Goal: Task Accomplishment & Management: Manage account settings

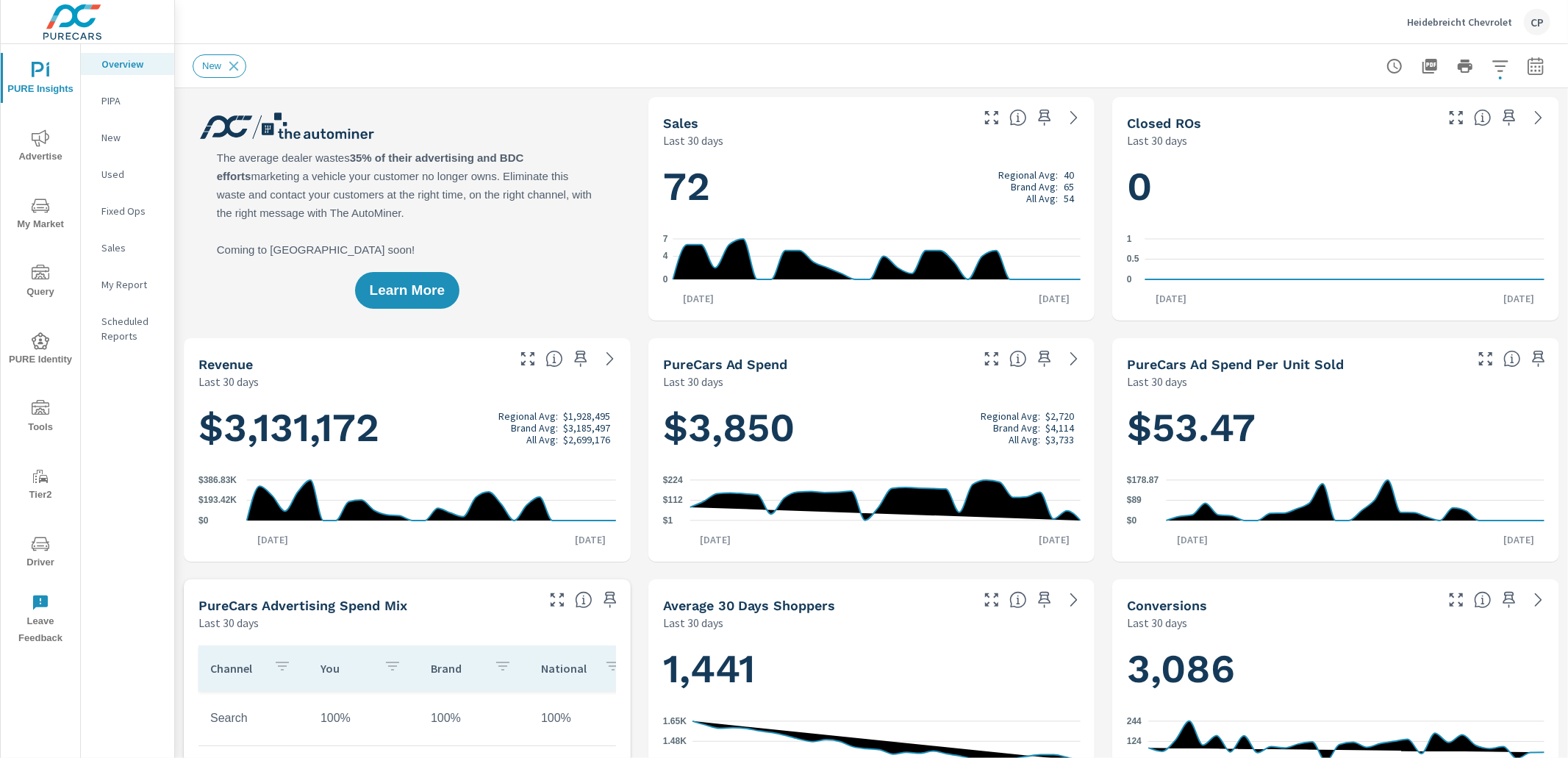
scroll to position [166, 0]
click at [37, 143] on icon "nav menu" at bounding box center [40, 138] width 18 height 18
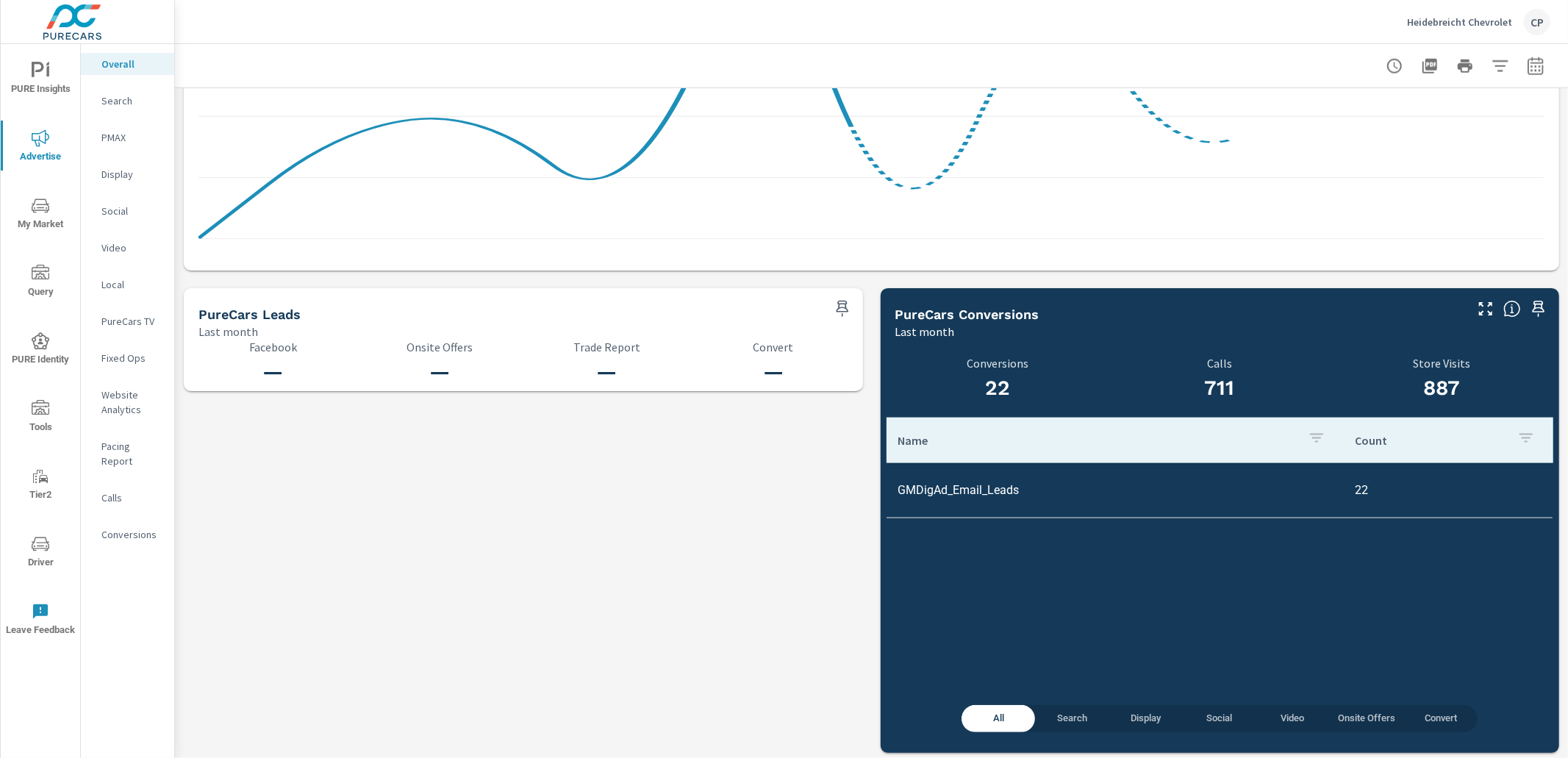
scroll to position [1379, 0]
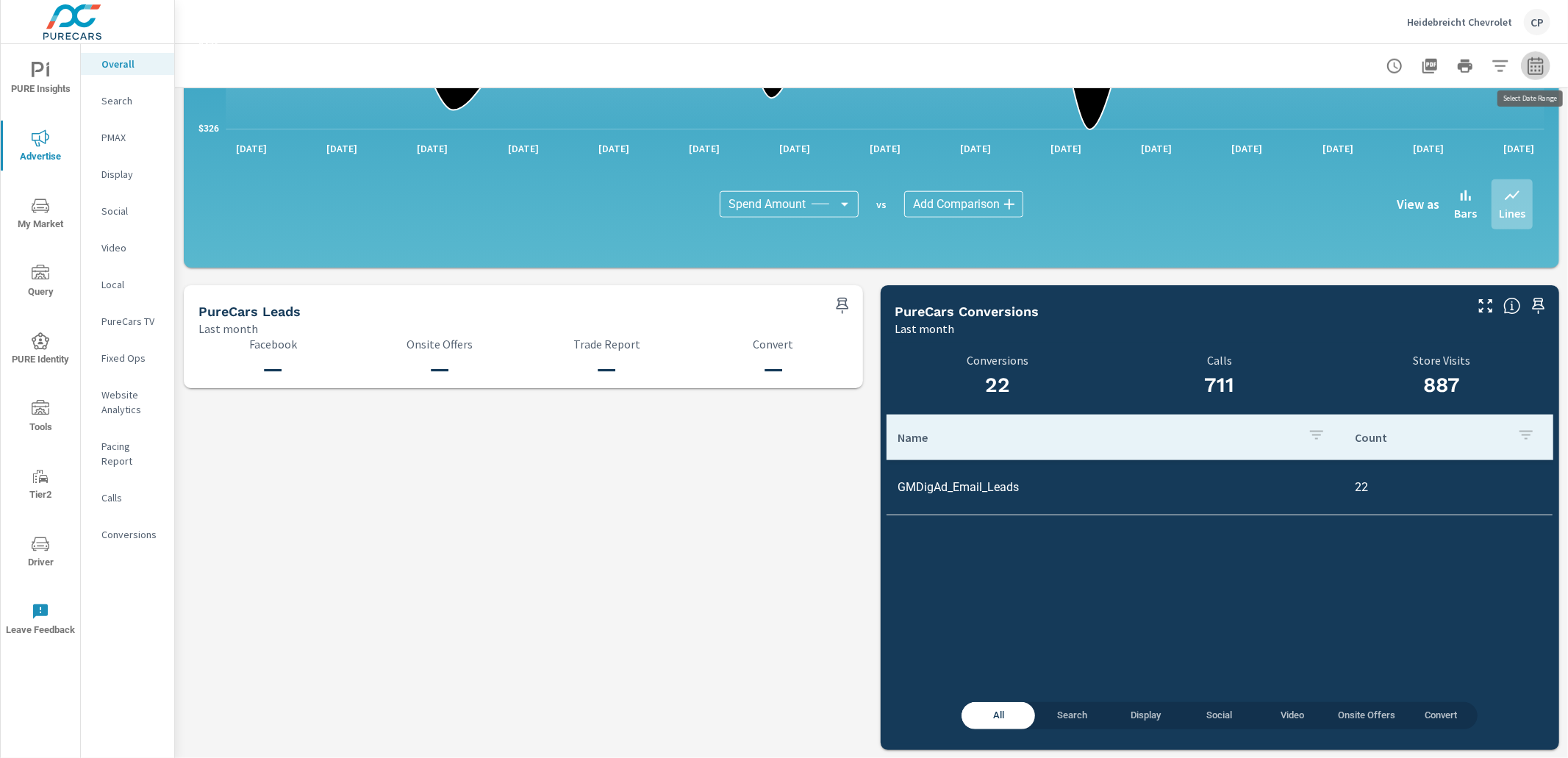
click at [1531, 60] on icon "button" at bounding box center [1536, 67] width 18 height 18
select select "Last month"
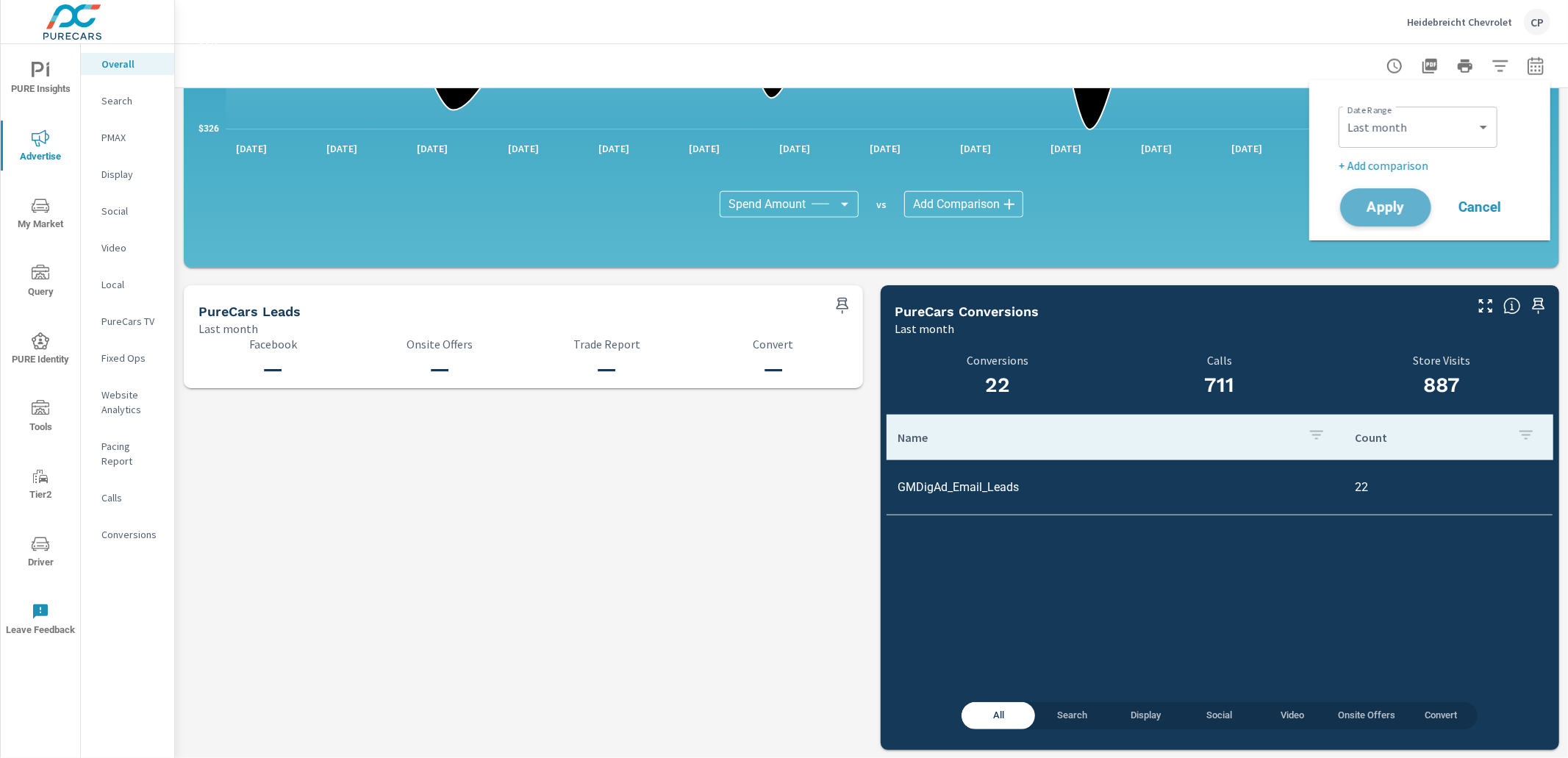
click at [1391, 209] on span "Apply" at bounding box center [1386, 208] width 61 height 14
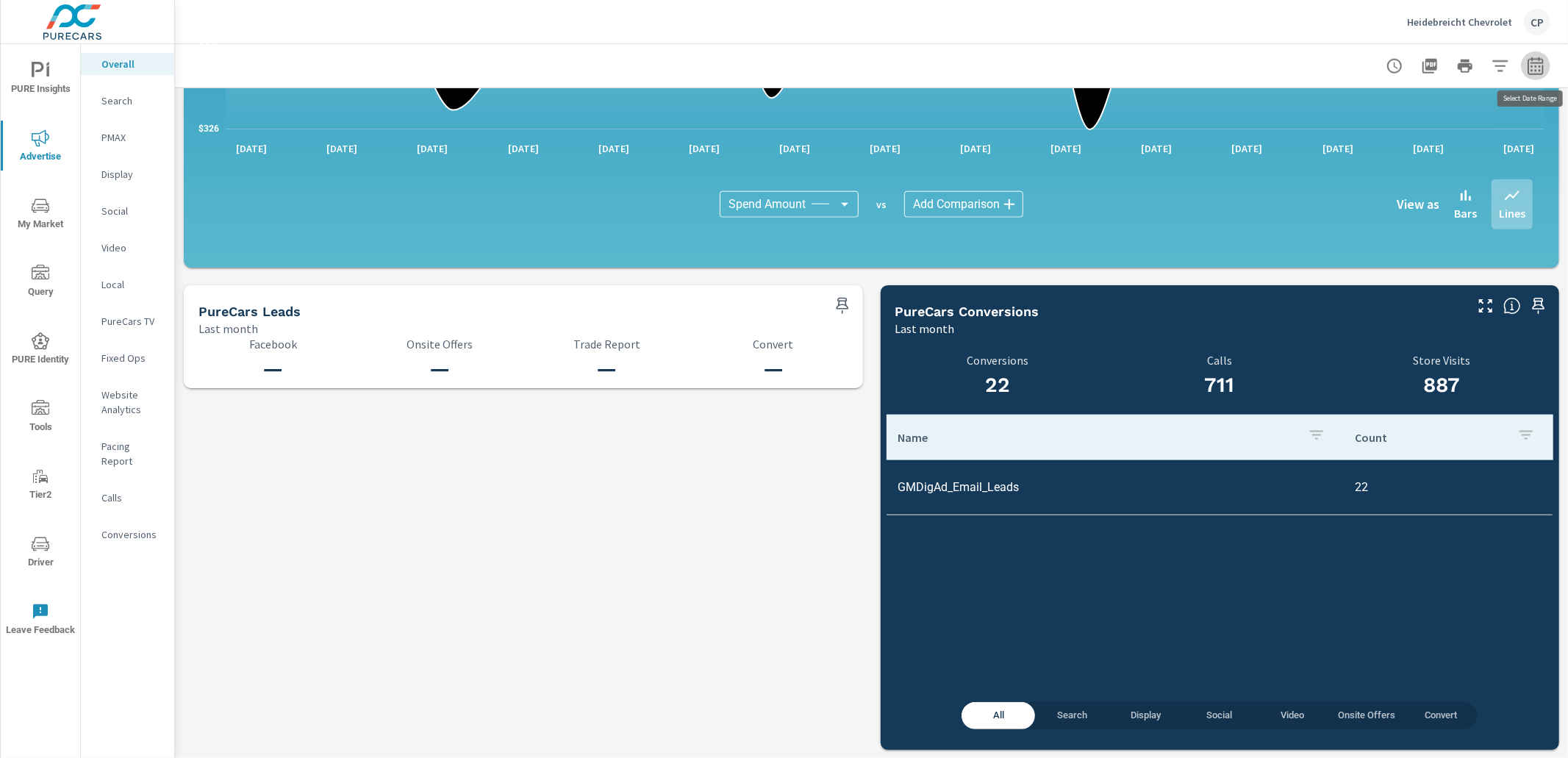
drag, startPoint x: 1544, startPoint y: 59, endPoint x: 1538, endPoint y: 63, distance: 7.2
click at [1544, 59] on icon "button" at bounding box center [1536, 67] width 18 height 18
select select "Last month"
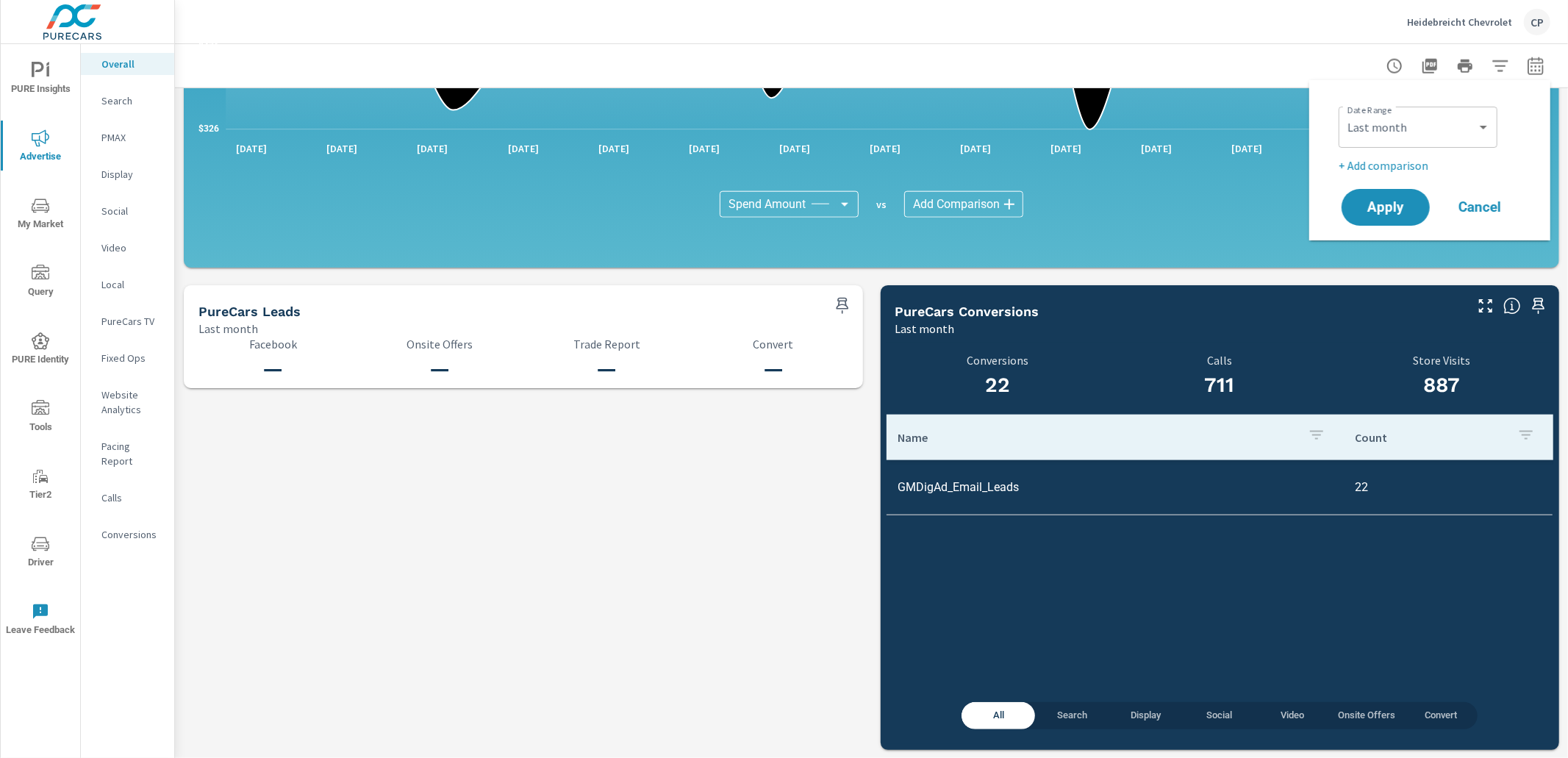
click at [1388, 167] on p "+ Add comparison" at bounding box center [1432, 166] width 188 height 18
select select "Previous period"
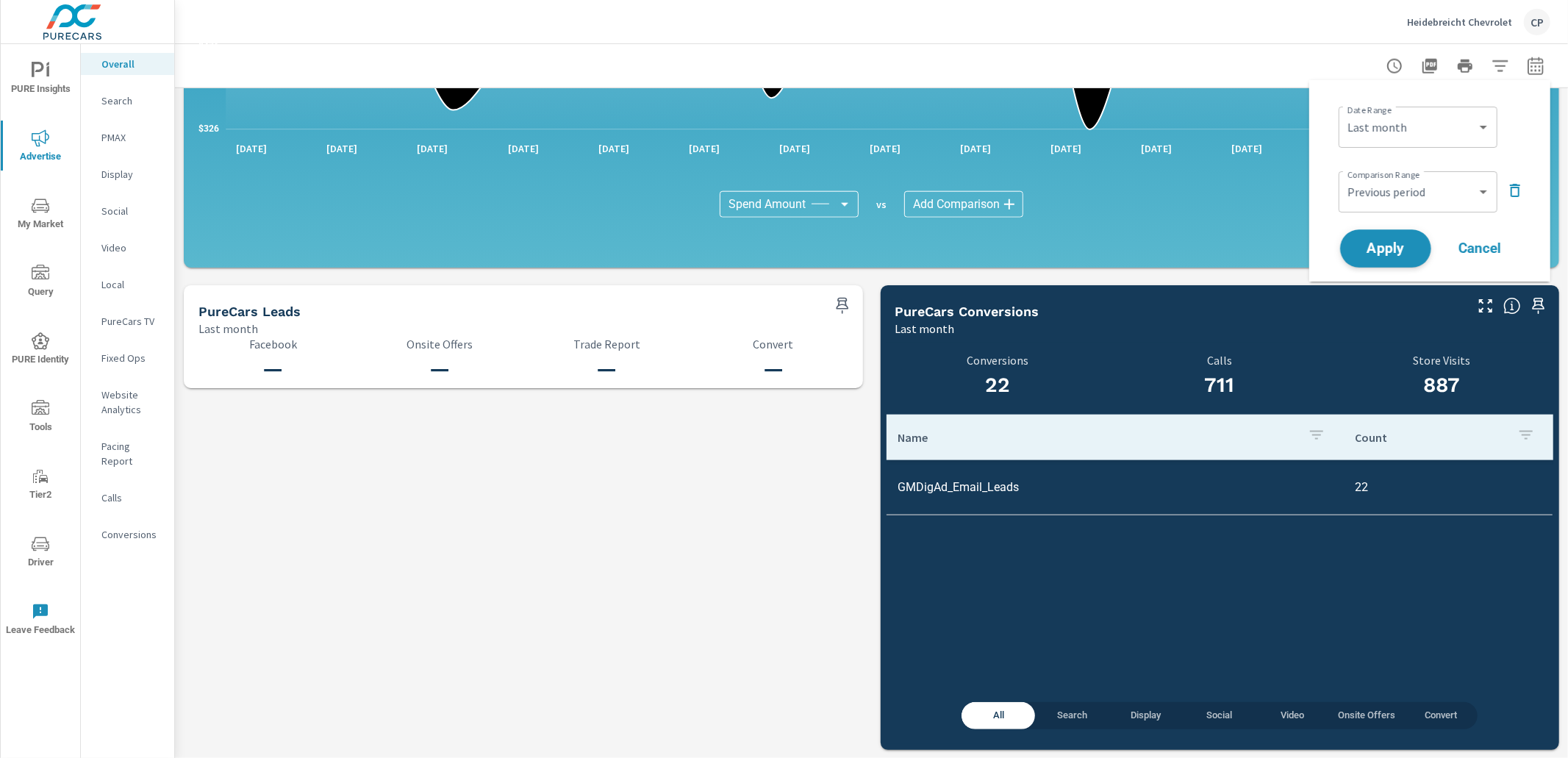
click at [1411, 246] on span "Apply" at bounding box center [1386, 249] width 61 height 14
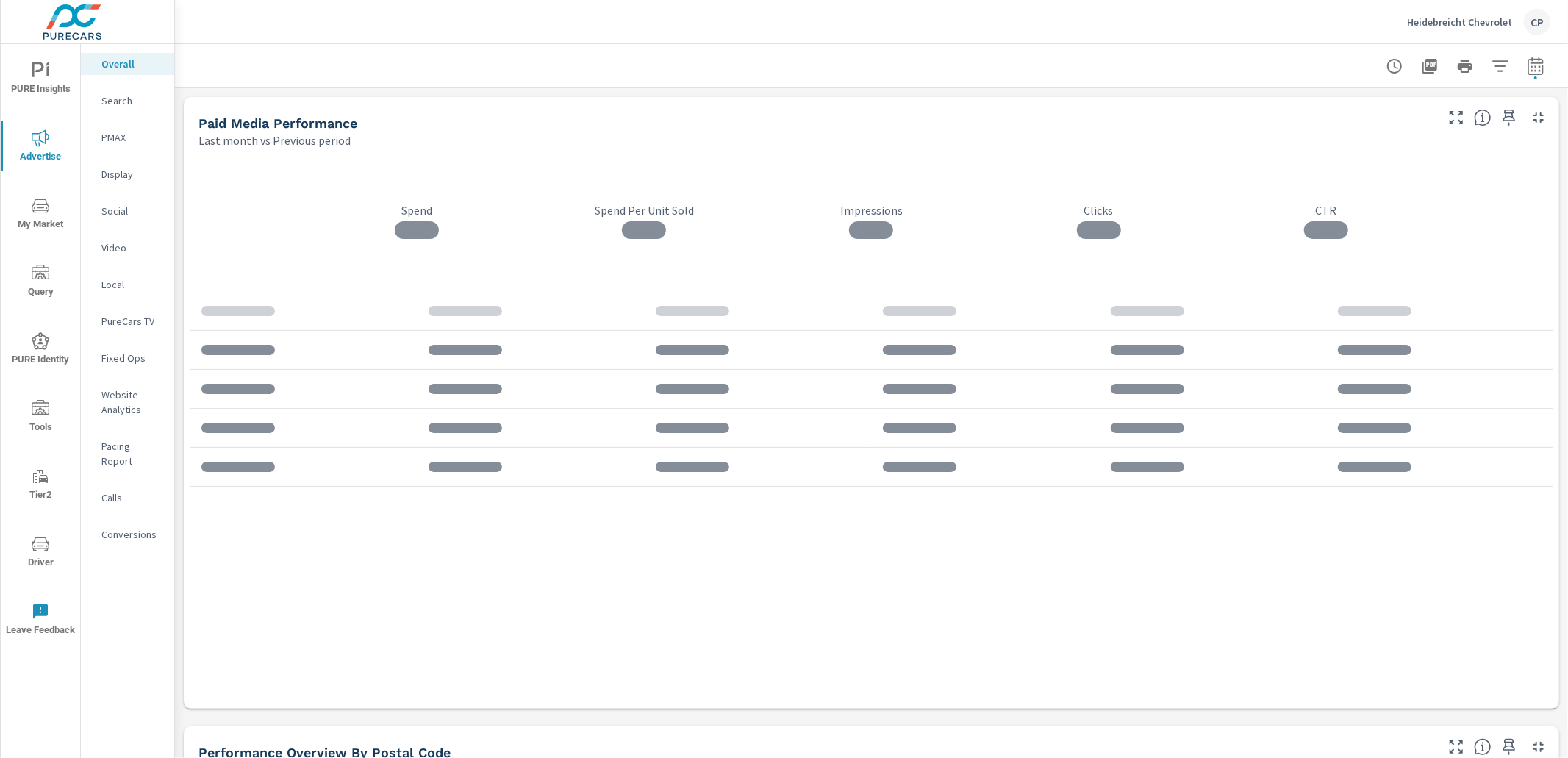
click at [114, 96] on p "Search" at bounding box center [132, 100] width 61 height 15
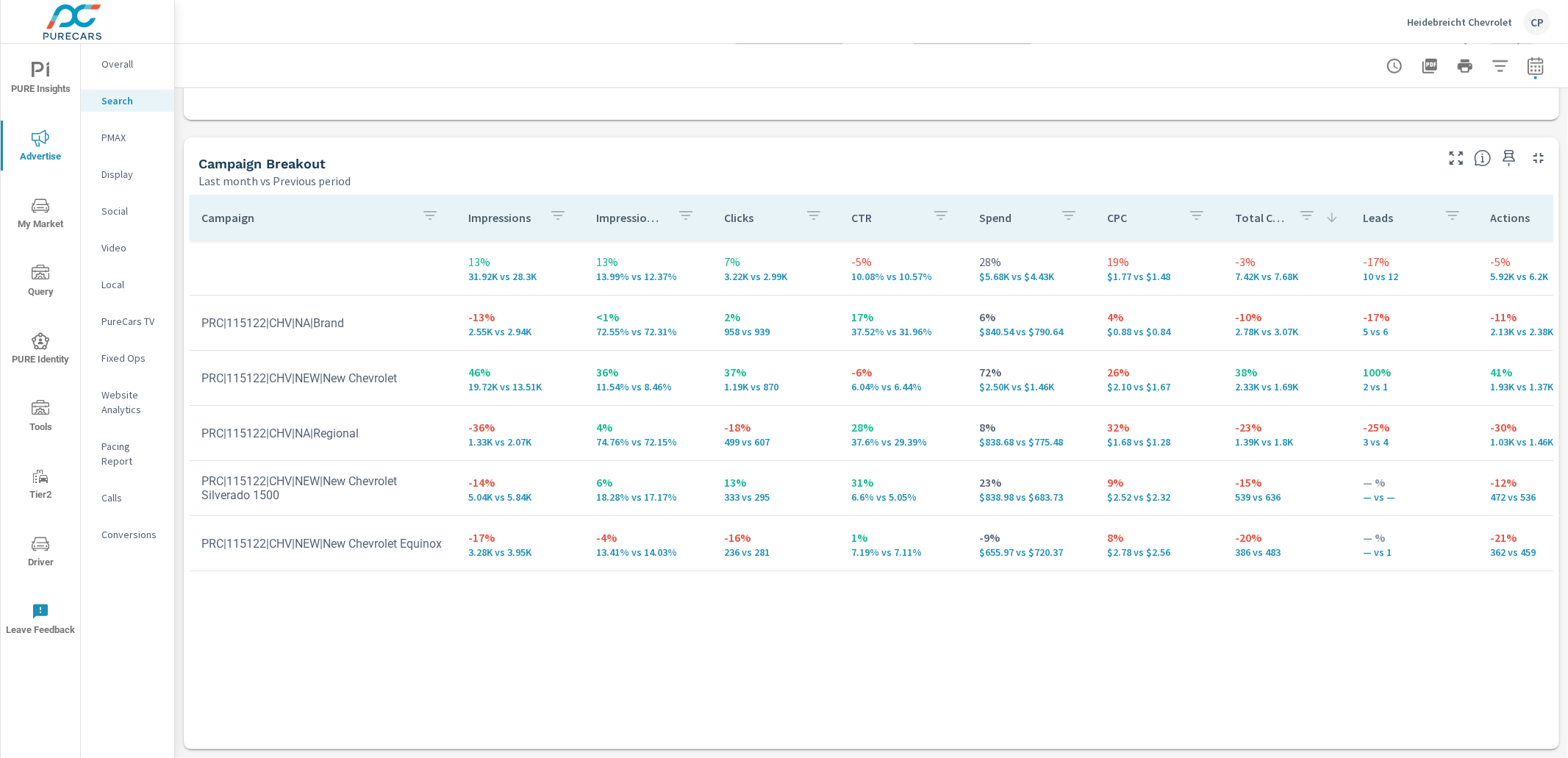
scroll to position [1375, 0]
click at [42, 87] on span "PURE Insights" at bounding box center [40, 79] width 71 height 36
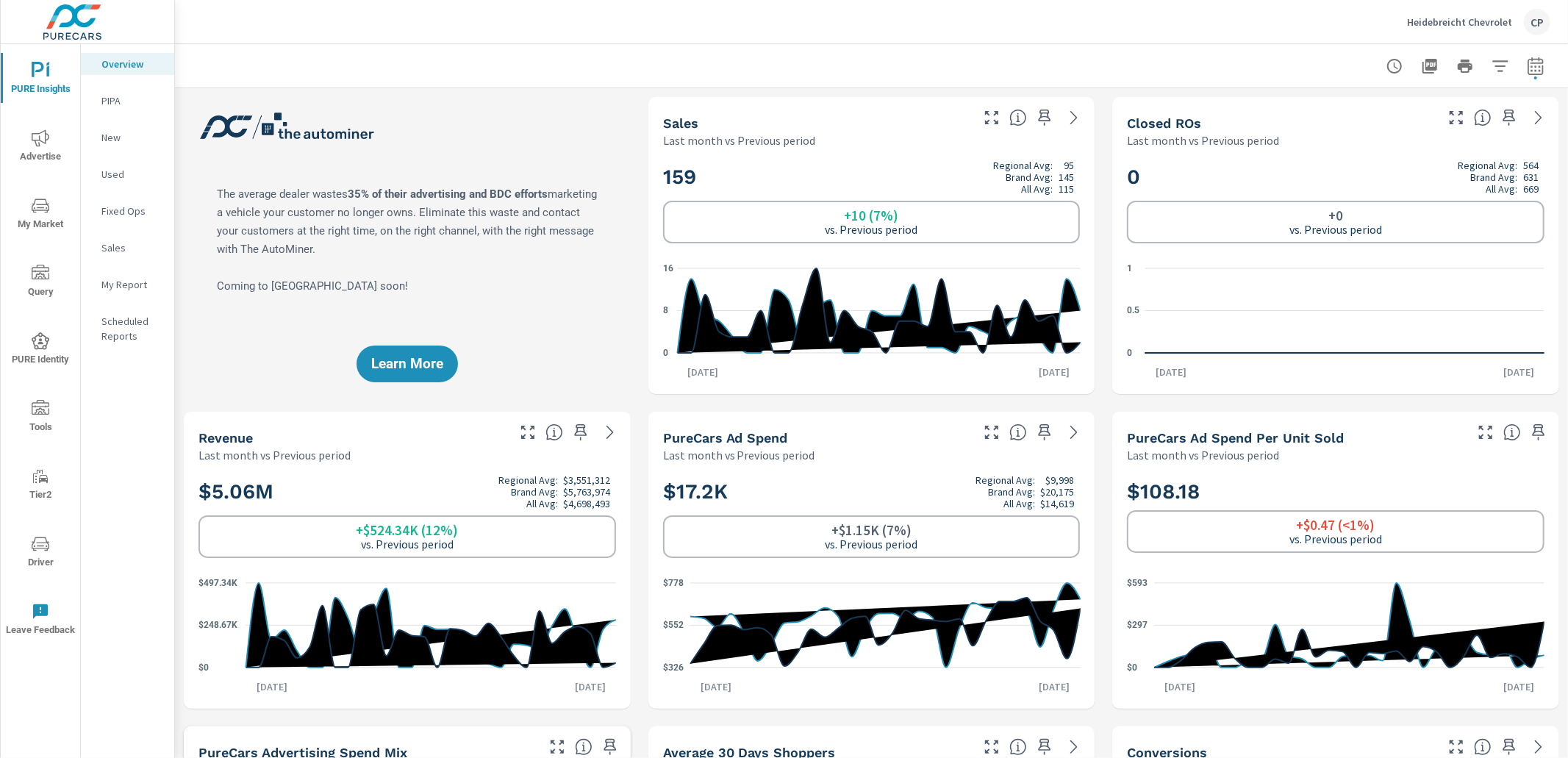
scroll to position [166, 0]
click at [143, 293] on div "My Report" at bounding box center [127, 284] width 93 height 23
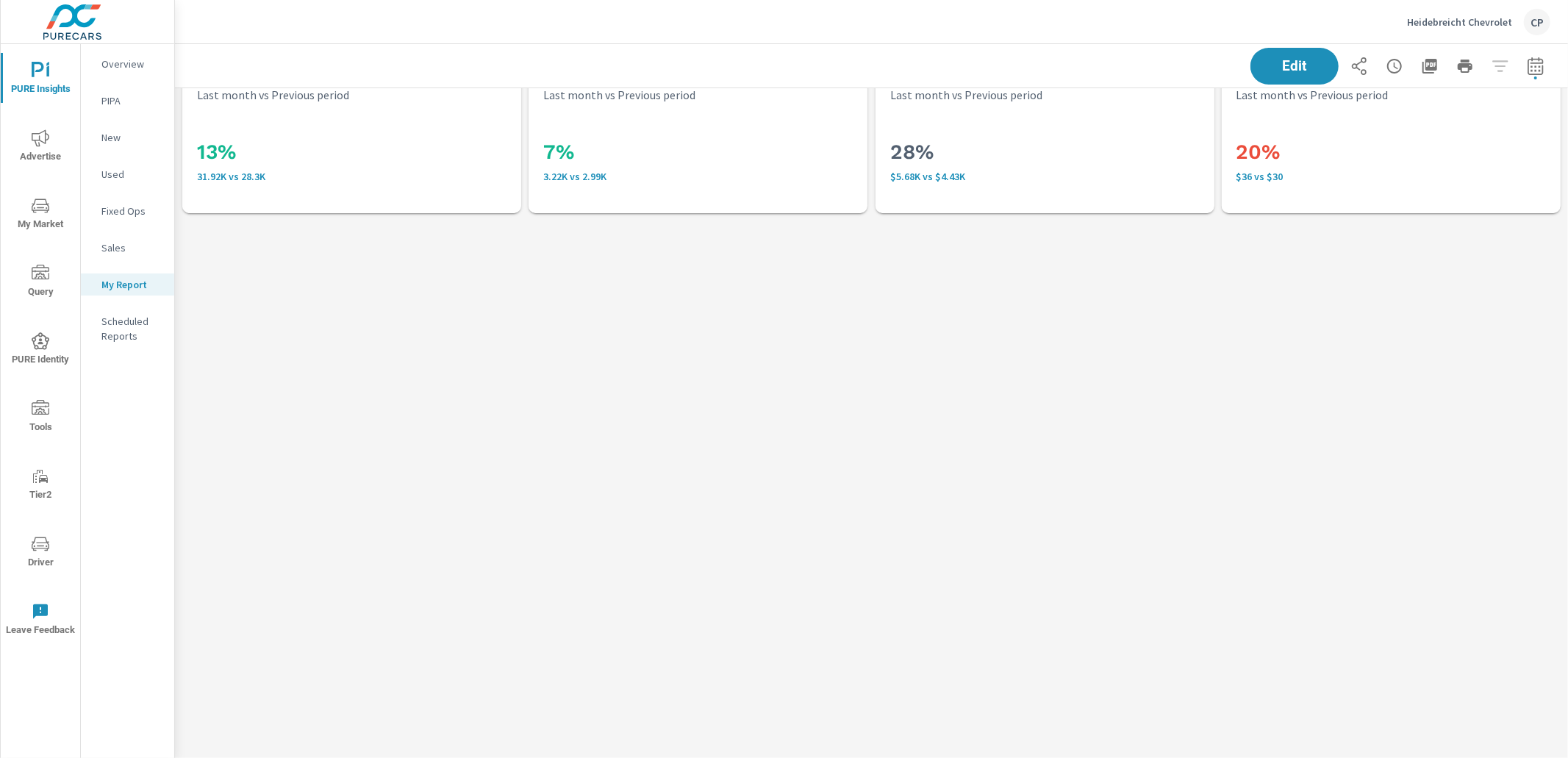
scroll to position [177, 1393]
click at [32, 127] on button "Advertise" at bounding box center [40, 145] width 79 height 50
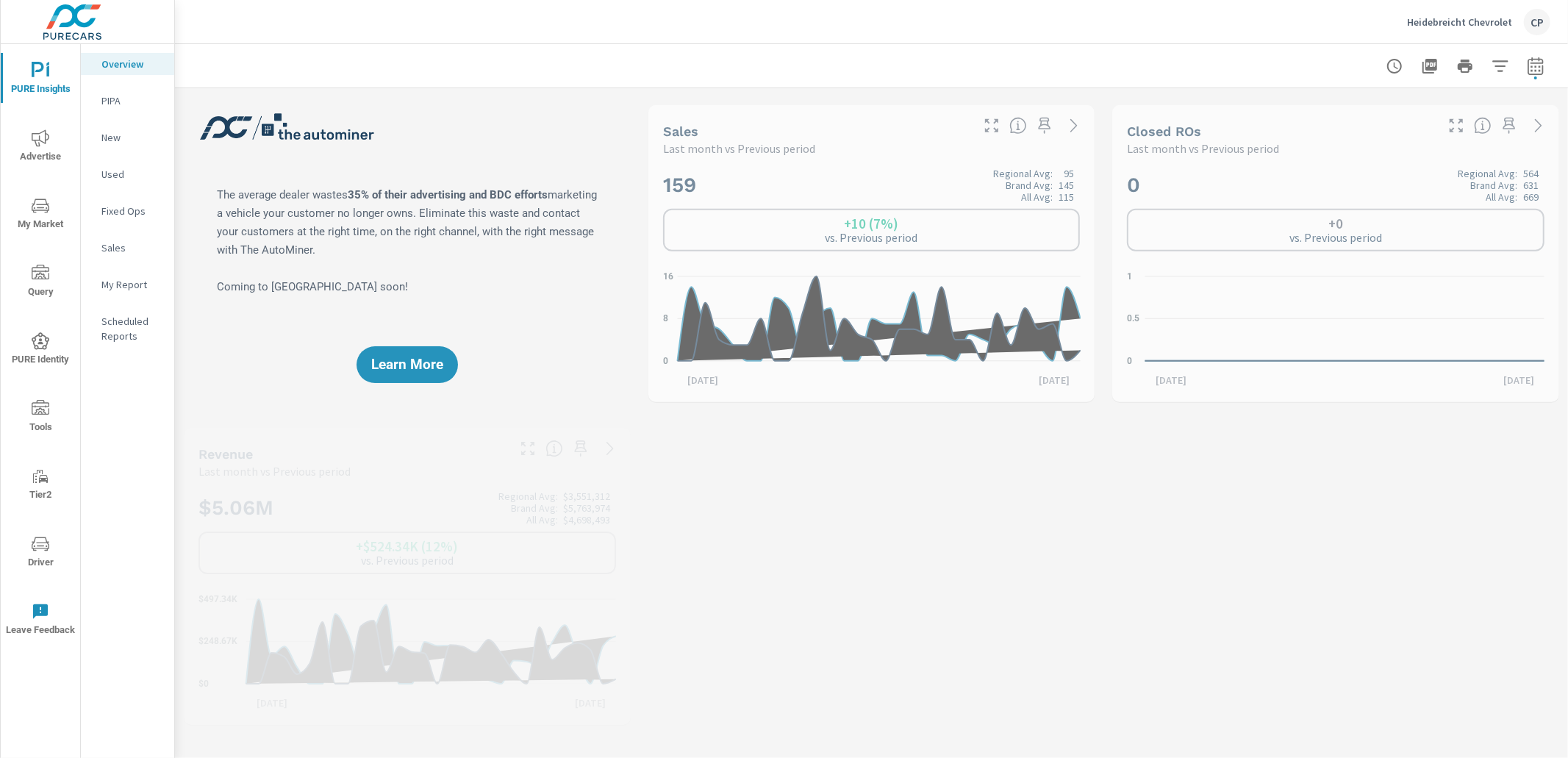
scroll to position [166, 0]
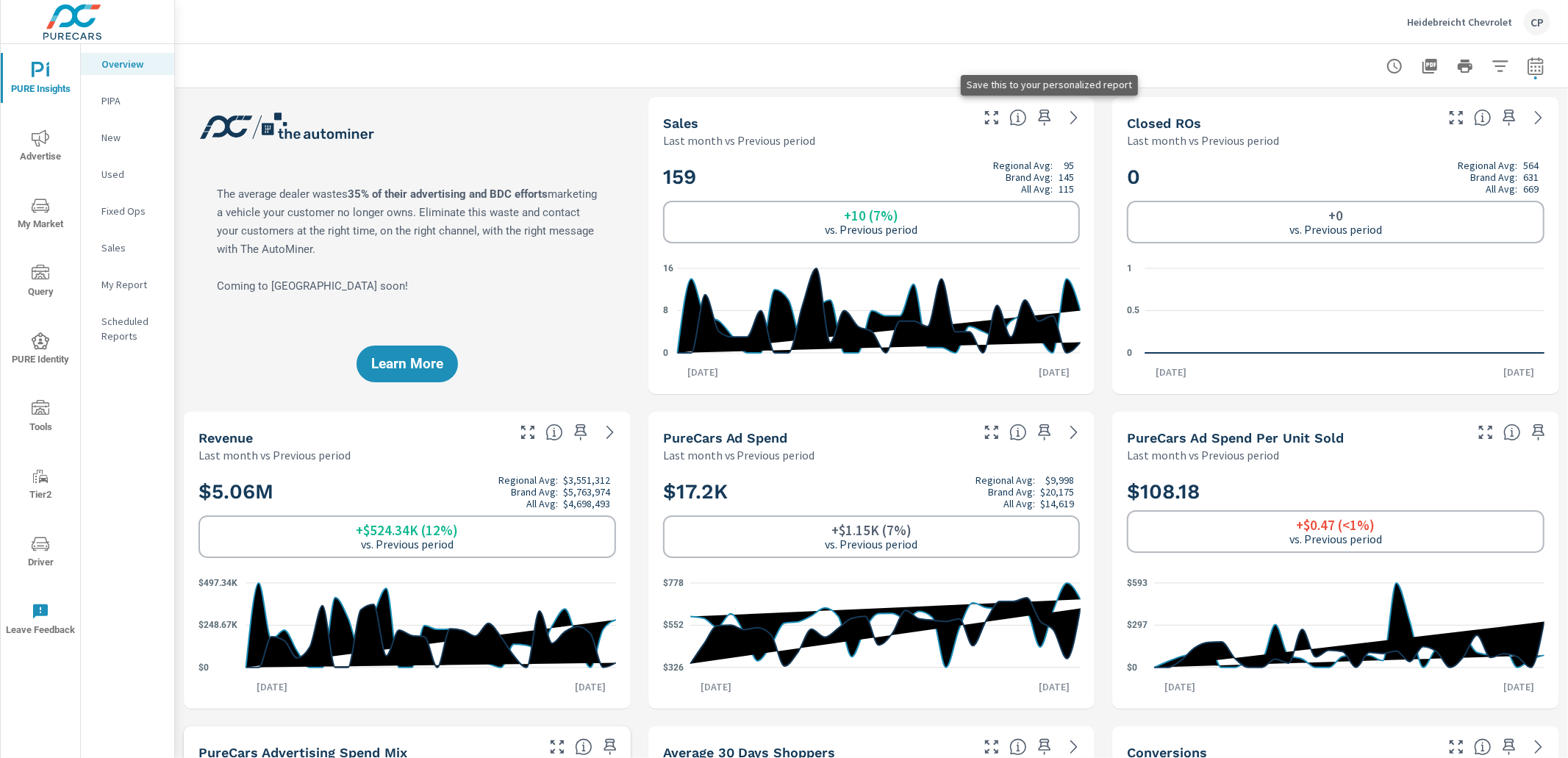
click at [1047, 115] on icon "button" at bounding box center [1044, 118] width 18 height 18
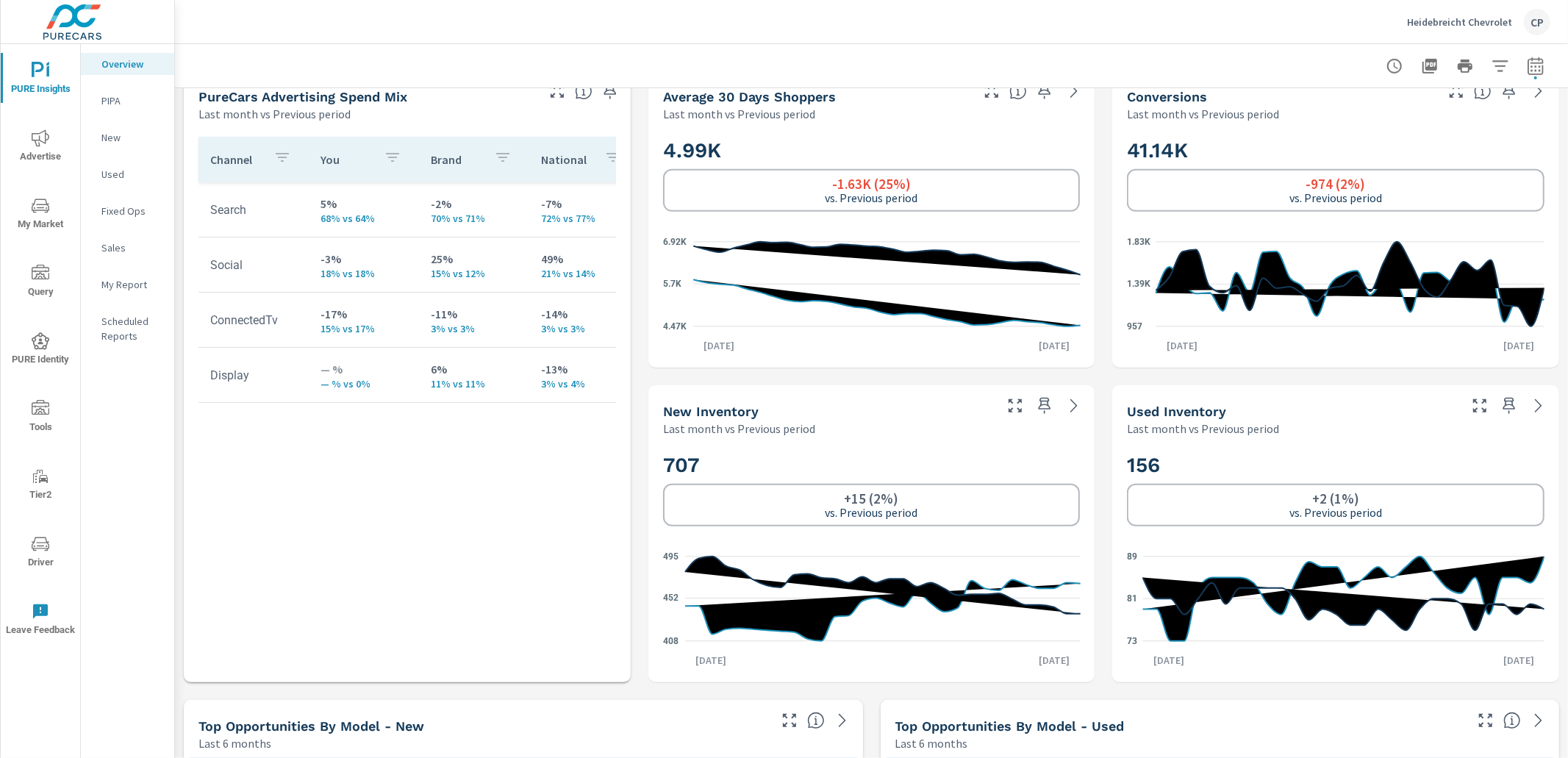
scroll to position [657, 0]
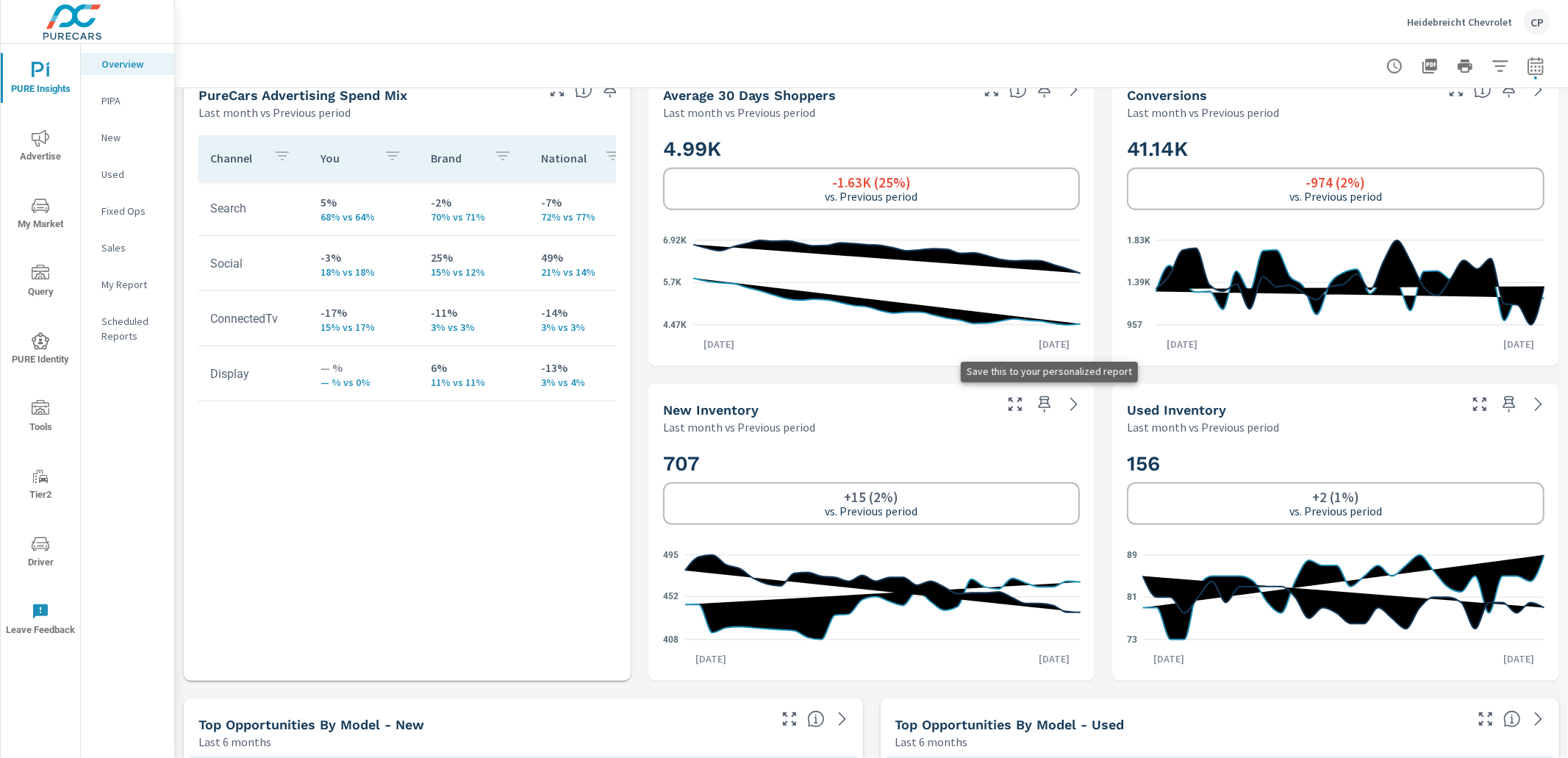
click at [1046, 407] on icon "button" at bounding box center [1044, 403] width 13 height 17
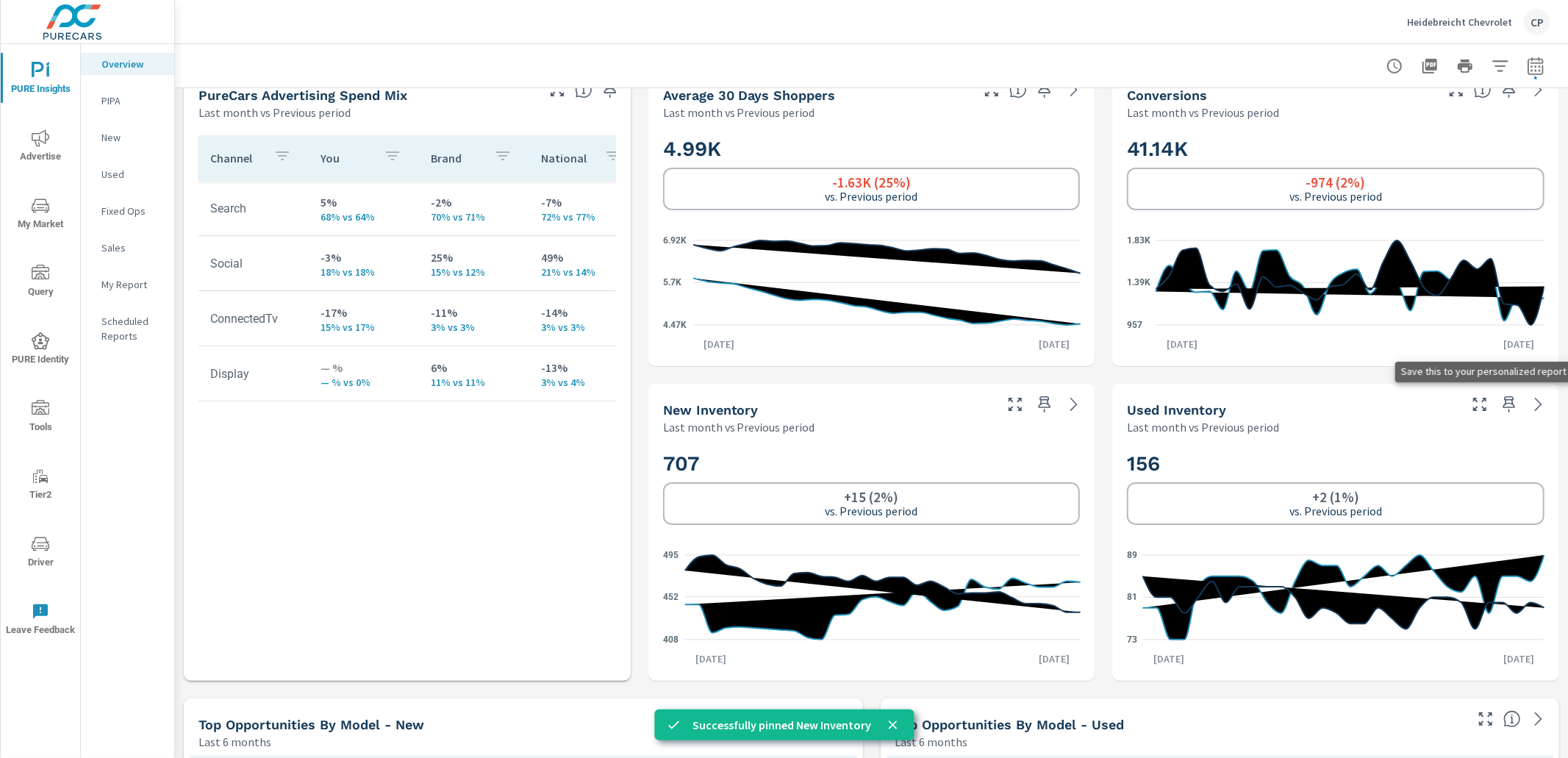
click at [1506, 403] on icon "button" at bounding box center [1509, 403] width 13 height 17
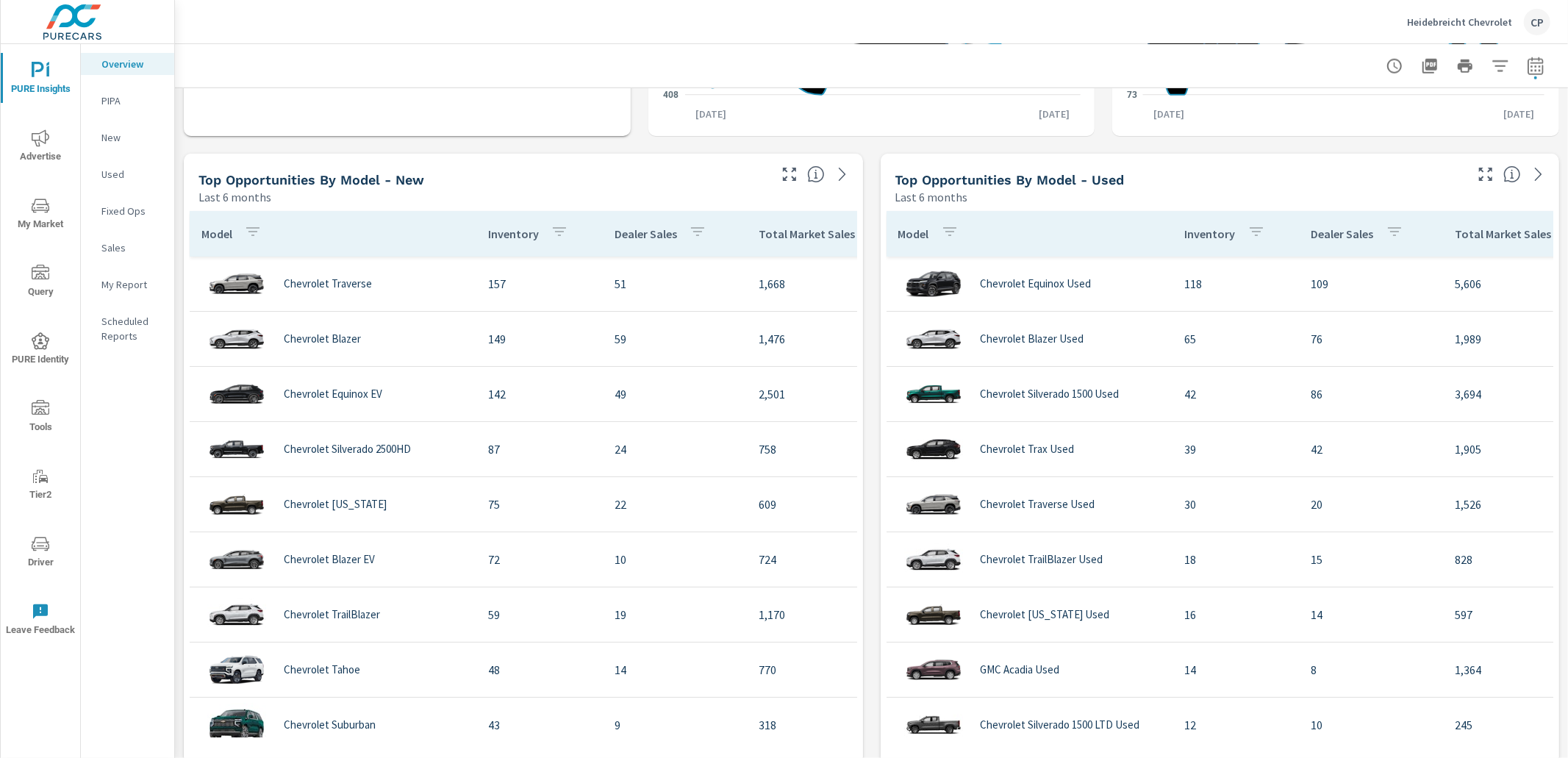
scroll to position [1255, 0]
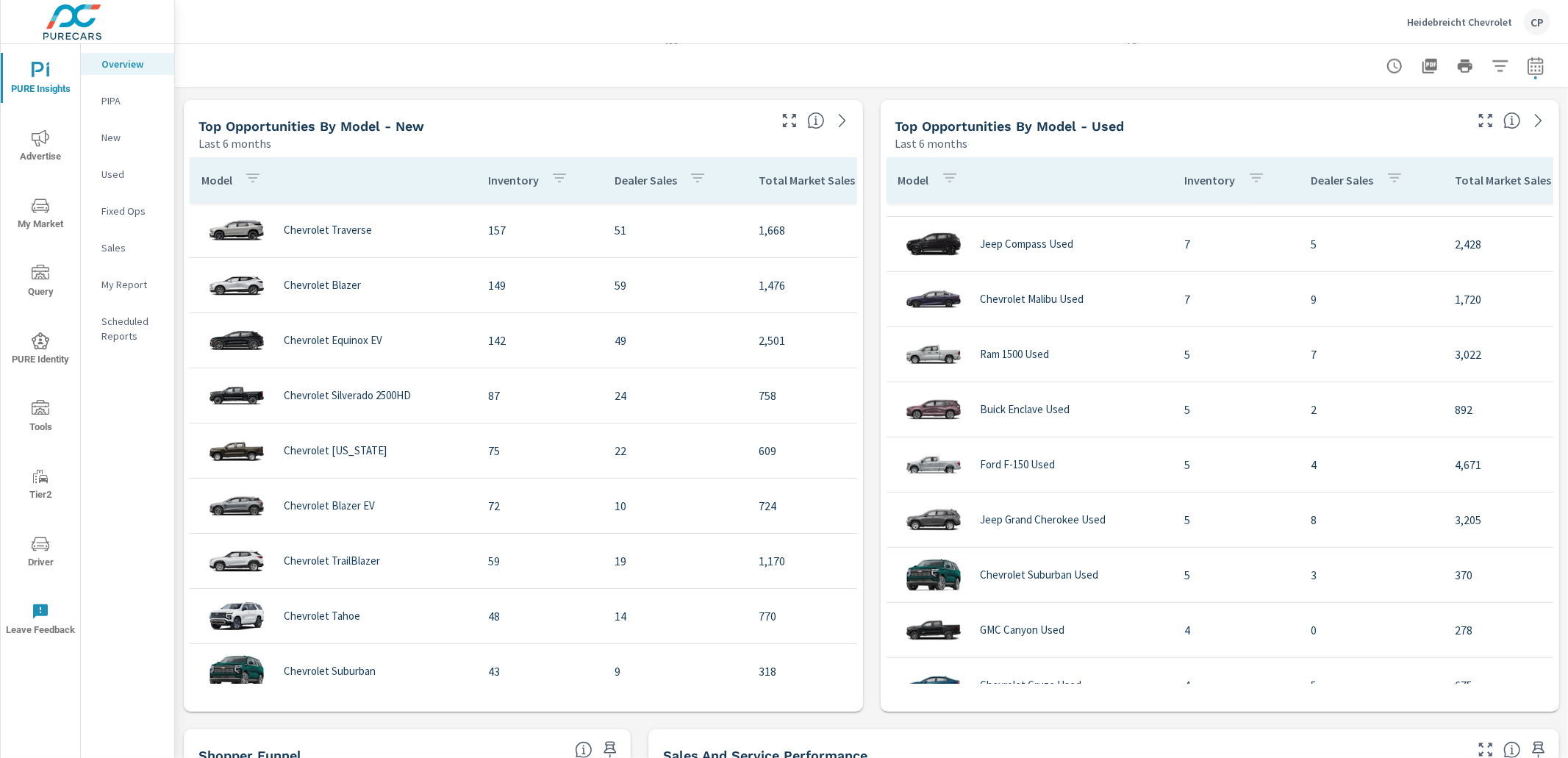
scroll to position [655, 0]
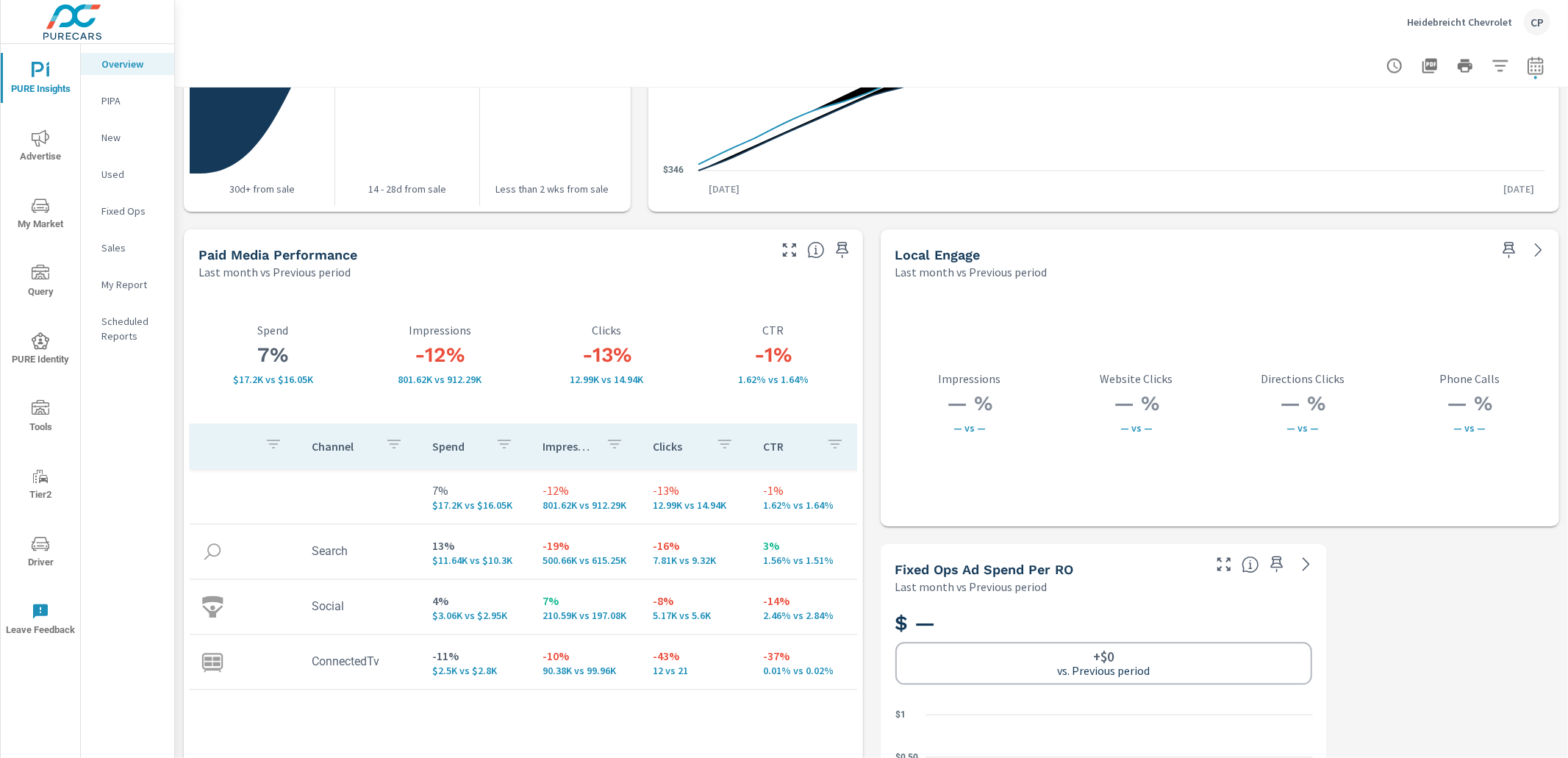
scroll to position [2475, 0]
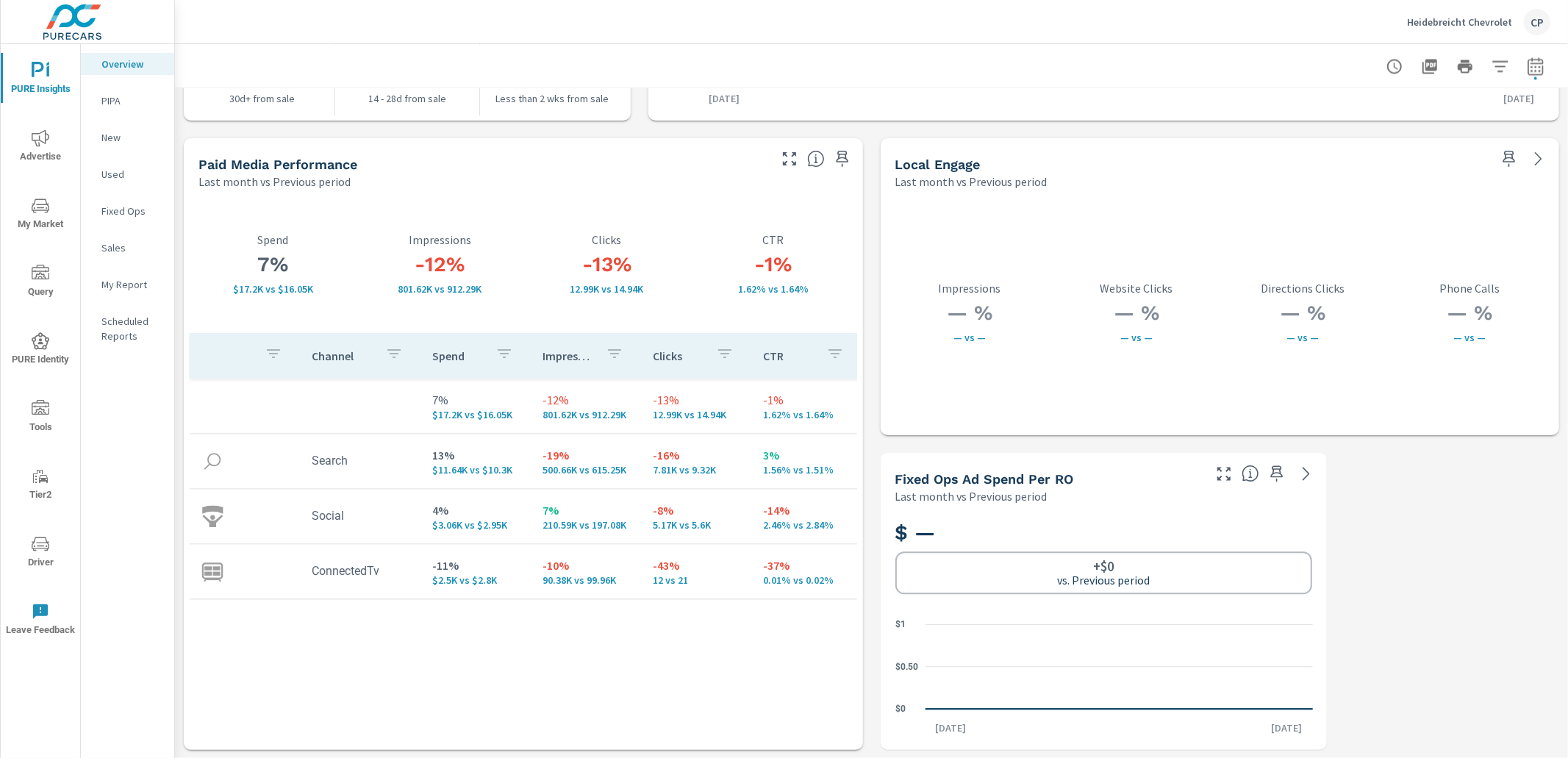
click at [50, 140] on span "Advertise" at bounding box center [40, 147] width 71 height 36
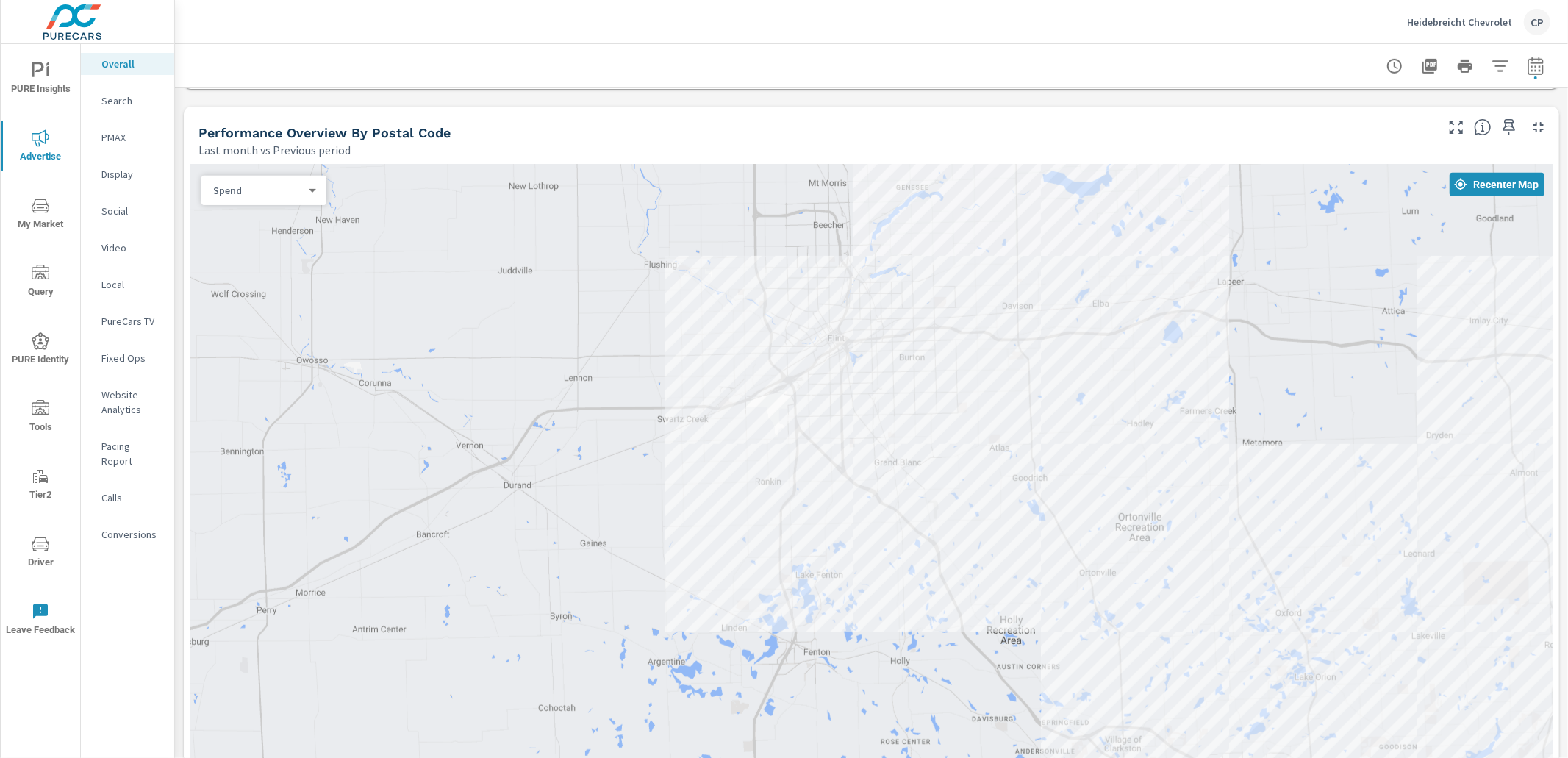
scroll to position [612, 0]
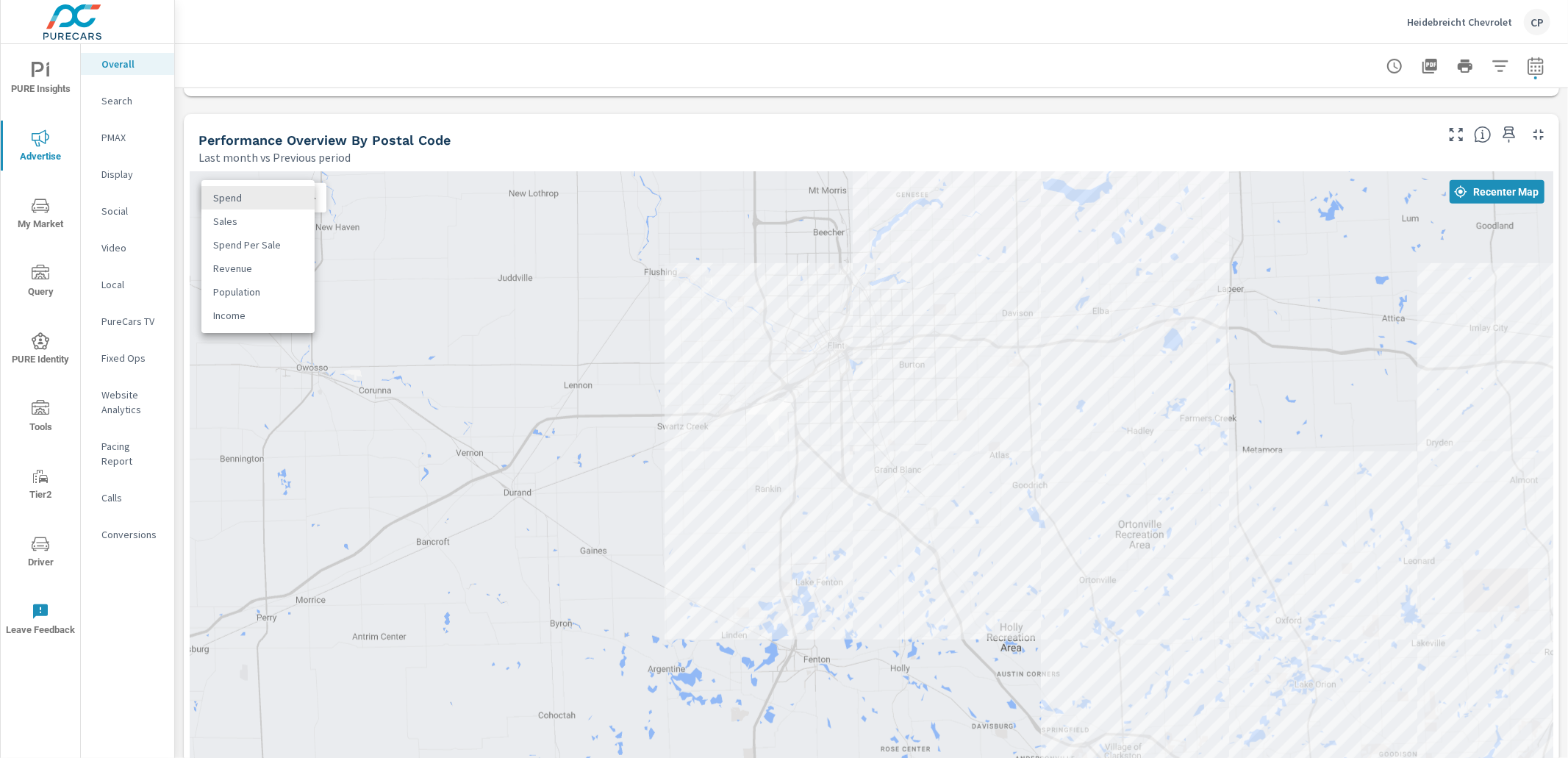
click at [213, 190] on body "PURE Insights Advertise My Market Query PURE Identity Tools Tier2 Driver Leave …" at bounding box center [784, 379] width 1568 height 758
click at [258, 225] on li "Sales" at bounding box center [259, 221] width 114 height 24
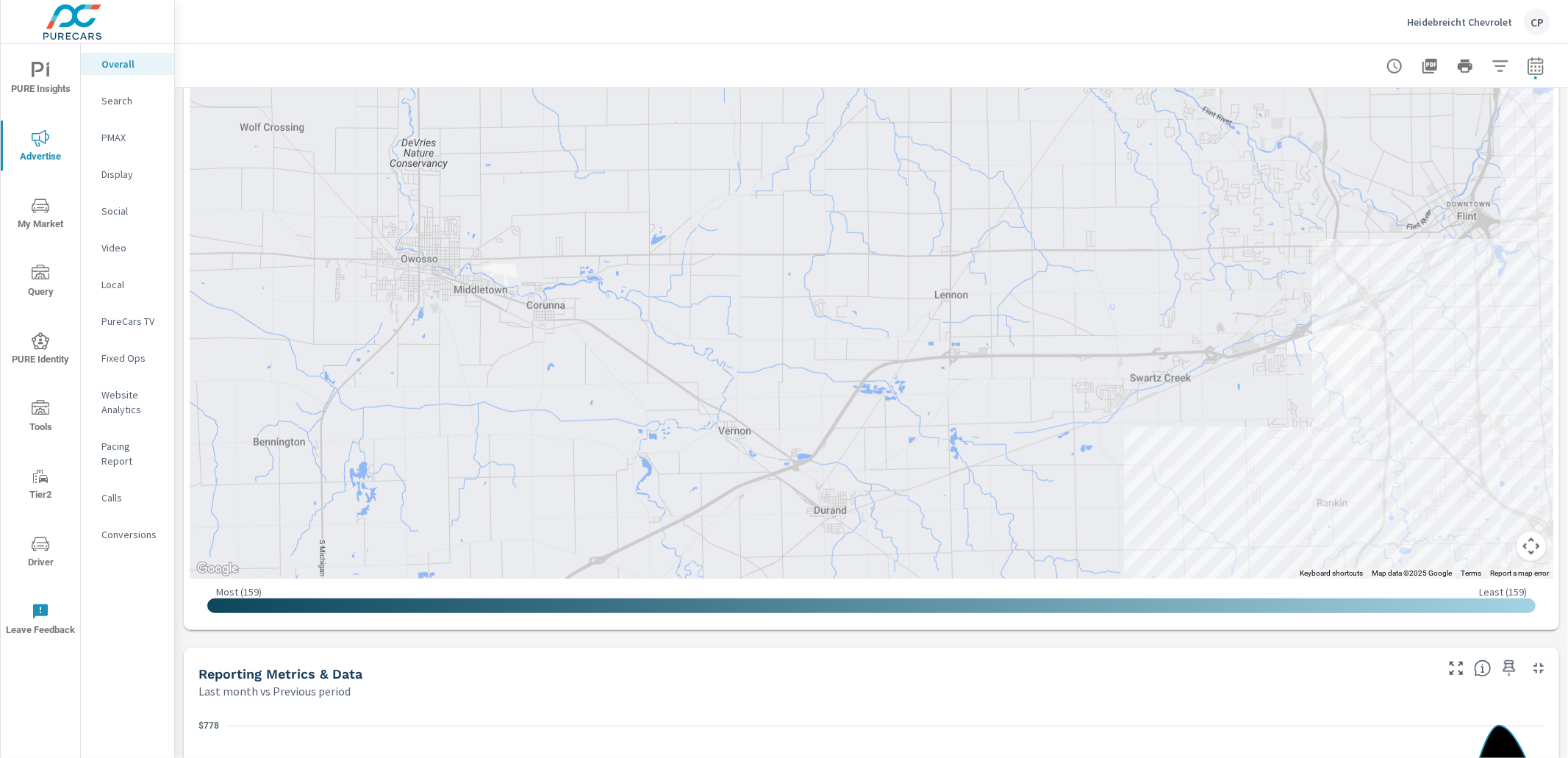
scroll to position [858, 0]
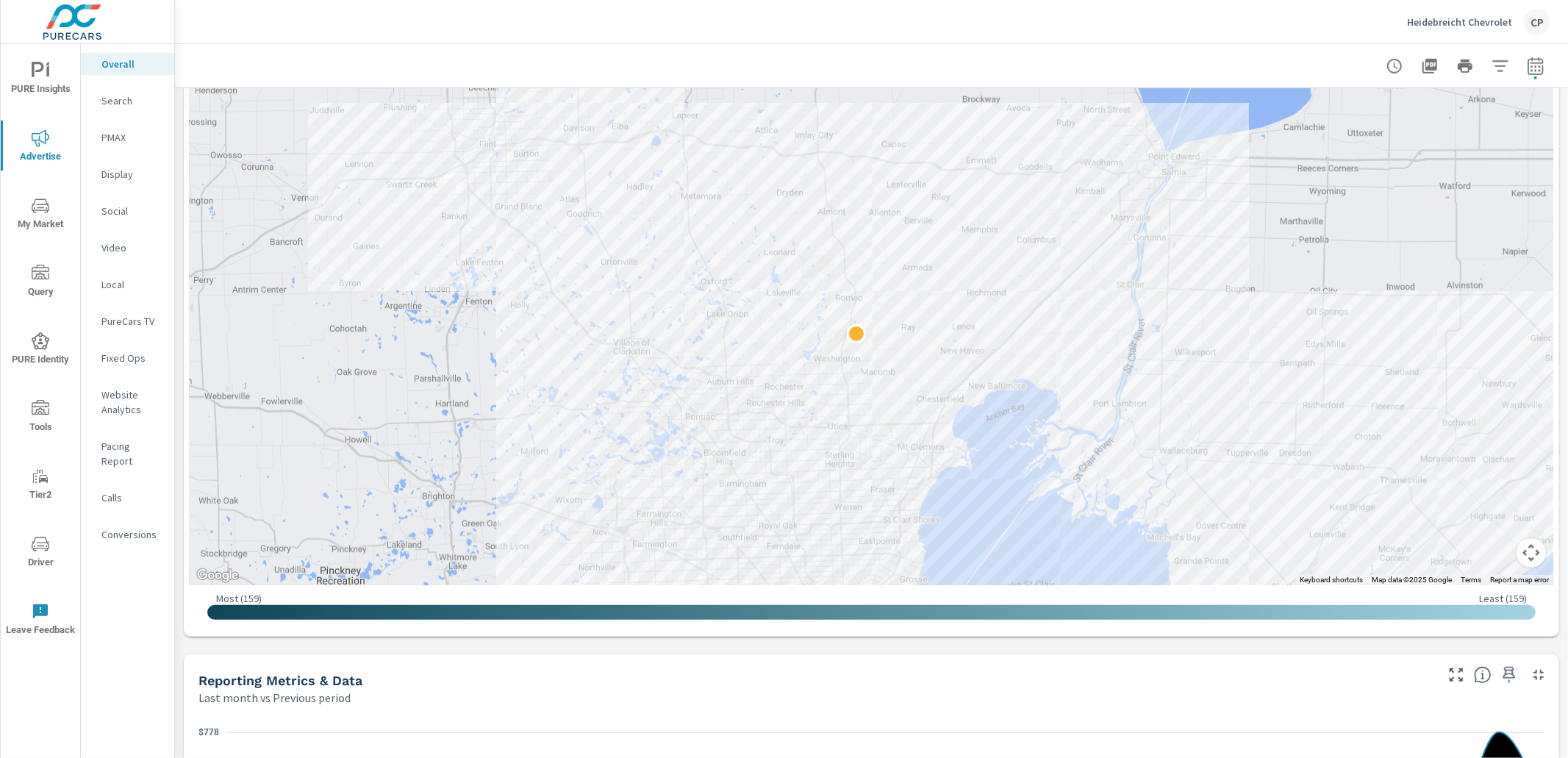
drag, startPoint x: 876, startPoint y: 296, endPoint x: 706, endPoint y: 194, distance: 198.3
click at [712, 196] on div at bounding box center [1415, 553] width 1411 height 793
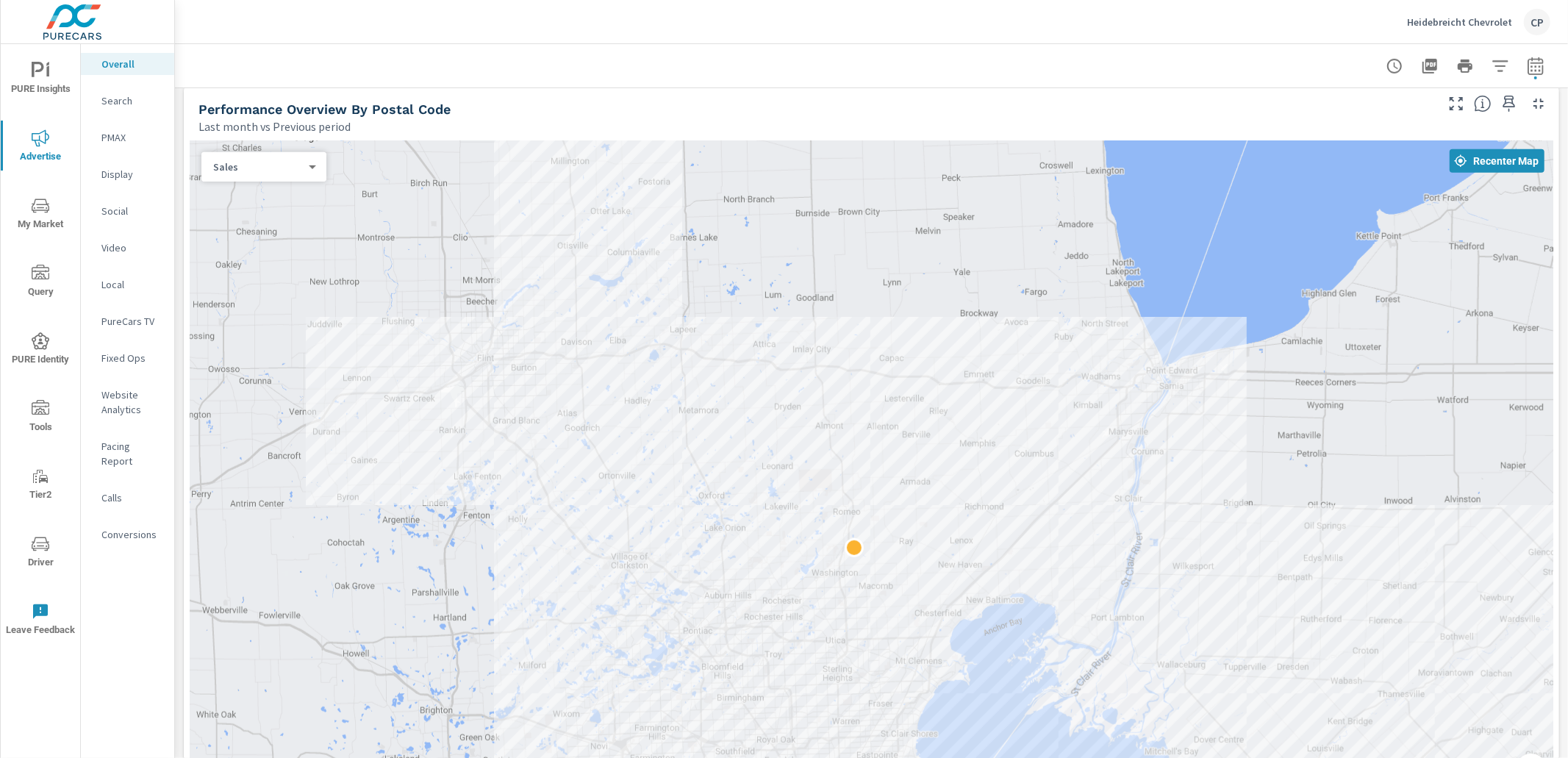
scroll to position [633, 0]
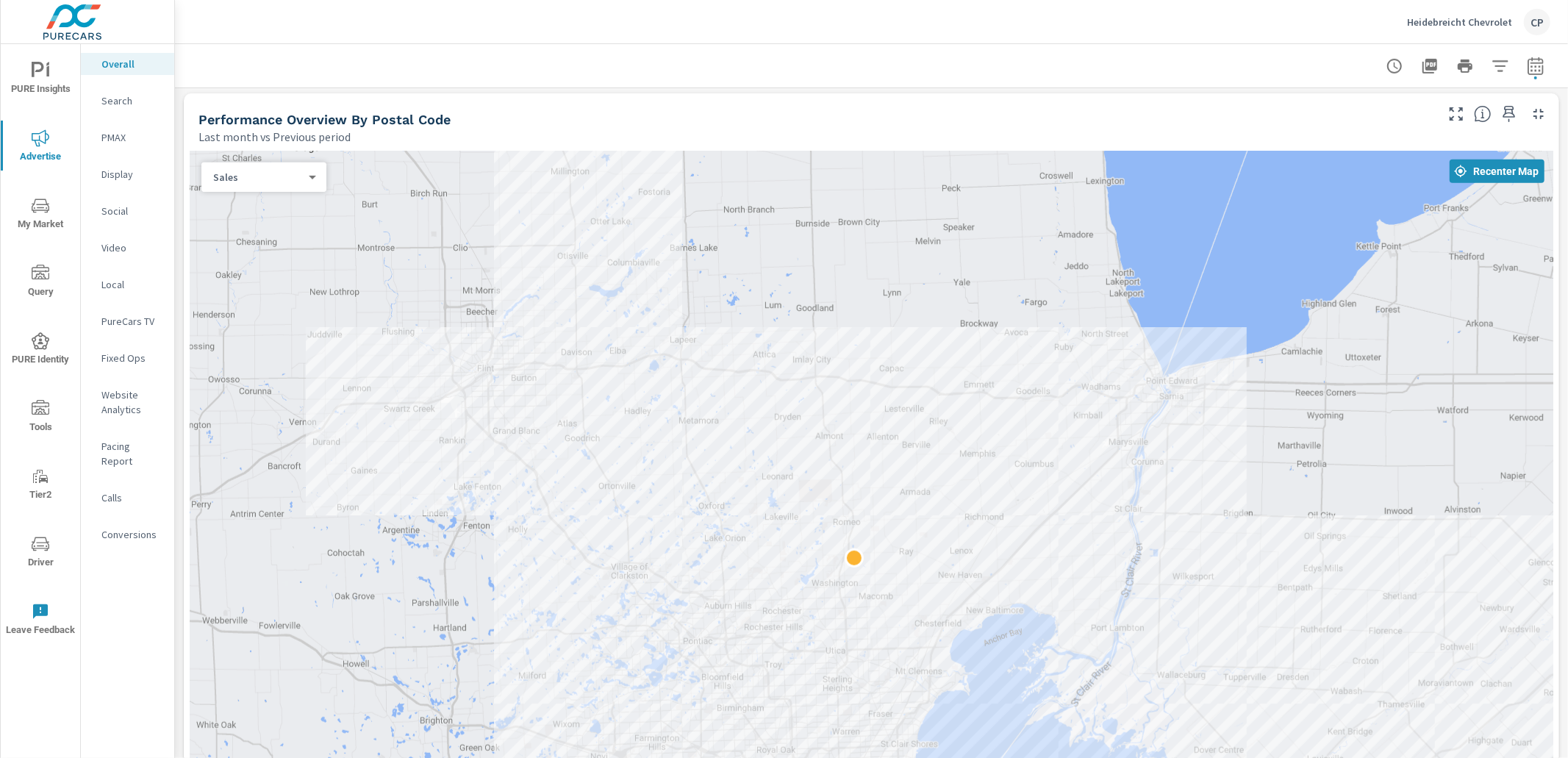
click at [238, 191] on div "Sales 1 ​" at bounding box center [264, 177] width 125 height 29
click at [248, 179] on body "PURE Insights Advertise My Market Query PURE Identity Tools Tier2 Driver Leave …" at bounding box center [784, 379] width 1568 height 758
click at [267, 156] on li "Spend" at bounding box center [259, 154] width 114 height 24
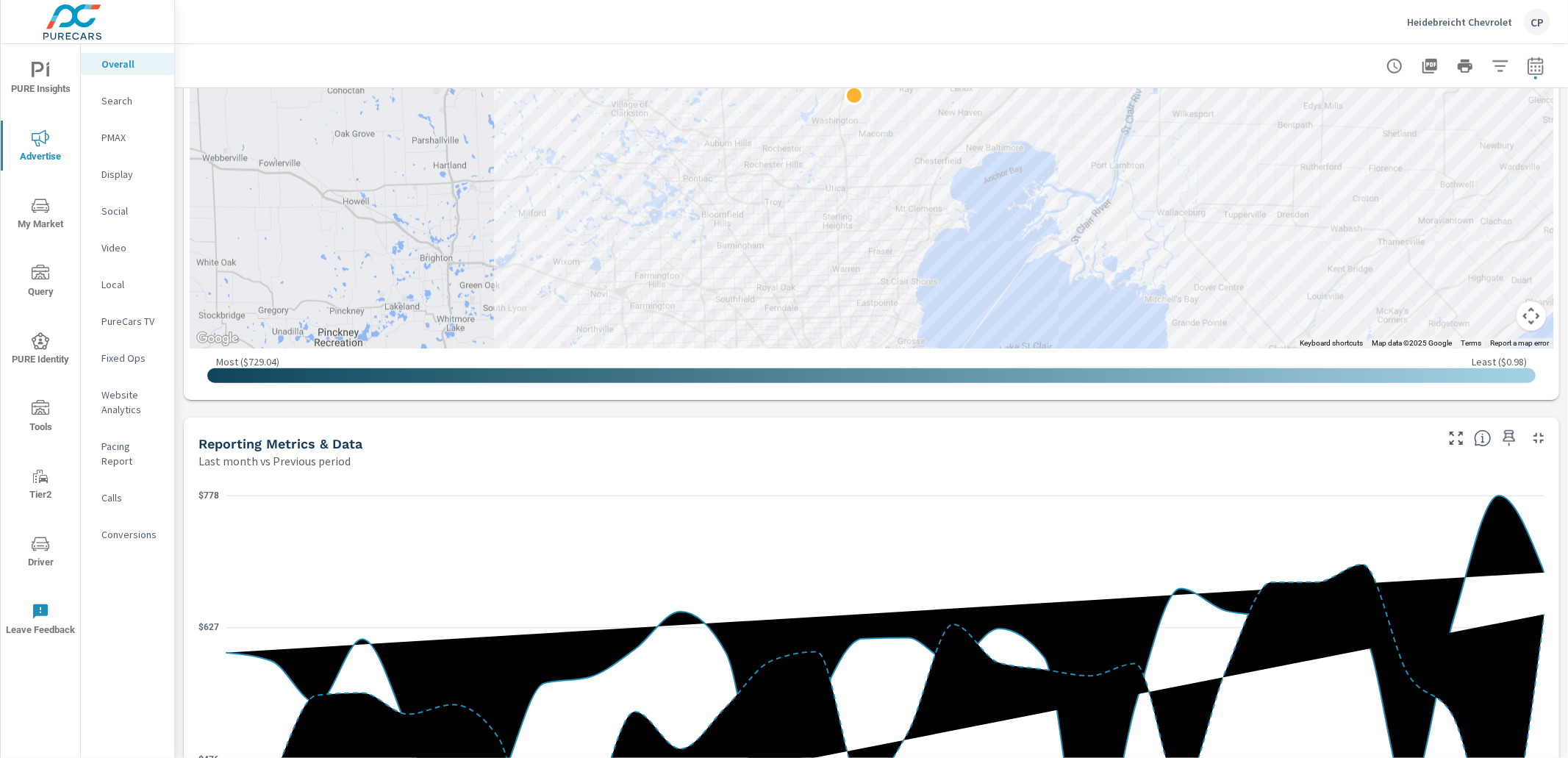
scroll to position [1013, 0]
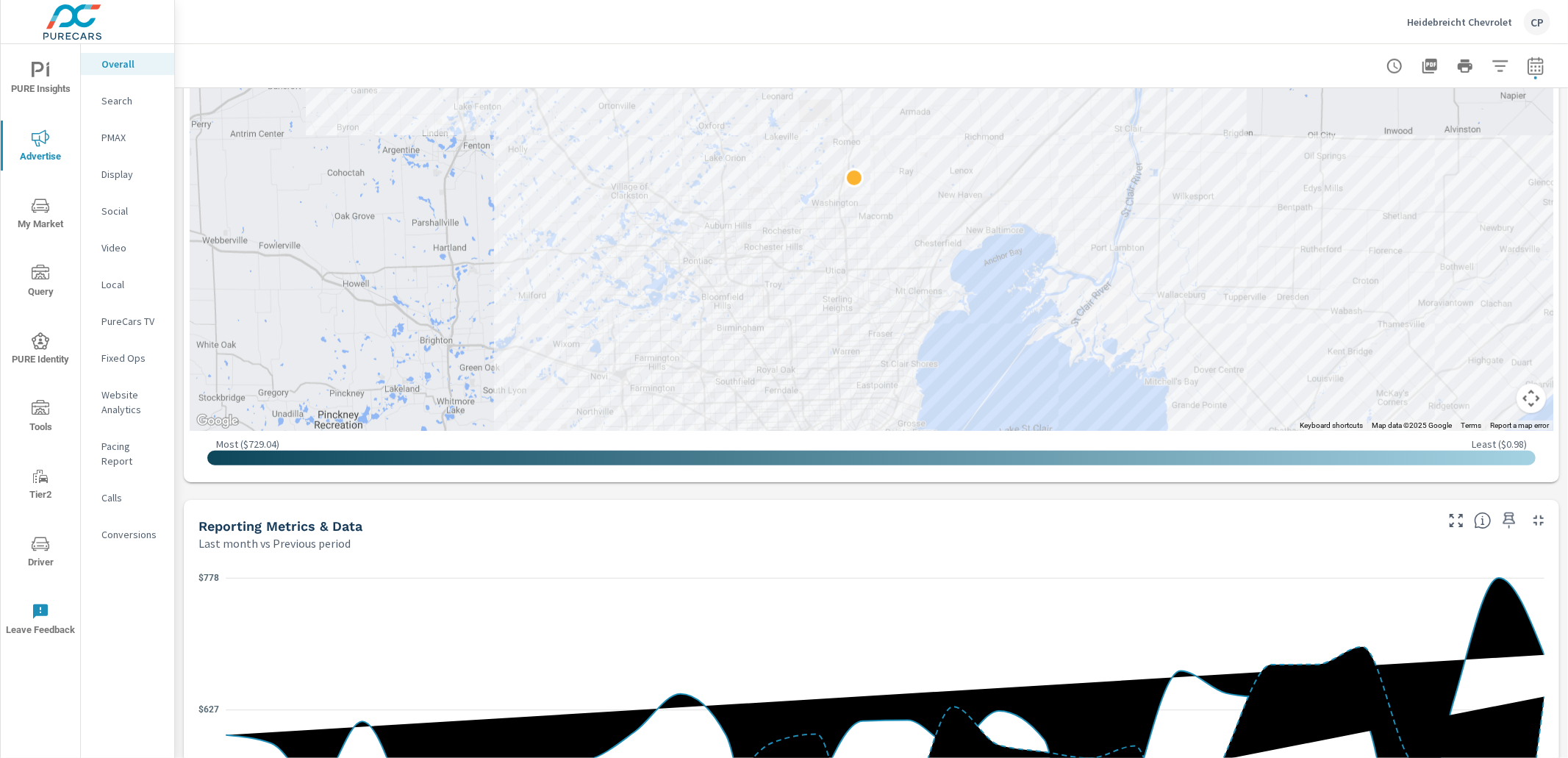
click at [129, 86] on nav "Overall Search PMAX Display Social Video Local PureCars TV Fixed Ops Website An…" at bounding box center [127, 305] width 93 height 522
click at [123, 96] on p "Search" at bounding box center [132, 100] width 61 height 15
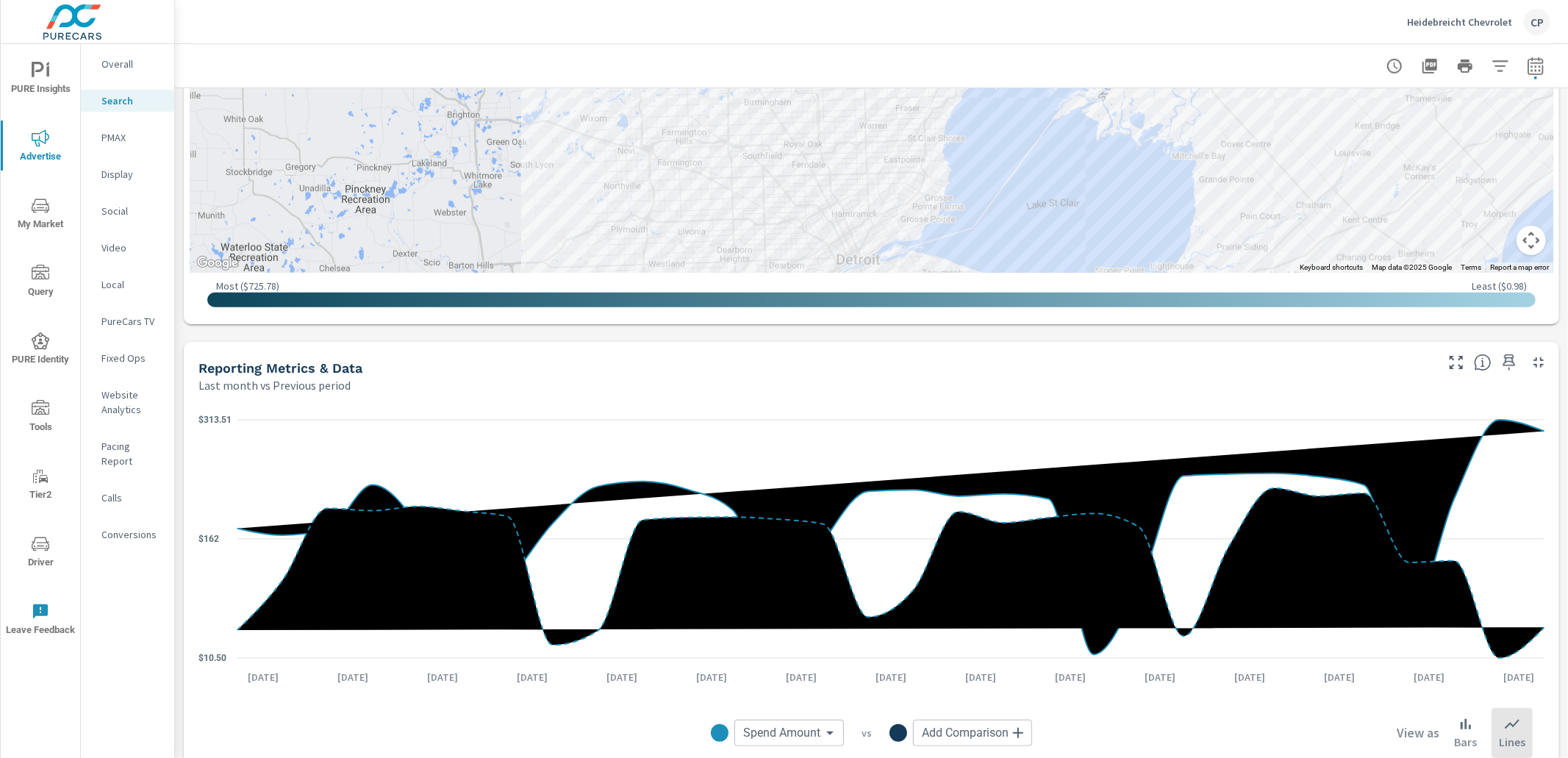
scroll to position [703, 0]
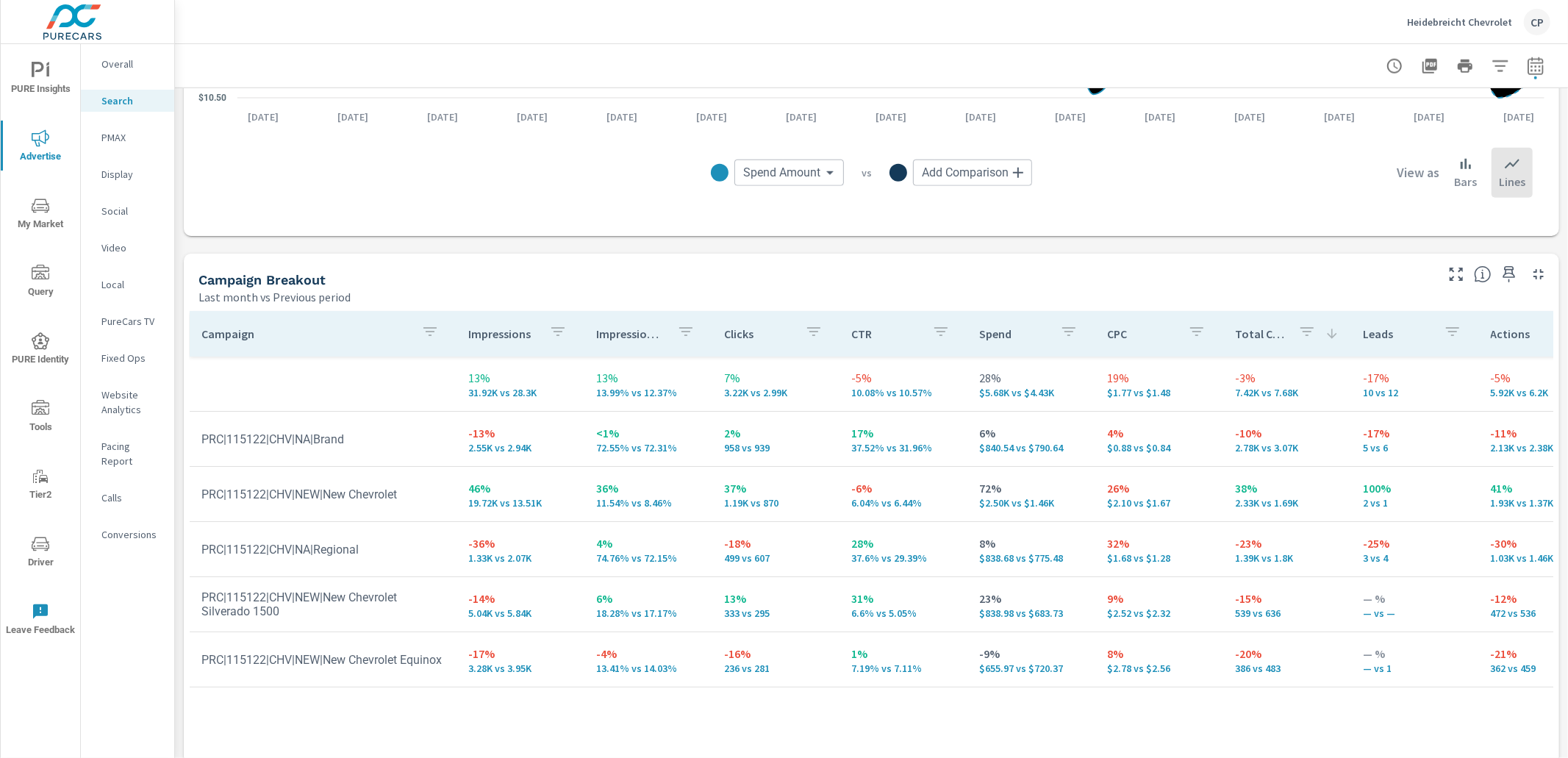
scroll to position [1264, 0]
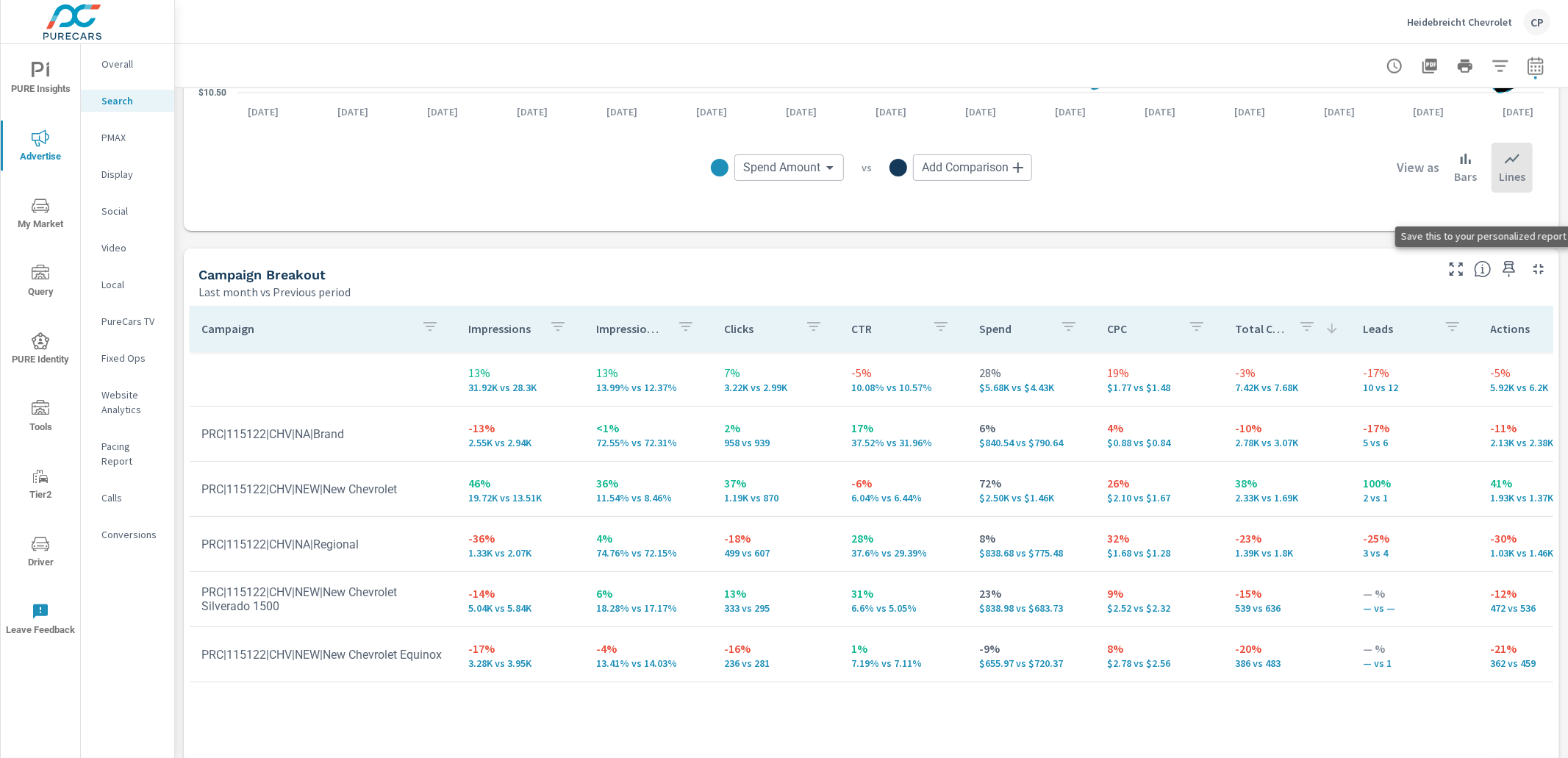
click at [1506, 269] on icon "button" at bounding box center [1509, 269] width 18 height 18
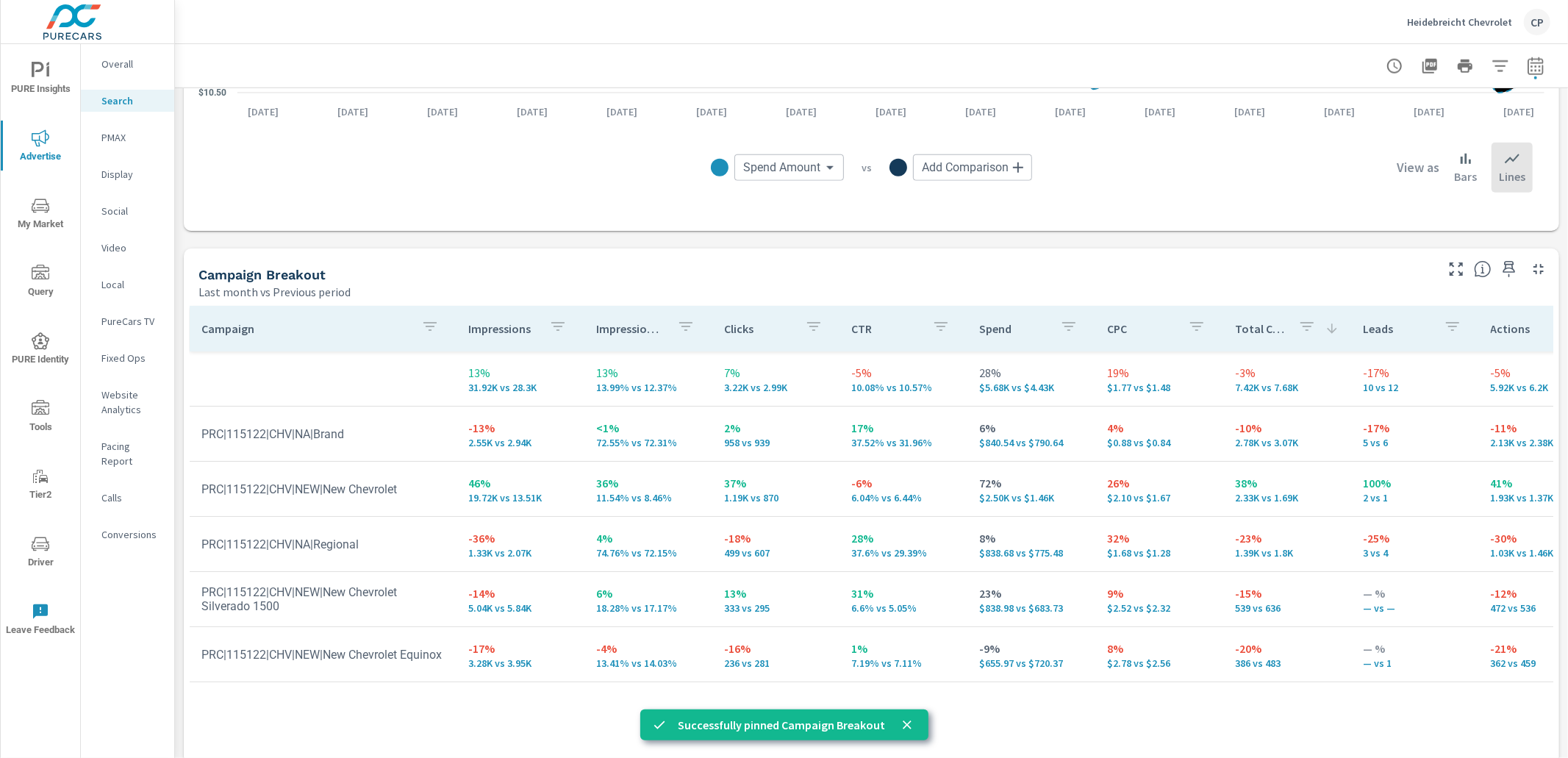
scroll to position [1271, 0]
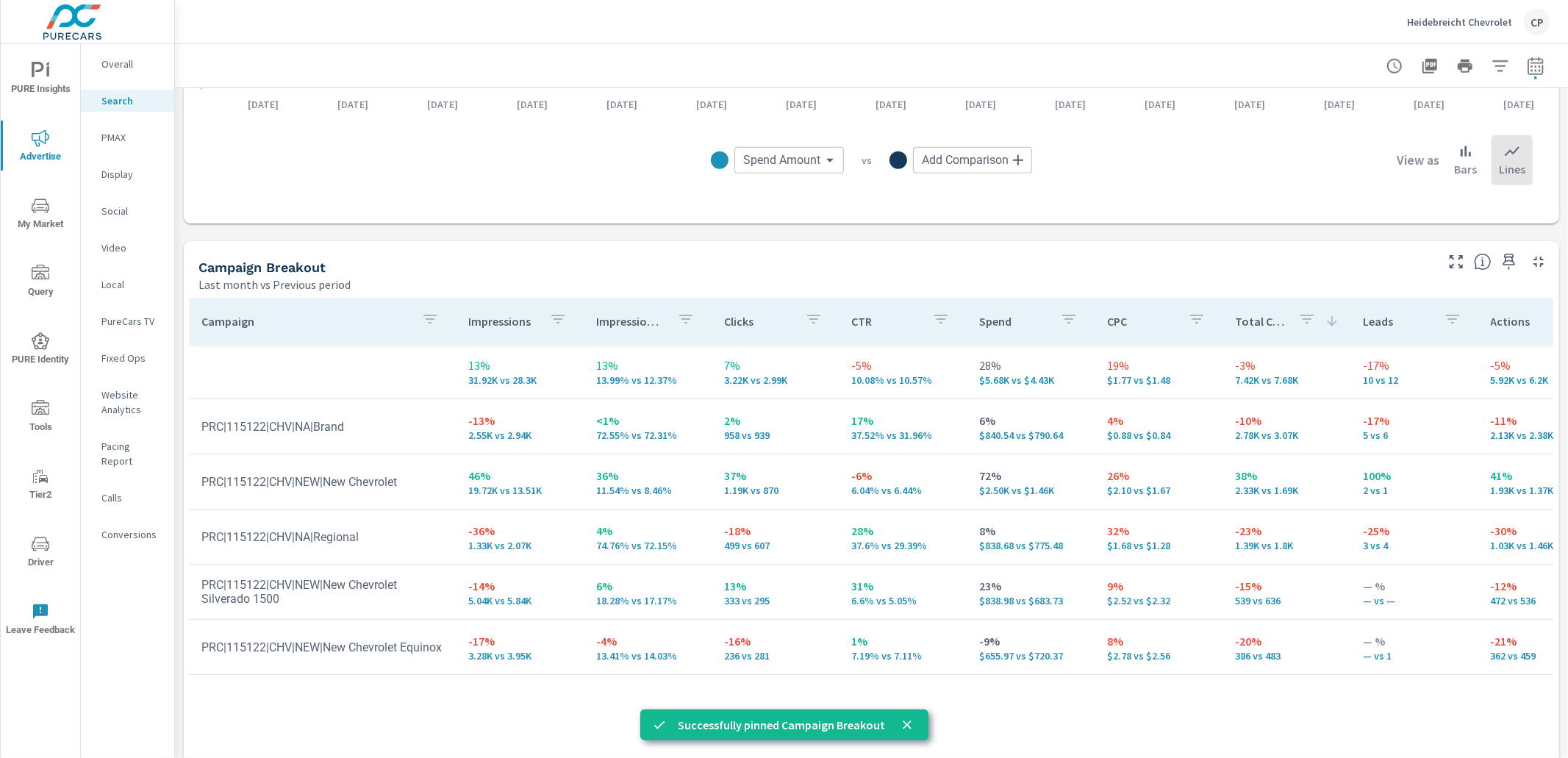
click at [132, 142] on p "PMAX" at bounding box center [132, 137] width 61 height 15
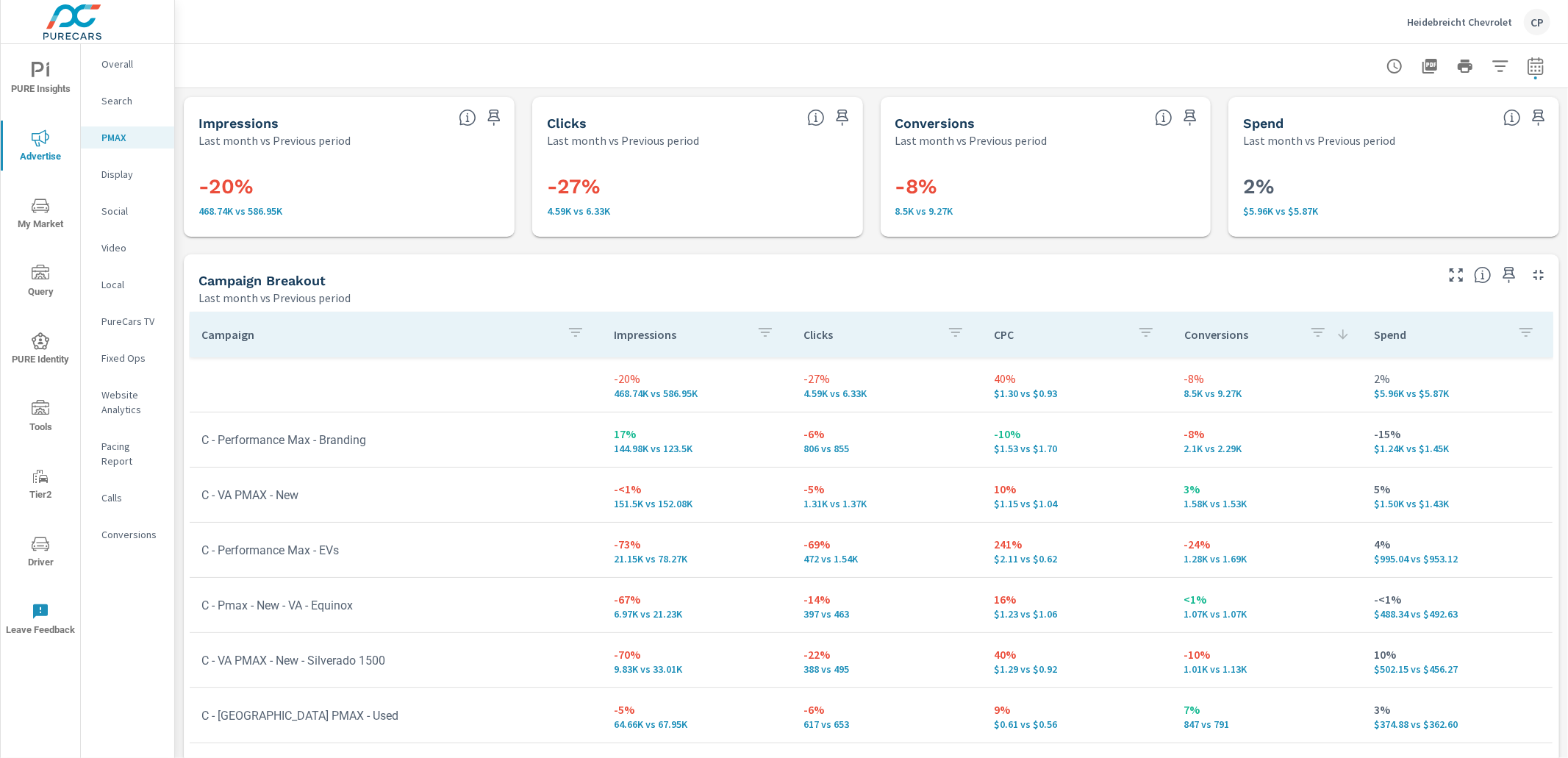
scroll to position [117, 0]
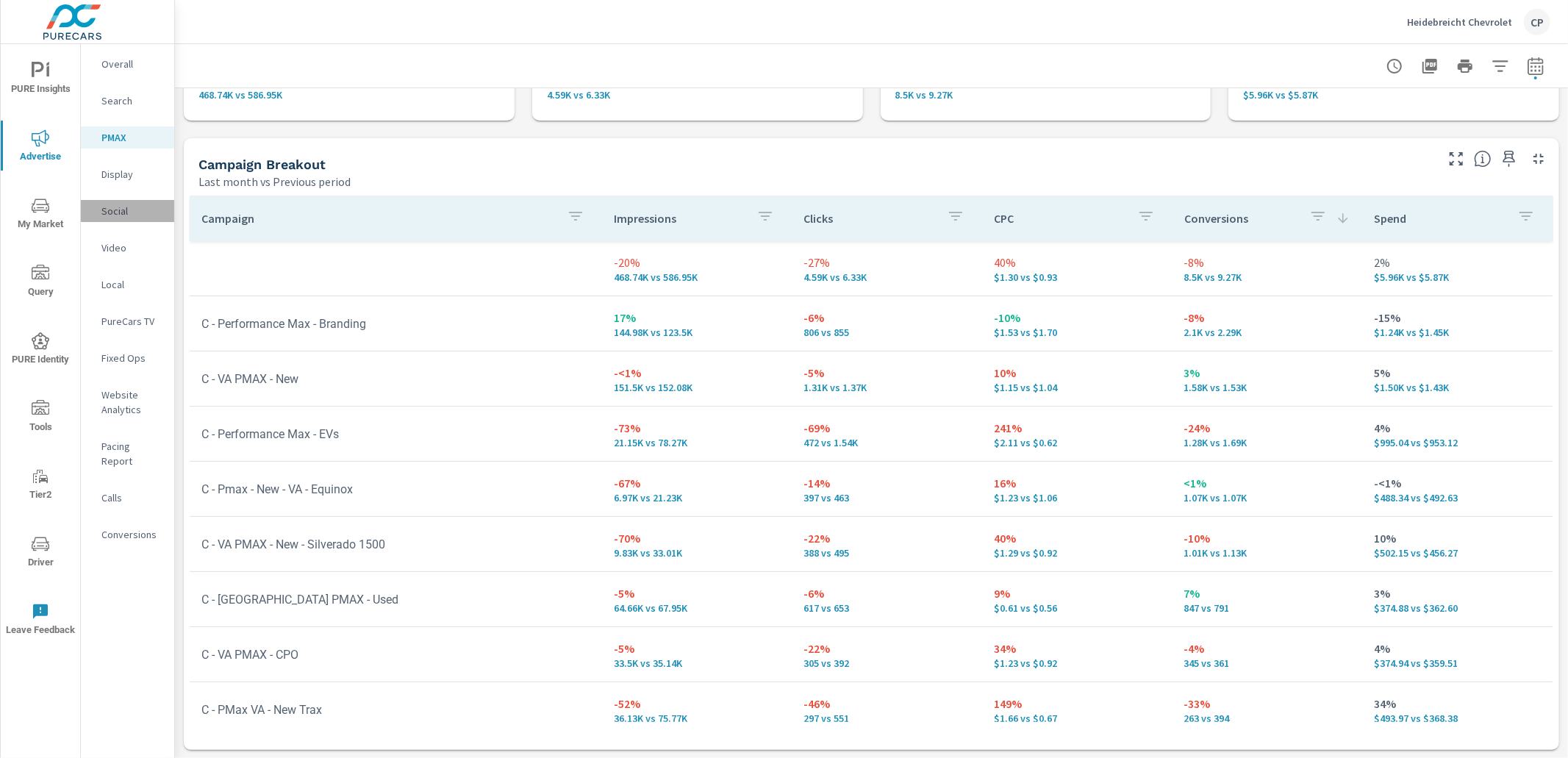
click at [132, 204] on p "Social" at bounding box center [132, 211] width 61 height 15
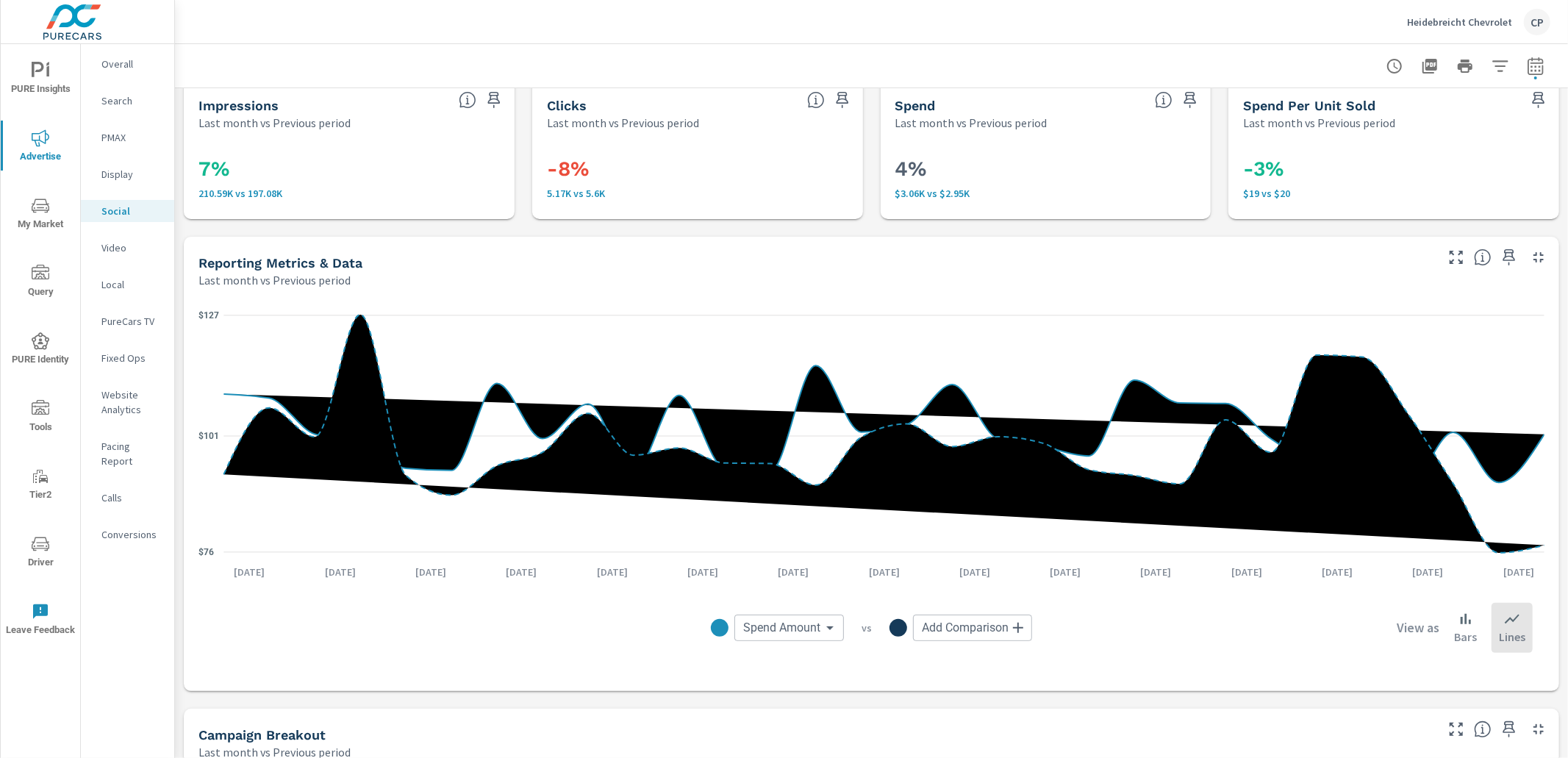
scroll to position [18, 0]
click at [36, 230] on span "My Market" at bounding box center [40, 214] width 71 height 36
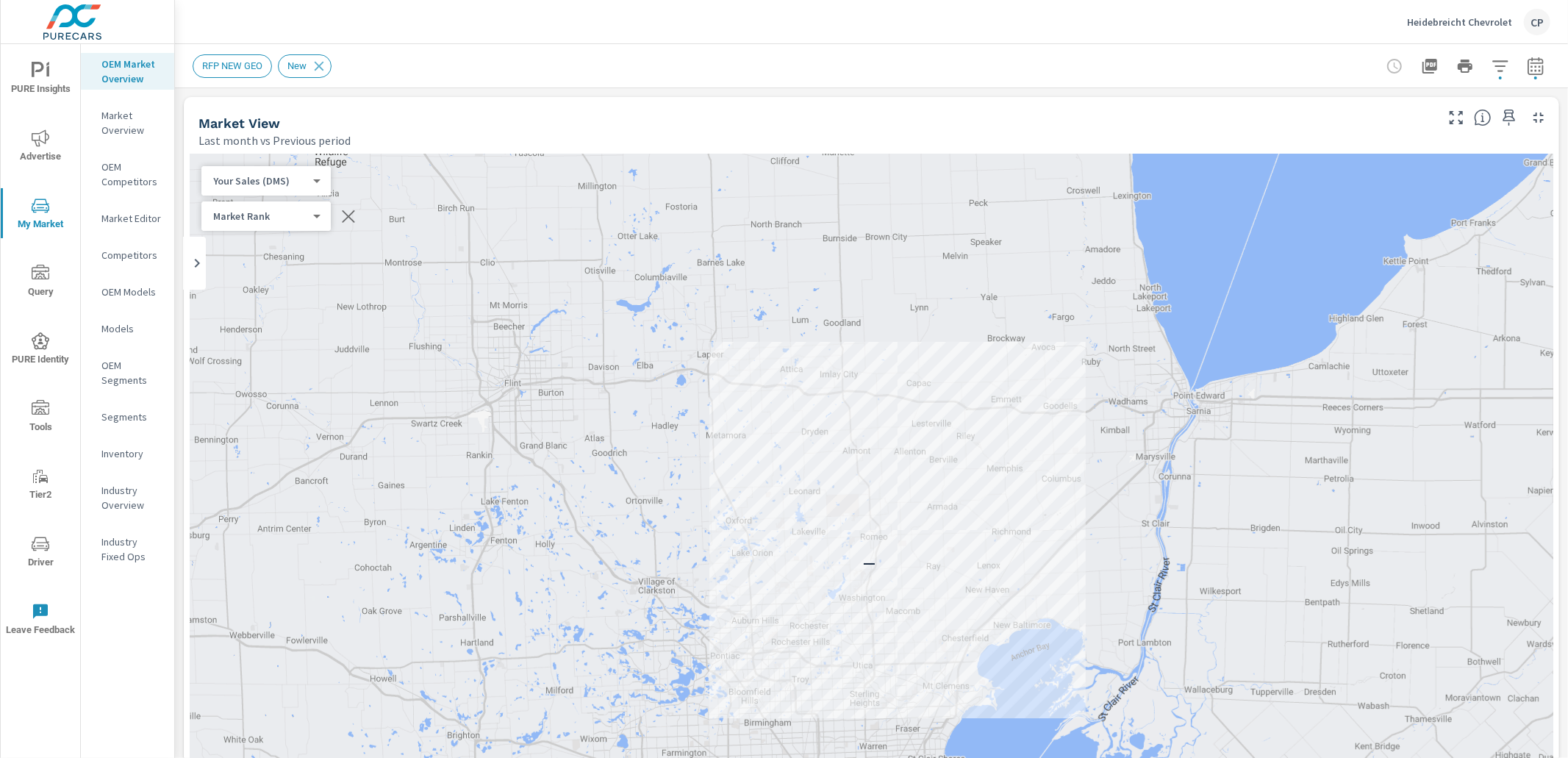
click at [136, 443] on div "Inventory" at bounding box center [127, 453] width 93 height 23
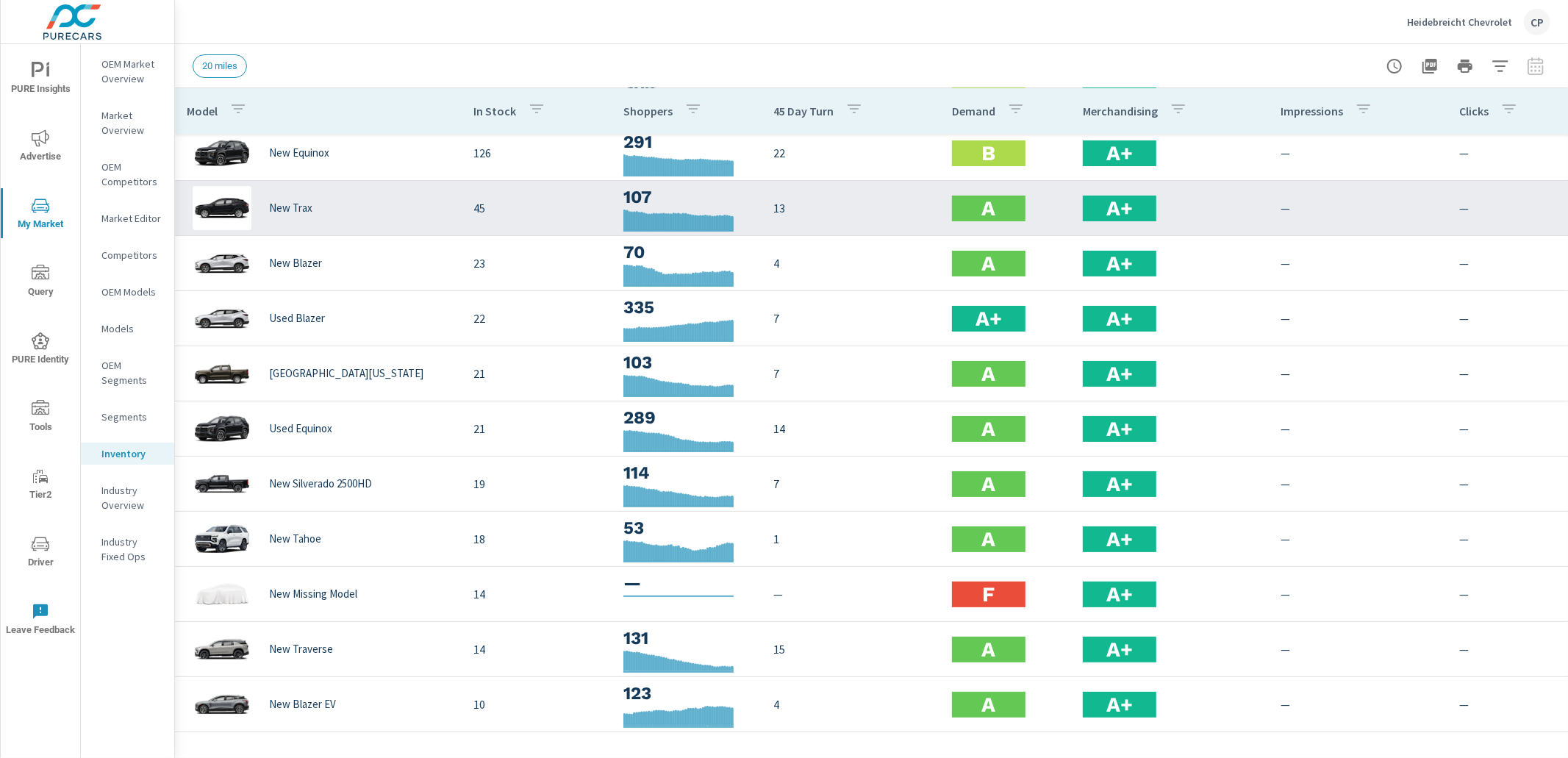
scroll to position [54, 0]
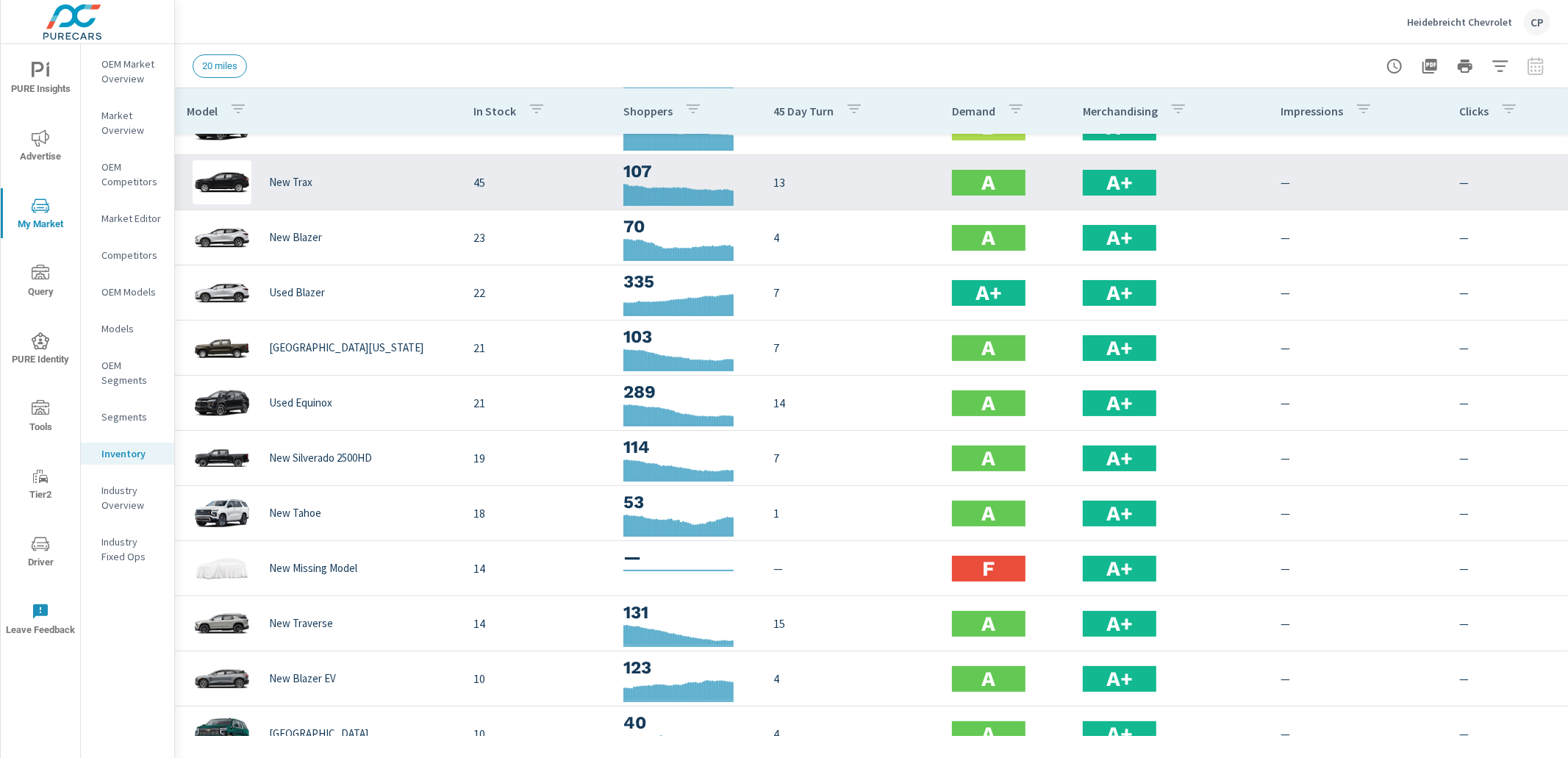
scroll to position [91, 0]
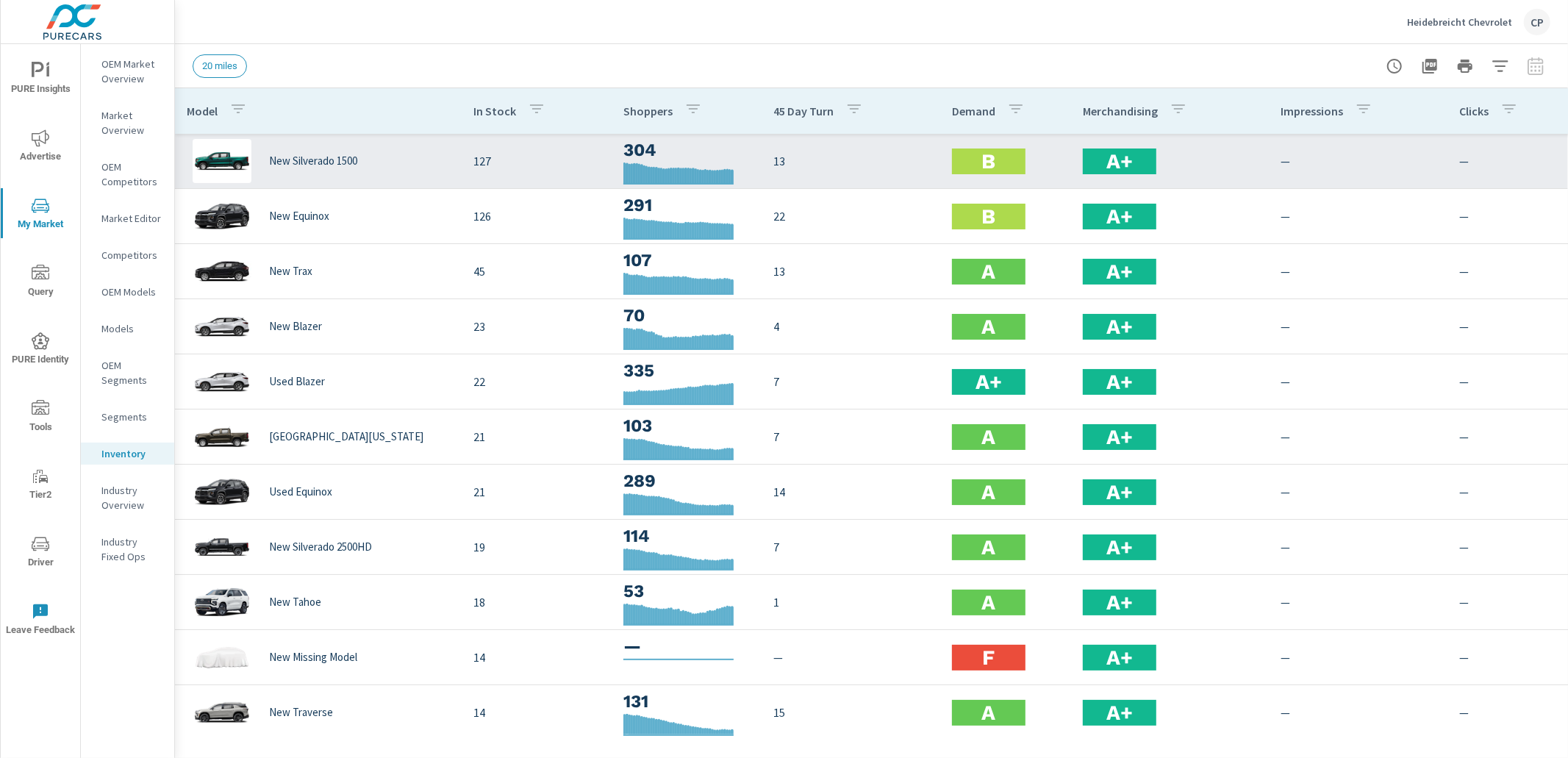
click at [380, 161] on div "New Silverado 1500" at bounding box center [318, 161] width 263 height 44
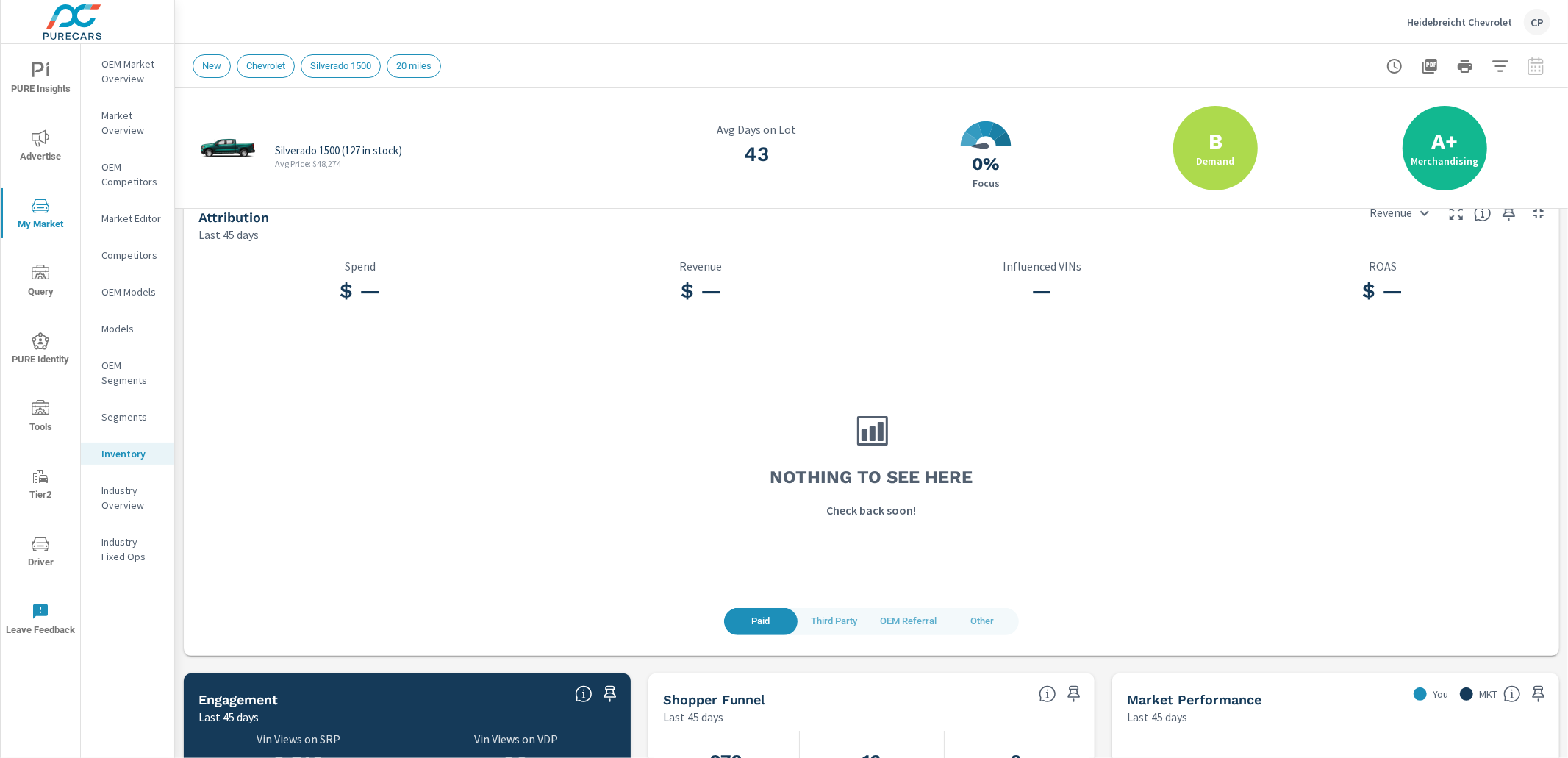
scroll to position [31, 0]
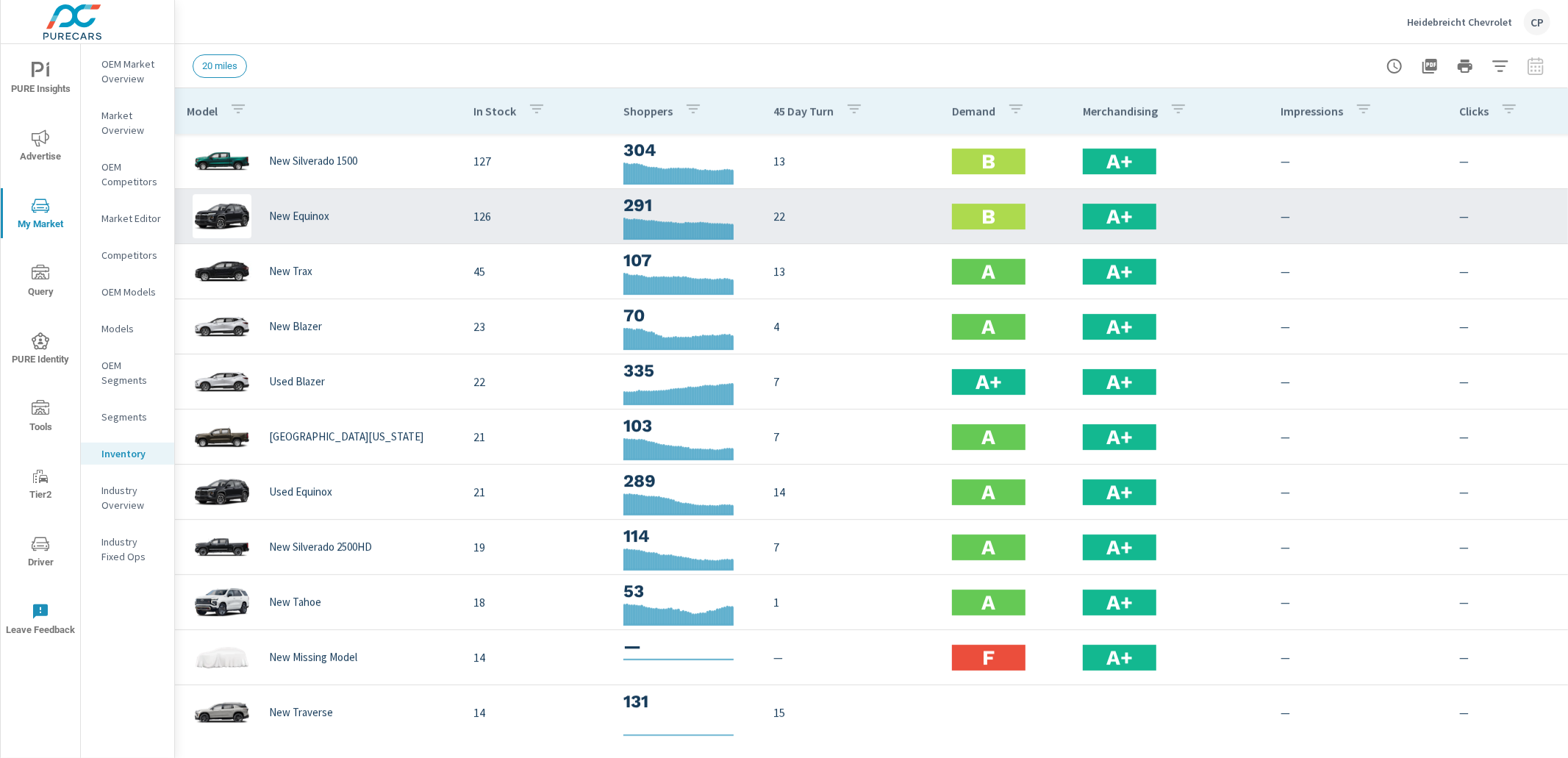
scroll to position [55, 0]
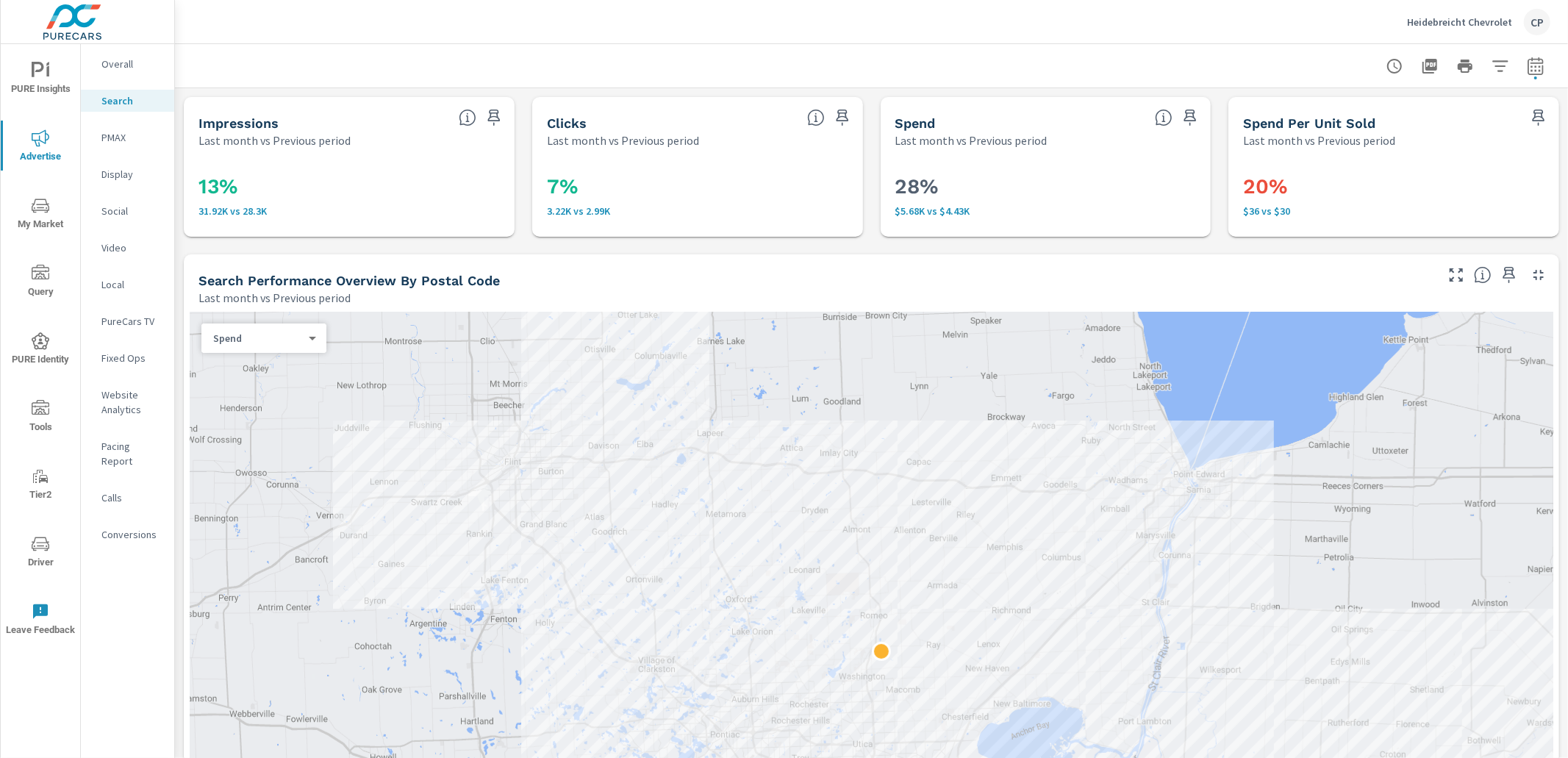
click at [46, 63] on icon "nav menu" at bounding box center [40, 71] width 18 height 18
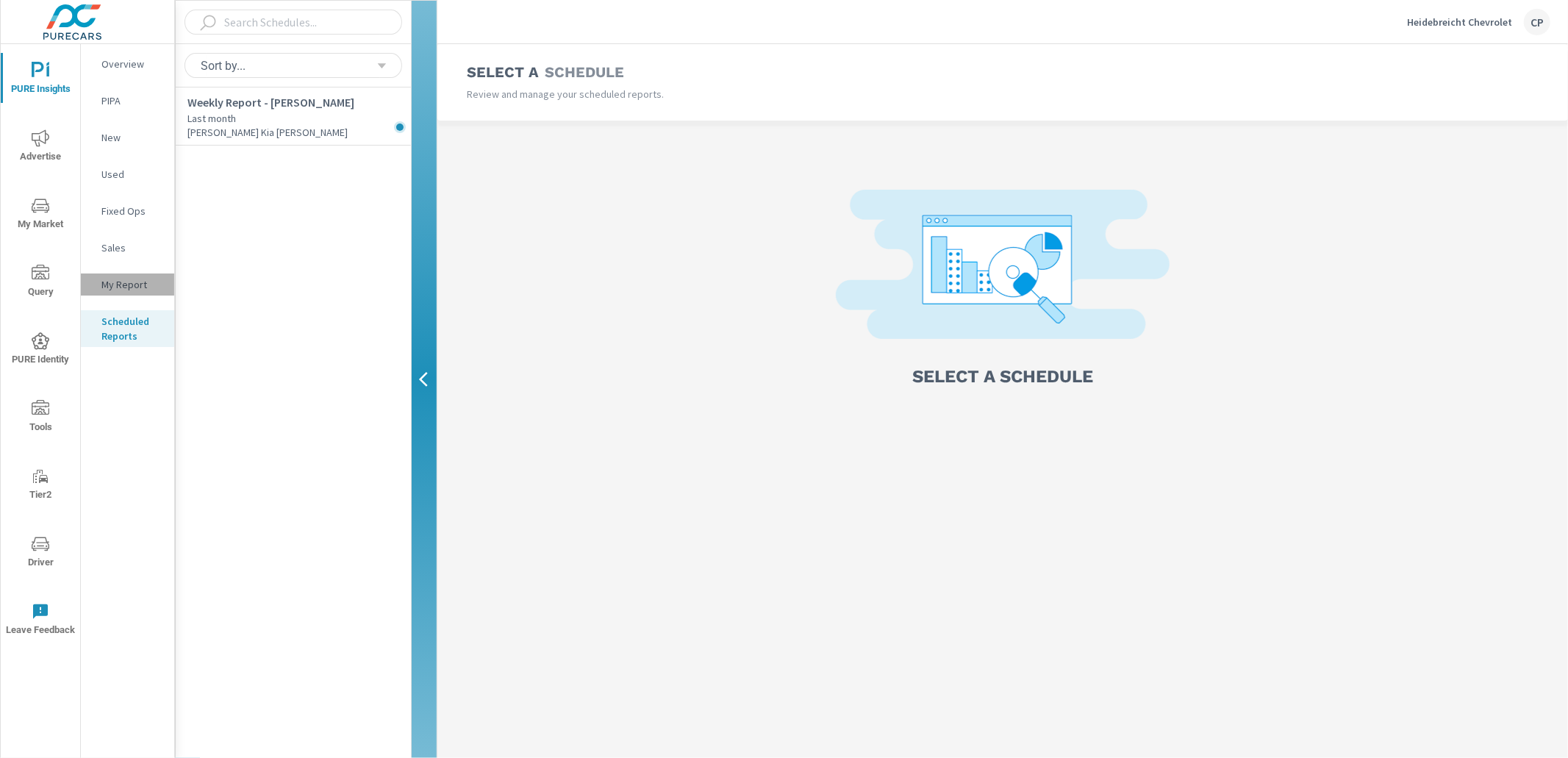
click at [131, 284] on p "My Report" at bounding box center [132, 284] width 61 height 15
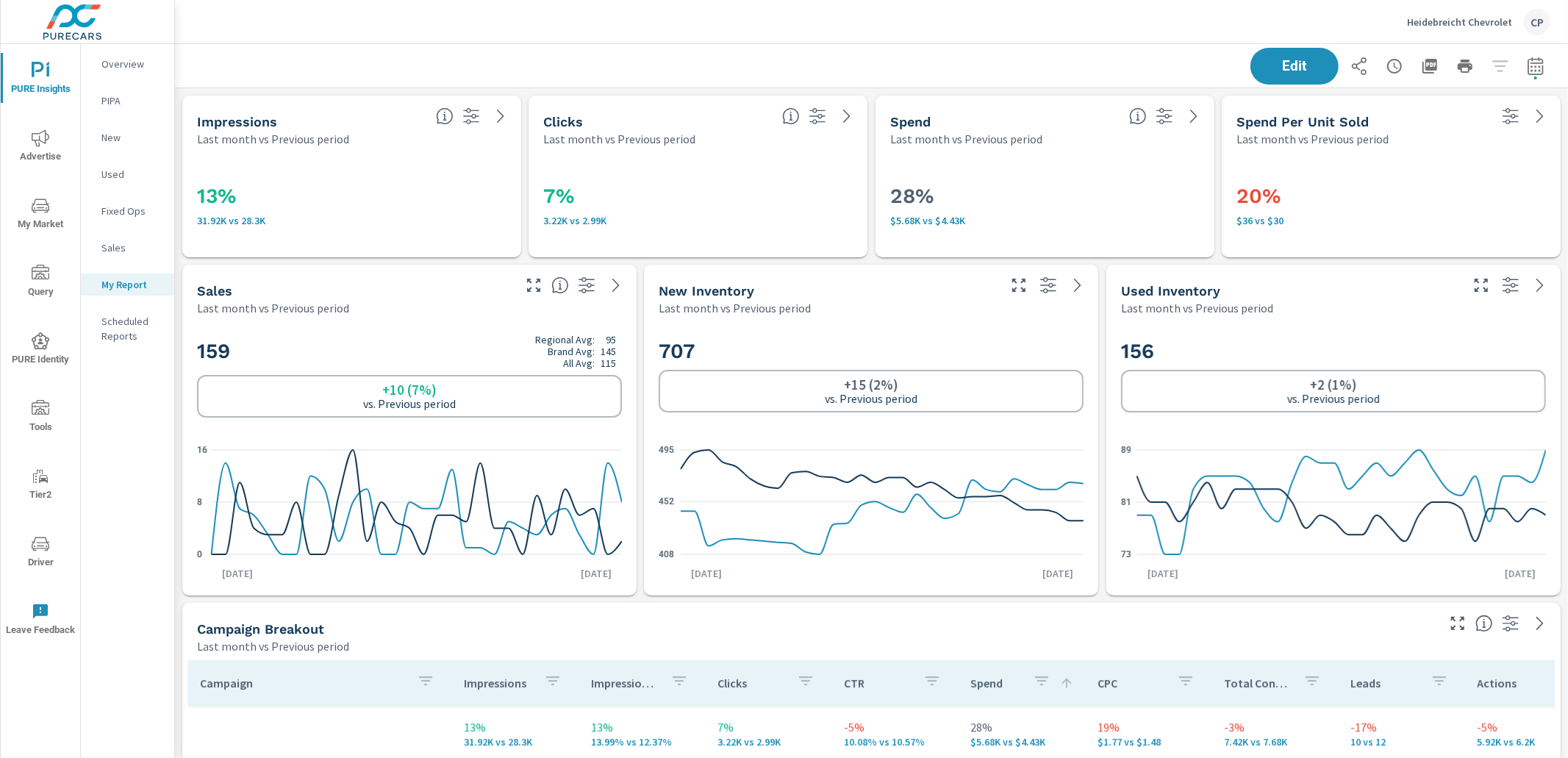
scroll to position [1, 0]
click at [1281, 59] on span "Edit" at bounding box center [1295, 66] width 61 height 14
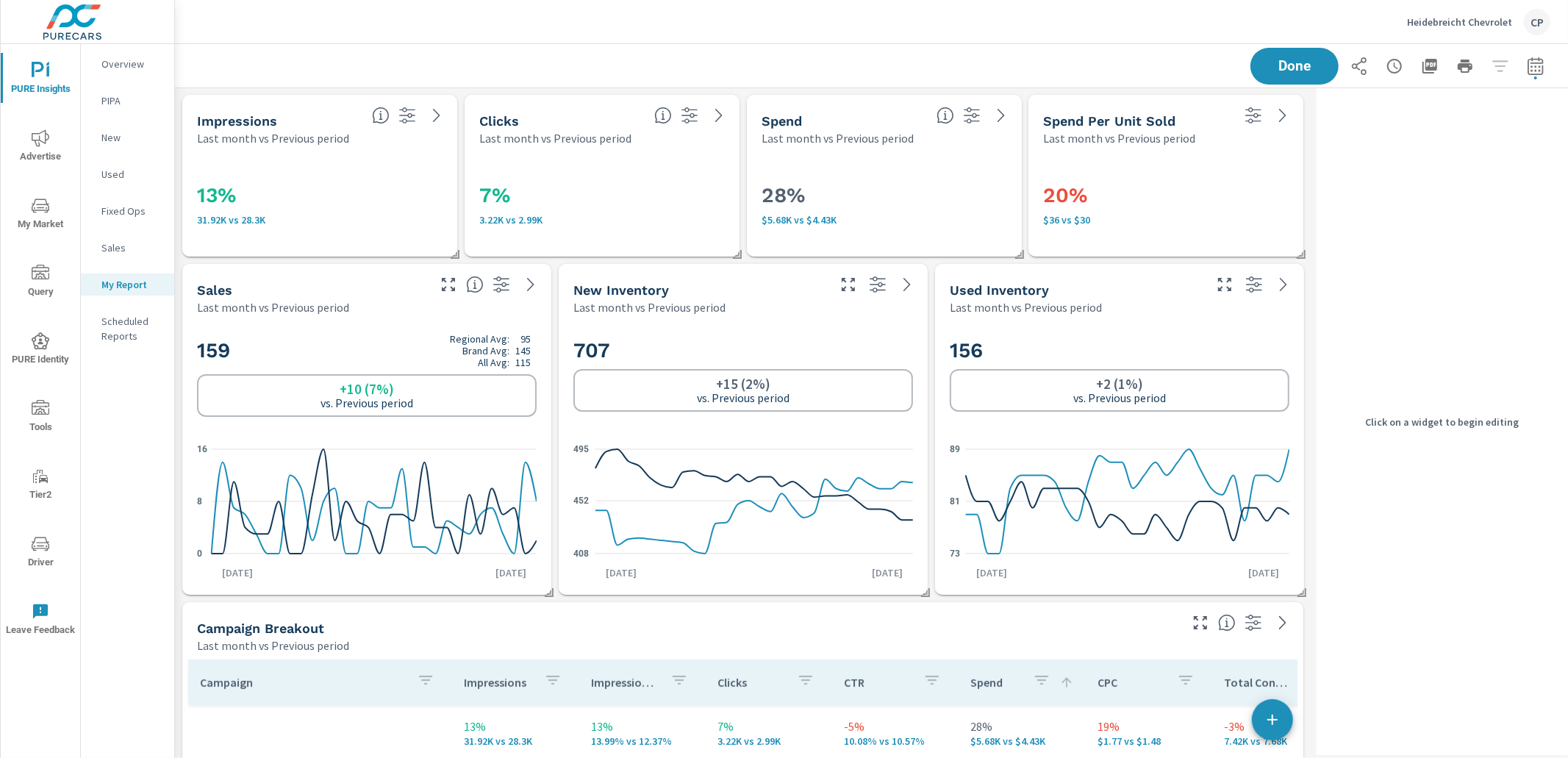
click at [384, 141] on div "Impressions Last month vs Previous period" at bounding box center [319, 120] width 275 height 52
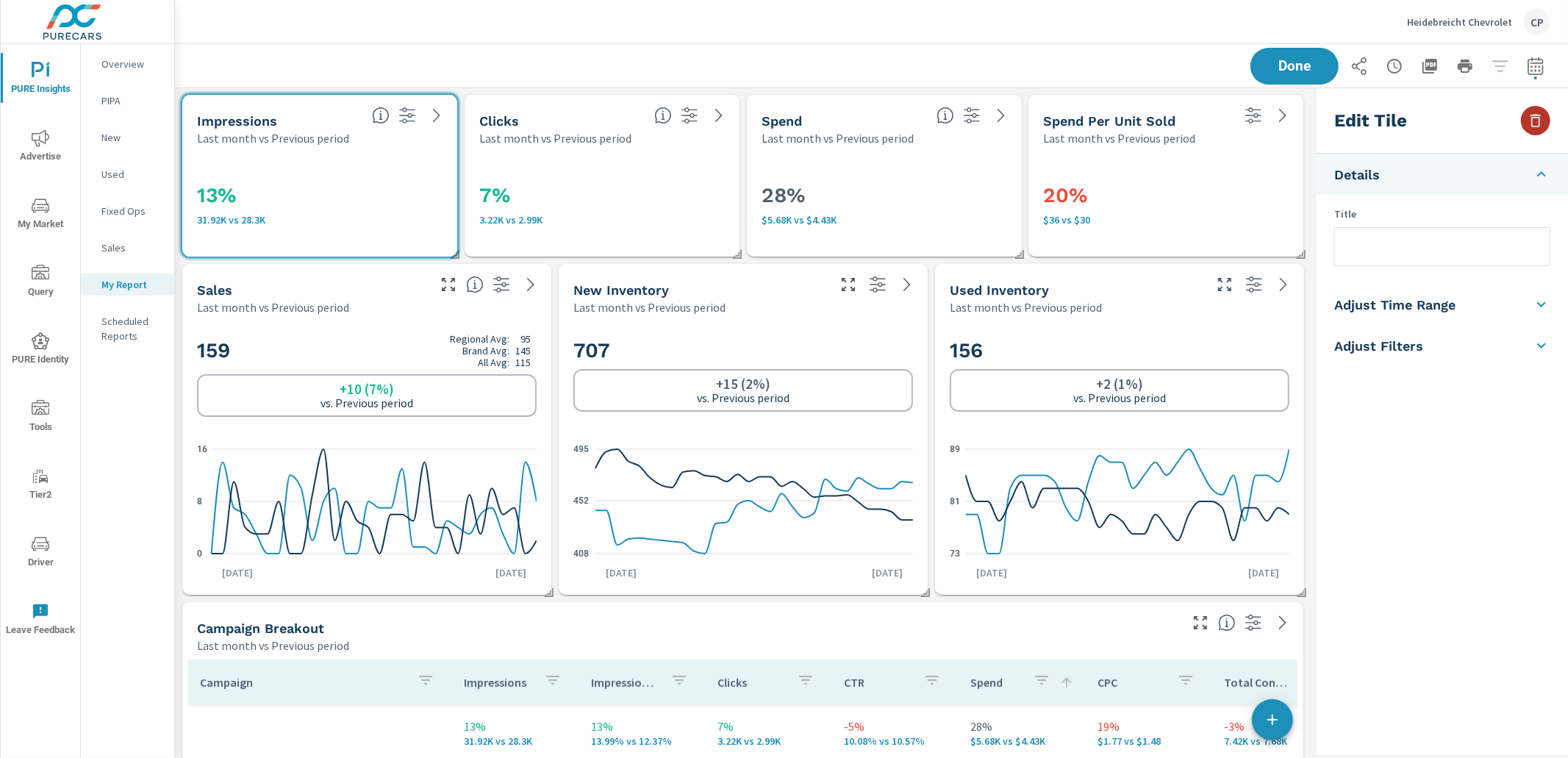
click at [1528, 115] on icon "button" at bounding box center [1536, 120] width 18 height 18
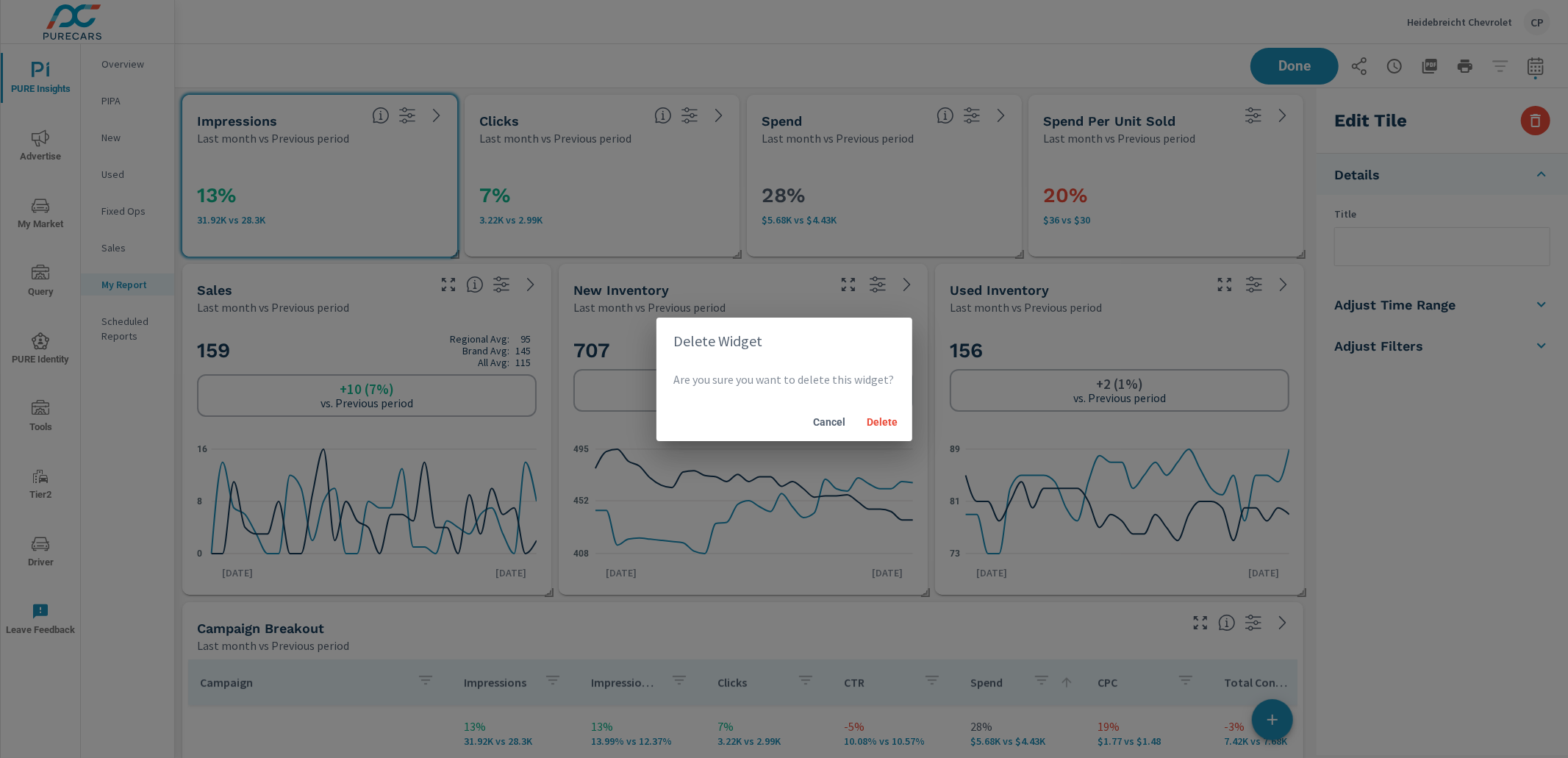
drag, startPoint x: 889, startPoint y: 422, endPoint x: 872, endPoint y: 404, distance: 24.8
click at [879, 413] on button "Delete" at bounding box center [882, 421] width 47 height 26
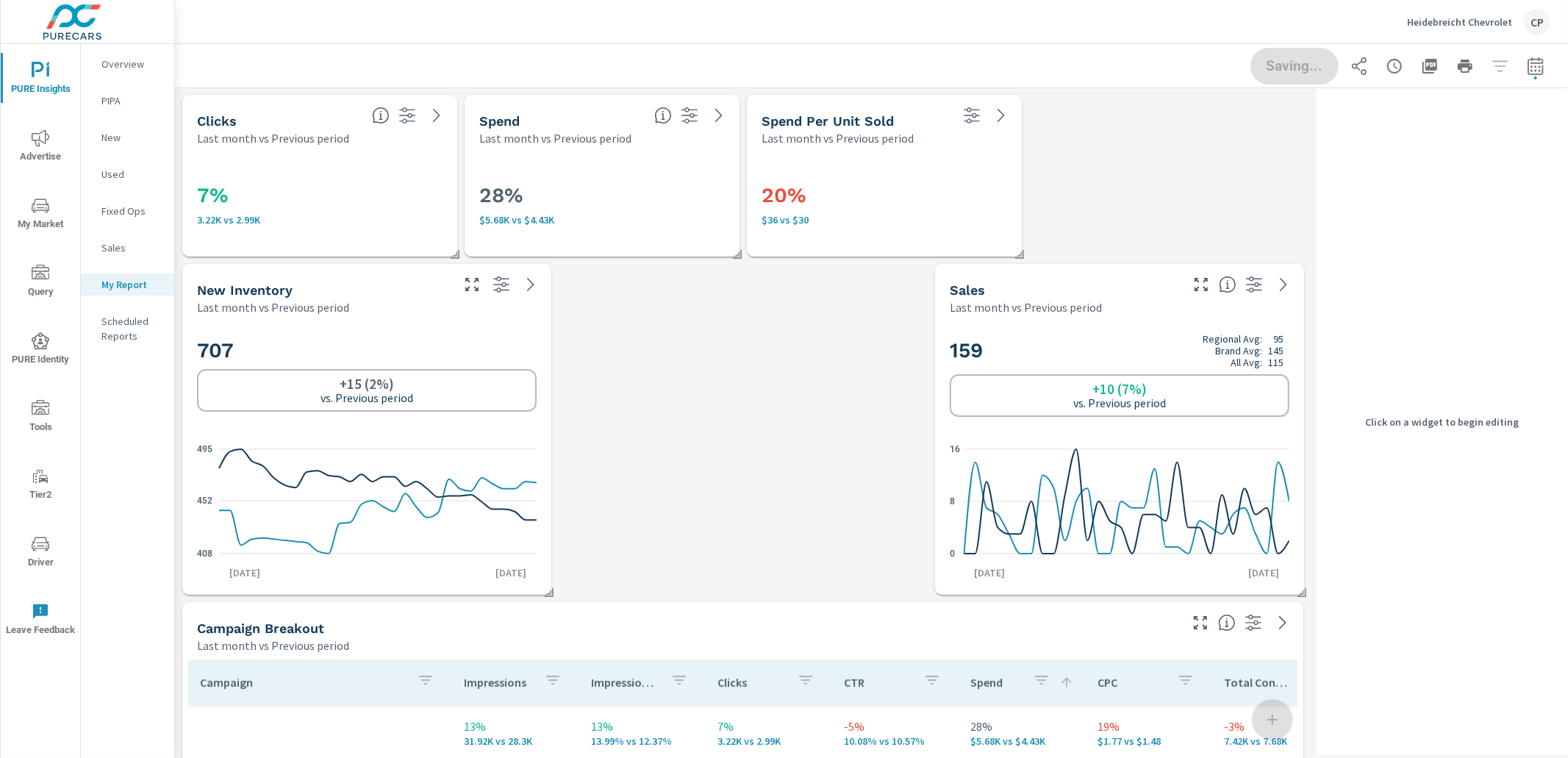
scroll to position [1530, 1135]
drag, startPoint x: 409, startPoint y: 174, endPoint x: 417, endPoint y: 175, distance: 8.1
click at [417, 175] on div "7% 3.22K vs 2.99K" at bounding box center [327, 202] width 246 height 81
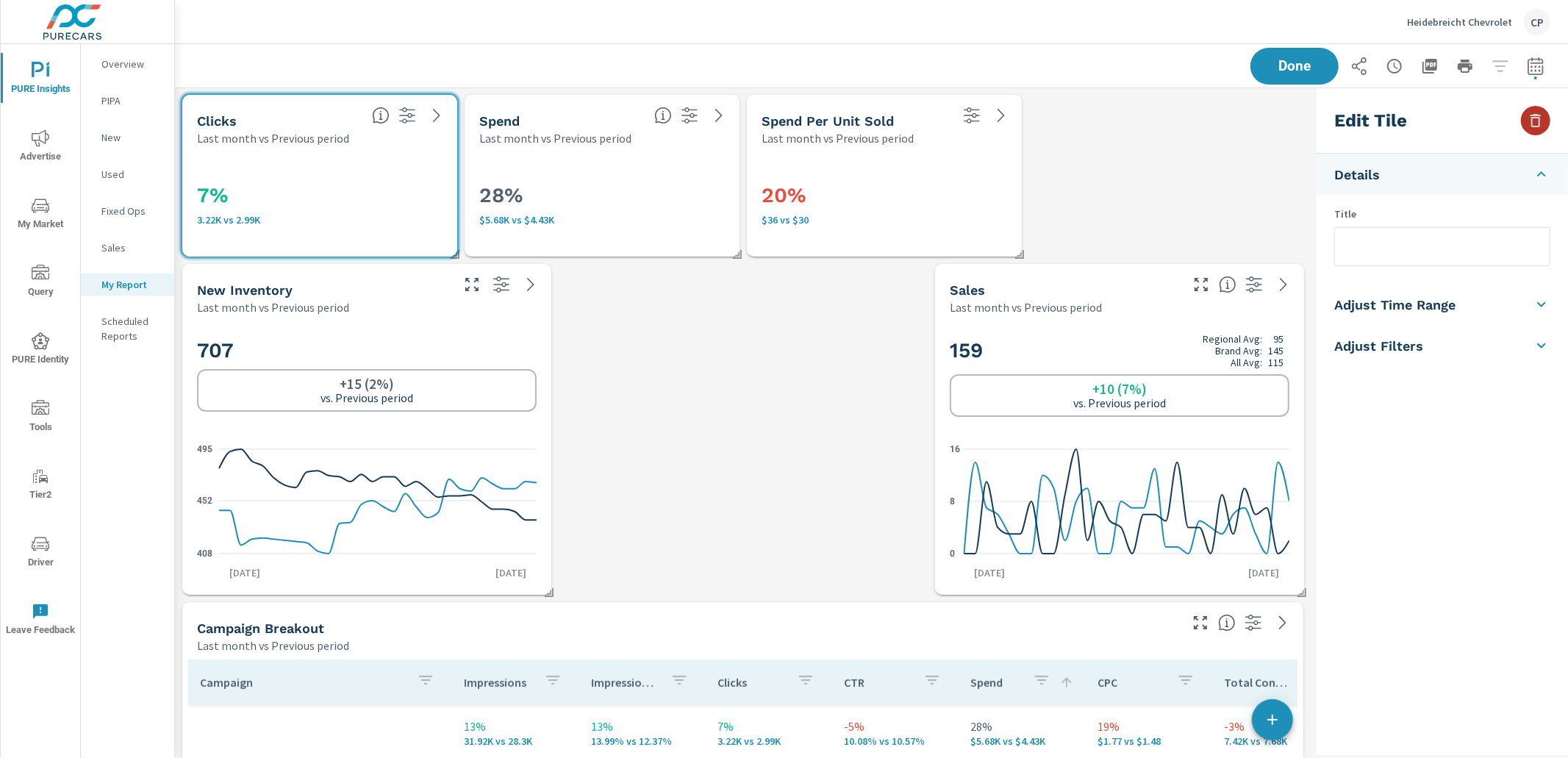
drag, startPoint x: 1544, startPoint y: 124, endPoint x: 1533, endPoint y: 124, distance: 11.0
click at [1535, 124] on button "button" at bounding box center [1536, 120] width 29 height 29
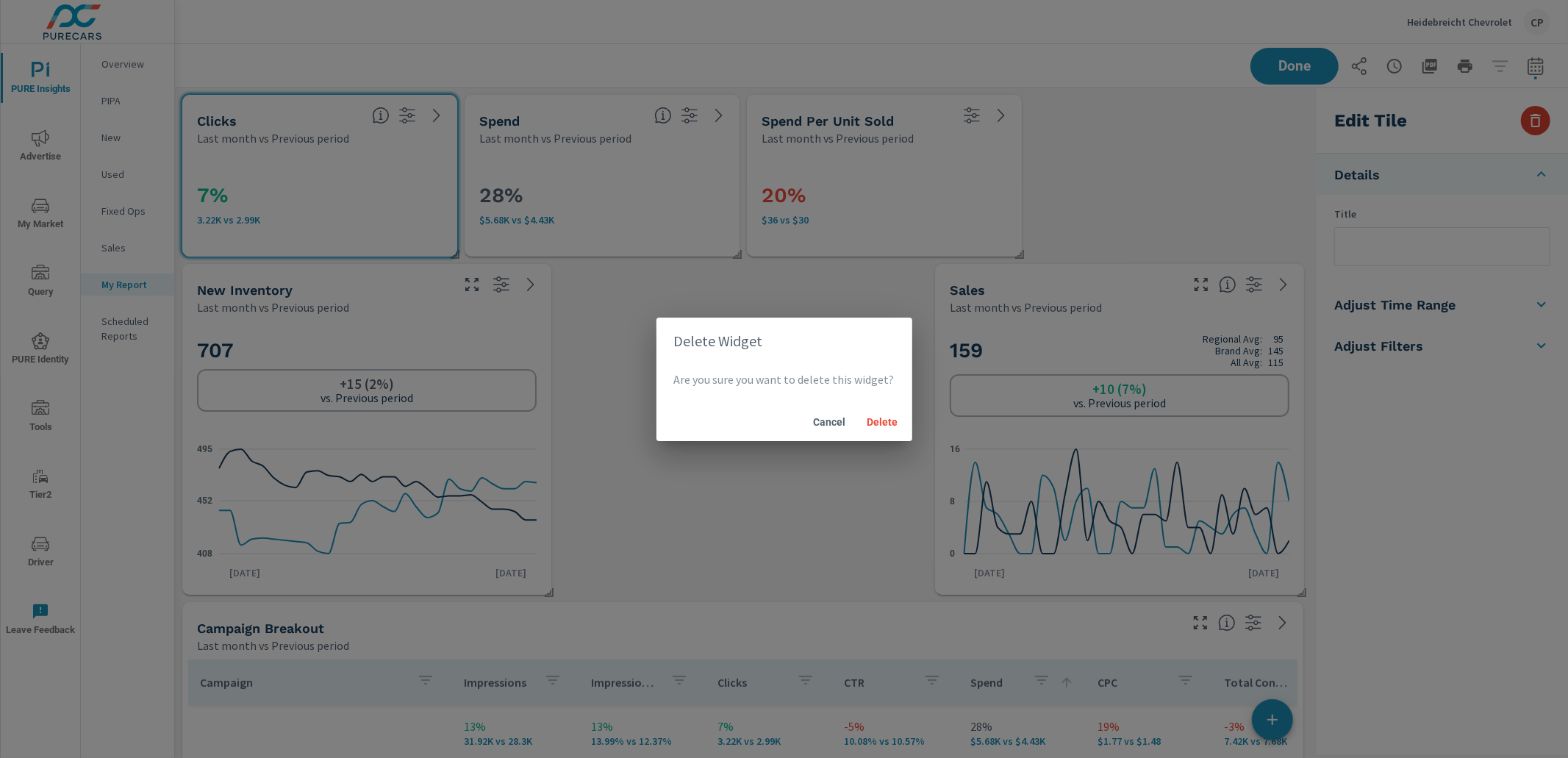
click at [1532, 123] on div "Delete Widget Are you sure you want to delete this widget? Cancel Delete" at bounding box center [784, 379] width 1568 height 758
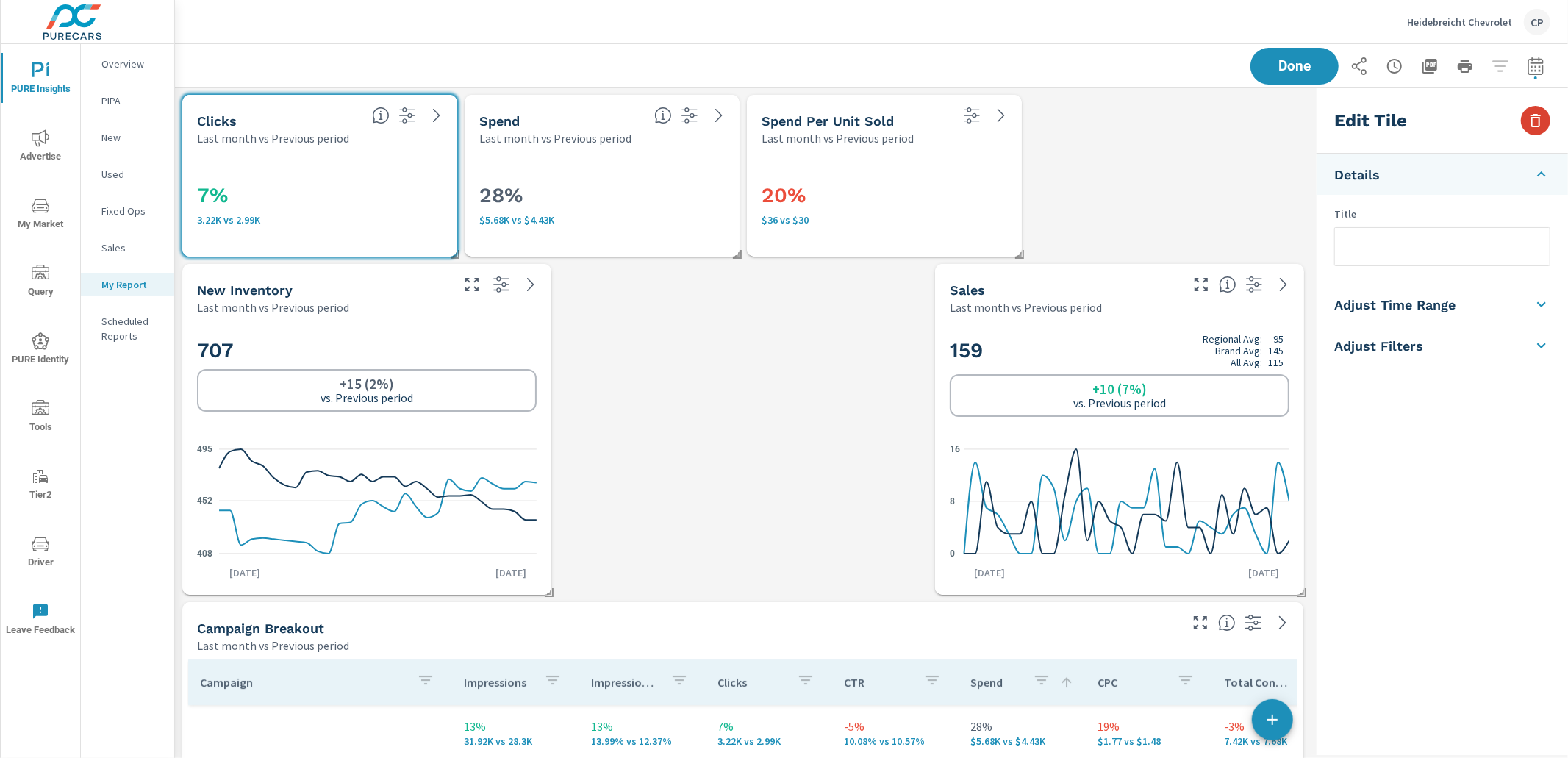
click at [1527, 118] on icon "button" at bounding box center [1536, 120] width 18 height 18
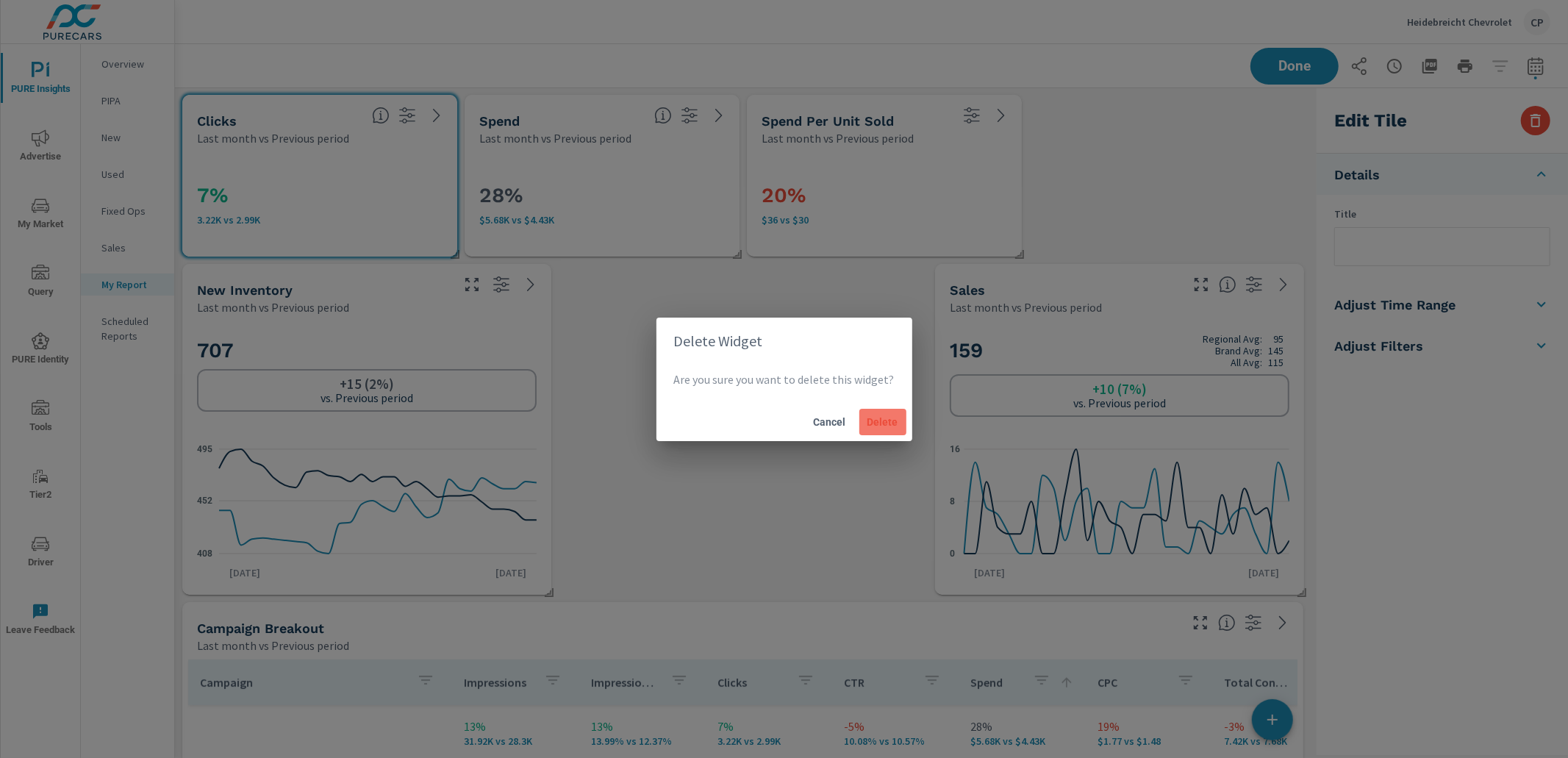
click at [893, 418] on span "Delete" at bounding box center [882, 422] width 35 height 14
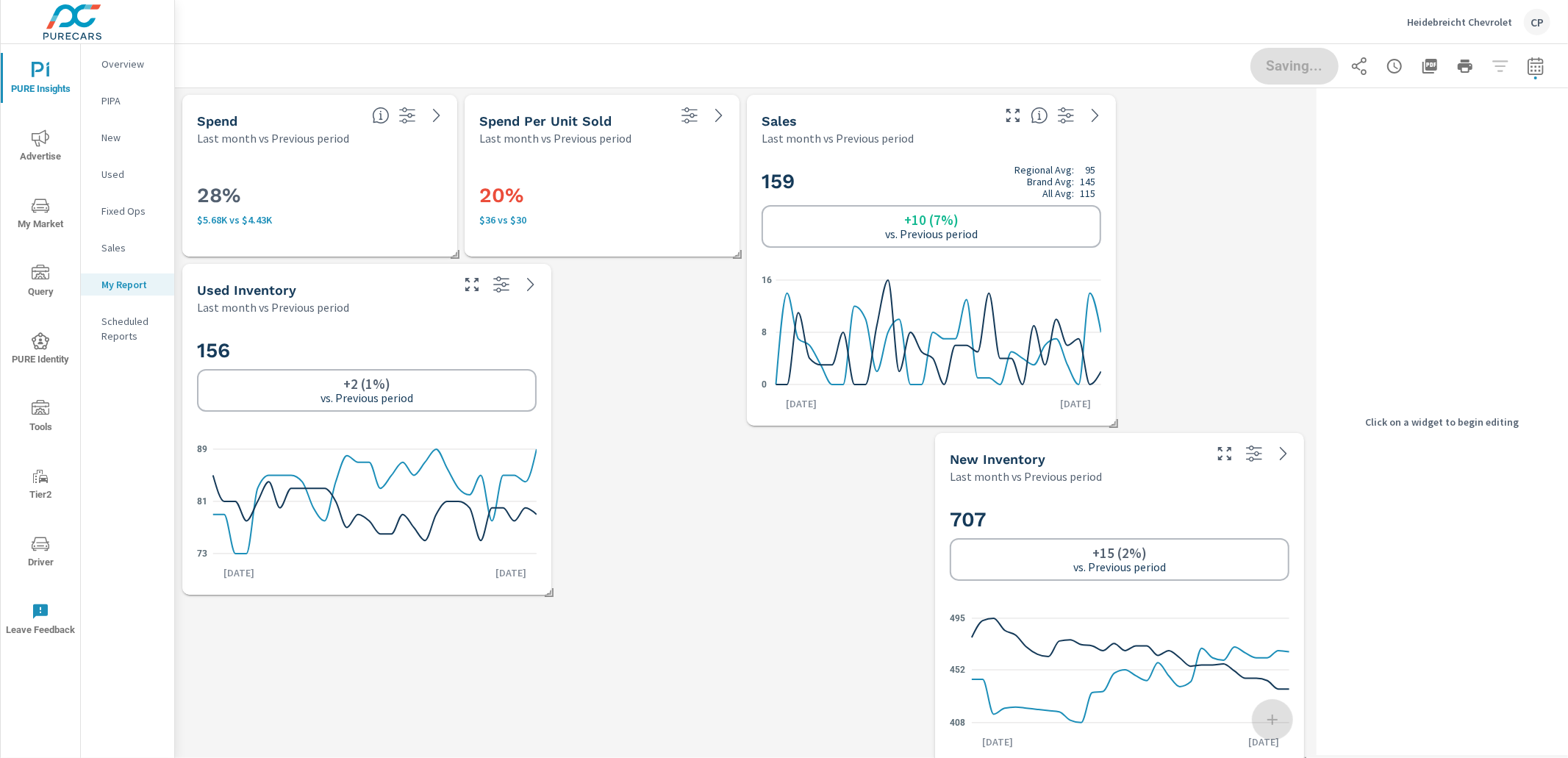
scroll to position [8, 6]
drag, startPoint x: 340, startPoint y: 172, endPoint x: 349, endPoint y: 174, distance: 9.2
click at [341, 172] on div "28% $5.68K vs $4.43K" at bounding box center [319, 201] width 246 height 81
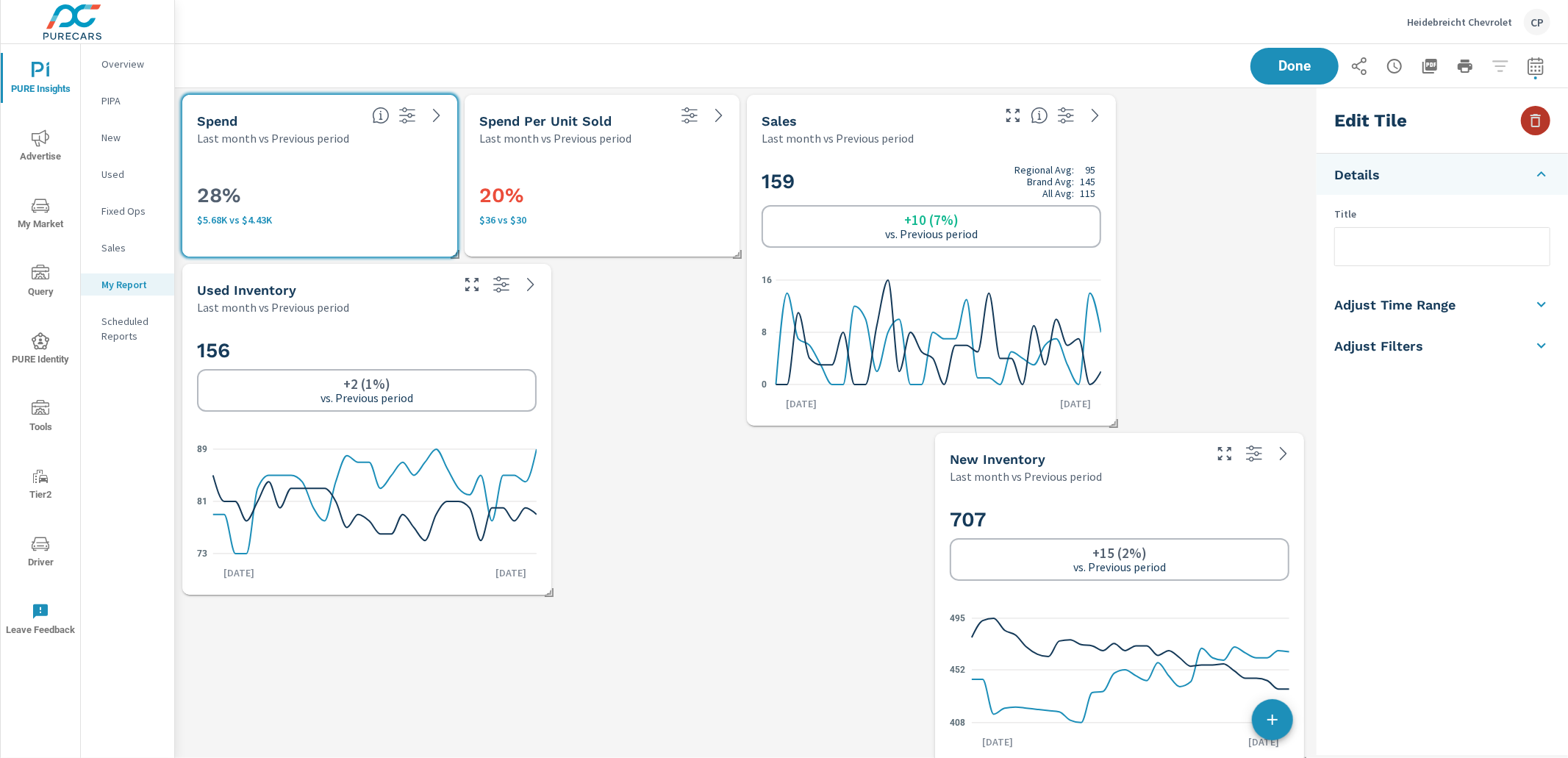
click at [1541, 118] on icon "button" at bounding box center [1536, 120] width 18 height 18
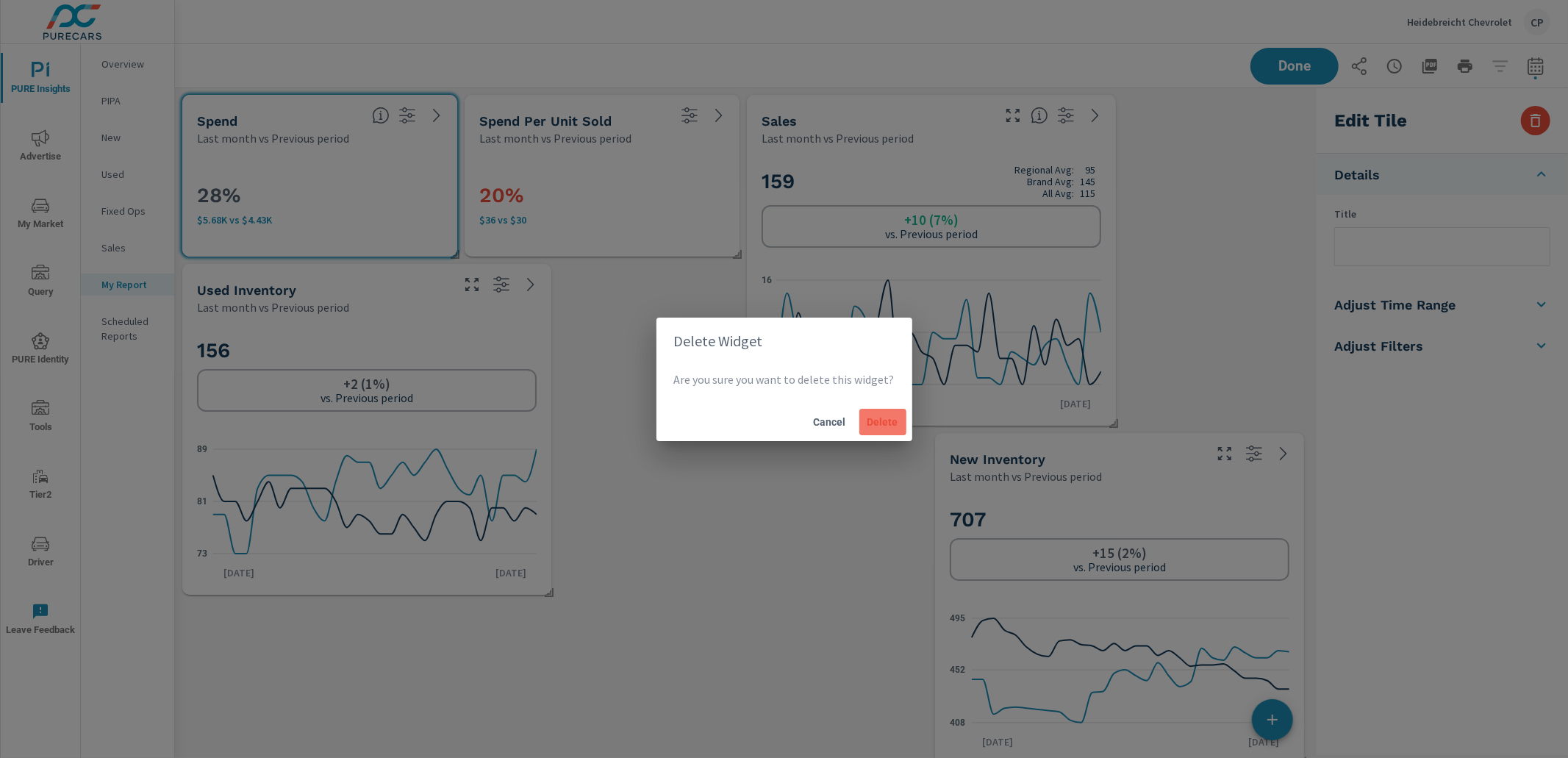
drag, startPoint x: 889, startPoint y: 425, endPoint x: 868, endPoint y: 409, distance: 26.4
click at [887, 422] on span "Delete" at bounding box center [882, 422] width 35 height 14
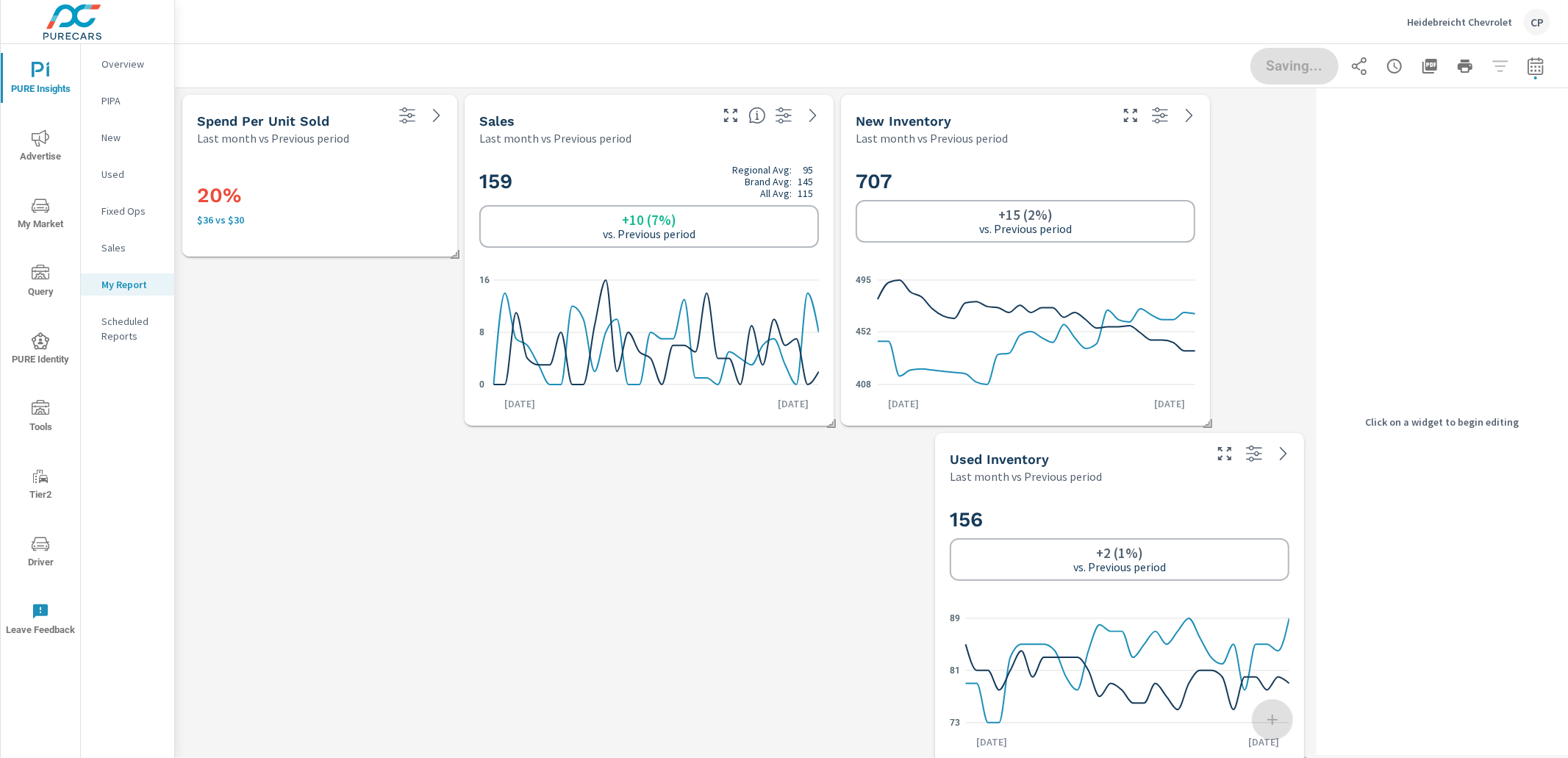
drag, startPoint x: 399, startPoint y: 176, endPoint x: 502, endPoint y: 191, distance: 104.1
click at [404, 178] on div "20% $36 vs $30" at bounding box center [319, 202] width 246 height 49
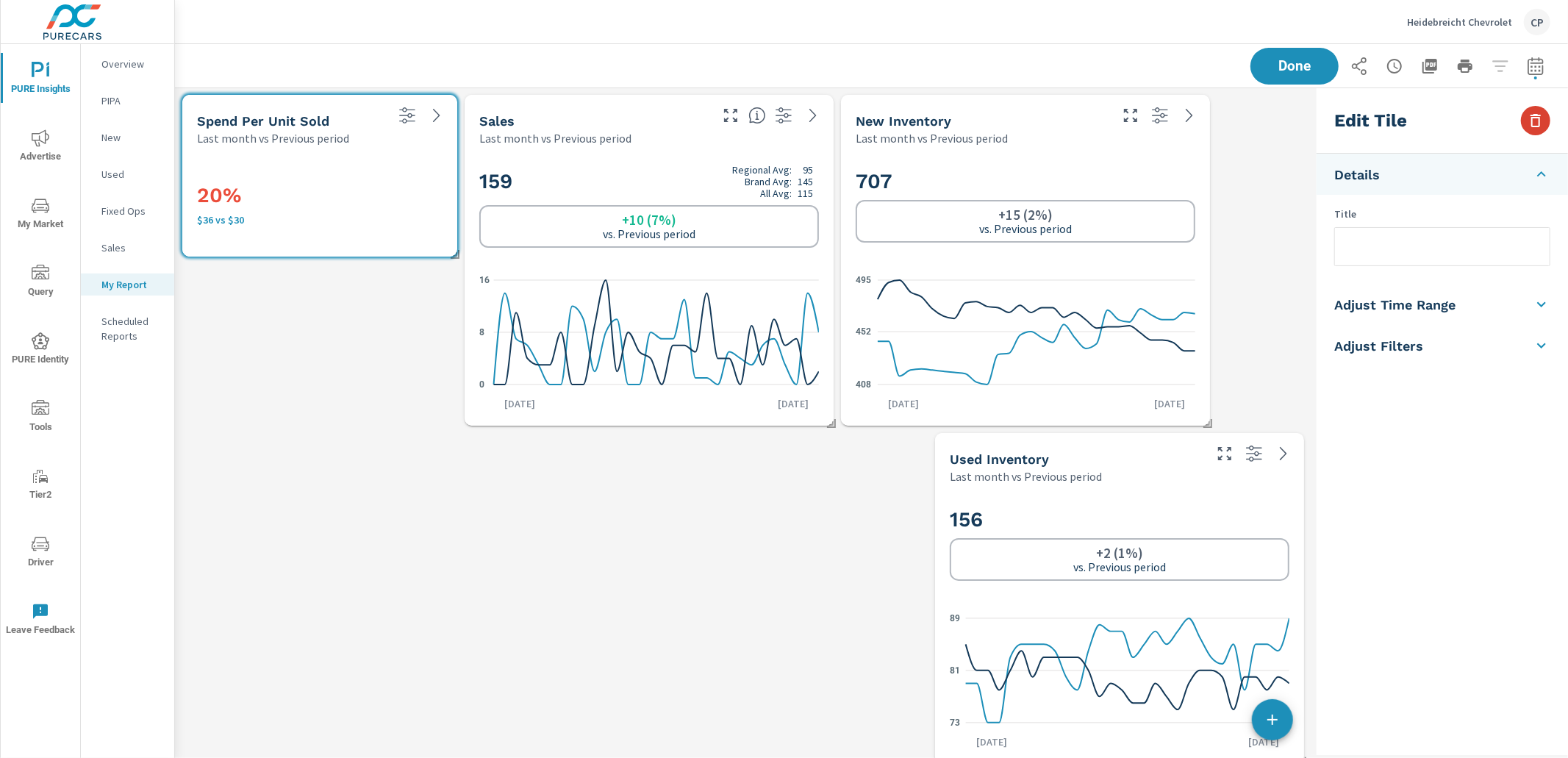
click at [1539, 126] on icon "button" at bounding box center [1535, 120] width 11 height 14
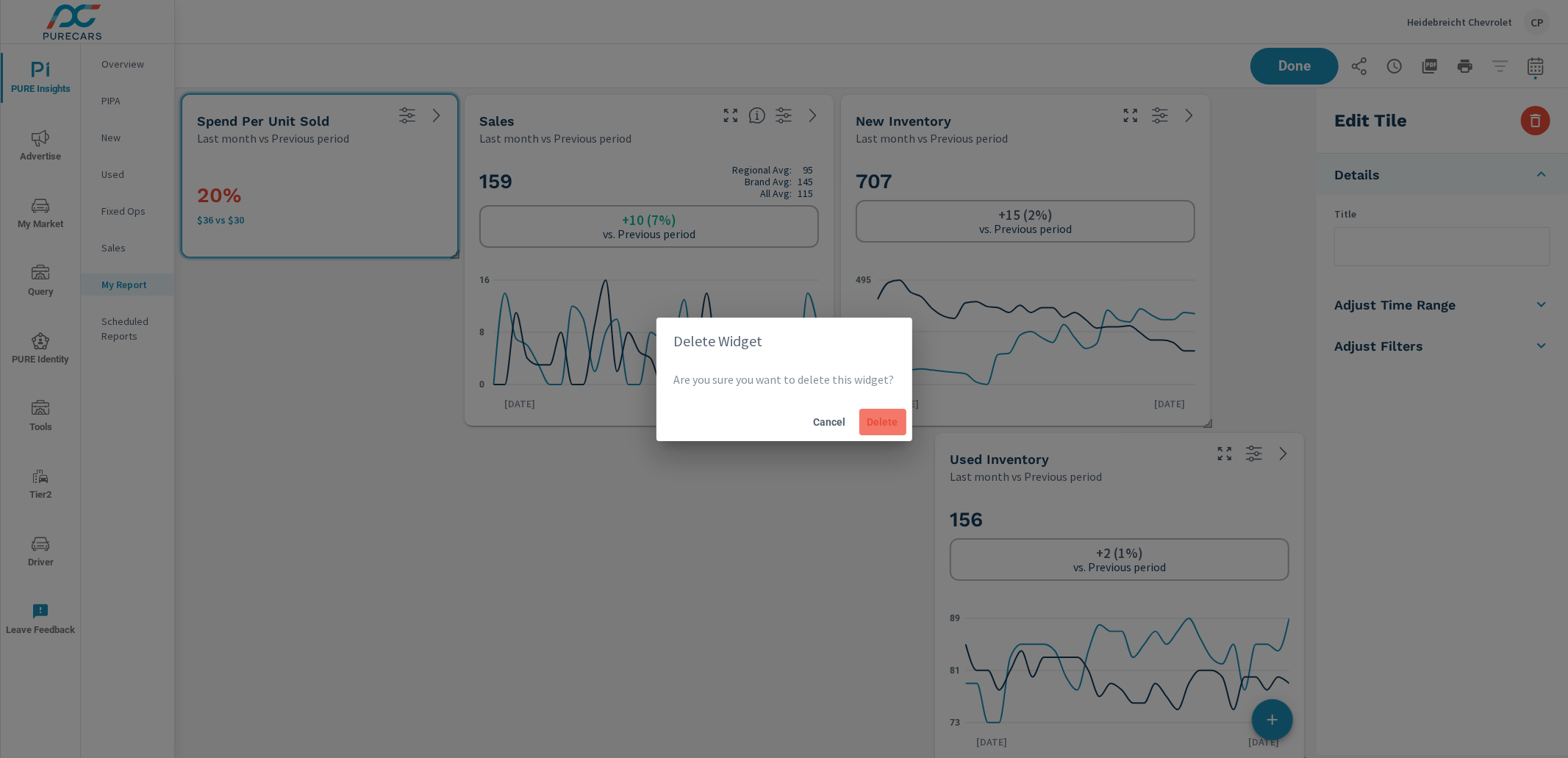
click at [895, 412] on button "Delete" at bounding box center [882, 421] width 47 height 26
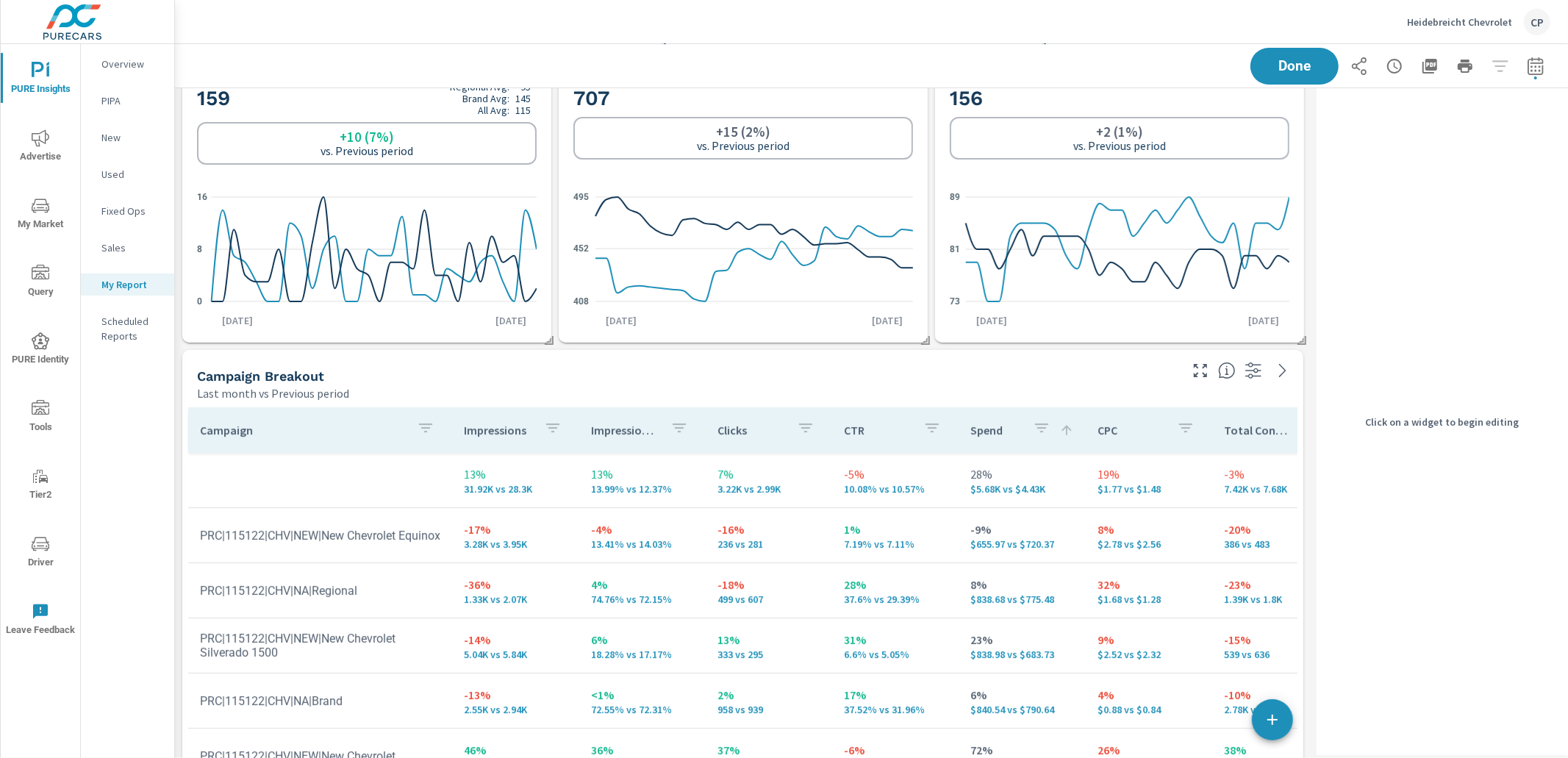
scroll to position [0, 0]
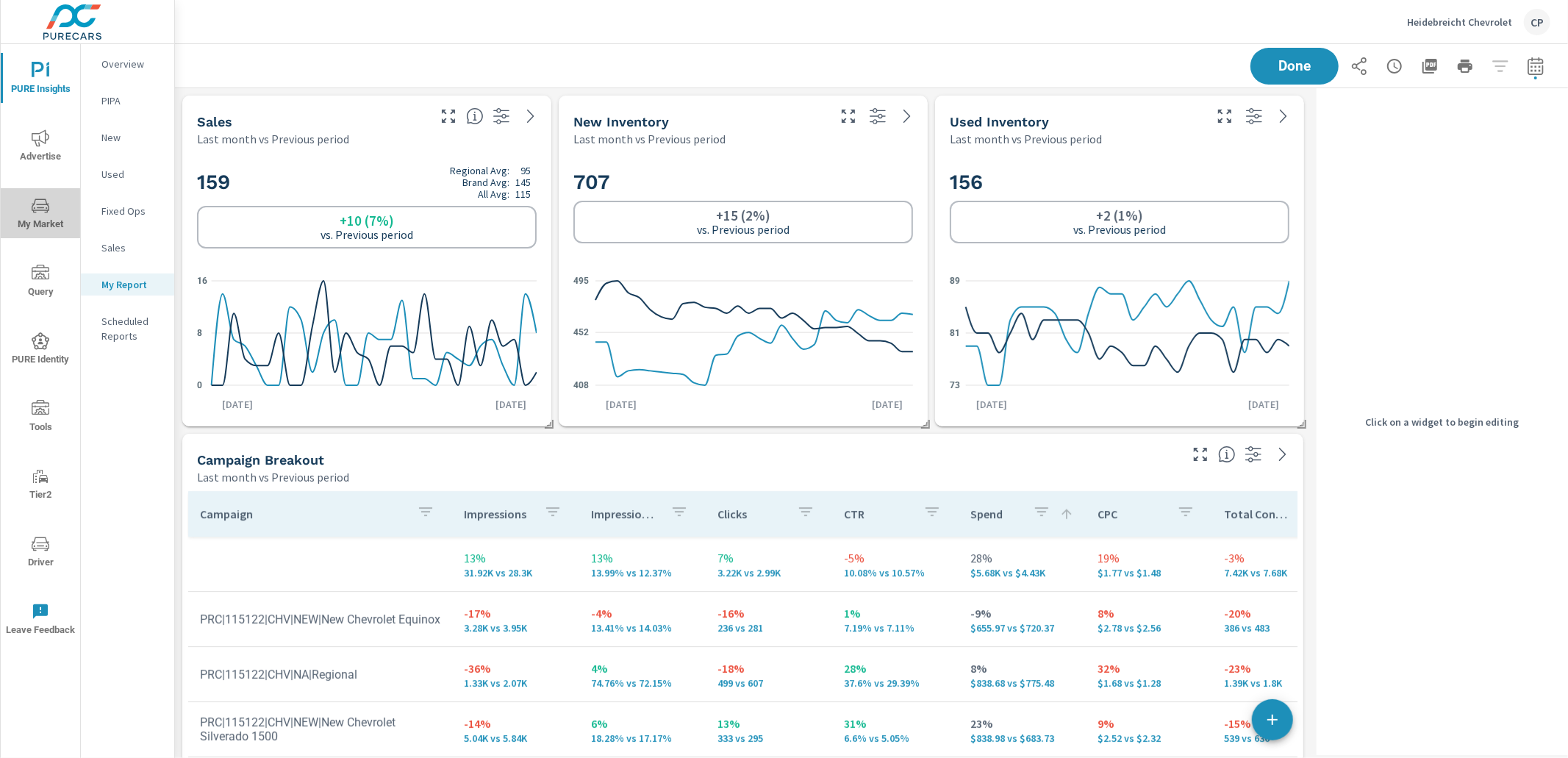
click at [45, 208] on icon "nav menu" at bounding box center [40, 206] width 18 height 18
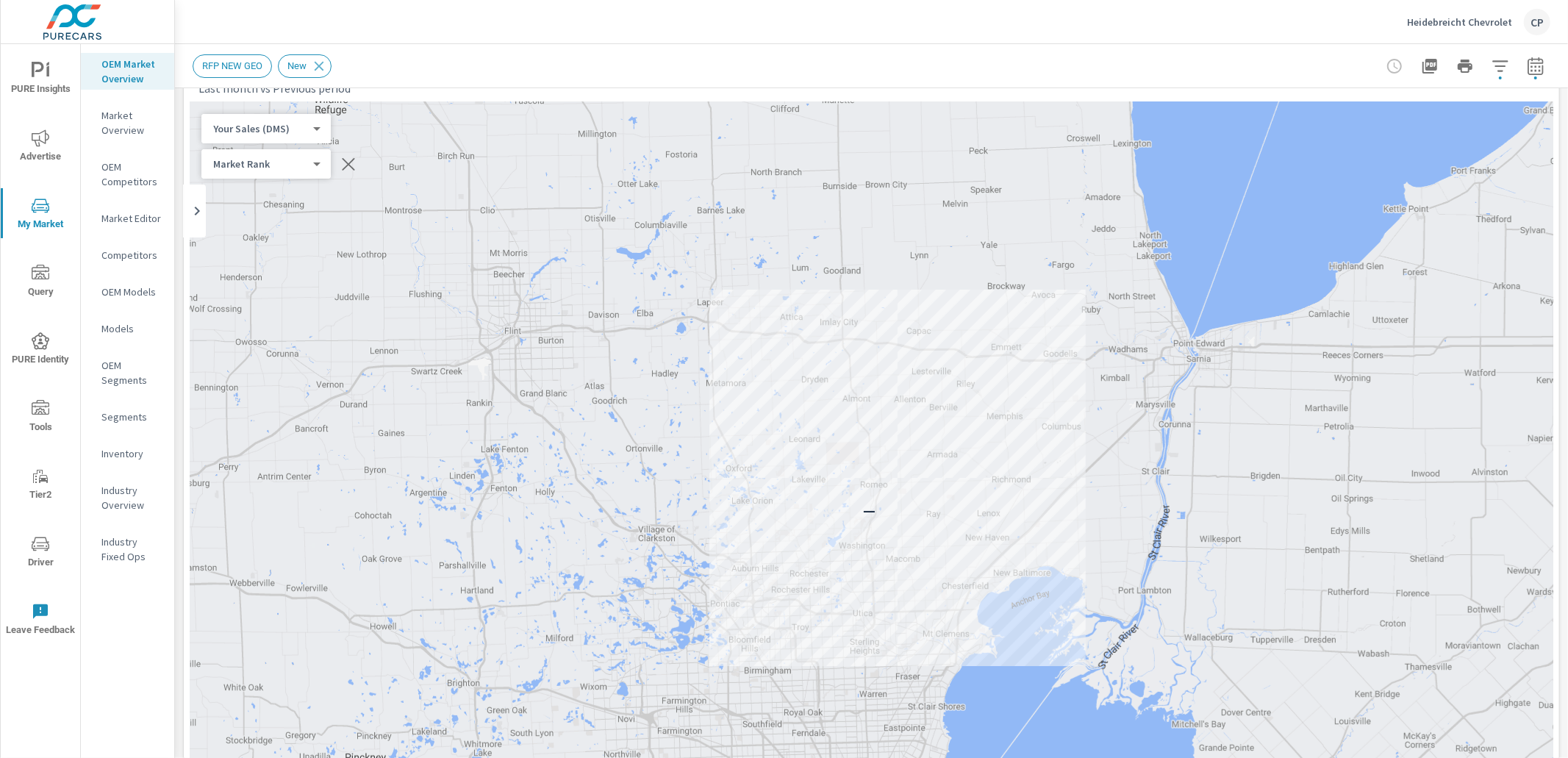
scroll to position [71, 0]
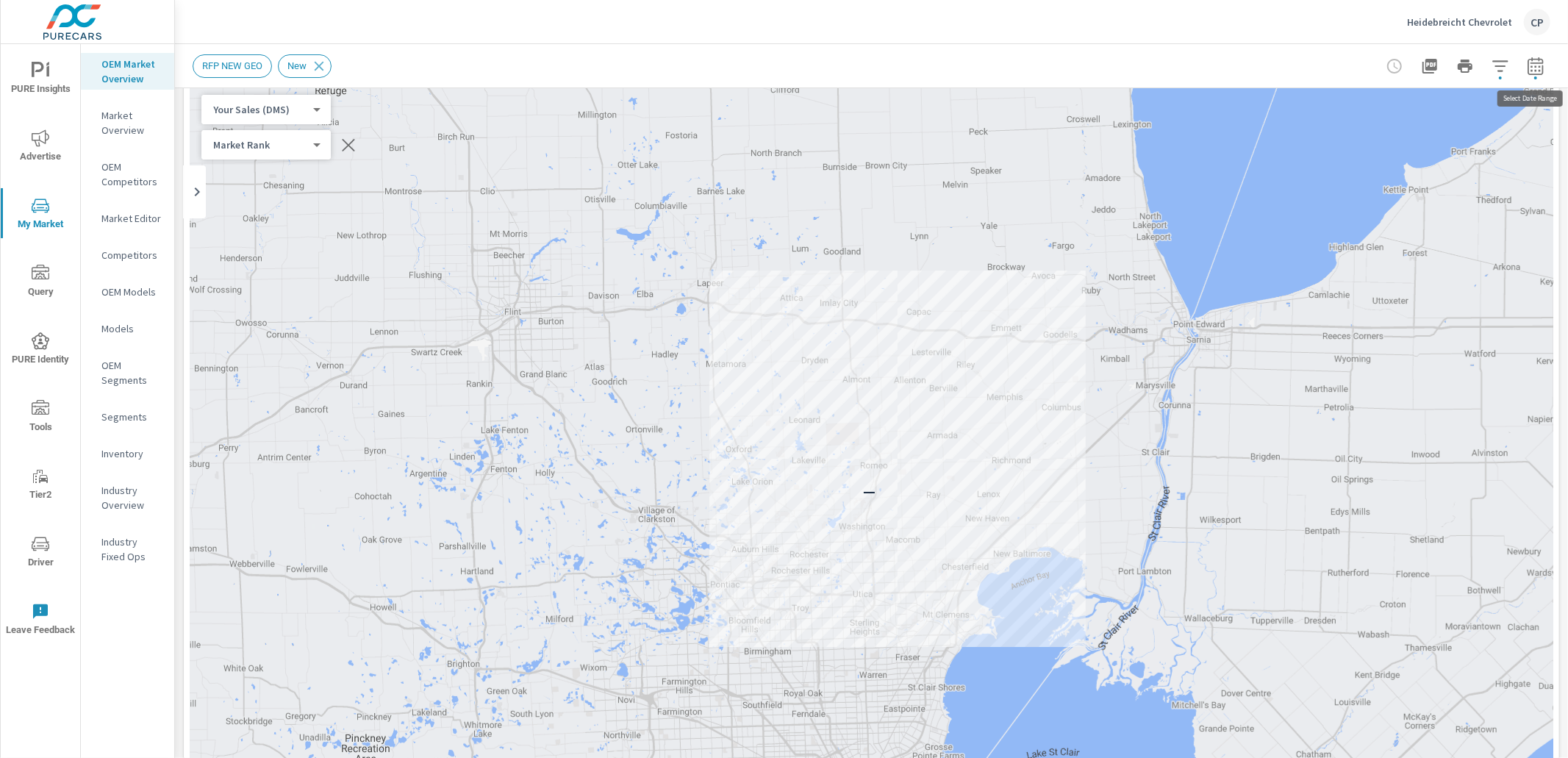
click at [1532, 65] on icon "button" at bounding box center [1536, 67] width 18 height 18
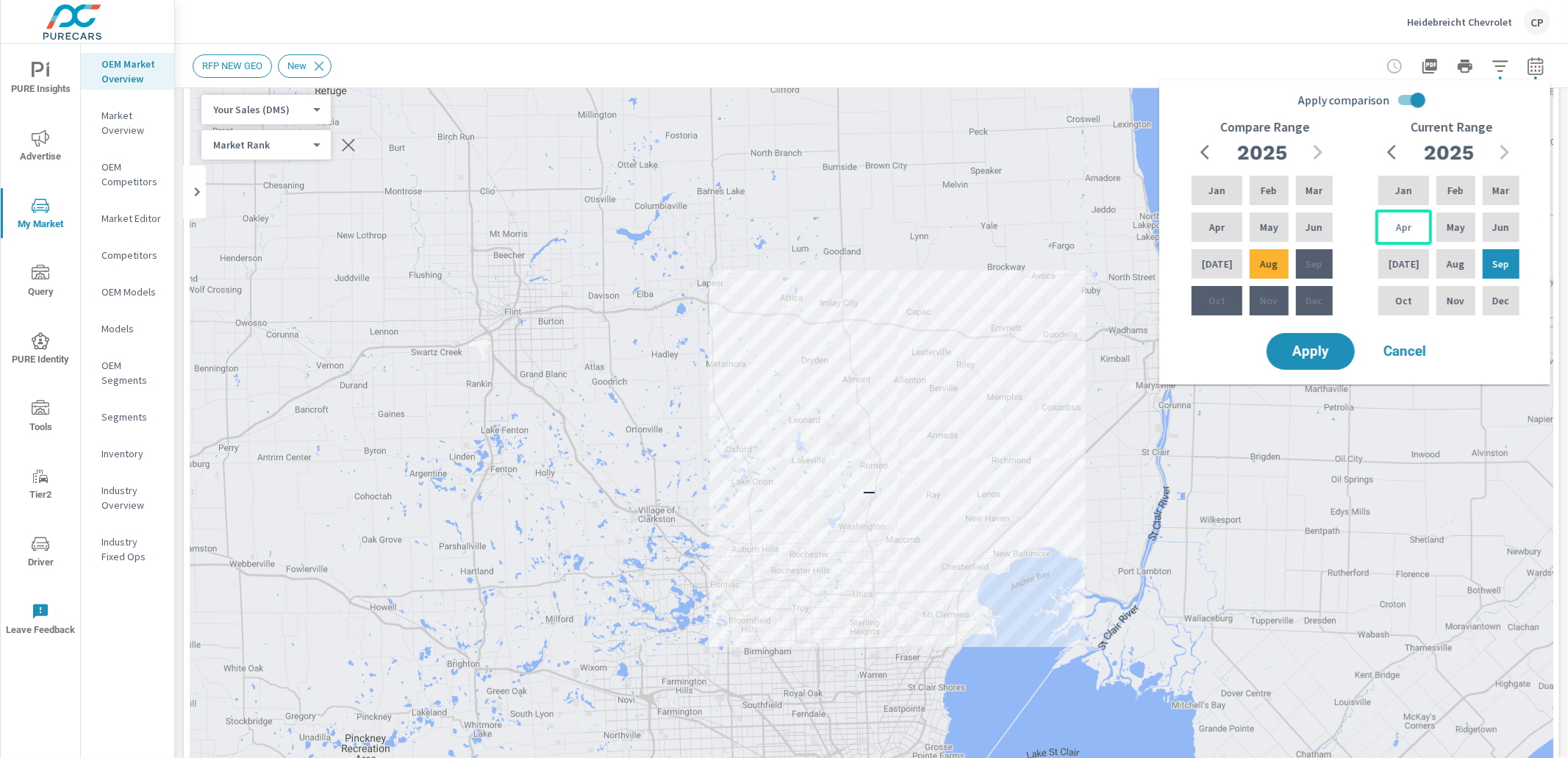
click at [1389, 243] on div "Apr" at bounding box center [1403, 227] width 57 height 35
click at [1509, 271] on div "Sep" at bounding box center [1501, 263] width 43 height 35
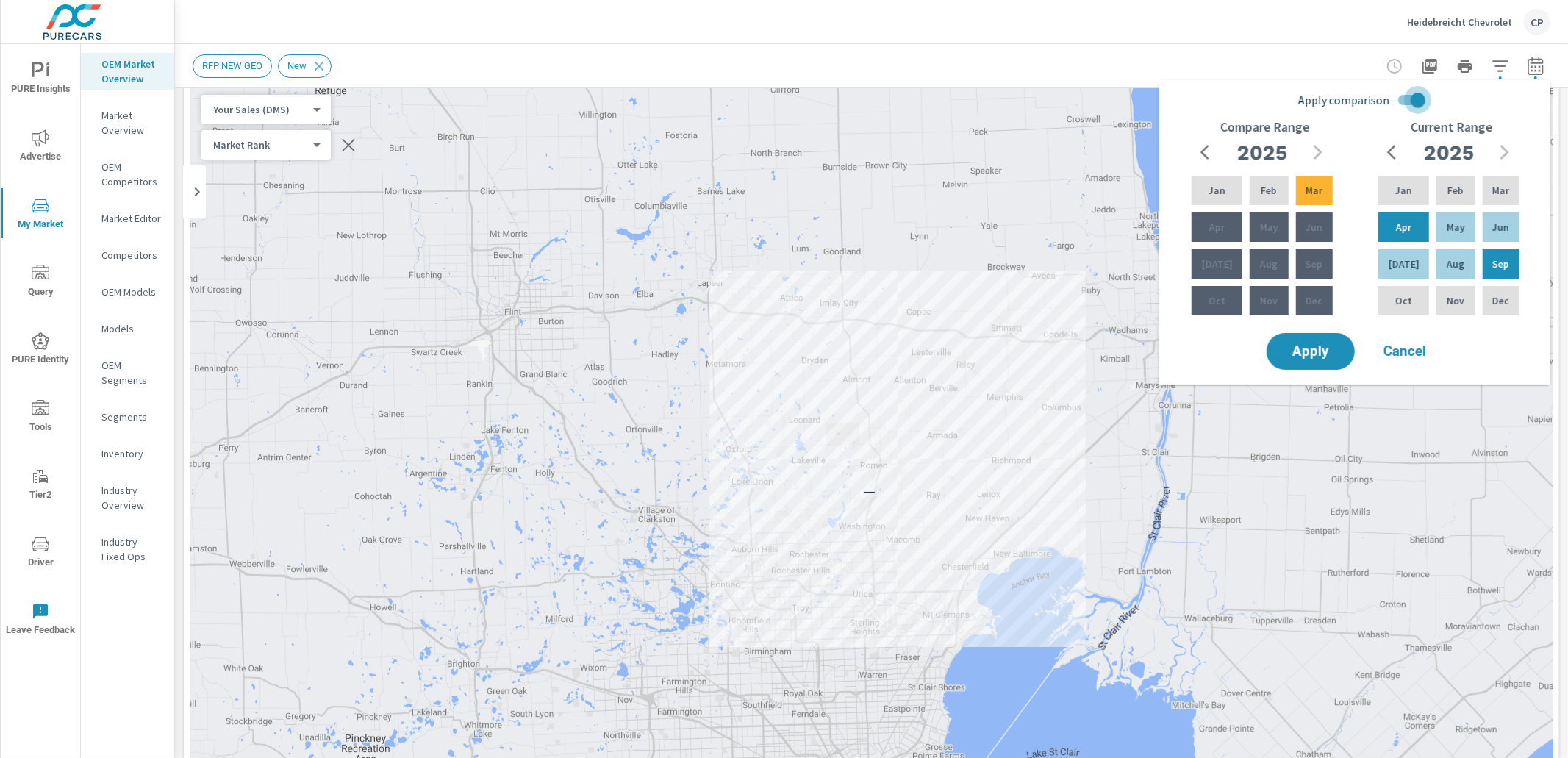
click at [1409, 108] on input "Apply comparison" at bounding box center [1418, 100] width 84 height 28
checkbox input "false"
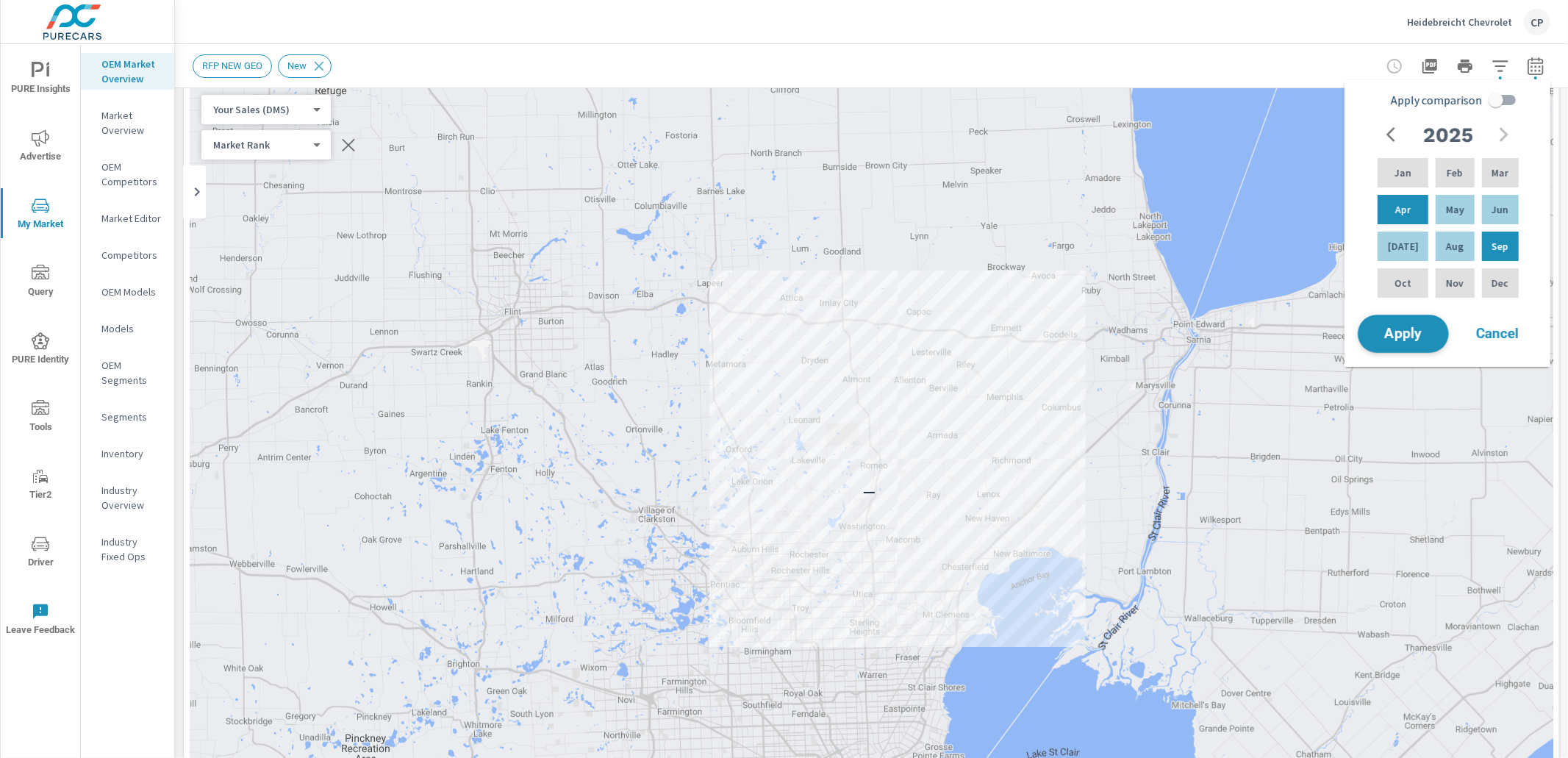
click at [1421, 332] on span "Apply" at bounding box center [1403, 334] width 61 height 14
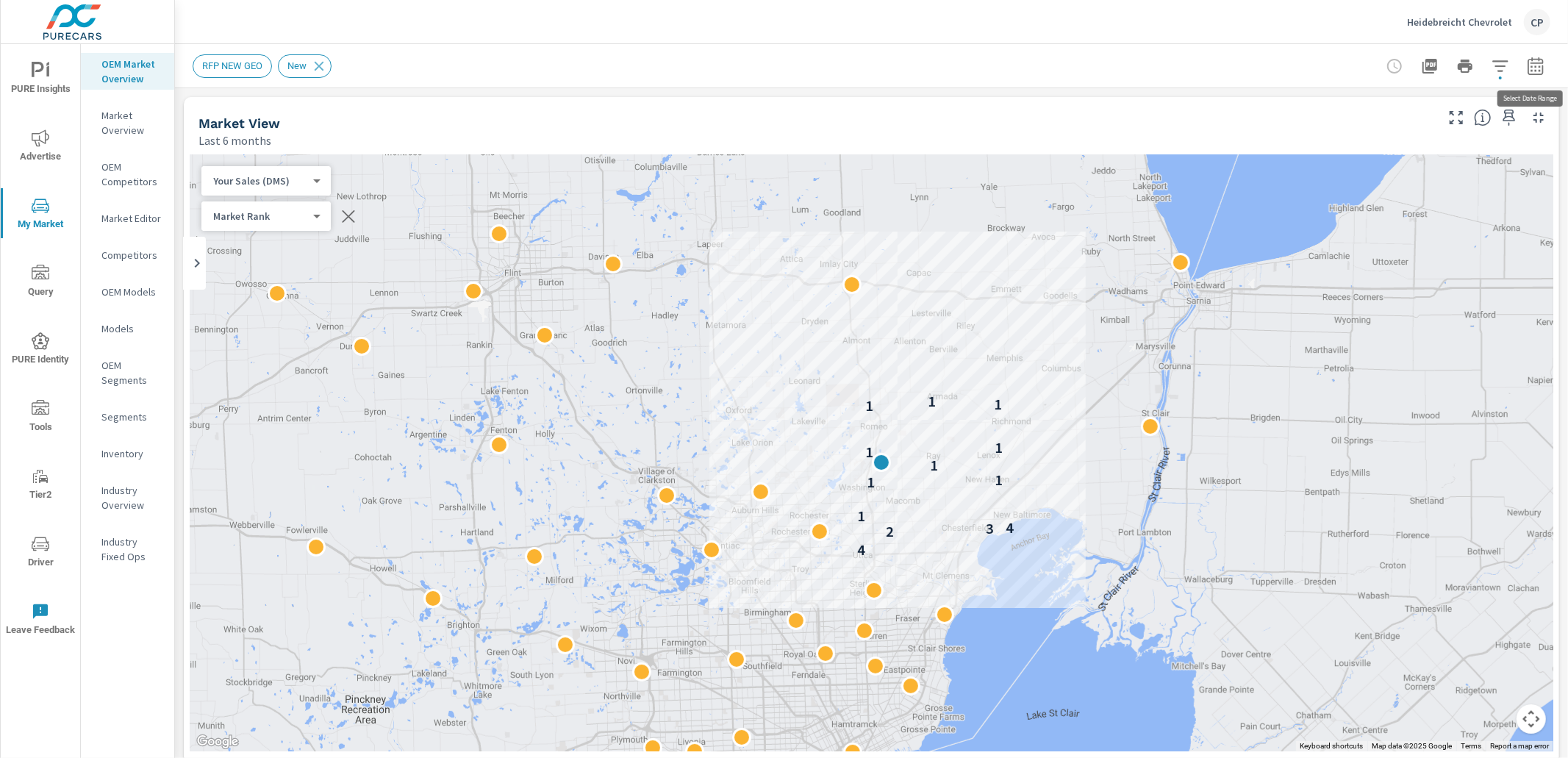
click at [1536, 67] on icon "button" at bounding box center [1535, 69] width 10 height 6
click at [1534, 70] on icon "button" at bounding box center [1536, 67] width 18 height 18
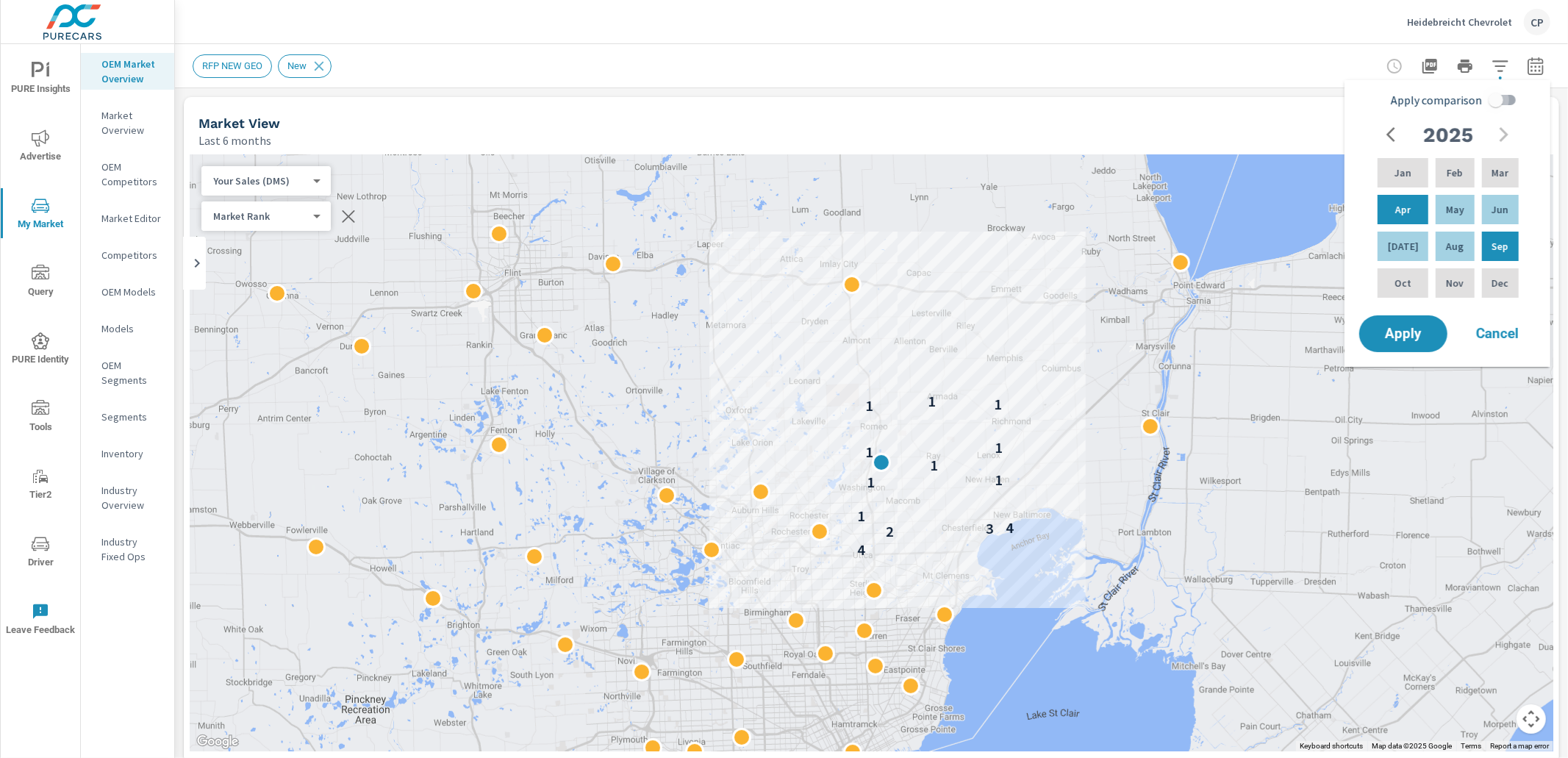
click at [1498, 95] on input "Apply comparison" at bounding box center [1496, 100] width 84 height 28
checkbox input "true"
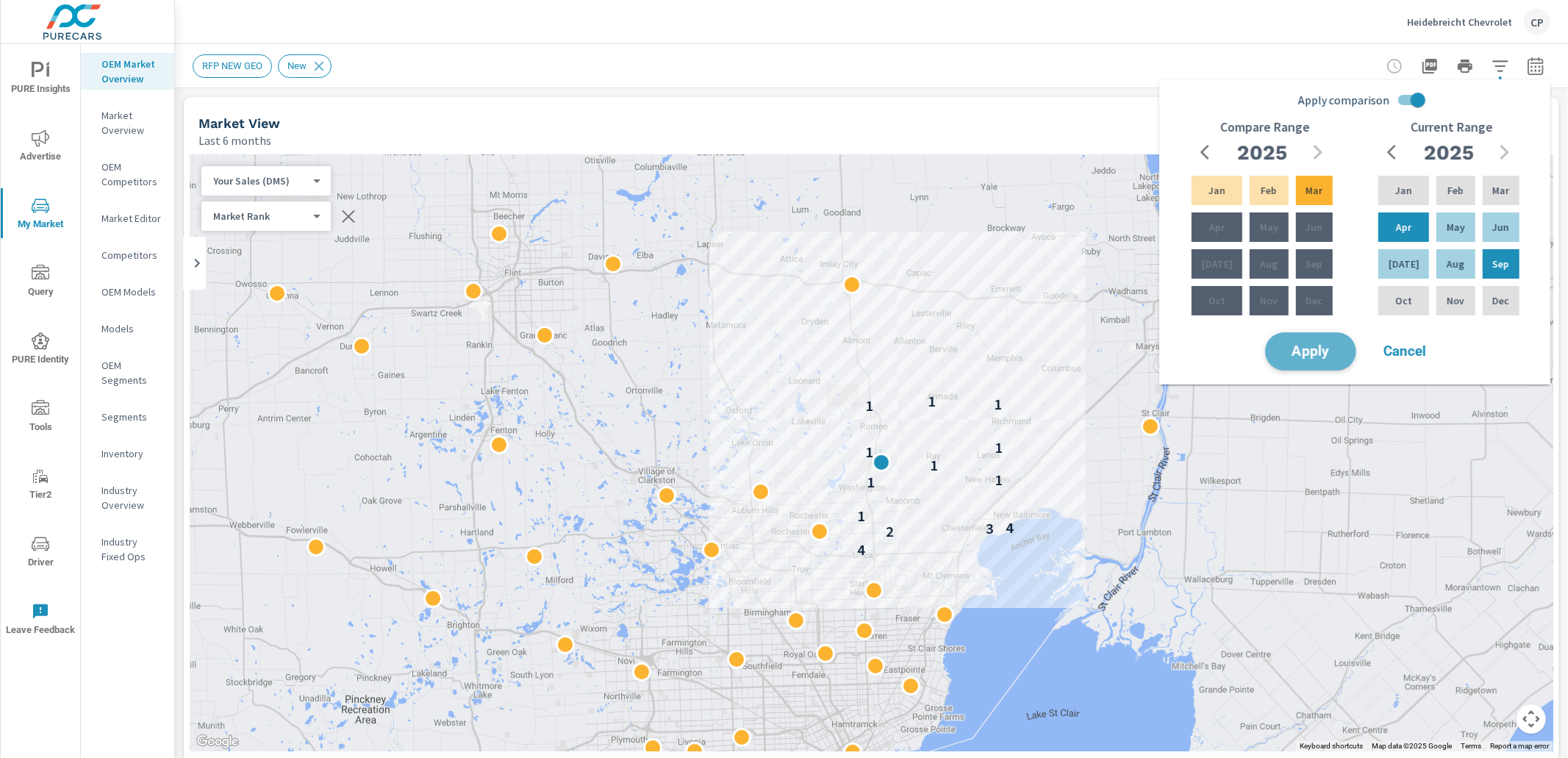
click at [1338, 340] on button "Apply" at bounding box center [1309, 351] width 91 height 38
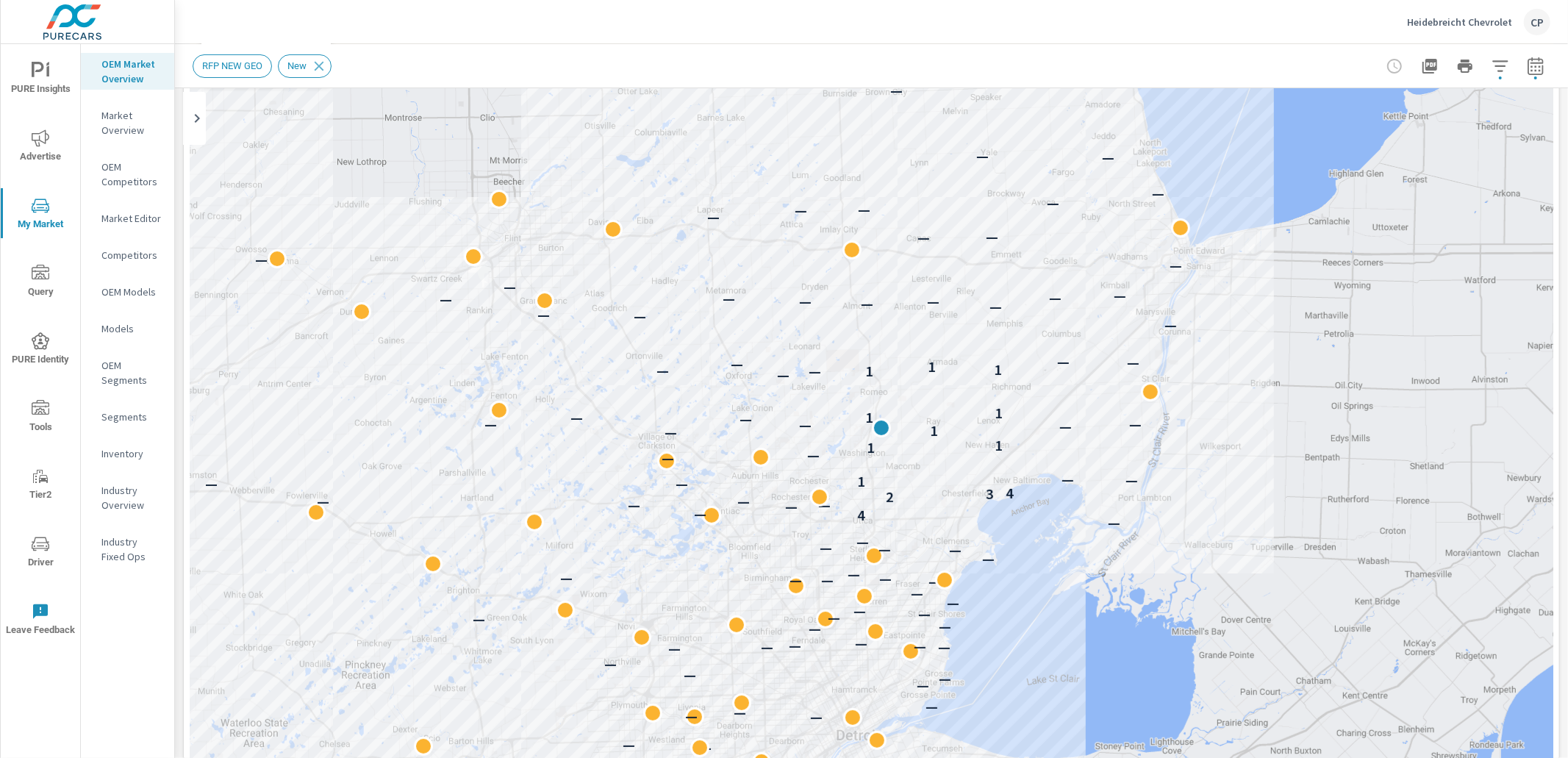
scroll to position [194, 0]
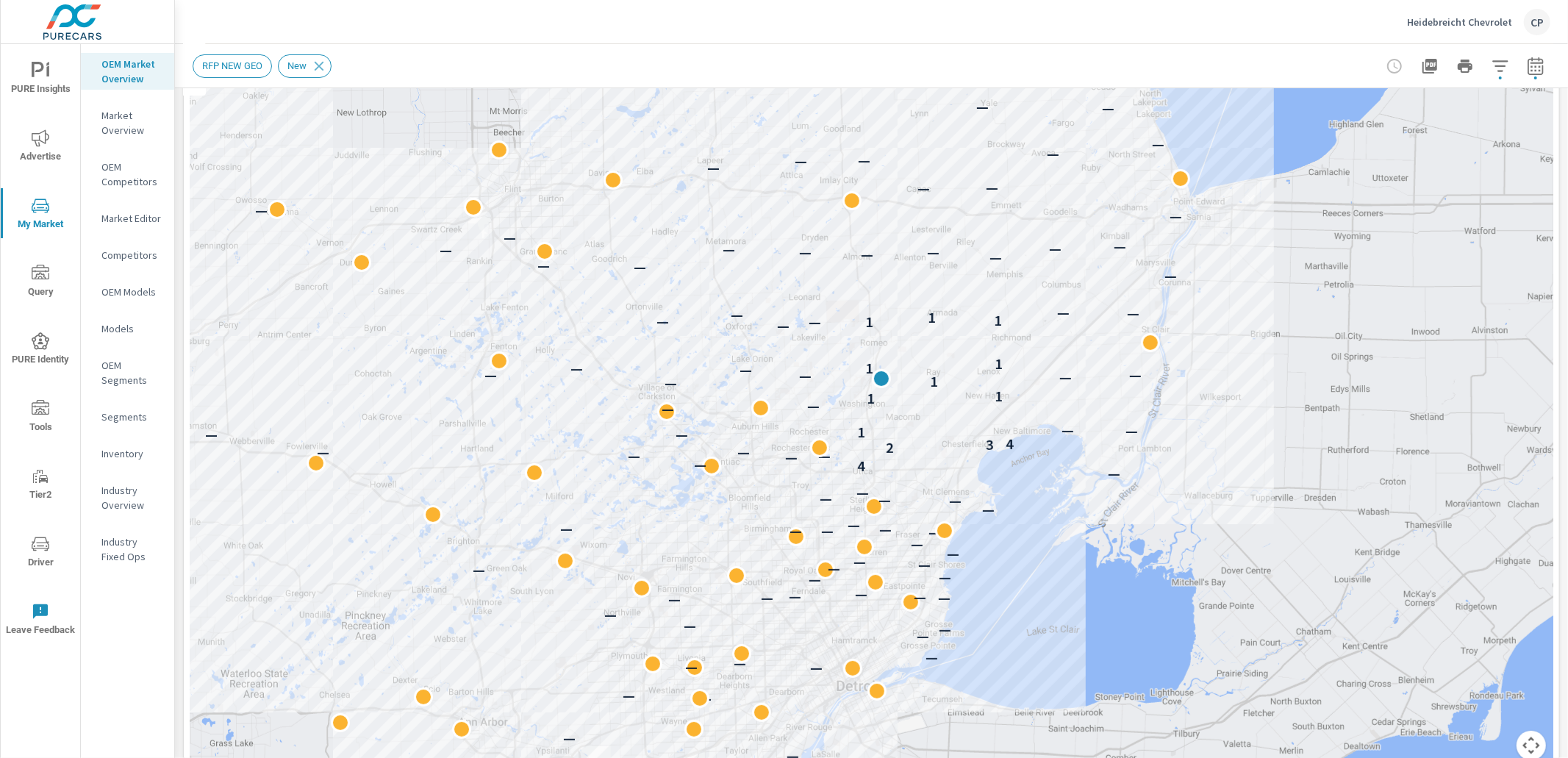
click at [1499, 72] on icon "button" at bounding box center [1500, 67] width 18 height 18
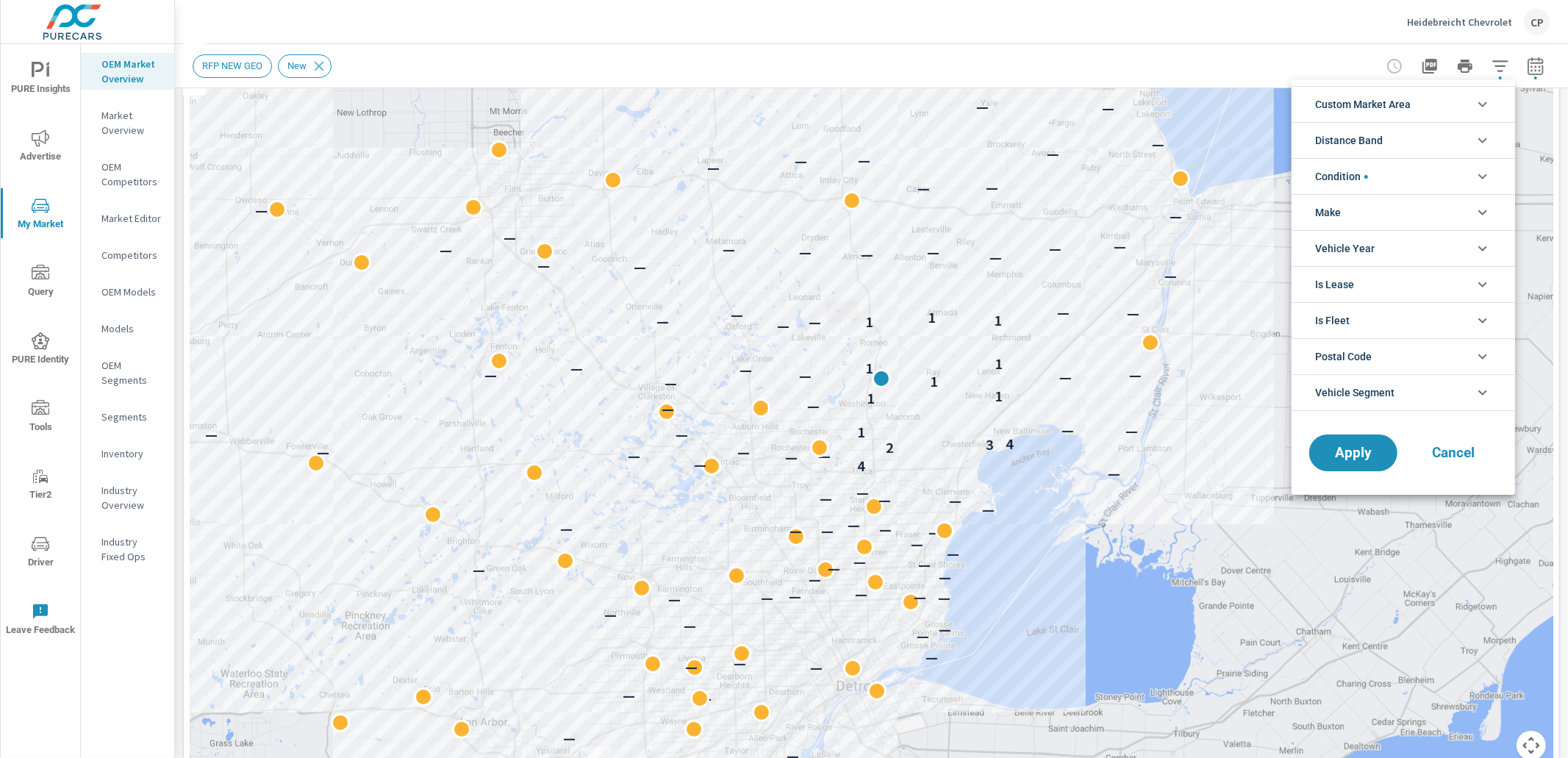
click at [1411, 169] on li "Condition" at bounding box center [1402, 175] width 223 height 36
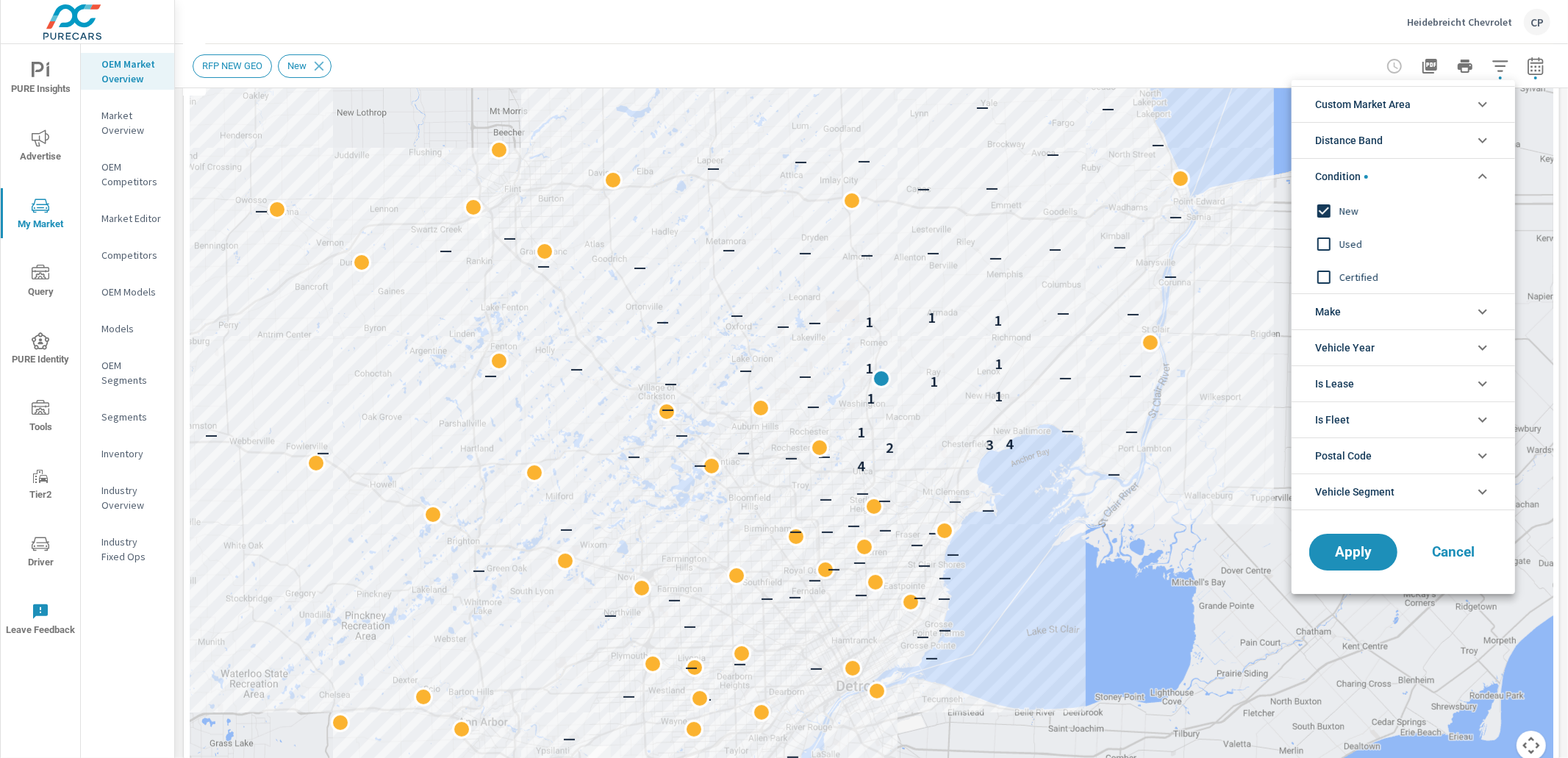
click at [1409, 138] on li "Distance Band" at bounding box center [1402, 140] width 223 height 36
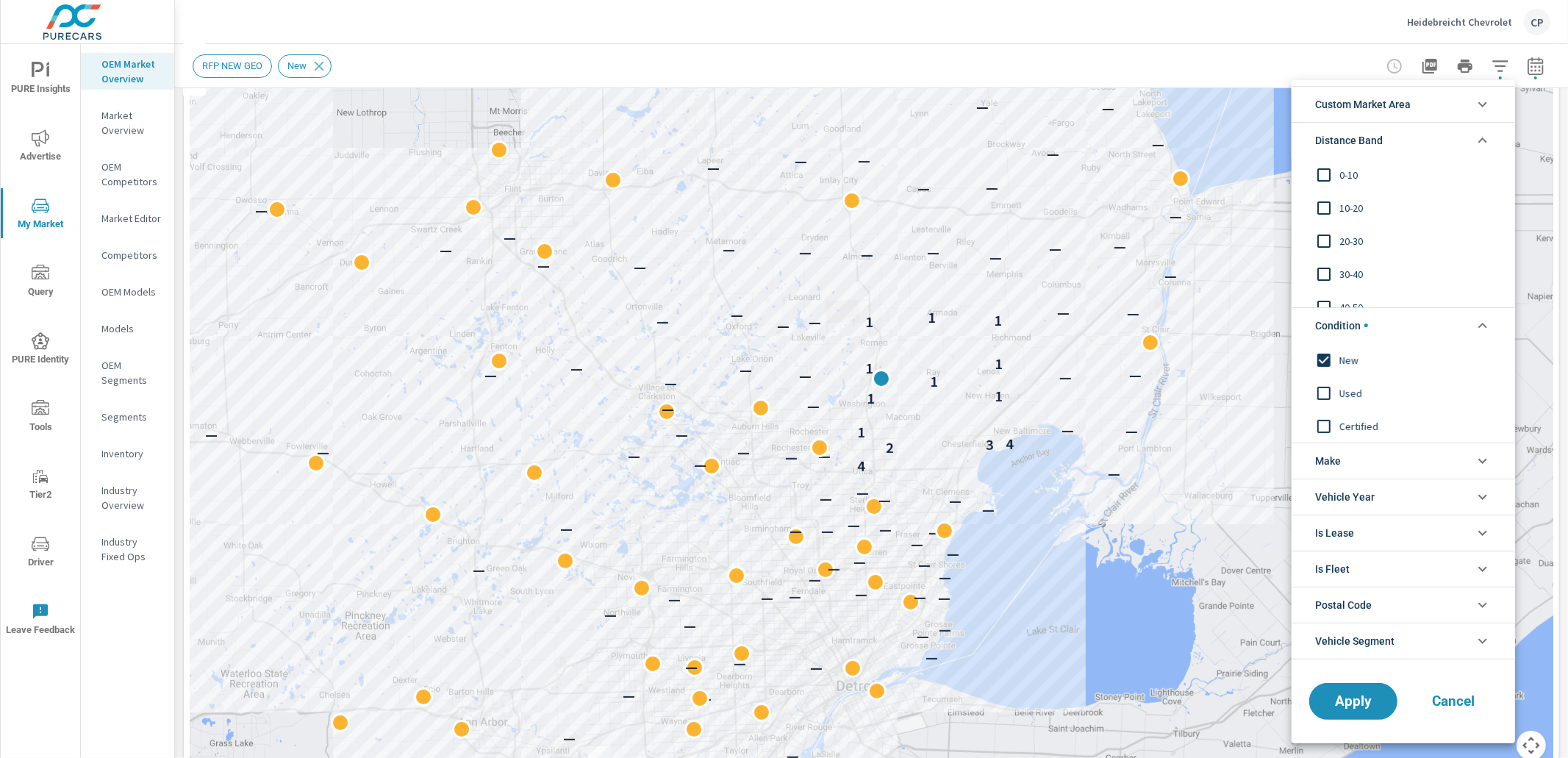
click at [1327, 209] on input "filter options" at bounding box center [1324, 209] width 31 height 31
click at [1323, 208] on input "filter options" at bounding box center [1324, 209] width 31 height 31
click at [1318, 246] on input "filter options" at bounding box center [1324, 241] width 31 height 31
click at [1345, 699] on span "Apply" at bounding box center [1354, 700] width 61 height 14
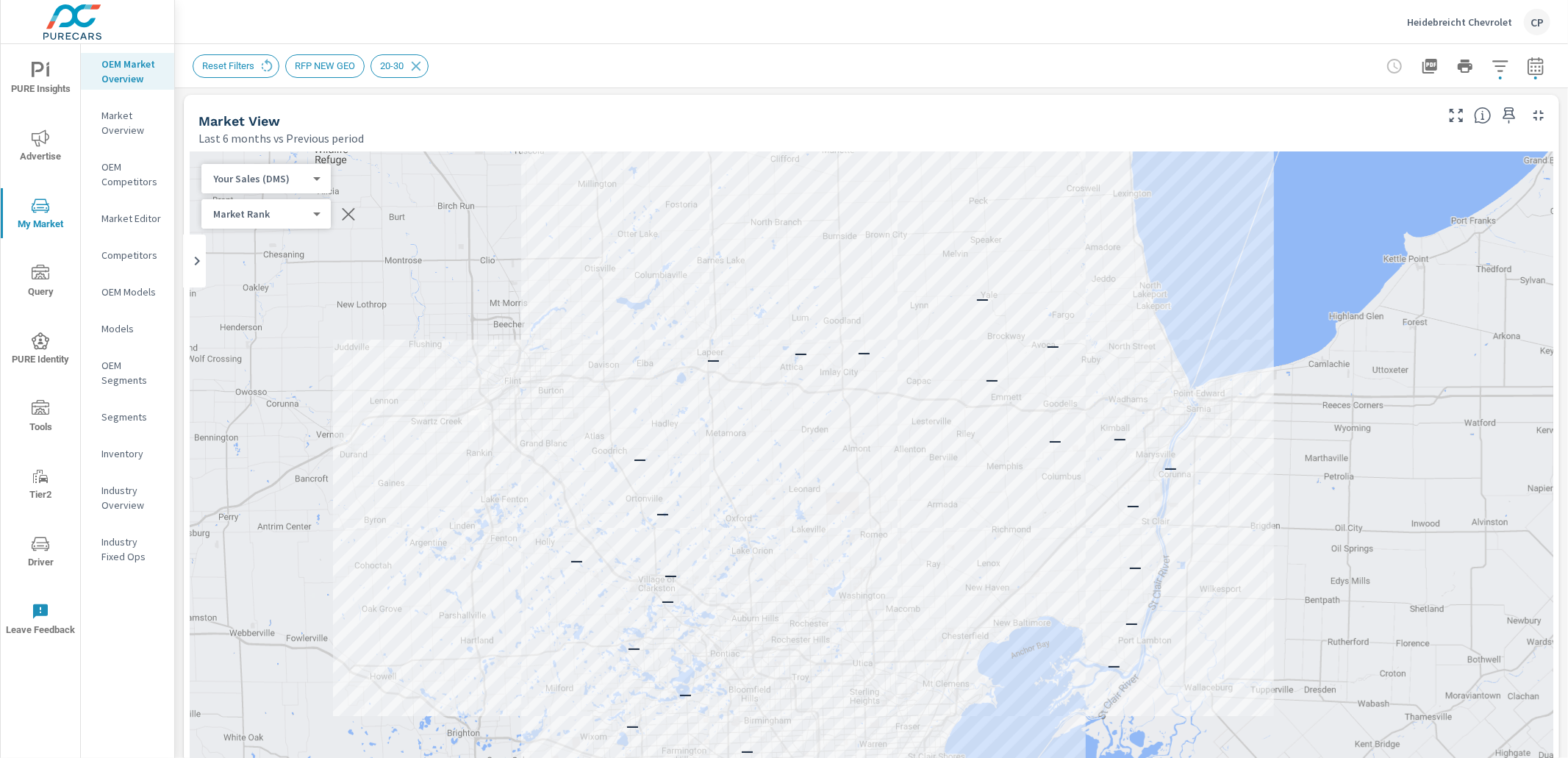
scroll to position [5, 0]
click at [1504, 76] on button "button" at bounding box center [1500, 67] width 29 height 29
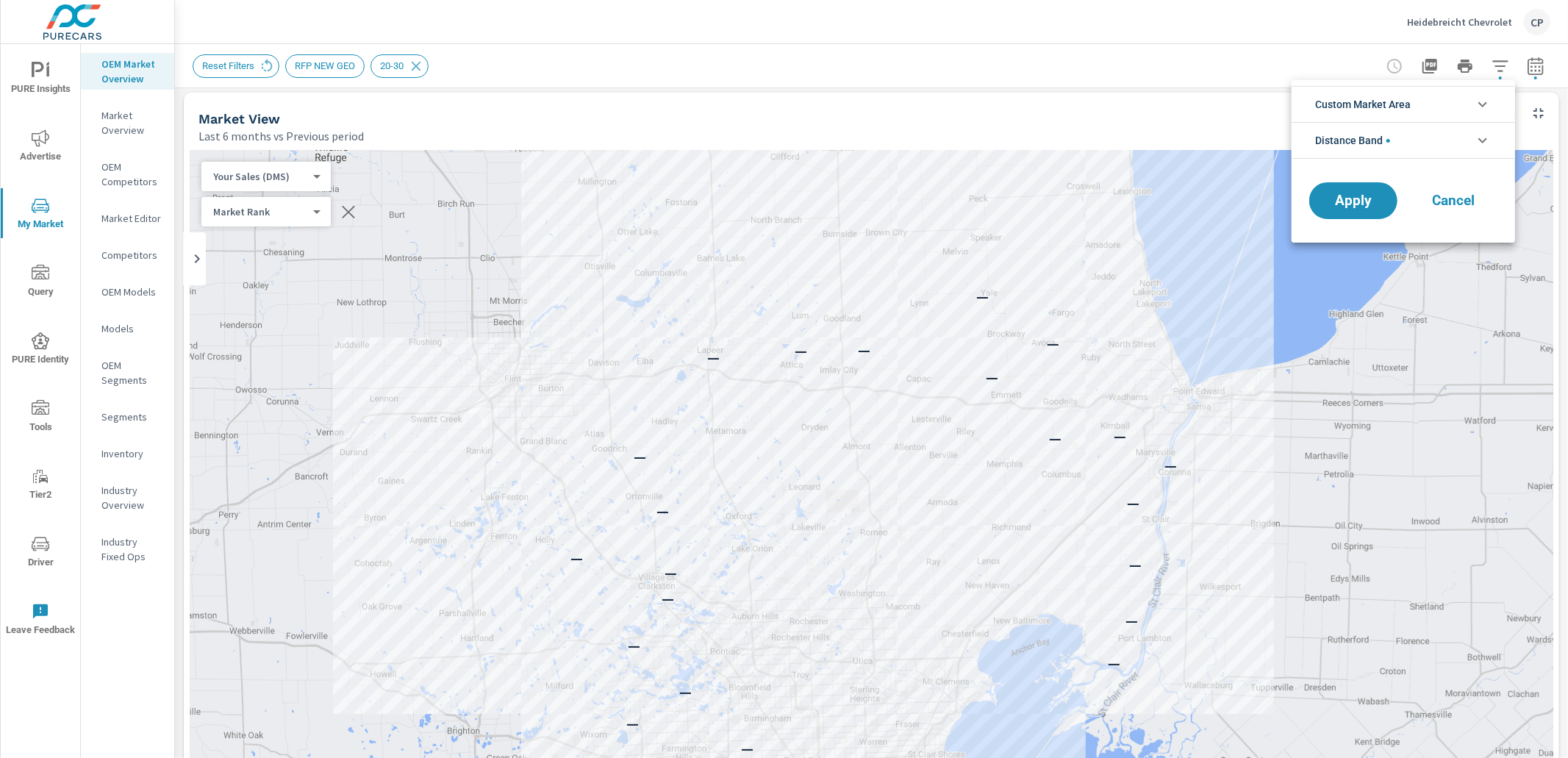
click at [1414, 132] on li "Distance Band" at bounding box center [1402, 141] width 223 height 37
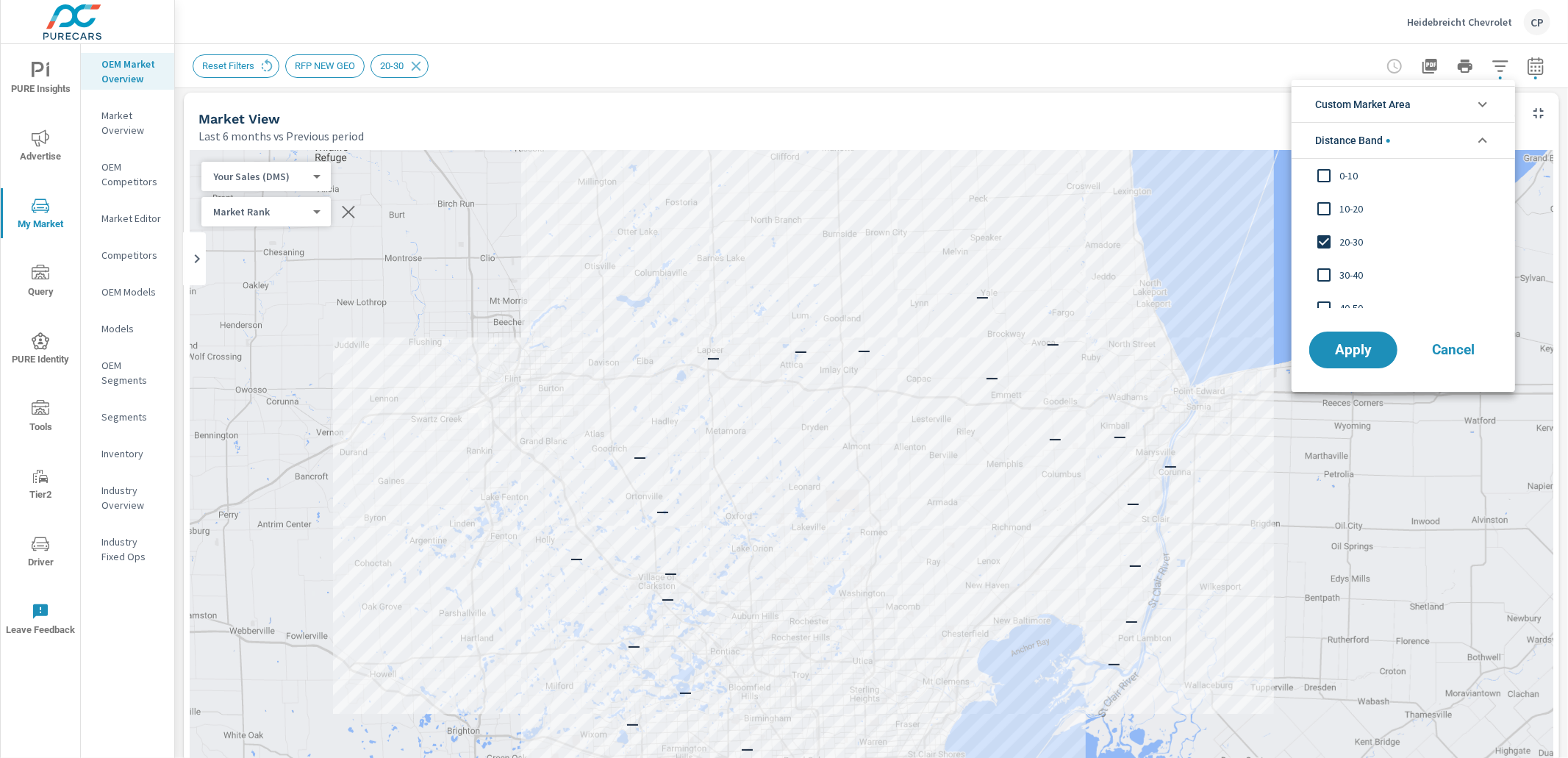
scroll to position [0, 0]
click at [1324, 236] on input "filter options" at bounding box center [1324, 242] width 31 height 31
click at [1361, 352] on span "Apply" at bounding box center [1354, 350] width 61 height 14
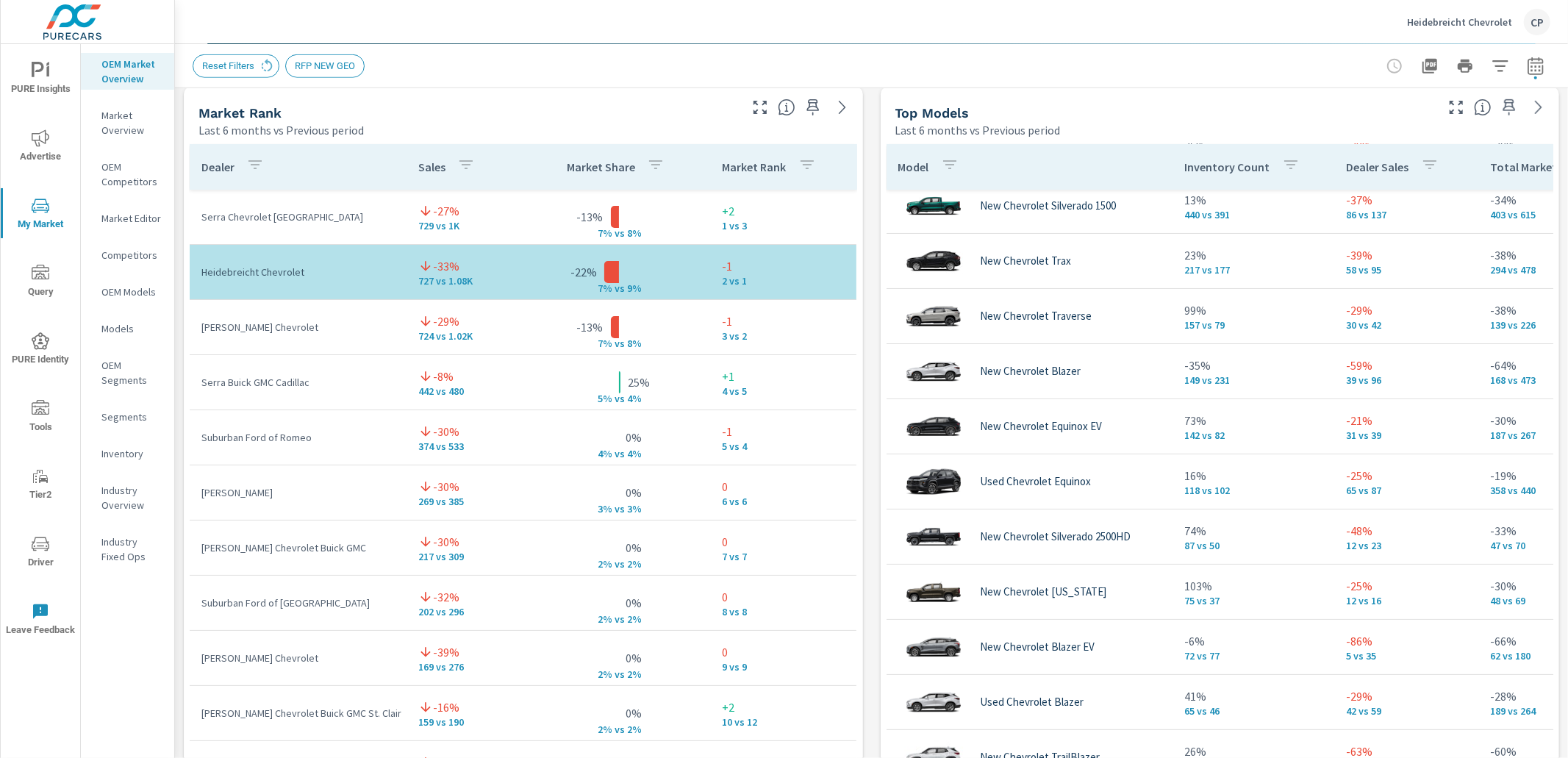
scroll to position [67, 152]
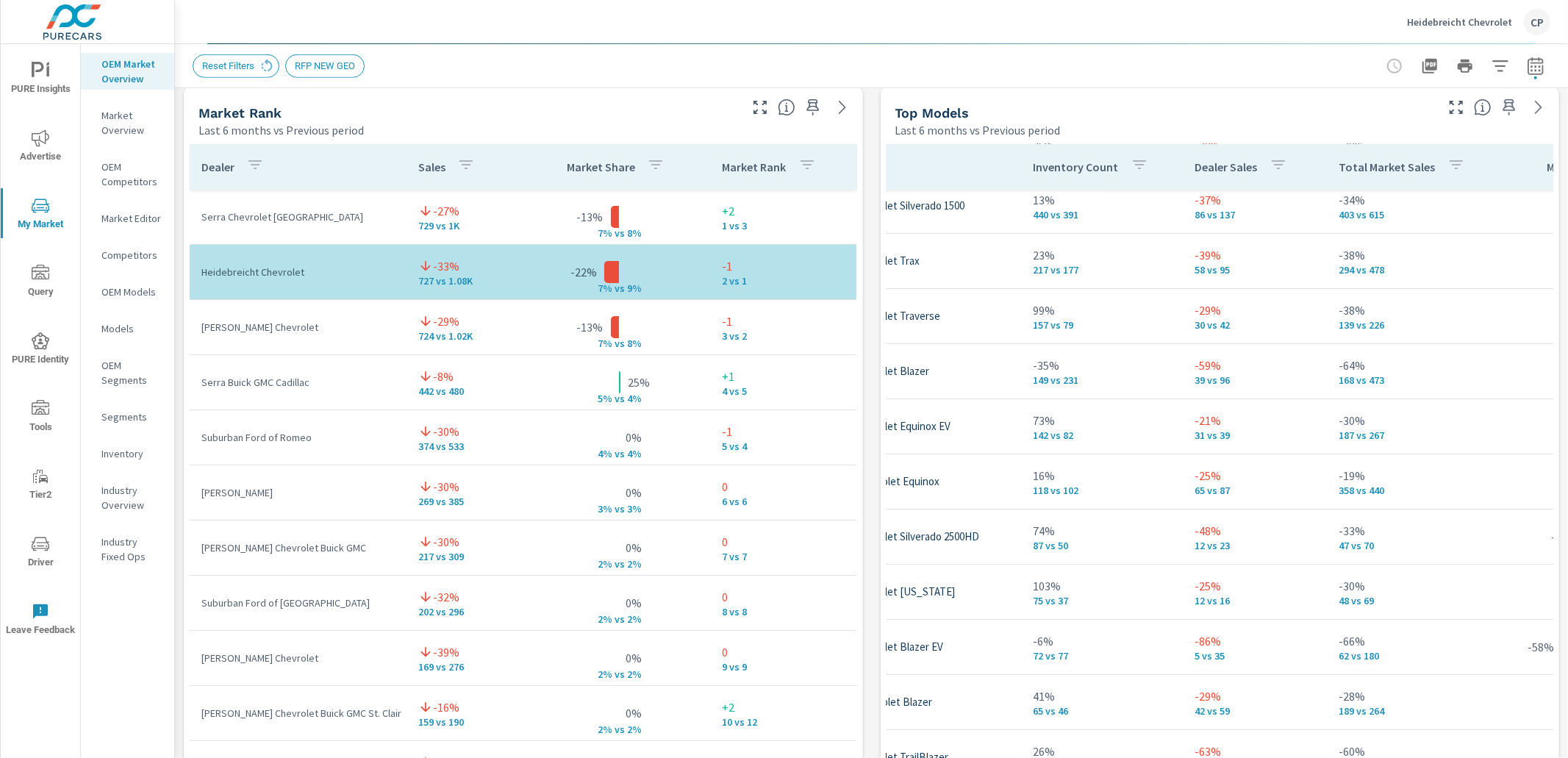
scroll to position [0, 152]
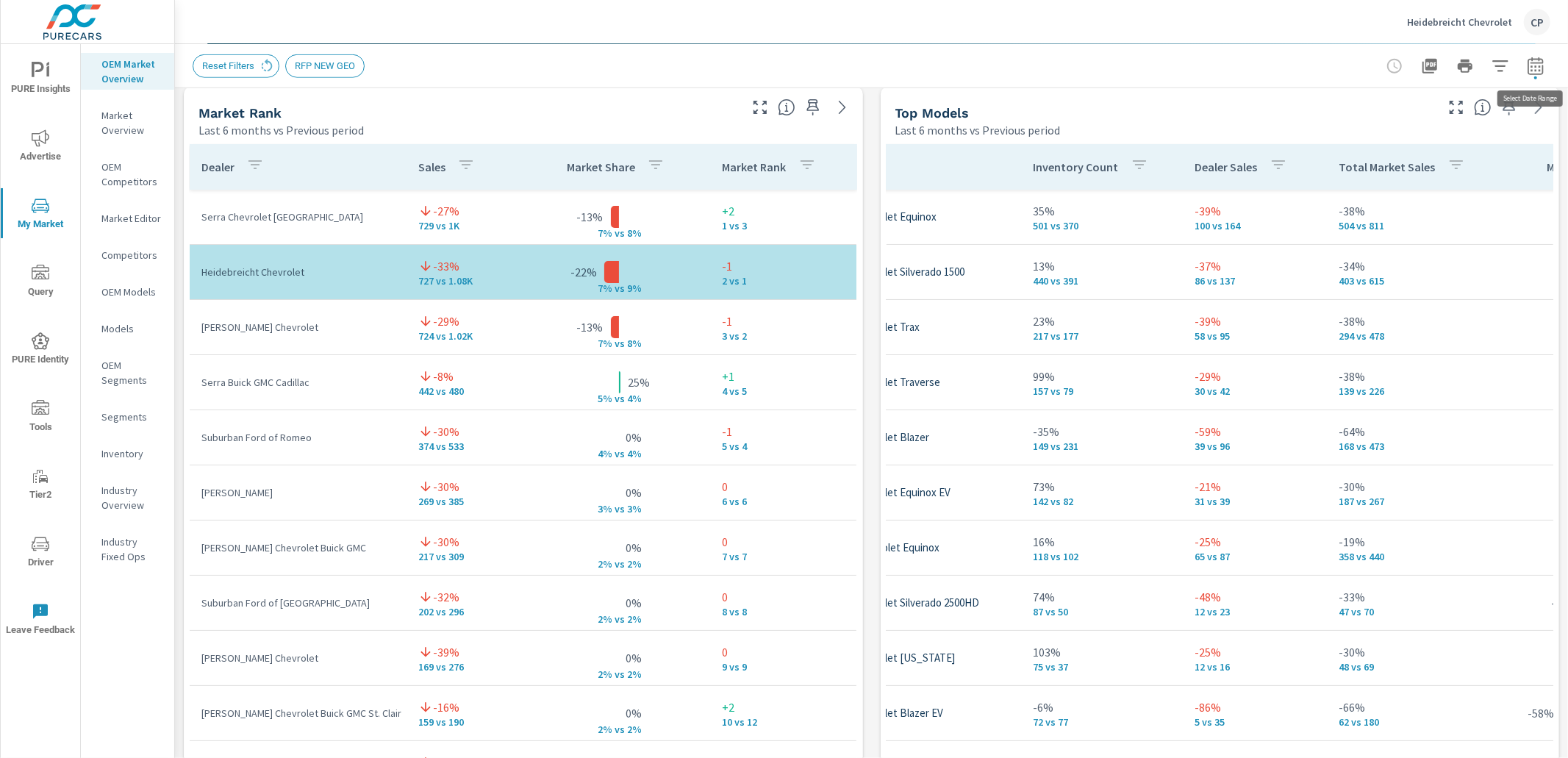
click at [1537, 63] on icon "button" at bounding box center [1535, 66] width 16 height 18
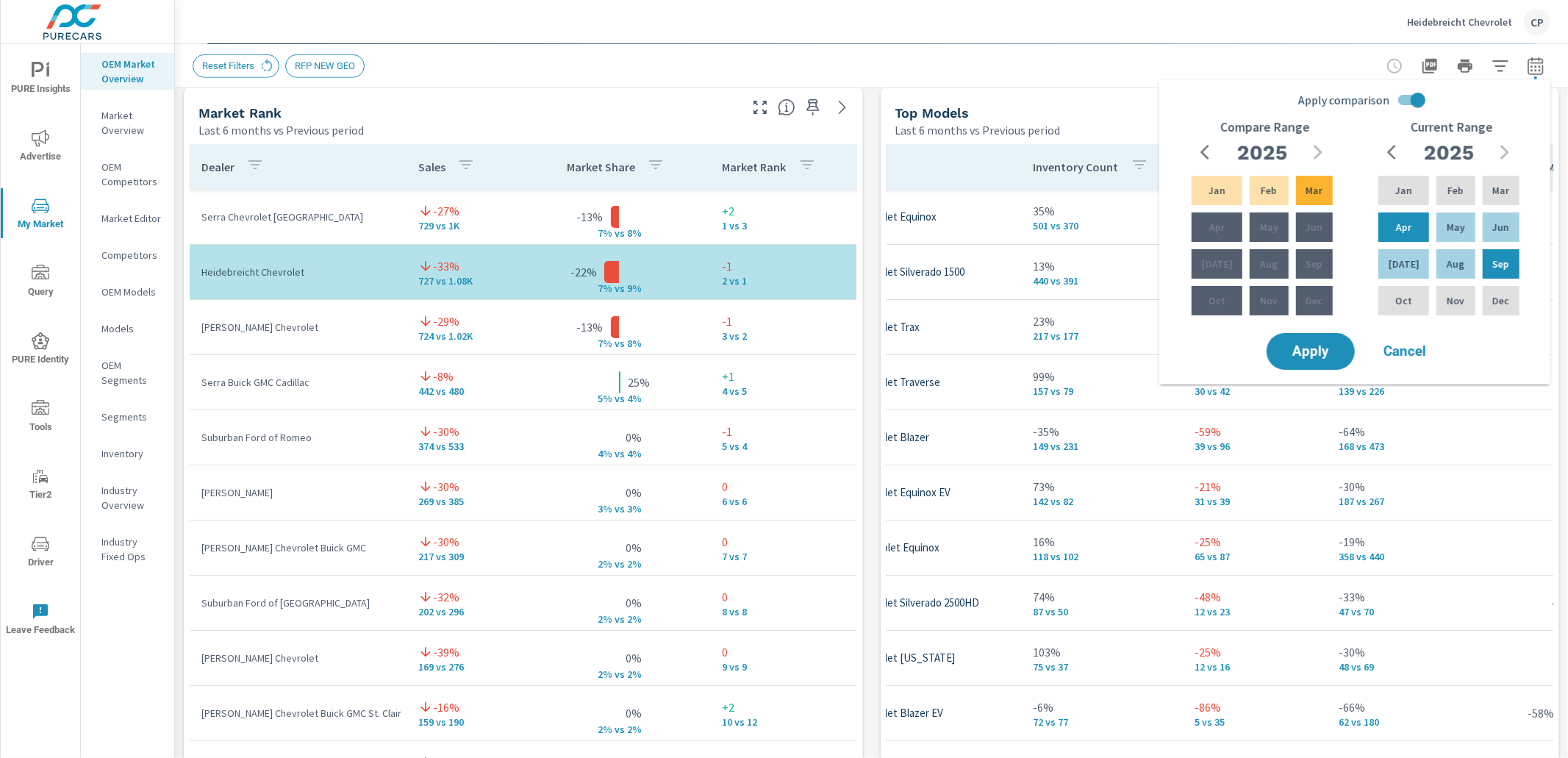
click at [1409, 97] on input "Apply comparison" at bounding box center [1418, 100] width 84 height 28
checkbox input "false"
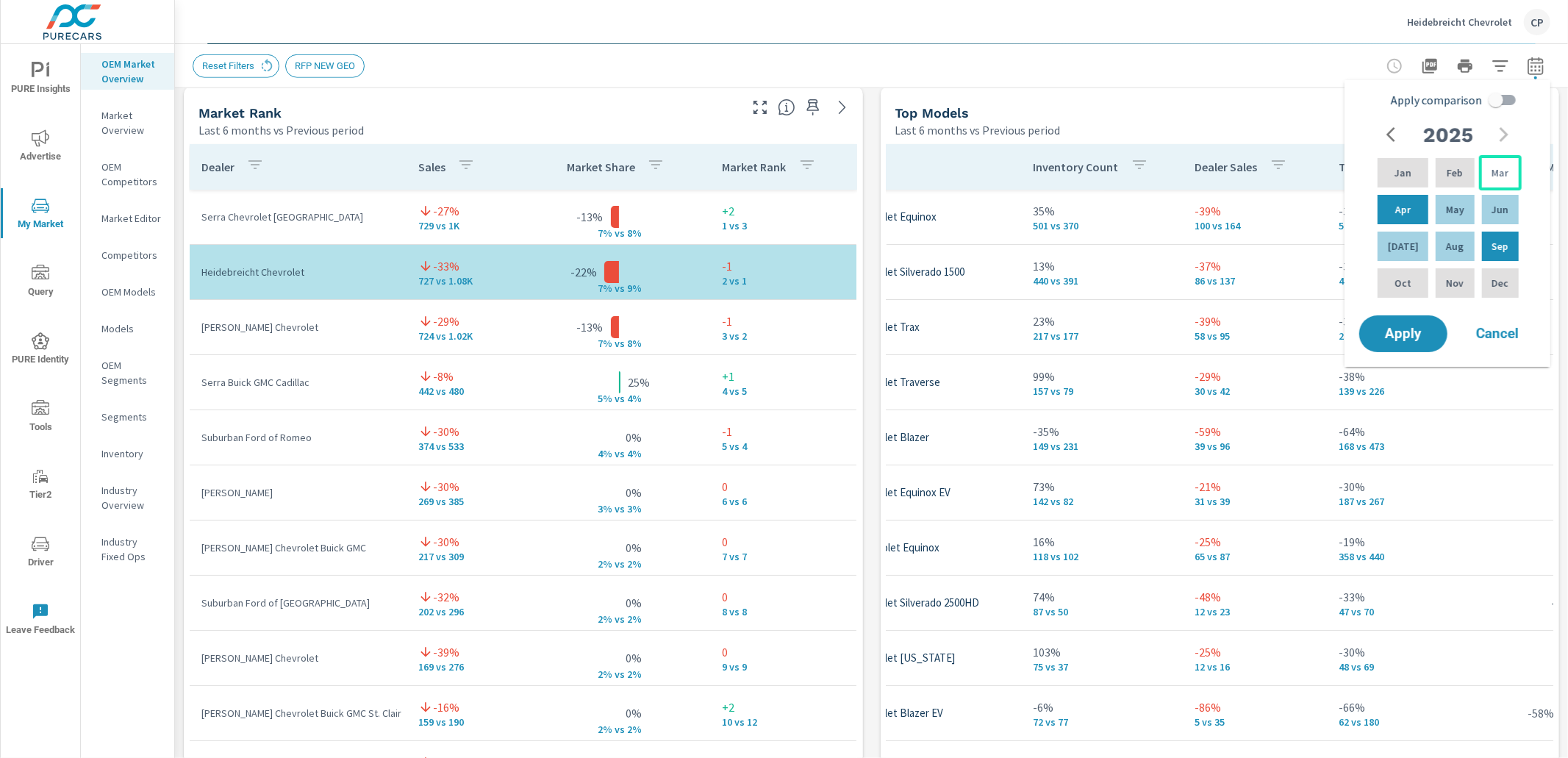
click at [1497, 174] on p "Mar" at bounding box center [1499, 172] width 17 height 15
click at [1465, 234] on div "Aug" at bounding box center [1454, 246] width 44 height 35
click at [1414, 335] on span "Apply" at bounding box center [1403, 334] width 61 height 14
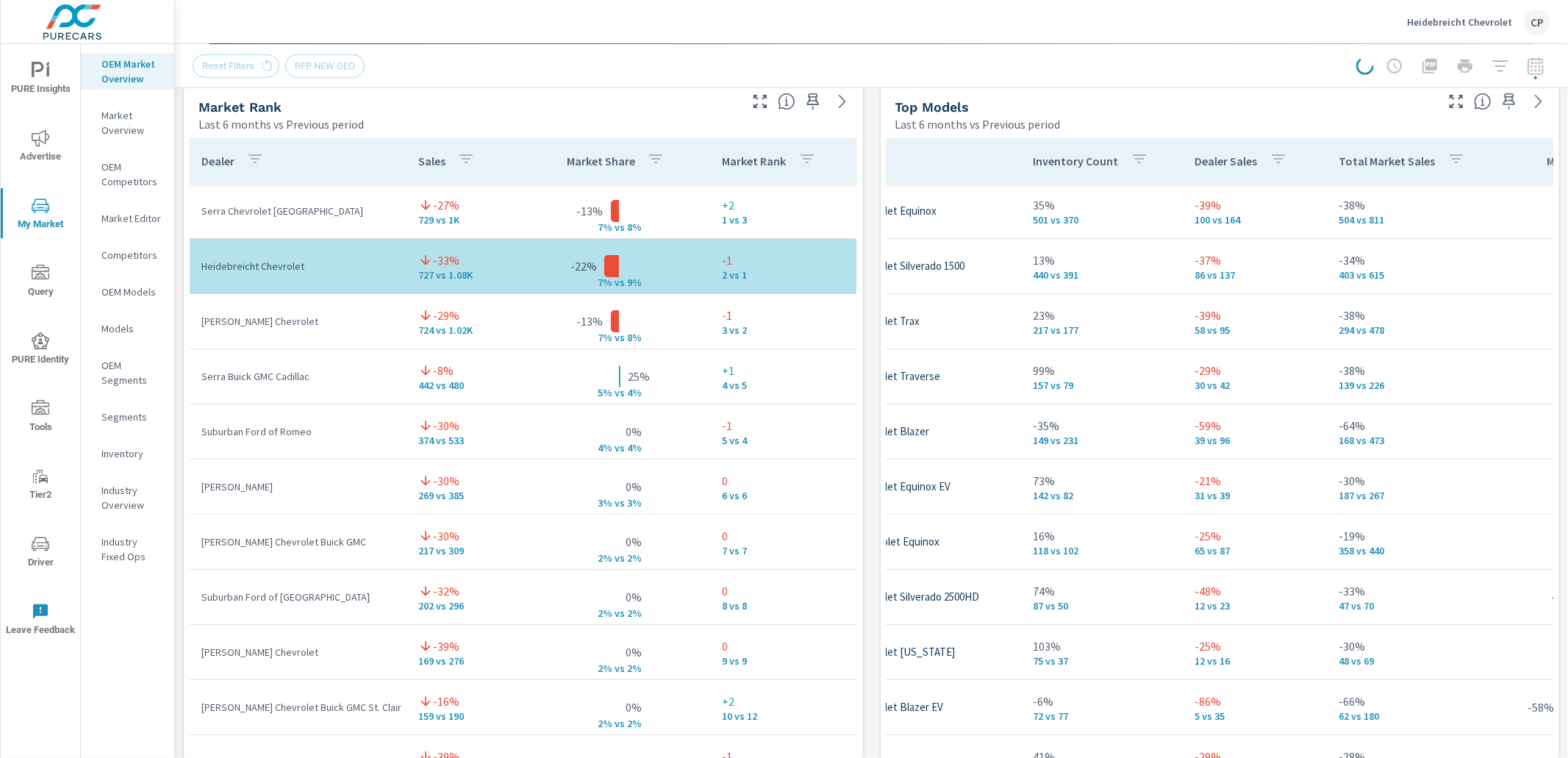
scroll to position [962, 0]
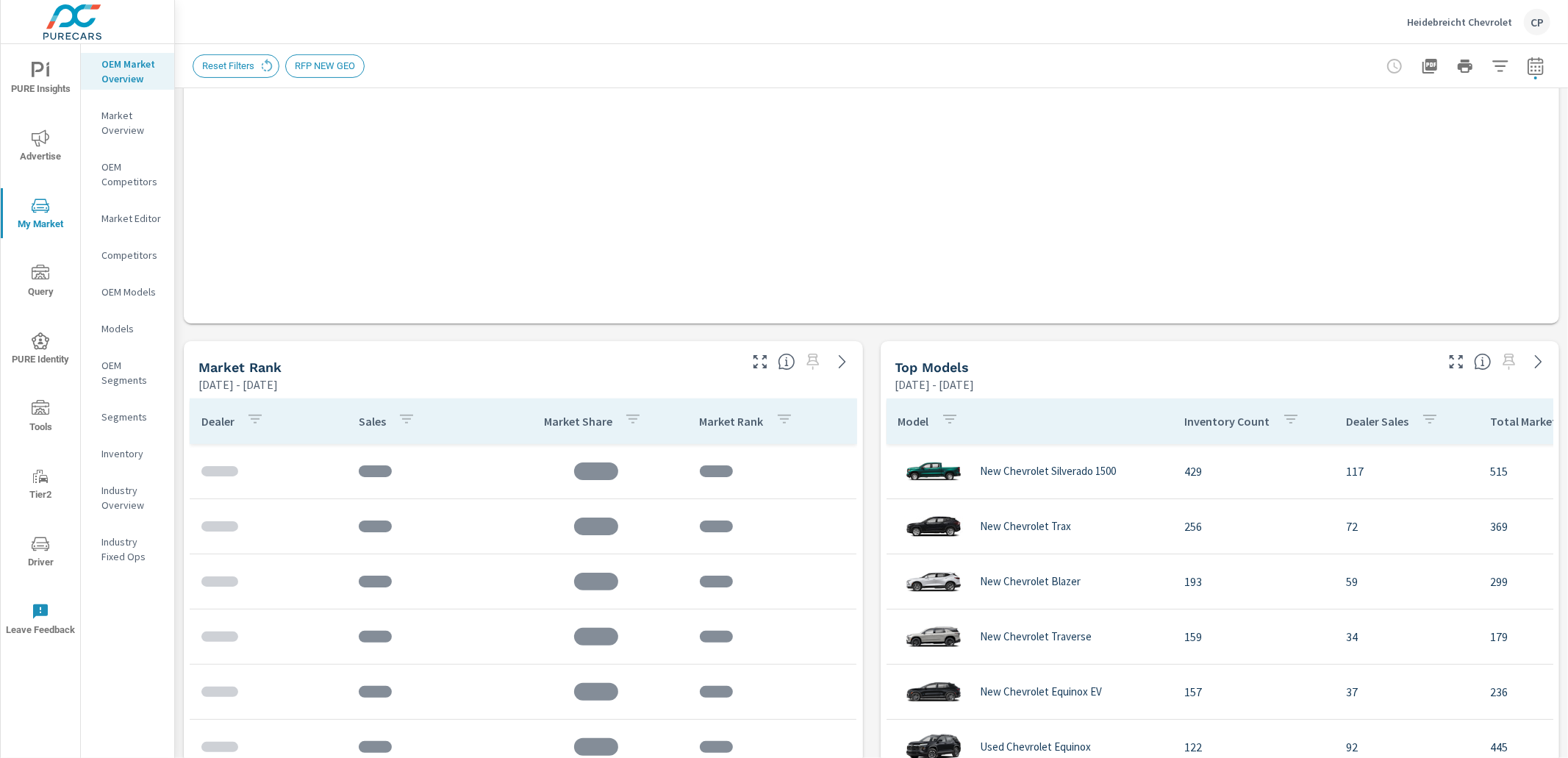
scroll to position [537, 0]
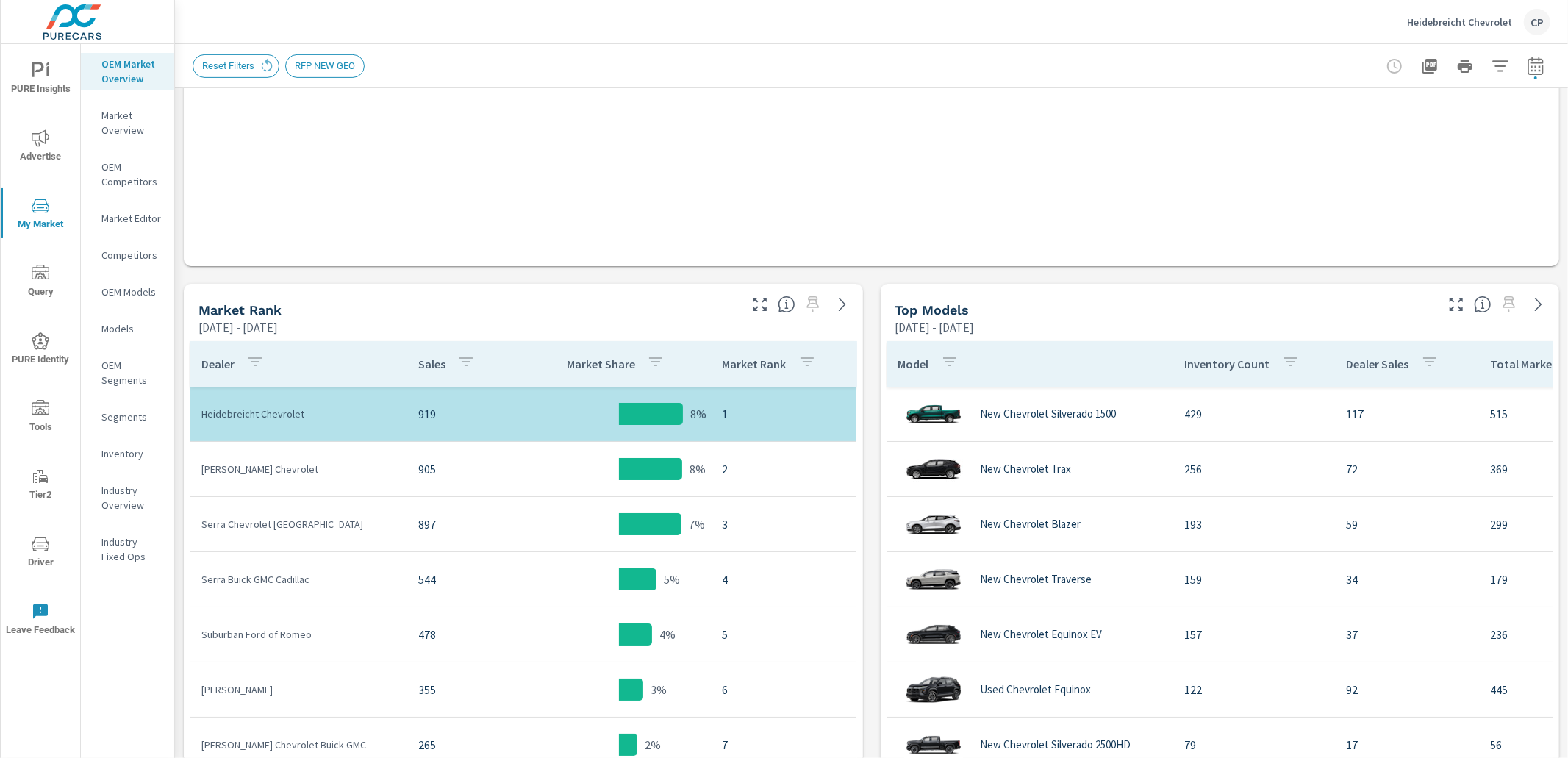
click at [1531, 70] on icon "button" at bounding box center [1536, 67] width 18 height 18
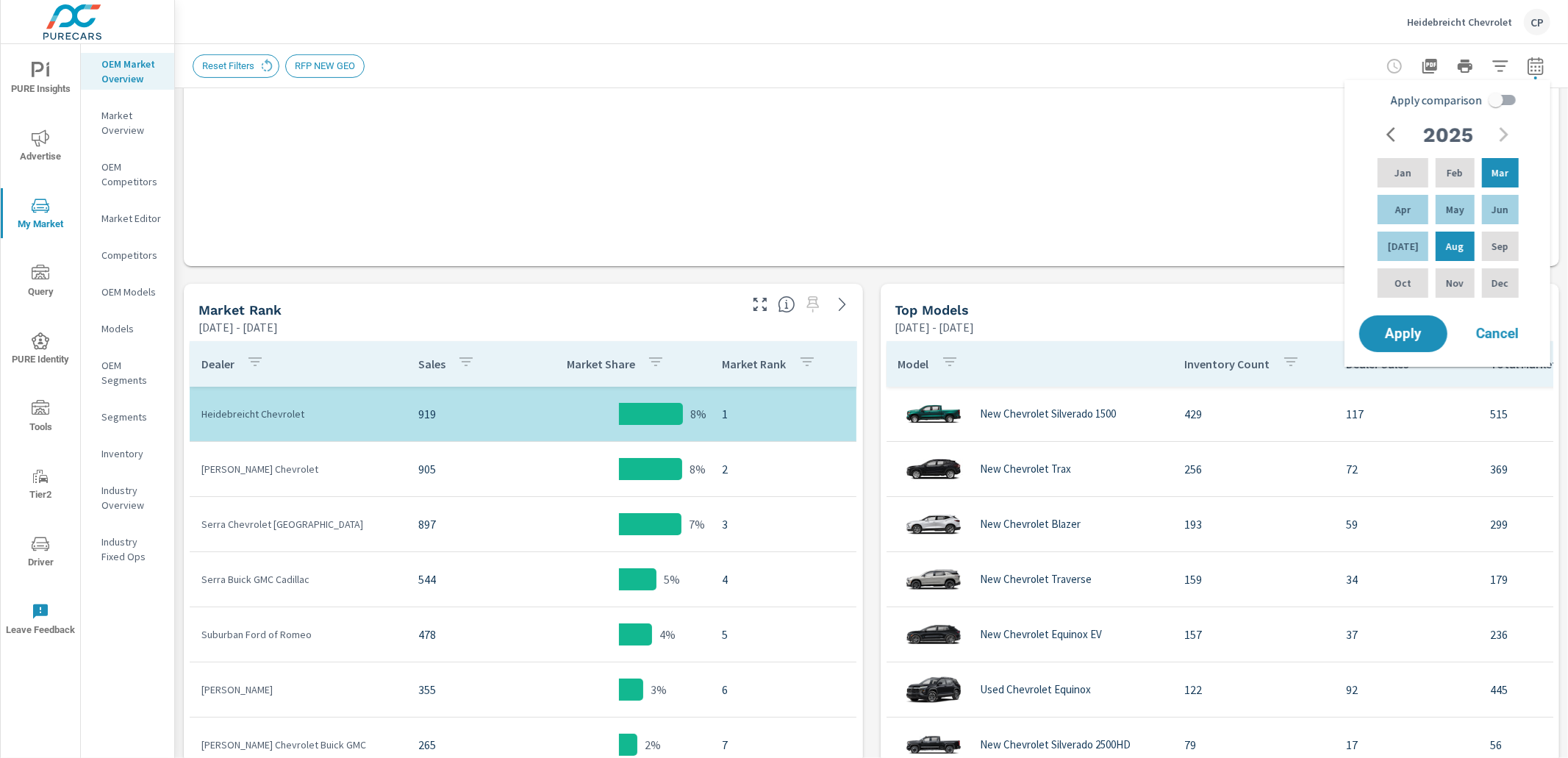
click at [1495, 109] on input "Apply comparison" at bounding box center [1496, 100] width 84 height 28
checkbox input "true"
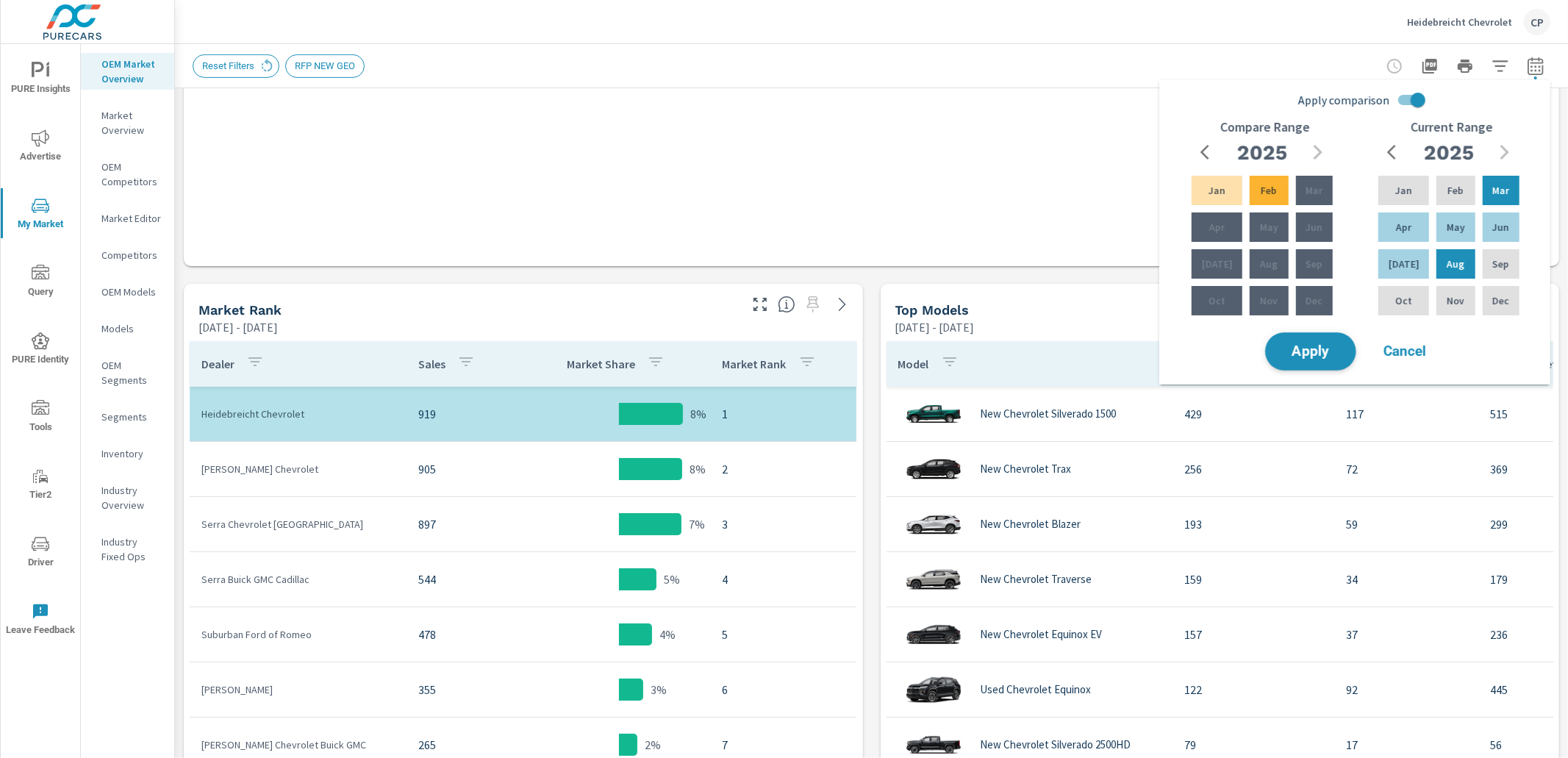
click at [1334, 334] on button "Apply" at bounding box center [1309, 351] width 91 height 38
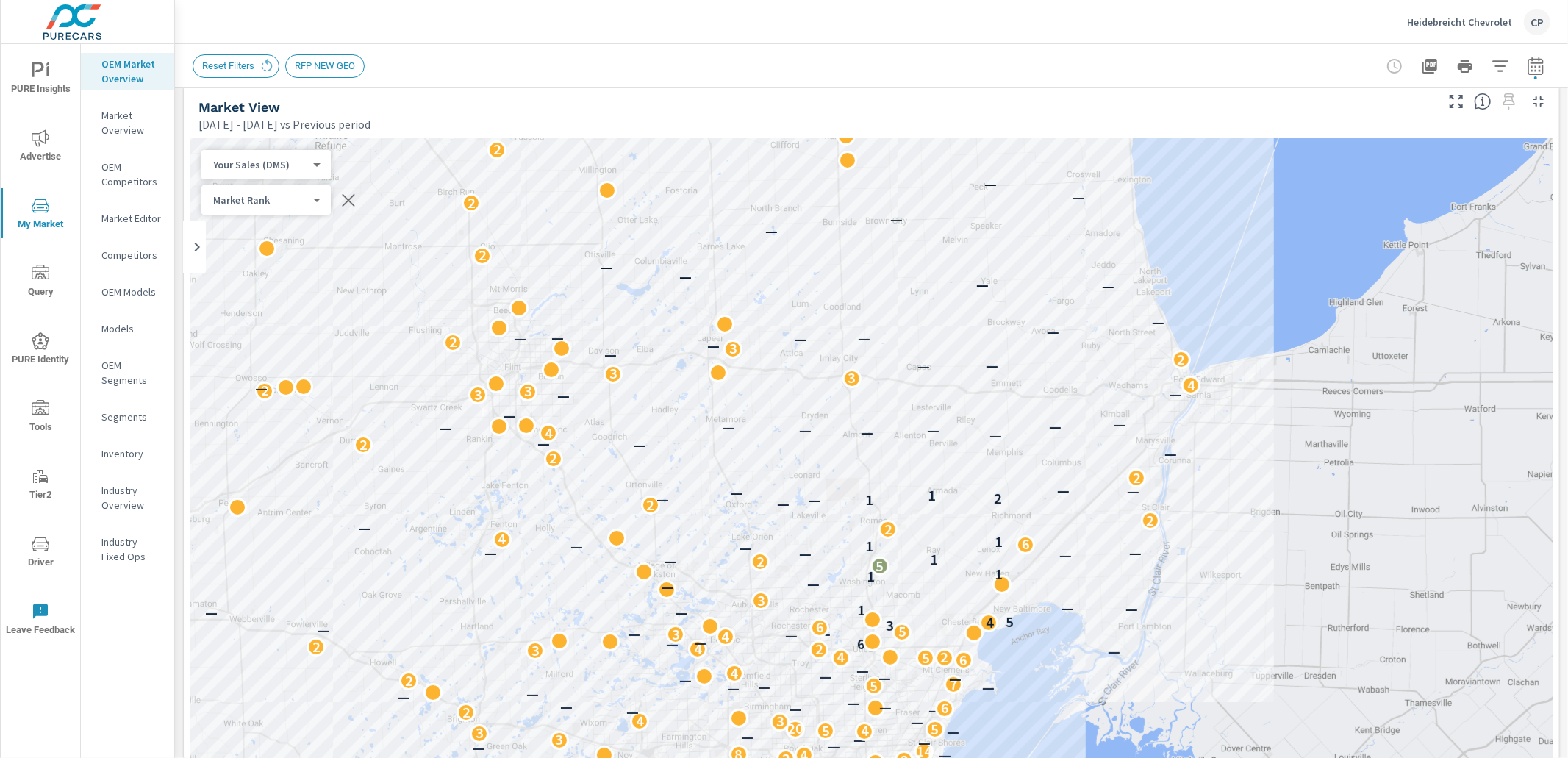
scroll to position [2, 0]
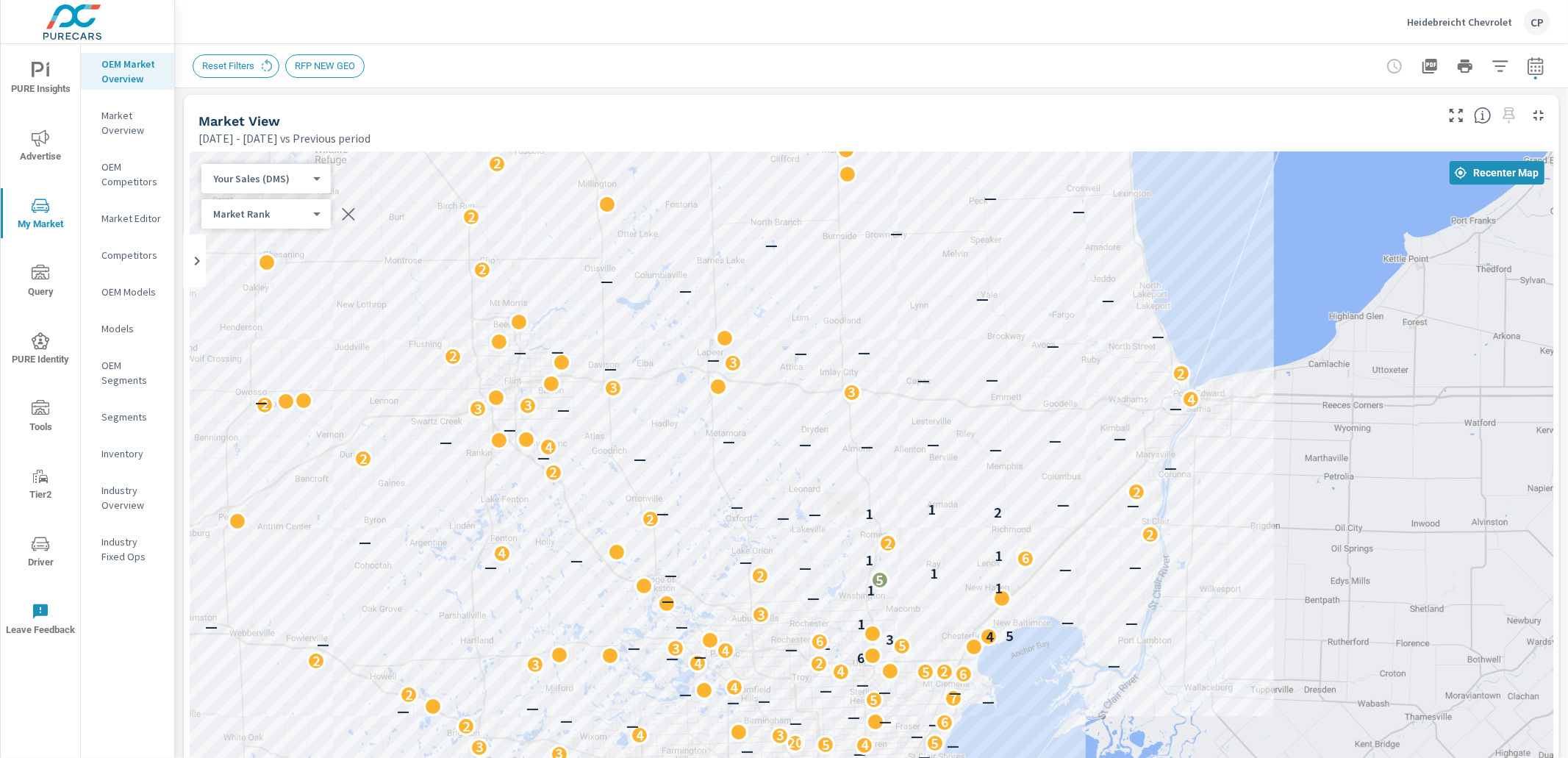
click at [1499, 67] on icon "button" at bounding box center [1500, 67] width 18 height 18
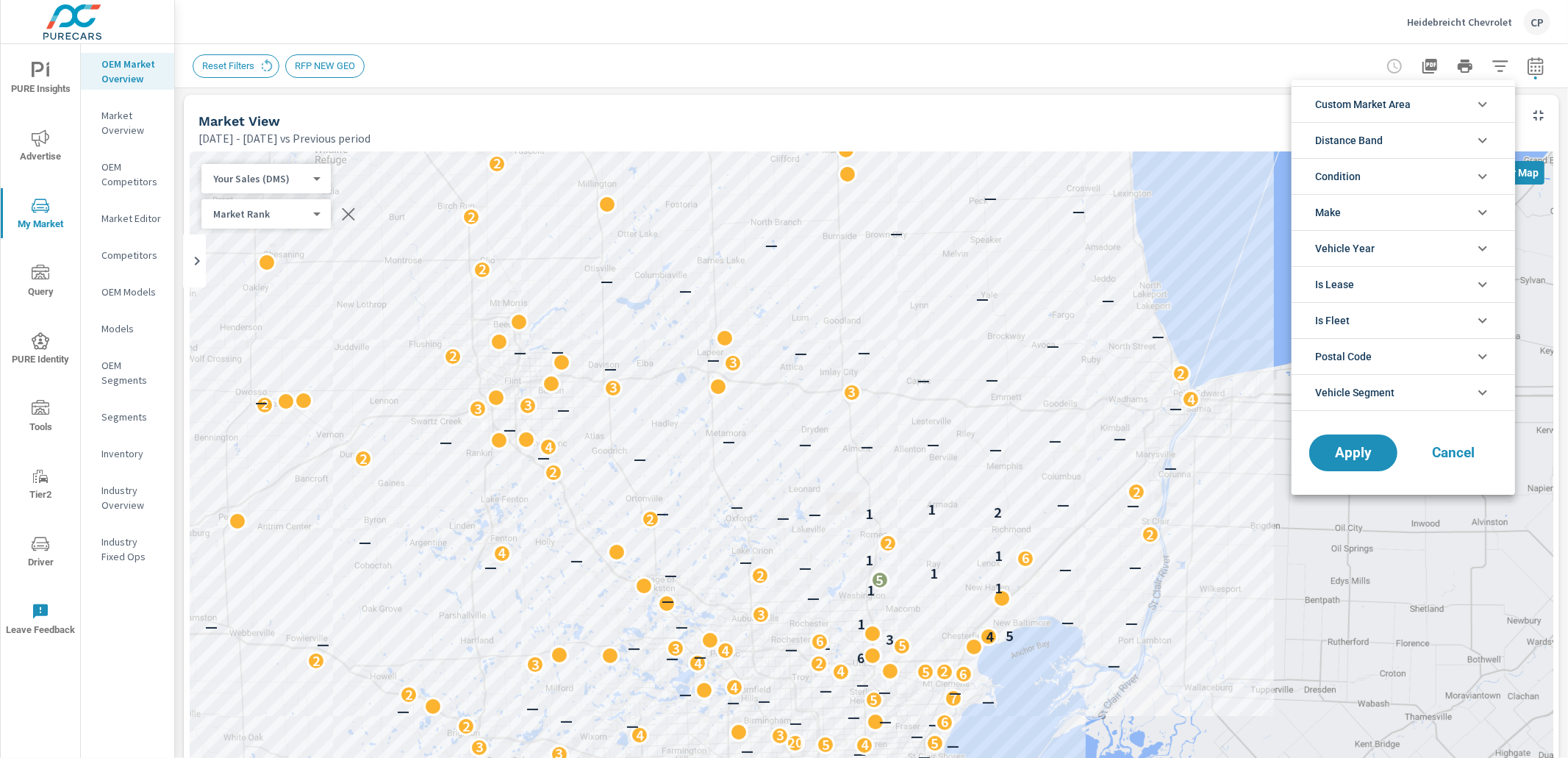
scroll to position [32, 0]
click at [1420, 178] on li "Condition" at bounding box center [1402, 175] width 223 height 36
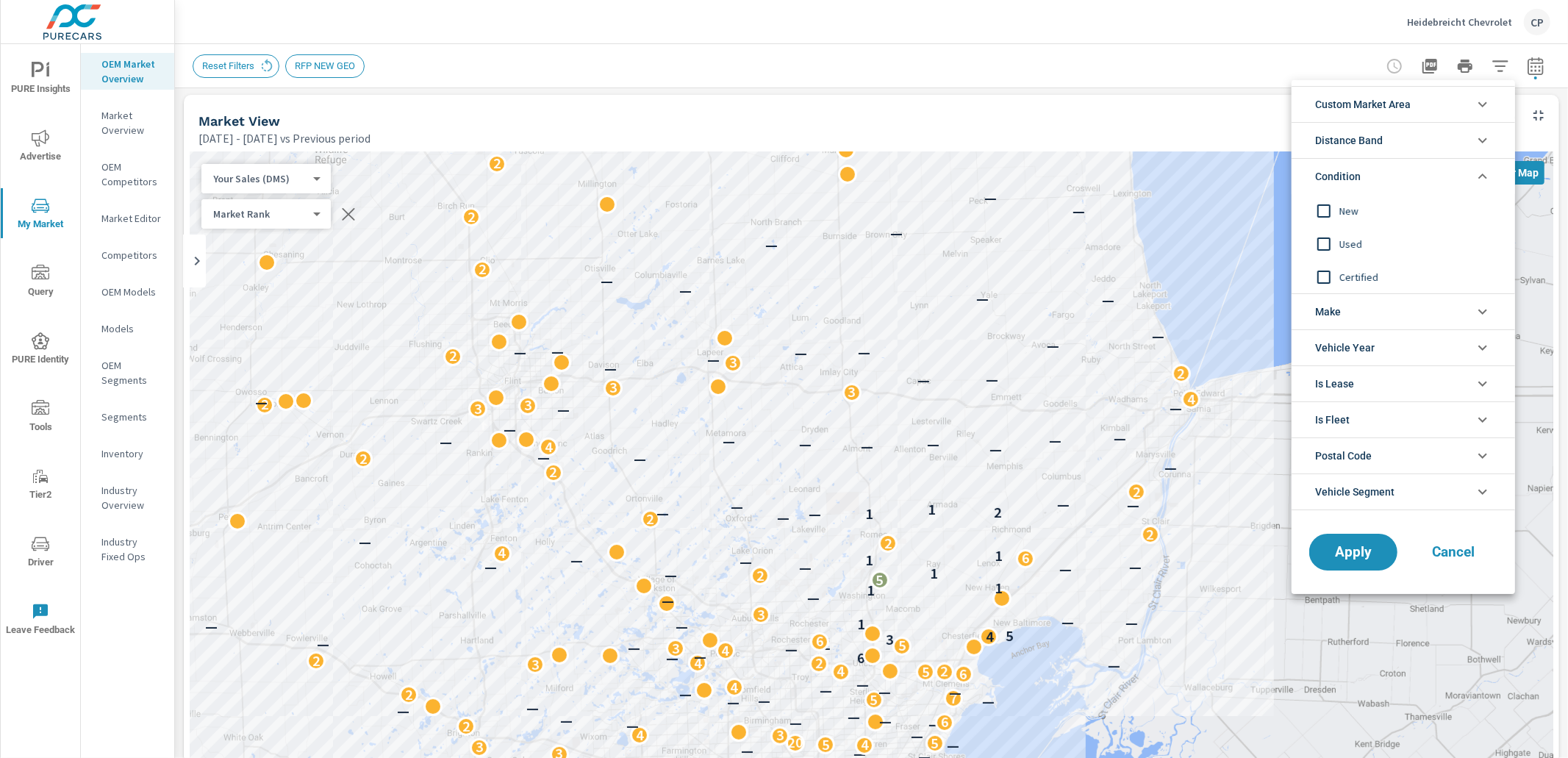
click at [1379, 208] on span "New" at bounding box center [1419, 211] width 161 height 18
click at [1408, 116] on span "Custom Market Area" at bounding box center [1362, 105] width 96 height 35
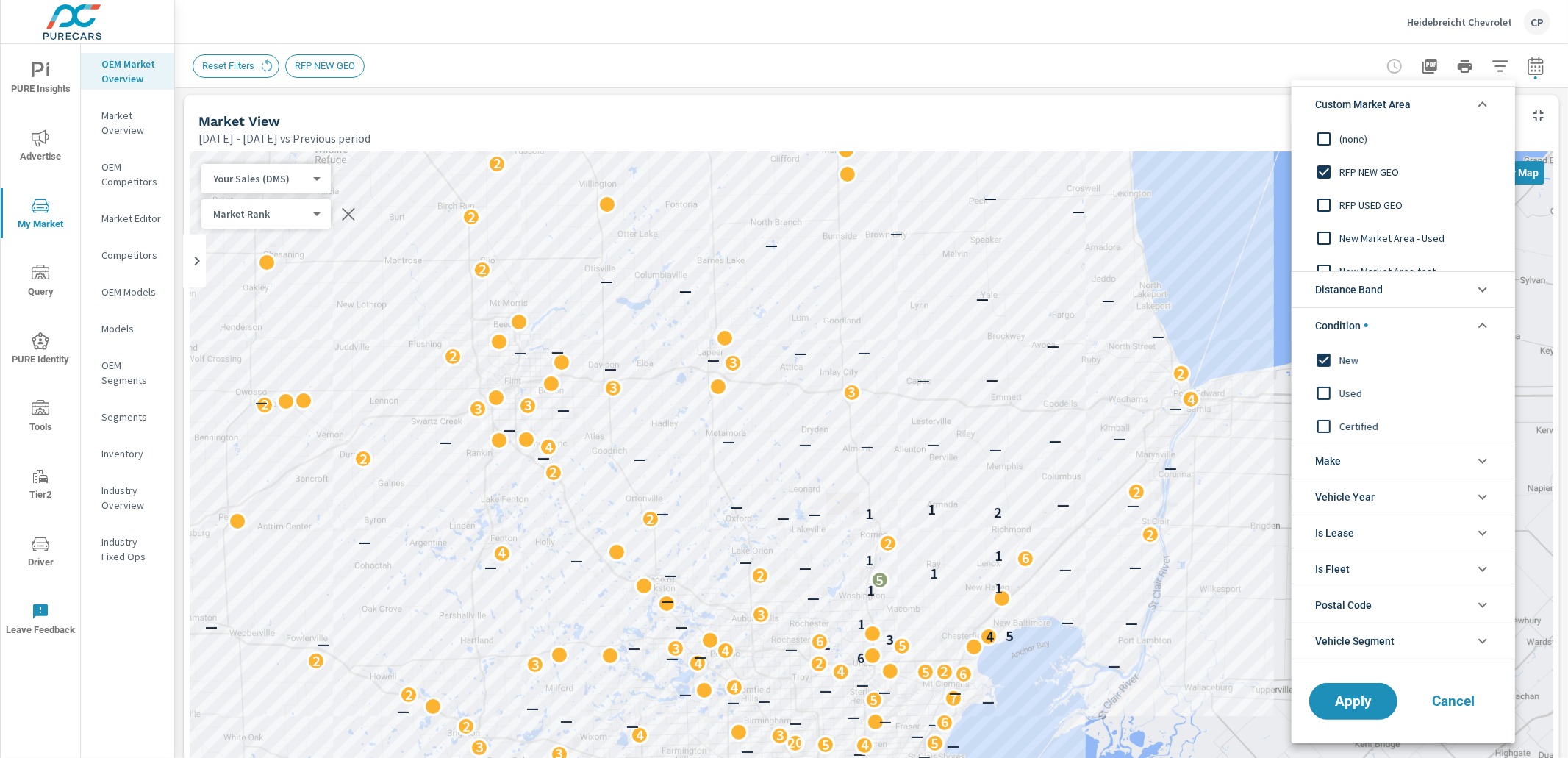
scroll to position [0, 0]
click at [1414, 111] on li "Custom Market Area" at bounding box center [1402, 104] width 223 height 36
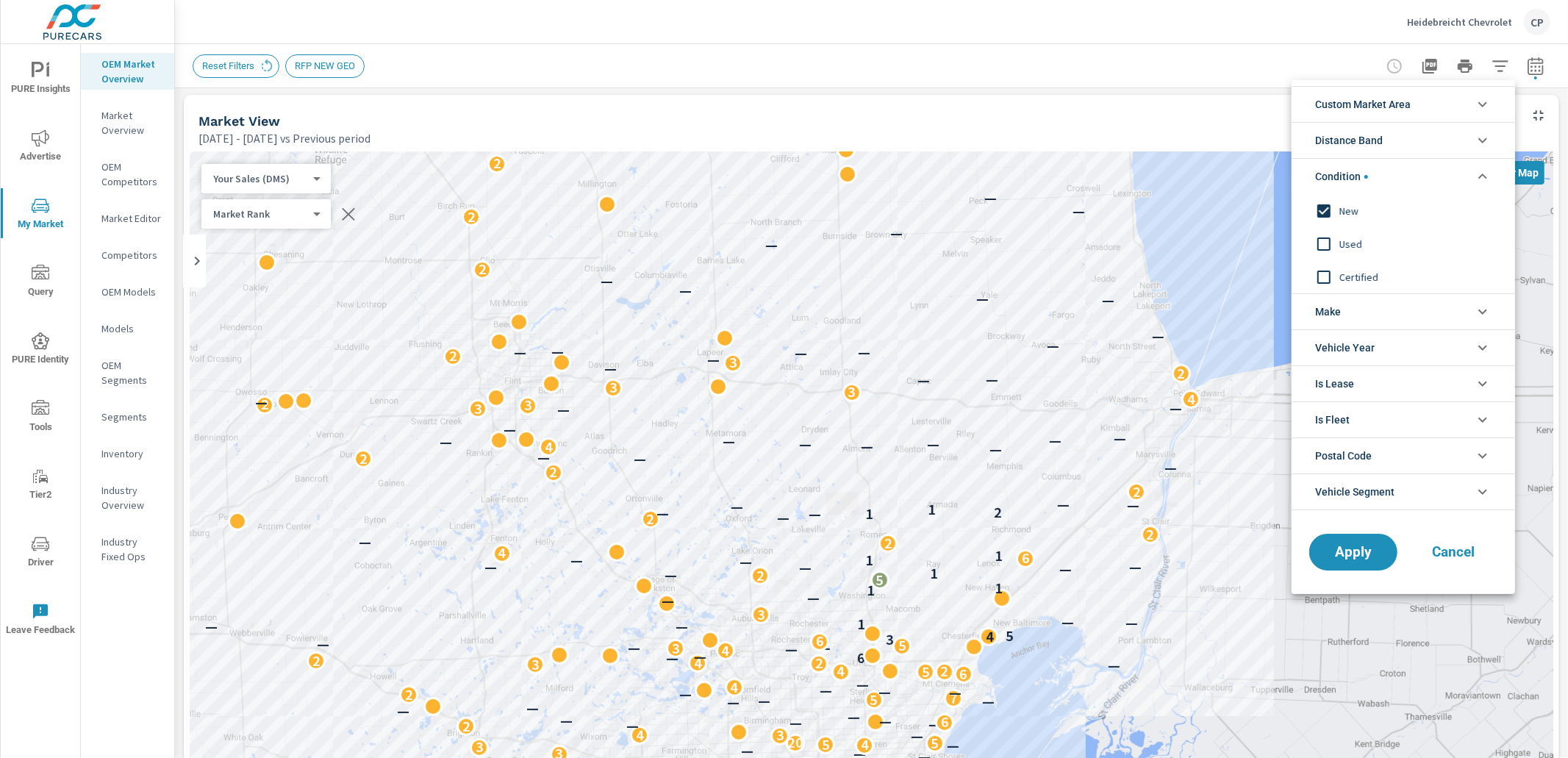
click at [1402, 146] on li "Distance Band" at bounding box center [1402, 140] width 223 height 36
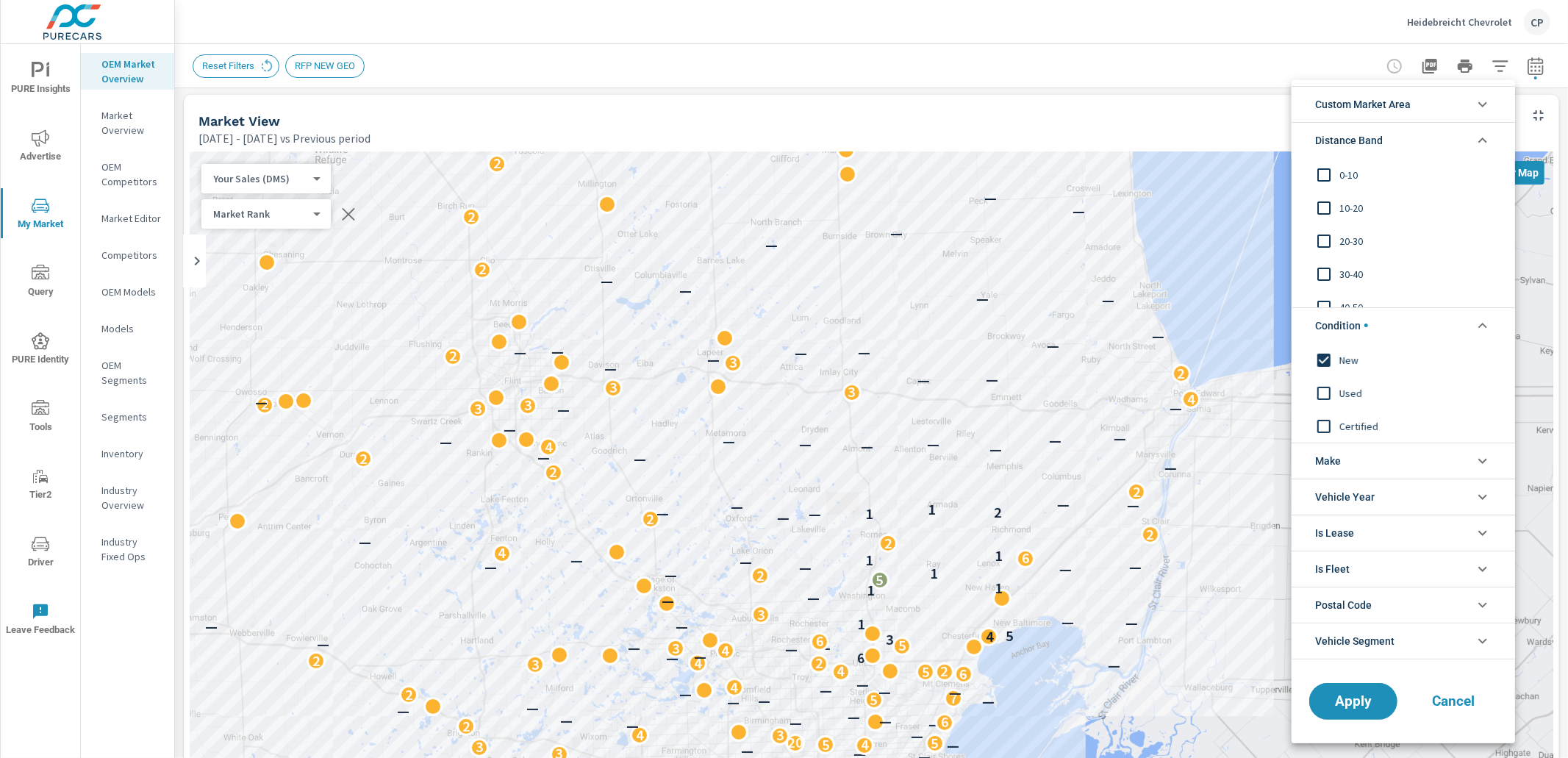
click at [1349, 249] on span "20-30" at bounding box center [1419, 241] width 161 height 18
click at [1340, 703] on span "Apply" at bounding box center [1354, 700] width 61 height 14
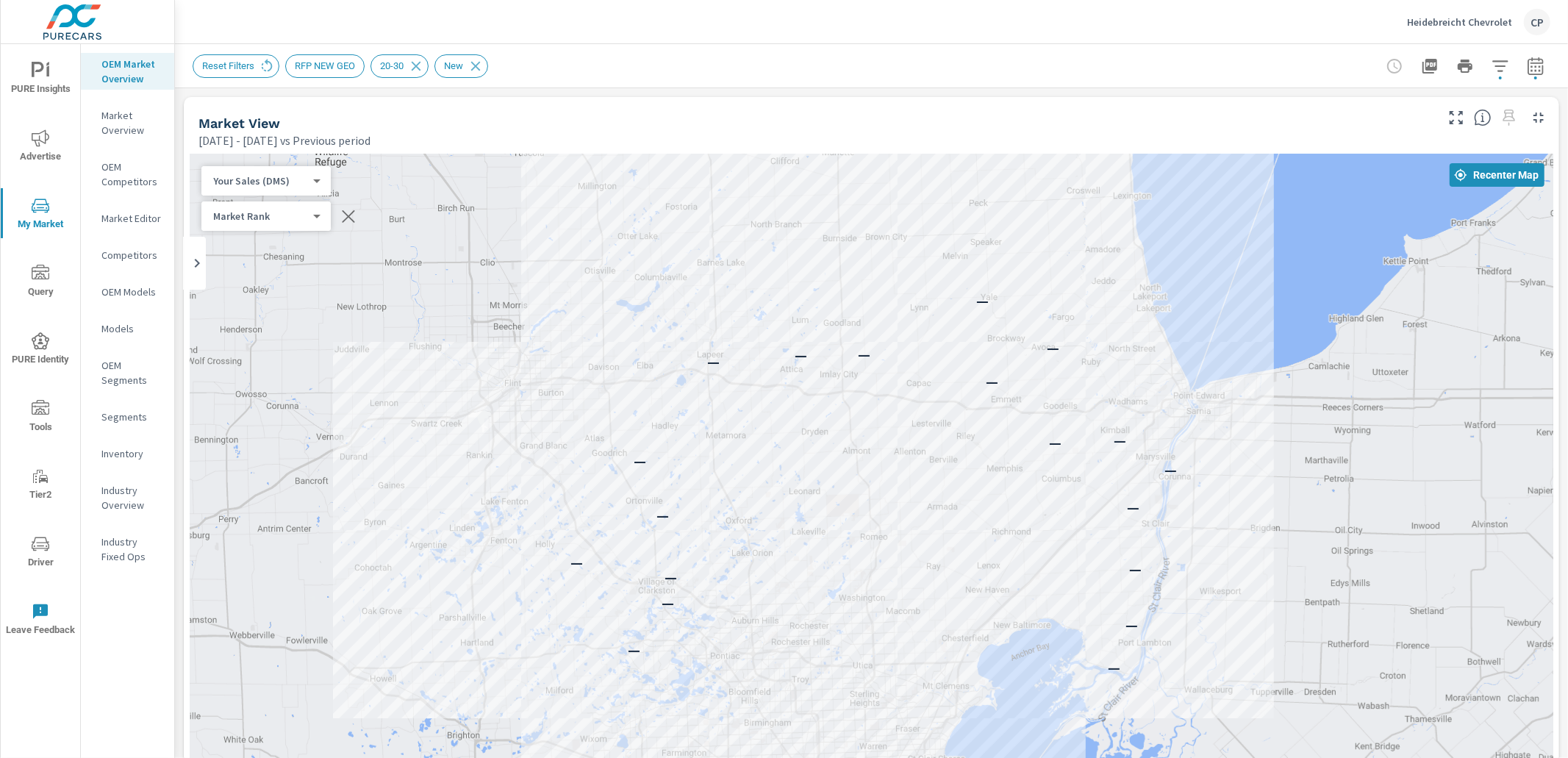
click at [1498, 74] on button "button" at bounding box center [1500, 67] width 29 height 29
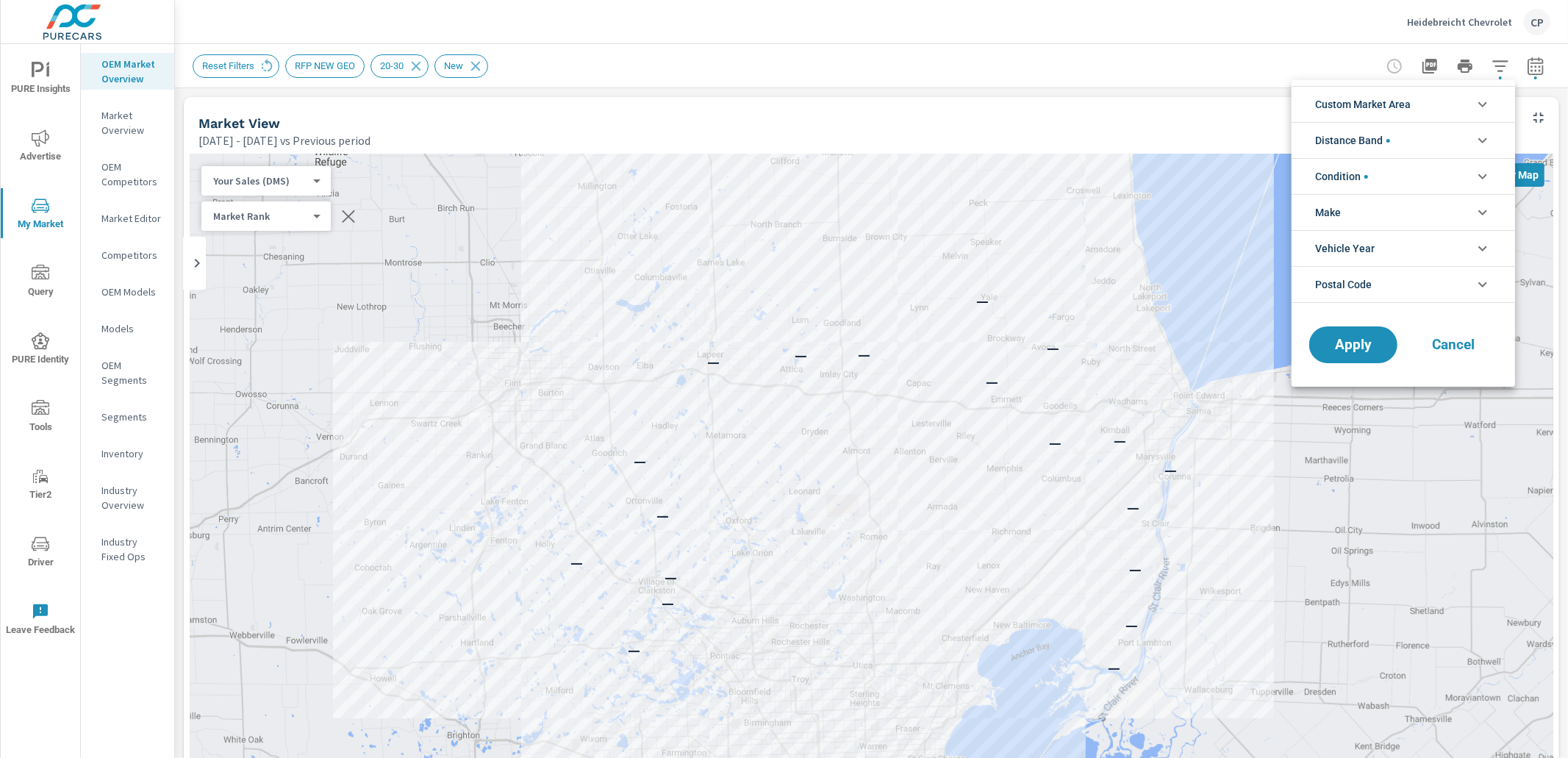
click at [1431, 142] on li "Distance Band" at bounding box center [1402, 140] width 223 height 36
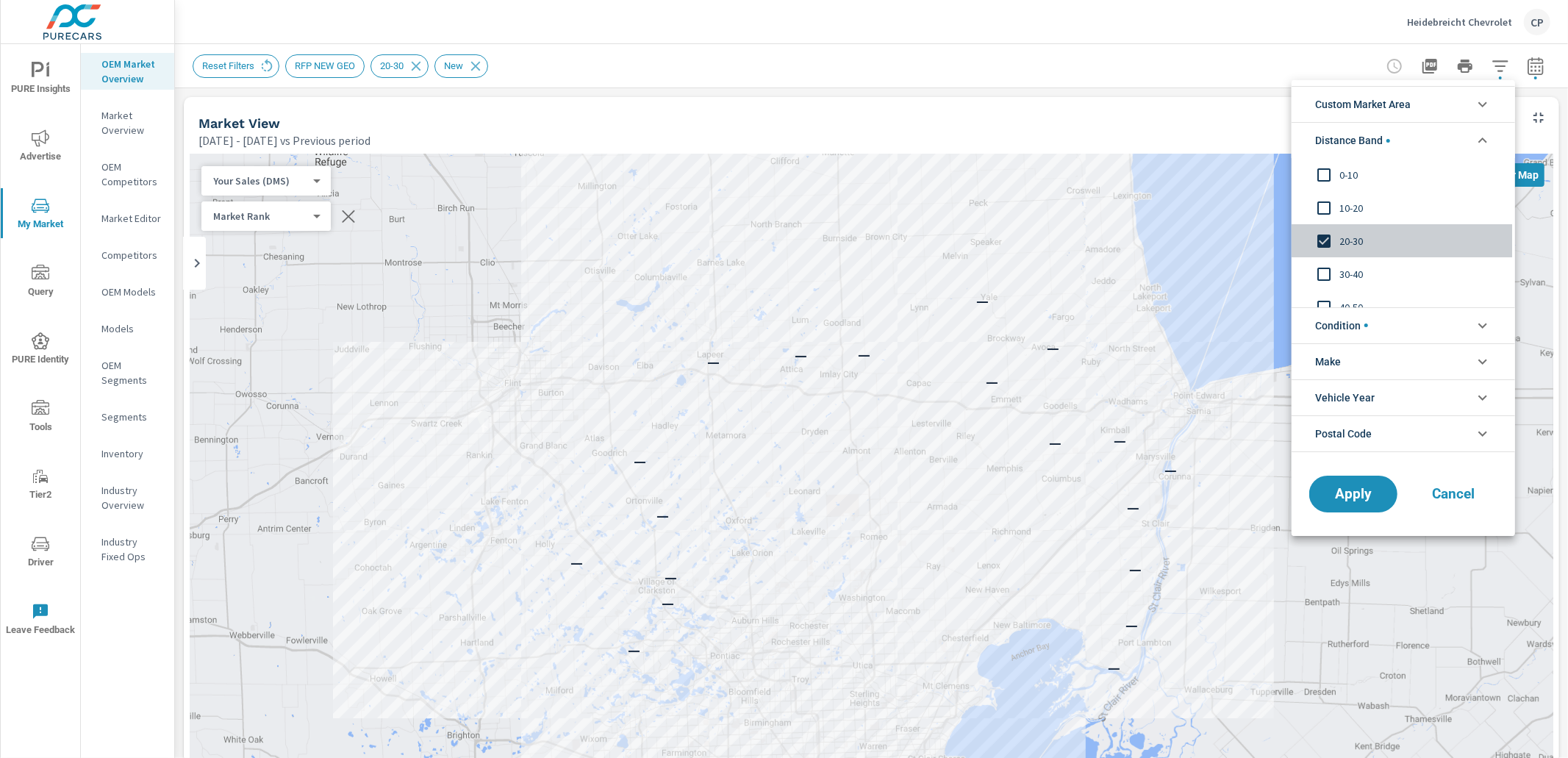
click at [1355, 231] on div "20-30" at bounding box center [1401, 241] width 220 height 33
click at [1358, 497] on span "Apply" at bounding box center [1354, 494] width 61 height 14
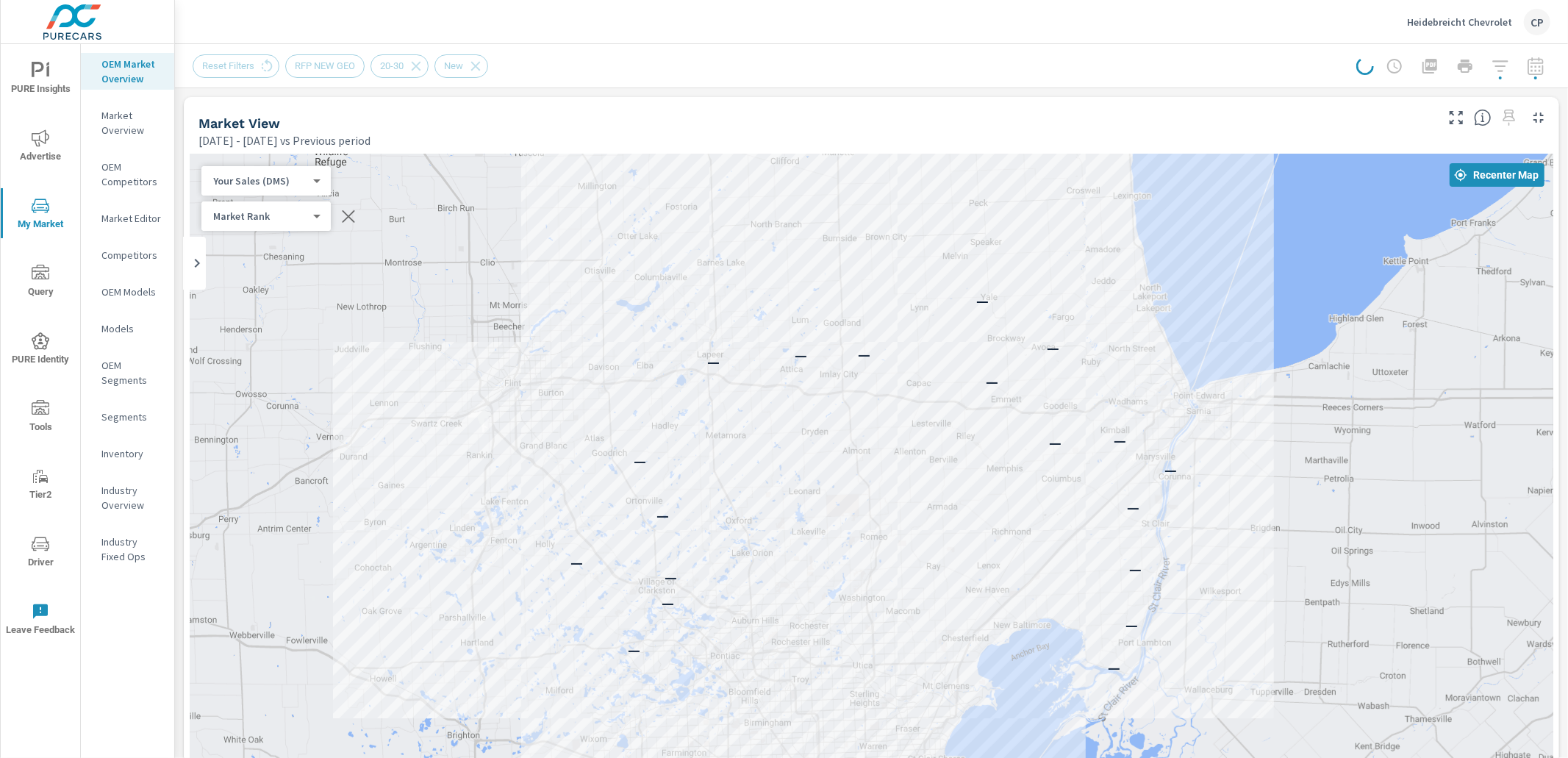
scroll to position [108, 0]
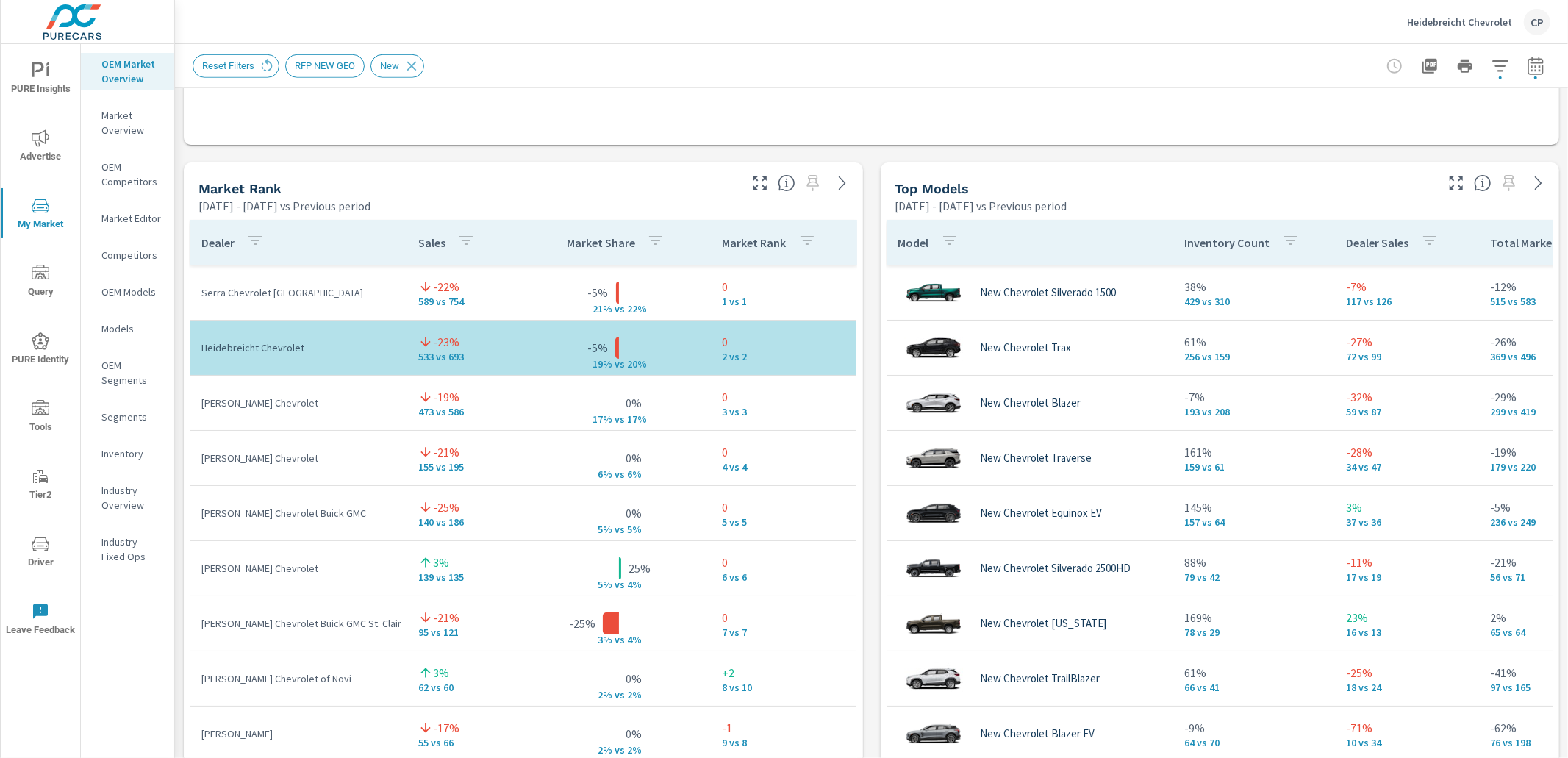
scroll to position [661, 0]
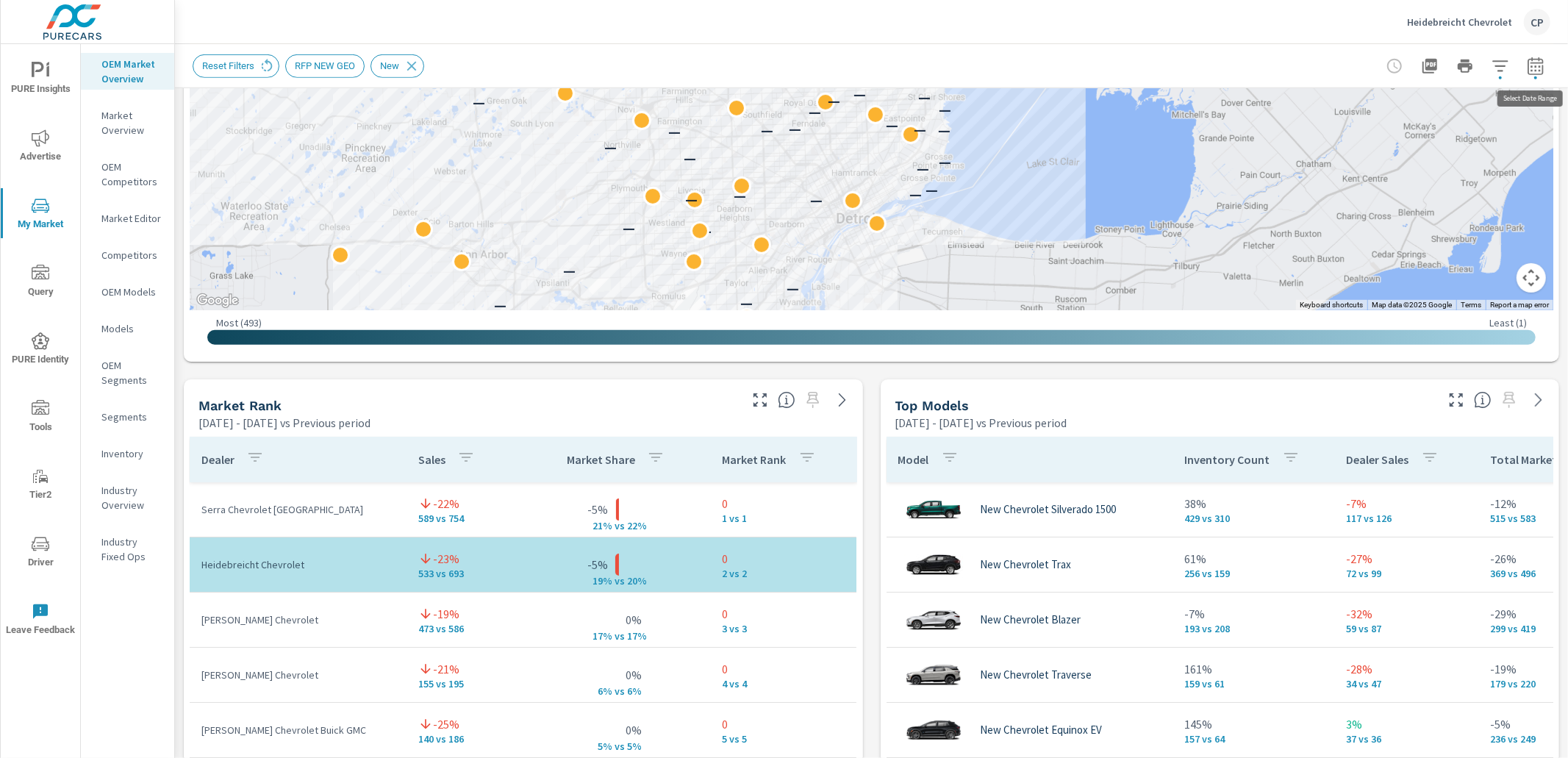
click at [1540, 70] on icon "button" at bounding box center [1535, 69] width 10 height 6
click at [1537, 70] on icon "button" at bounding box center [1536, 67] width 18 height 18
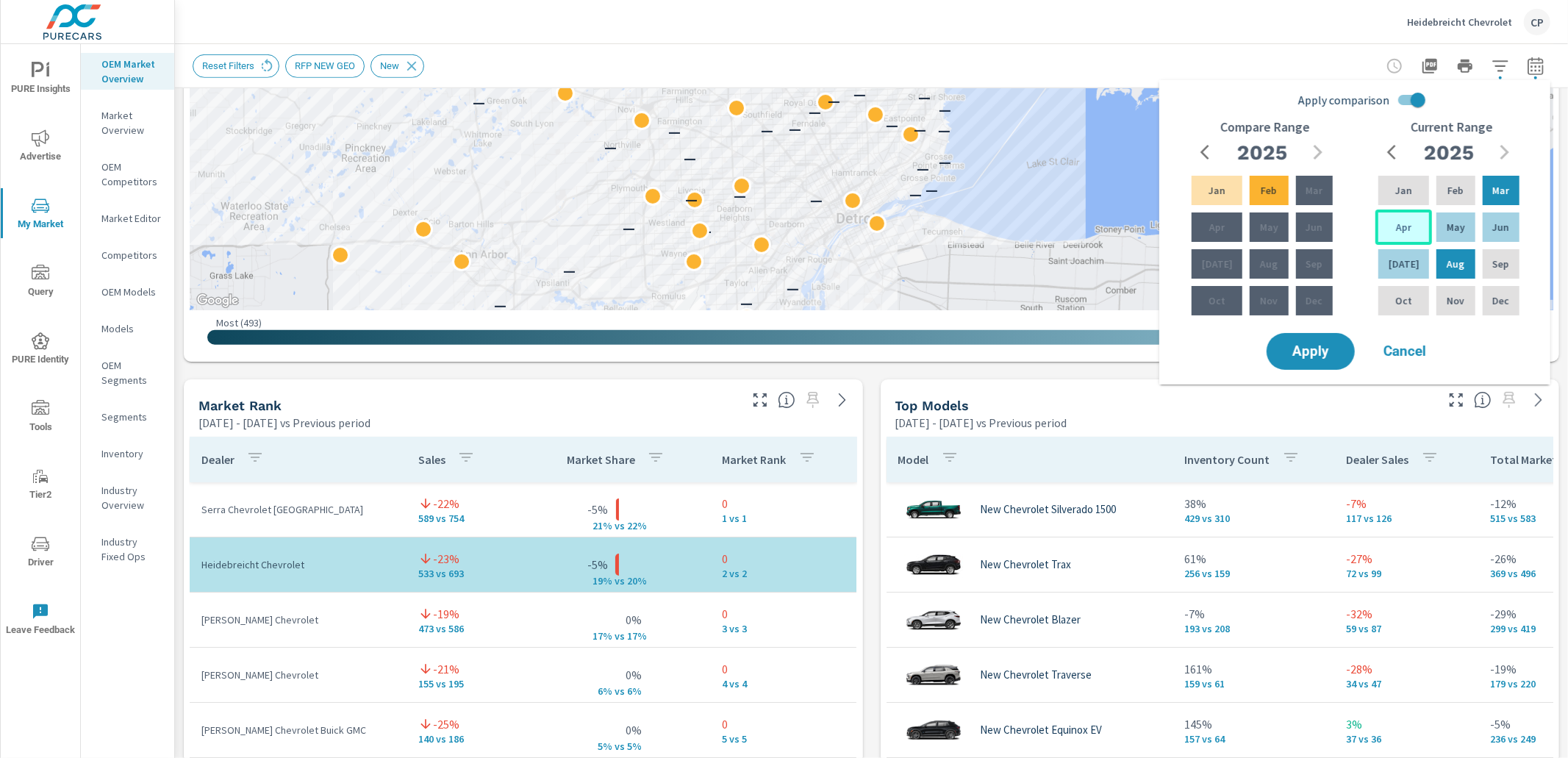
click at [1403, 220] on p "Apr" at bounding box center [1403, 226] width 16 height 15
click at [1502, 255] on div "Sep" at bounding box center [1501, 263] width 43 height 35
click at [1418, 102] on input "Apply comparison" at bounding box center [1418, 100] width 84 height 28
checkbox input "false"
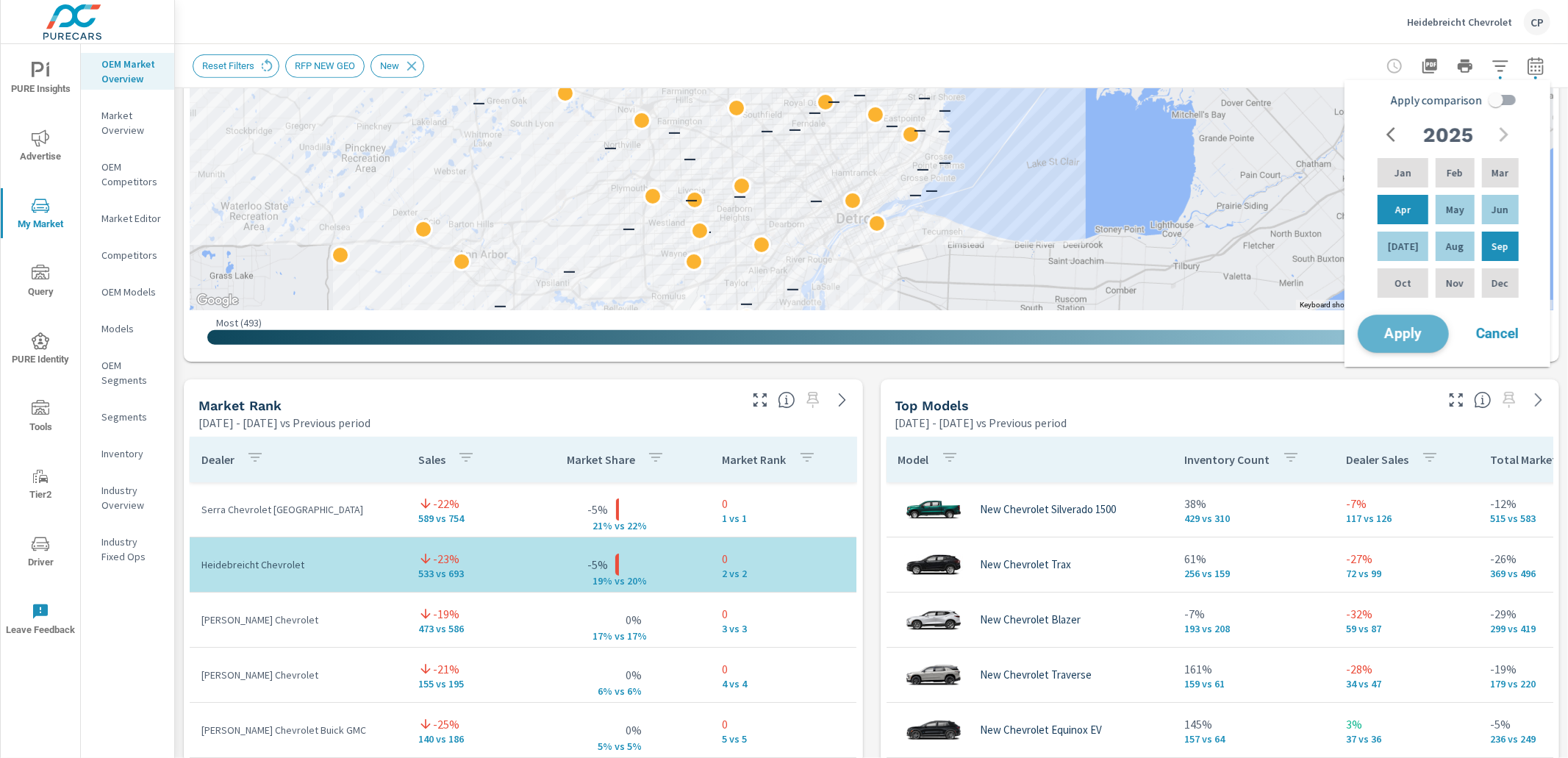
click at [1403, 322] on button "Apply" at bounding box center [1402, 333] width 91 height 38
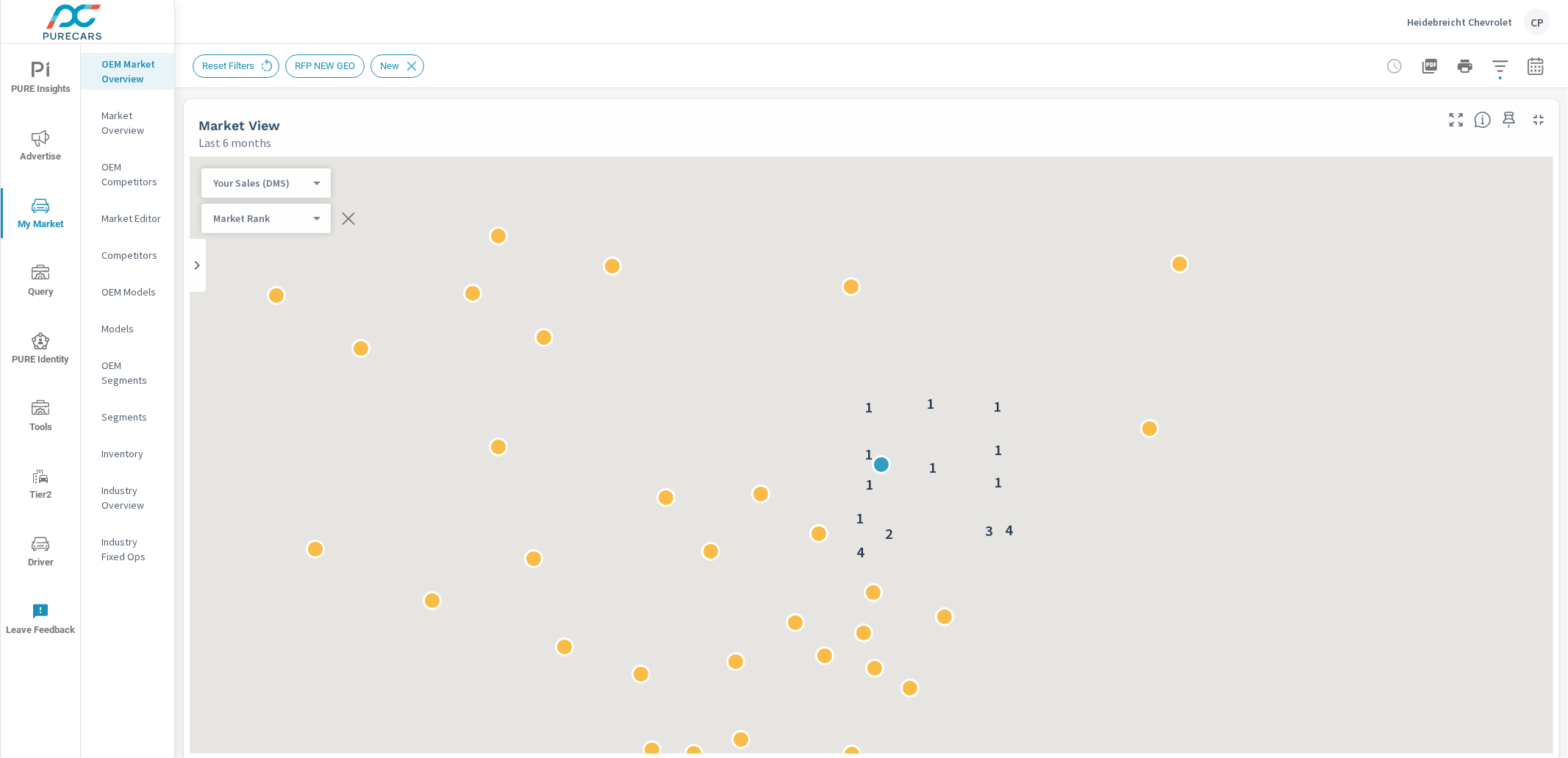
scroll to position [55, 0]
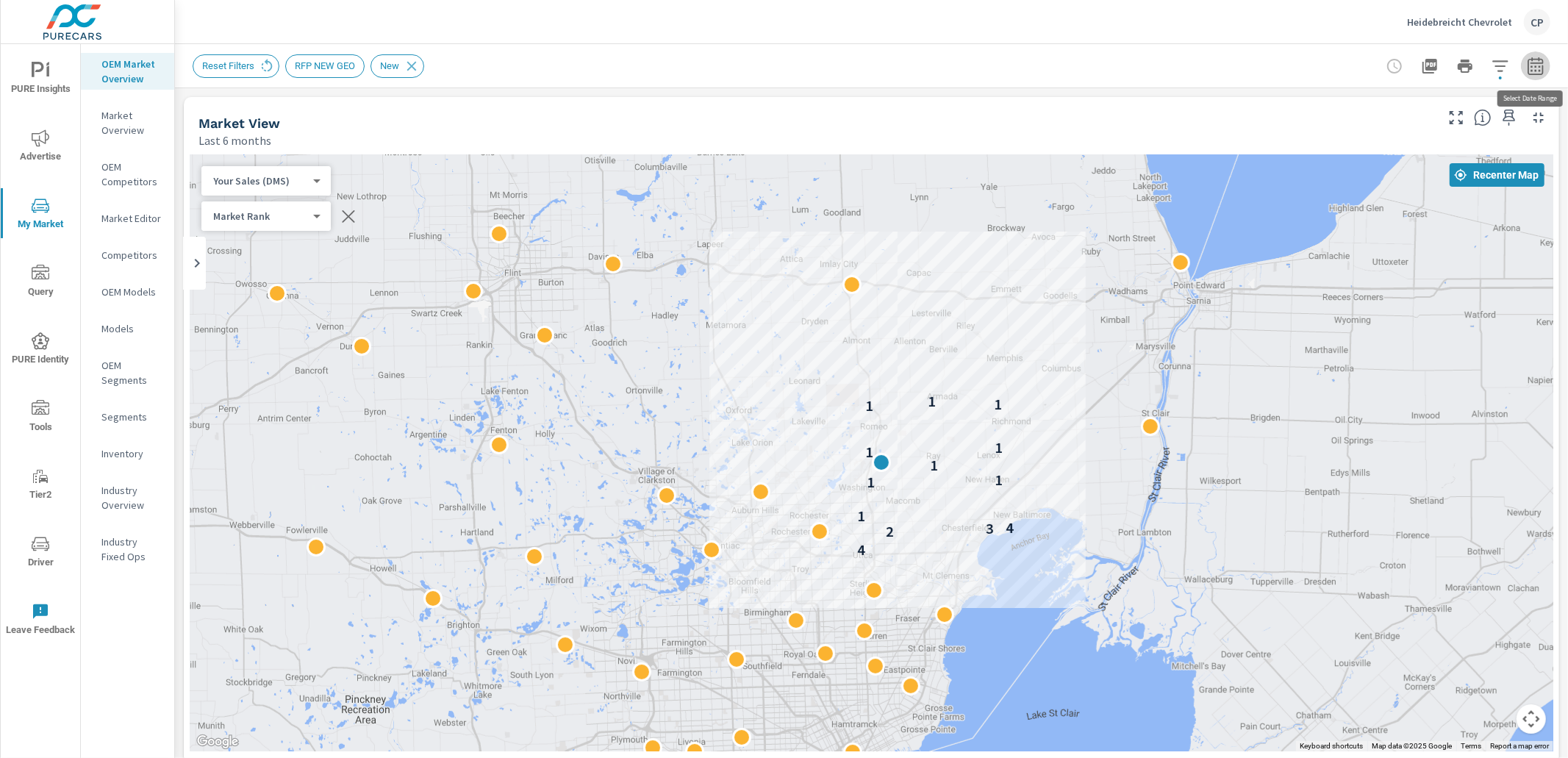
click at [1544, 65] on icon "button" at bounding box center [1536, 67] width 18 height 18
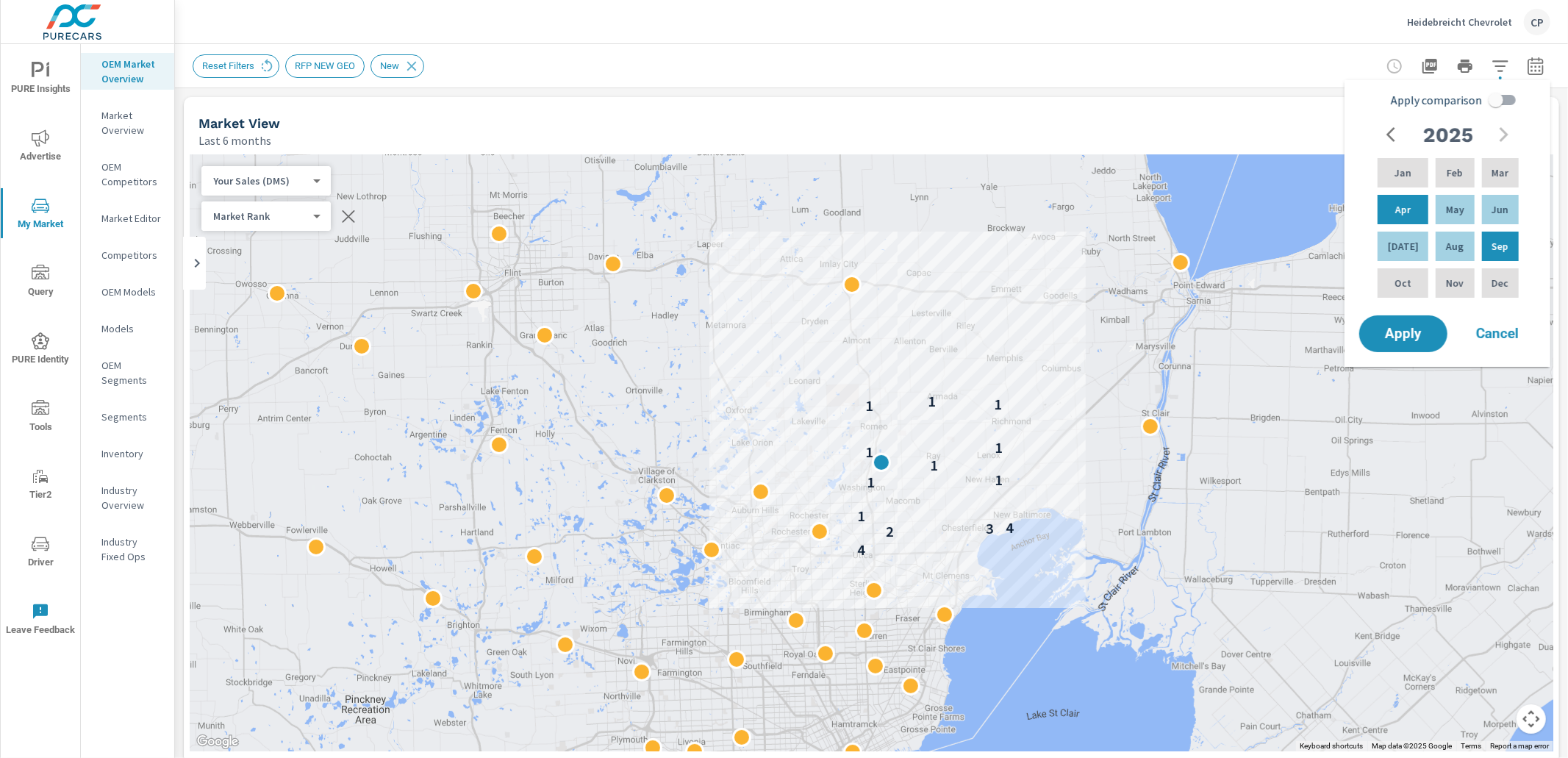
click at [1497, 103] on input "Apply comparison" at bounding box center [1496, 100] width 84 height 28
checkbox input "true"
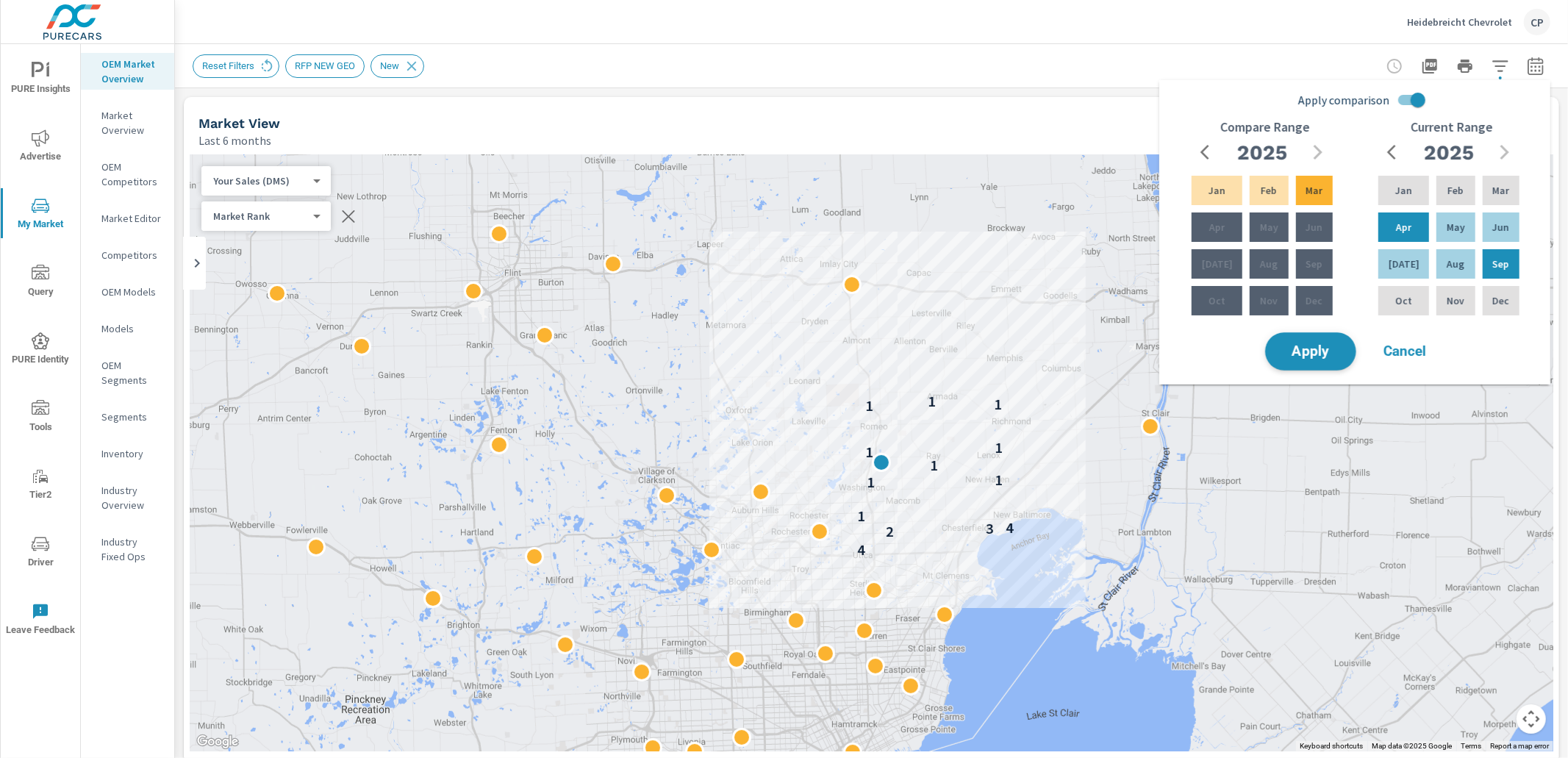
click at [1326, 345] on span "Apply" at bounding box center [1310, 352] width 61 height 14
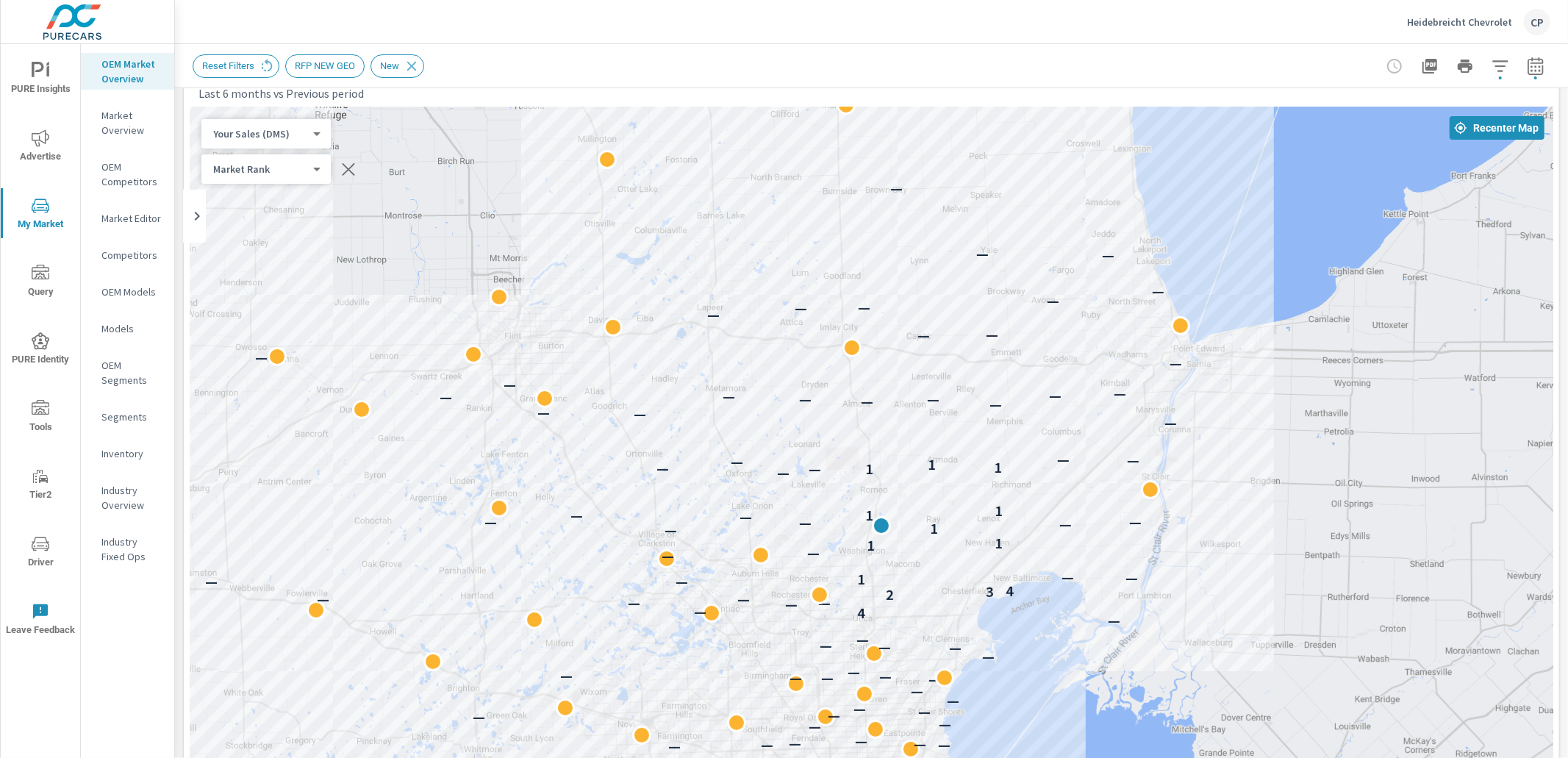
scroll to position [43, 0]
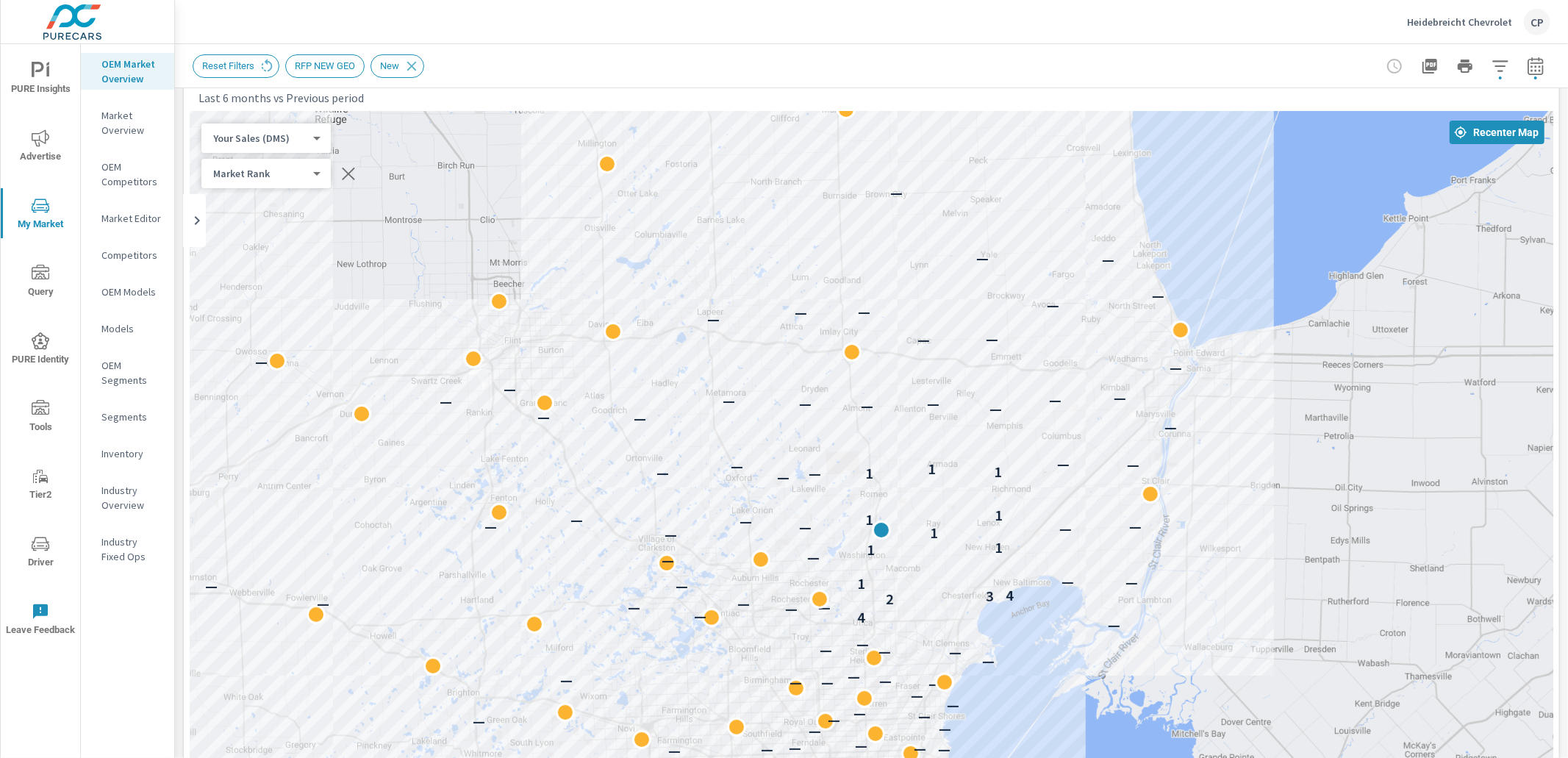
click at [274, 143] on body "PURE Insights Advertise My Market Query PURE Identity Tools Tier2 Driver Leave …" at bounding box center [784, 379] width 1568 height 758
click at [276, 156] on li "Total Market Sales" at bounding box center [273, 161] width 143 height 24
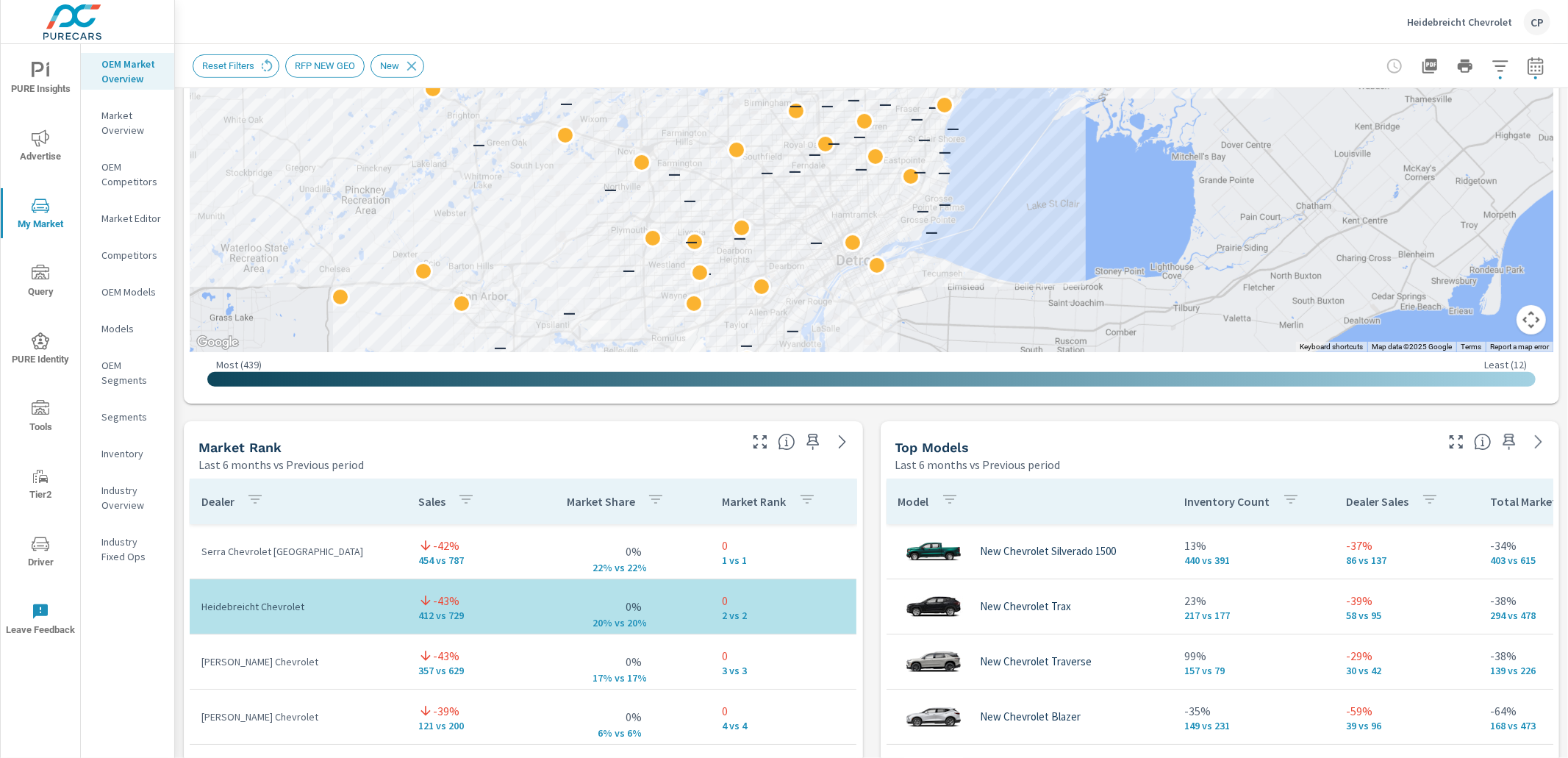
scroll to position [619, 0]
click at [1454, 439] on icon "button" at bounding box center [1456, 443] width 18 height 18
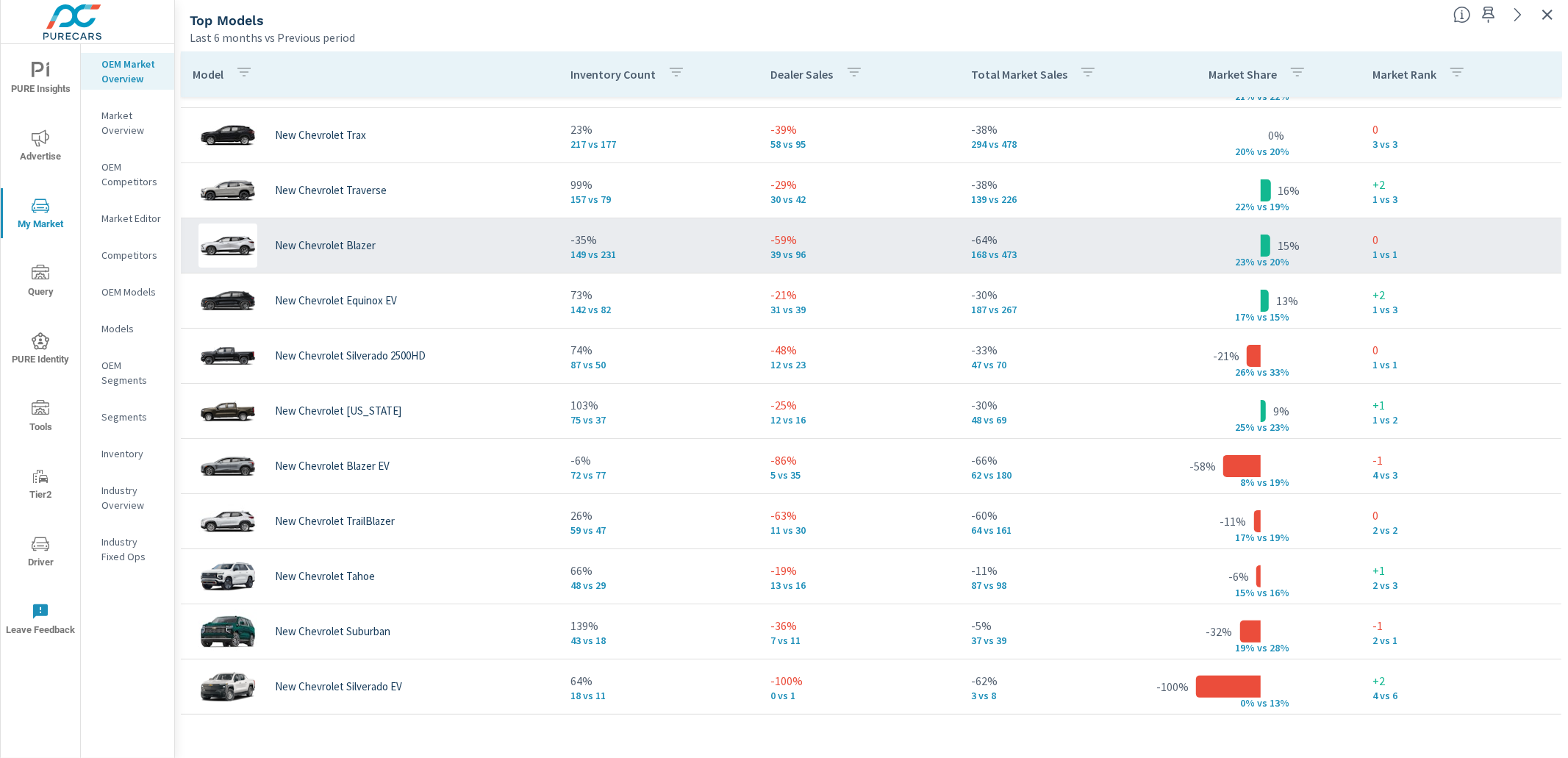
scroll to position [107, 0]
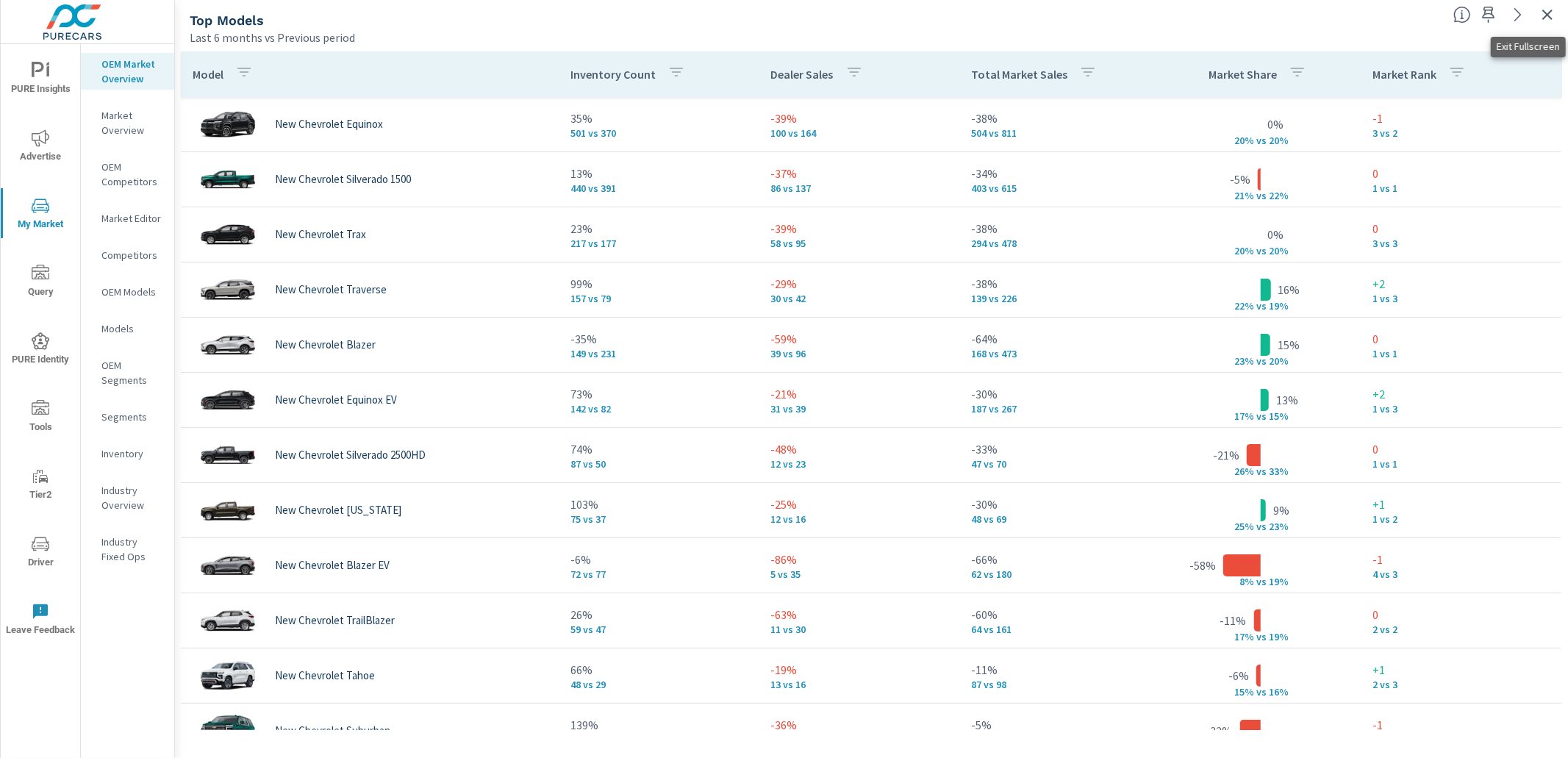
drag, startPoint x: 1541, startPoint y: 14, endPoint x: 1505, endPoint y: 5, distance: 37.1
click at [1541, 14] on icon "button" at bounding box center [1547, 15] width 18 height 18
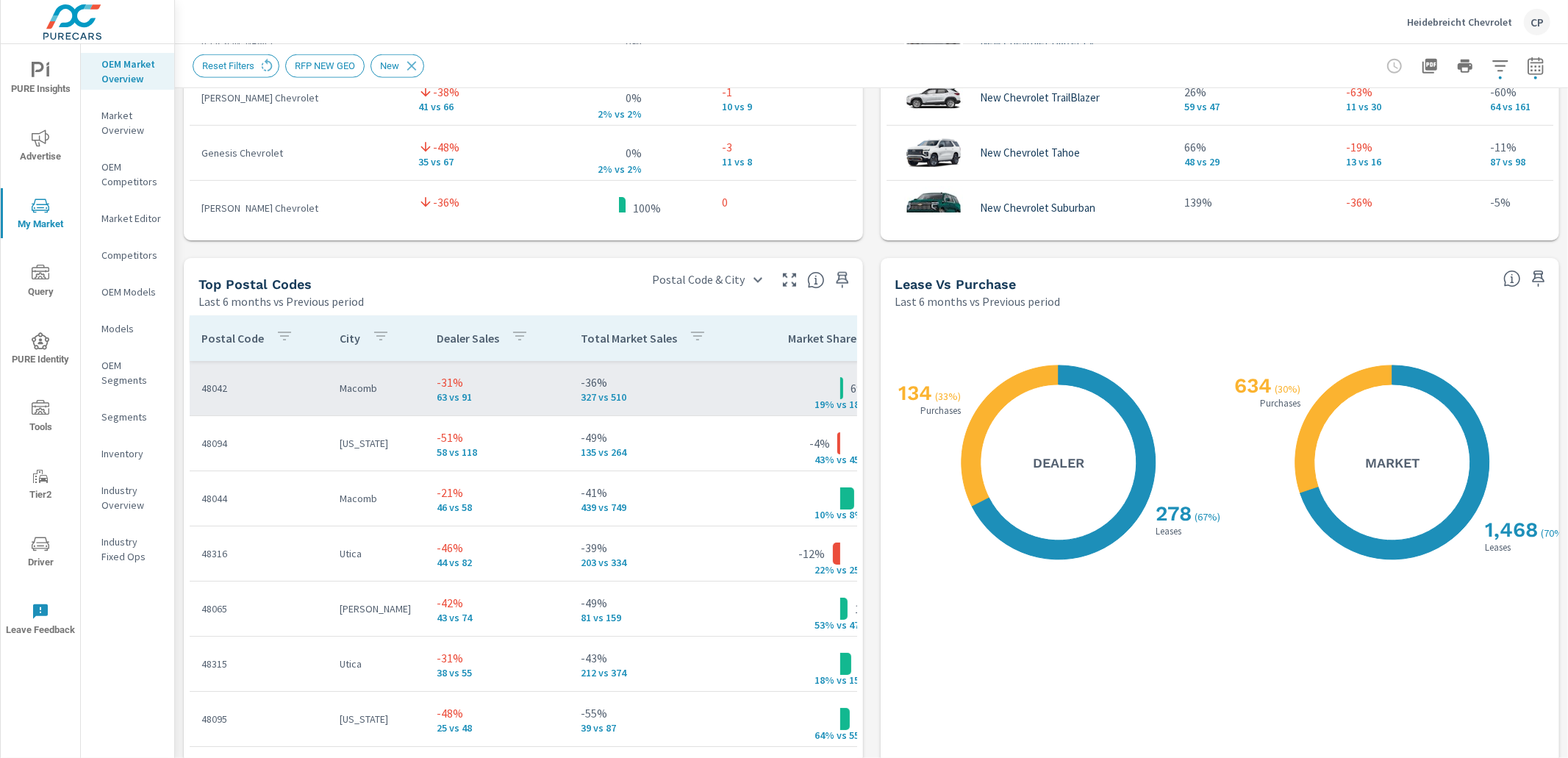
scroll to position [1568, 0]
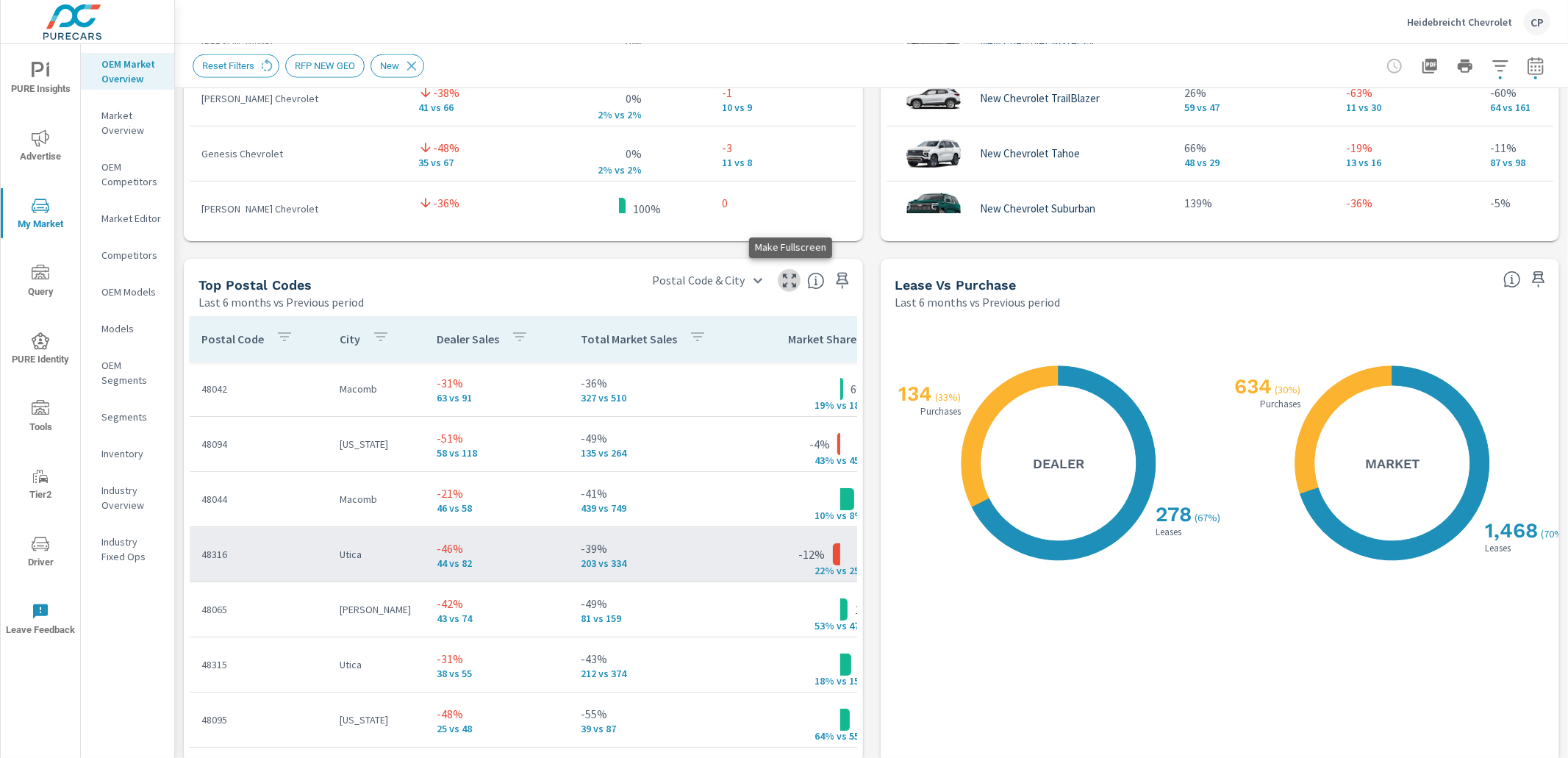
drag, startPoint x: 787, startPoint y: 284, endPoint x: 778, endPoint y: 284, distance: 9.0
click at [786, 284] on icon "button" at bounding box center [789, 281] width 18 height 18
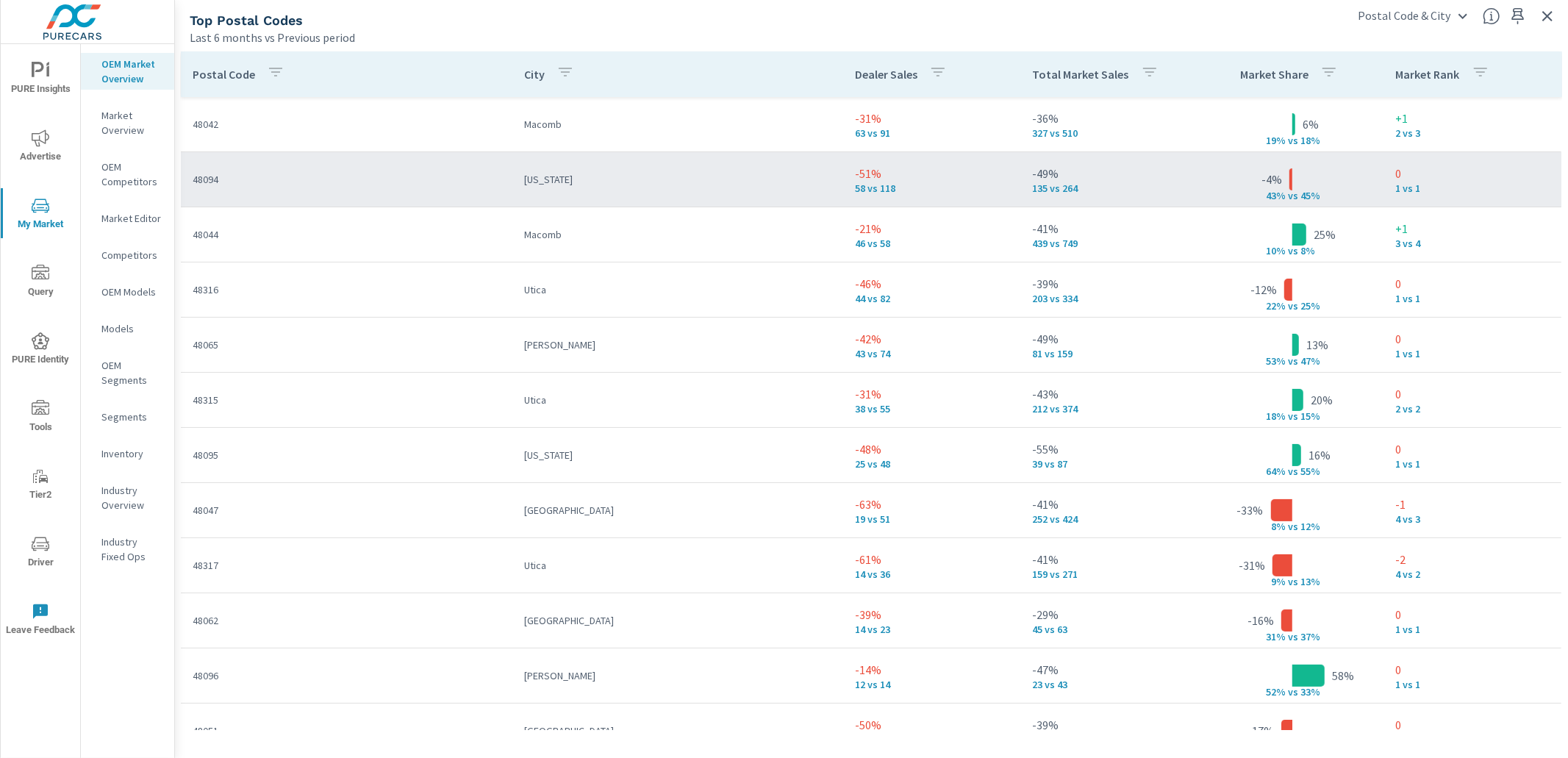
click at [782, 187] on td "Washington" at bounding box center [678, 179] width 331 height 38
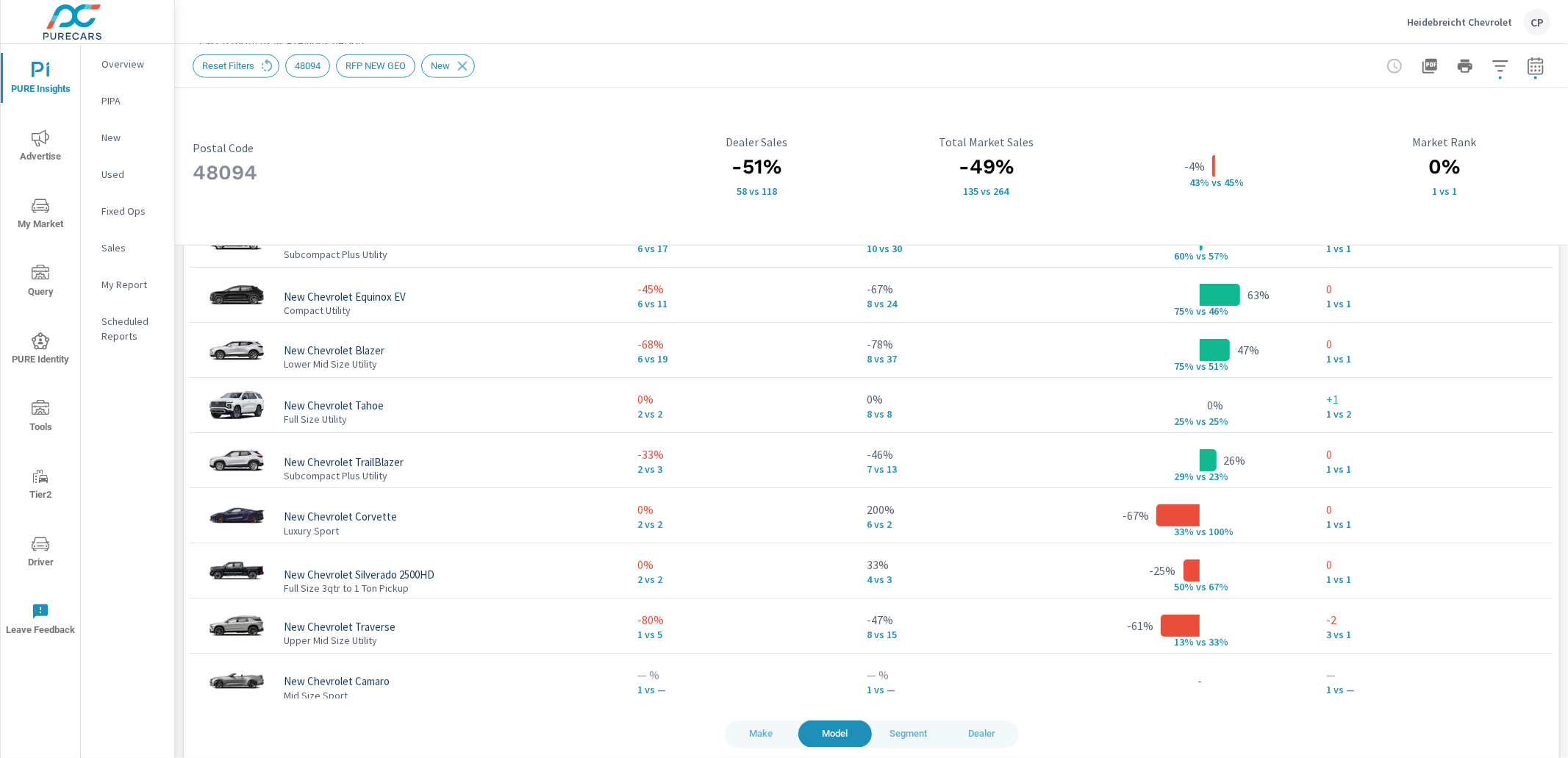
scroll to position [1217, 0]
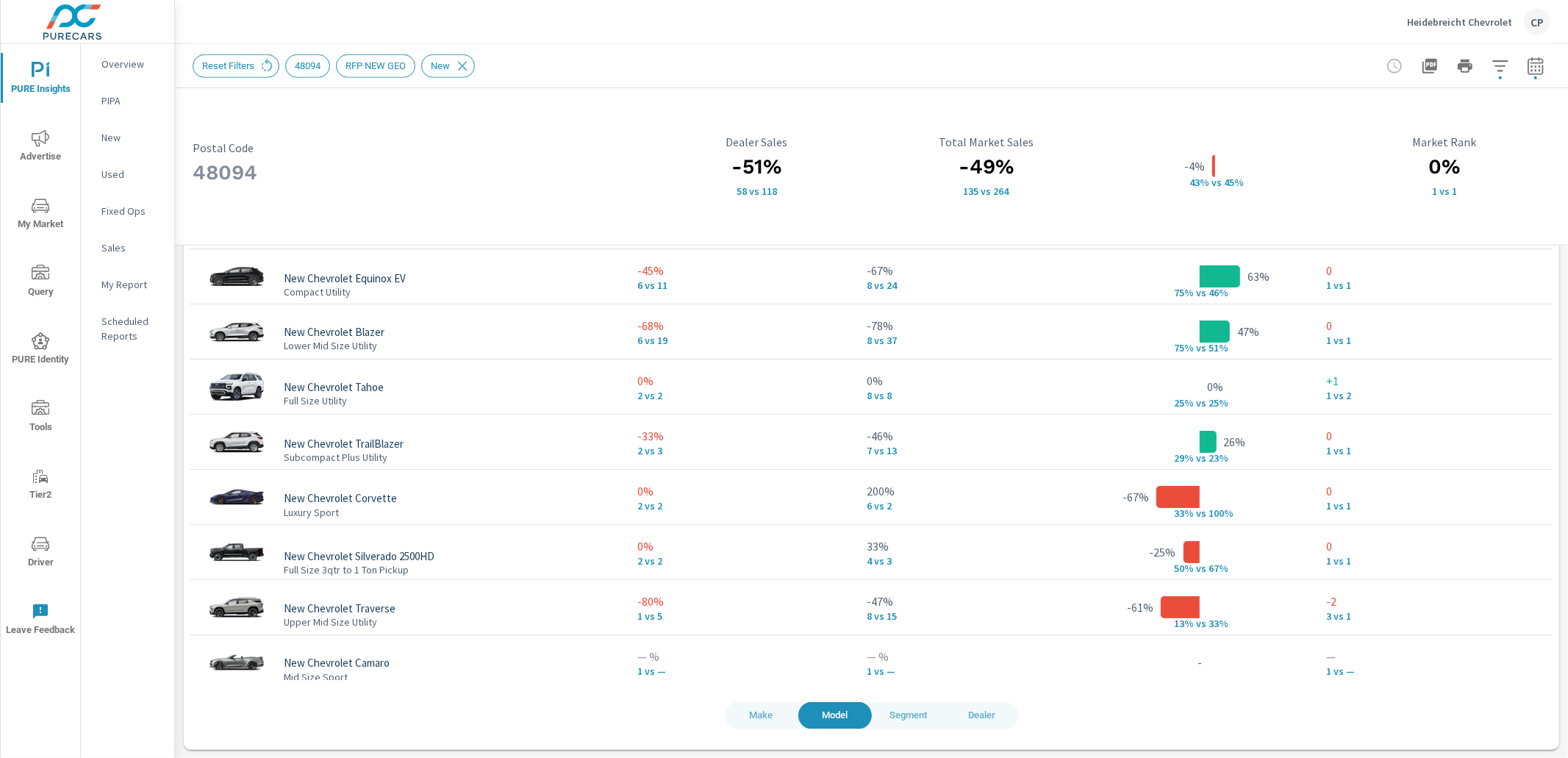
click at [984, 723] on button "Dealer" at bounding box center [981, 716] width 73 height 27
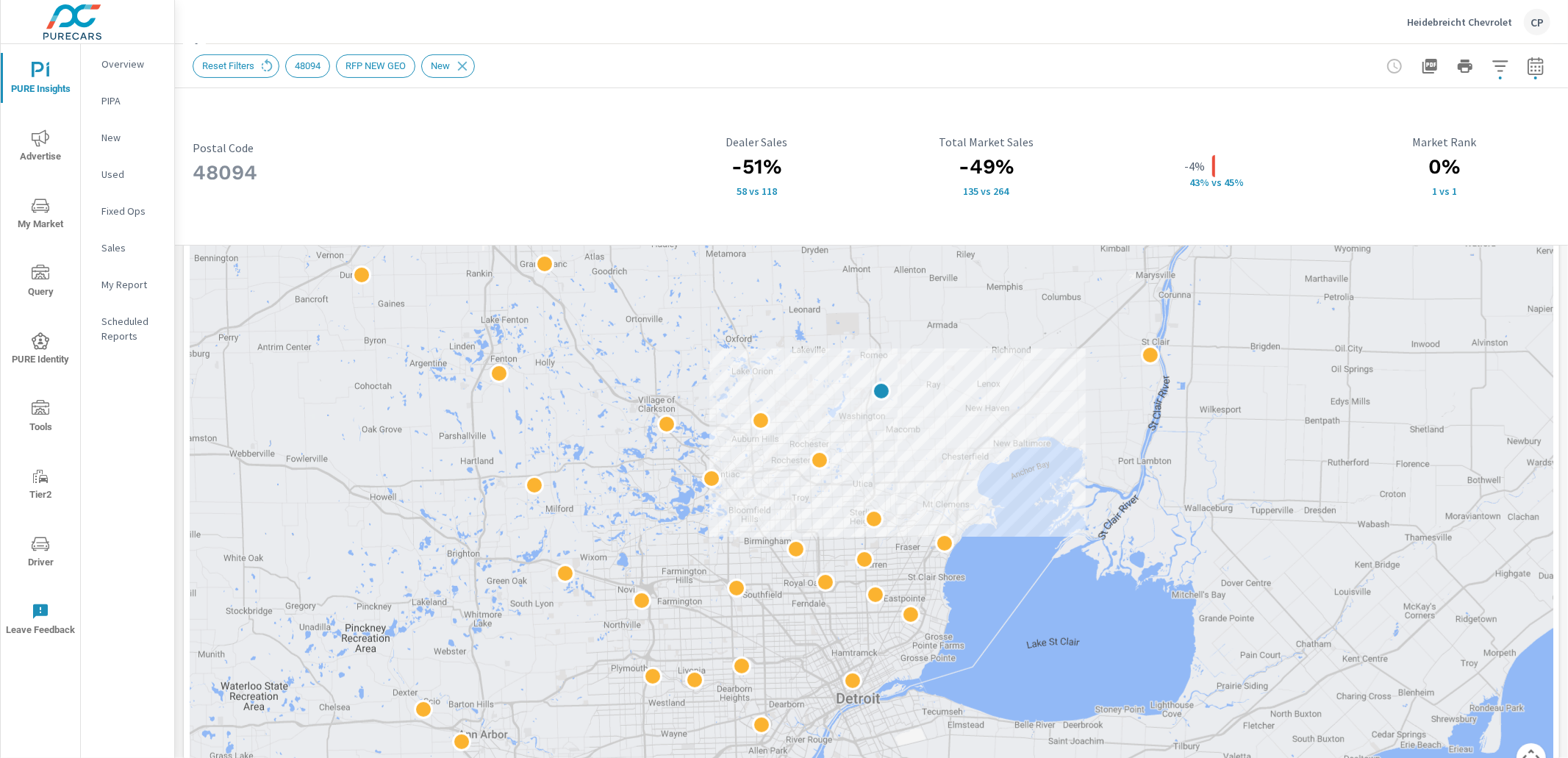
scroll to position [337, 0]
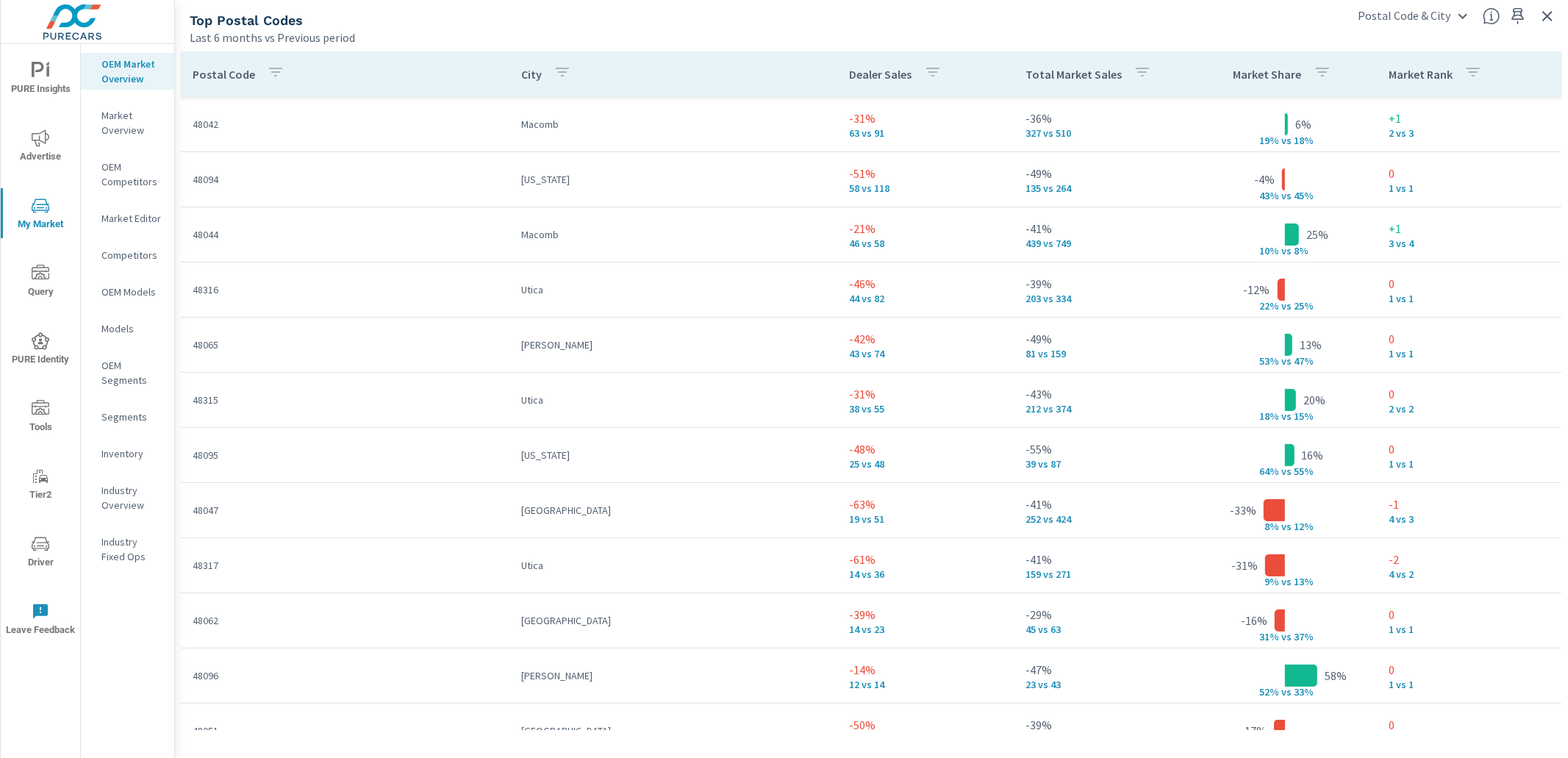
drag, startPoint x: 1549, startPoint y: 21, endPoint x: 1526, endPoint y: 23, distance: 23.1
click at [1547, 22] on icon "button" at bounding box center [1547, 17] width 18 height 18
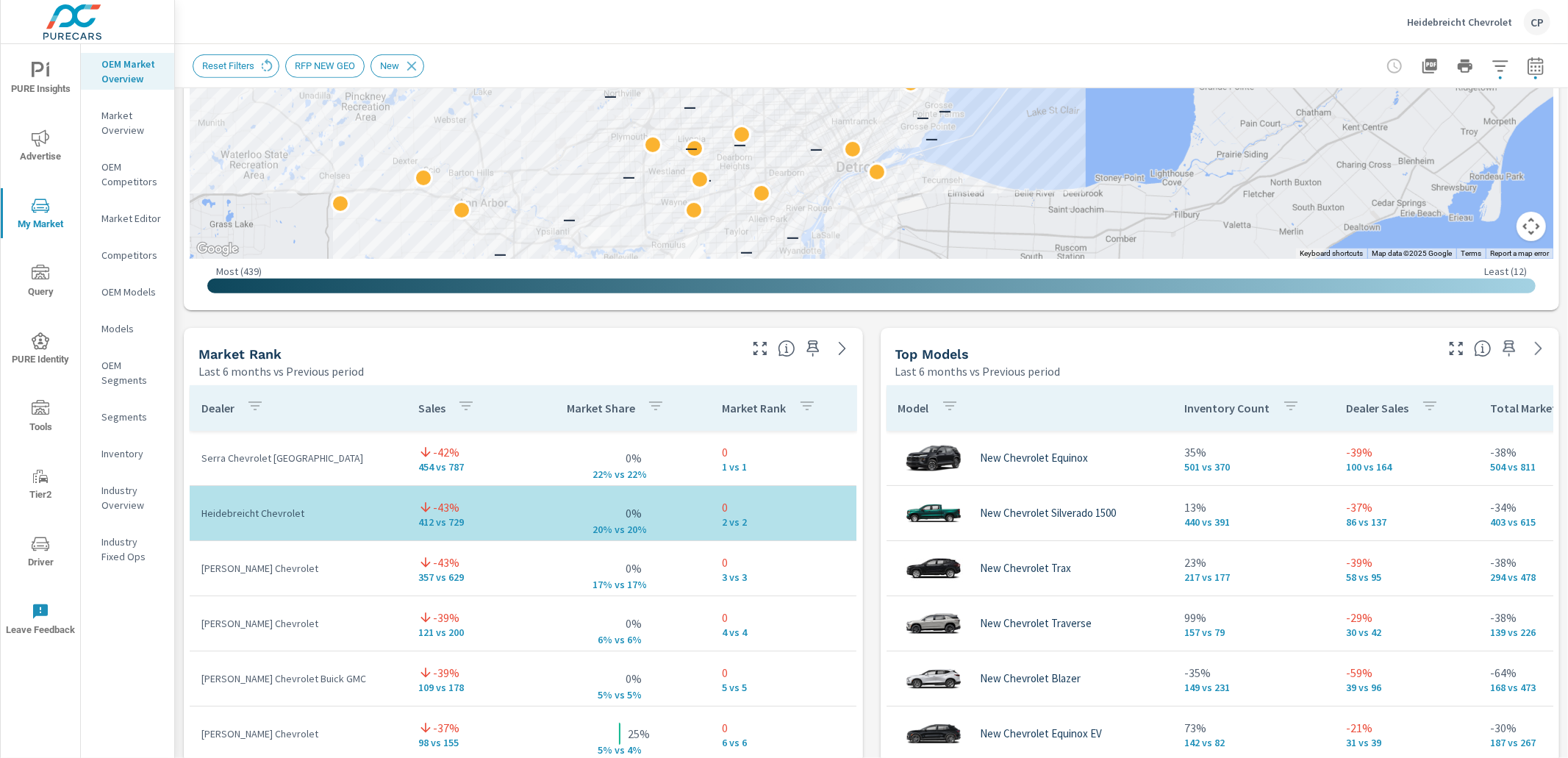
scroll to position [713, 0]
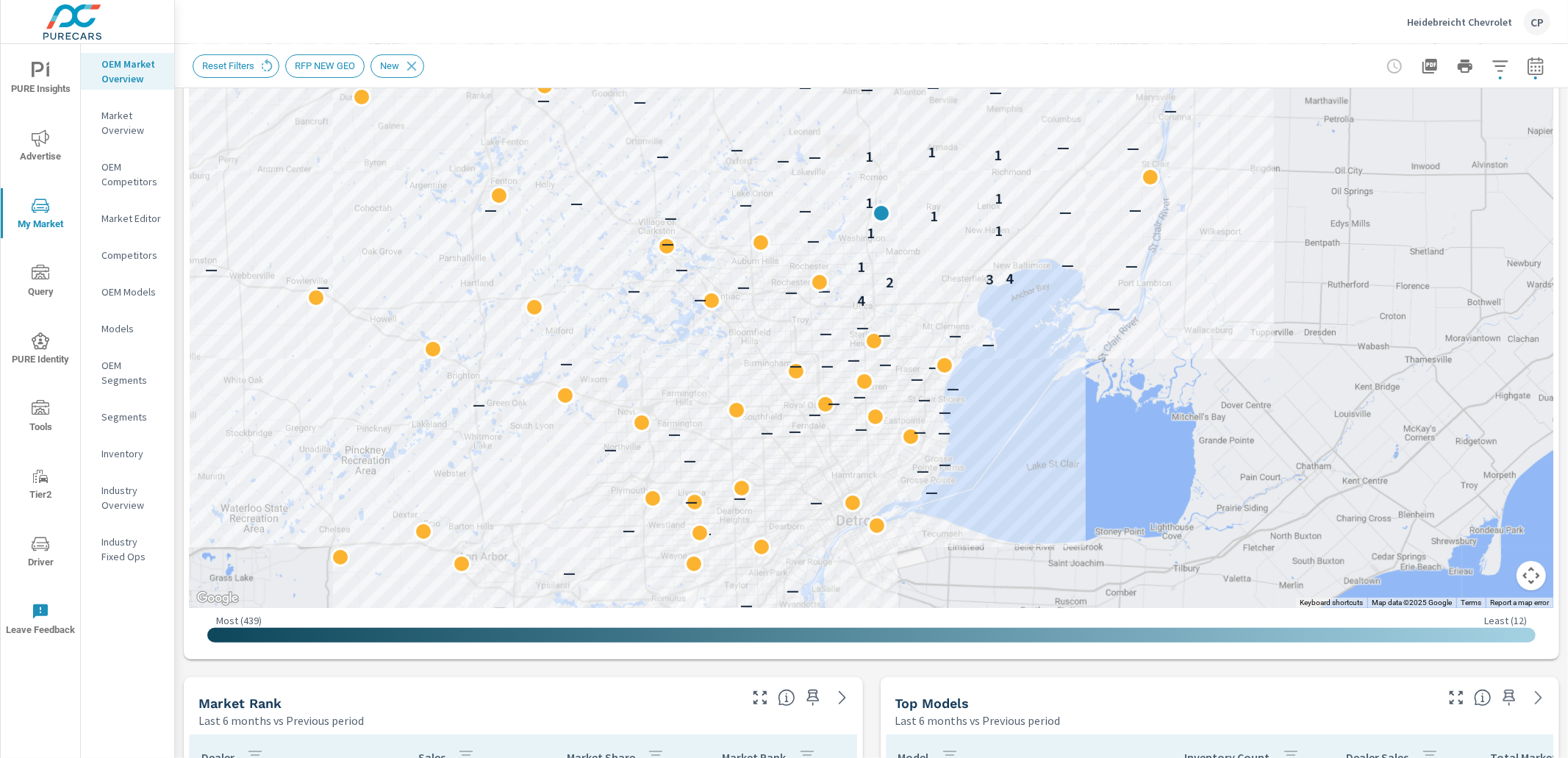
scroll to position [358, 0]
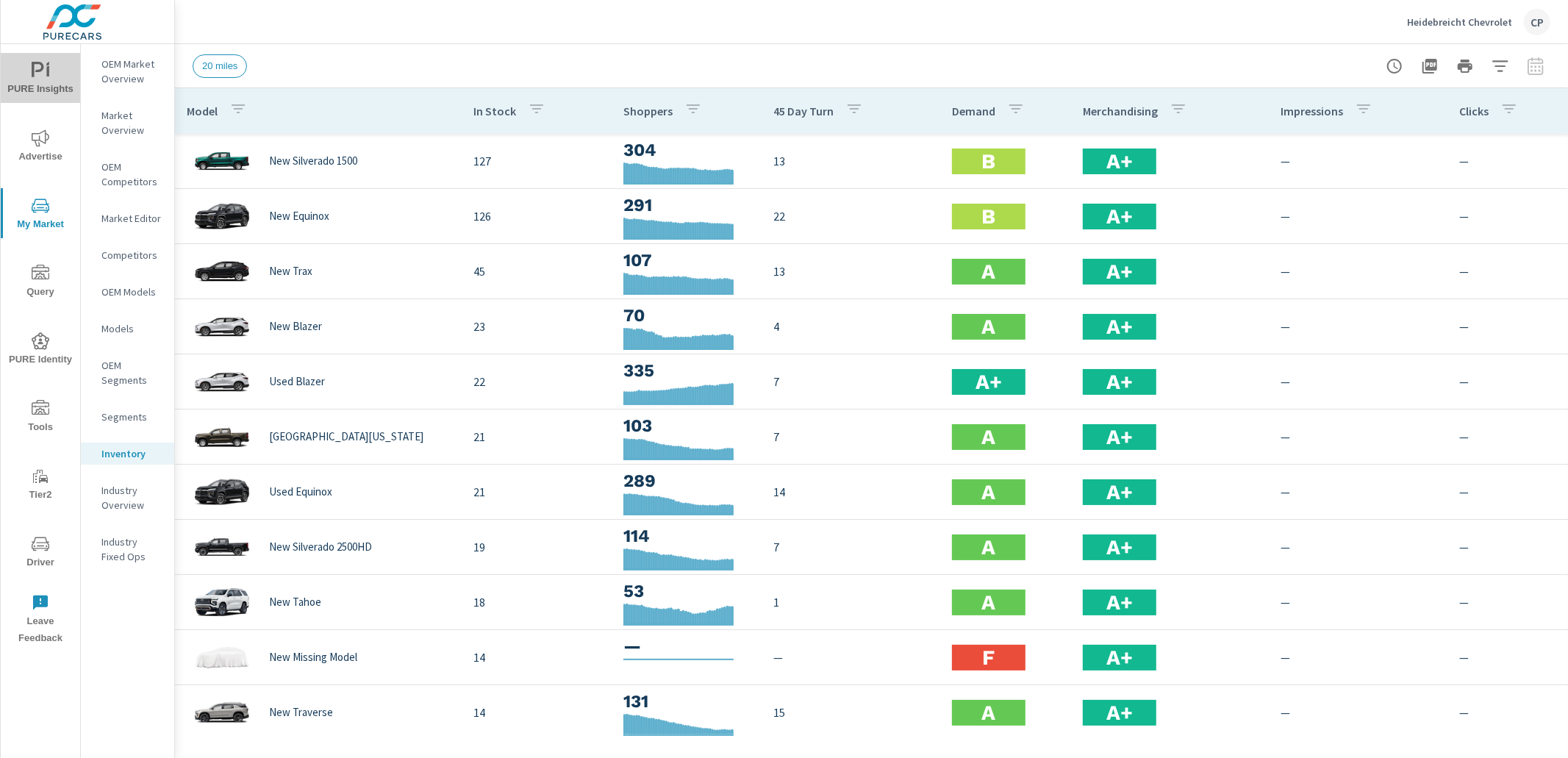
click at [51, 76] on span "PURE Insights" at bounding box center [40, 79] width 71 height 36
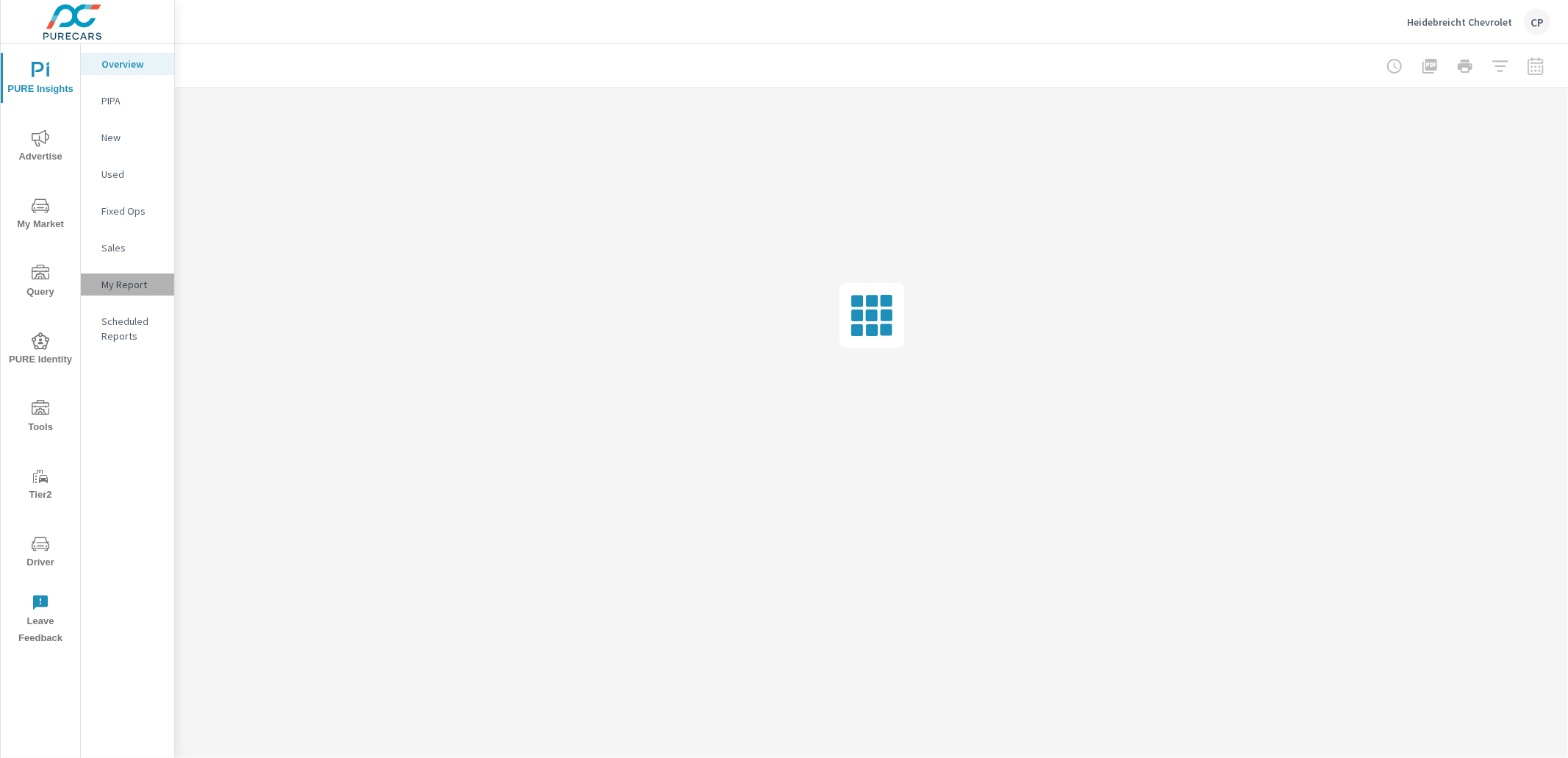
click at [130, 282] on p "My Report" at bounding box center [132, 284] width 61 height 15
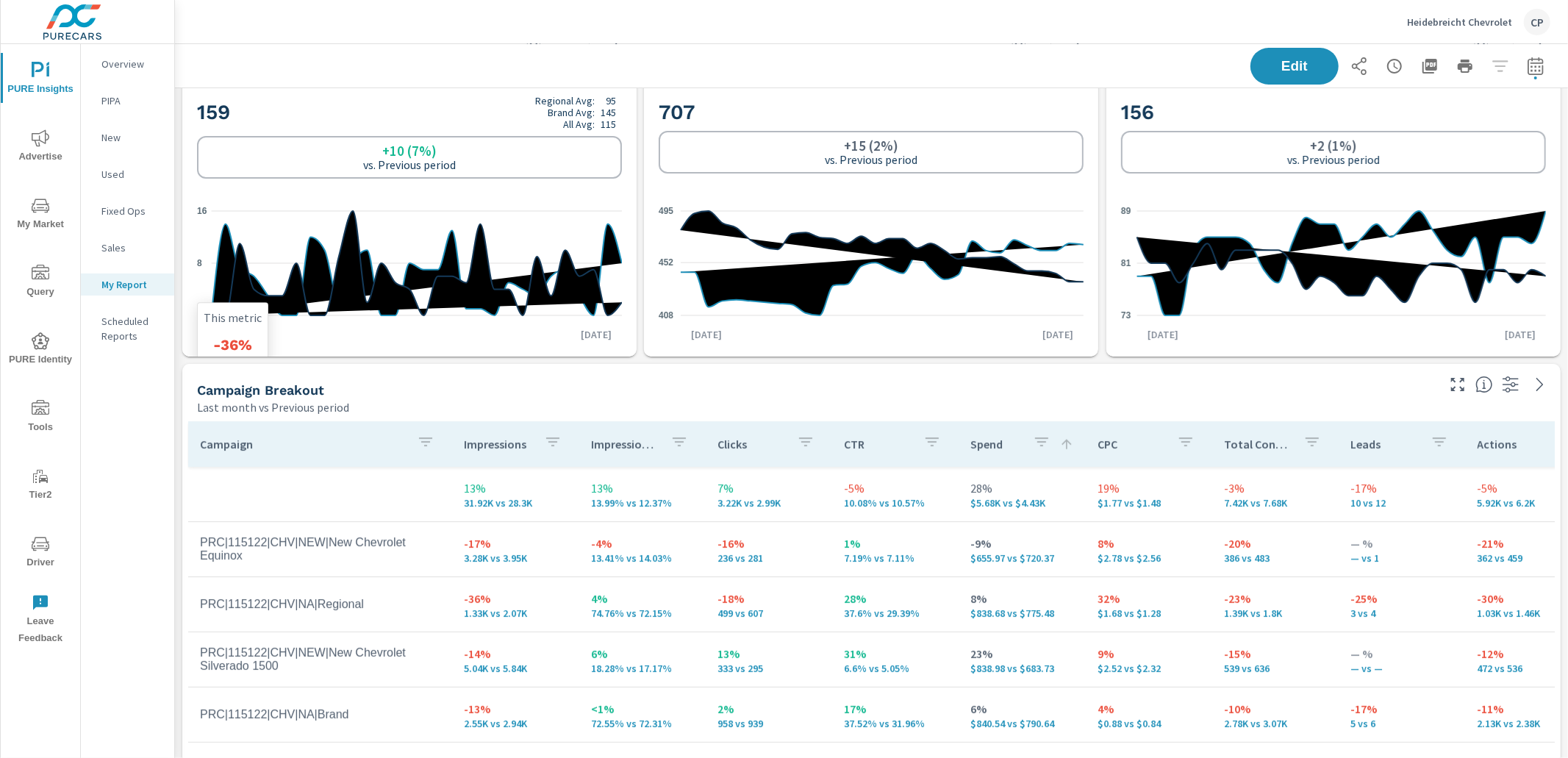
scroll to position [93, 0]
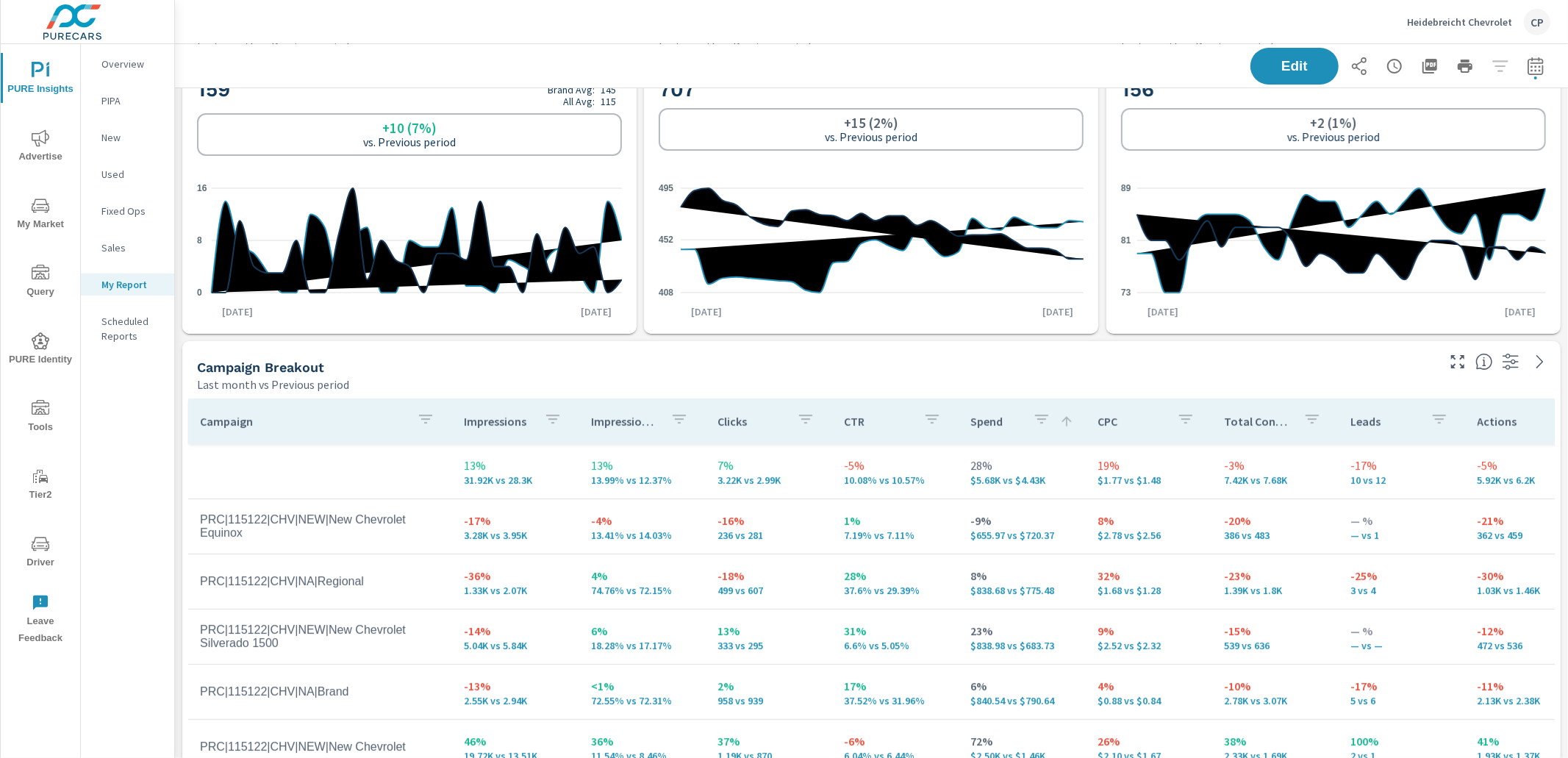
click at [1516, 59] on div "Edit" at bounding box center [1400, 67] width 300 height 37
click at [1527, 62] on icon "button" at bounding box center [1536, 67] width 18 height 18
select select "Last month"
select select "Previous period"
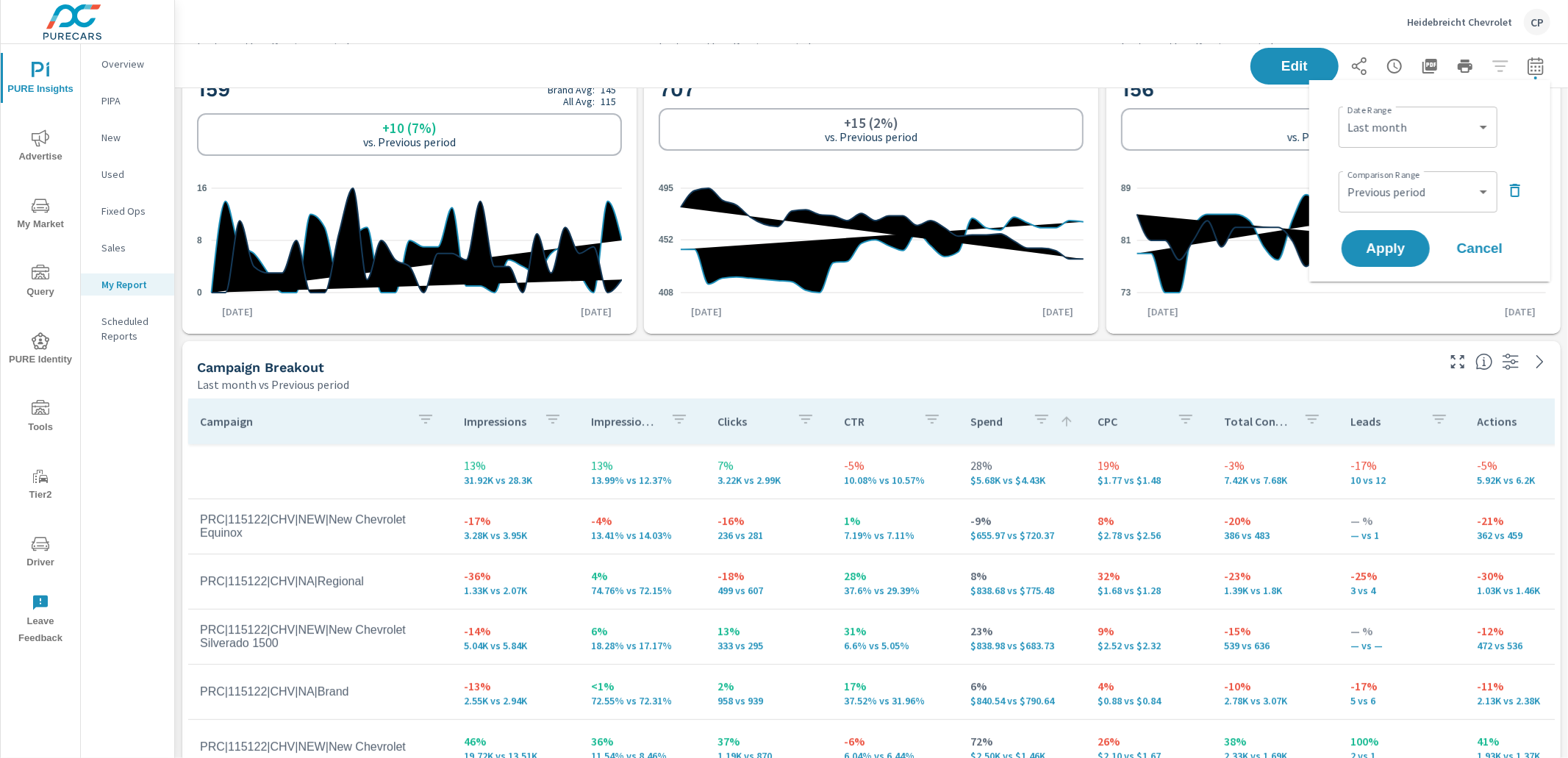
click at [1511, 189] on icon "button" at bounding box center [1514, 191] width 11 height 14
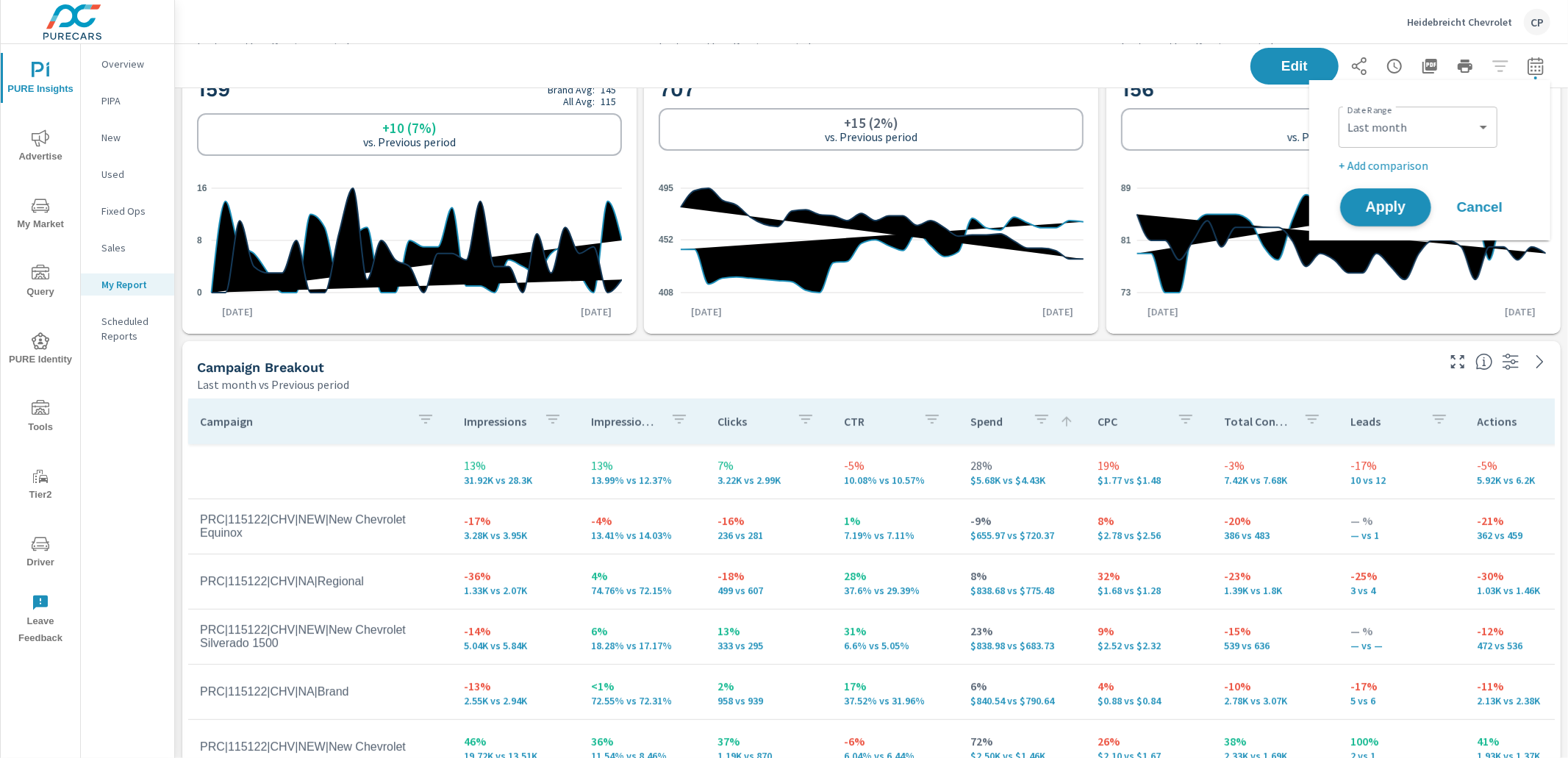
click at [1382, 205] on span "Apply" at bounding box center [1386, 208] width 61 height 14
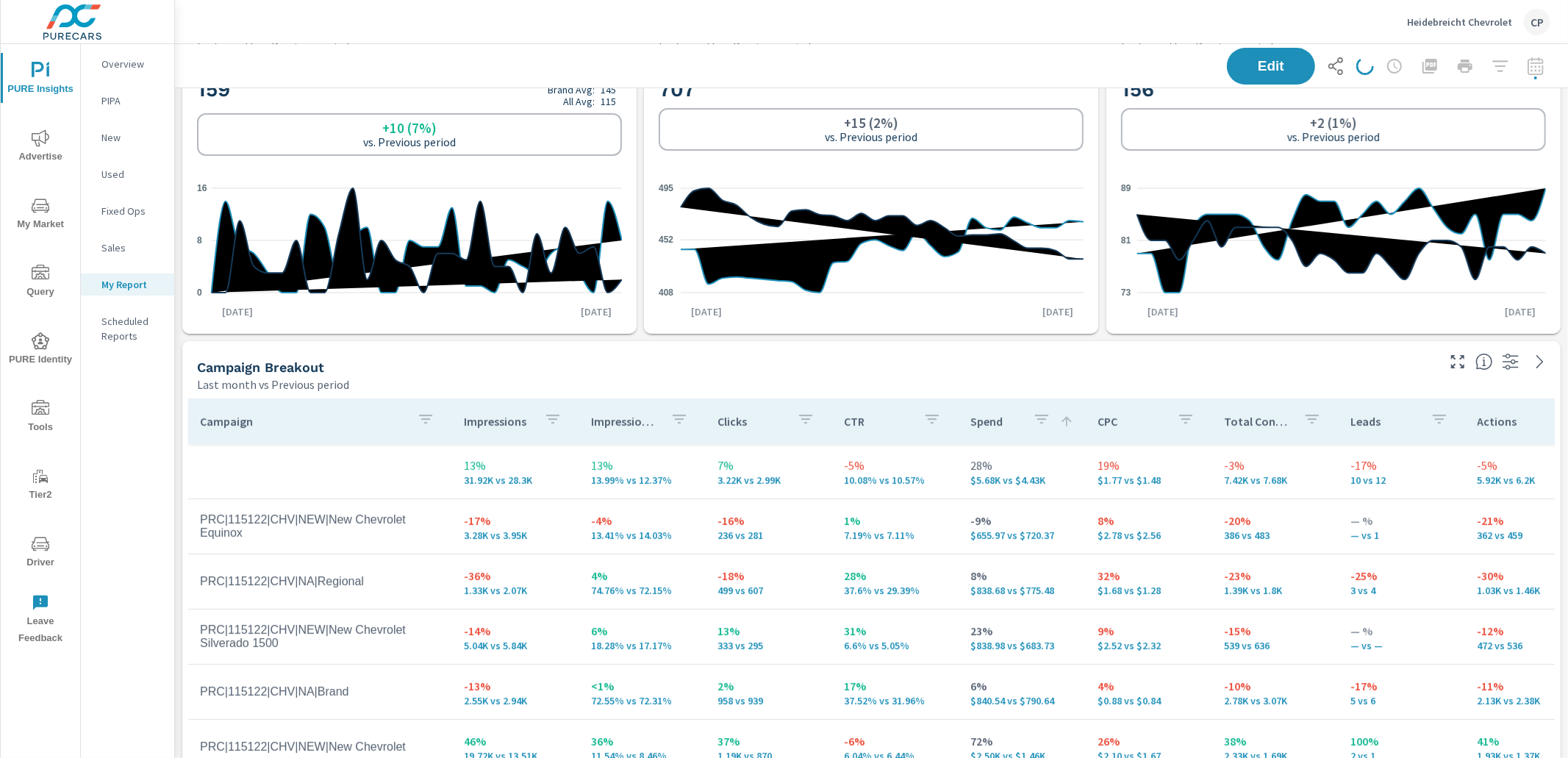
click at [49, 151] on span "Advertise" at bounding box center [40, 147] width 71 height 36
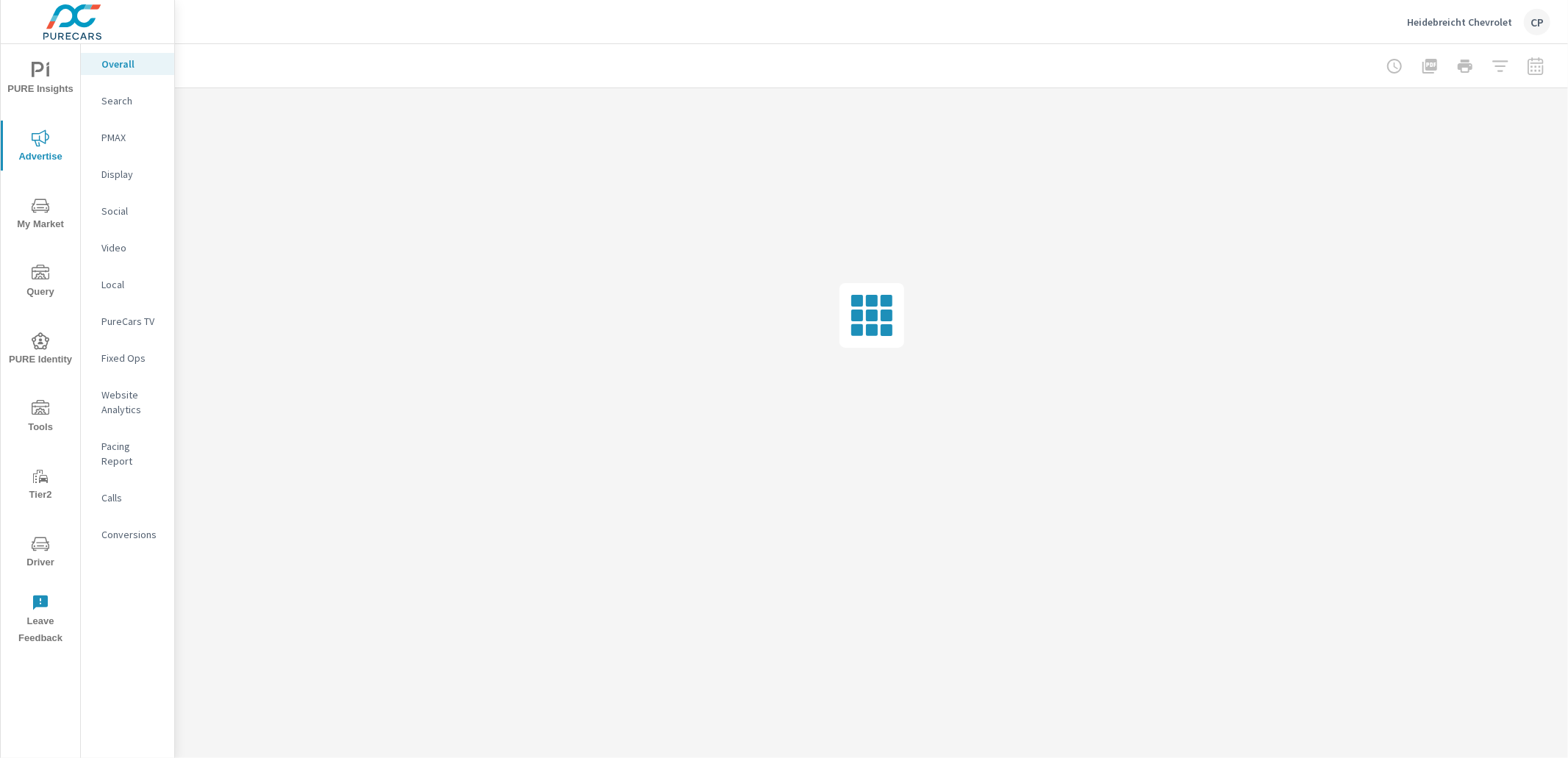
click at [122, 217] on p "Social" at bounding box center [132, 211] width 61 height 15
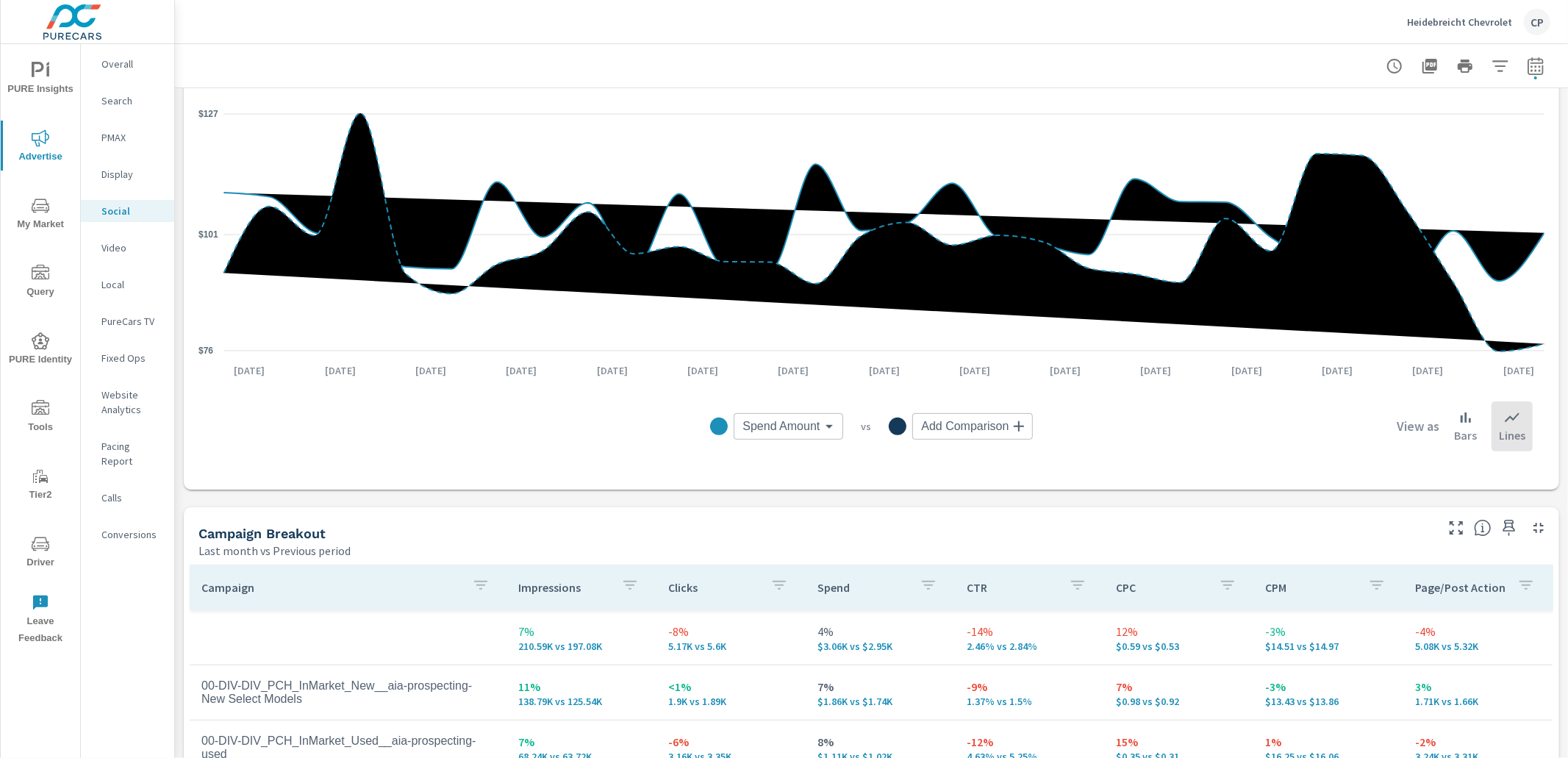
scroll to position [225, 0]
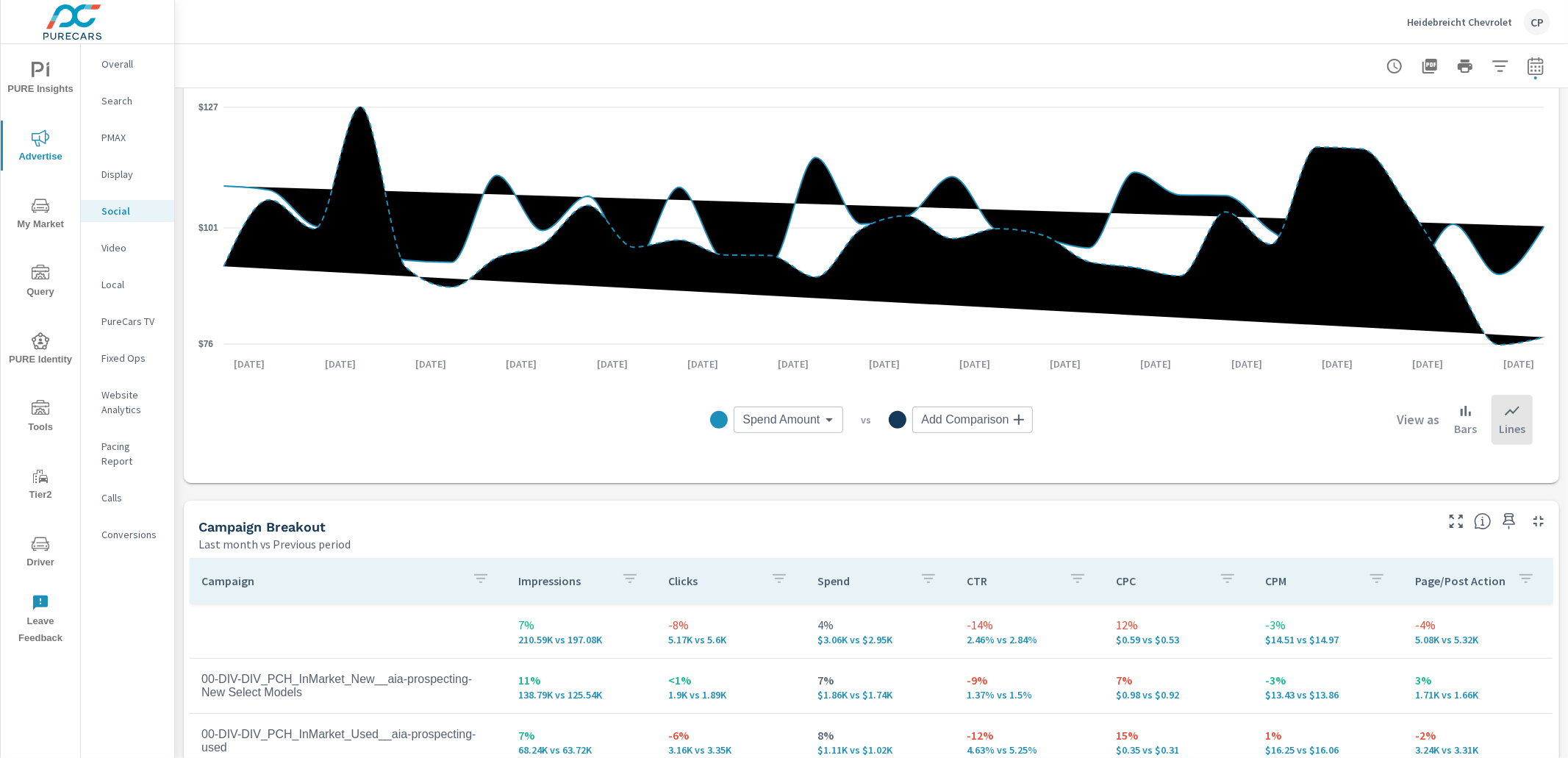
click at [1535, 70] on icon "button" at bounding box center [1536, 67] width 18 height 18
select select "Last month"
select select "Previous period"
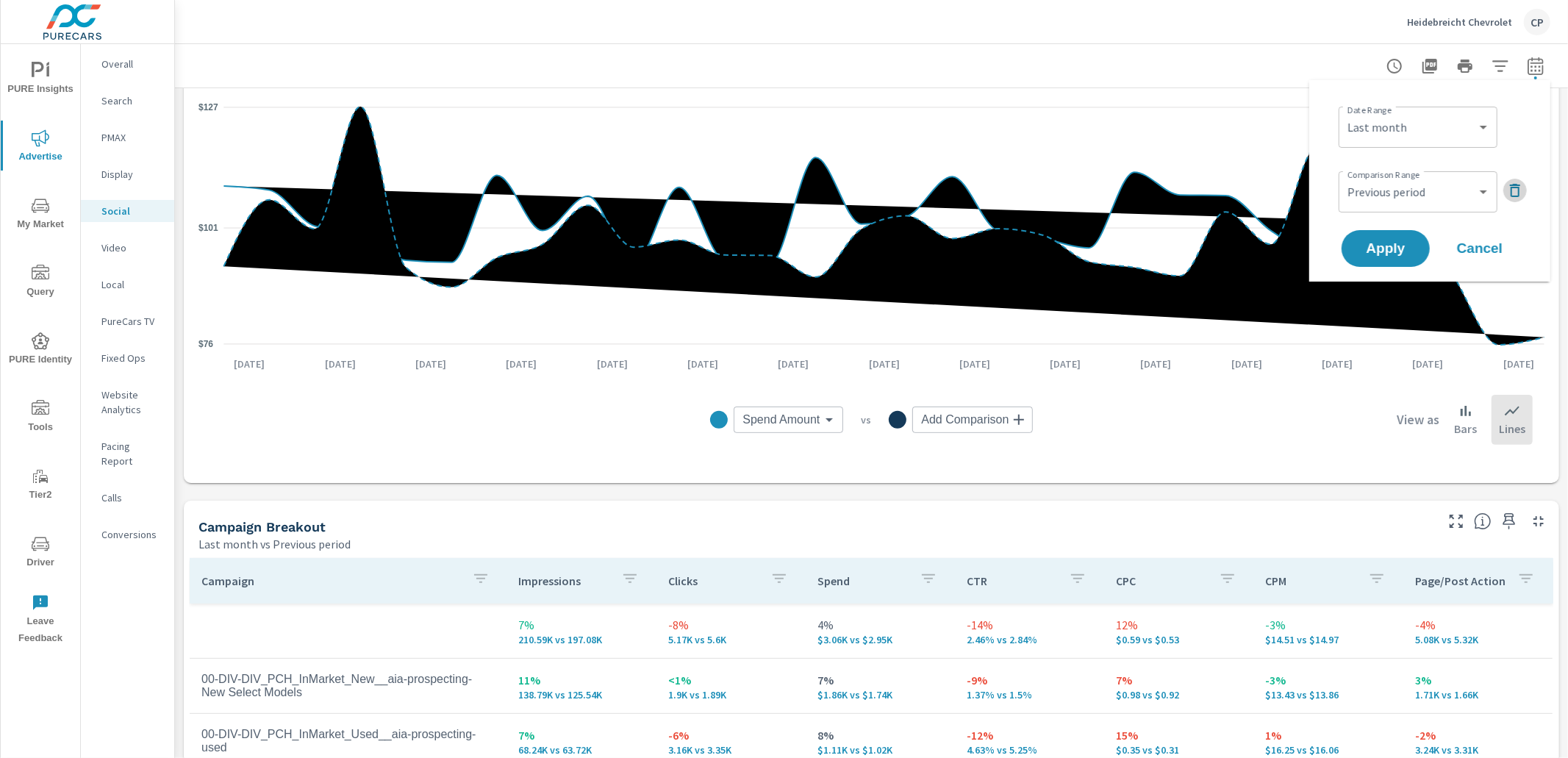
drag, startPoint x: 1509, startPoint y: 187, endPoint x: 1474, endPoint y: 202, distance: 38.1
click at [1506, 188] on icon "button" at bounding box center [1515, 190] width 18 height 18
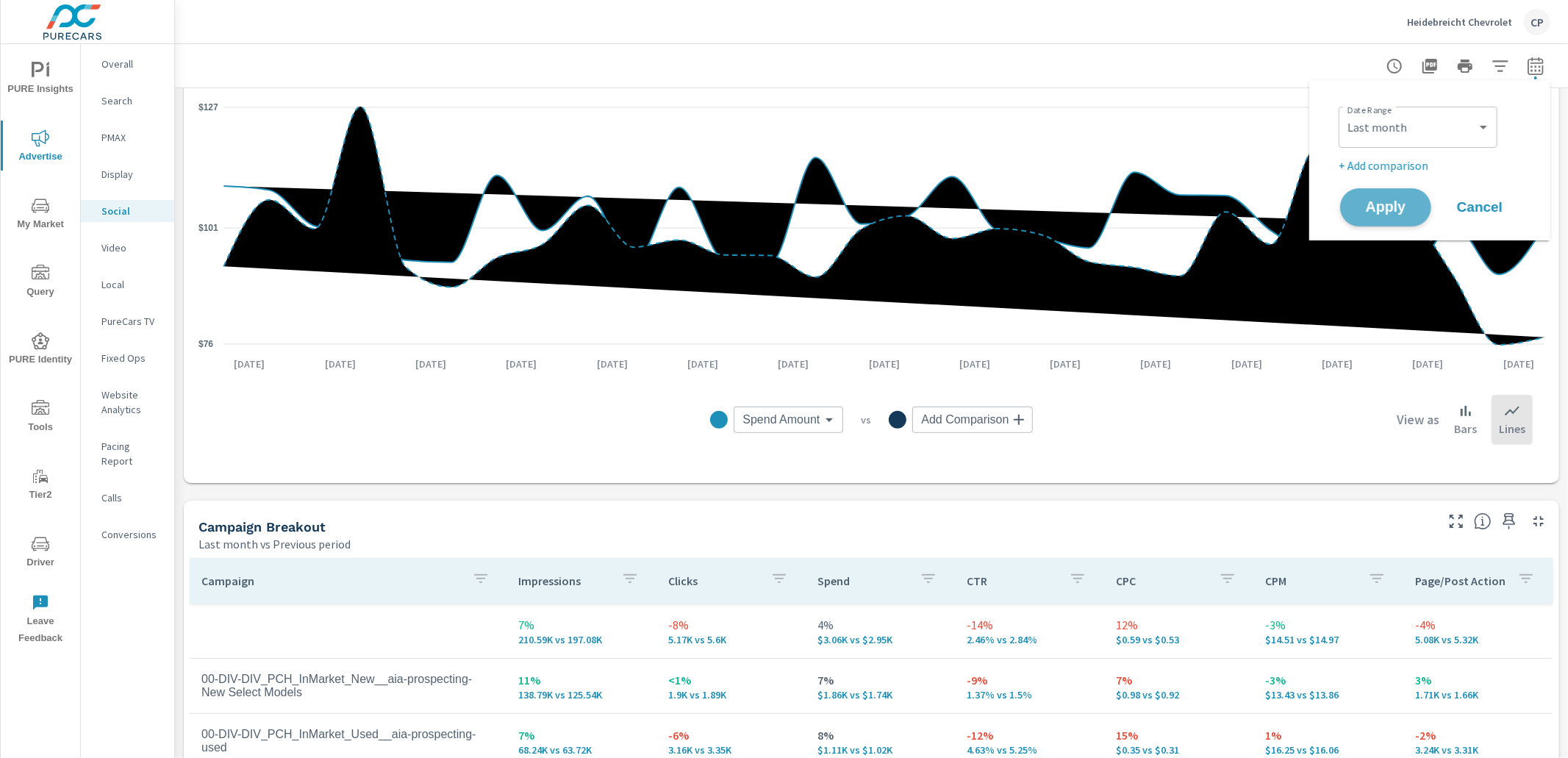
click at [1390, 210] on span "Apply" at bounding box center [1386, 208] width 61 height 14
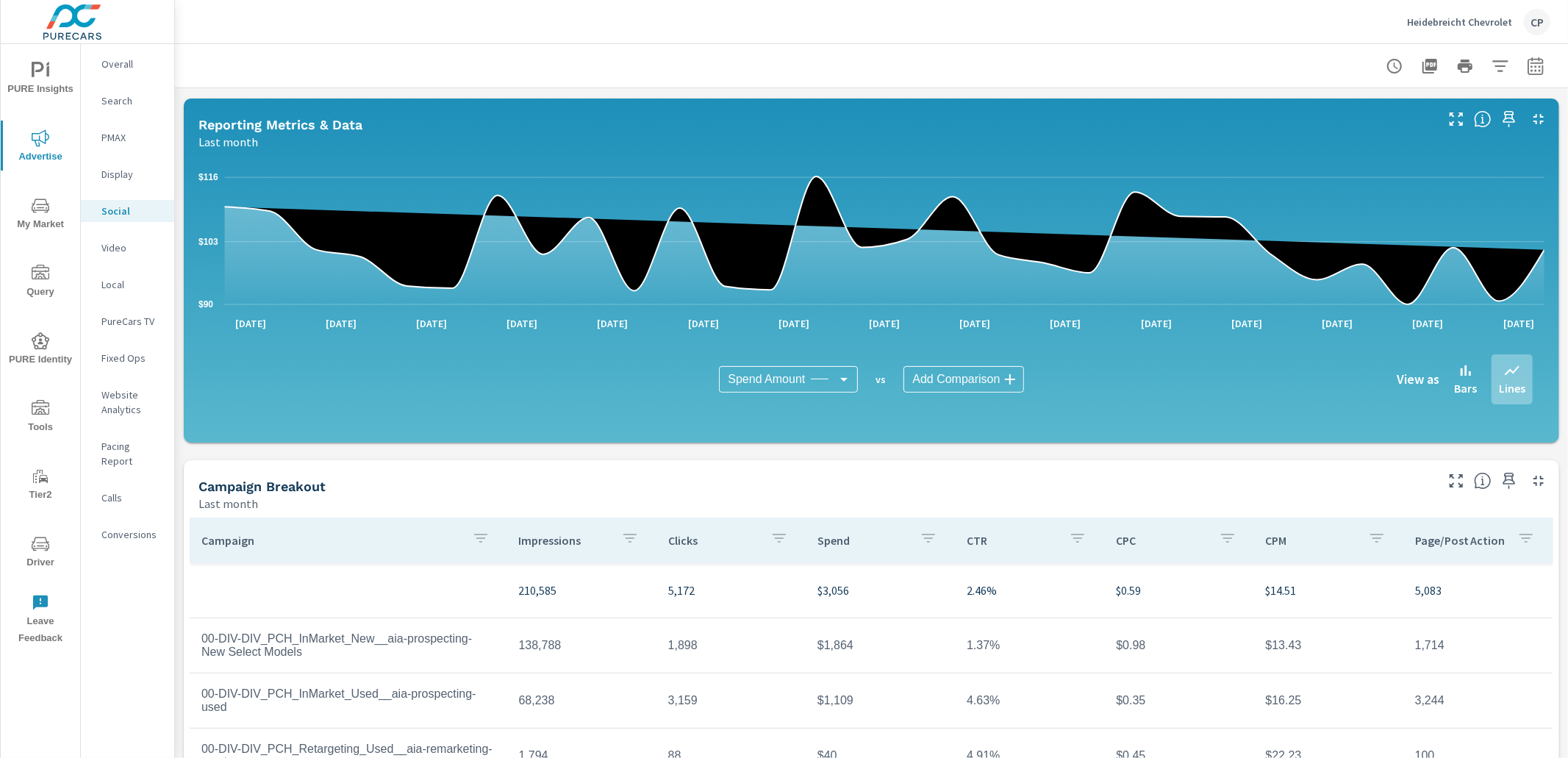
scroll to position [295, 0]
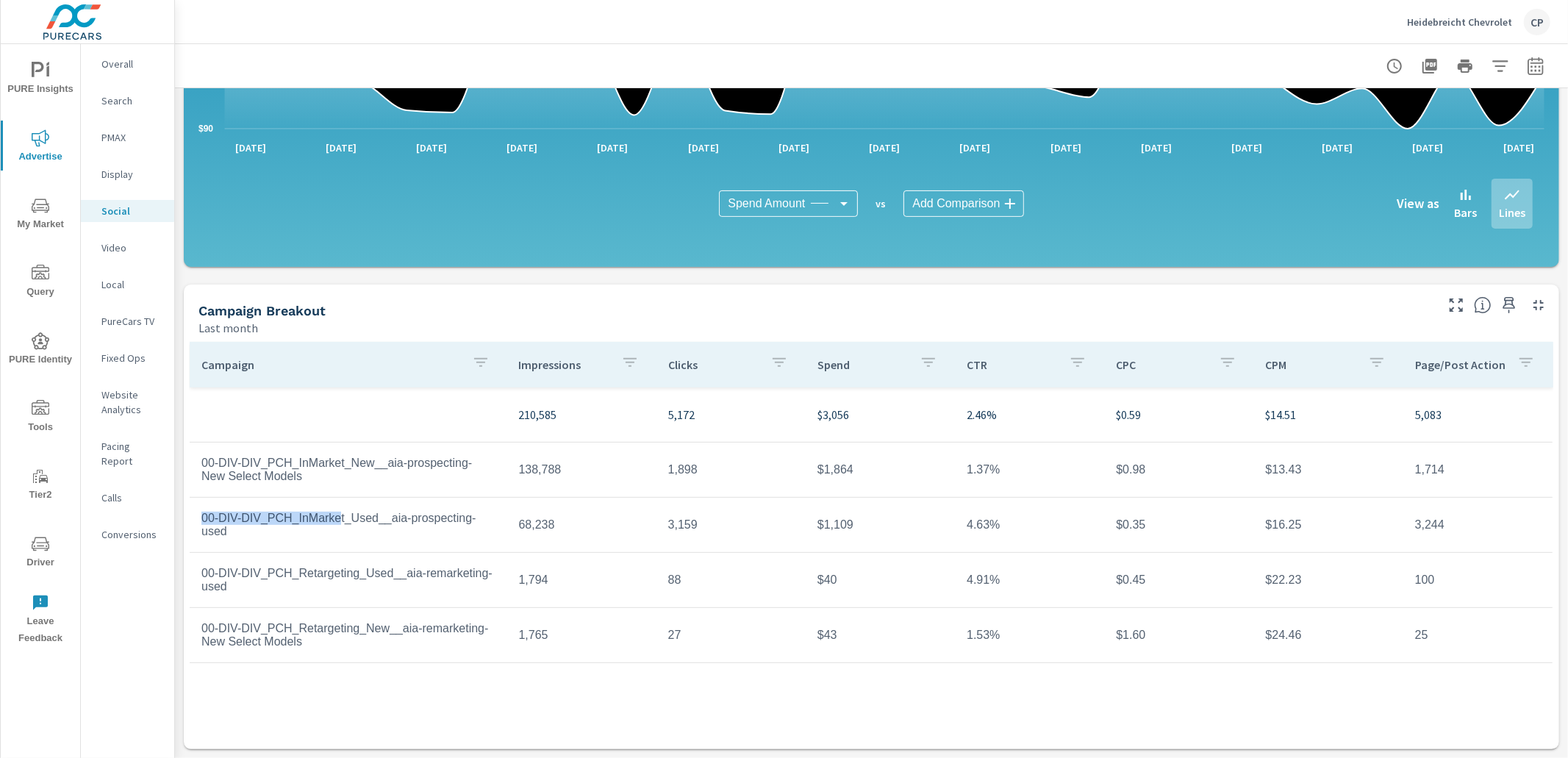
drag, startPoint x: 296, startPoint y: 515, endPoint x: 204, endPoint y: 498, distance: 93.6
click at [200, 499] on td "00-DIV-DIV_PCH_InMarket_Used__aia-prospecting-used" at bounding box center [349, 524] width 317 height 50
drag, startPoint x: 267, startPoint y: 455, endPoint x: 206, endPoint y: 454, distance: 61.0
click at [205, 454] on td "00-DIV-DIV_PCH_InMarket_New__aia-prospecting-New Select Models" at bounding box center [349, 469] width 317 height 50
drag, startPoint x: 299, startPoint y: 462, endPoint x: 342, endPoint y: 470, distance: 43.7
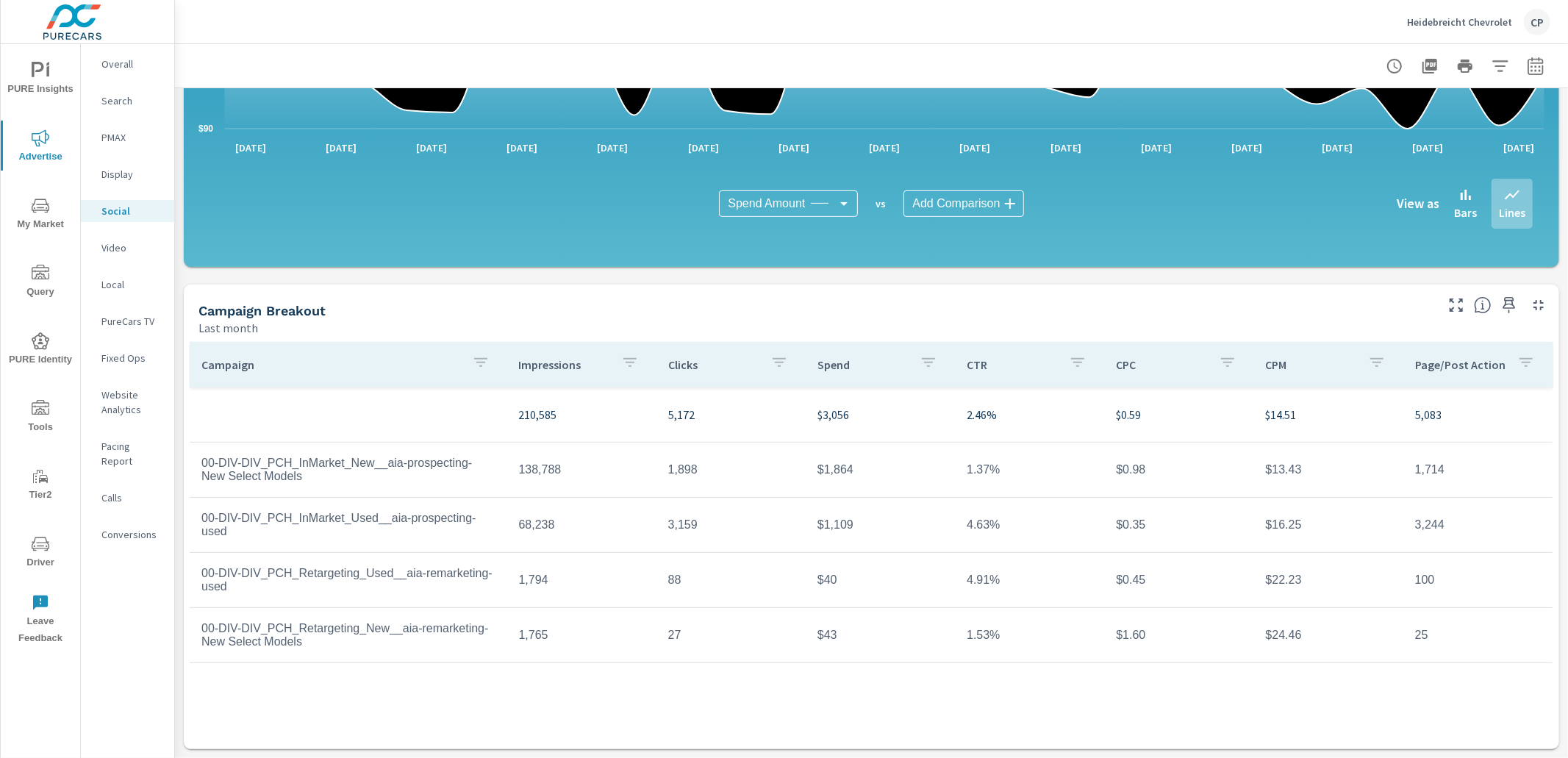
click at [300, 463] on td "00-DIV-DIV_PCH_InMarket_New__aia-prospecting-New Select Models" at bounding box center [349, 469] width 317 height 50
click at [118, 253] on p "Video" at bounding box center [132, 247] width 61 height 15
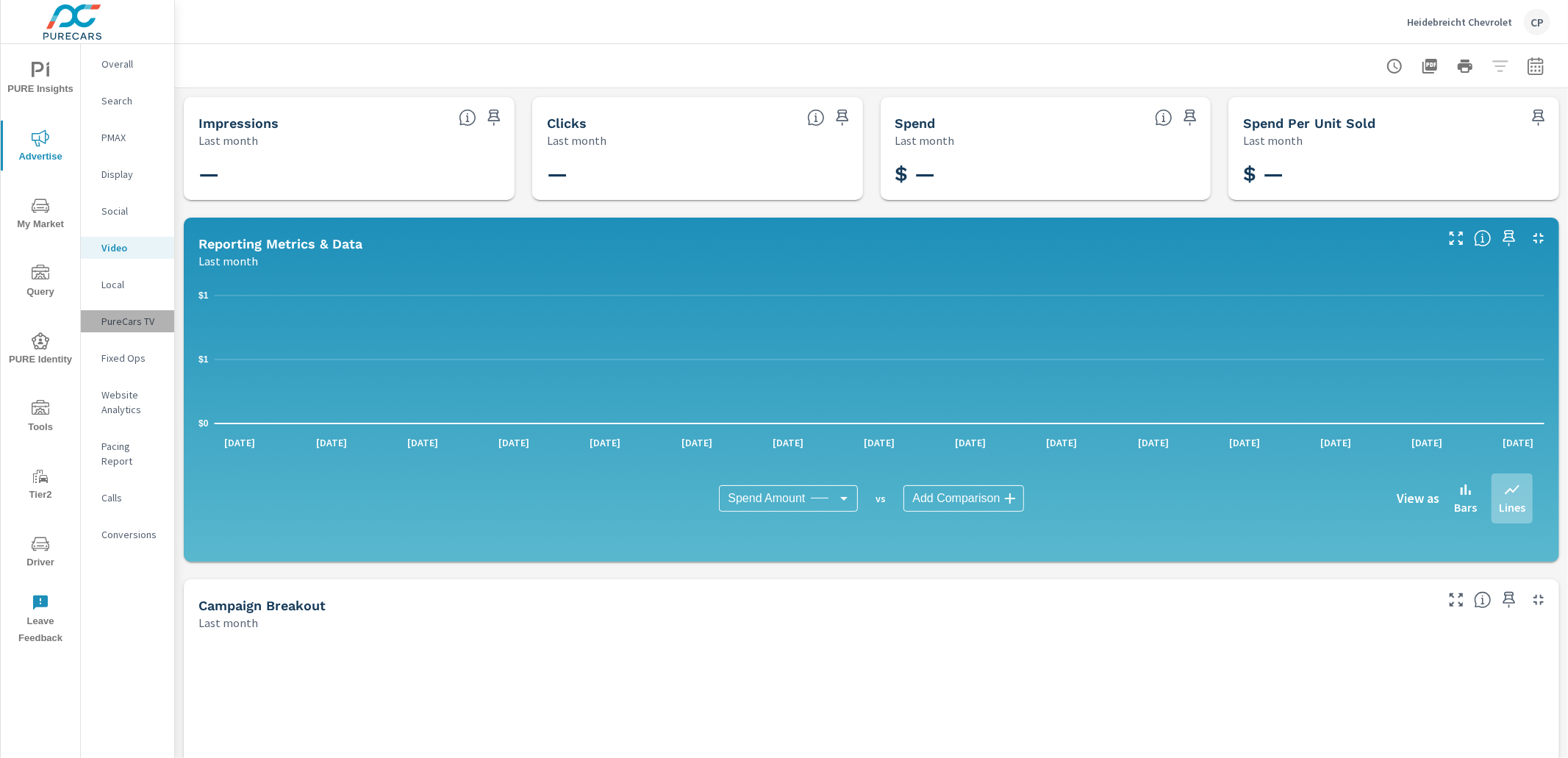
click at [161, 324] on p "PureCars TV" at bounding box center [132, 320] width 61 height 15
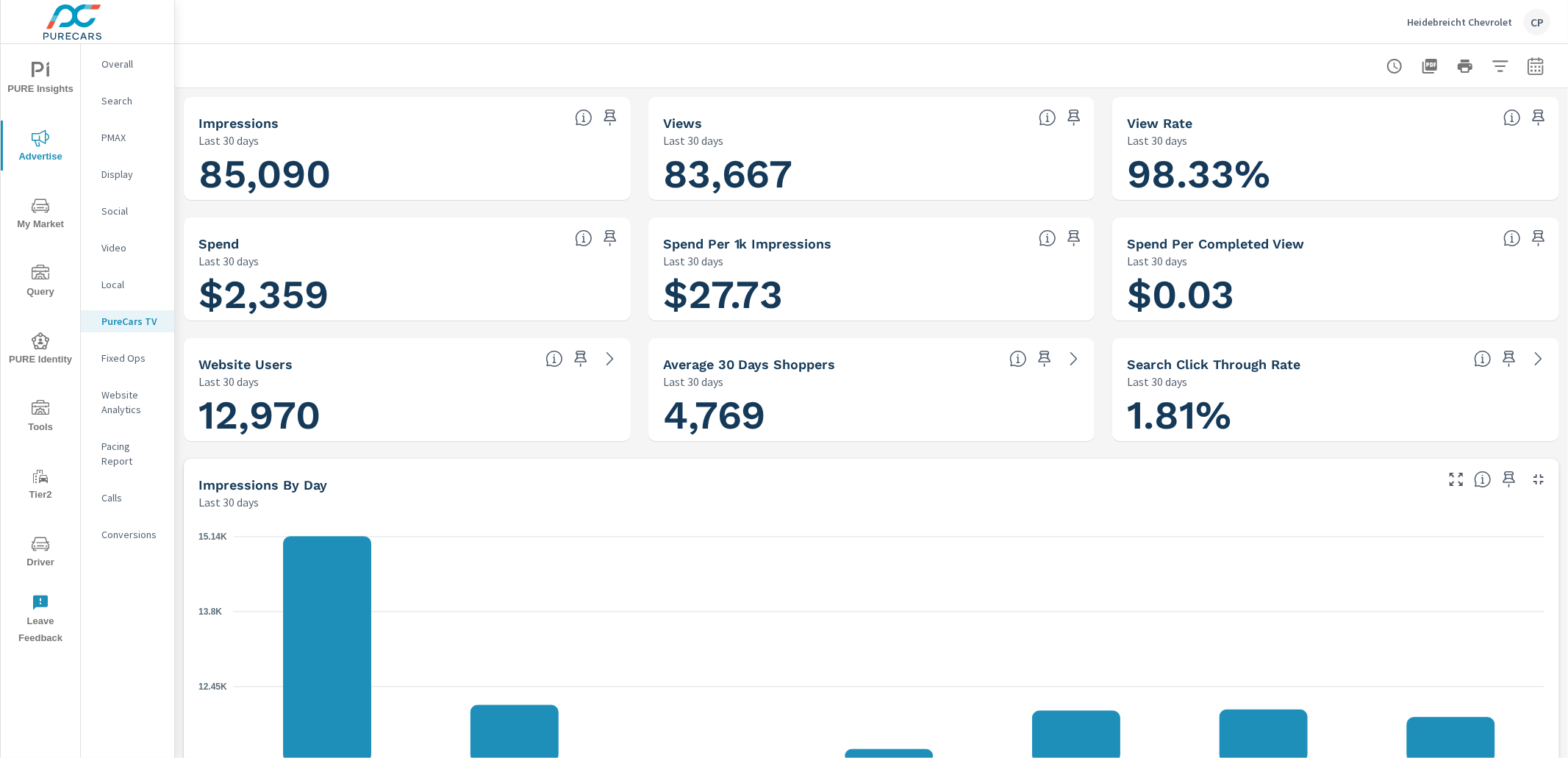
click at [1509, 62] on button "button" at bounding box center [1500, 67] width 29 height 29
click at [1535, 66] on div at bounding box center [784, 379] width 1568 height 758
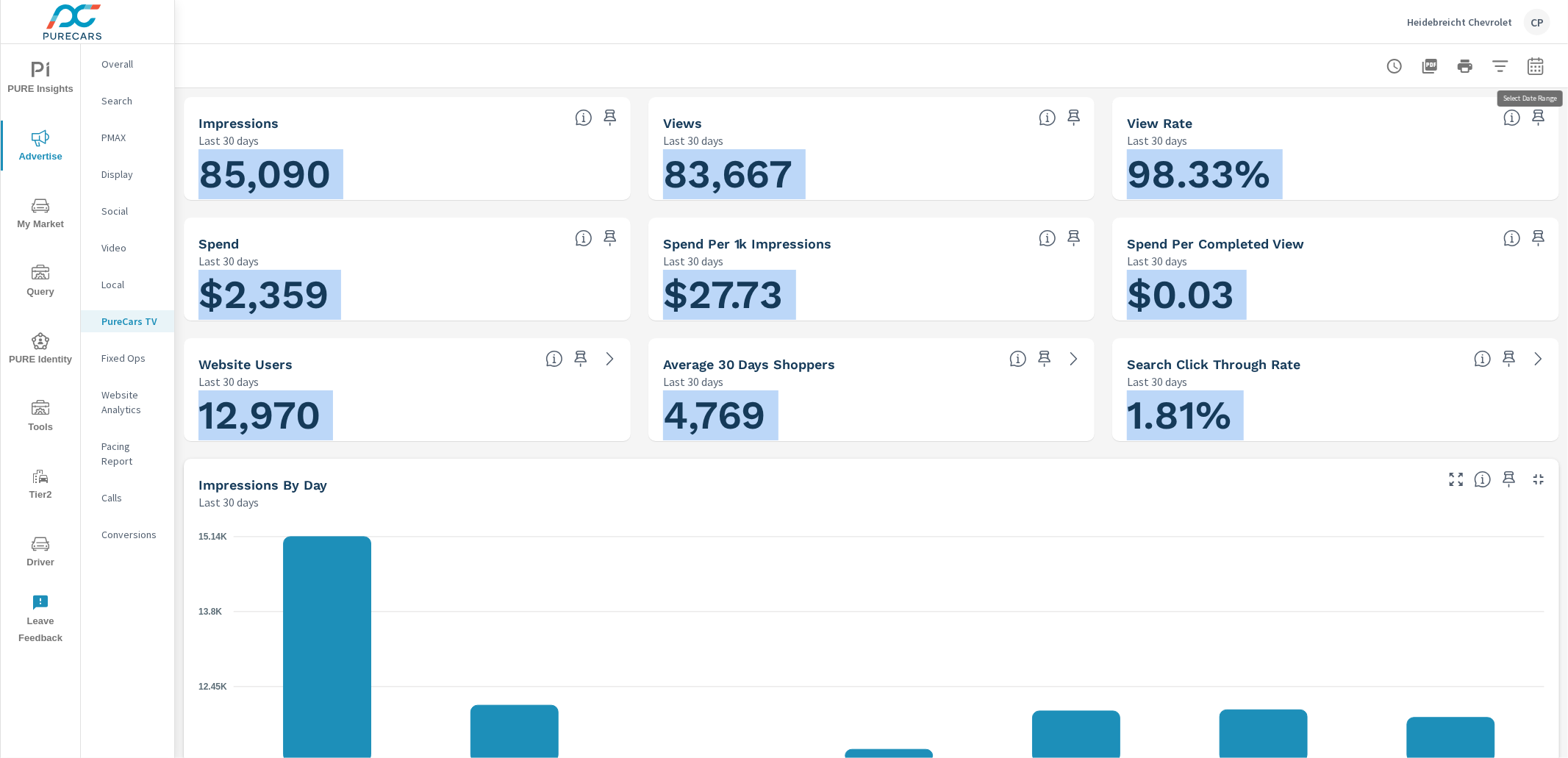
click at [1527, 67] on icon "button" at bounding box center [1536, 67] width 18 height 18
click at [1422, 120] on select "Custom Yesterday Last week Last 7 days Last 14 days Last 30 days Last 45 days L…" at bounding box center [1417, 127] width 147 height 29
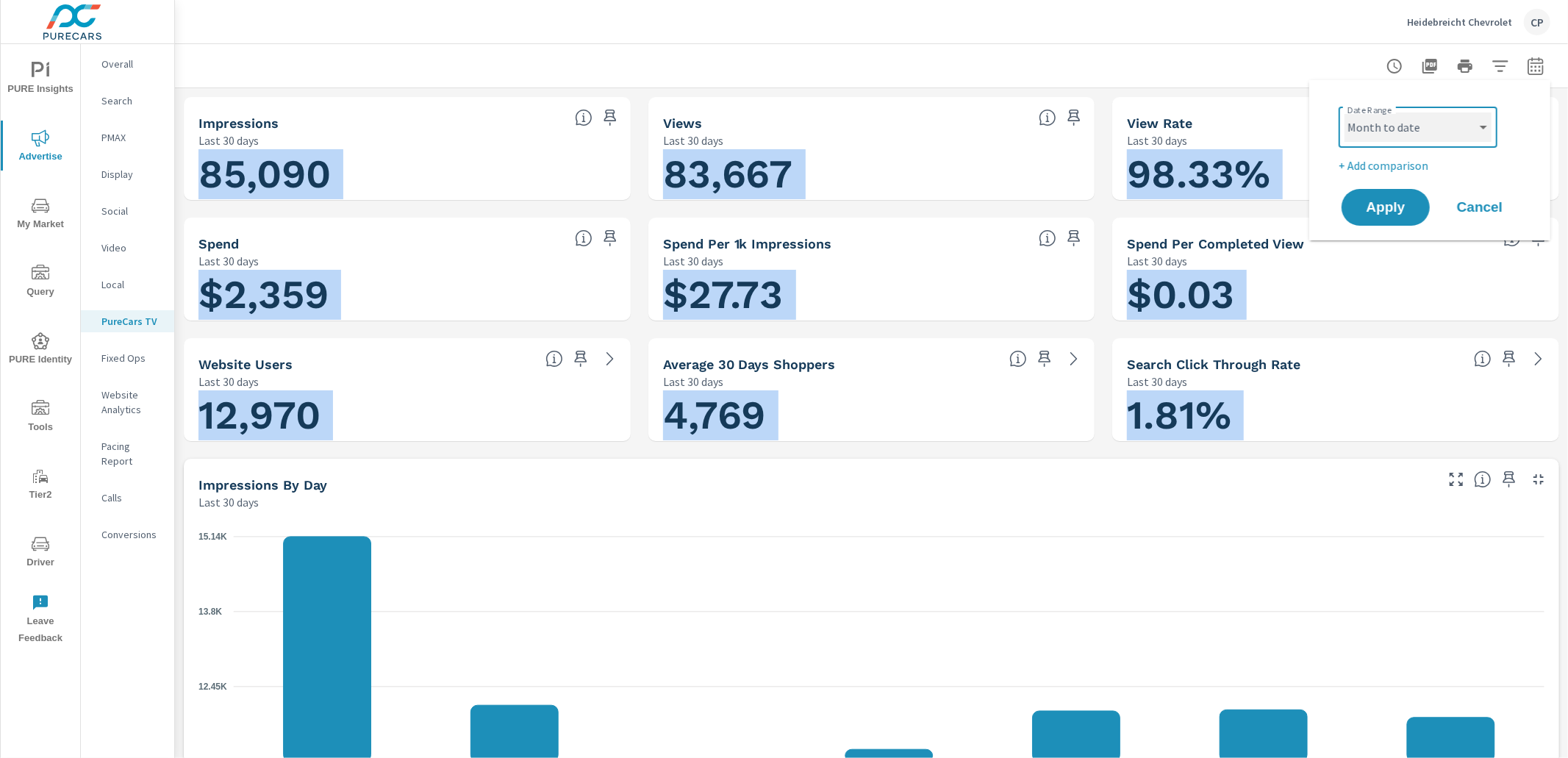
click at [1344, 113] on select "Custom Yesterday Last week Last 7 days Last 14 days Last 30 days Last 45 days L…" at bounding box center [1417, 127] width 147 height 29
select select "Month to date"
click at [1388, 201] on span "Apply" at bounding box center [1386, 208] width 61 height 14
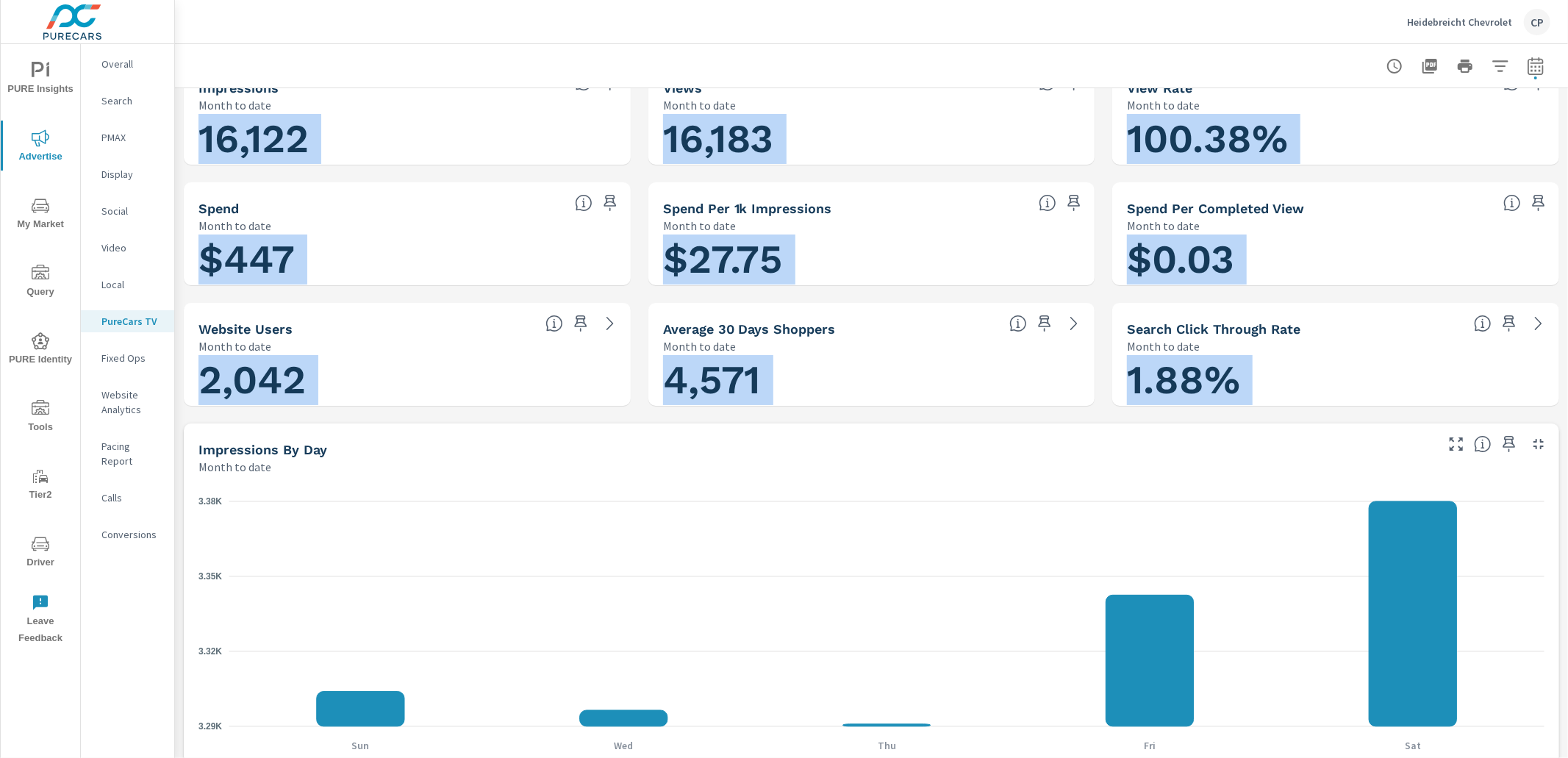
scroll to position [46, 0]
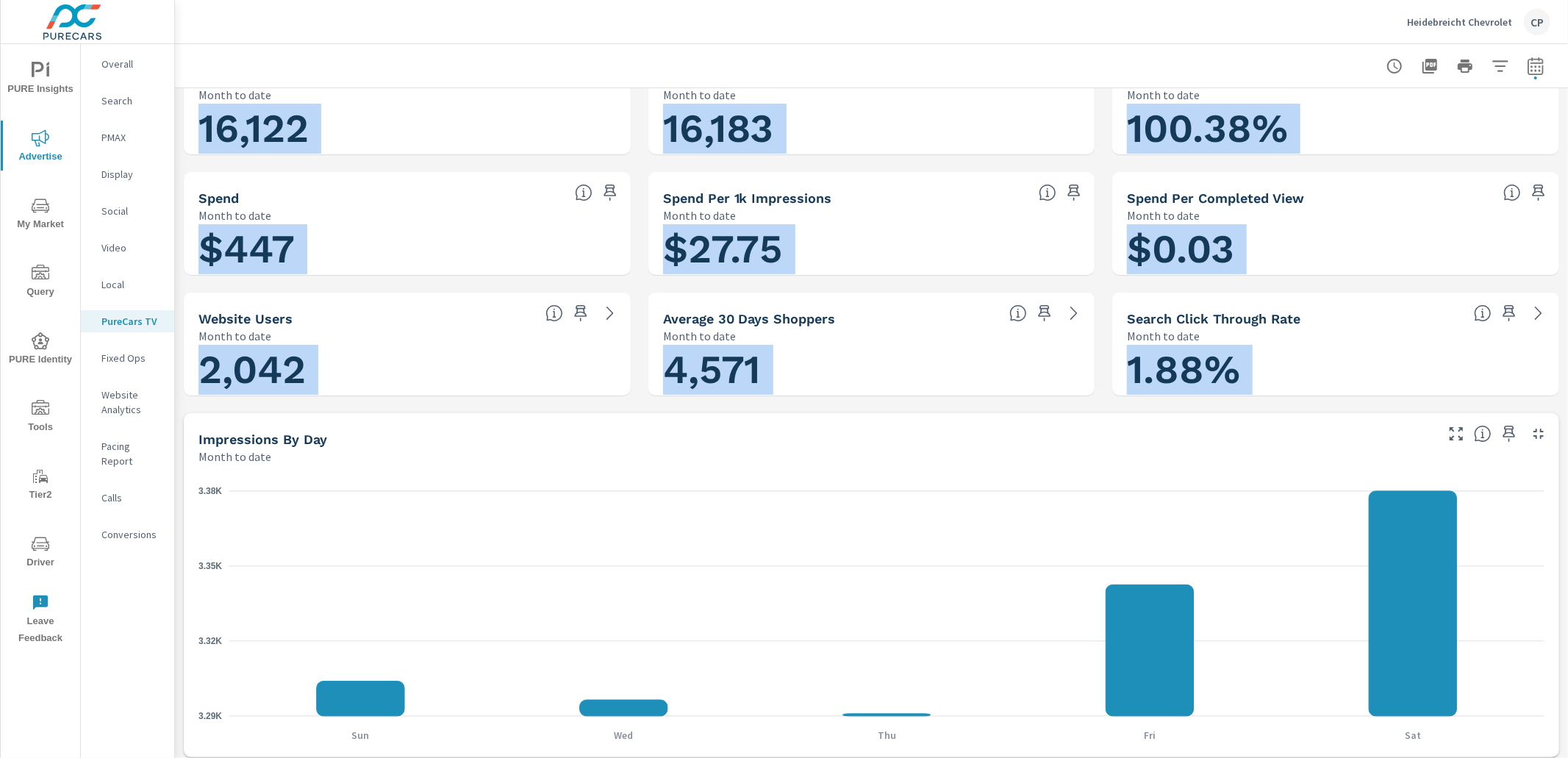
click at [186, 105] on div "16,122" at bounding box center [407, 128] width 447 height 52
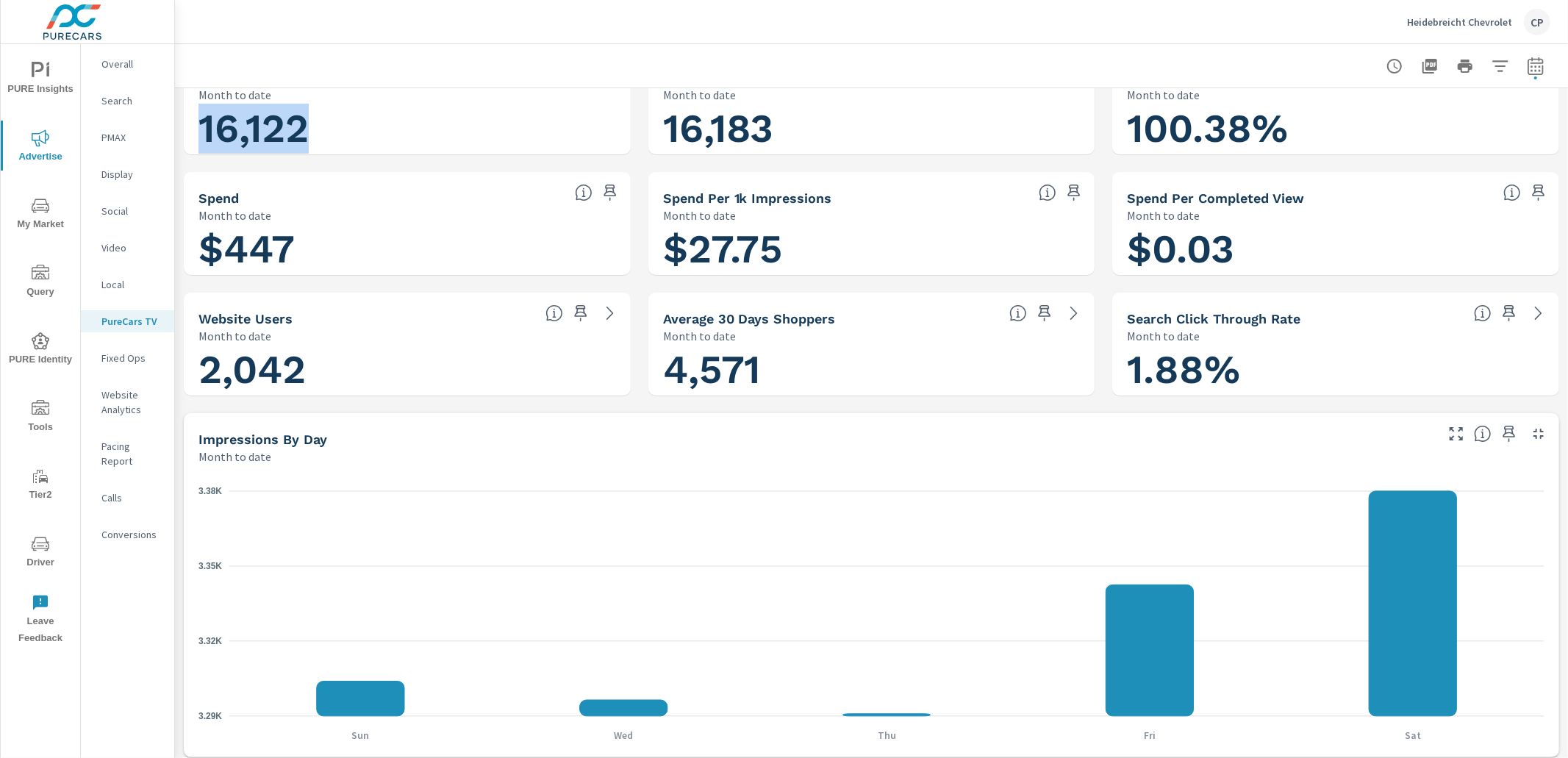
scroll to position [75, 0]
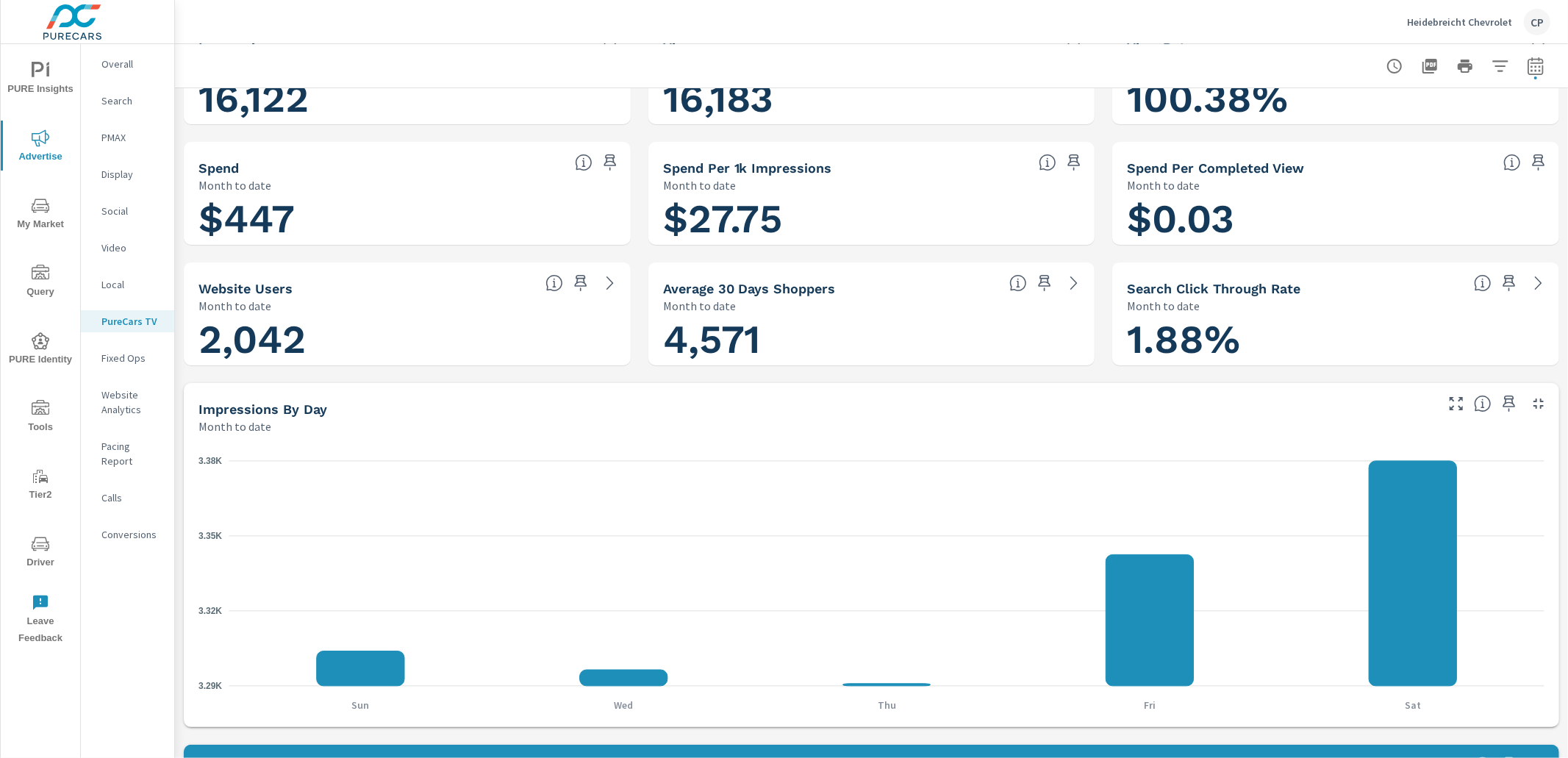
click at [122, 132] on p "PMAX" at bounding box center [132, 137] width 61 height 15
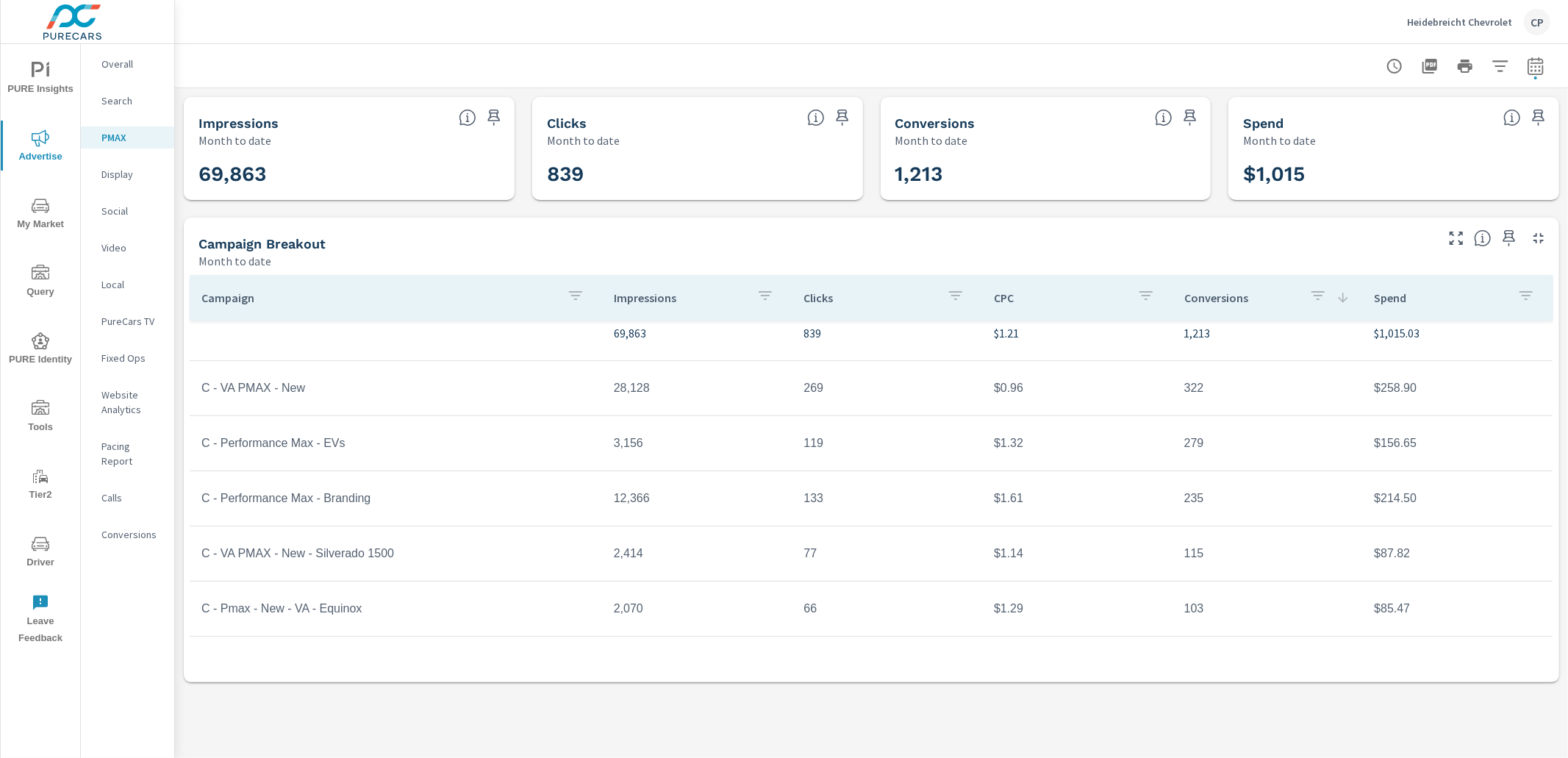
scroll to position [23, 0]
click at [128, 319] on p "PureCars TV" at bounding box center [132, 320] width 61 height 15
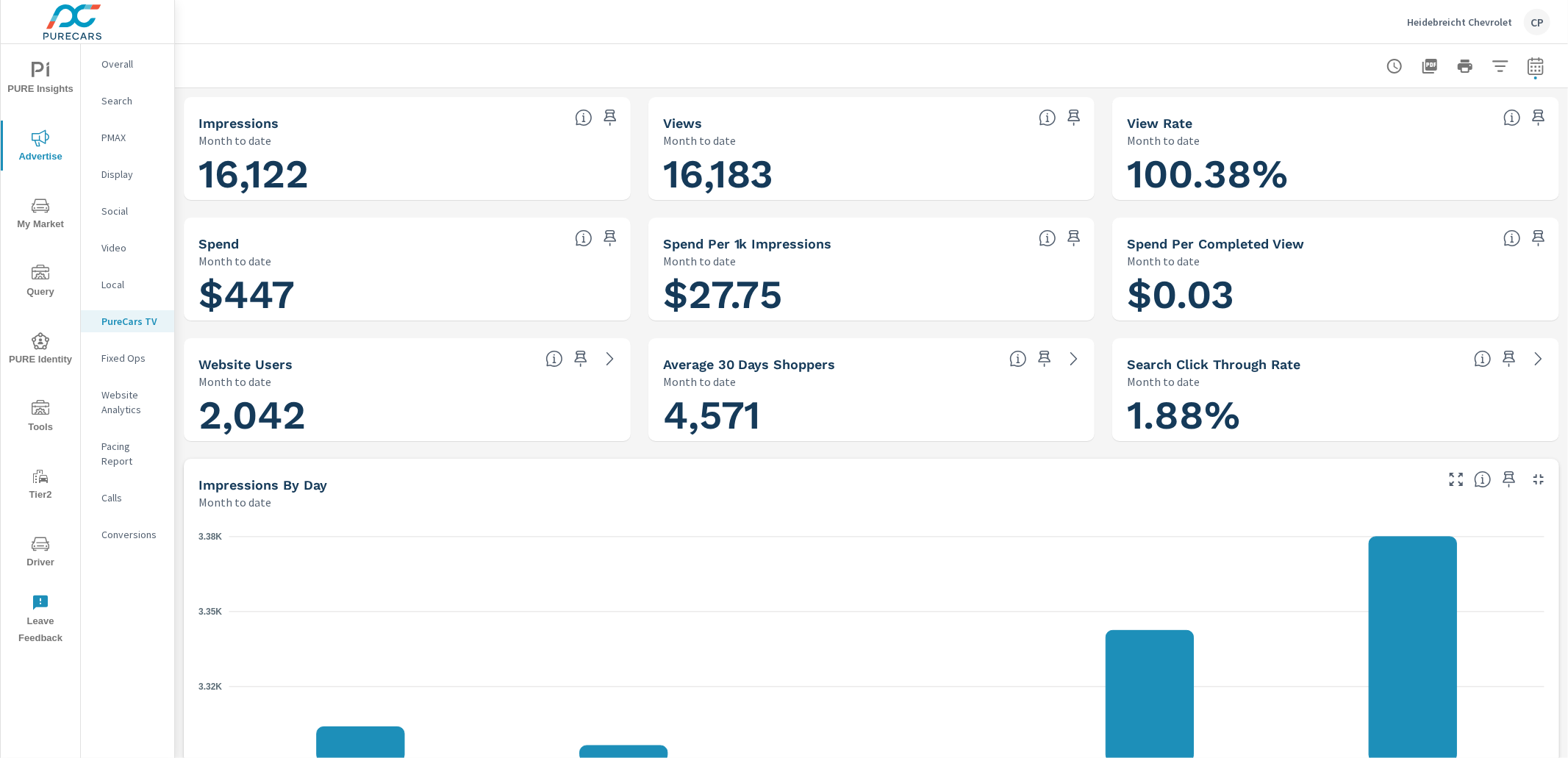
click at [1432, 25] on p "Heidebreicht Chevrolet" at bounding box center [1458, 23] width 105 height 14
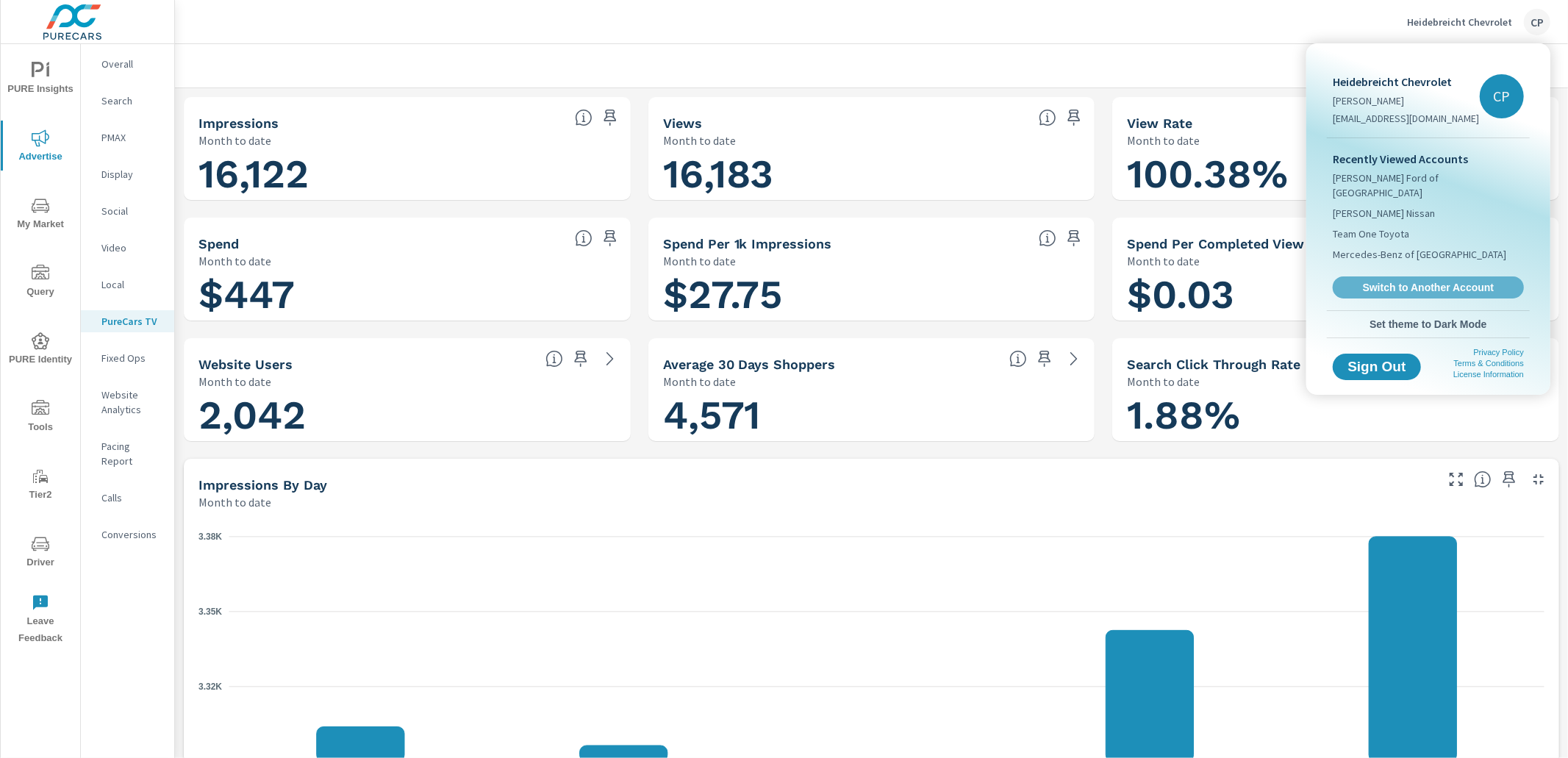
click at [1401, 281] on span "Switch to Another Account" at bounding box center [1428, 288] width 175 height 14
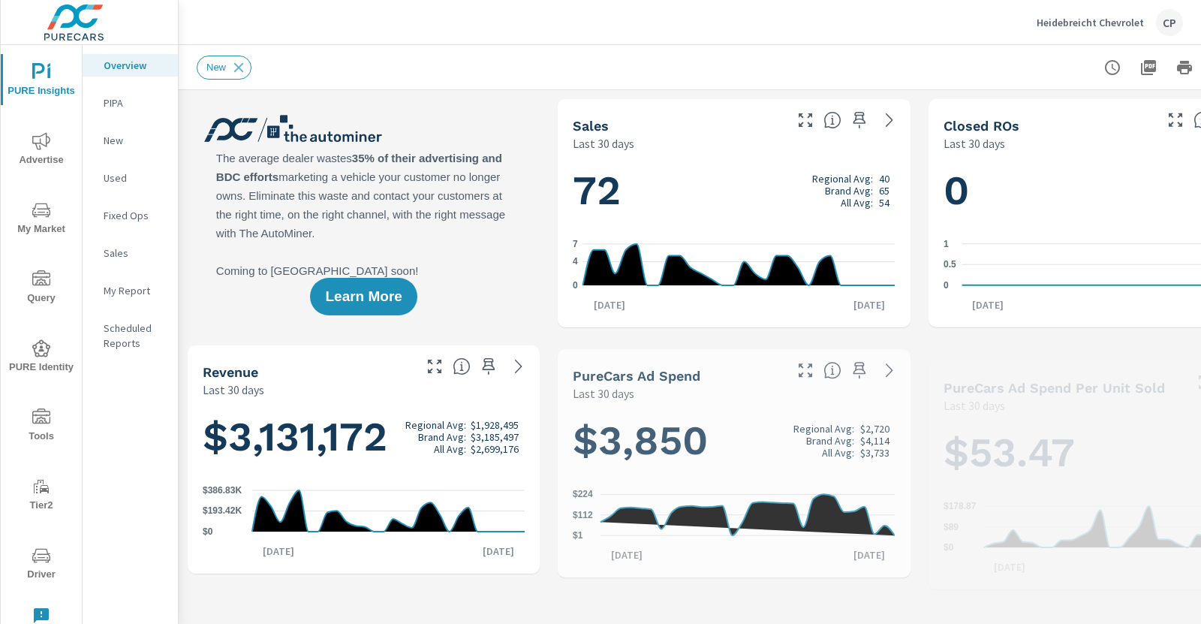
scroll to position [169, 0]
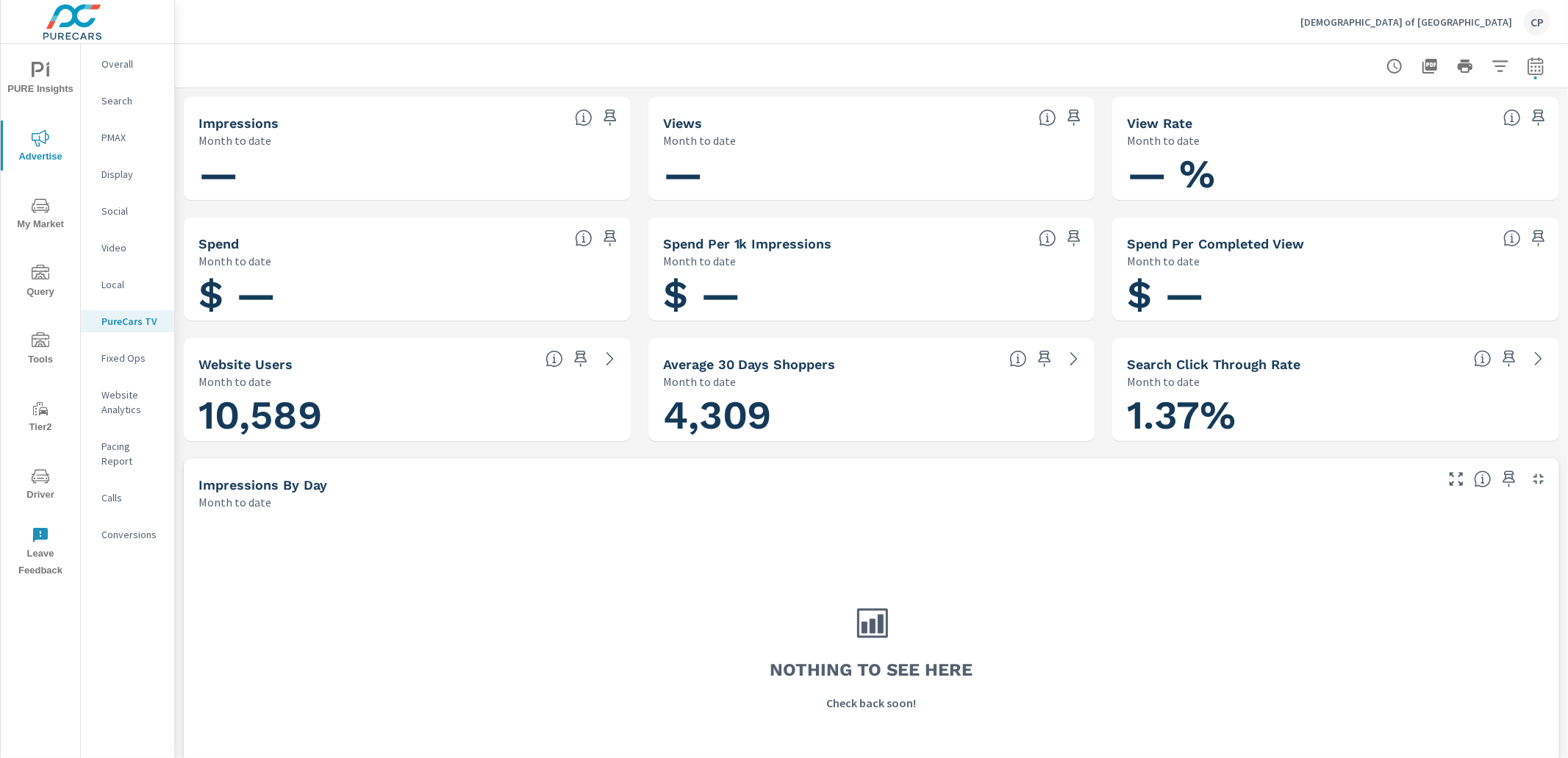
click at [25, 140] on span "Advertise" at bounding box center [40, 147] width 71 height 36
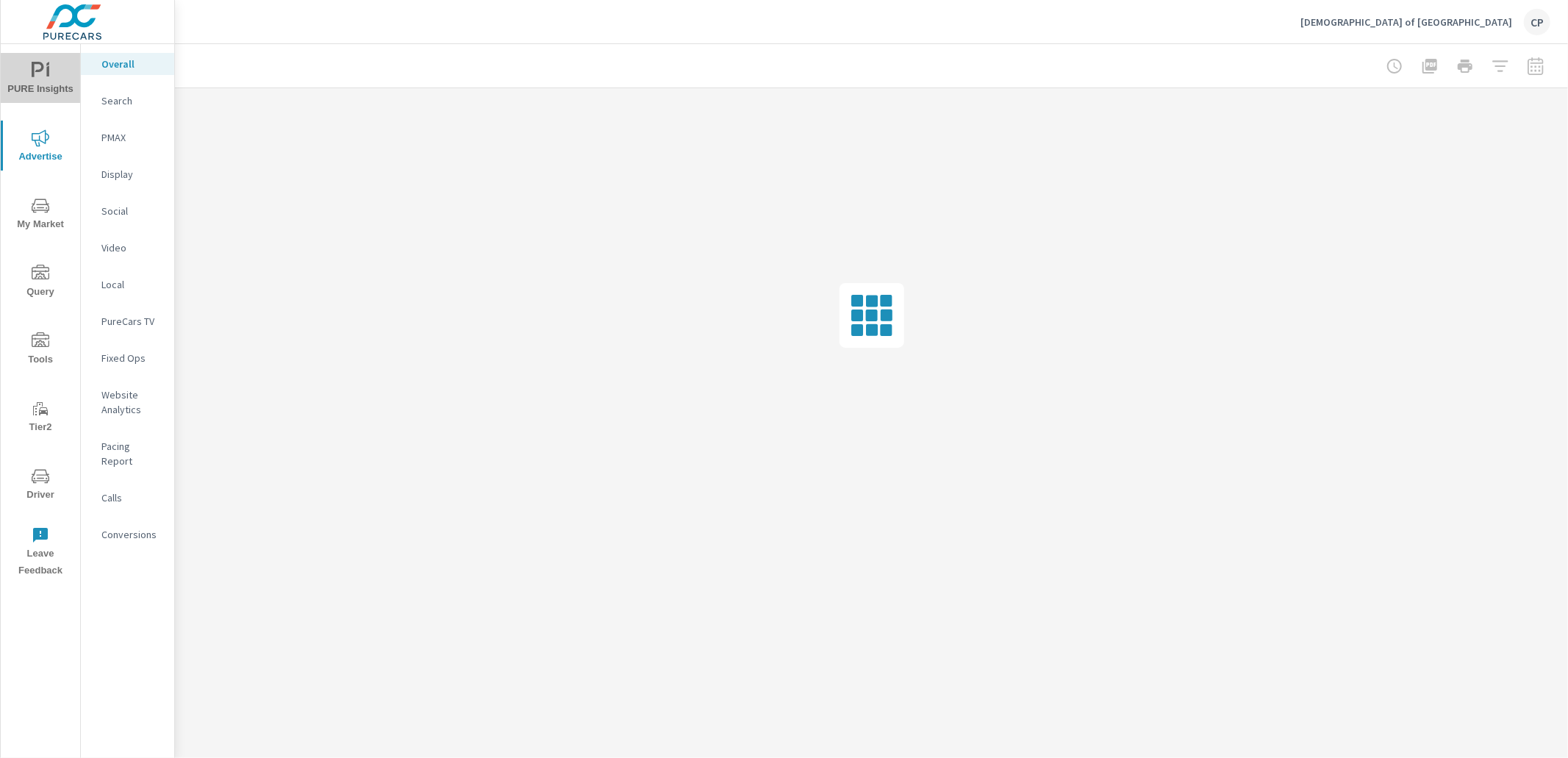
click at [40, 76] on icon "nav menu" at bounding box center [40, 71] width 18 height 18
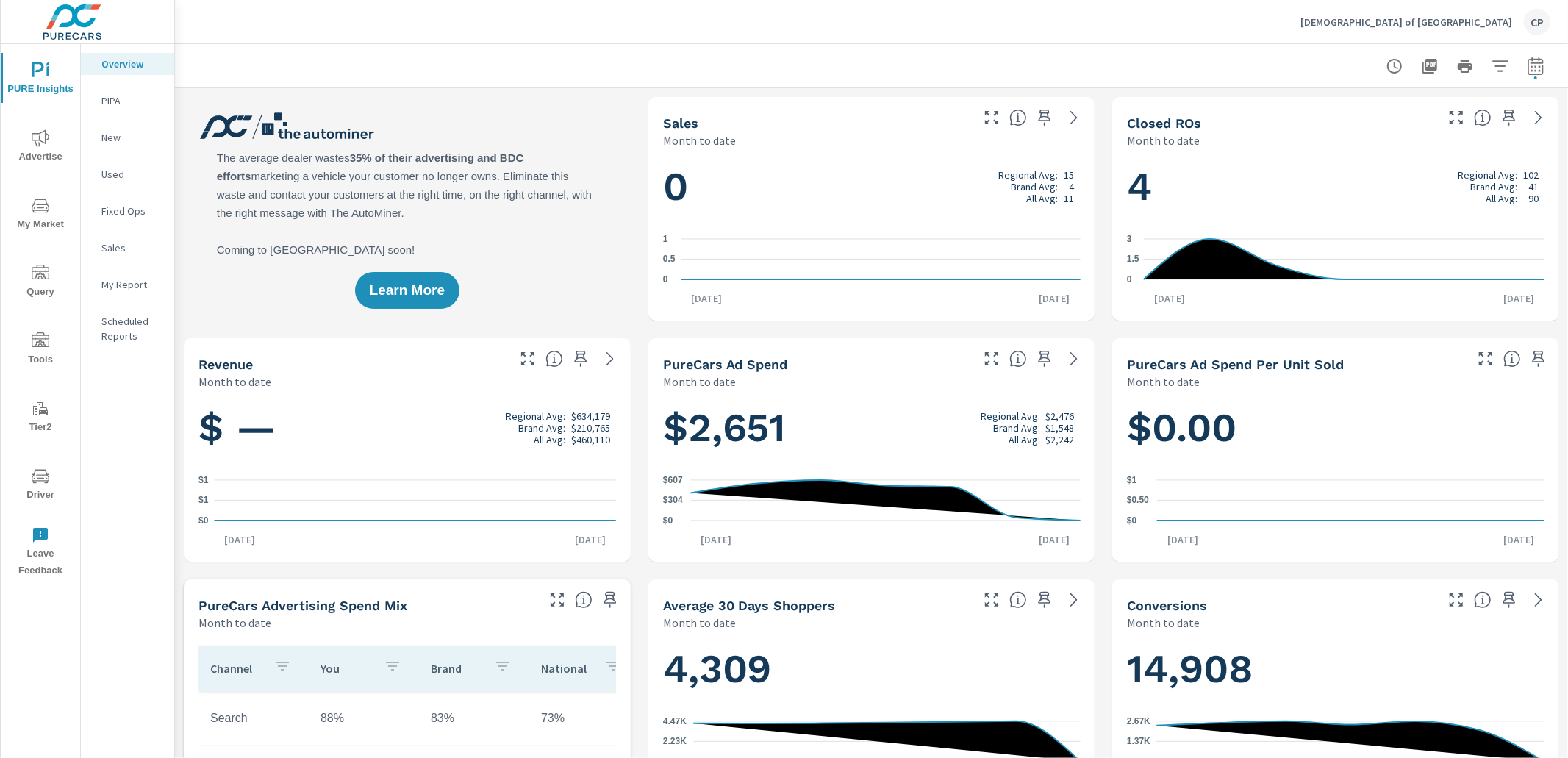
click at [36, 149] on span "Advertise" at bounding box center [40, 147] width 71 height 36
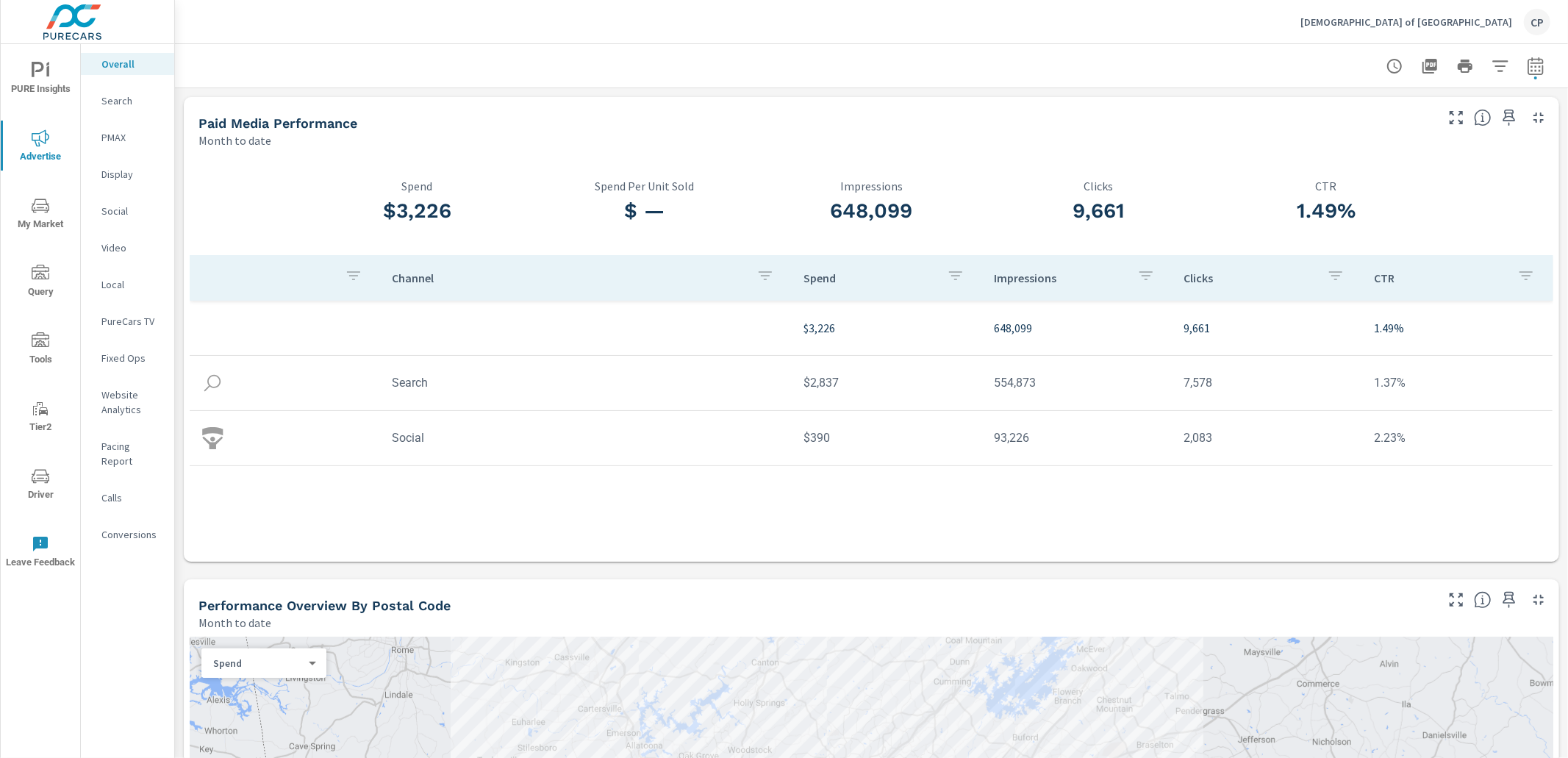
click at [120, 128] on div "PMAX" at bounding box center [127, 137] width 93 height 23
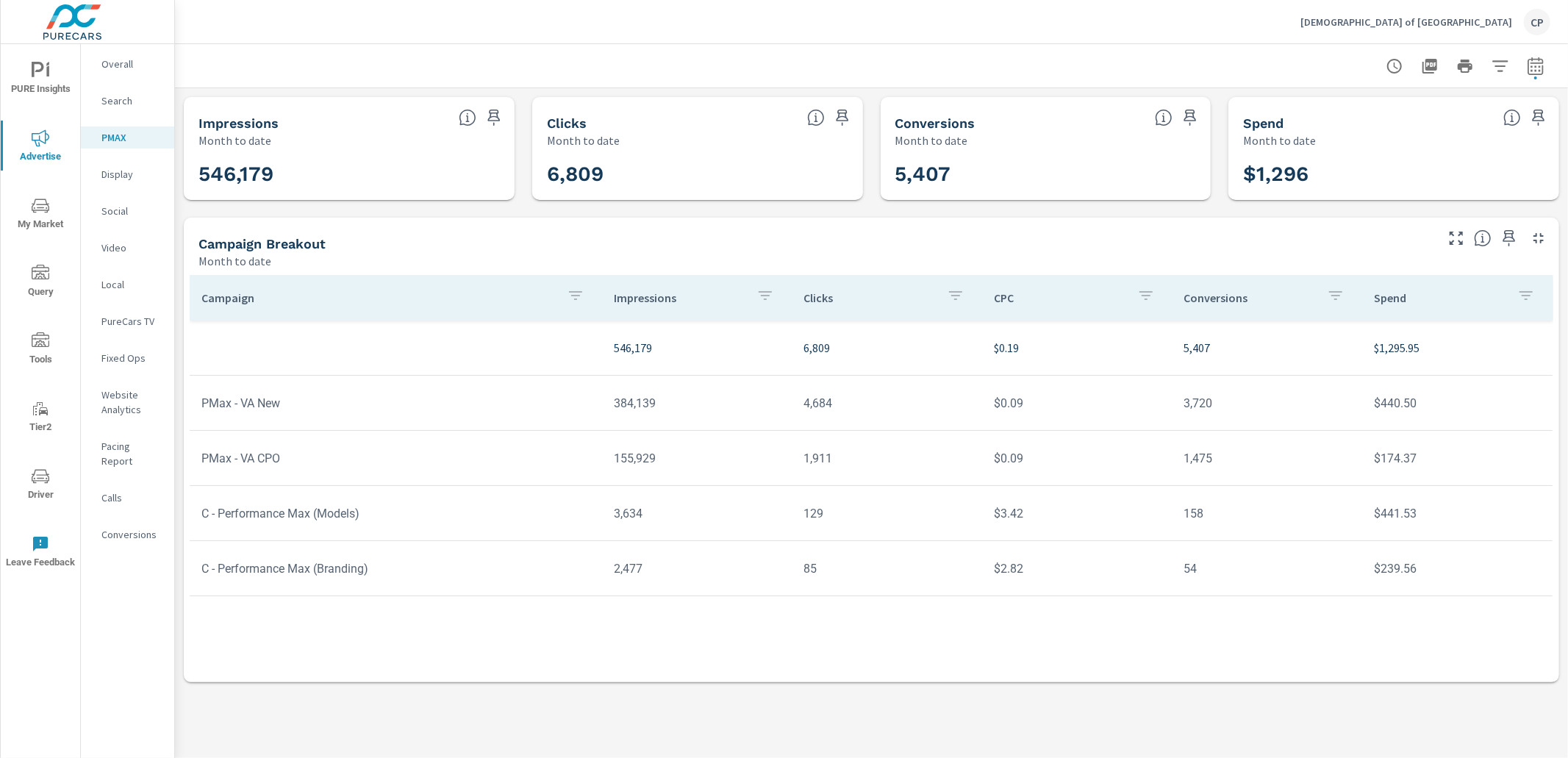
click at [122, 107] on p "Search" at bounding box center [132, 100] width 61 height 15
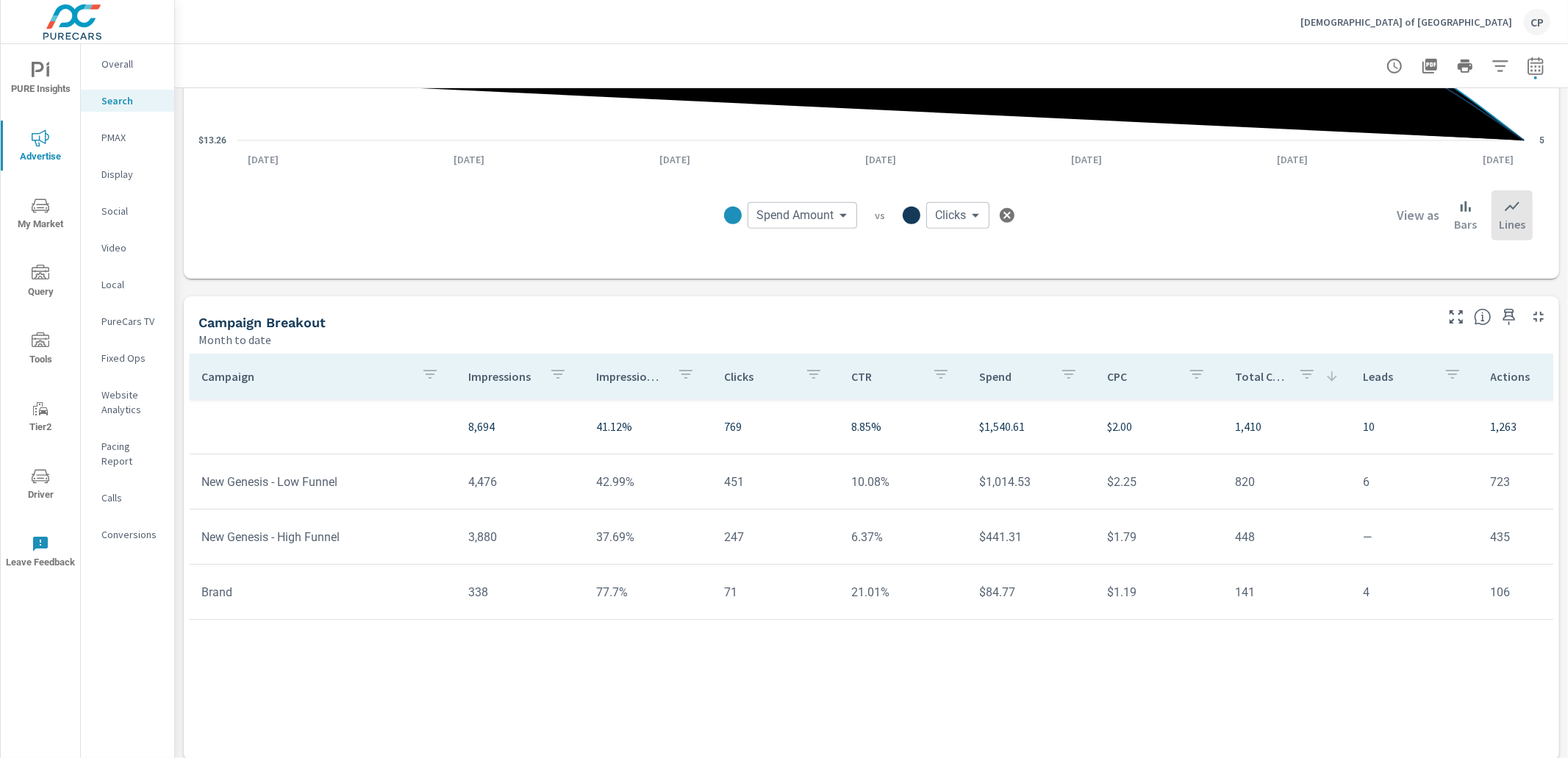
scroll to position [897, 0]
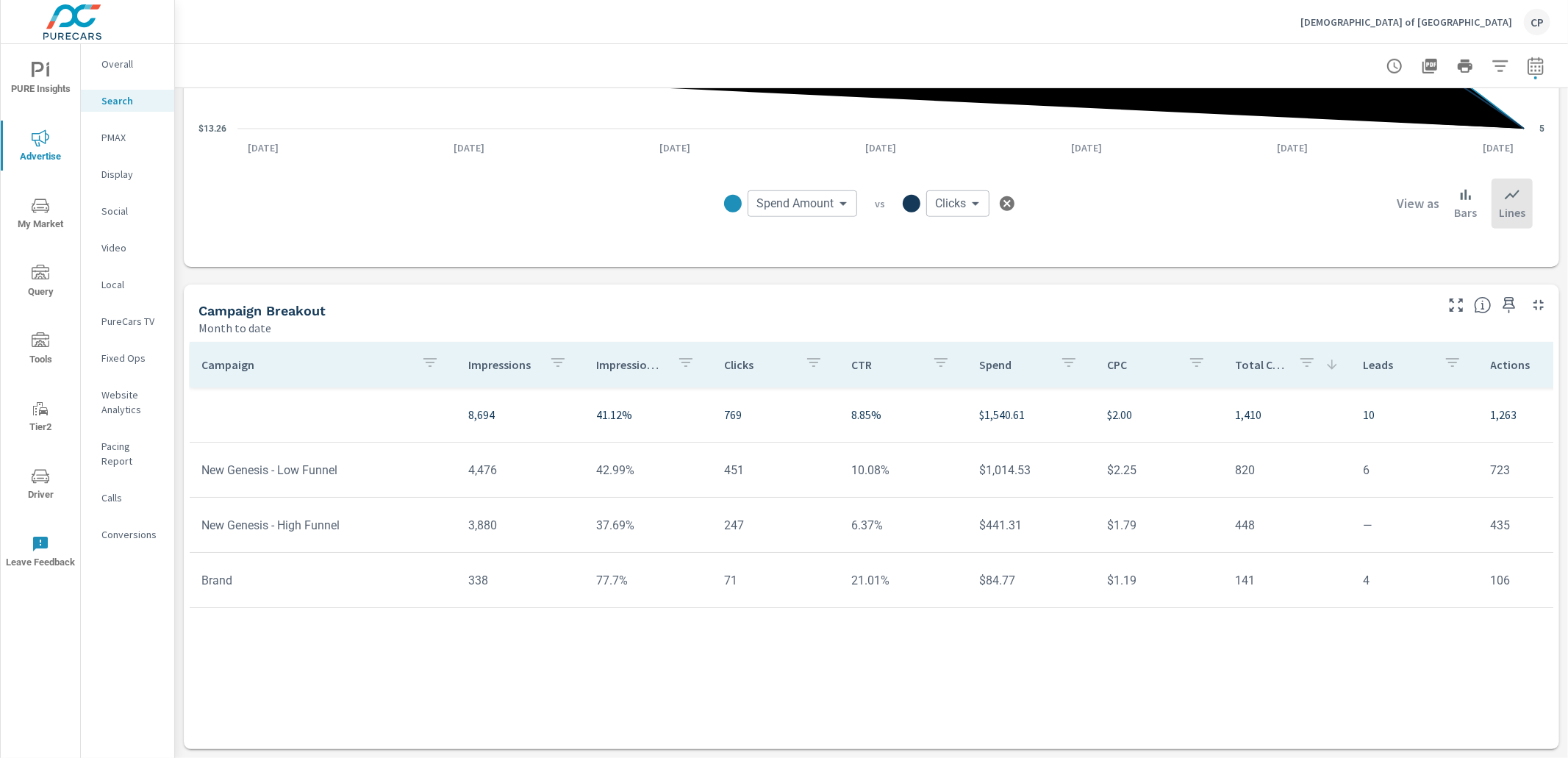
click at [125, 139] on p "PMAX" at bounding box center [132, 137] width 61 height 15
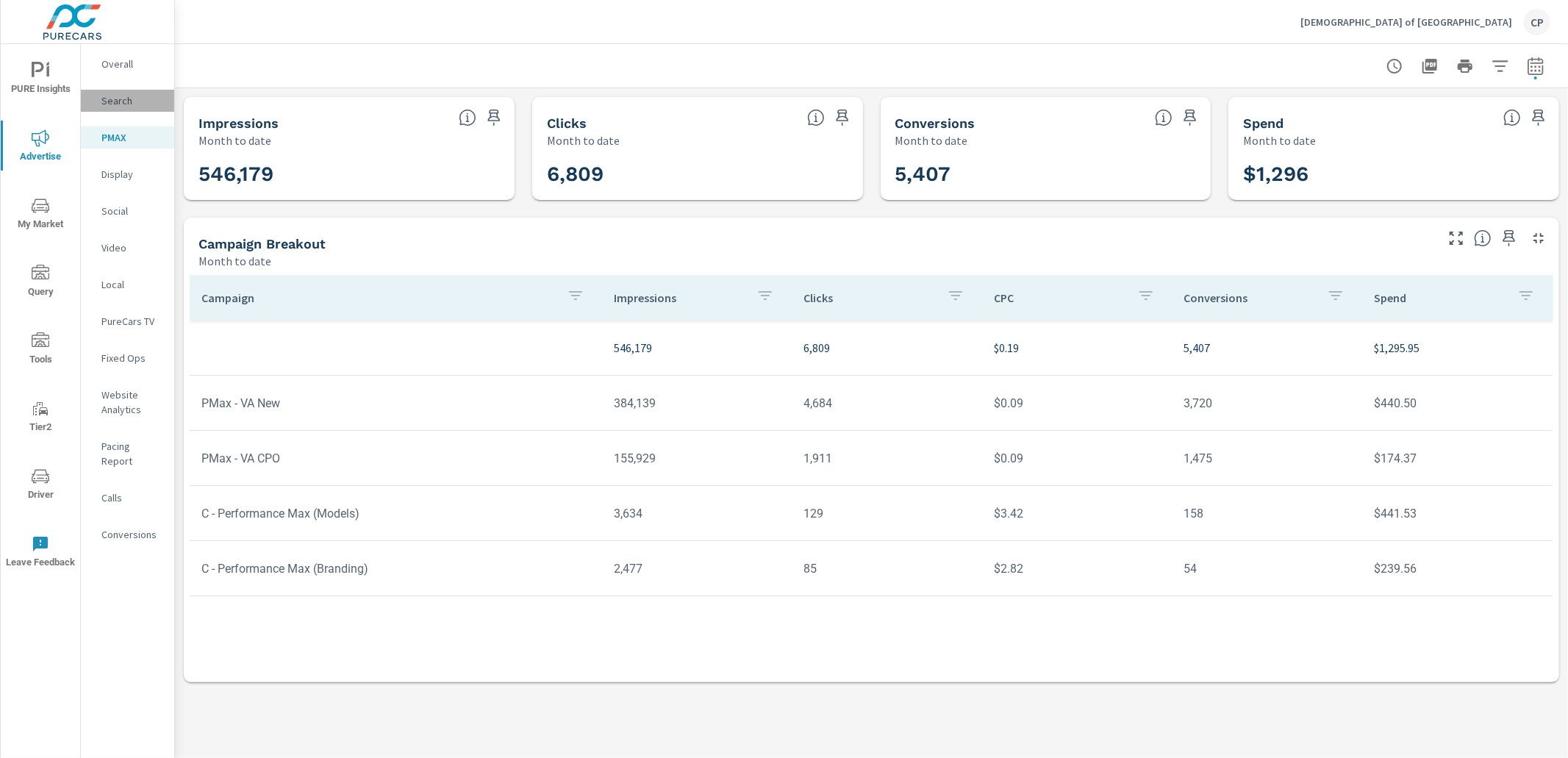
click at [128, 97] on p "Search" at bounding box center [132, 100] width 61 height 15
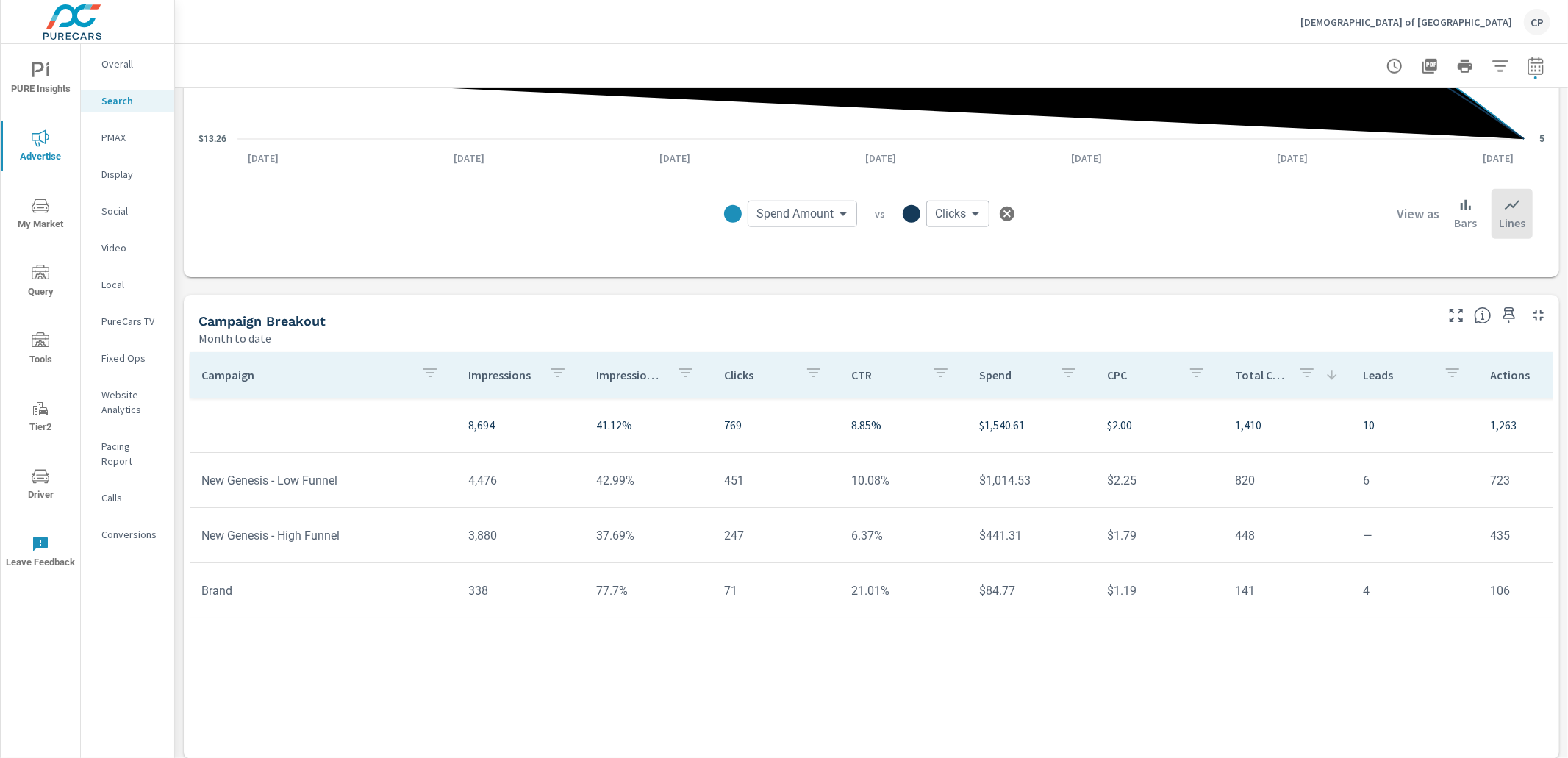
scroll to position [897, 0]
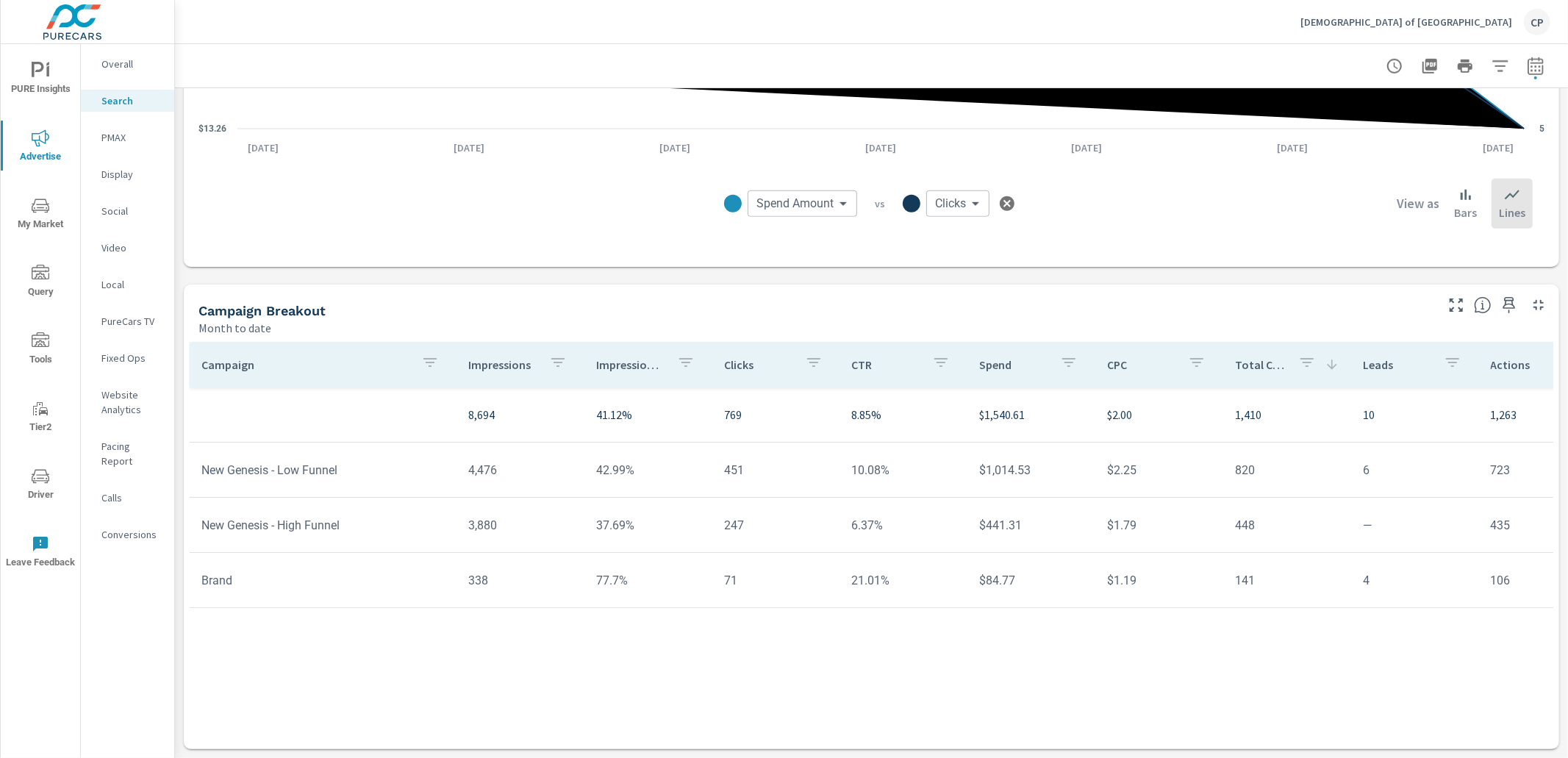
click at [1540, 71] on icon "button" at bounding box center [1536, 67] width 18 height 18
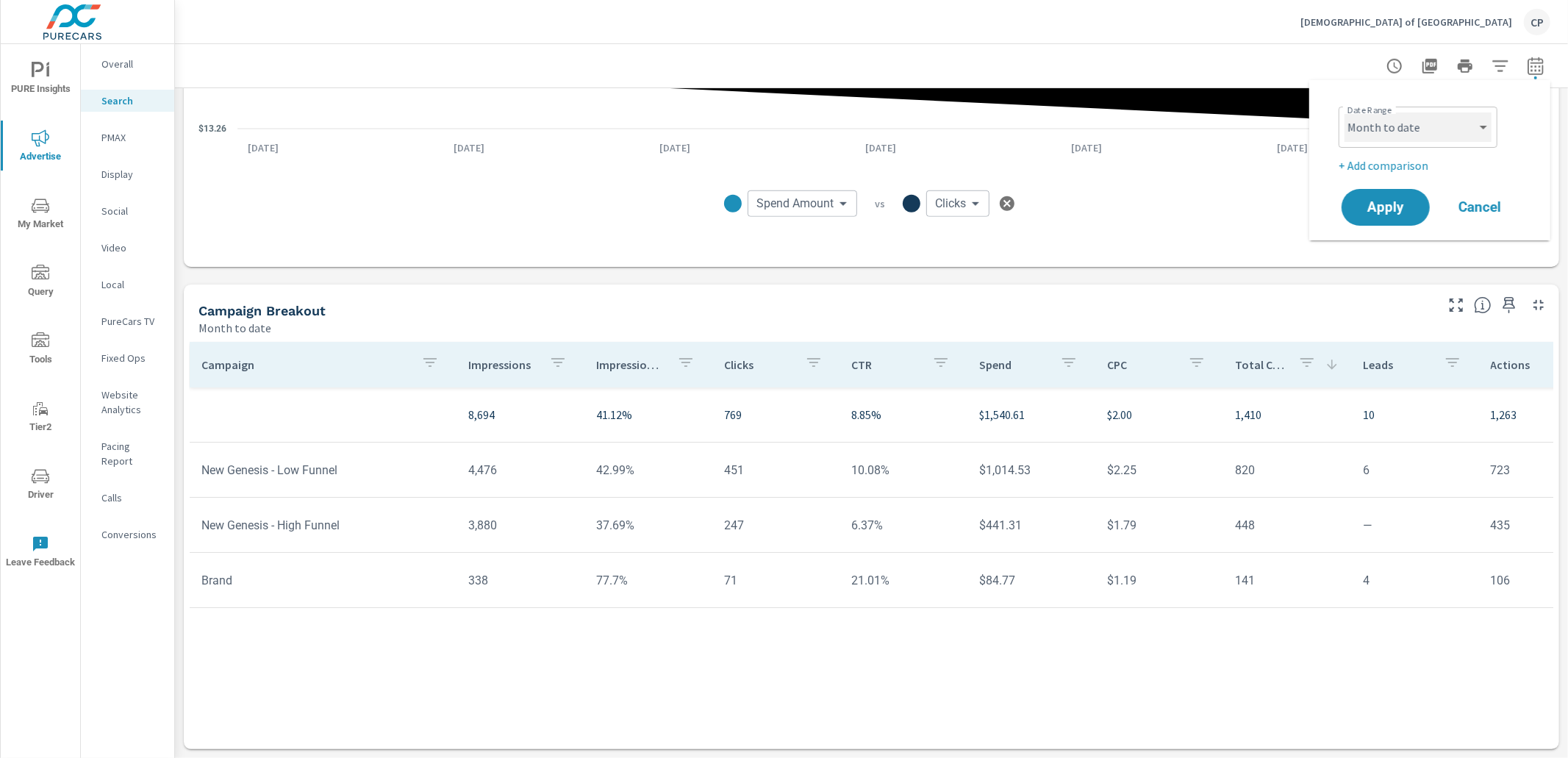
click at [1453, 120] on select "Custom [DATE] Last week Last 7 days Last 14 days Last 30 days Last 45 days Last…" at bounding box center [1417, 127] width 147 height 29
click at [1344, 113] on select "Custom [DATE] Last week Last 7 days Last 14 days Last 30 days Last 45 days Last…" at bounding box center [1417, 127] width 147 height 29
select select "Last month"
click at [1403, 201] on span "Apply" at bounding box center [1386, 208] width 61 height 14
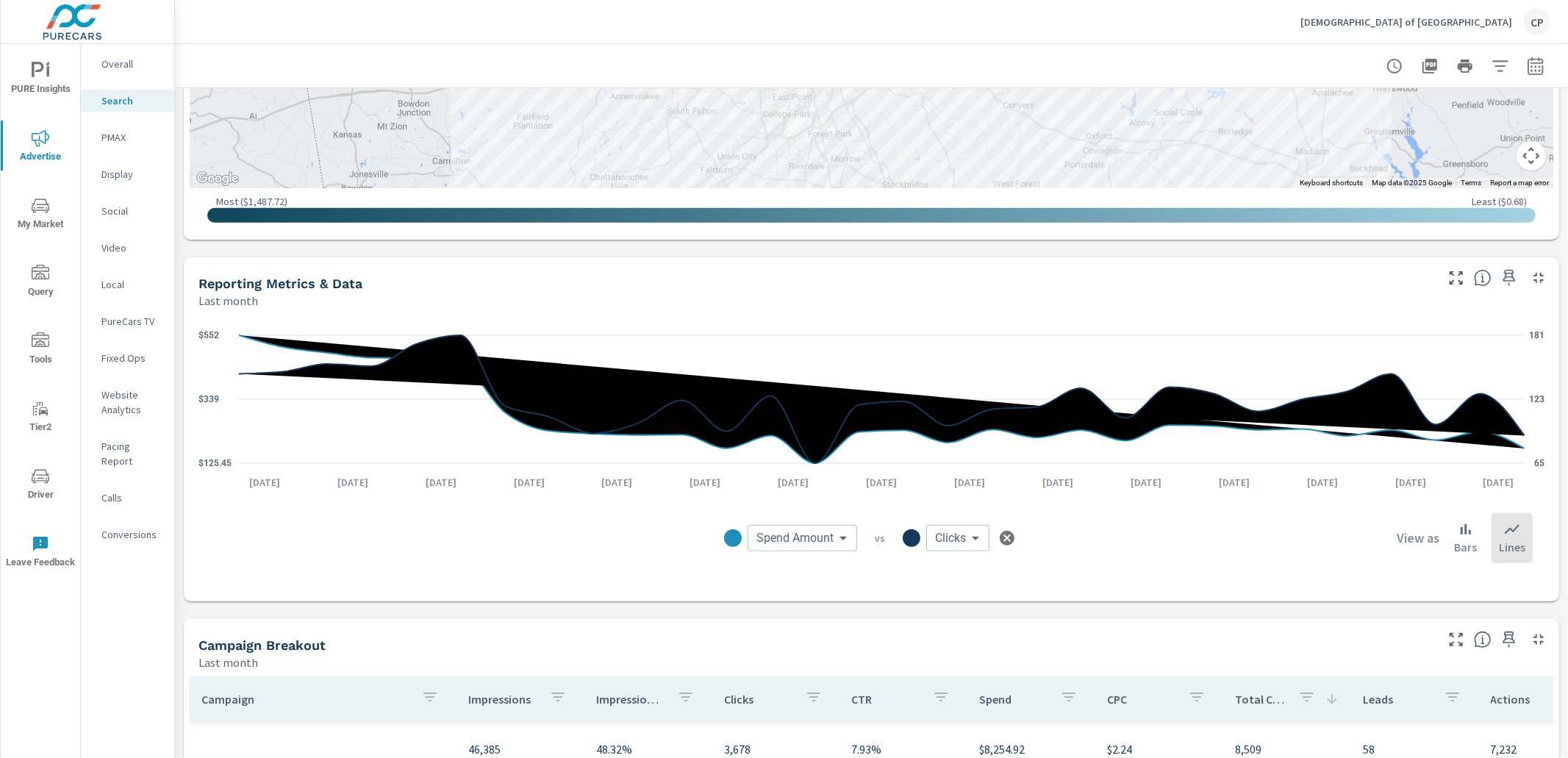
scroll to position [558, 0]
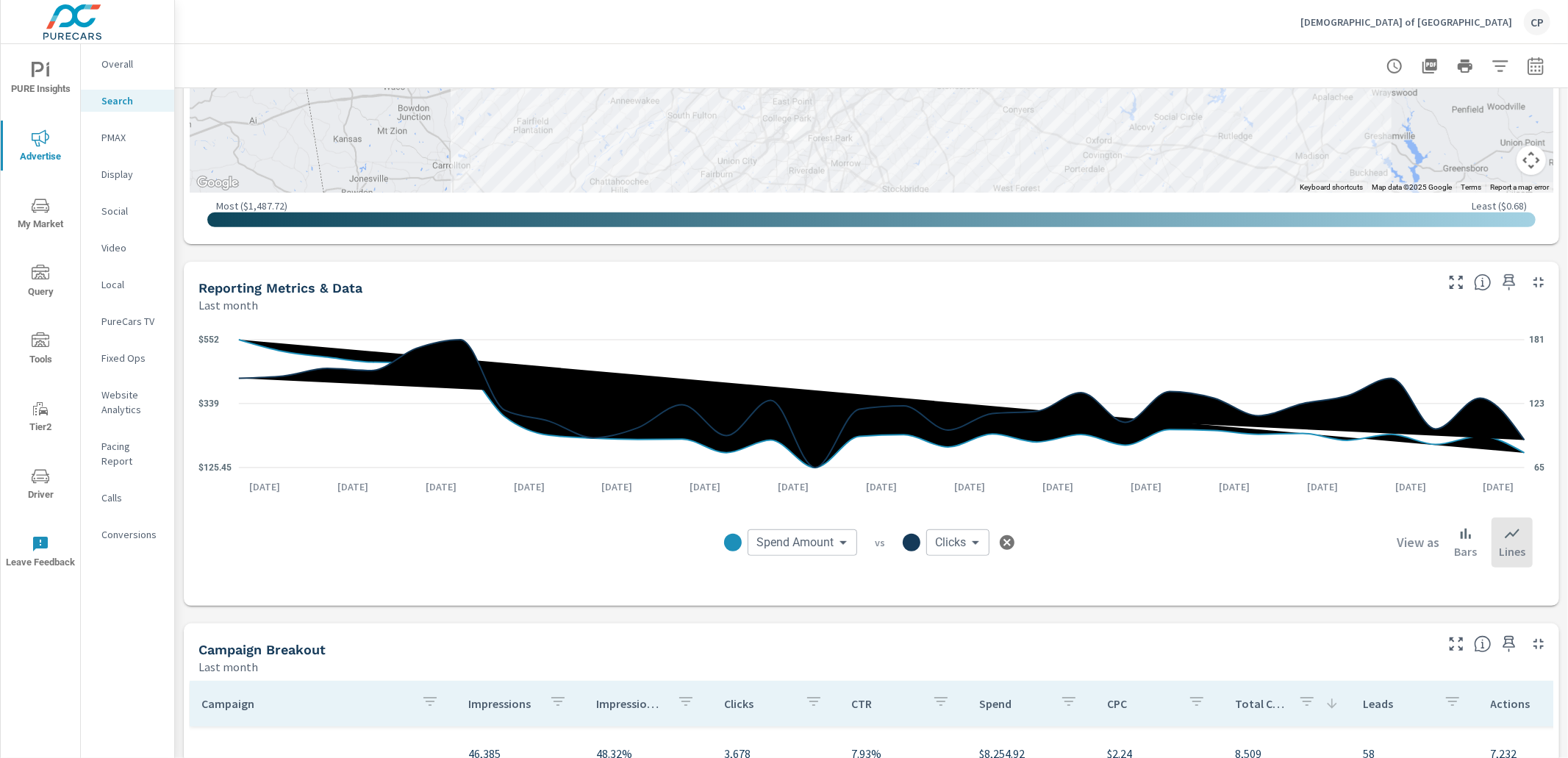
click at [126, 320] on p "PureCars TV" at bounding box center [132, 320] width 61 height 15
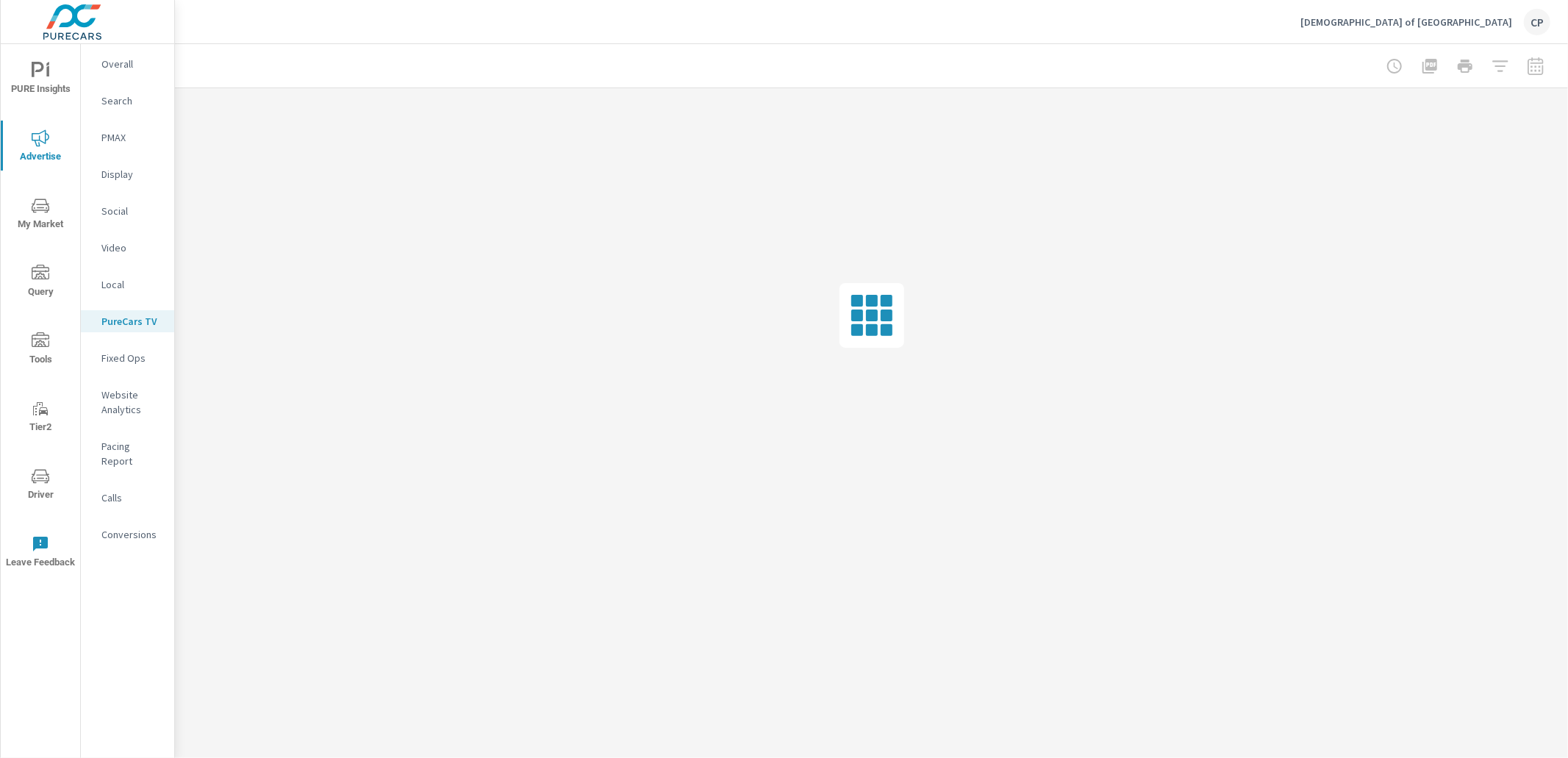
click at [123, 354] on p "Fixed Ops" at bounding box center [132, 357] width 61 height 15
click at [119, 188] on nav "Overall Search PMAX Display Social Video Local PureCars TV Fixed Ops Website An…" at bounding box center [127, 305] width 93 height 522
click at [123, 173] on p "Display" at bounding box center [132, 173] width 61 height 15
click at [124, 100] on p "Search" at bounding box center [132, 100] width 61 height 15
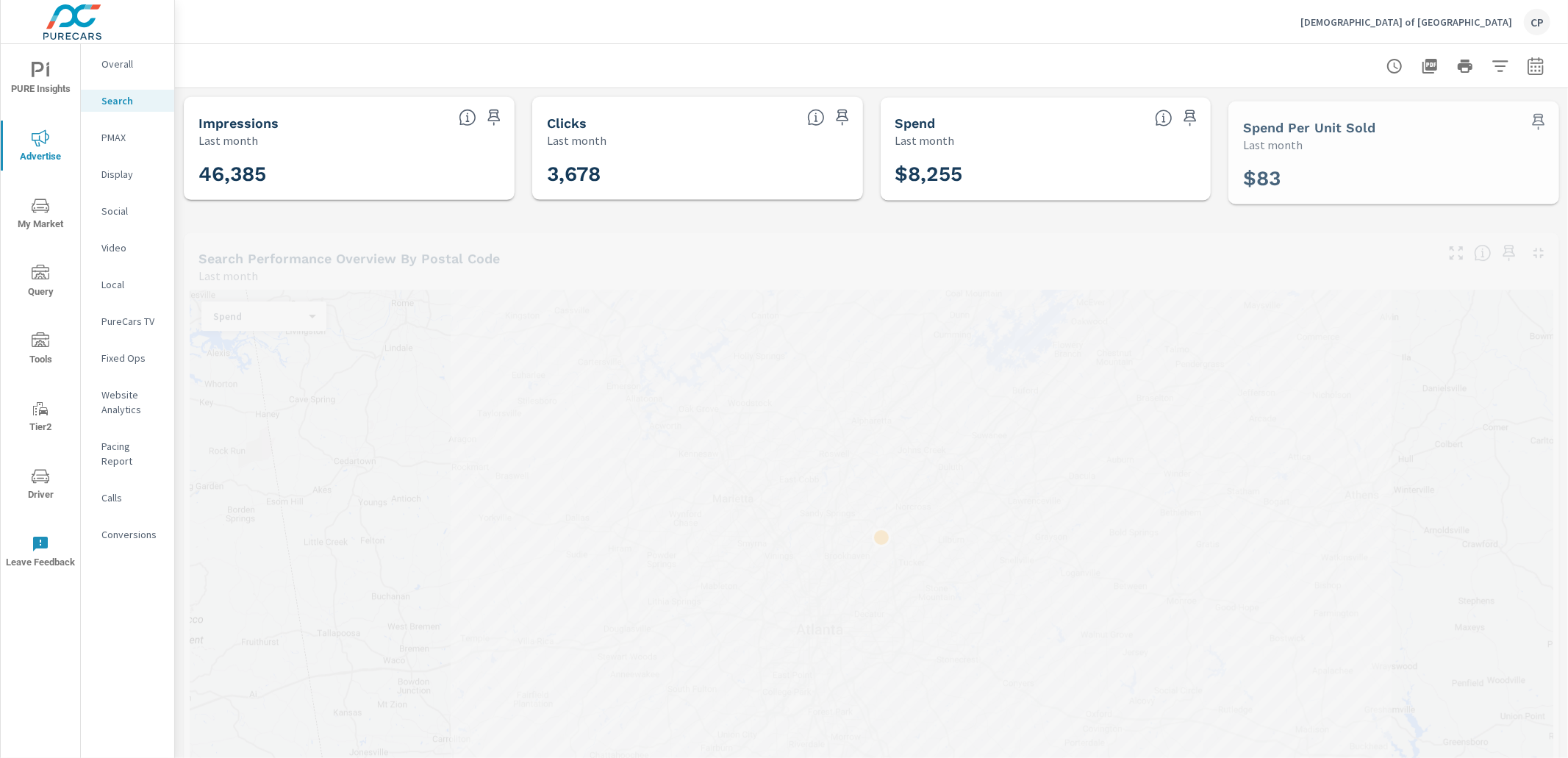
click at [119, 140] on p "PMAX" at bounding box center [132, 137] width 61 height 15
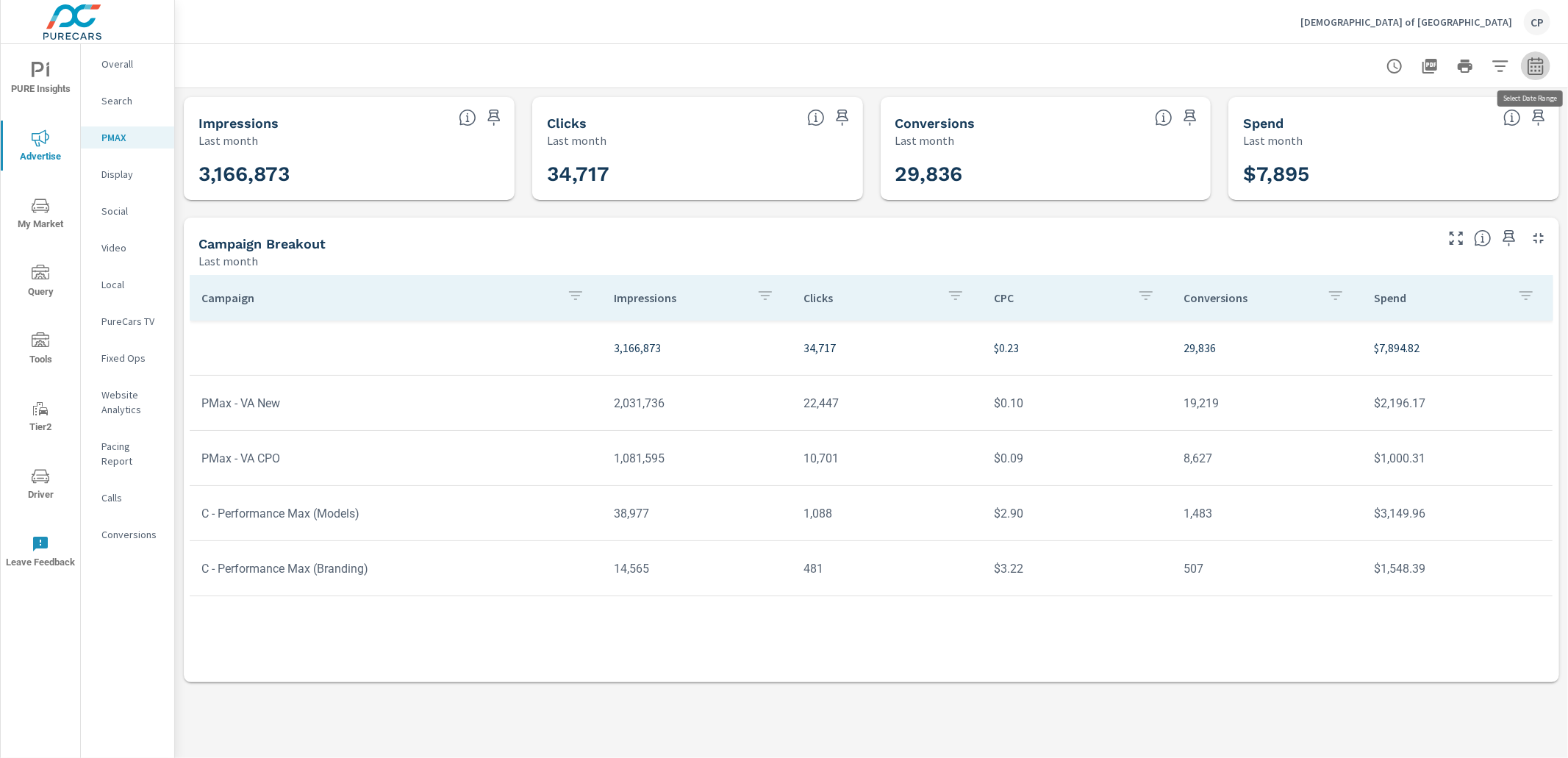
click at [1546, 64] on button "button" at bounding box center [1536, 67] width 29 height 29
select select "Last month"
drag, startPoint x: 1445, startPoint y: 162, endPoint x: 1440, endPoint y: 168, distance: 7.8
click at [1442, 165] on p "+ Add comparison" at bounding box center [1432, 166] width 188 height 18
select select "Previous period"
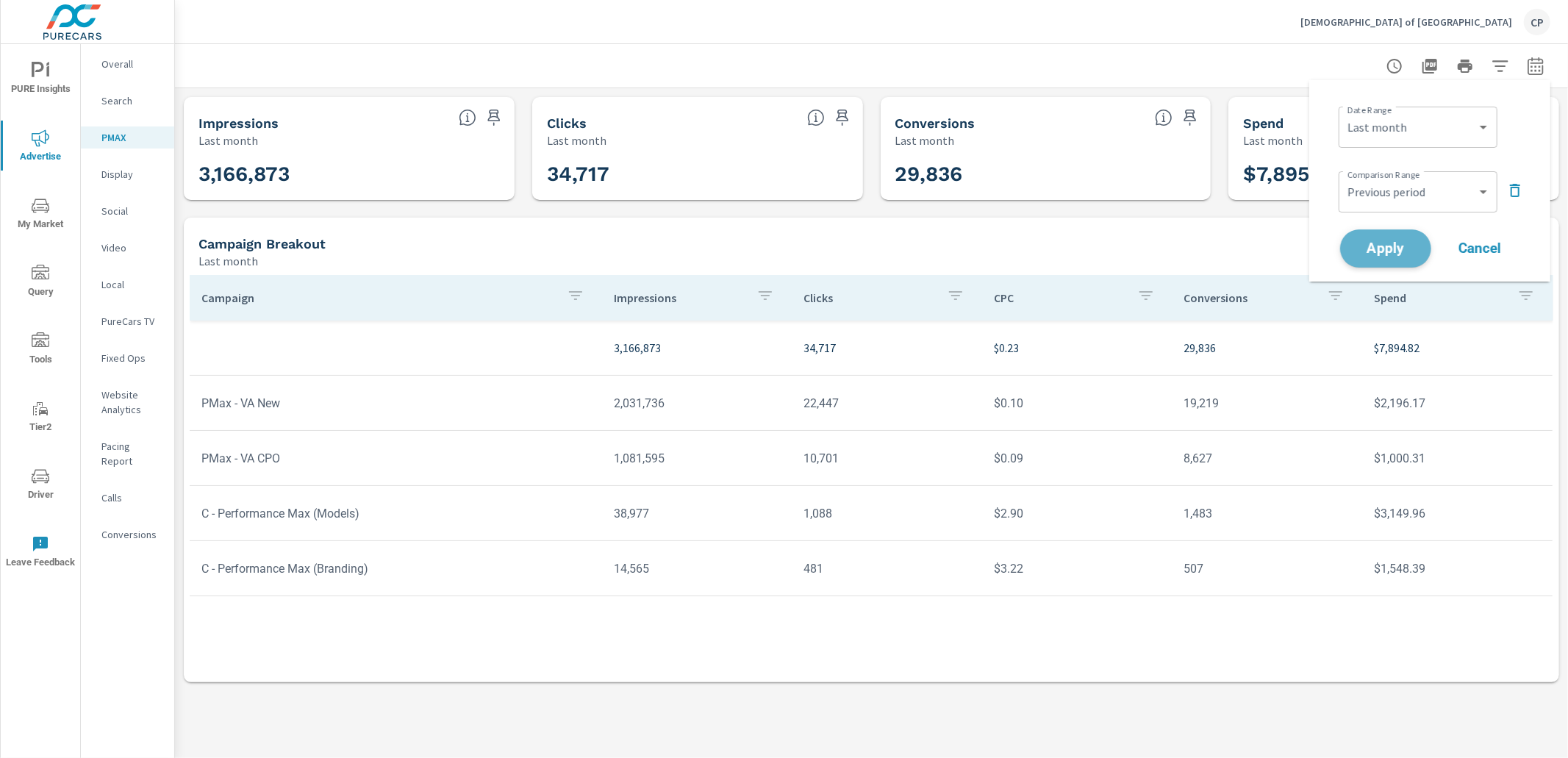
click at [1399, 249] on span "Apply" at bounding box center [1386, 249] width 61 height 14
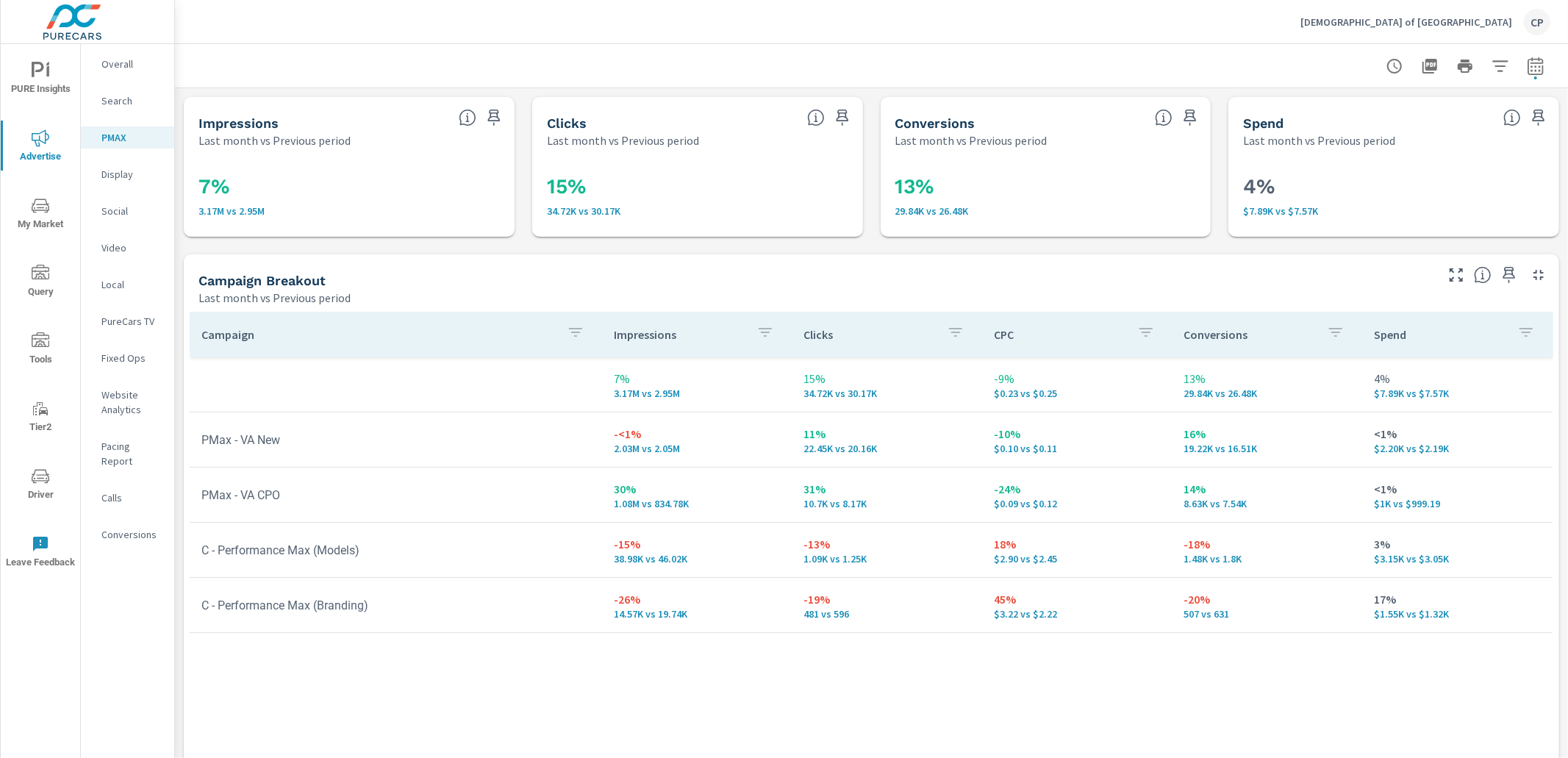
click at [128, 102] on p "Search" at bounding box center [132, 100] width 61 height 15
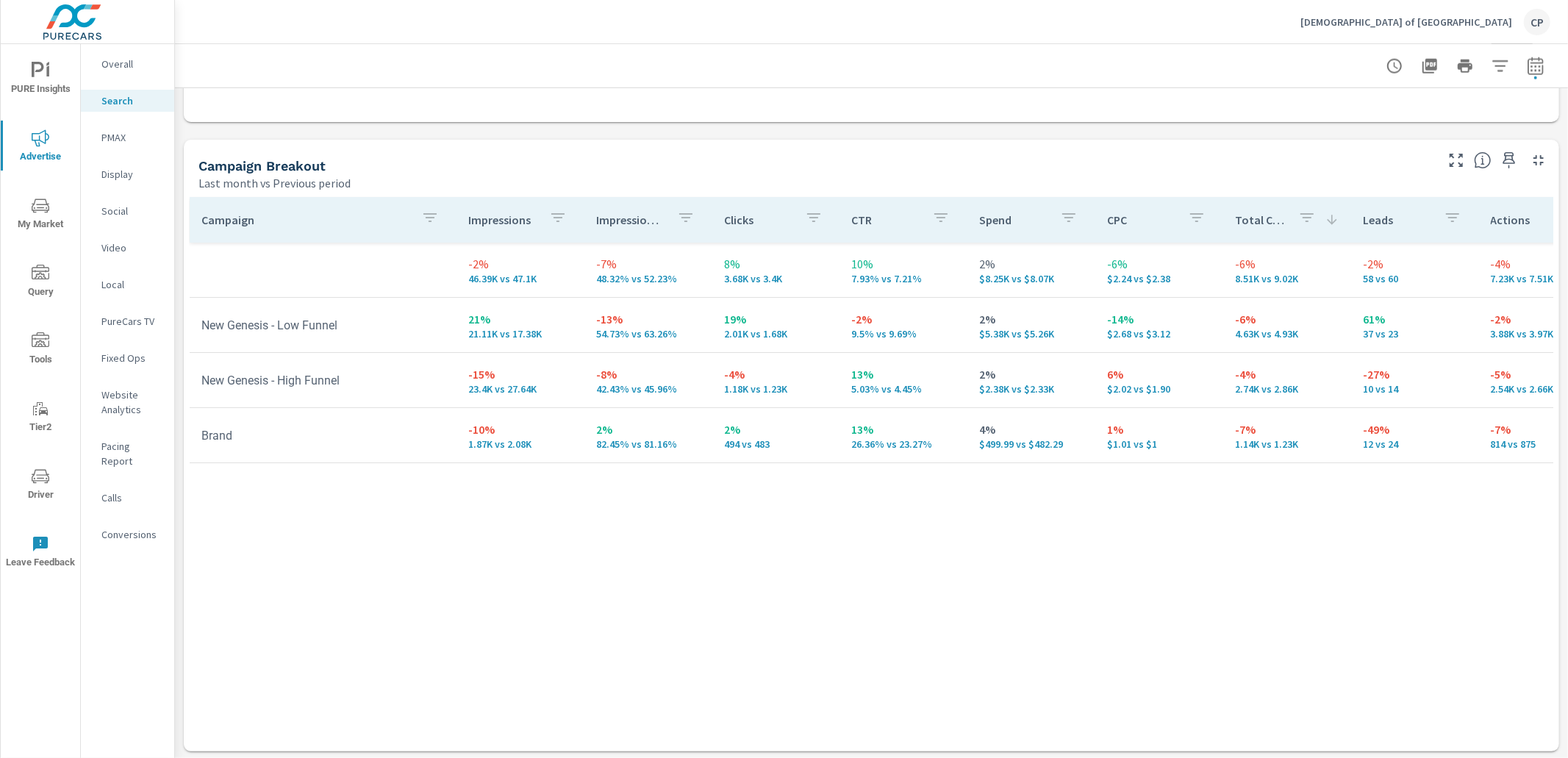
scroll to position [1375, 0]
click at [109, 202] on div "Social" at bounding box center [127, 211] width 93 height 23
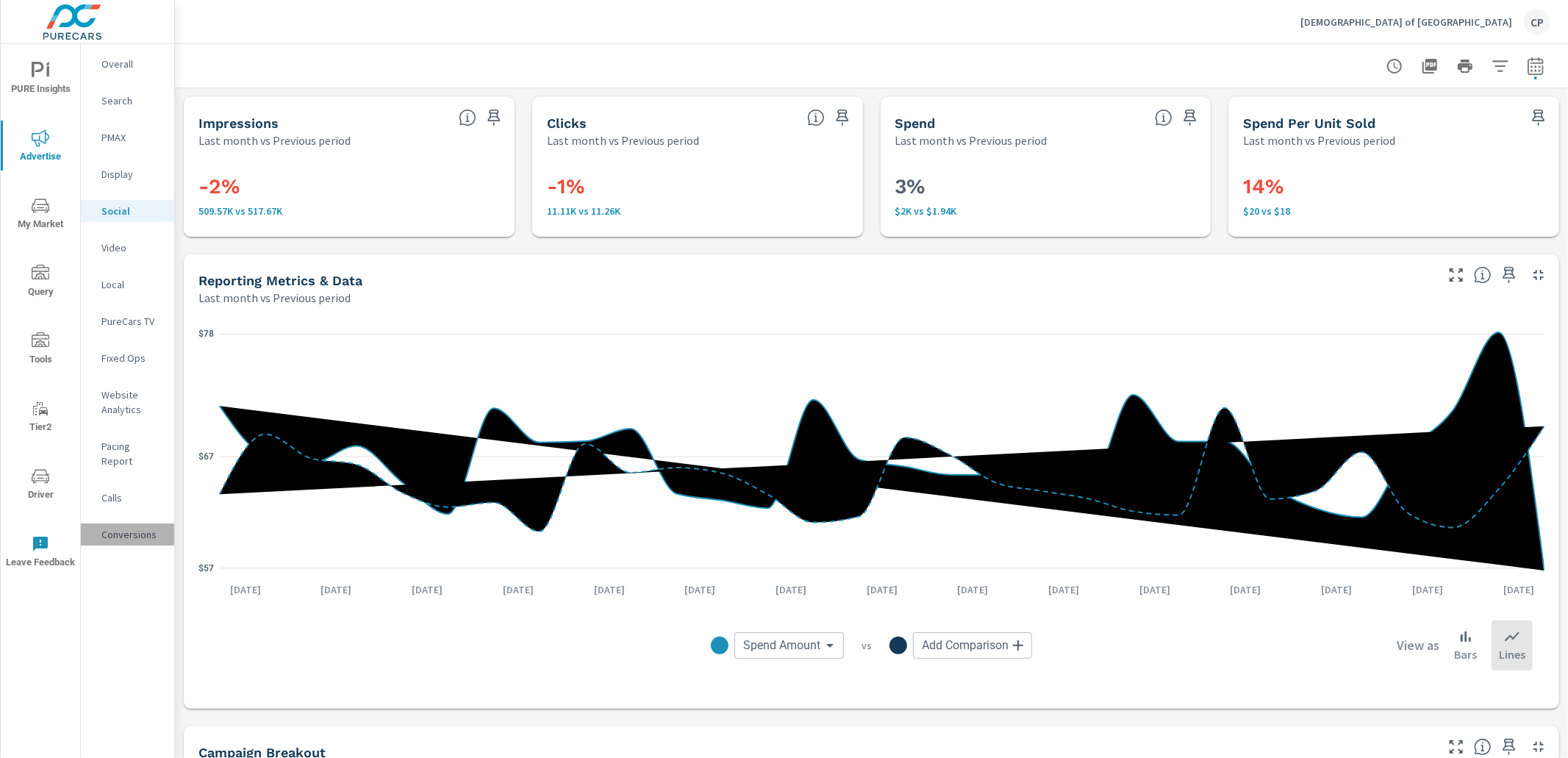
click at [138, 527] on p "Conversions" at bounding box center [132, 534] width 61 height 15
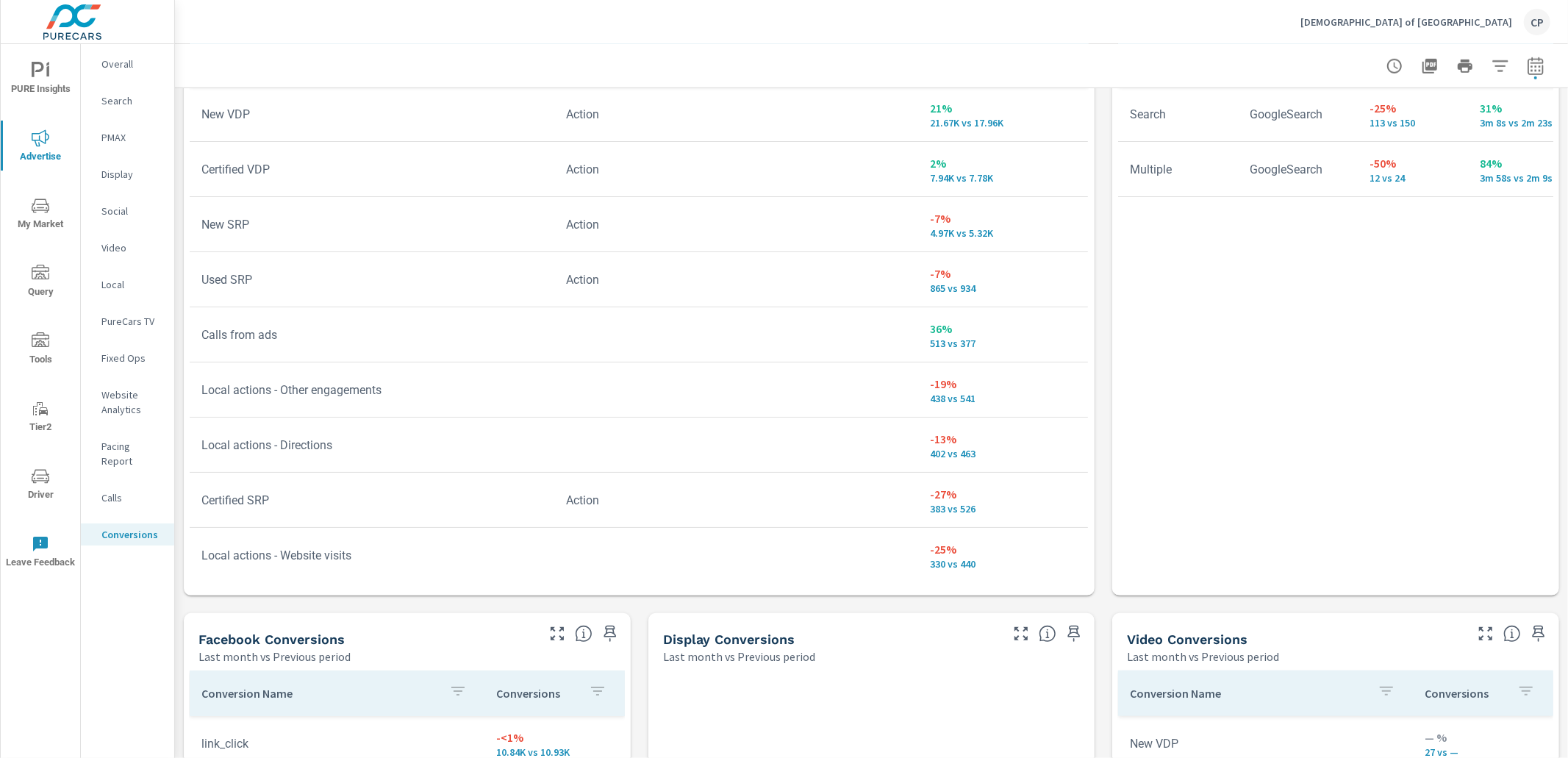
scroll to position [901, 0]
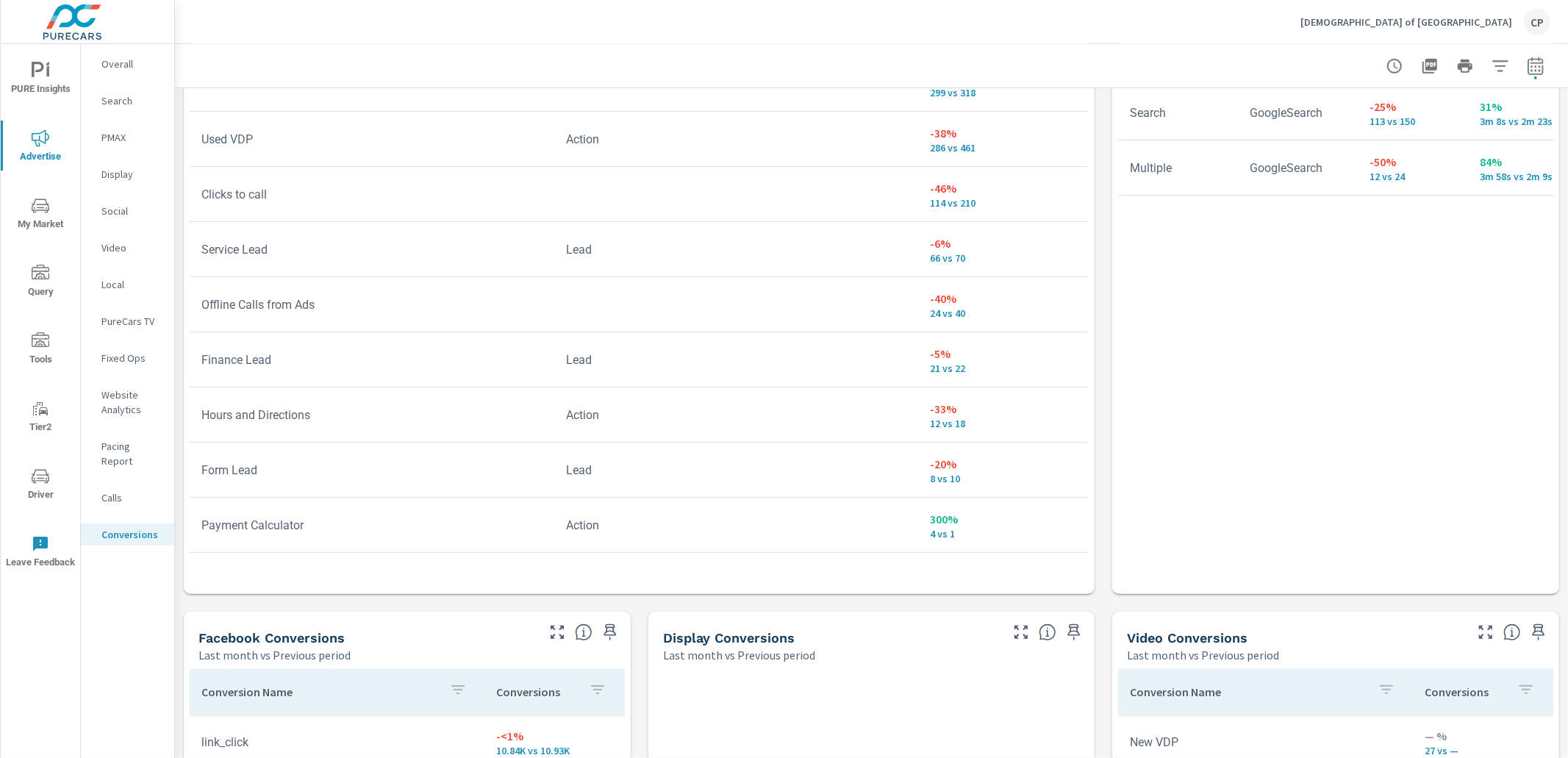
scroll to position [523, 0]
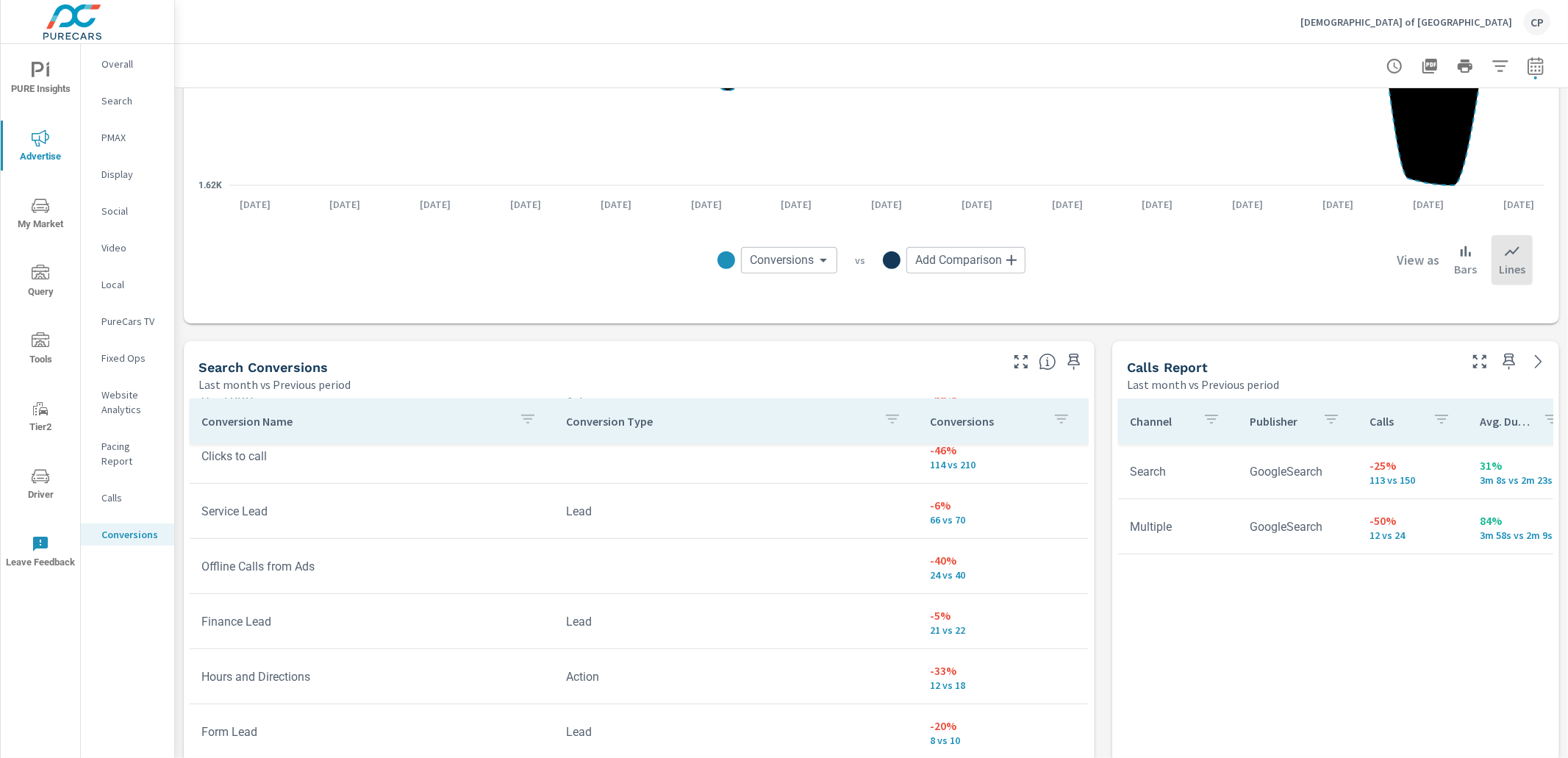
scroll to position [549, 0]
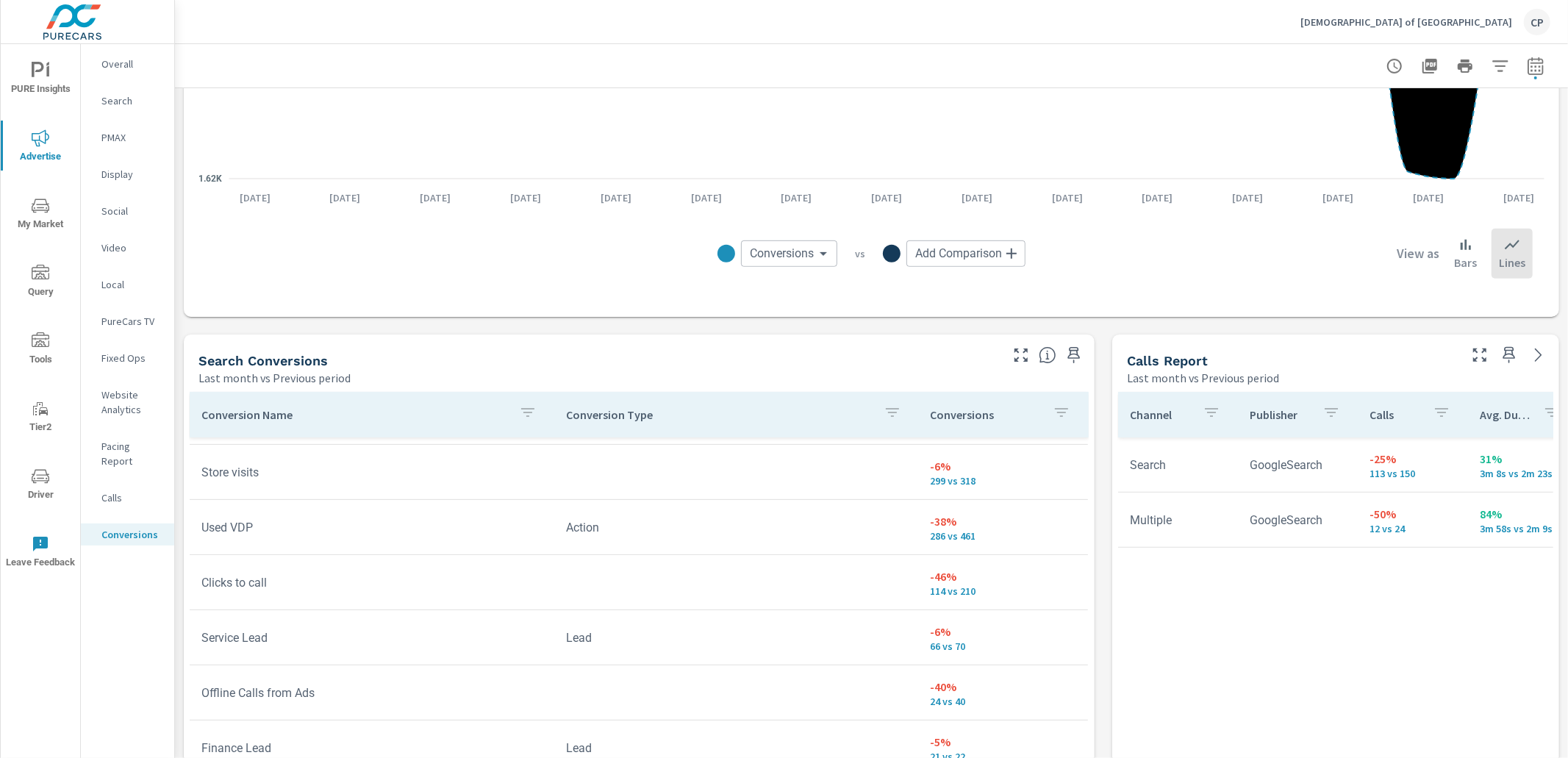
scroll to position [224, 0]
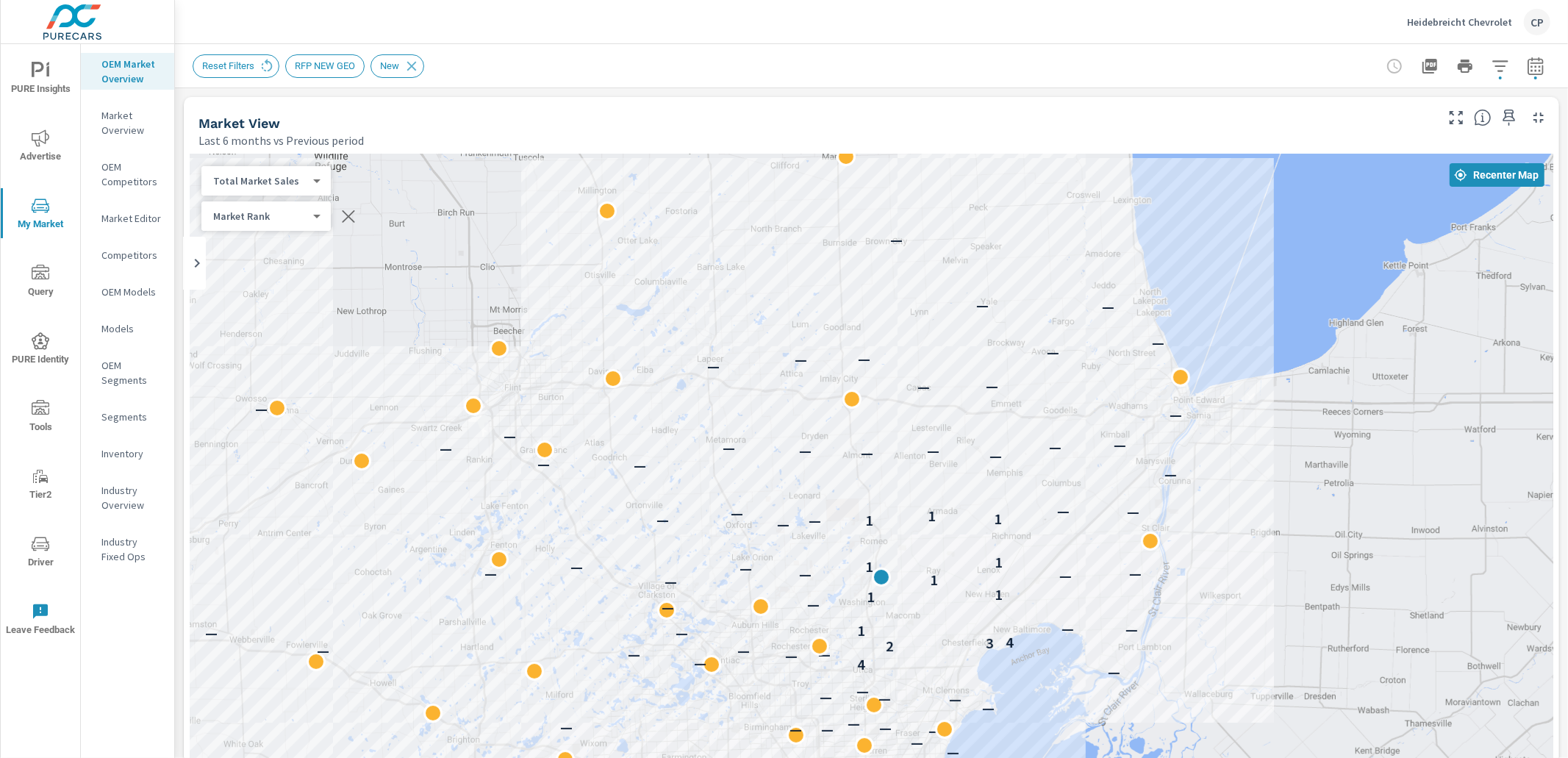
scroll to position [358, 0]
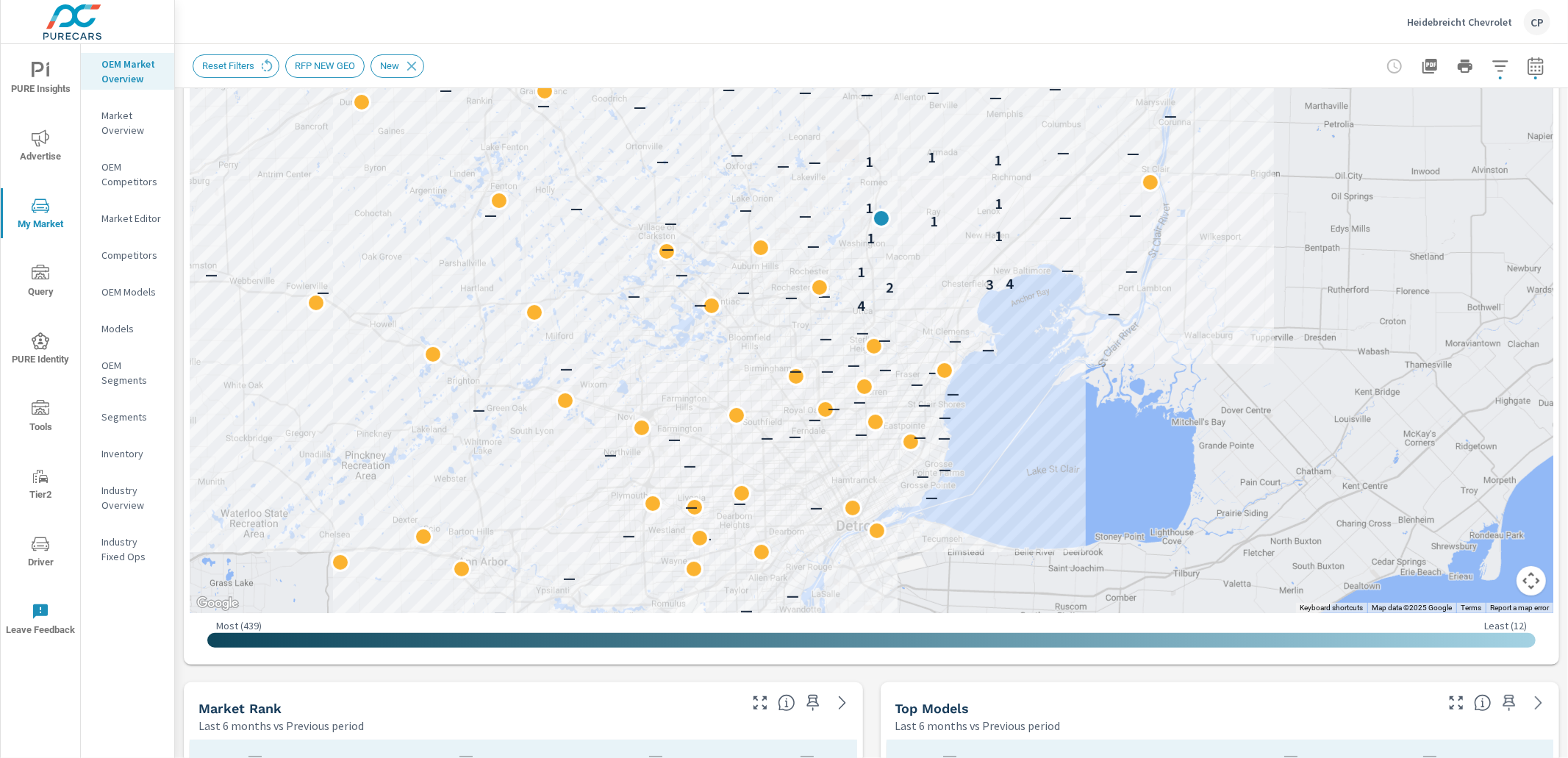
click at [1452, 14] on div "Heidebreicht Chevrolet CP" at bounding box center [1478, 22] width 143 height 26
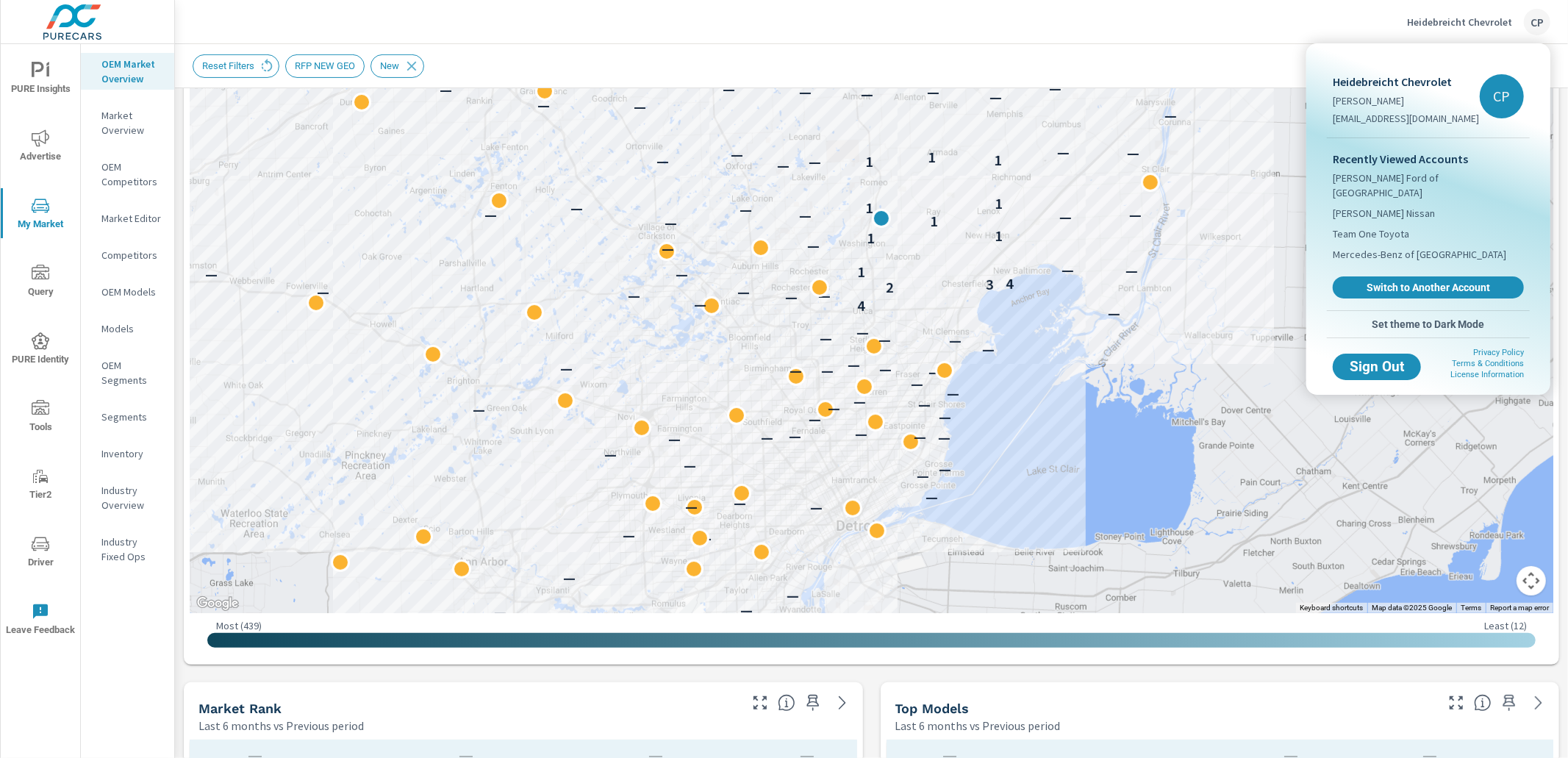
click at [1385, 281] on span "Switch to Another Account" at bounding box center [1428, 288] width 175 height 14
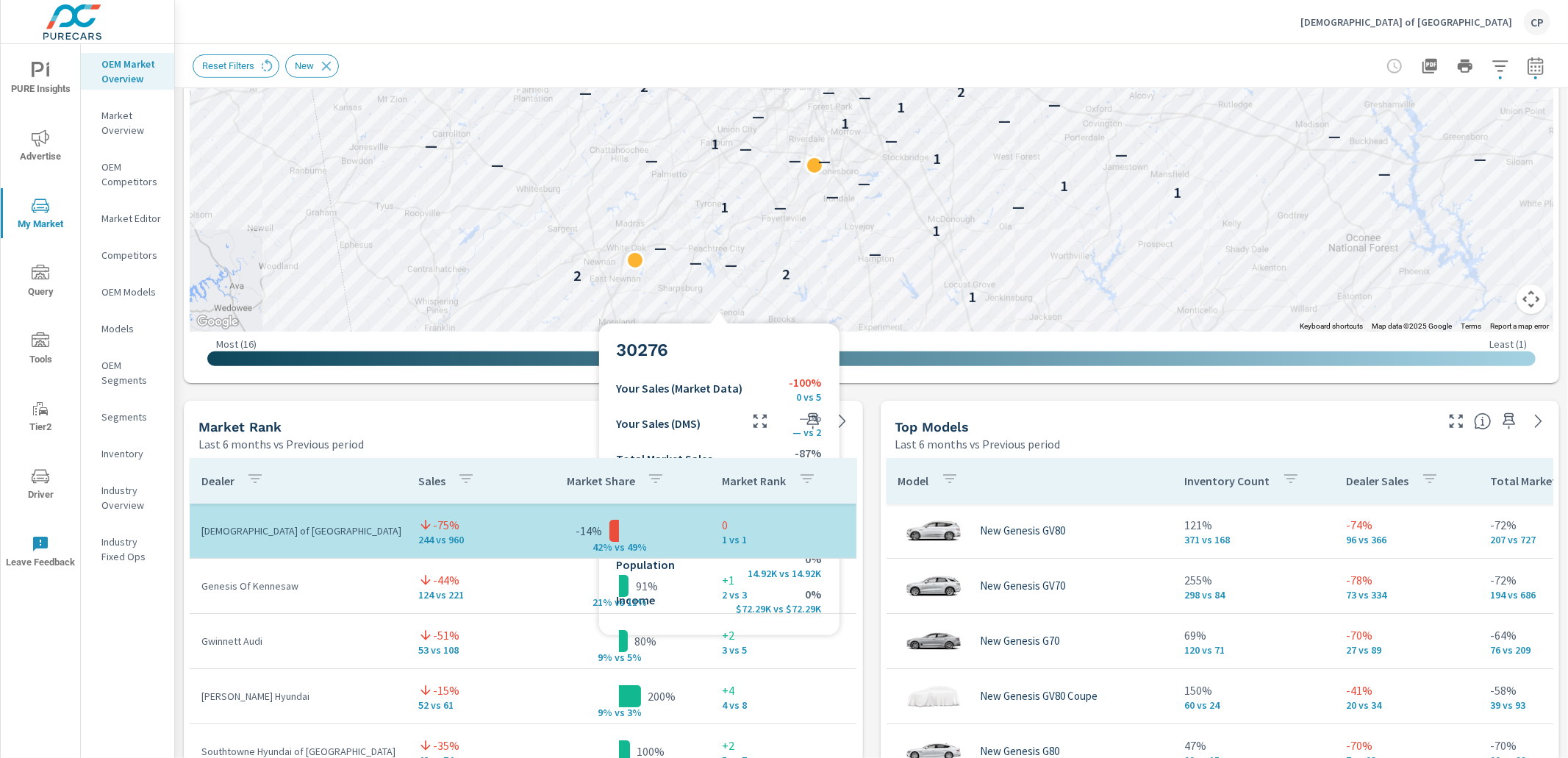
scroll to position [546, 0]
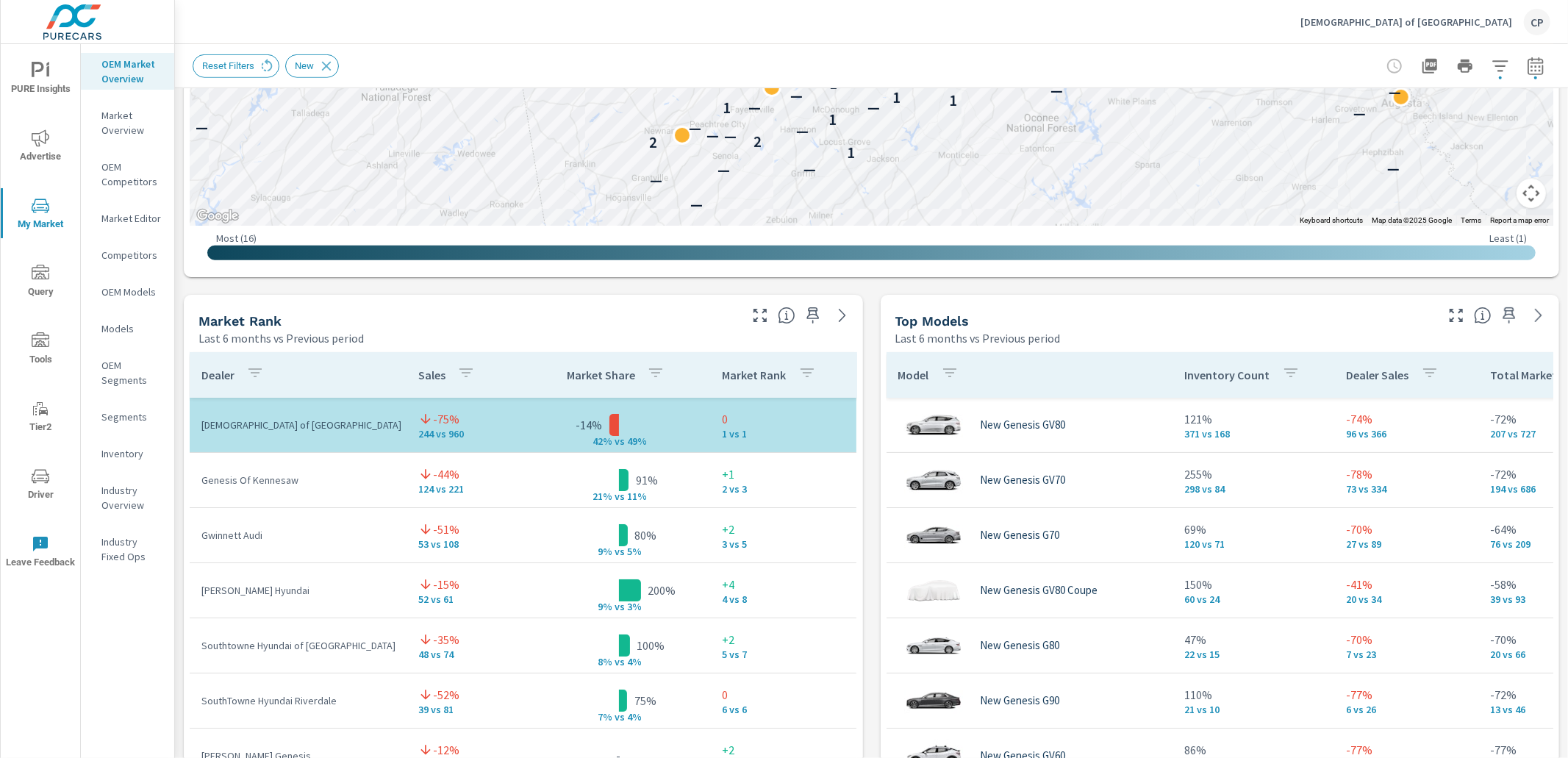
scroll to position [55, 0]
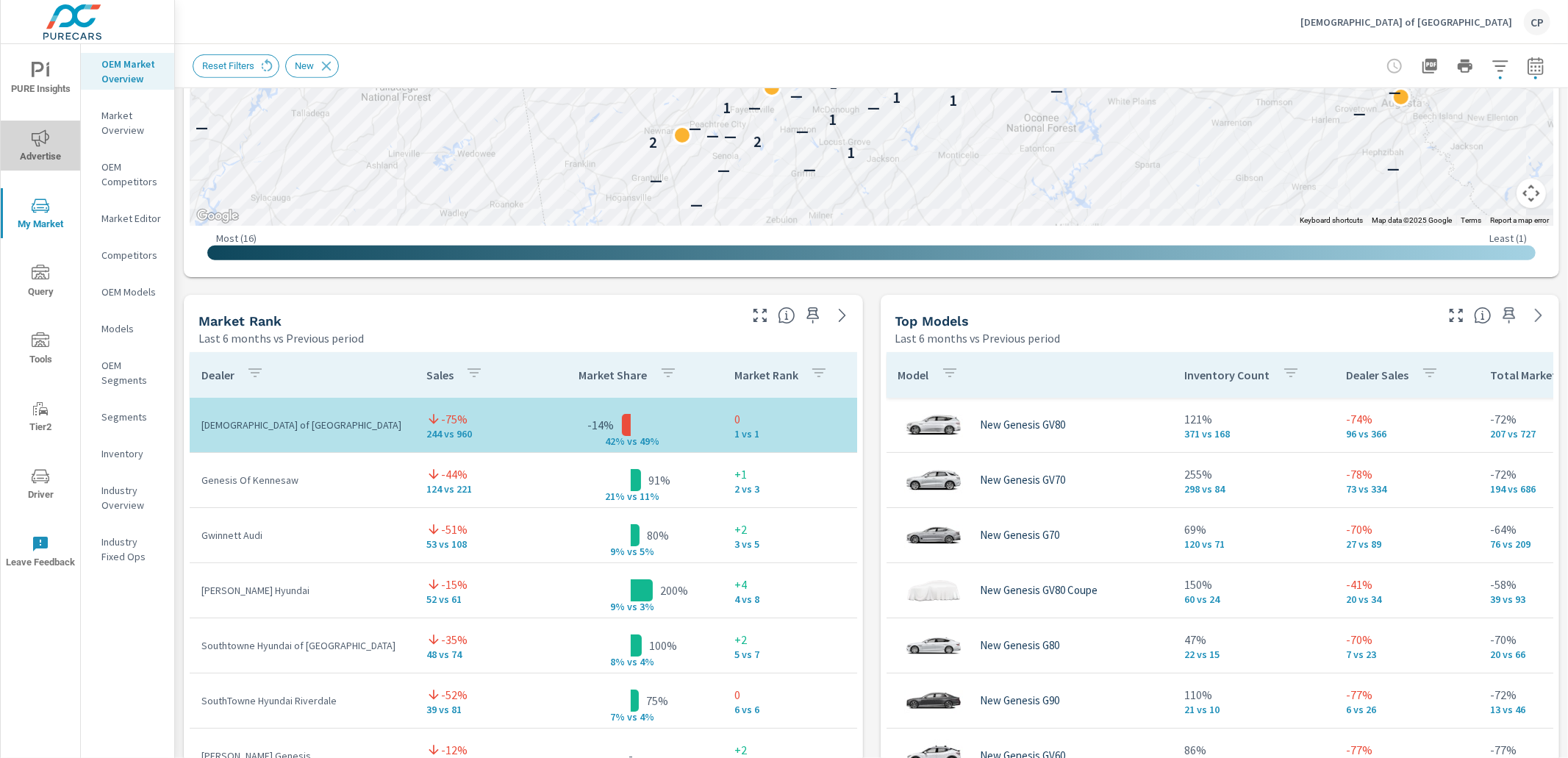
click at [39, 138] on icon "nav menu" at bounding box center [40, 137] width 18 height 17
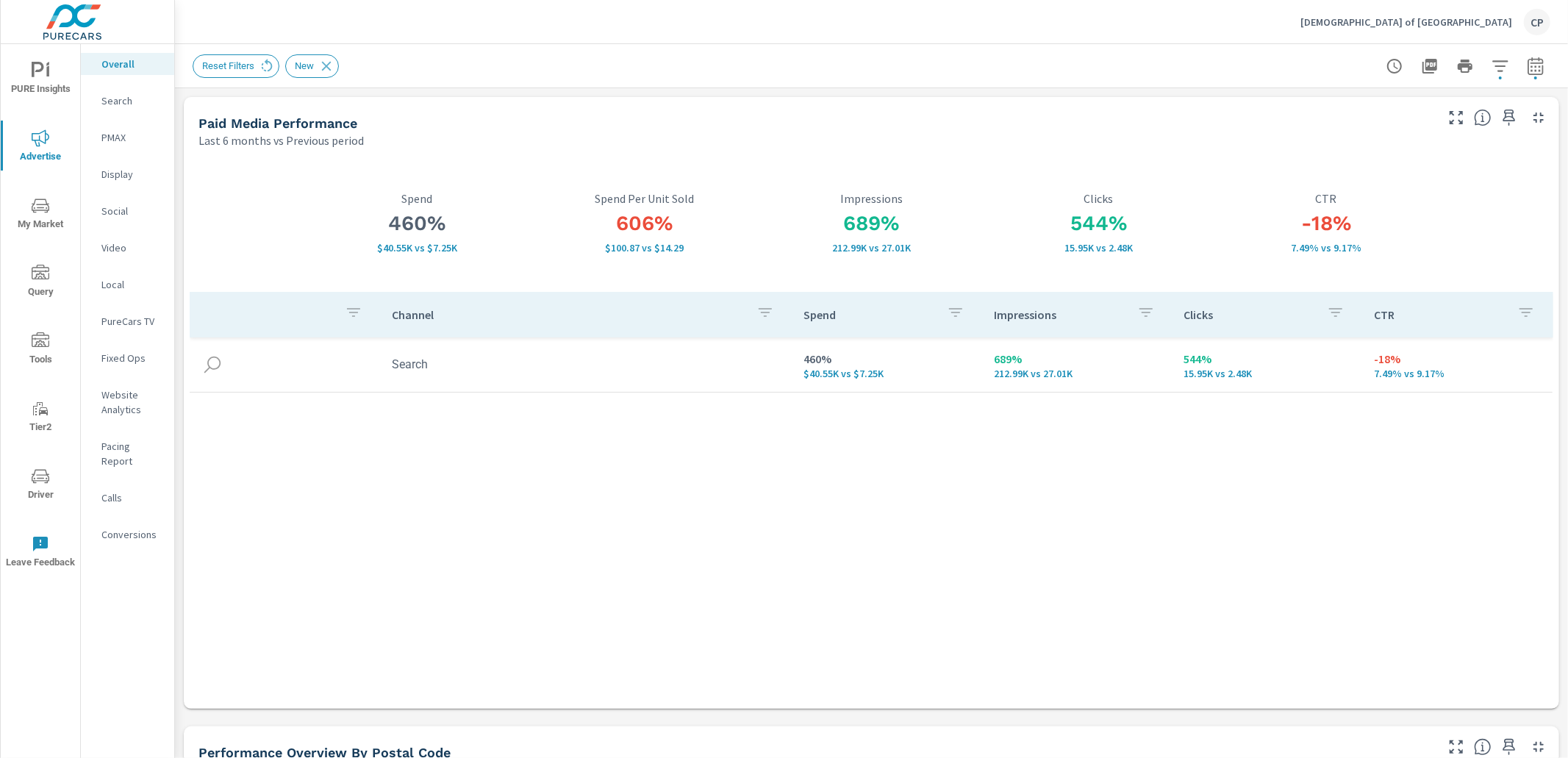
click at [1536, 73] on icon "button" at bounding box center [1536, 67] width 18 height 18
select select "Last 6 months"
select select "Previous period"
click at [1539, 72] on icon "button" at bounding box center [1535, 66] width 16 height 18
click at [1540, 71] on icon "button" at bounding box center [1536, 67] width 18 height 18
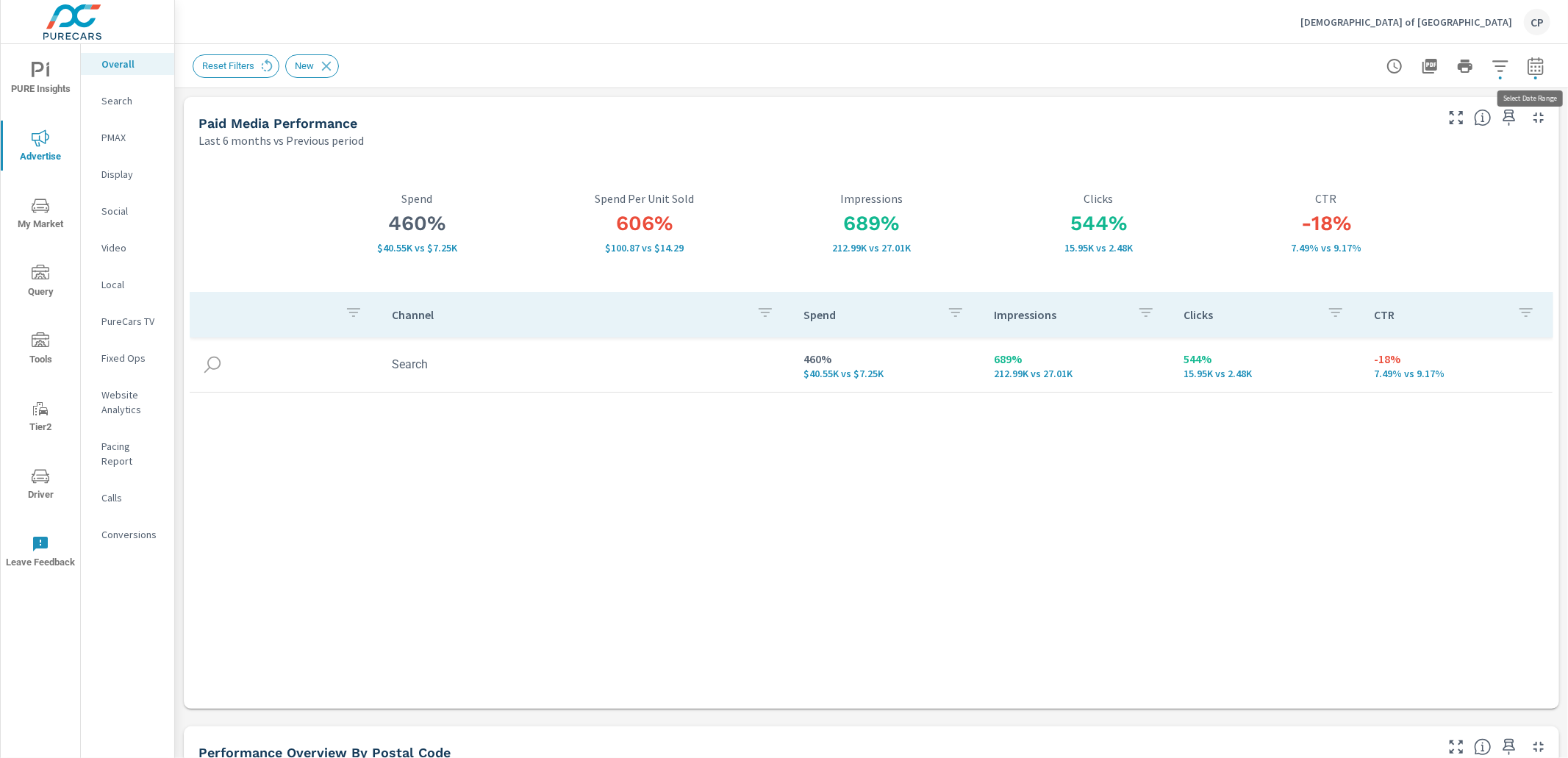
select select "Last 6 months"
select select "Previous period"
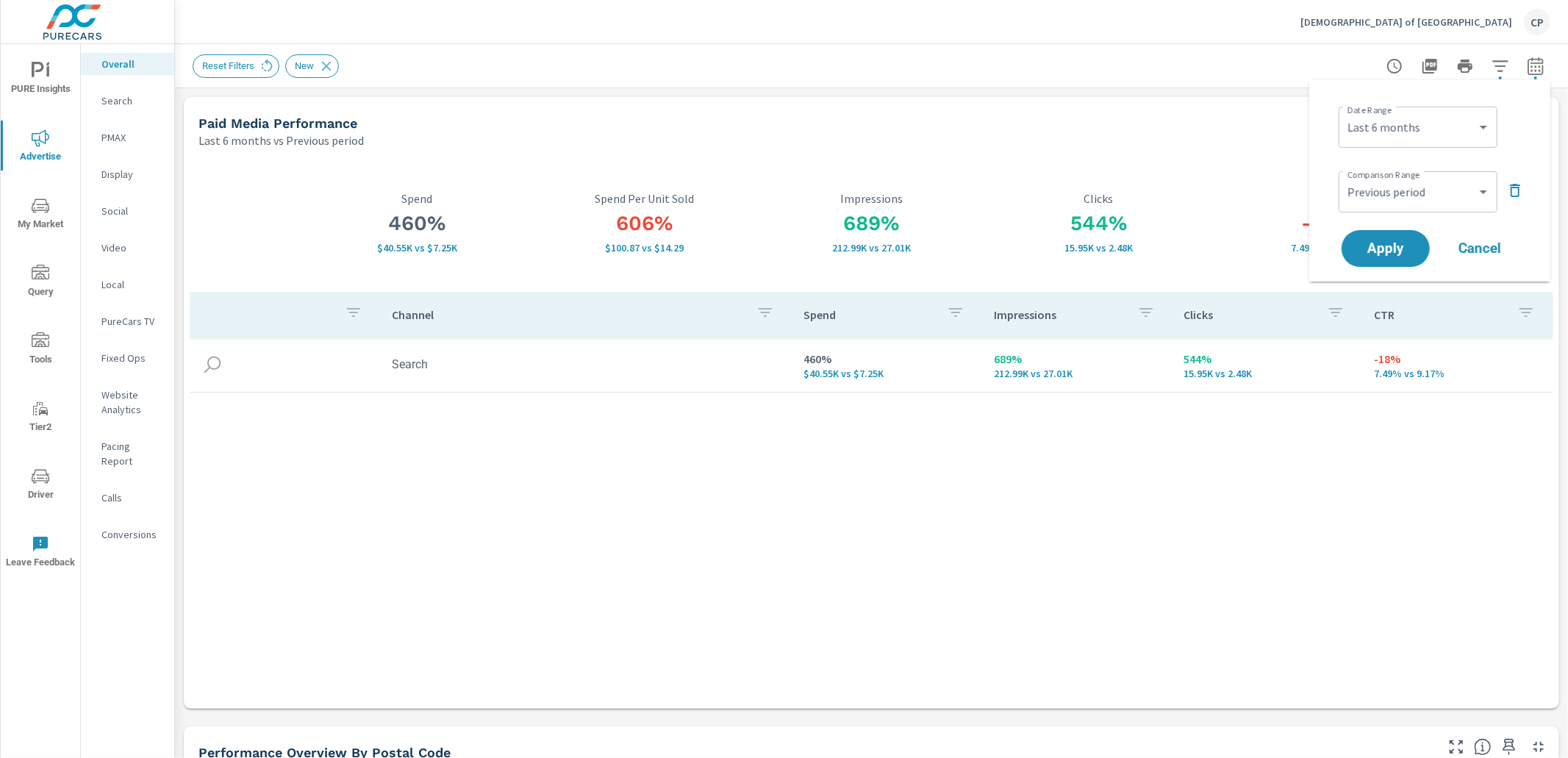
click at [1515, 187] on icon "button" at bounding box center [1514, 191] width 11 height 14
click at [1452, 133] on select "Custom [DATE] Last week Last 7 days Last 14 days Last 30 days Last 45 days Last…" at bounding box center [1417, 127] width 147 height 29
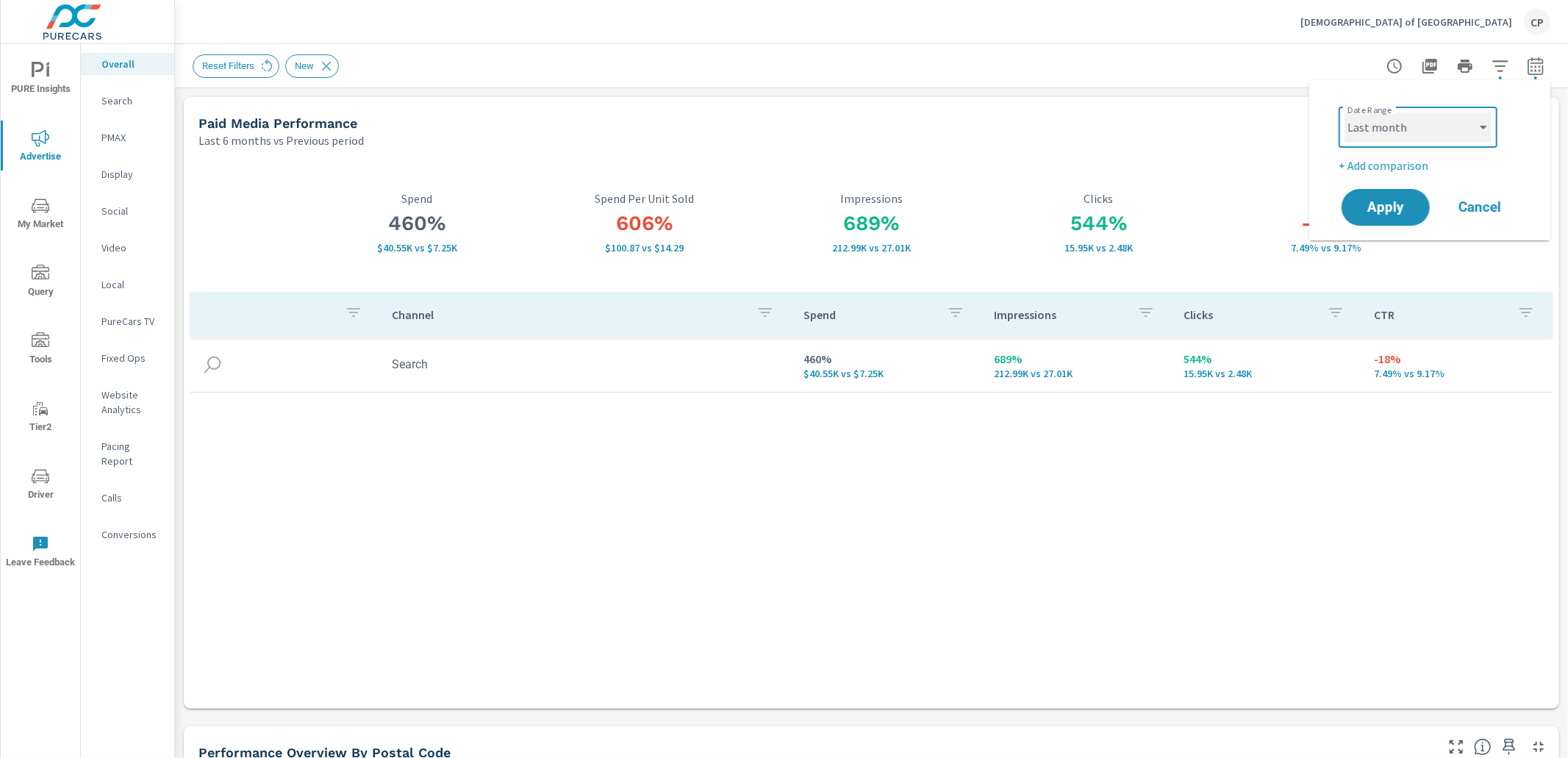
click at [1344, 113] on select "Custom [DATE] Last week Last 7 days Last 14 days Last 30 days Last 45 days Last…" at bounding box center [1417, 127] width 147 height 29
select select "Last month"
click at [1408, 201] on span "Apply" at bounding box center [1386, 208] width 61 height 14
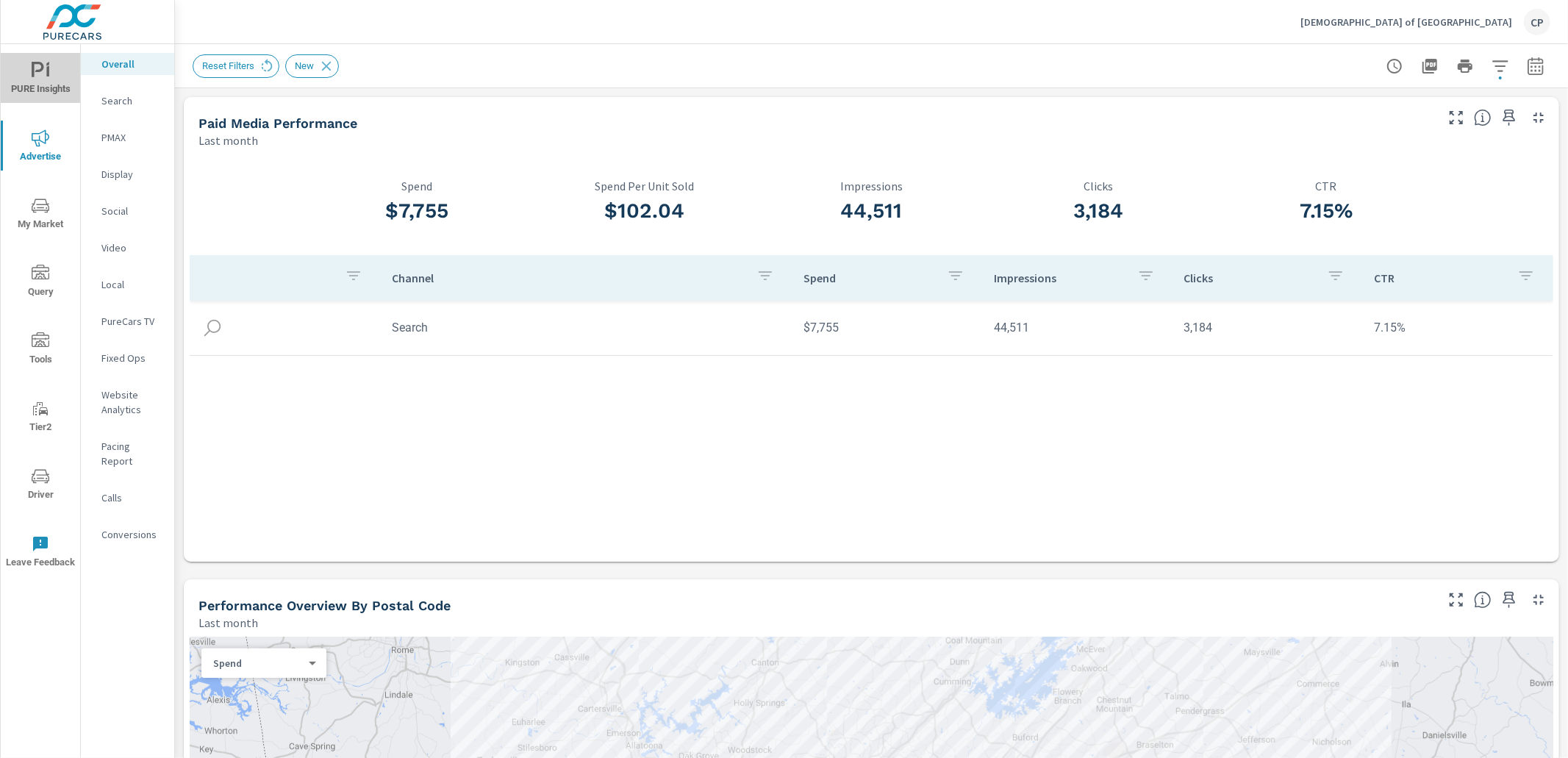
click at [47, 90] on span "PURE Insights" at bounding box center [40, 79] width 71 height 36
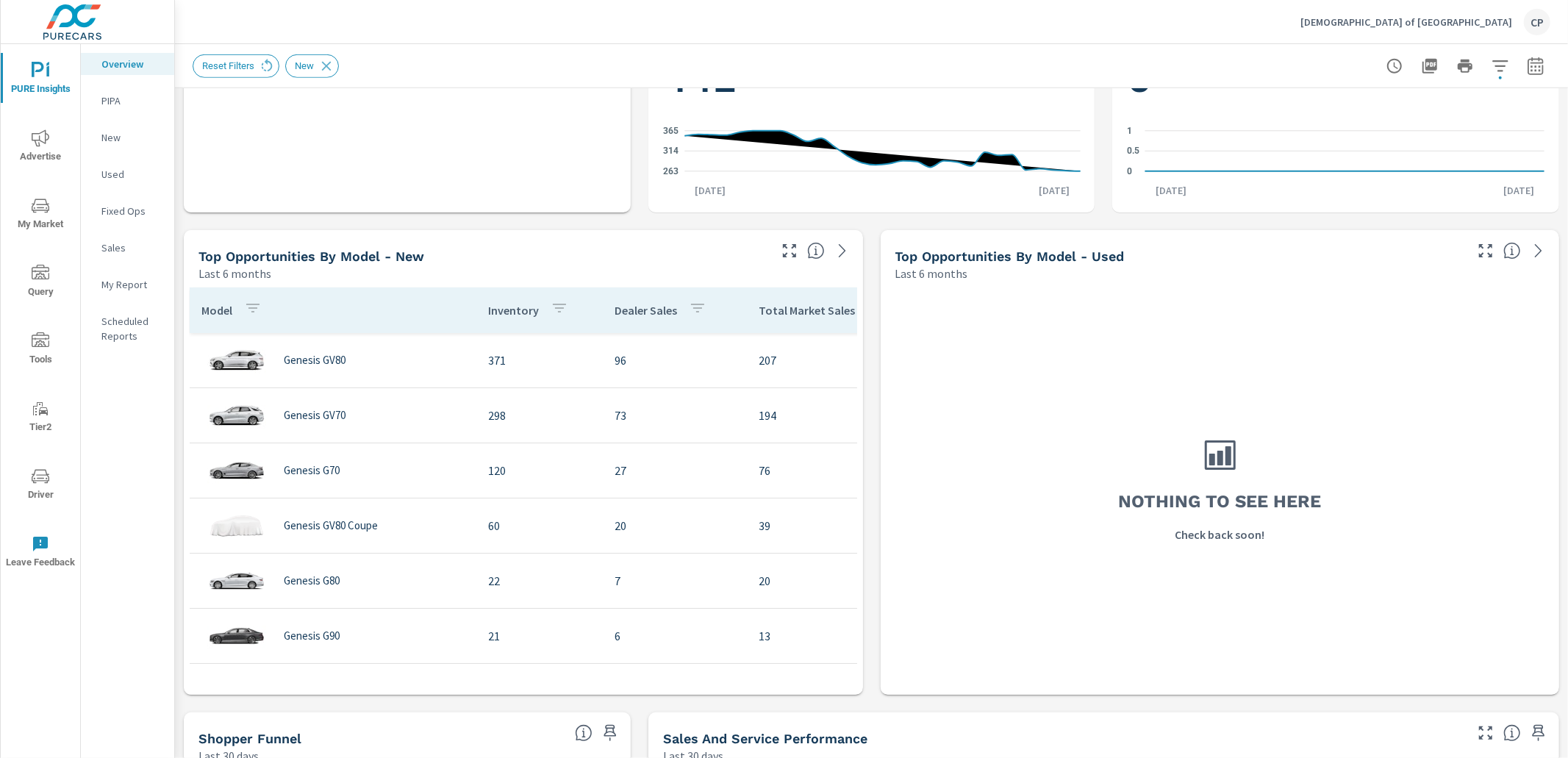
scroll to position [846, 0]
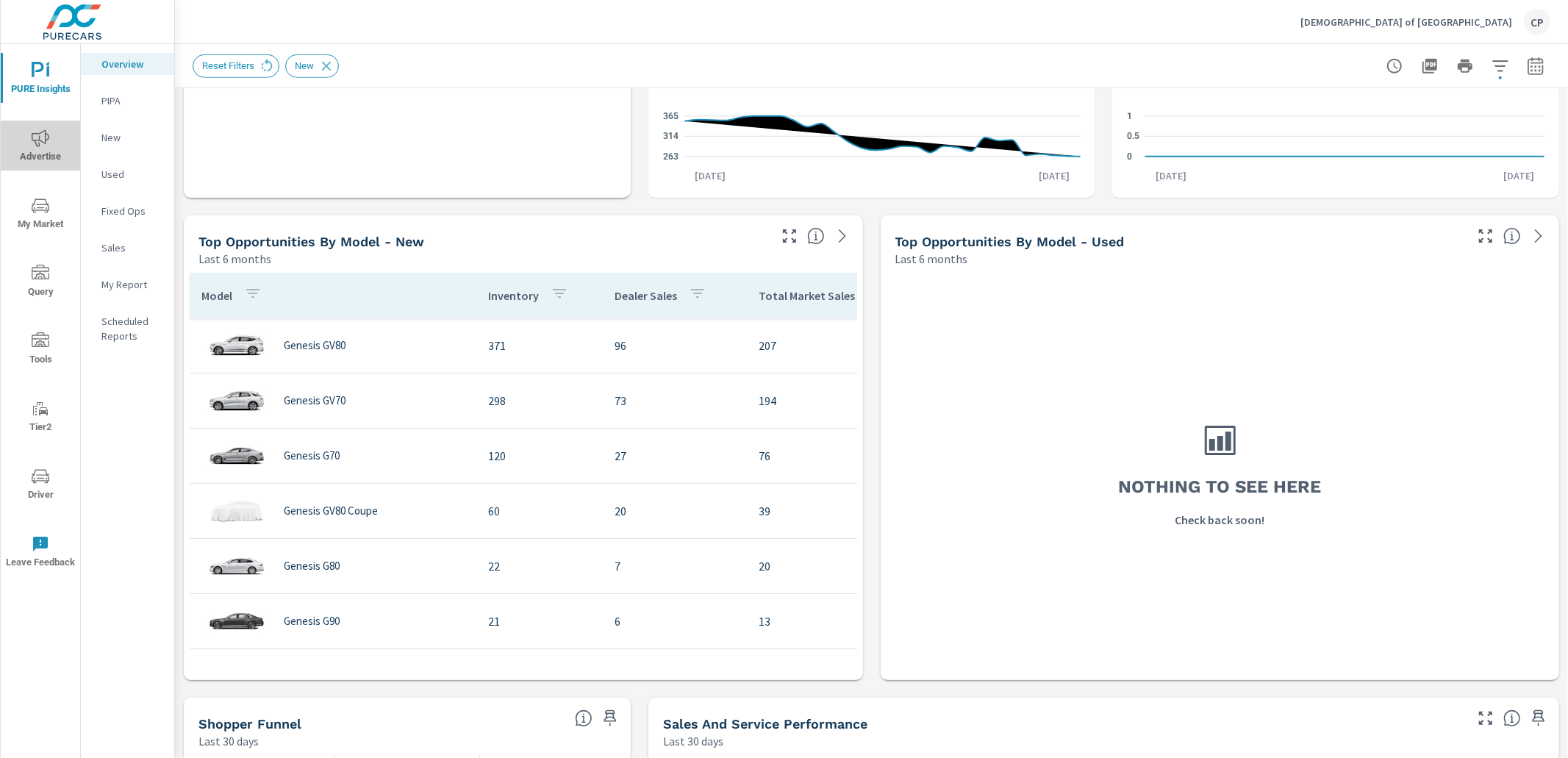
click at [53, 137] on span "Advertise" at bounding box center [40, 147] width 71 height 36
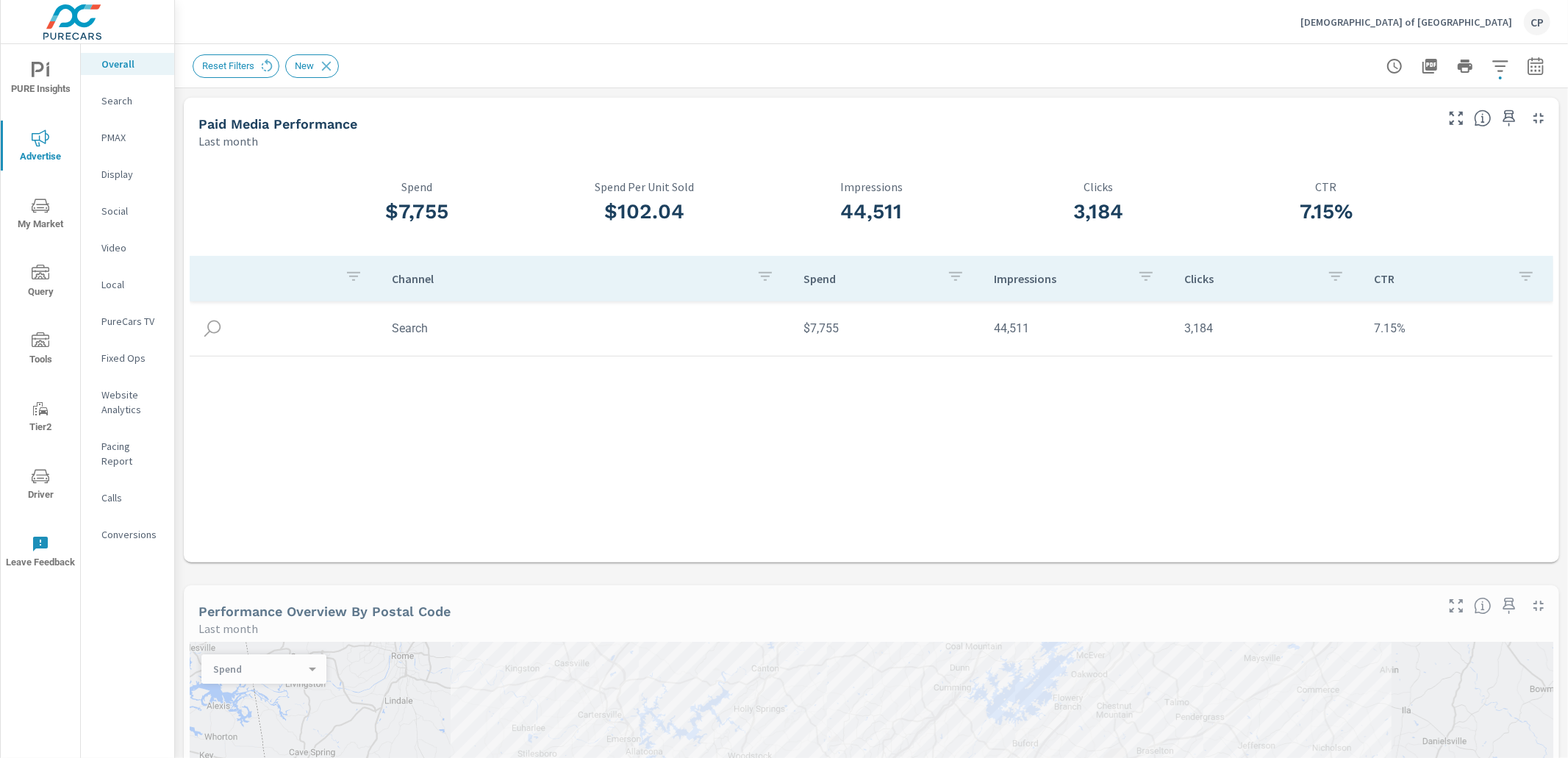
click at [117, 95] on p "Search" at bounding box center [132, 100] width 61 height 15
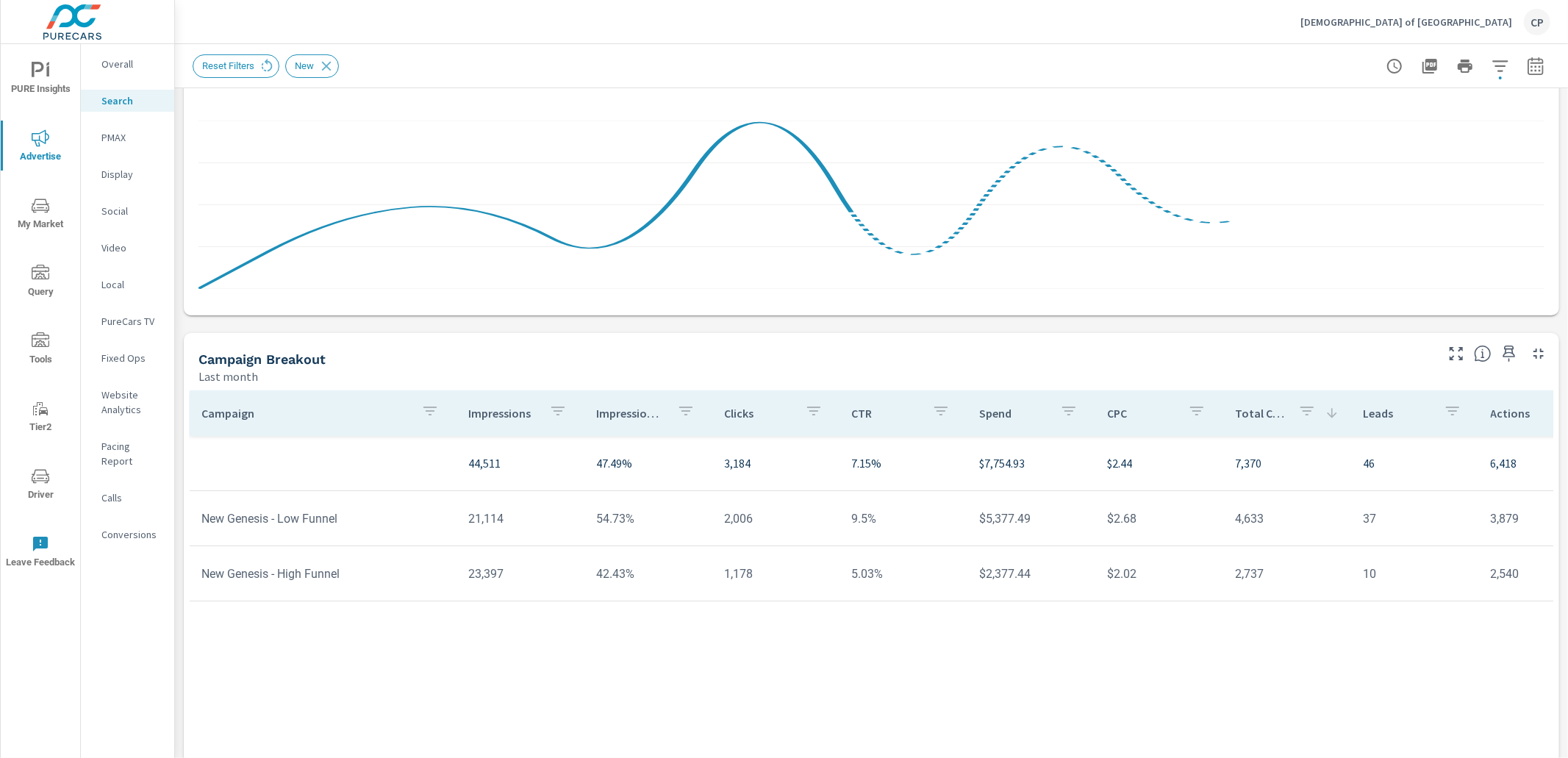
scroll to position [295, 0]
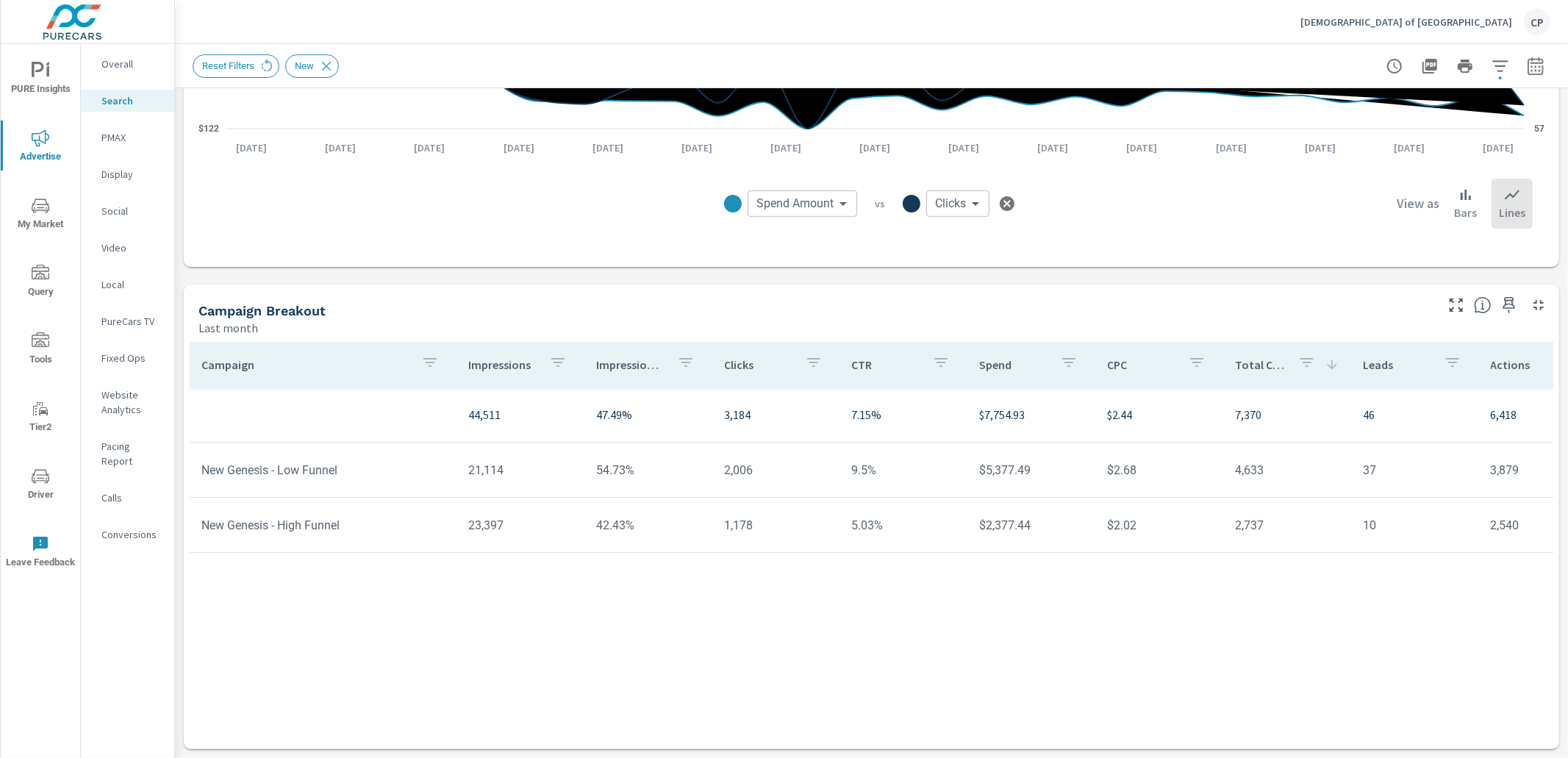
click at [140, 391] on p "Website Analytics" at bounding box center [132, 402] width 61 height 29
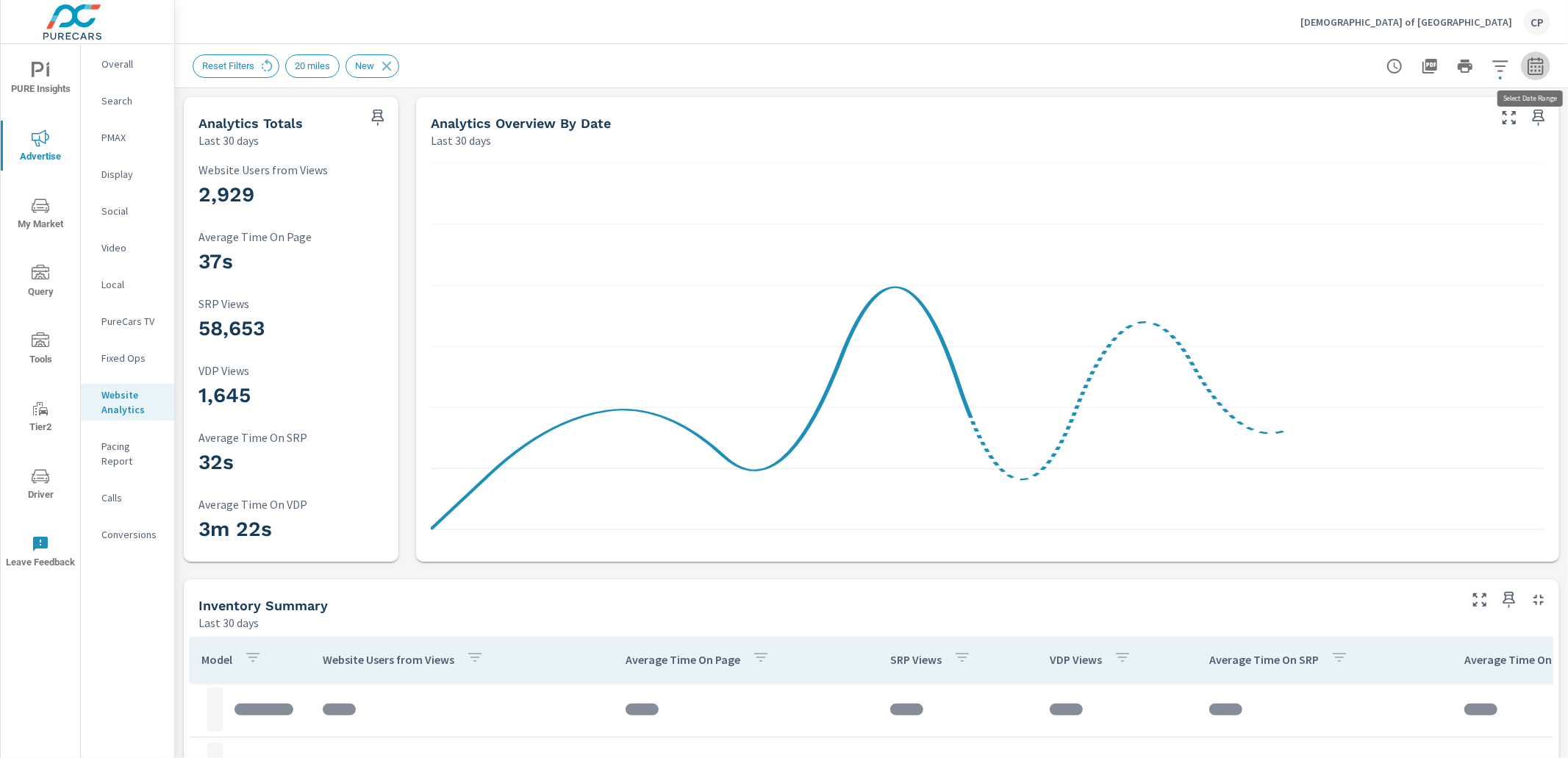
click at [1533, 70] on icon "button" at bounding box center [1536, 67] width 18 height 18
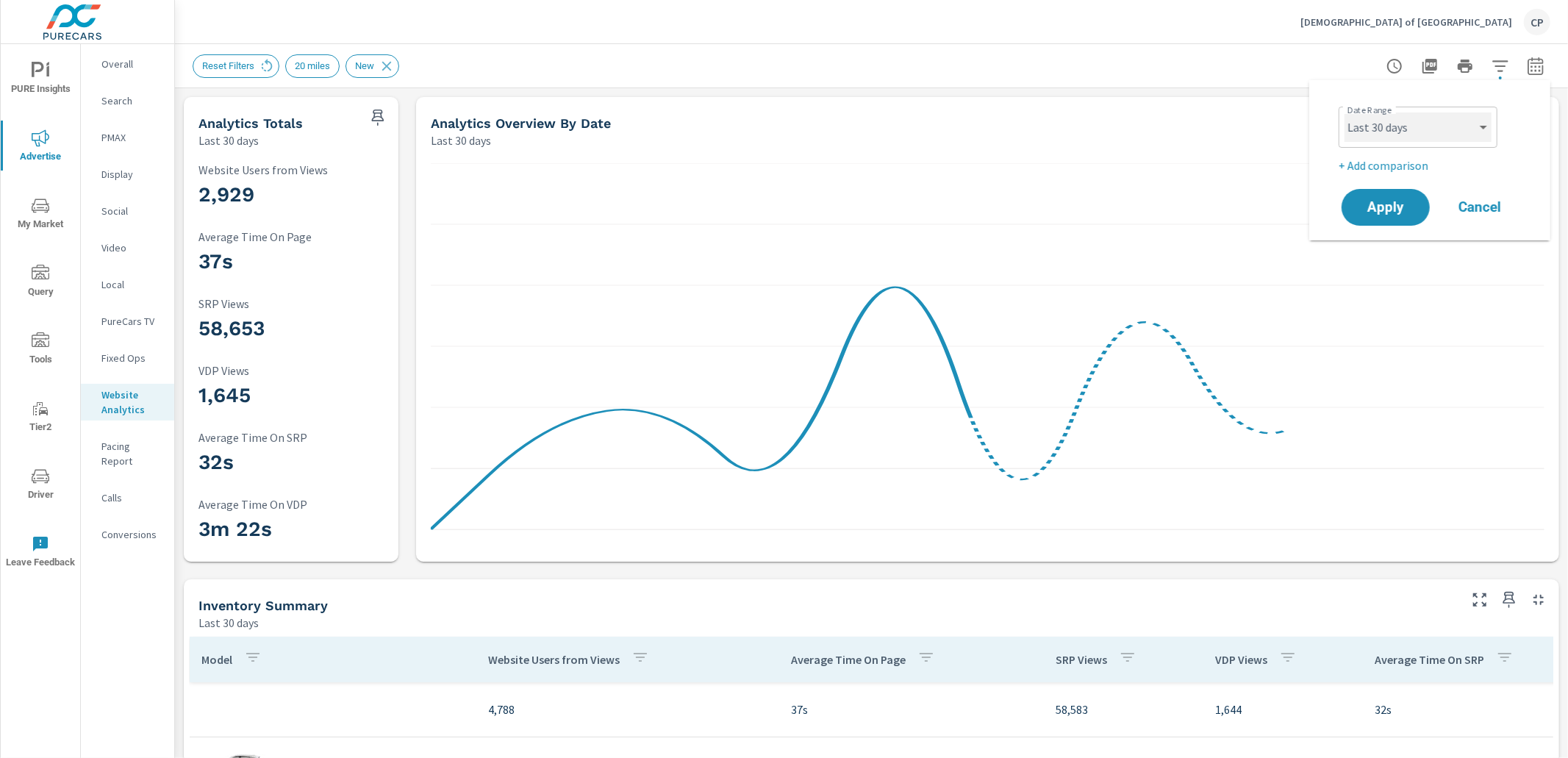
click at [1388, 130] on select "Custom [DATE] Last week Last 7 days Last 14 days Last 30 days Last 45 days Last…" at bounding box center [1417, 127] width 147 height 29
click at [1344, 113] on select "Custom [DATE] Last week Last 7 days Last 14 days Last 30 days Last 45 days Last…" at bounding box center [1417, 127] width 147 height 29
select select "Last 2 months"
click at [1382, 214] on span "Apply" at bounding box center [1386, 208] width 61 height 14
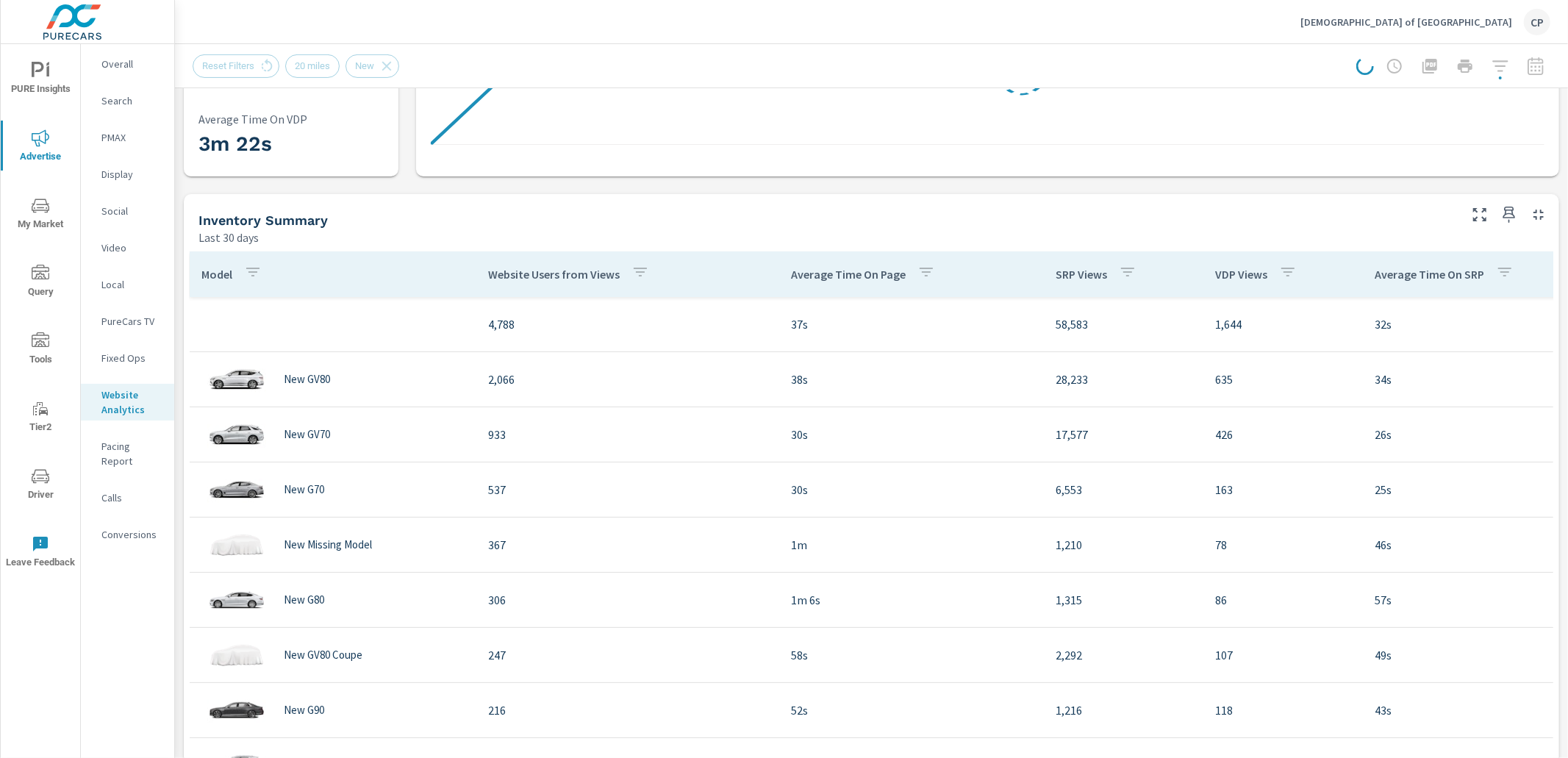
scroll to position [388, 0]
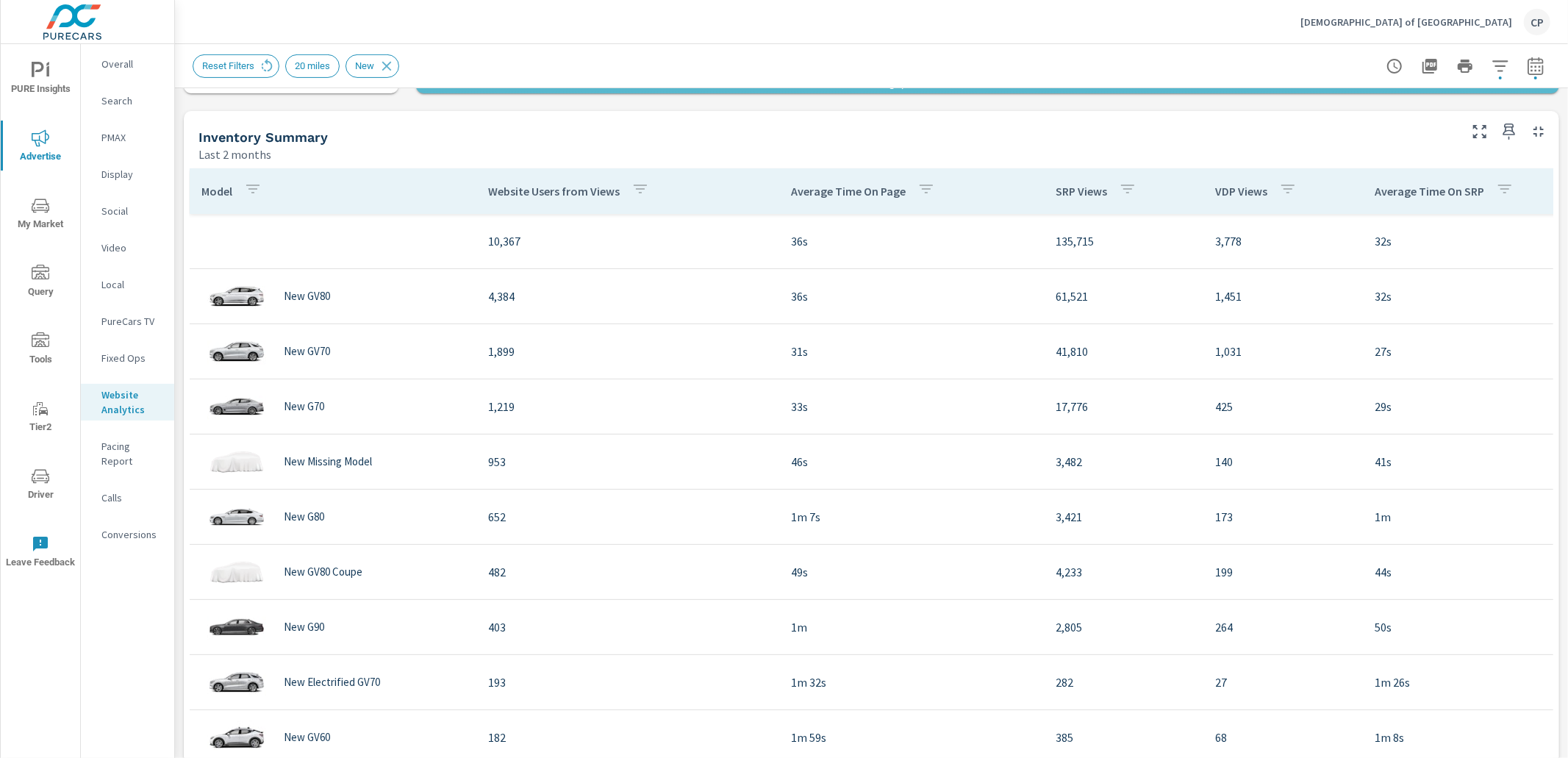
scroll to position [468, 0]
click at [140, 99] on p "Search" at bounding box center [132, 100] width 61 height 15
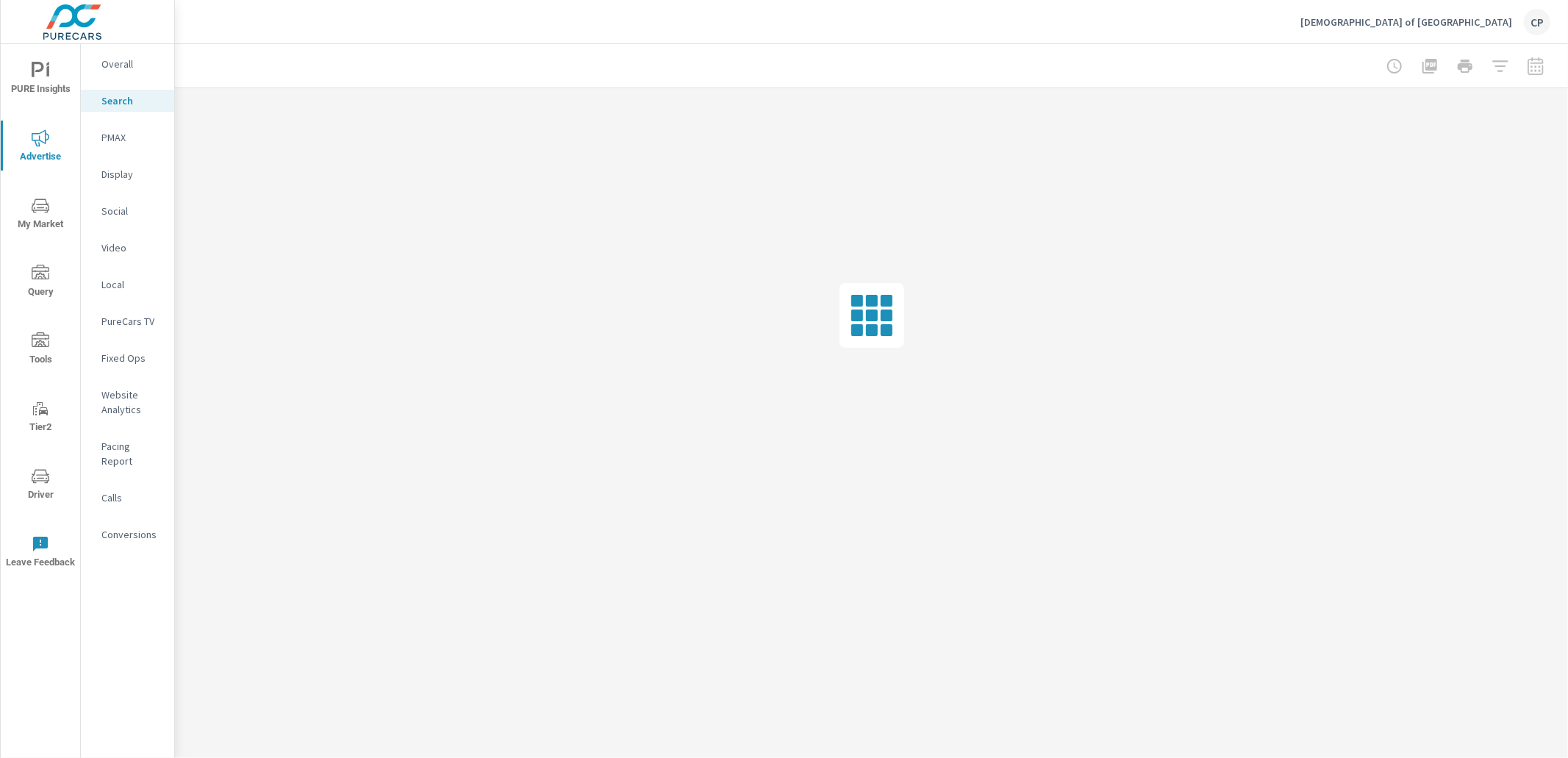
click at [105, 206] on p "Social" at bounding box center [132, 211] width 61 height 15
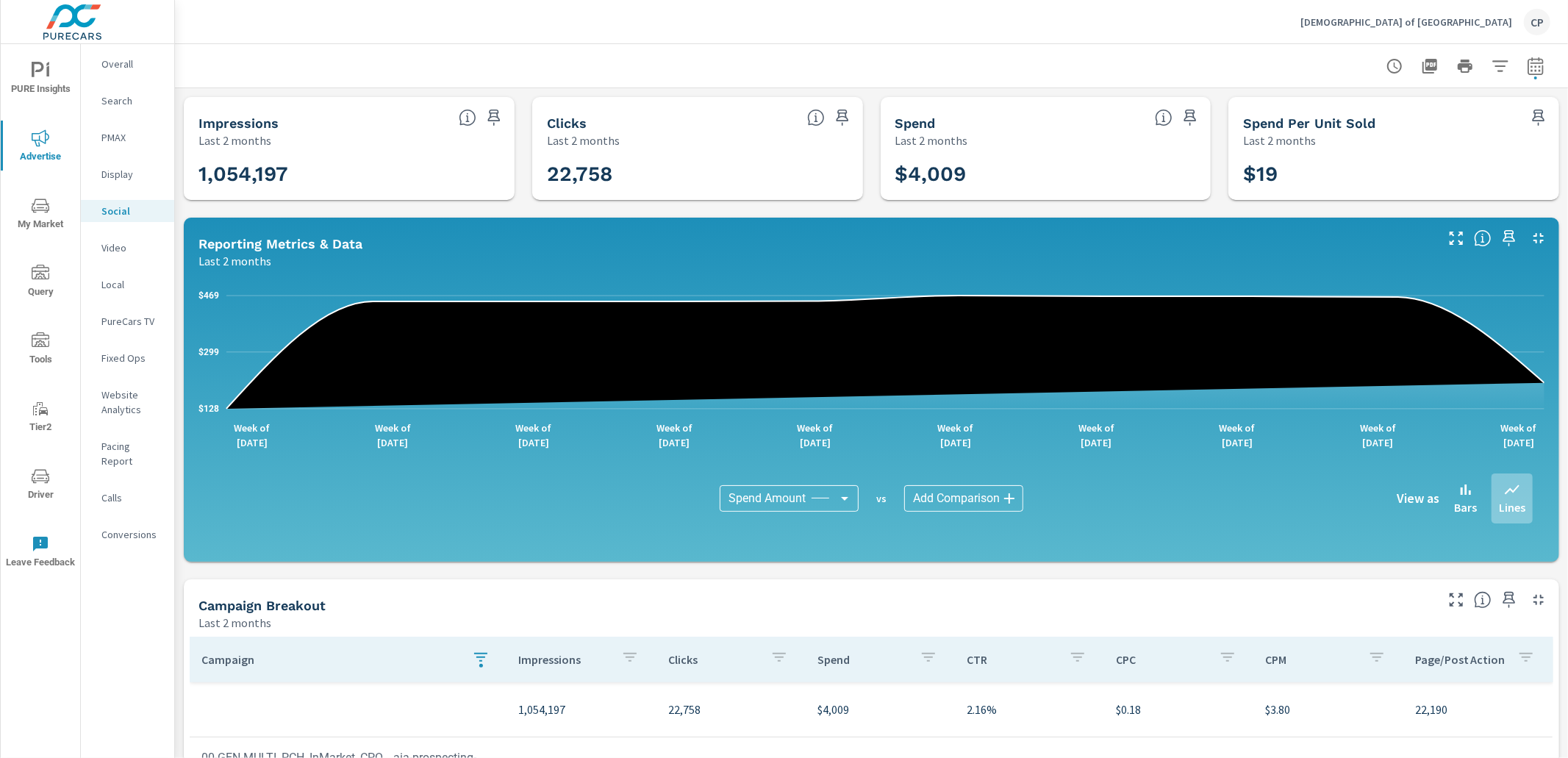
click at [1534, 69] on icon "button" at bounding box center [1536, 67] width 18 height 18
select select "Last 2 months"
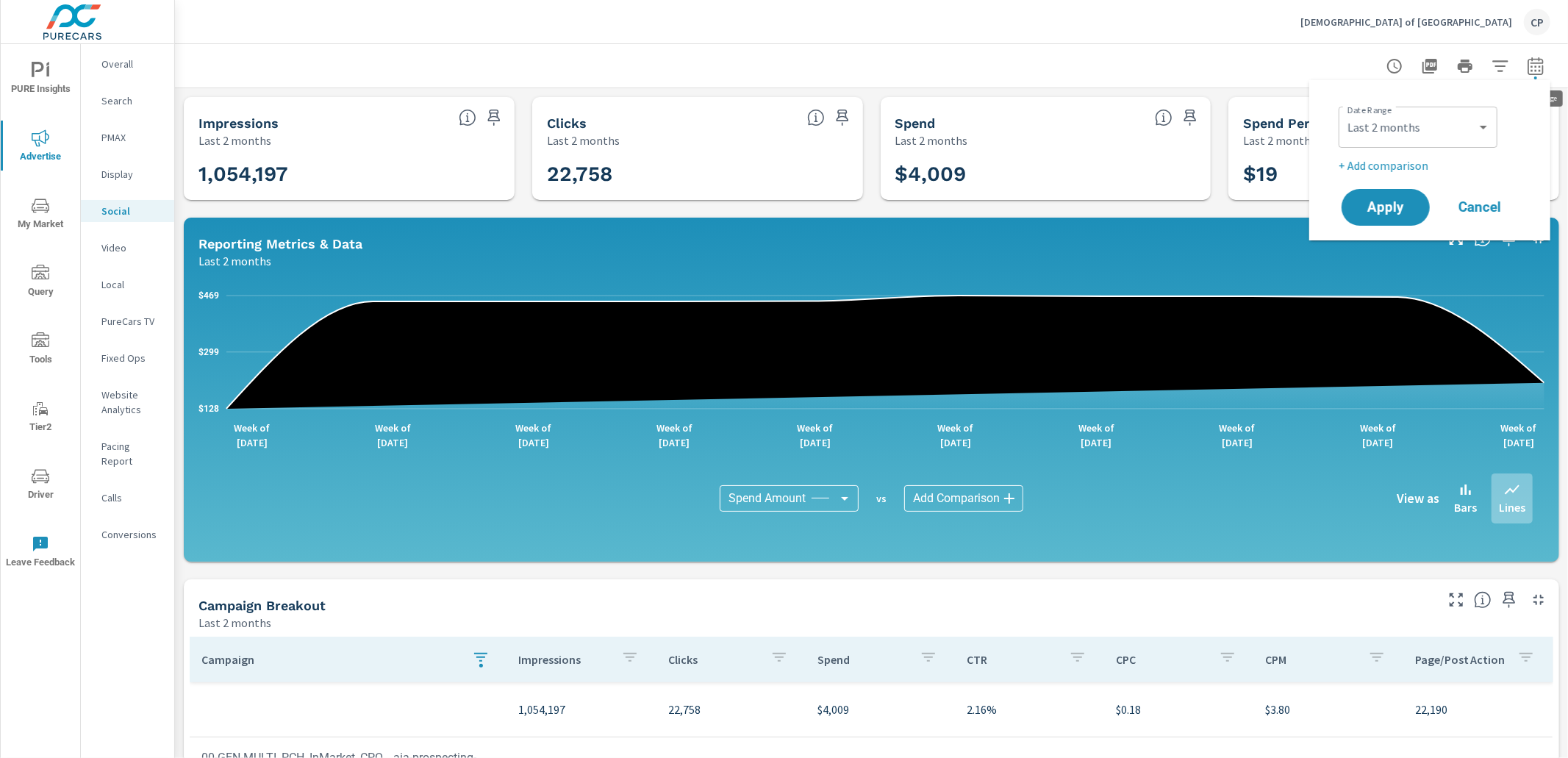
click at [1536, 72] on icon "button" at bounding box center [1536, 67] width 18 height 18
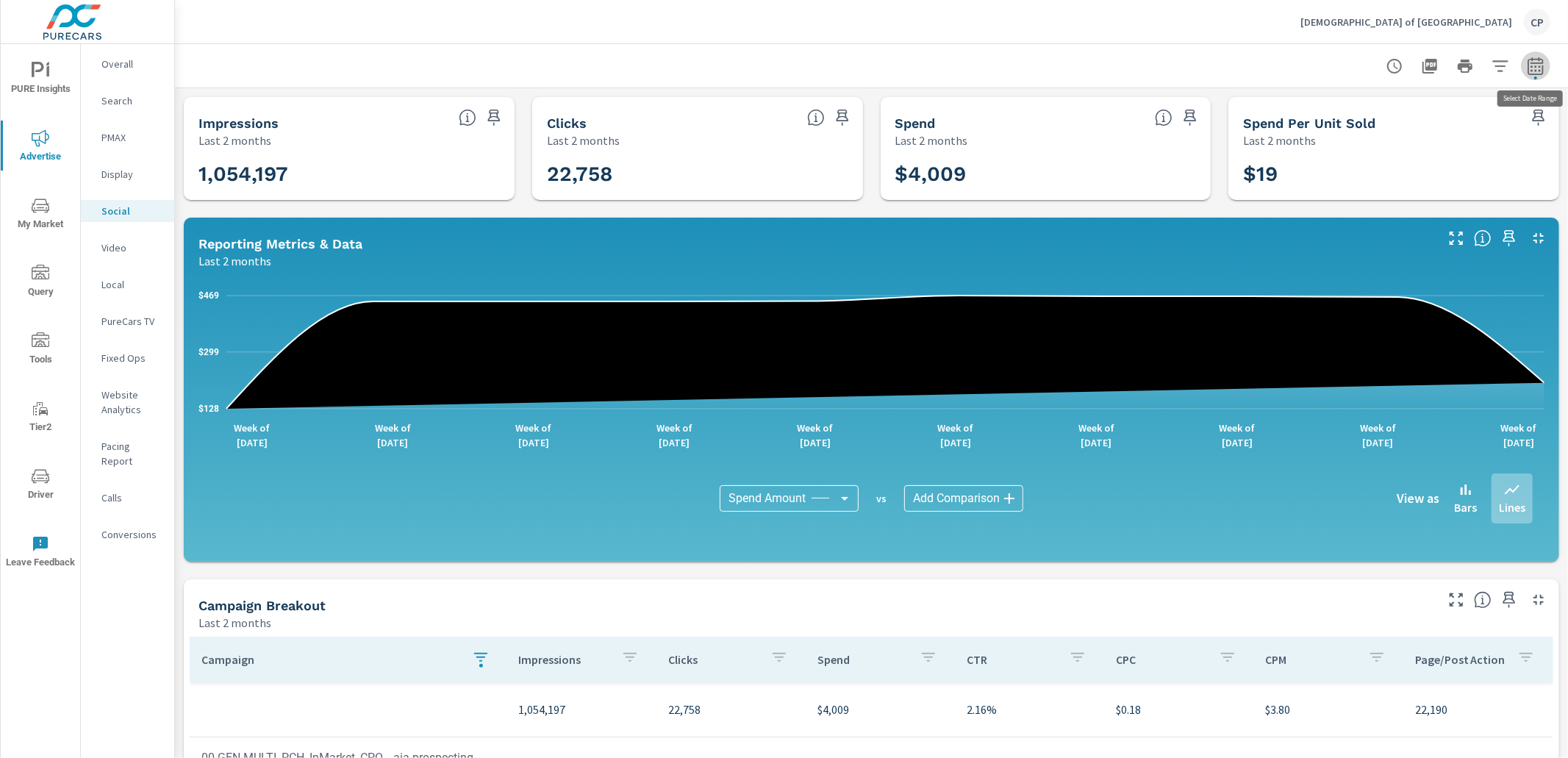
click at [1527, 77] on button "button" at bounding box center [1536, 67] width 29 height 29
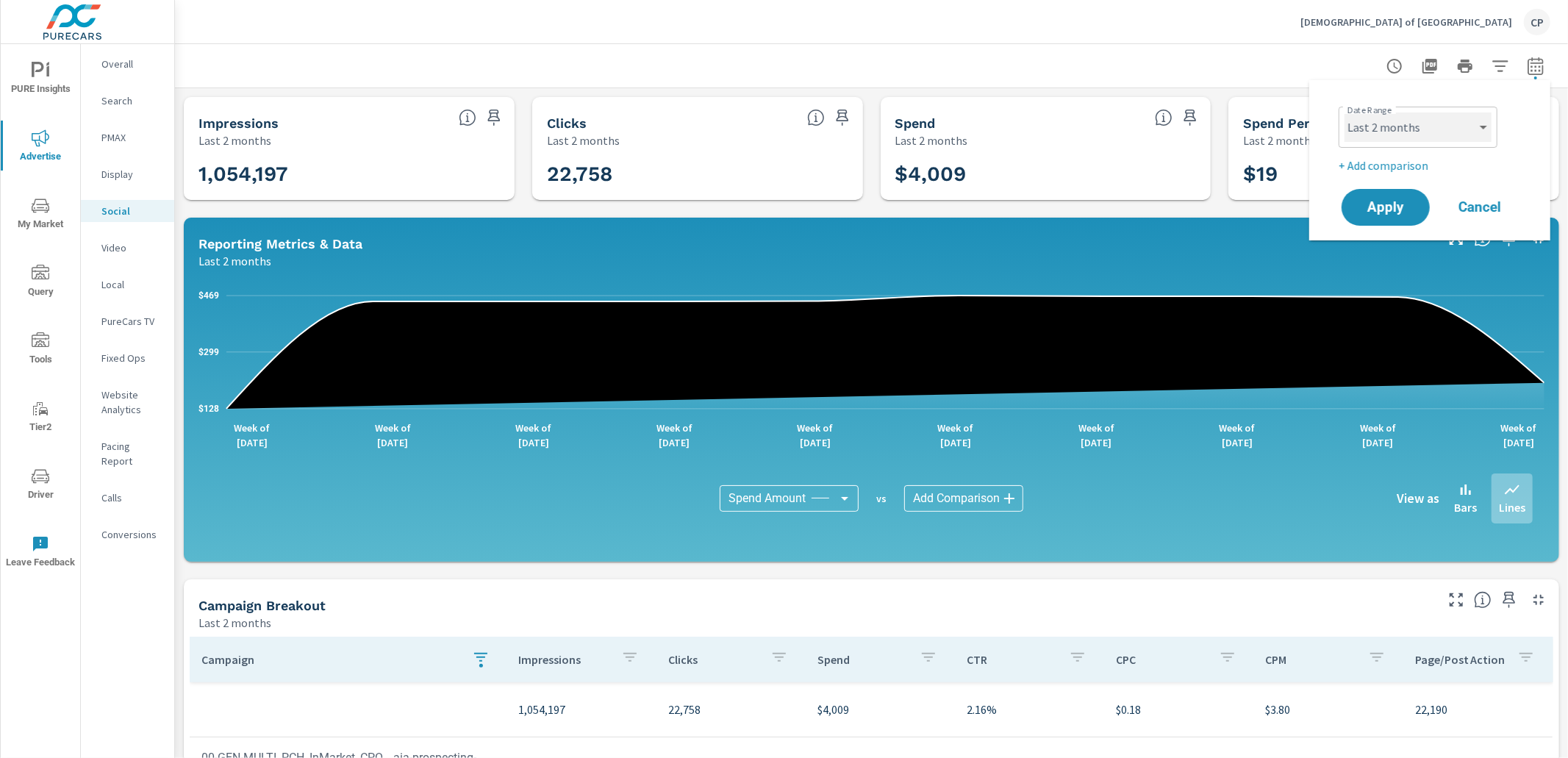
click at [1402, 133] on select "Custom Yesterday Last week Last 7 days Last 14 days Last 30 days Last 45 days L…" at bounding box center [1417, 127] width 147 height 29
click at [1344, 113] on select "Custom Yesterday Last week Last 7 days Last 14 days Last 30 days Last 45 days L…" at bounding box center [1417, 127] width 147 height 29
select select "Last month"
click at [1392, 190] on button "Apply" at bounding box center [1385, 207] width 91 height 38
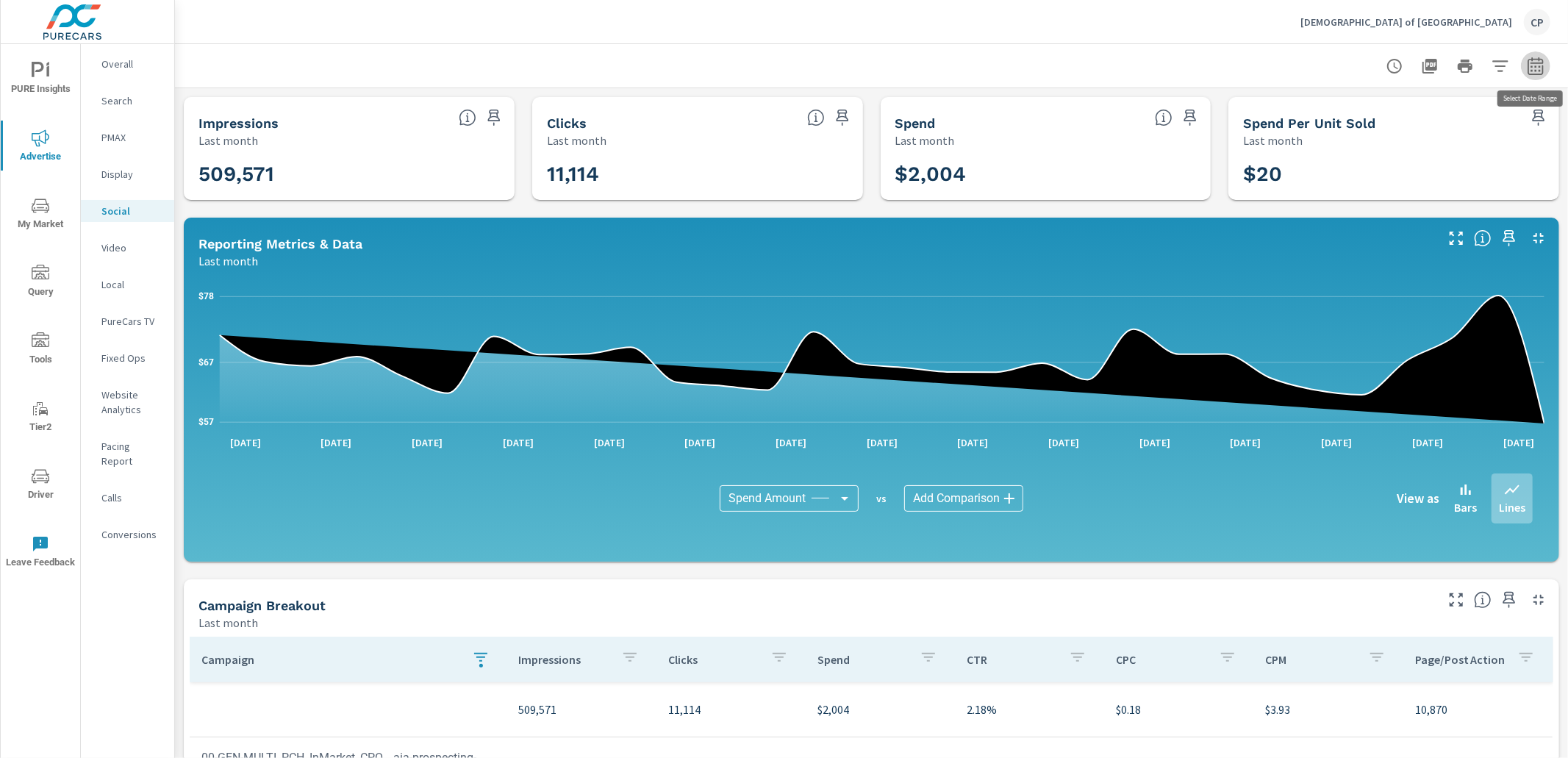
click at [1531, 65] on icon "button" at bounding box center [1536, 67] width 18 height 18
select select "Last month"
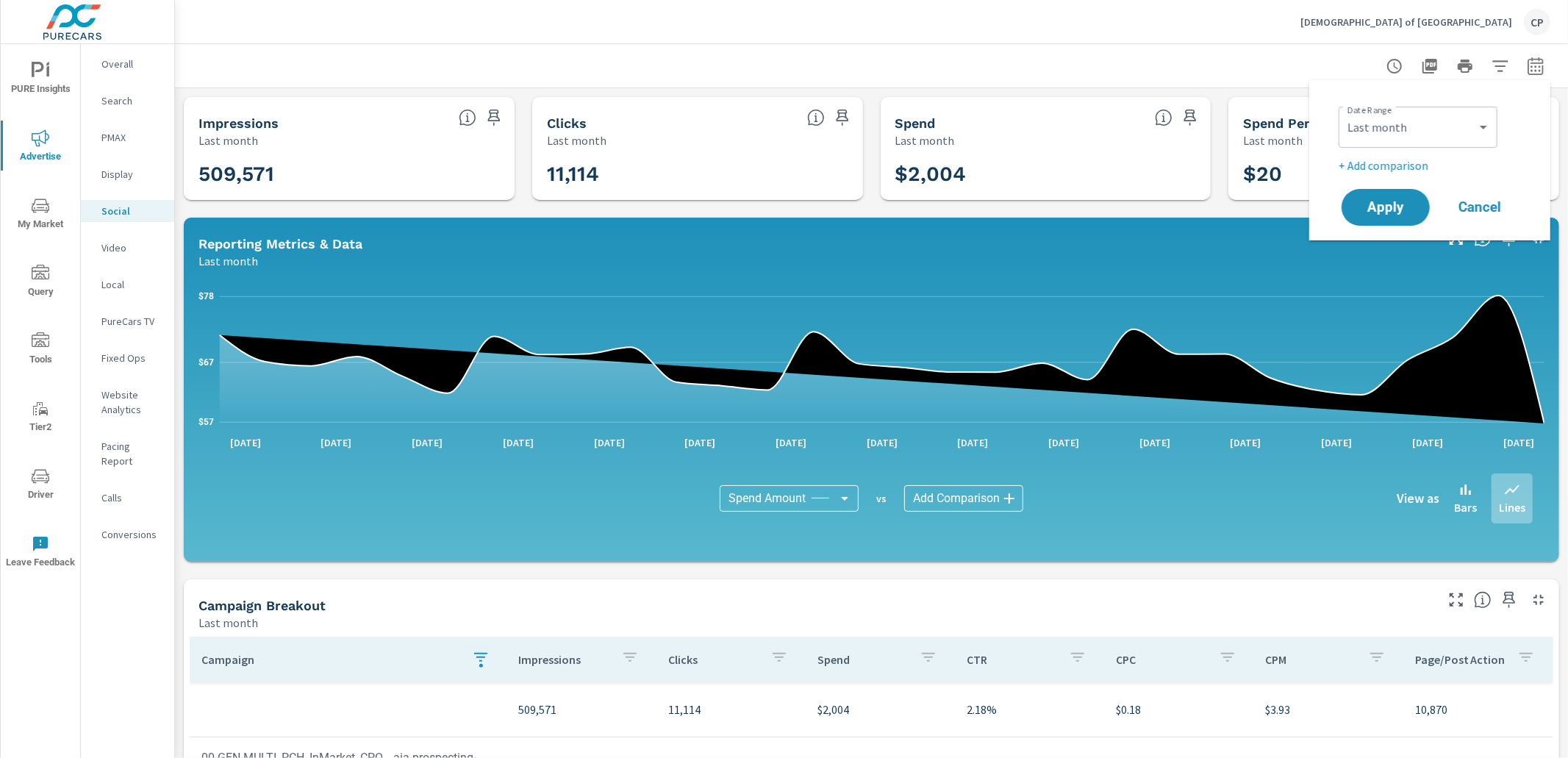
click at [1420, 163] on p "+ Add comparison" at bounding box center [1432, 166] width 188 height 18
select select "Previous period"
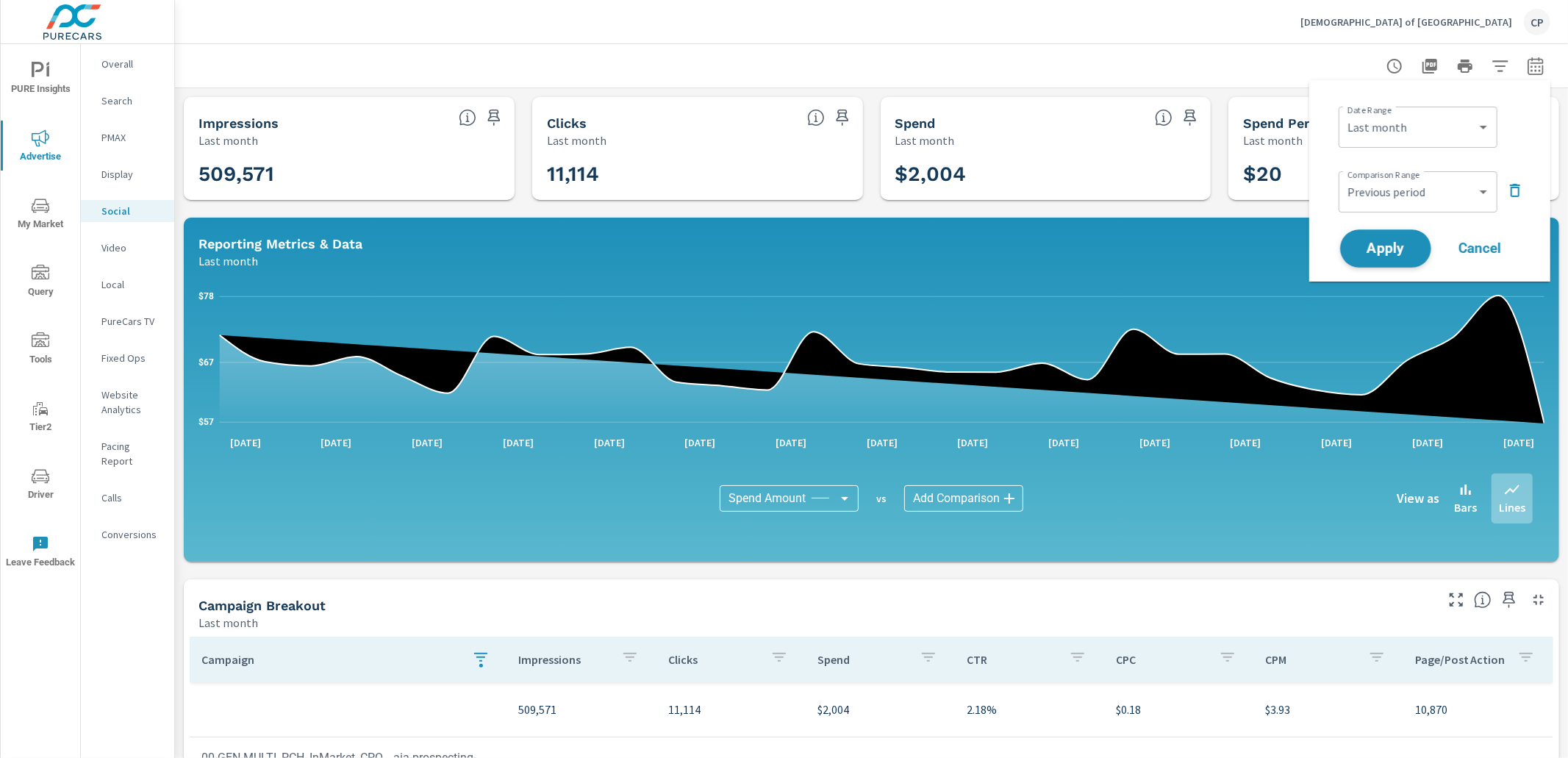
click at [1398, 242] on span "Apply" at bounding box center [1386, 249] width 61 height 14
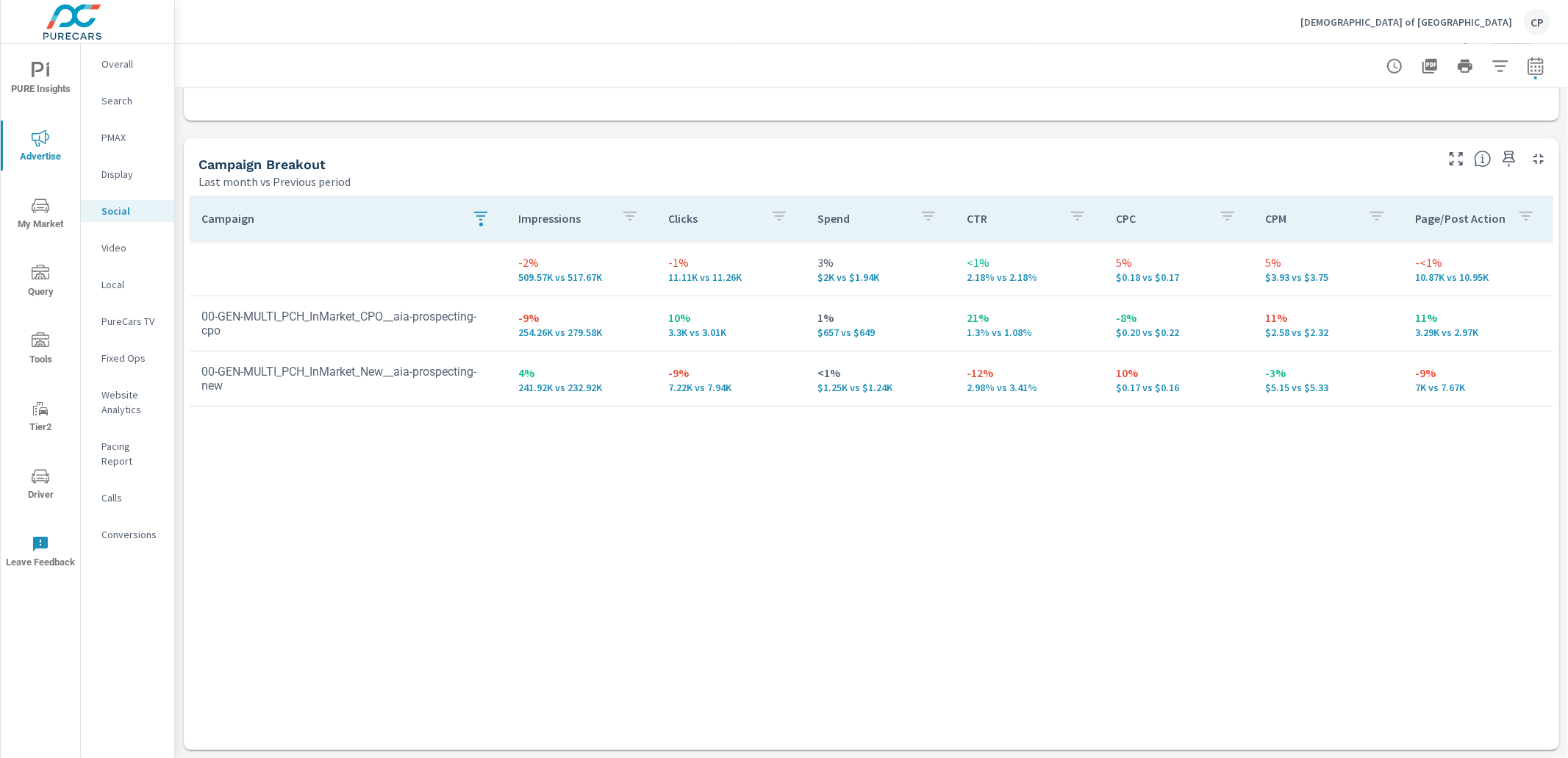
scroll to position [589, 0]
click at [128, 103] on p "Search" at bounding box center [132, 100] width 61 height 15
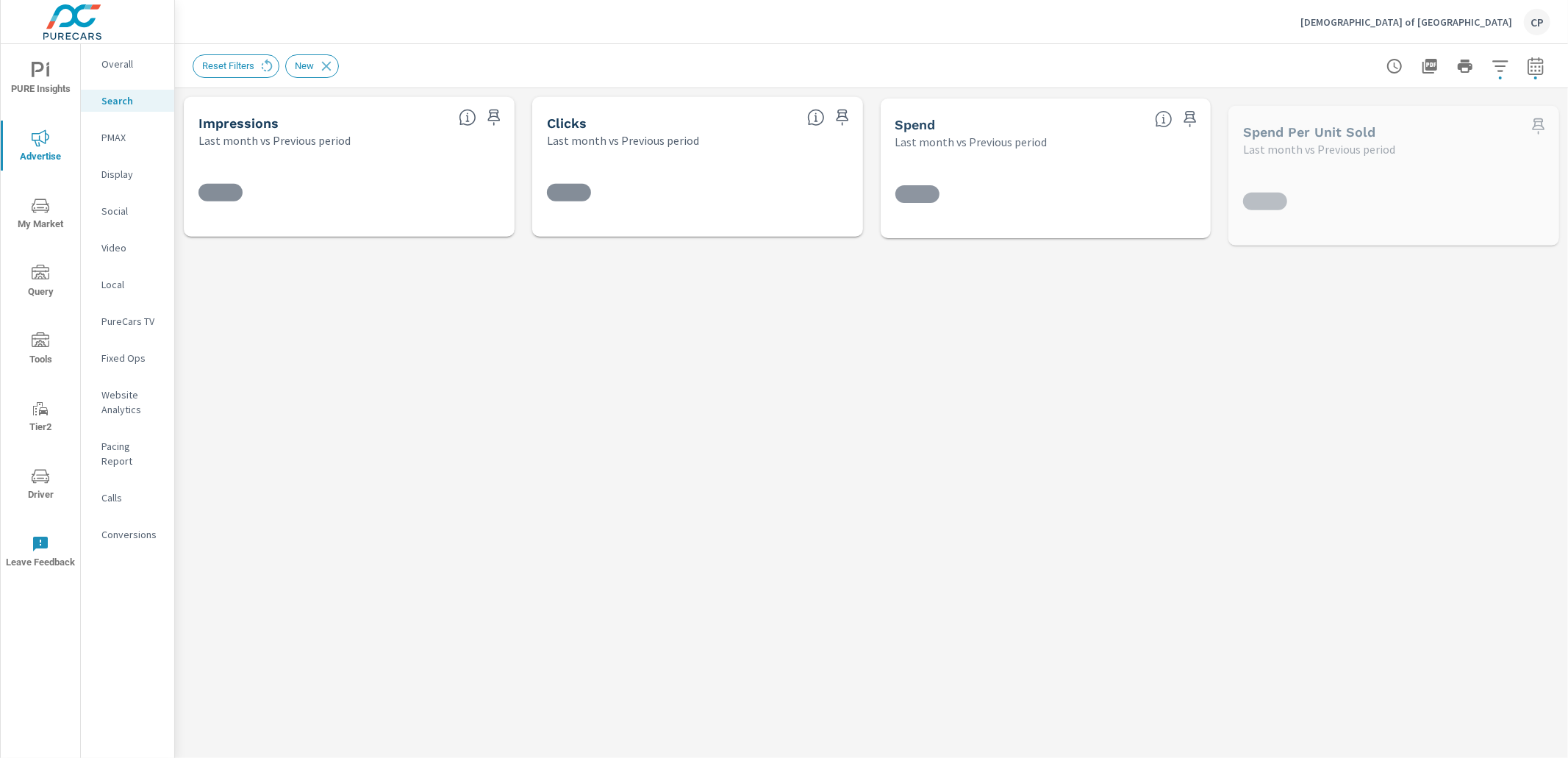
click at [128, 140] on p "PMAX" at bounding box center [132, 137] width 61 height 15
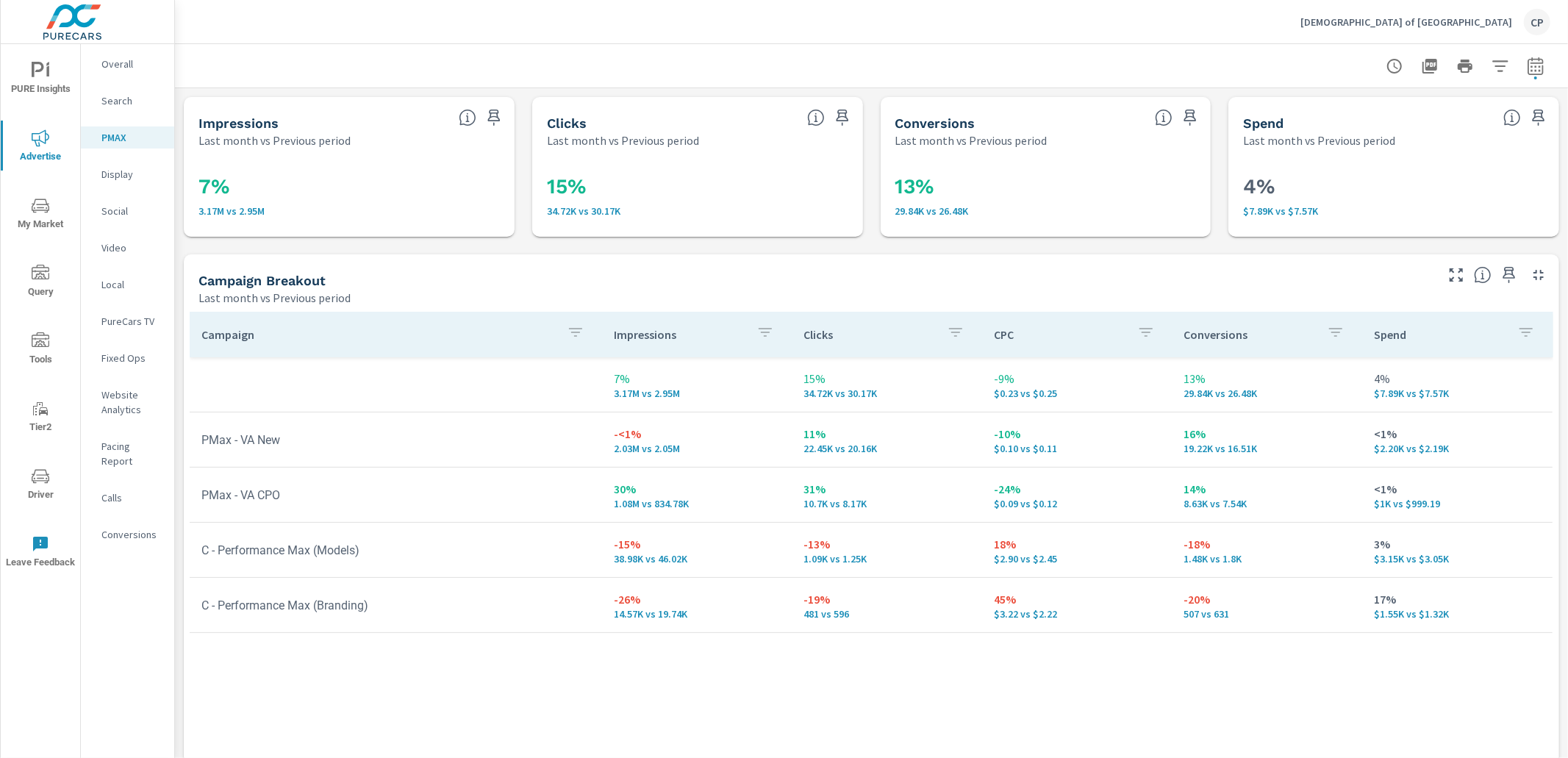
click at [156, 105] on p "Search" at bounding box center [132, 100] width 61 height 15
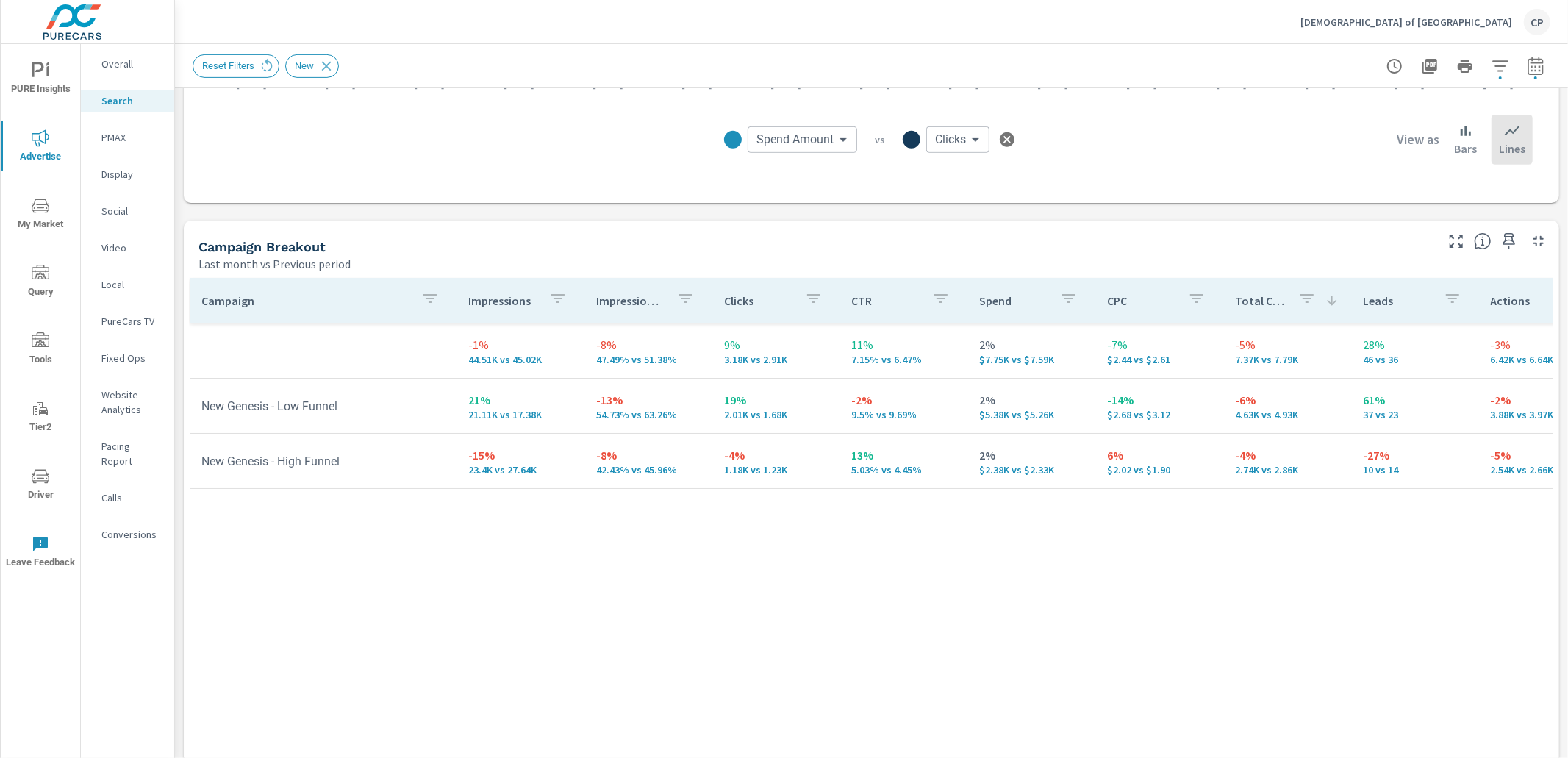
scroll to position [507, 0]
click at [126, 67] on p "Overall" at bounding box center [132, 64] width 61 height 15
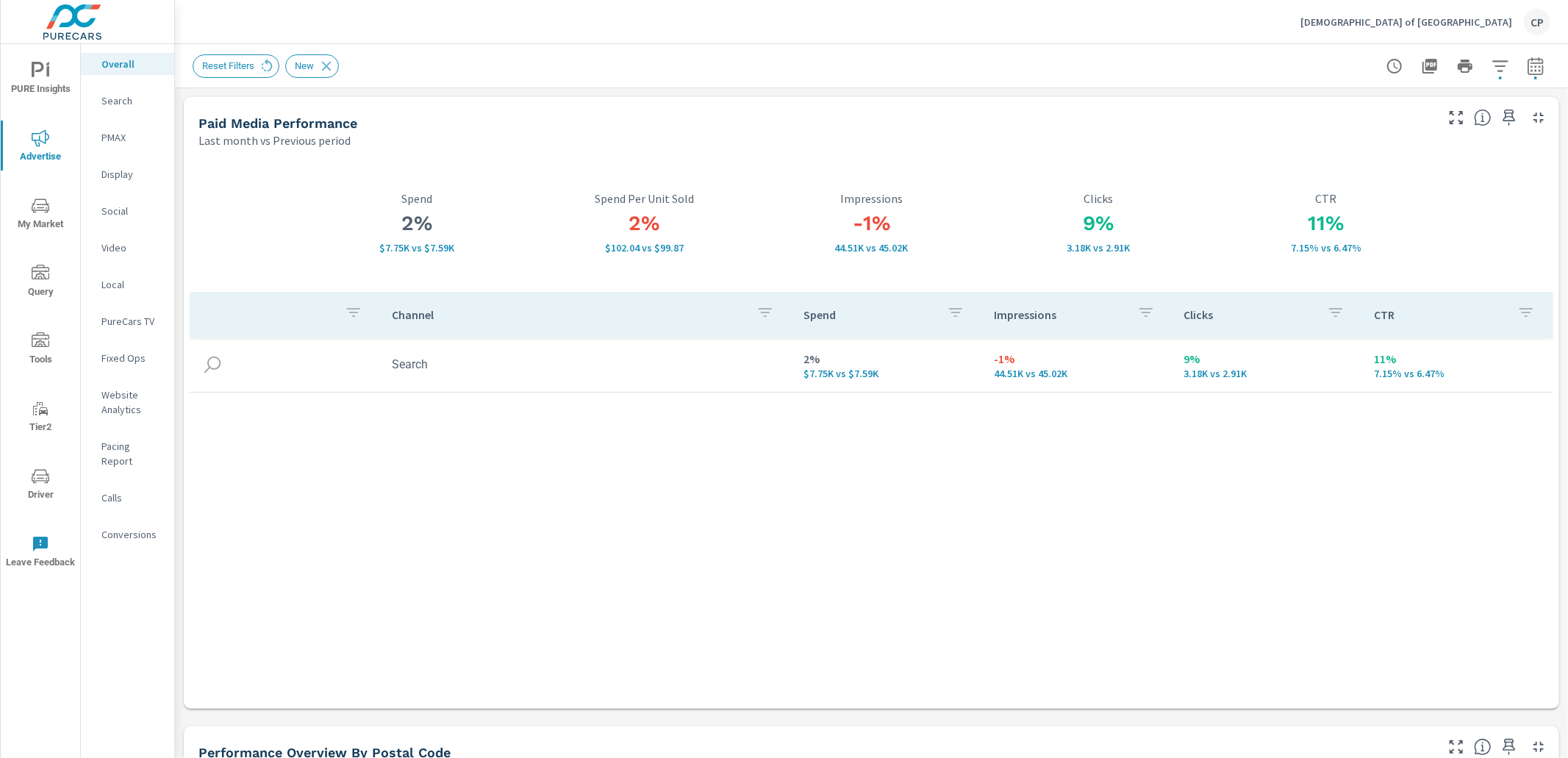
drag, startPoint x: 43, startPoint y: 83, endPoint x: 47, endPoint y: 93, distance: 10.8
click at [44, 85] on span "PURE Insights" at bounding box center [40, 79] width 71 height 36
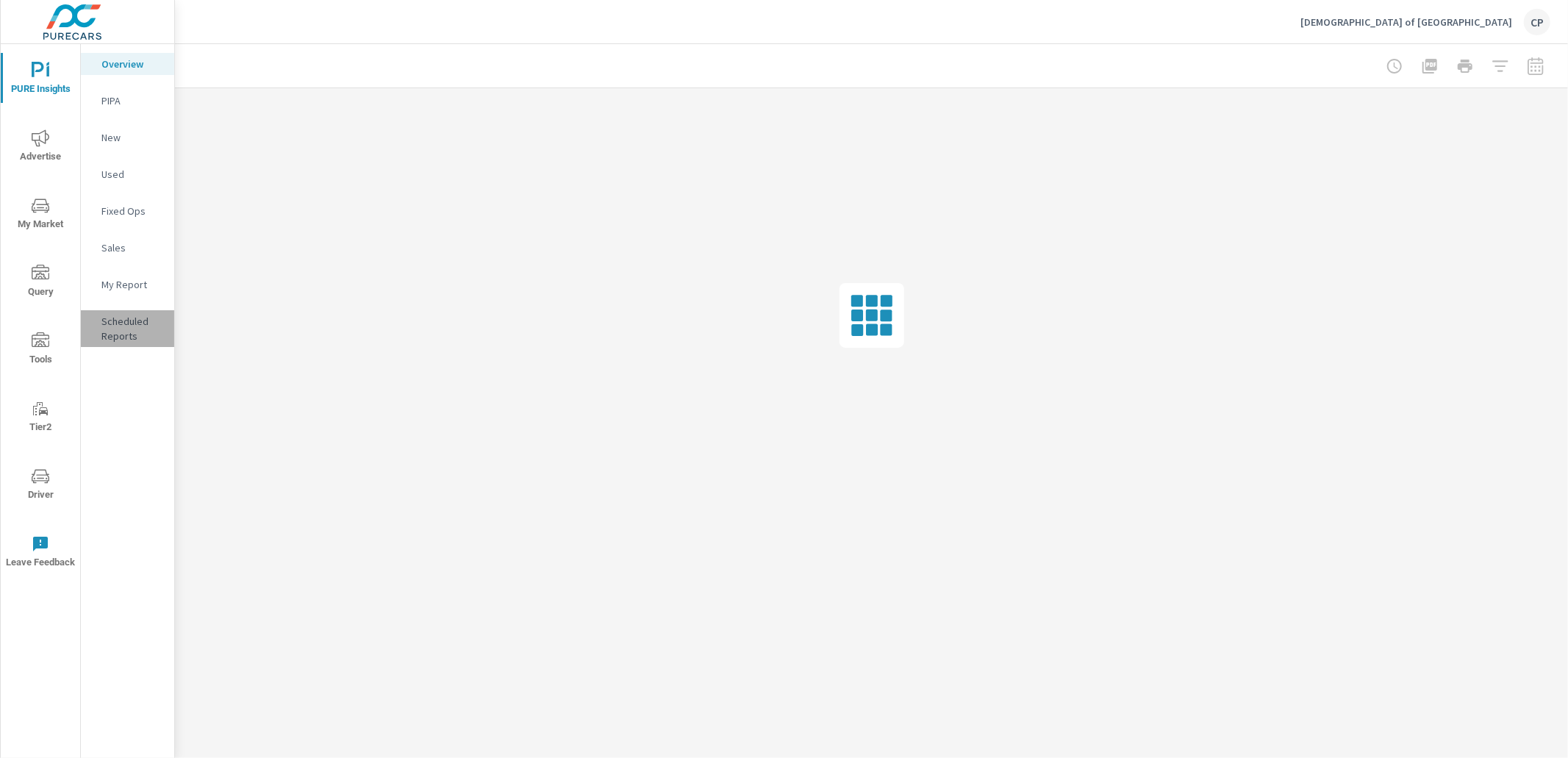
click at [132, 319] on p "Scheduled Reports" at bounding box center [132, 328] width 61 height 29
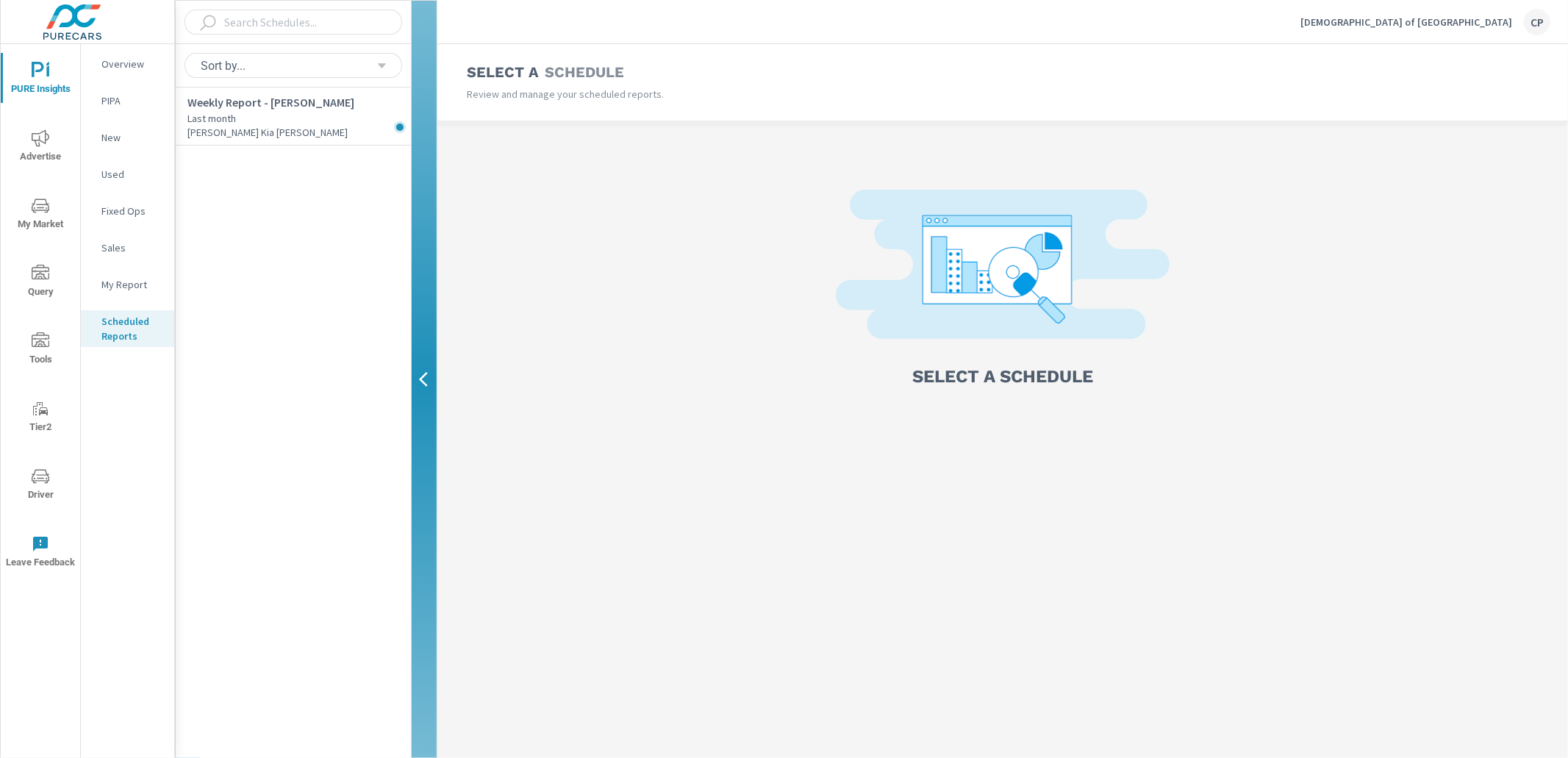
click at [40, 77] on icon "nav menu" at bounding box center [40, 71] width 18 height 18
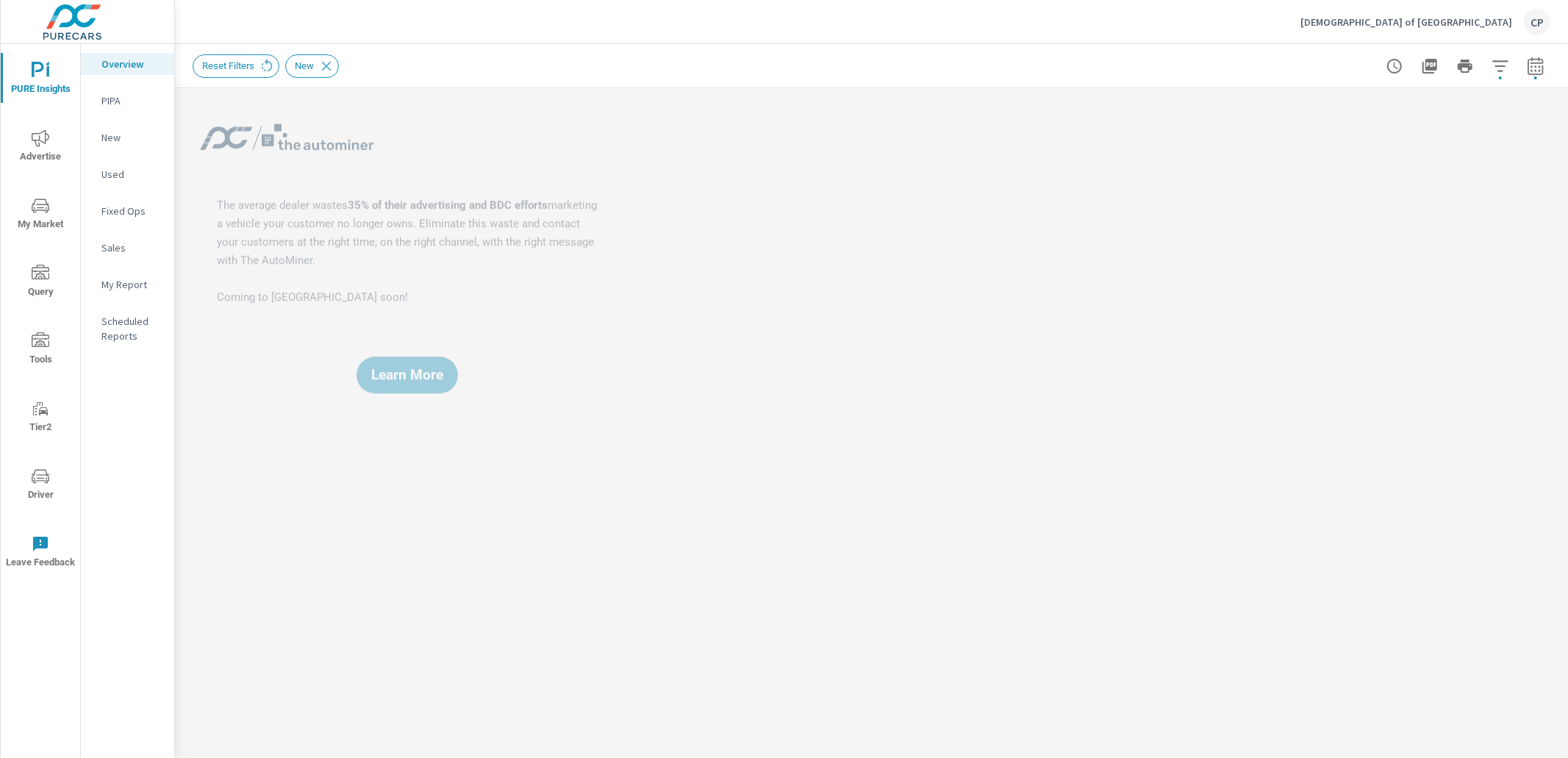
click at [111, 284] on p "My Report" at bounding box center [132, 284] width 61 height 15
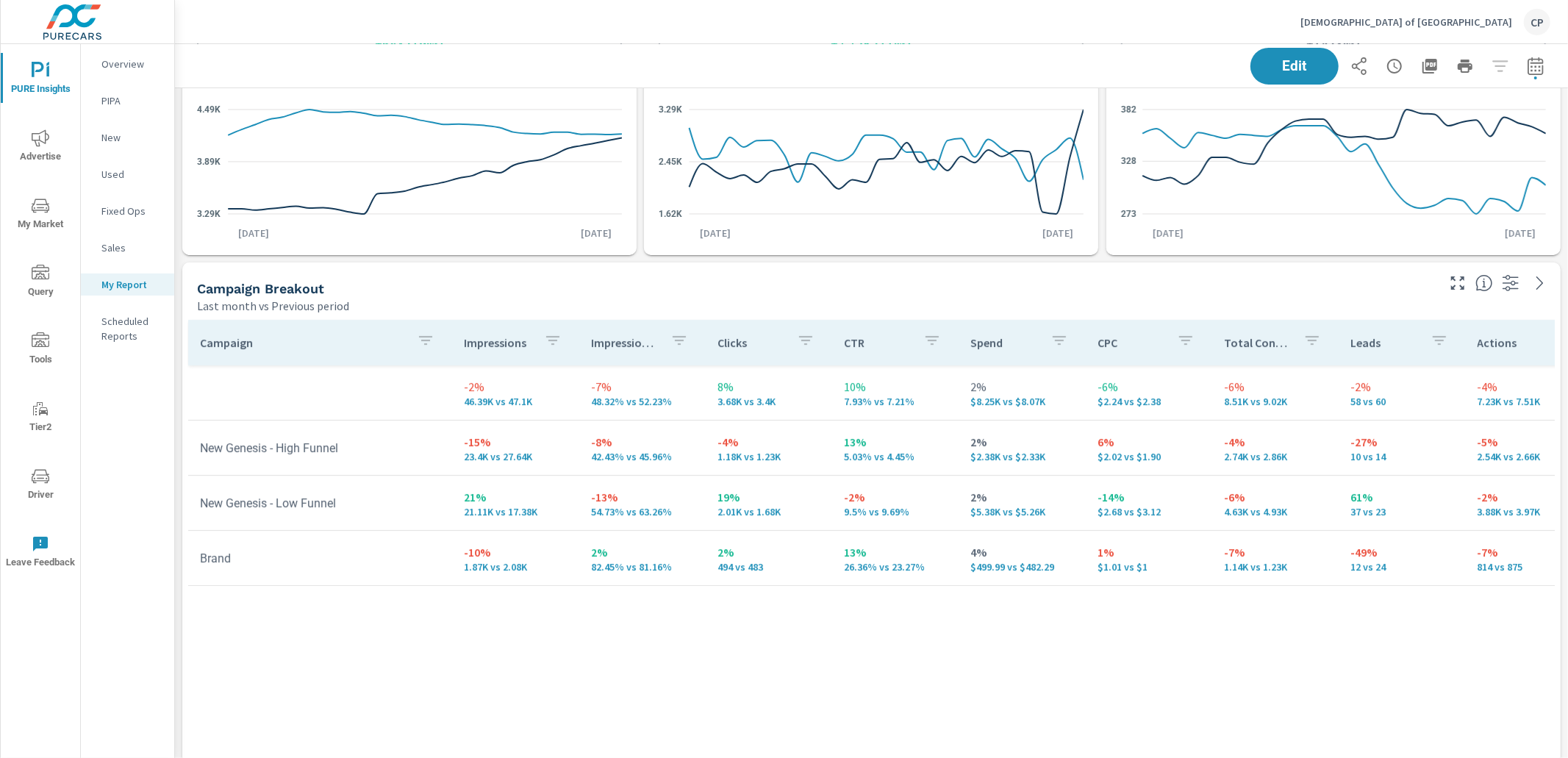
scroll to position [158, 0]
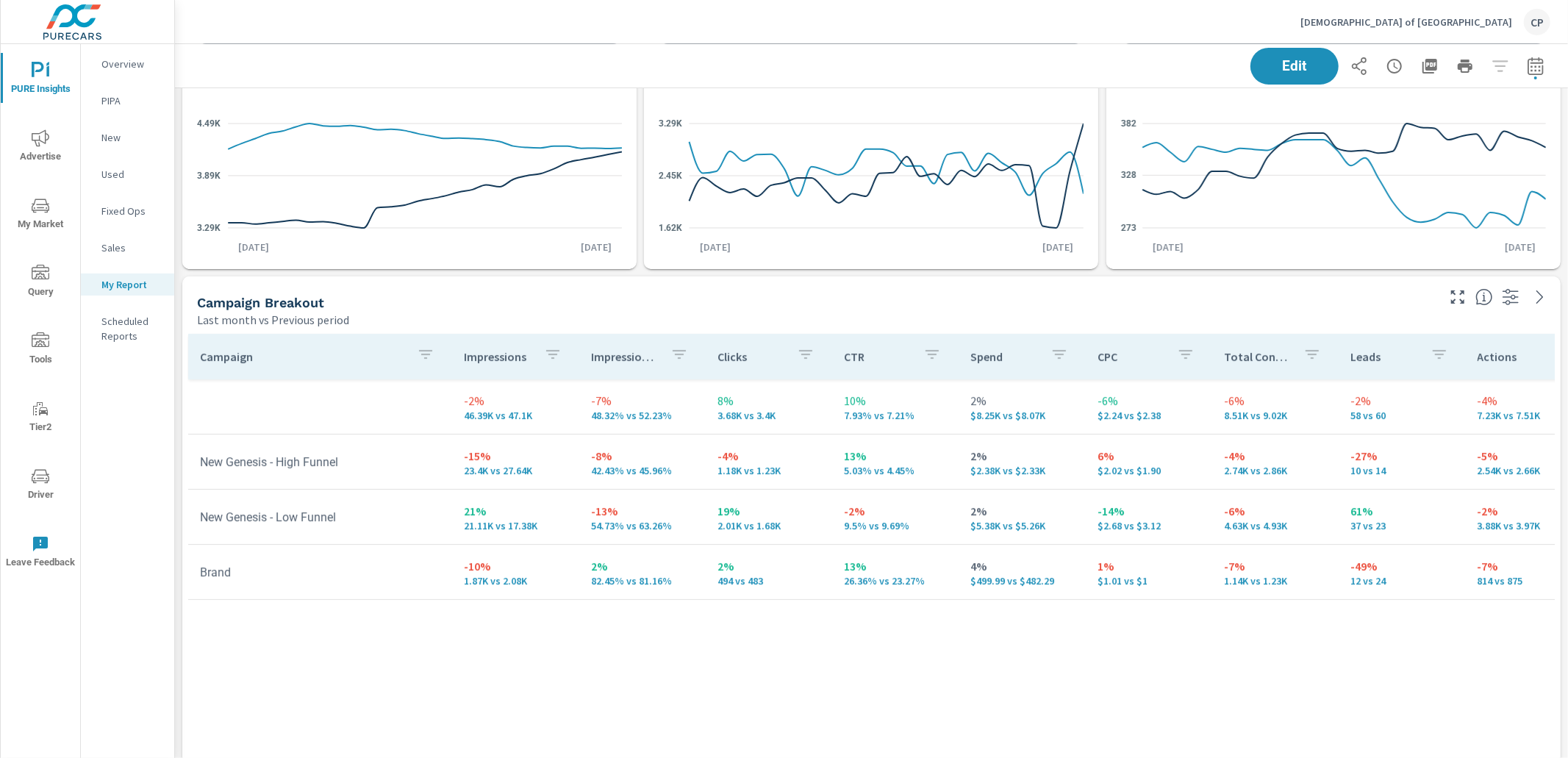
click at [49, 87] on span "PURE Insights" at bounding box center [40, 79] width 71 height 36
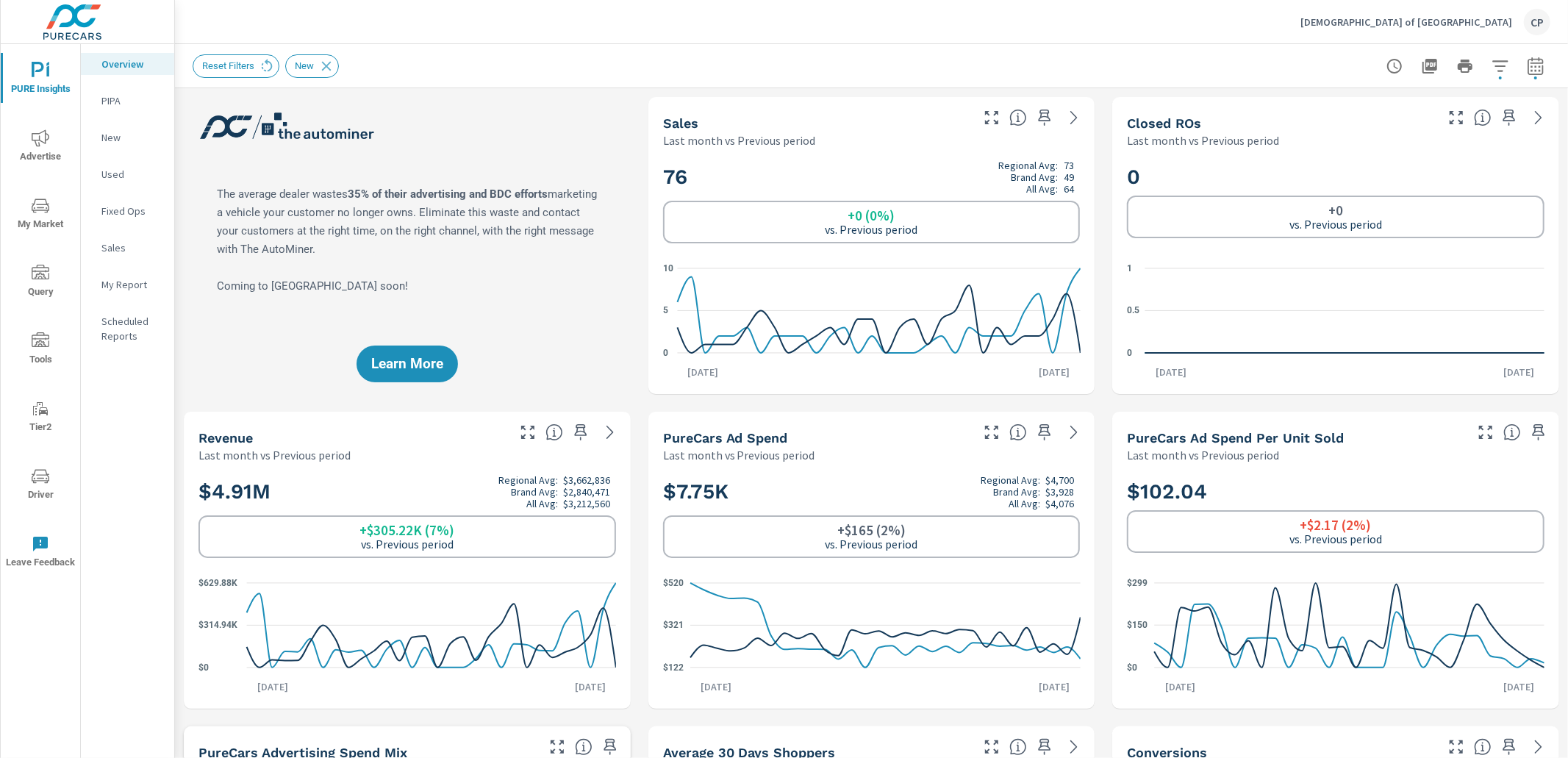
click at [1533, 66] on icon "button" at bounding box center [1536, 67] width 18 height 18
select select "Last month"
select select "Previous period"
click at [1214, 61] on div "Reset Filters New" at bounding box center [769, 67] width 1152 height 24
click at [1042, 114] on icon "button" at bounding box center [1044, 118] width 18 height 18
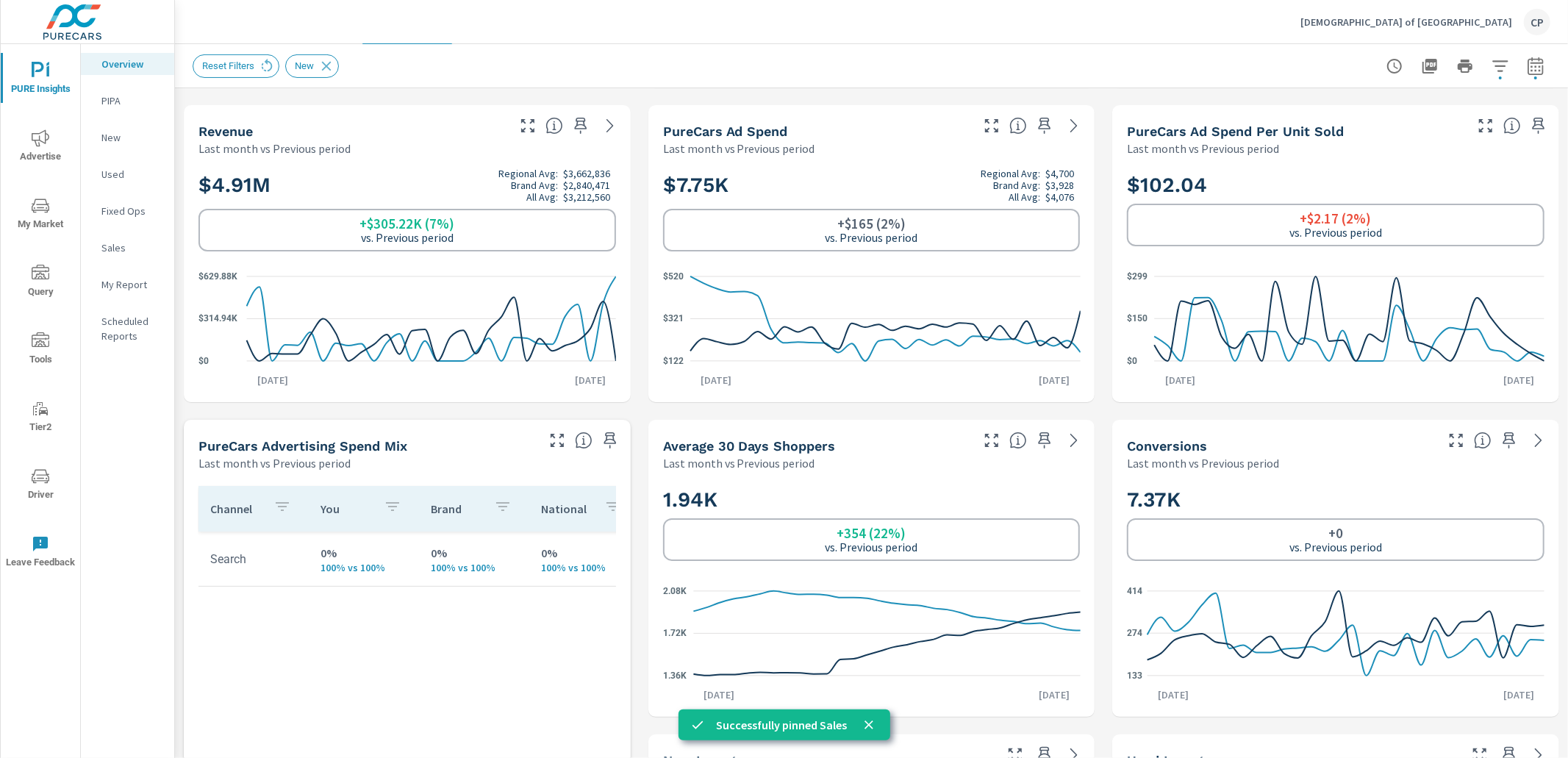
scroll to position [313, 0]
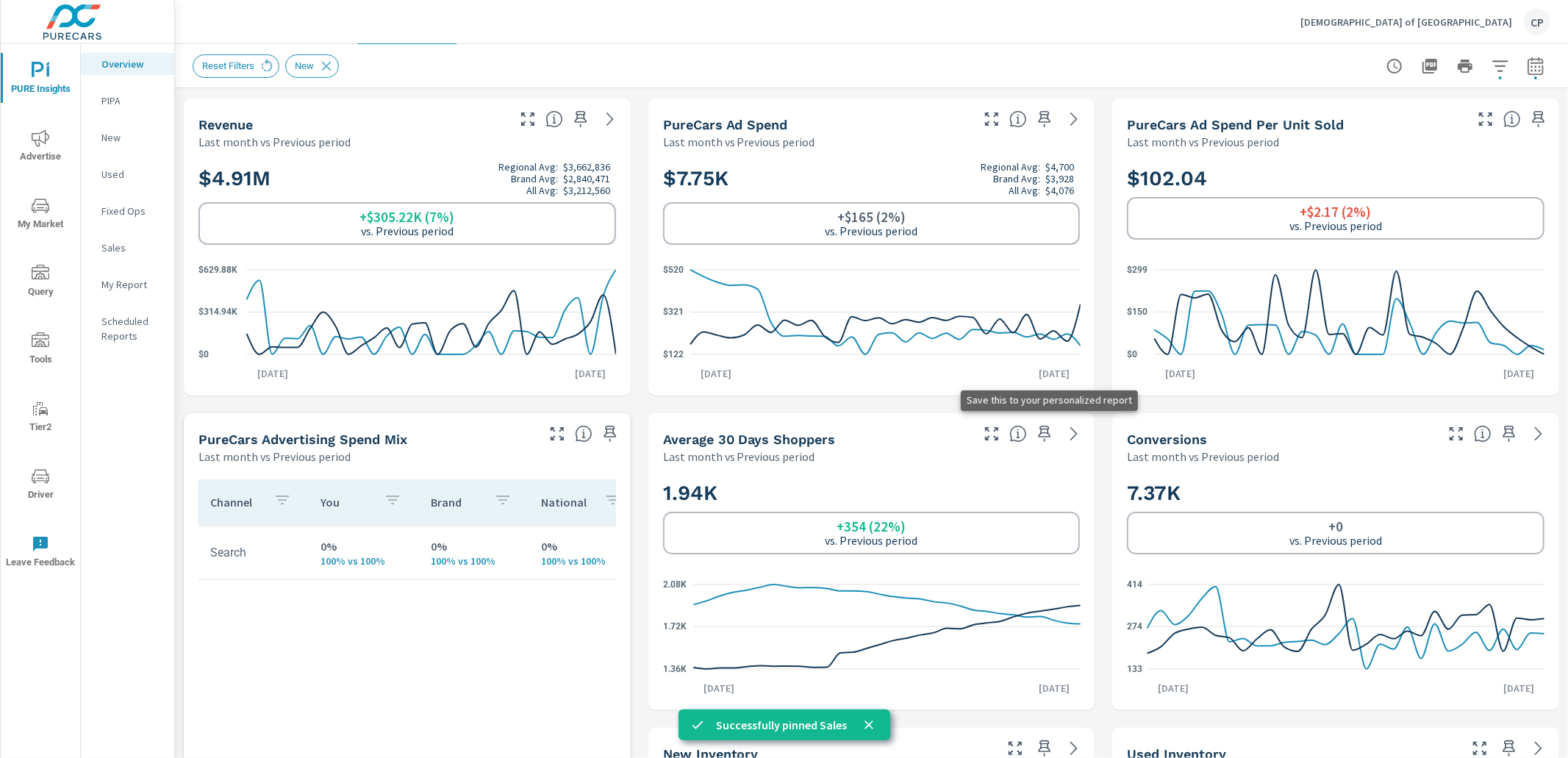
click at [1039, 429] on icon "button" at bounding box center [1044, 434] width 18 height 18
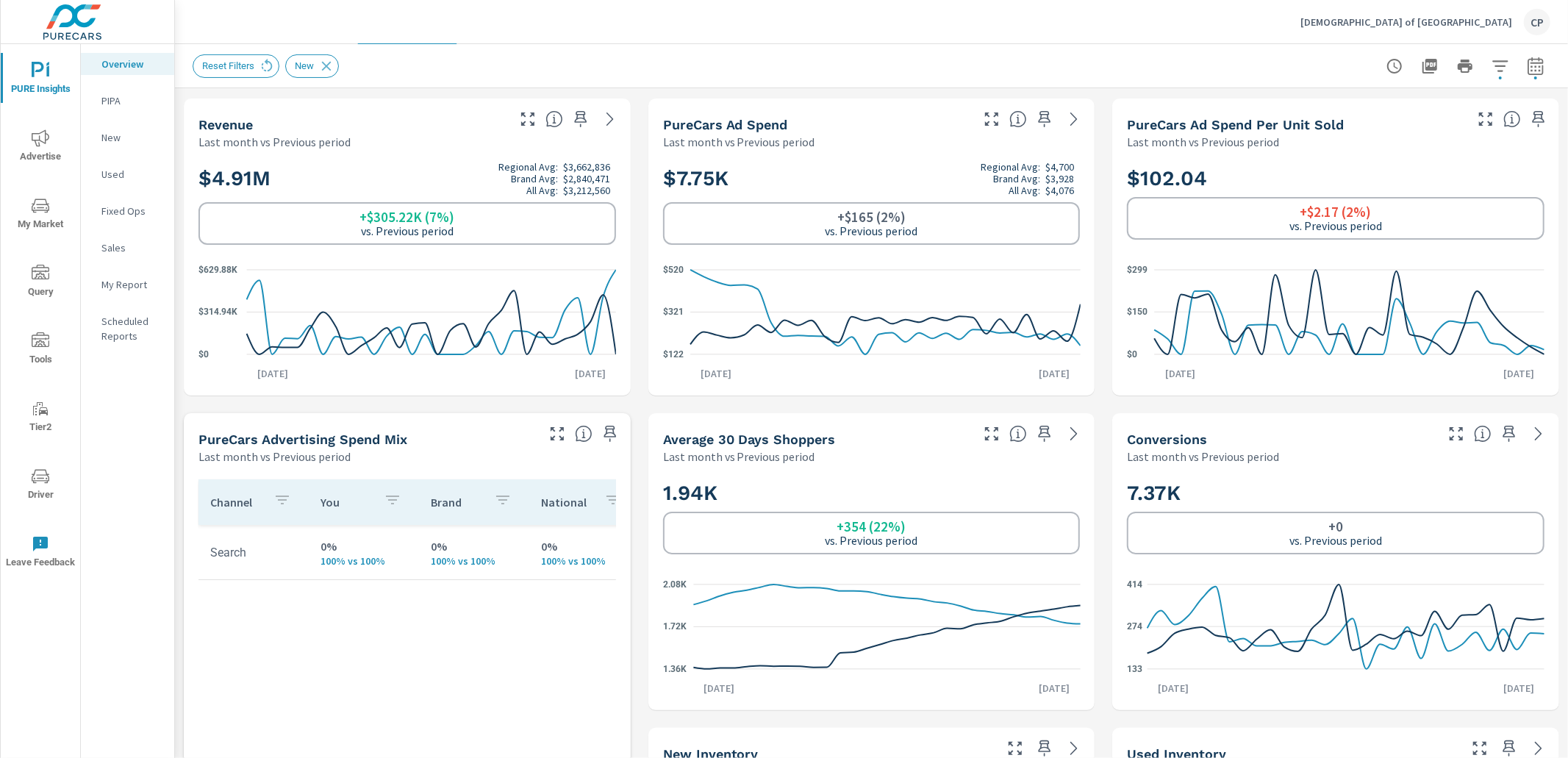
click at [127, 292] on div "My Report" at bounding box center [127, 284] width 93 height 23
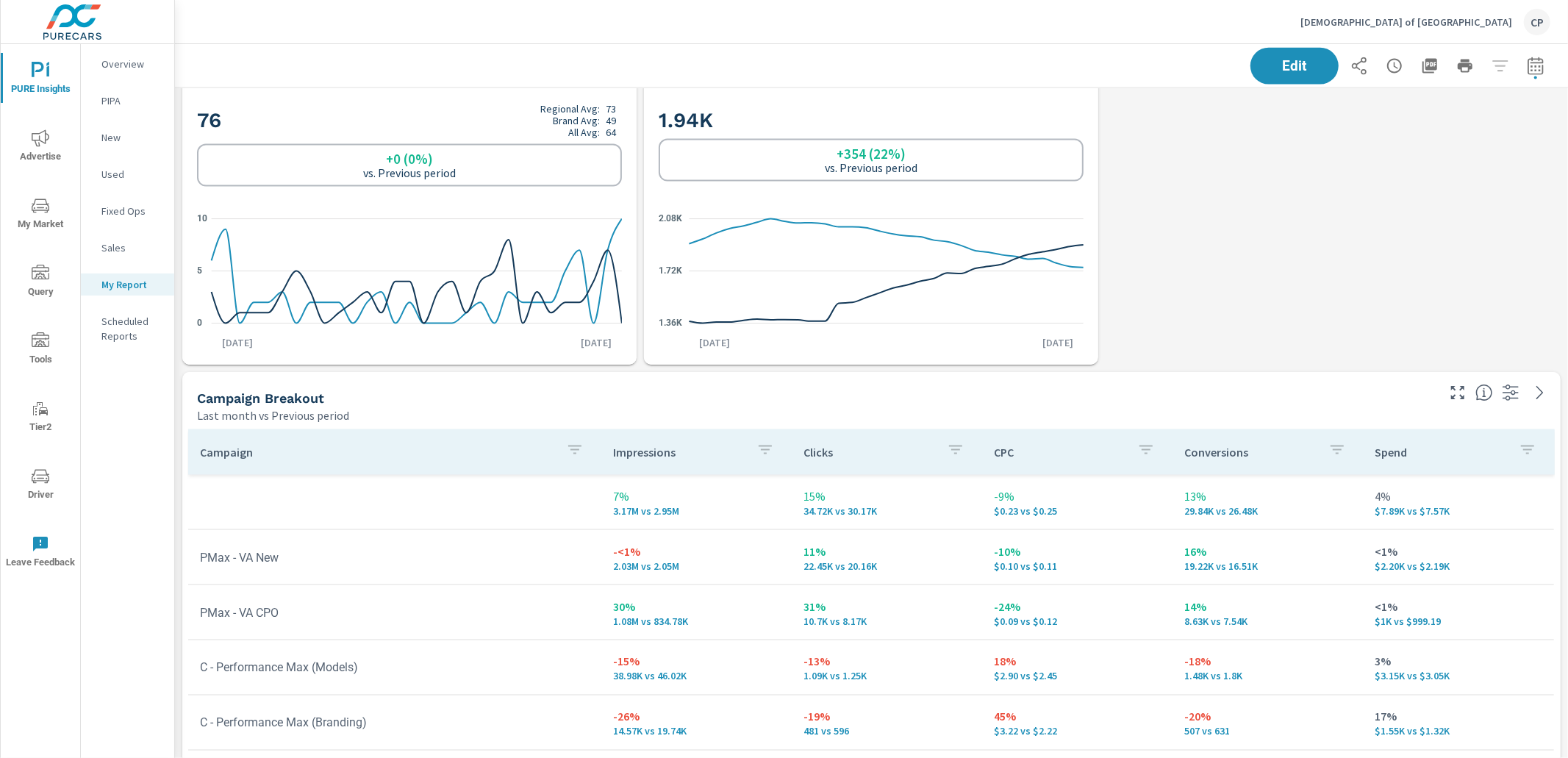
scroll to position [1709, 0]
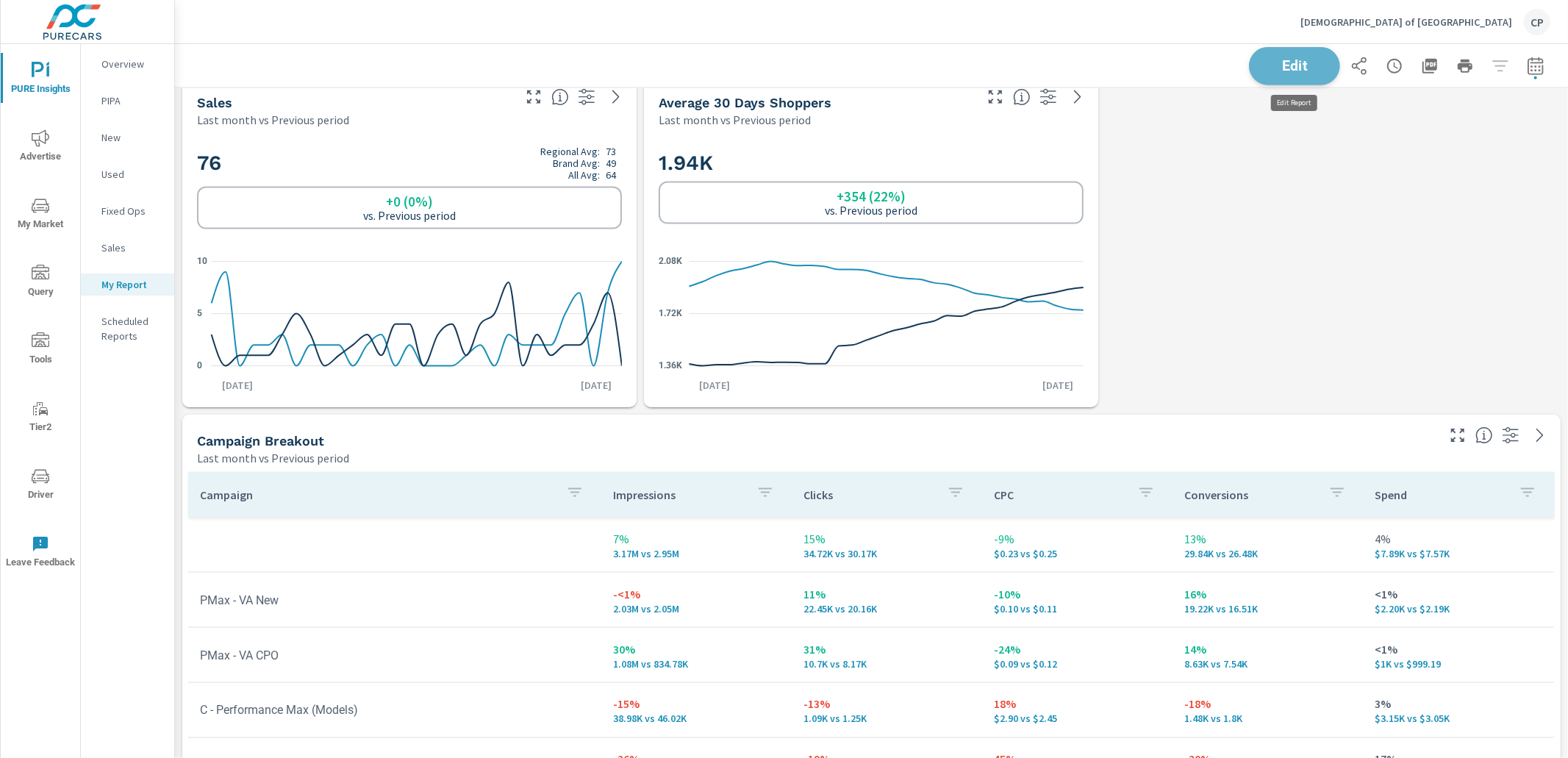
drag, startPoint x: 1303, startPoint y: 54, endPoint x: 1289, endPoint y: 56, distance: 14.1
click at [1303, 55] on button "Edit" at bounding box center [1294, 66] width 91 height 38
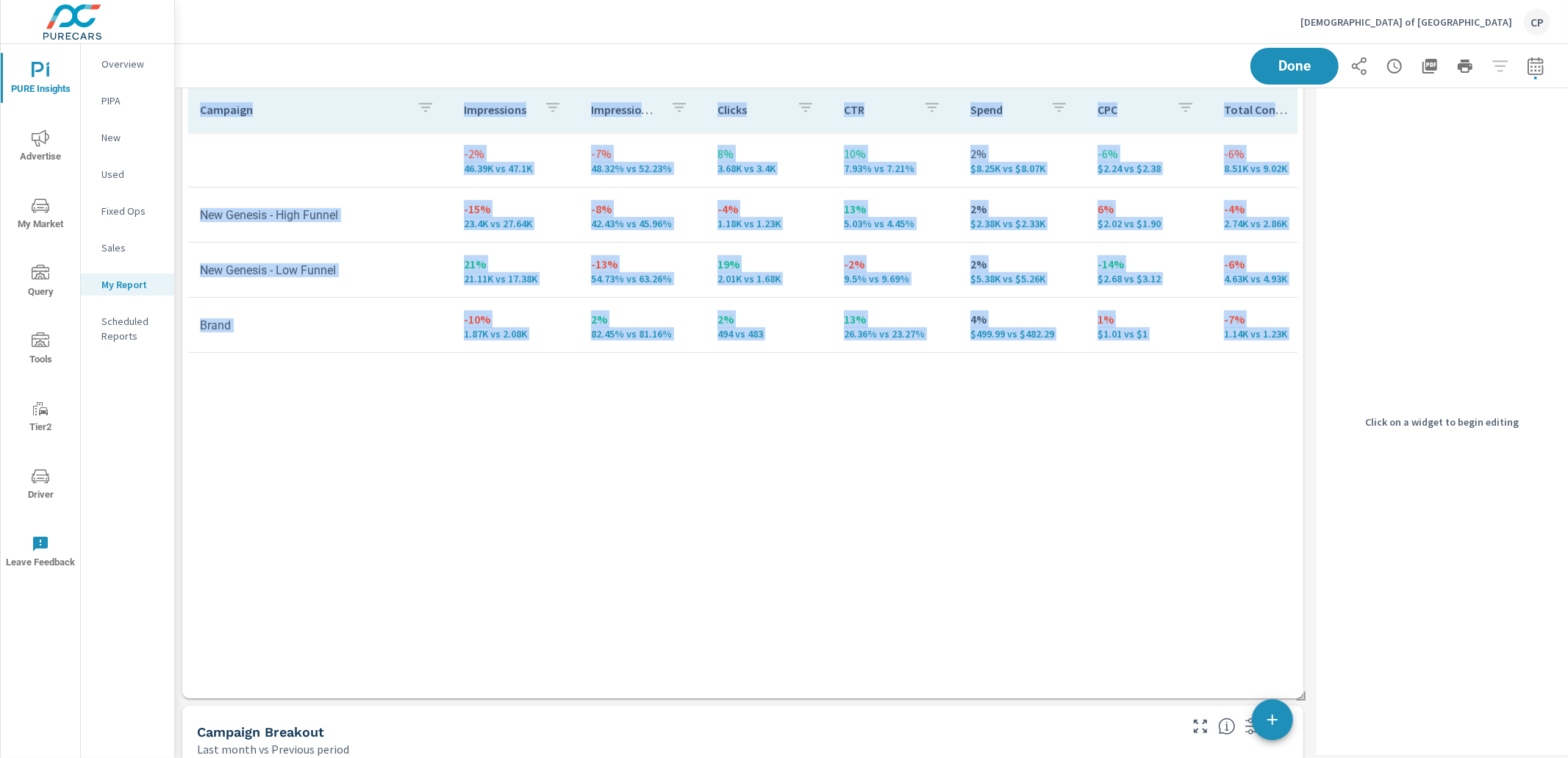
scroll to position [0, 0]
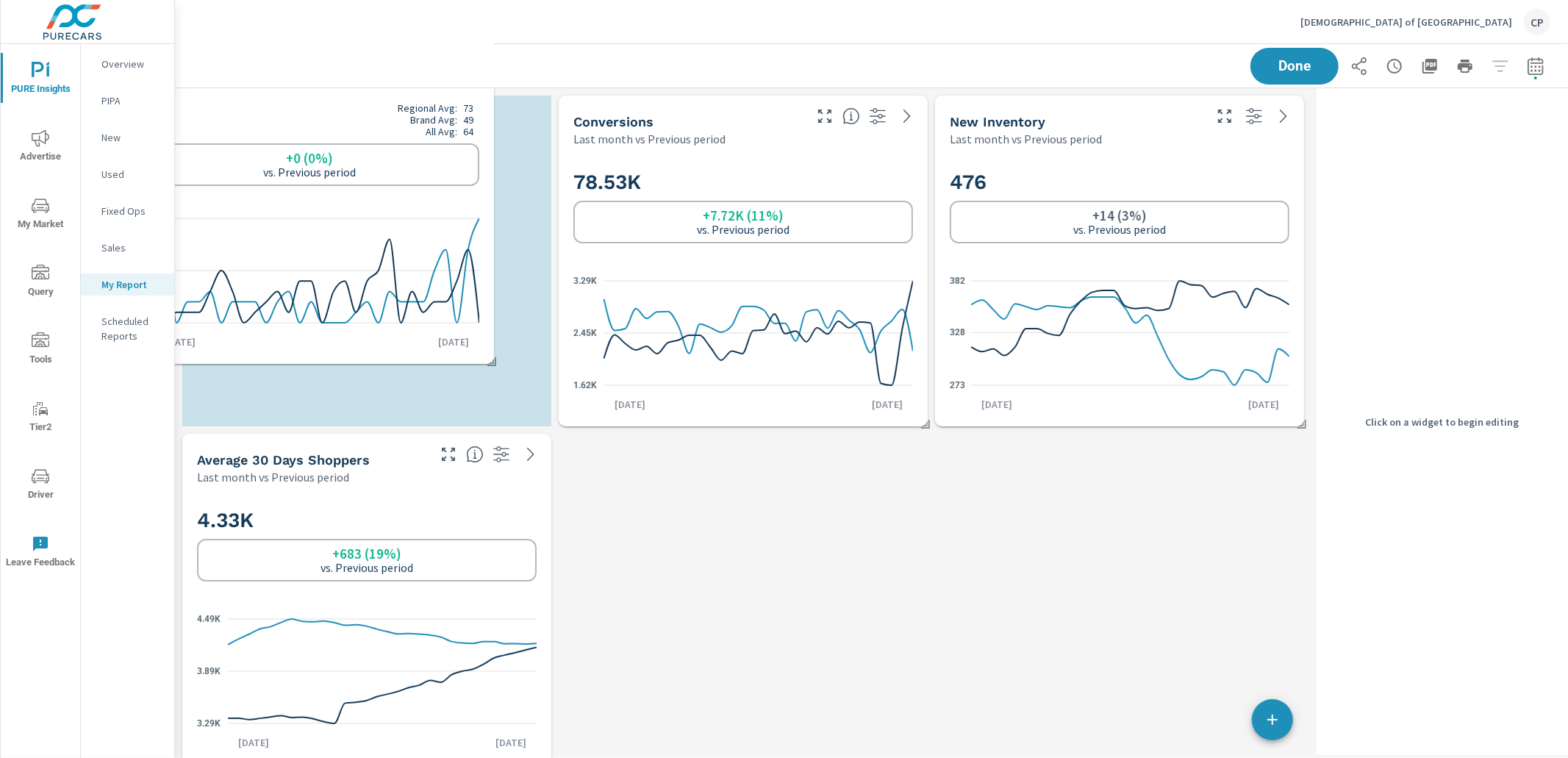
drag, startPoint x: 501, startPoint y: 226, endPoint x: 443, endPoint y: 205, distance: 61.7
click at [443, 205] on div "76 Regional Avg: 73 Brand Avg: 49 All Avg: 64 +0 (0%) vs. Previous period 0 5 1…" at bounding box center [309, 223] width 357 height 267
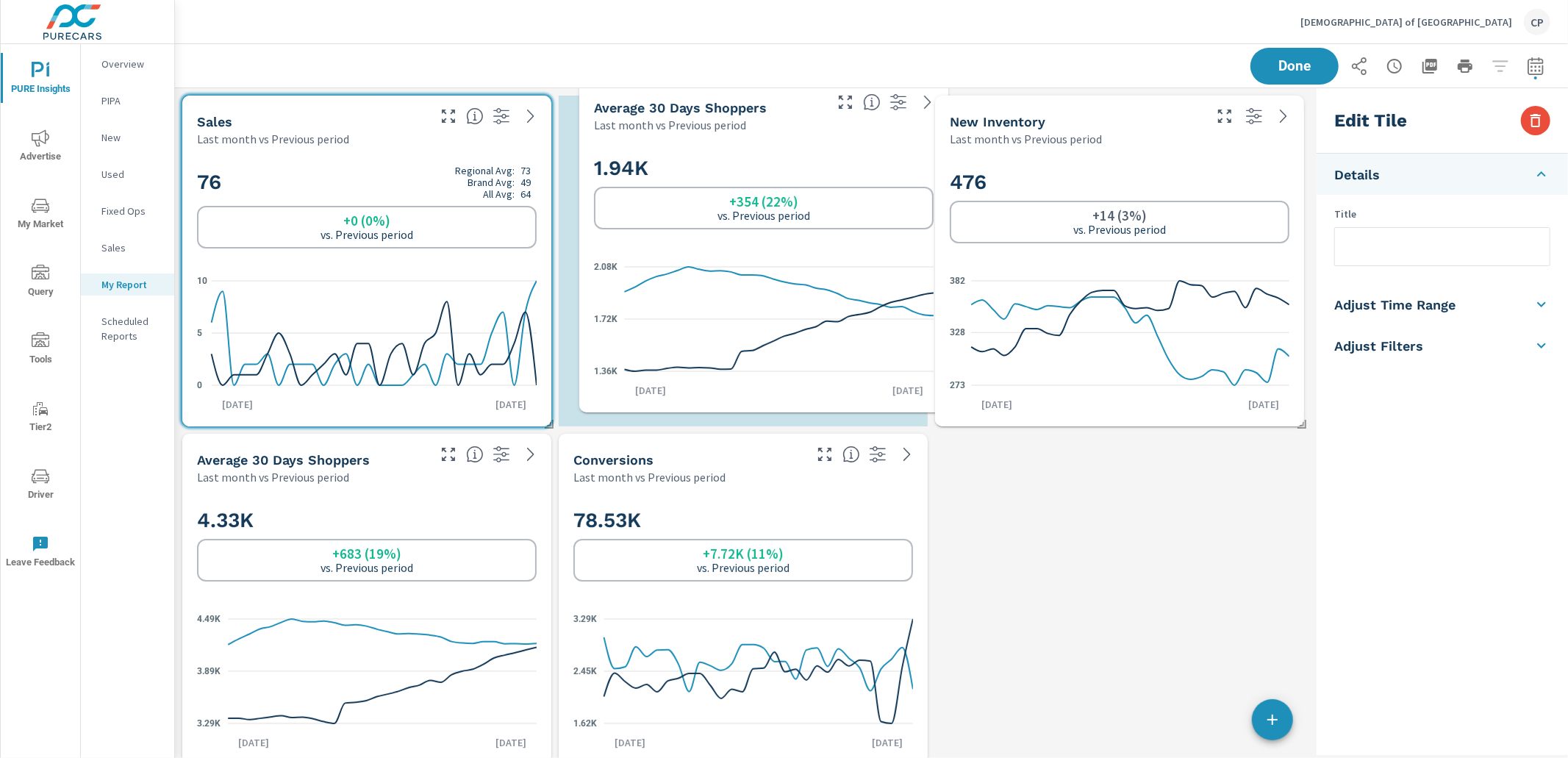
drag, startPoint x: 701, startPoint y: 511, endPoint x: 720, endPoint y: 187, distance: 324.6
click at [722, 187] on div "1.94K +354 (22%) vs. Previous period" at bounding box center [763, 192] width 340 height 74
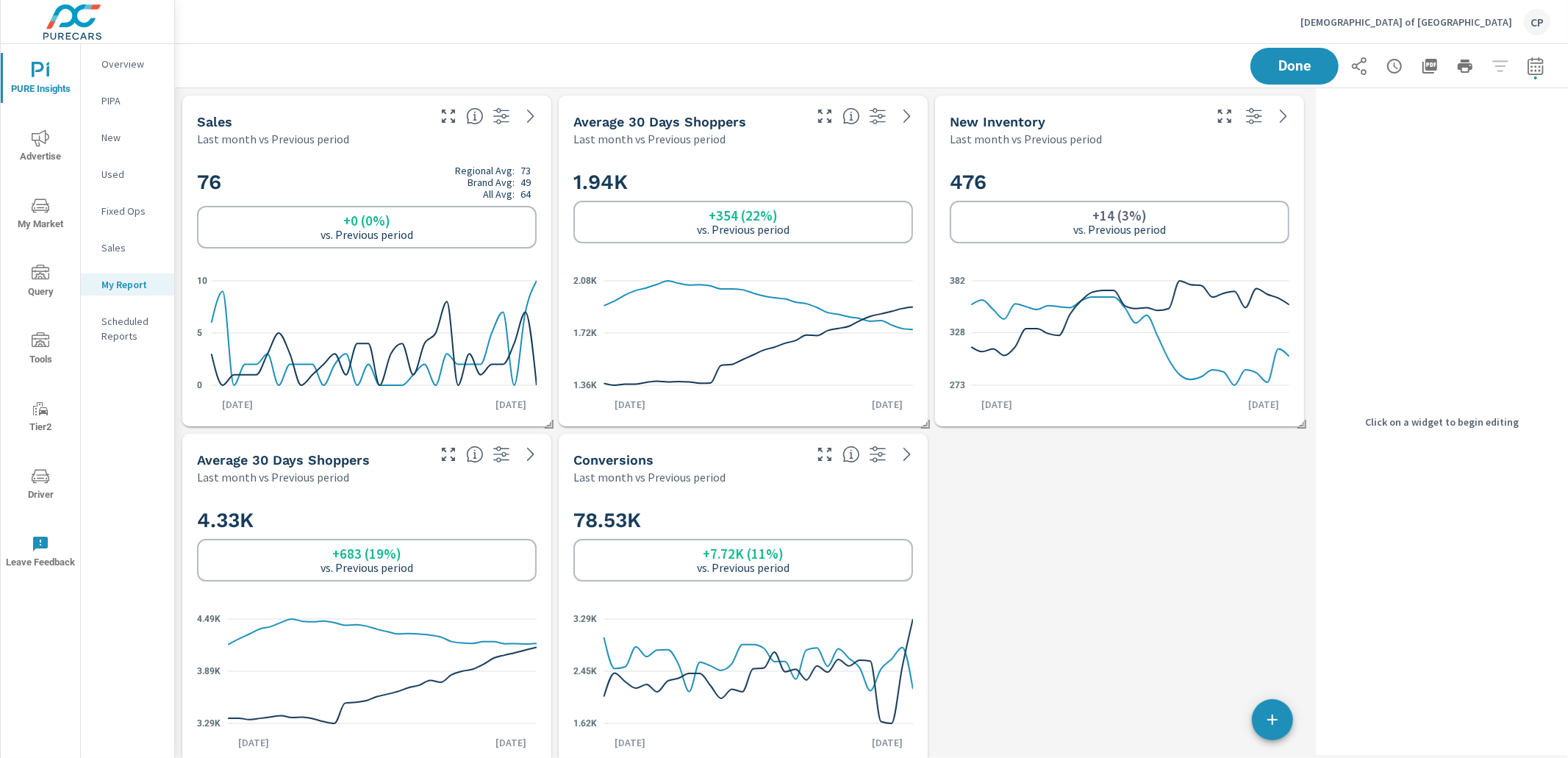
click at [32, 143] on icon "nav menu" at bounding box center [40, 138] width 18 height 18
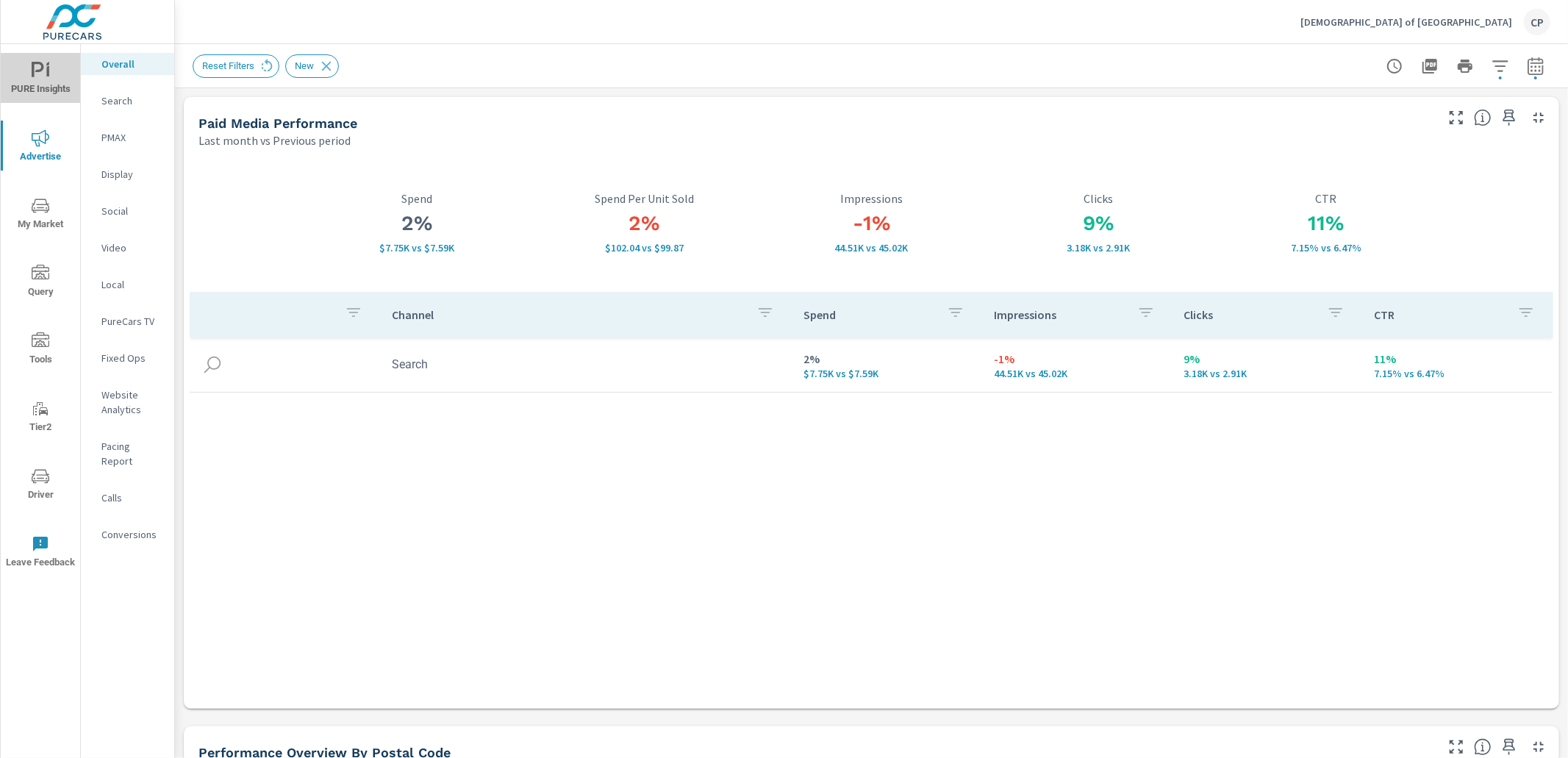
drag, startPoint x: 35, startPoint y: 65, endPoint x: 37, endPoint y: 72, distance: 7.3
click at [36, 68] on icon "nav menu" at bounding box center [40, 71] width 18 height 18
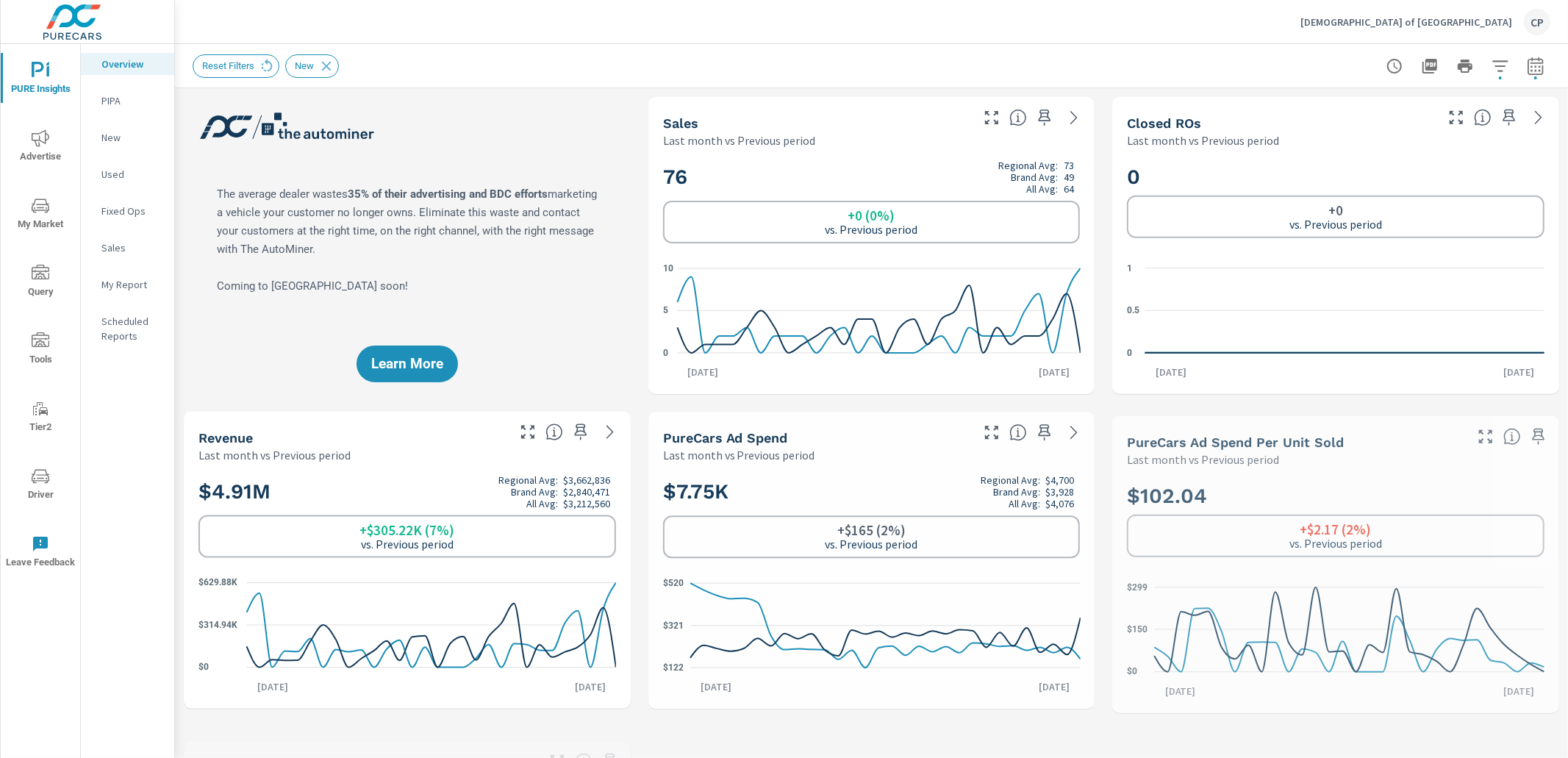
click at [49, 205] on icon "nav menu" at bounding box center [40, 206] width 18 height 18
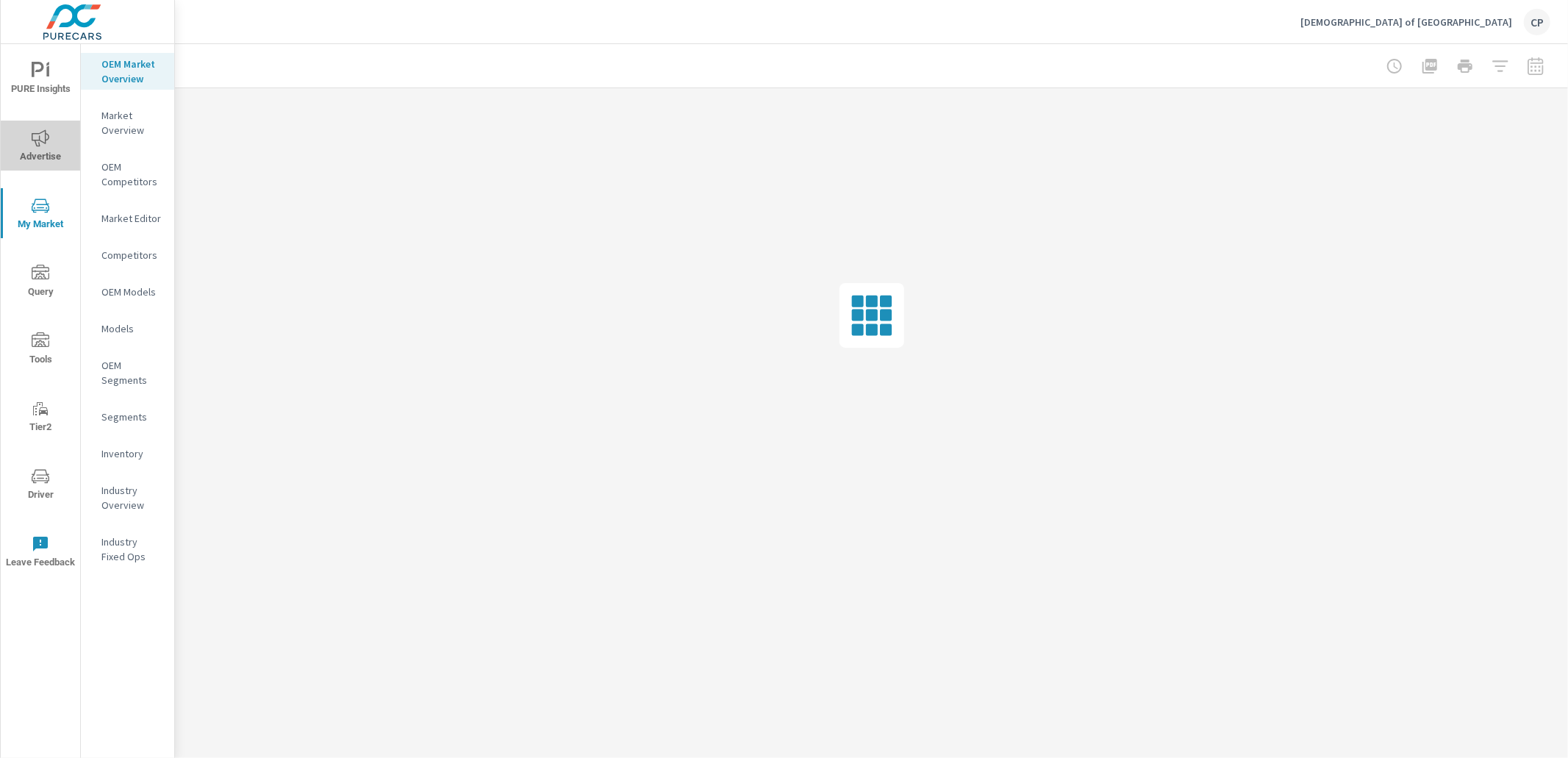
click at [46, 134] on icon "nav menu" at bounding box center [40, 138] width 18 height 18
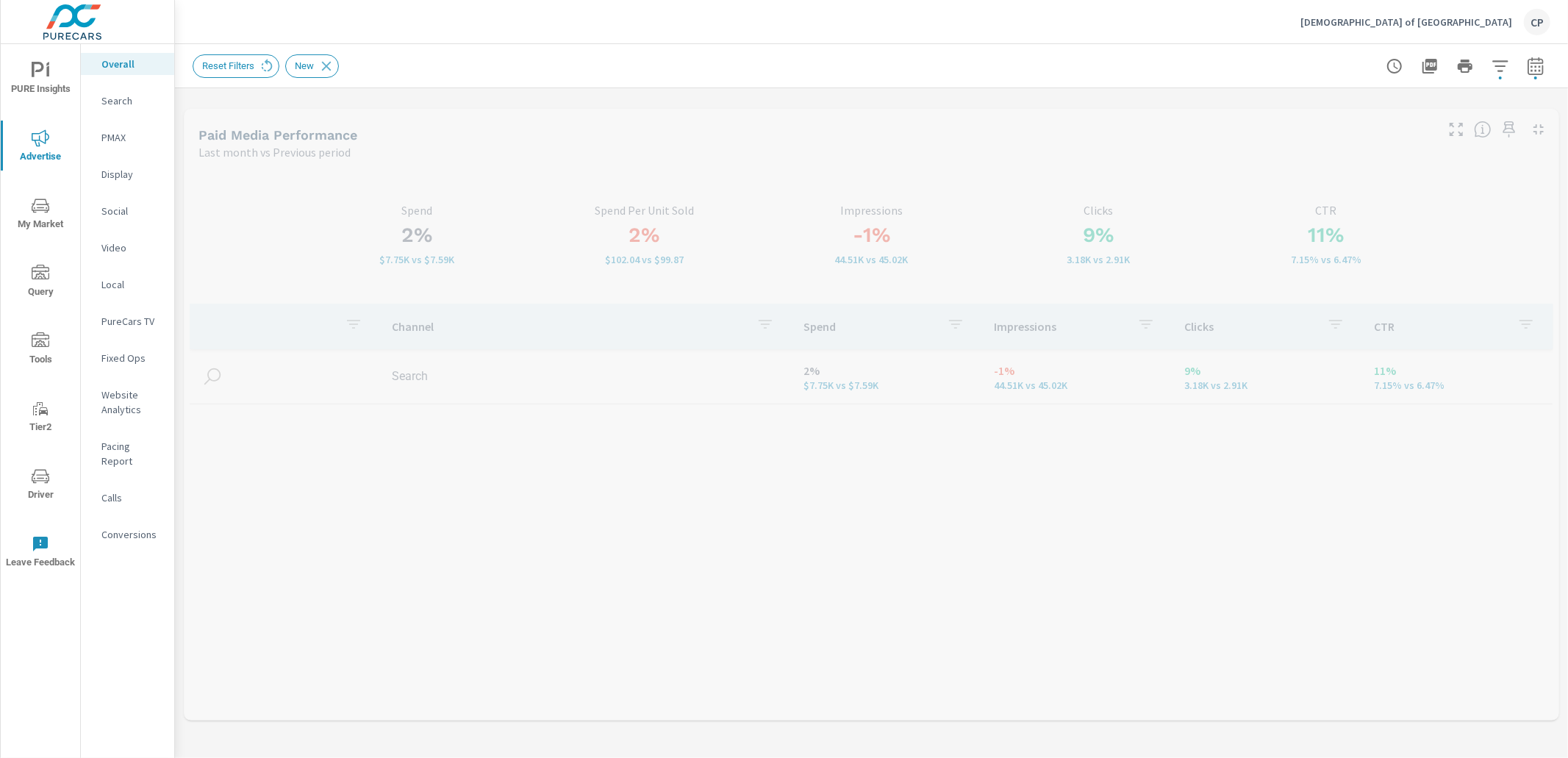
click at [111, 132] on p "PMAX" at bounding box center [132, 137] width 61 height 15
click at [119, 105] on p "Search" at bounding box center [132, 100] width 61 height 15
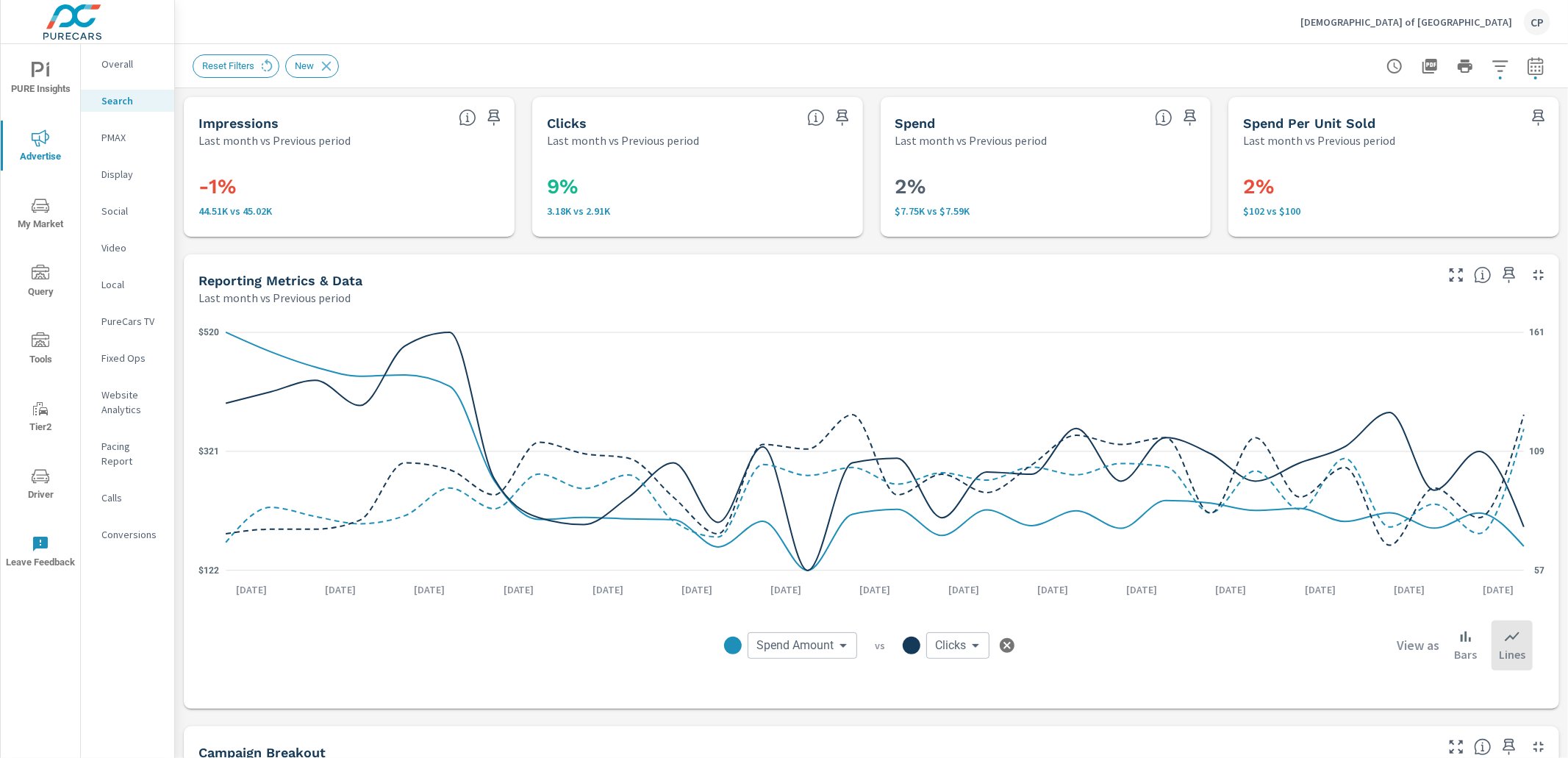
click at [56, 78] on span "PURE Insights" at bounding box center [40, 79] width 71 height 36
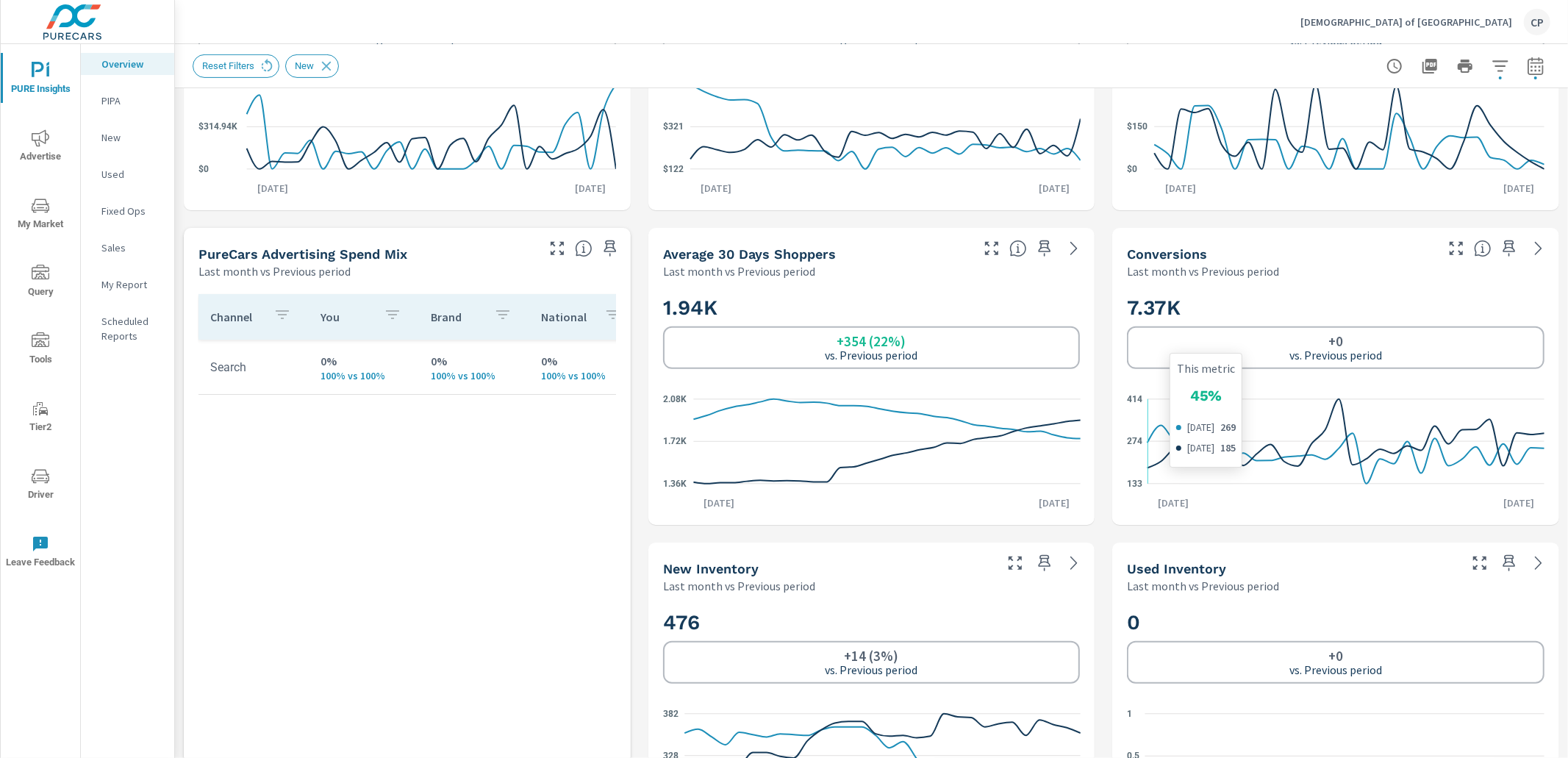
scroll to position [508, 0]
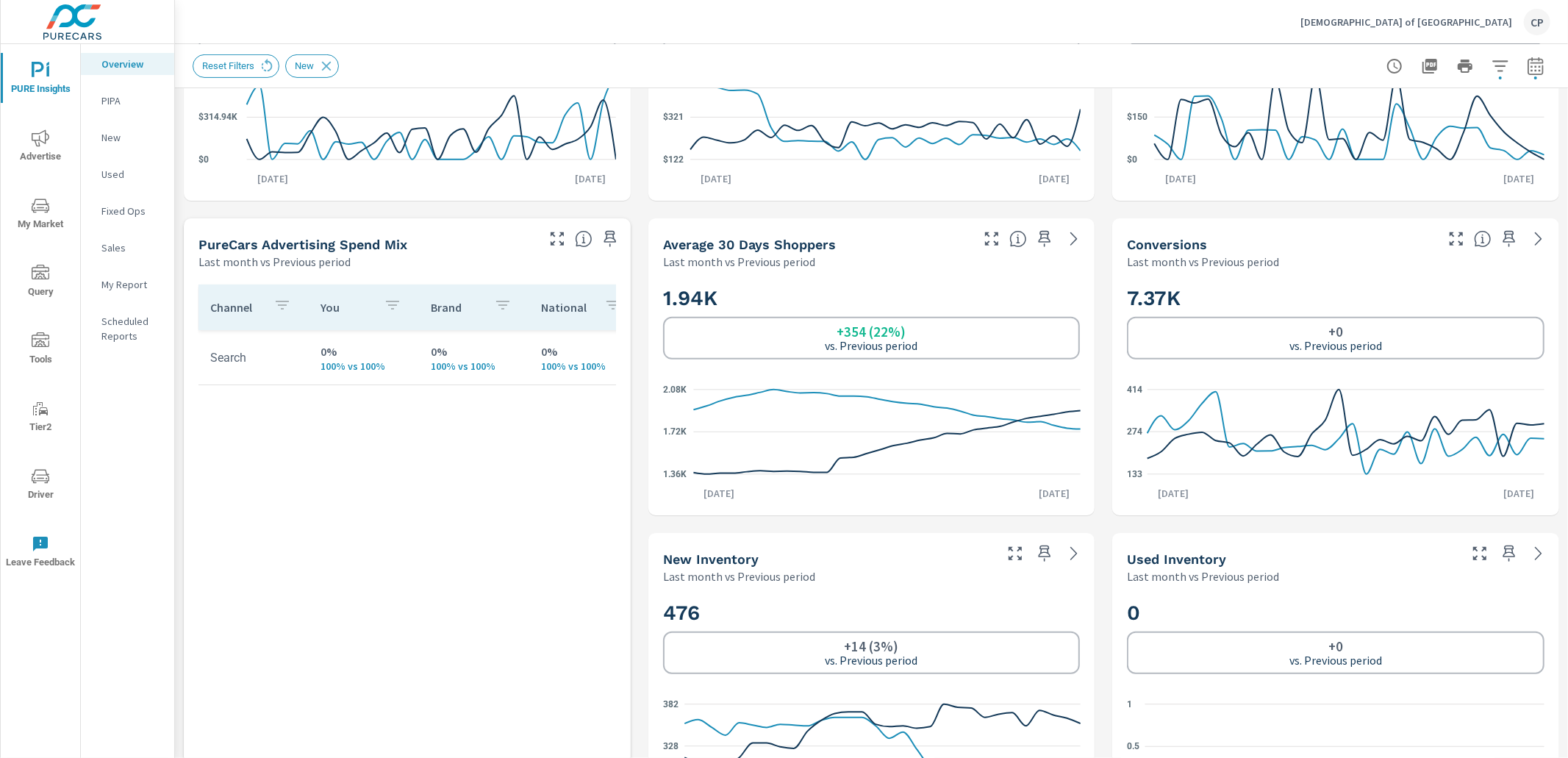
click at [43, 137] on icon "nav menu" at bounding box center [40, 138] width 18 height 18
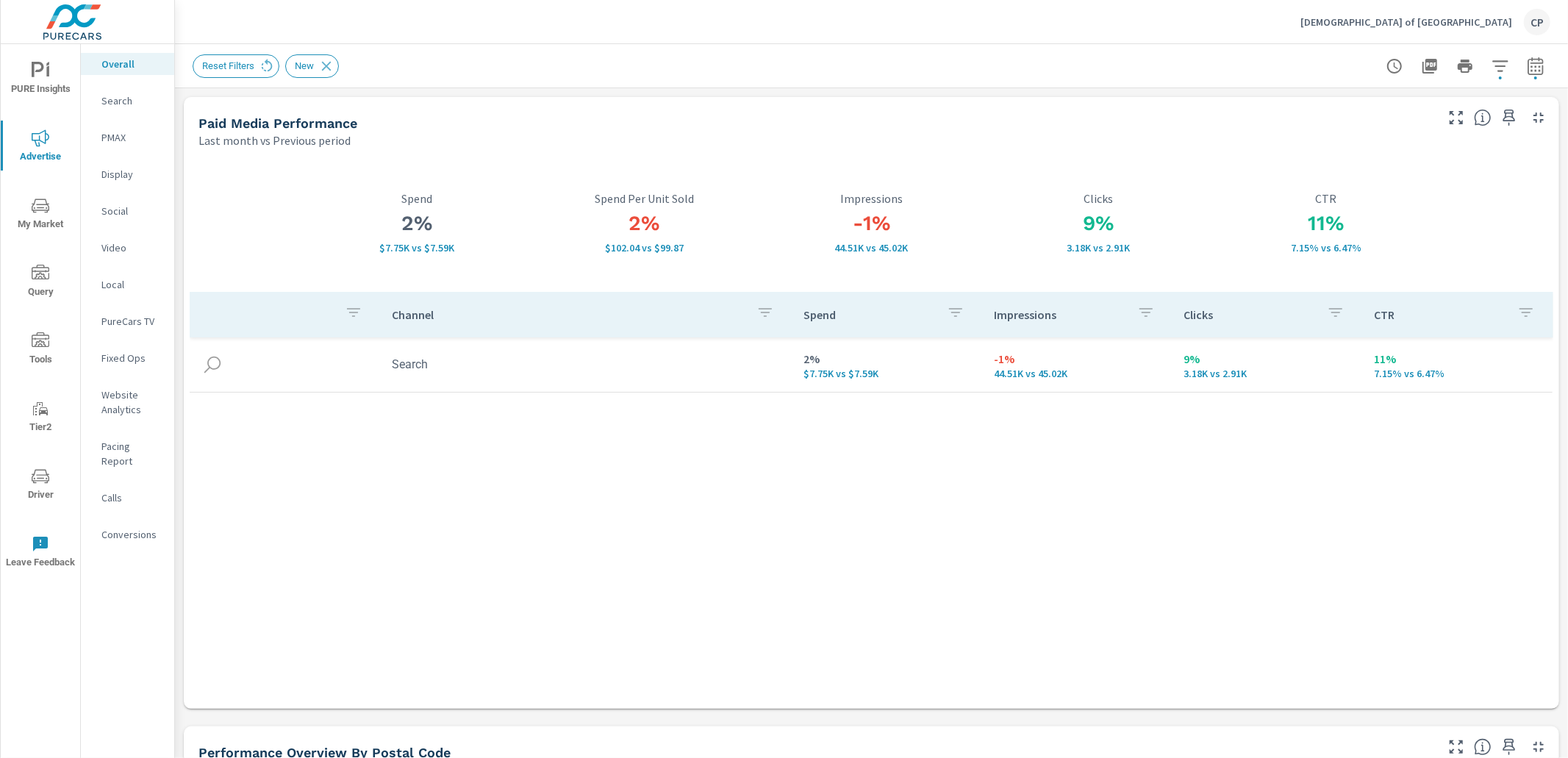
drag, startPoint x: 46, startPoint y: 65, endPoint x: 64, endPoint y: 105, distance: 43.9
click at [49, 70] on icon "nav menu" at bounding box center [40, 71] width 18 height 18
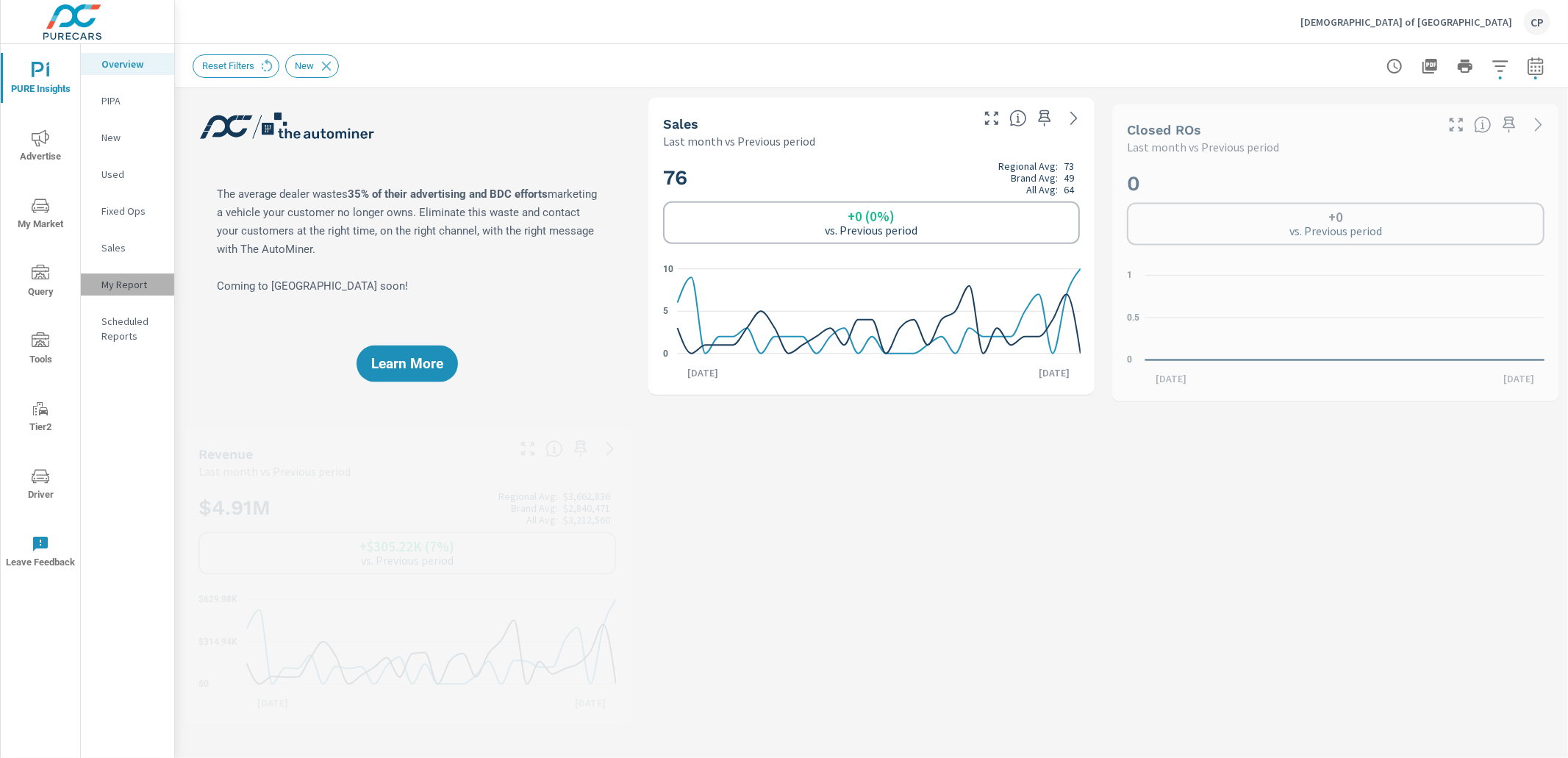
click at [131, 290] on p "My Report" at bounding box center [132, 284] width 61 height 15
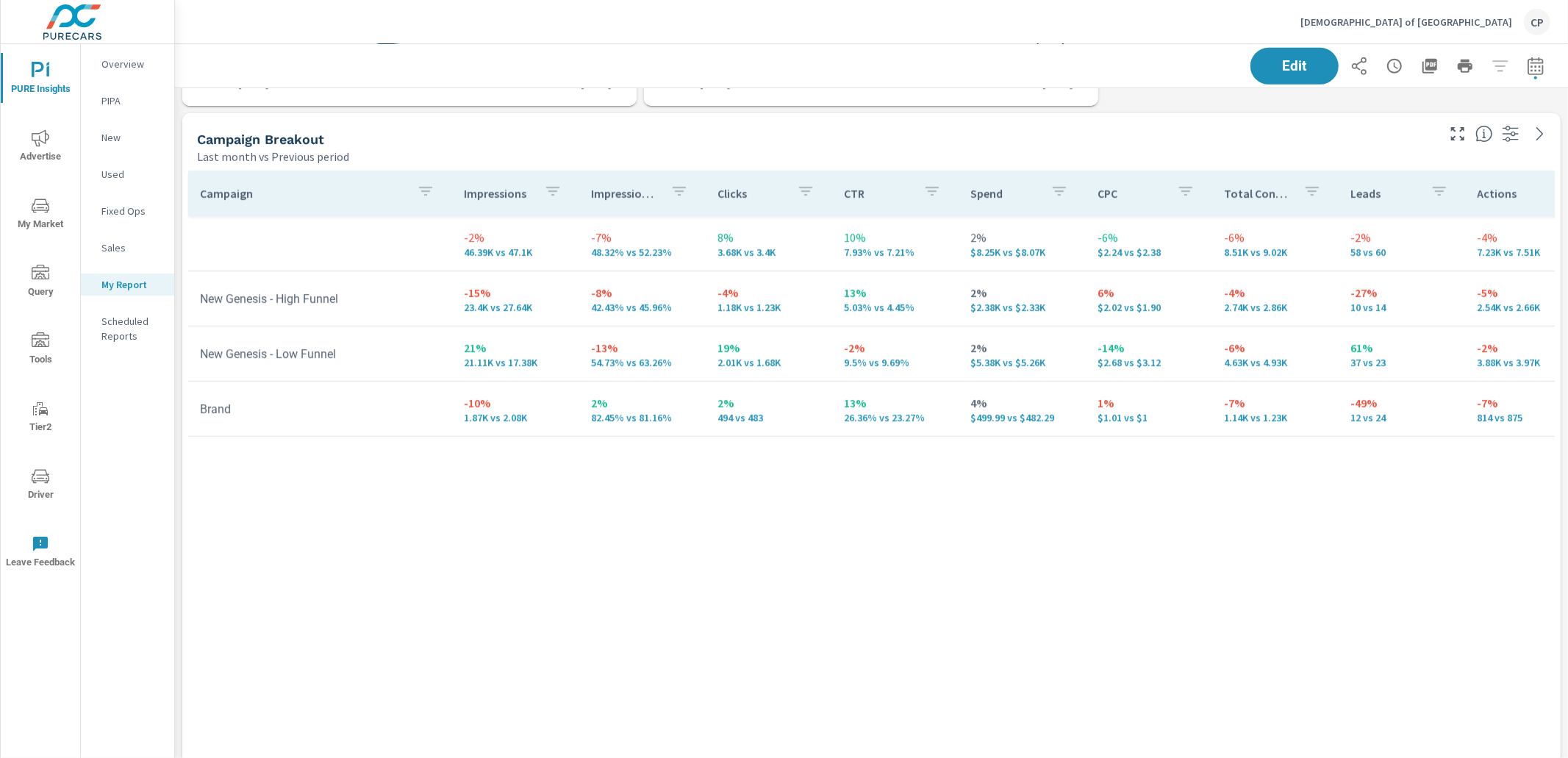
scroll to position [659, 0]
click at [1285, 59] on span "Edit" at bounding box center [1295, 66] width 61 height 14
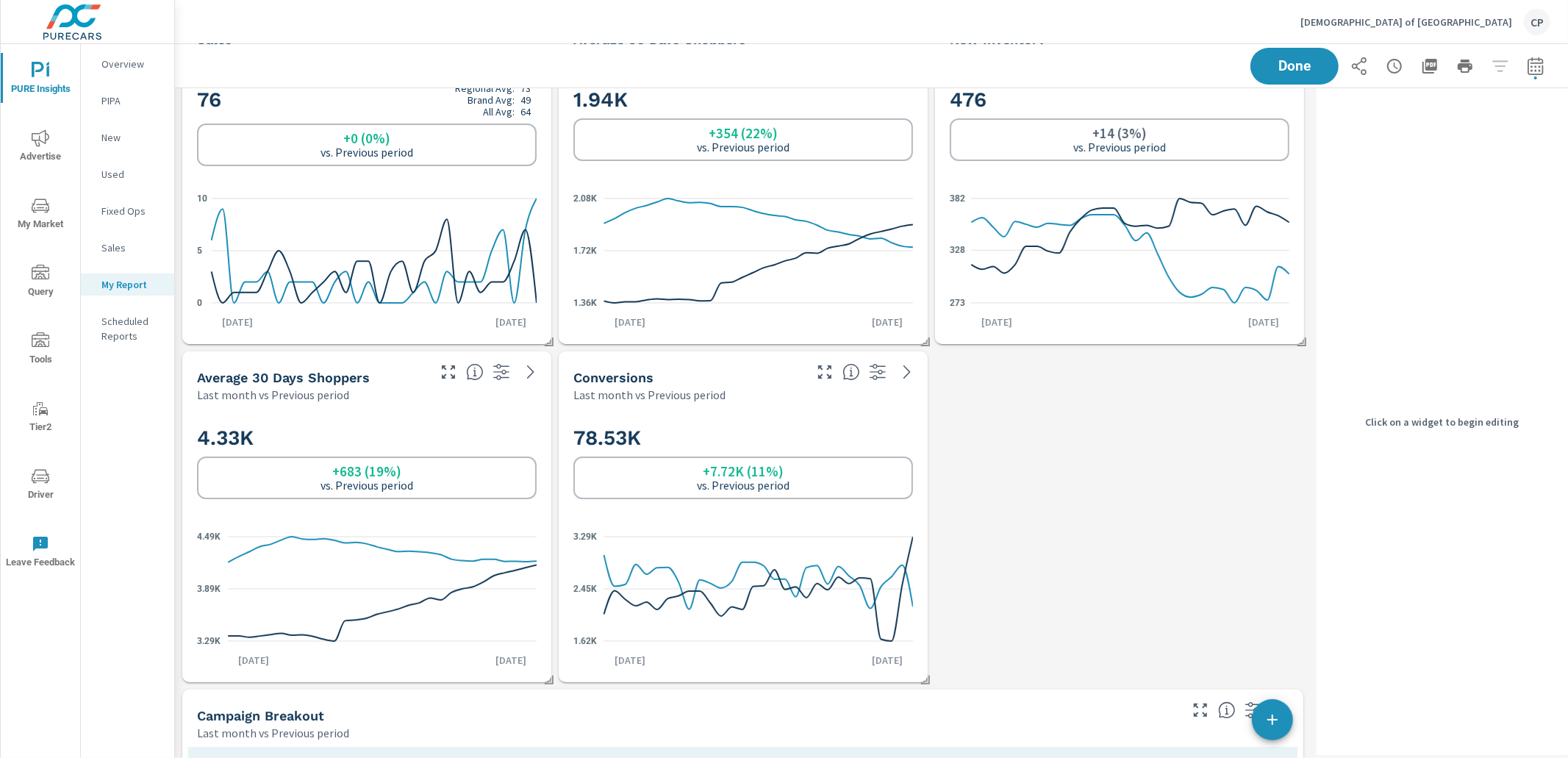
scroll to position [64, 0]
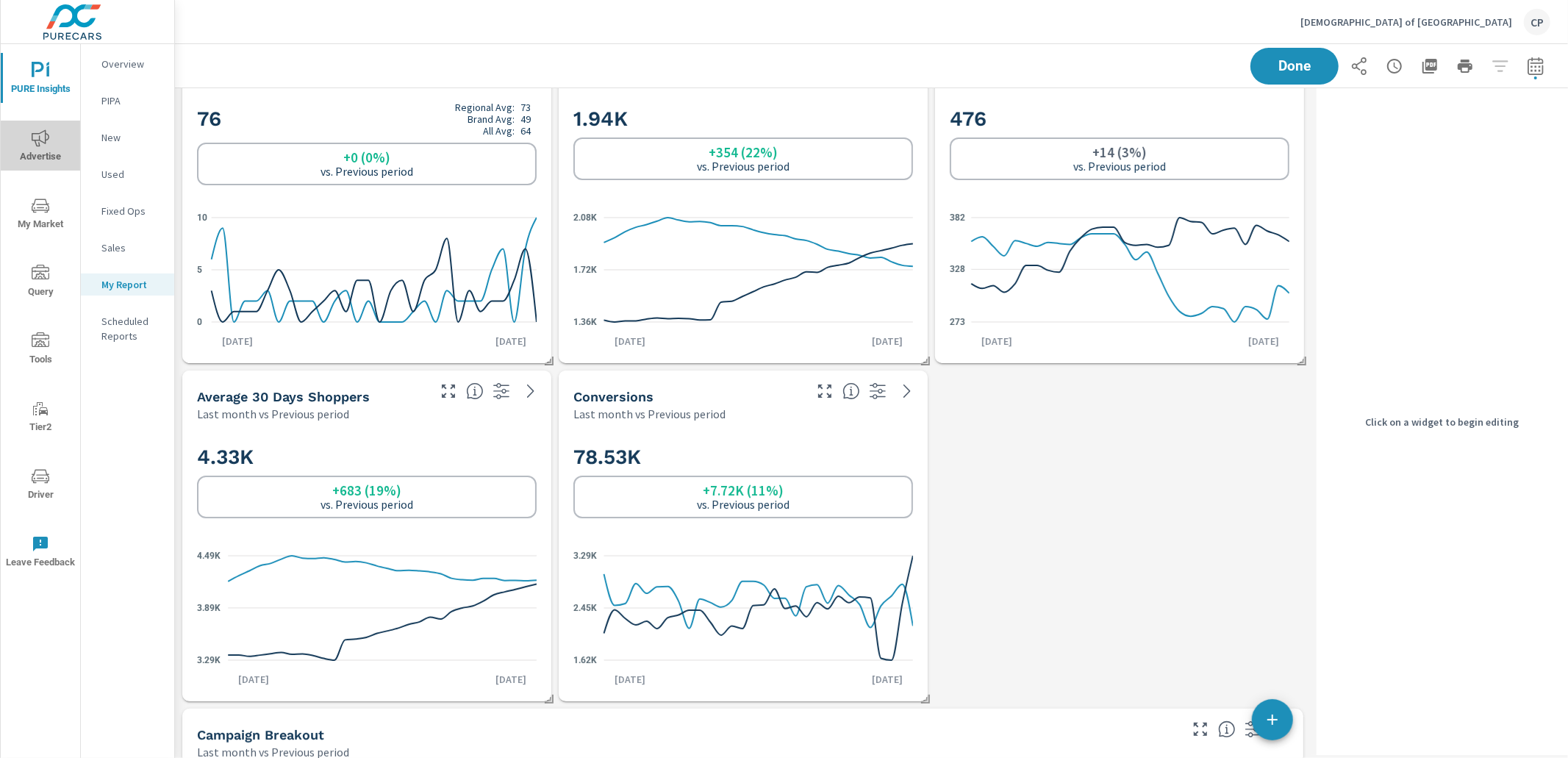
click at [52, 150] on span "Advertise" at bounding box center [40, 147] width 71 height 36
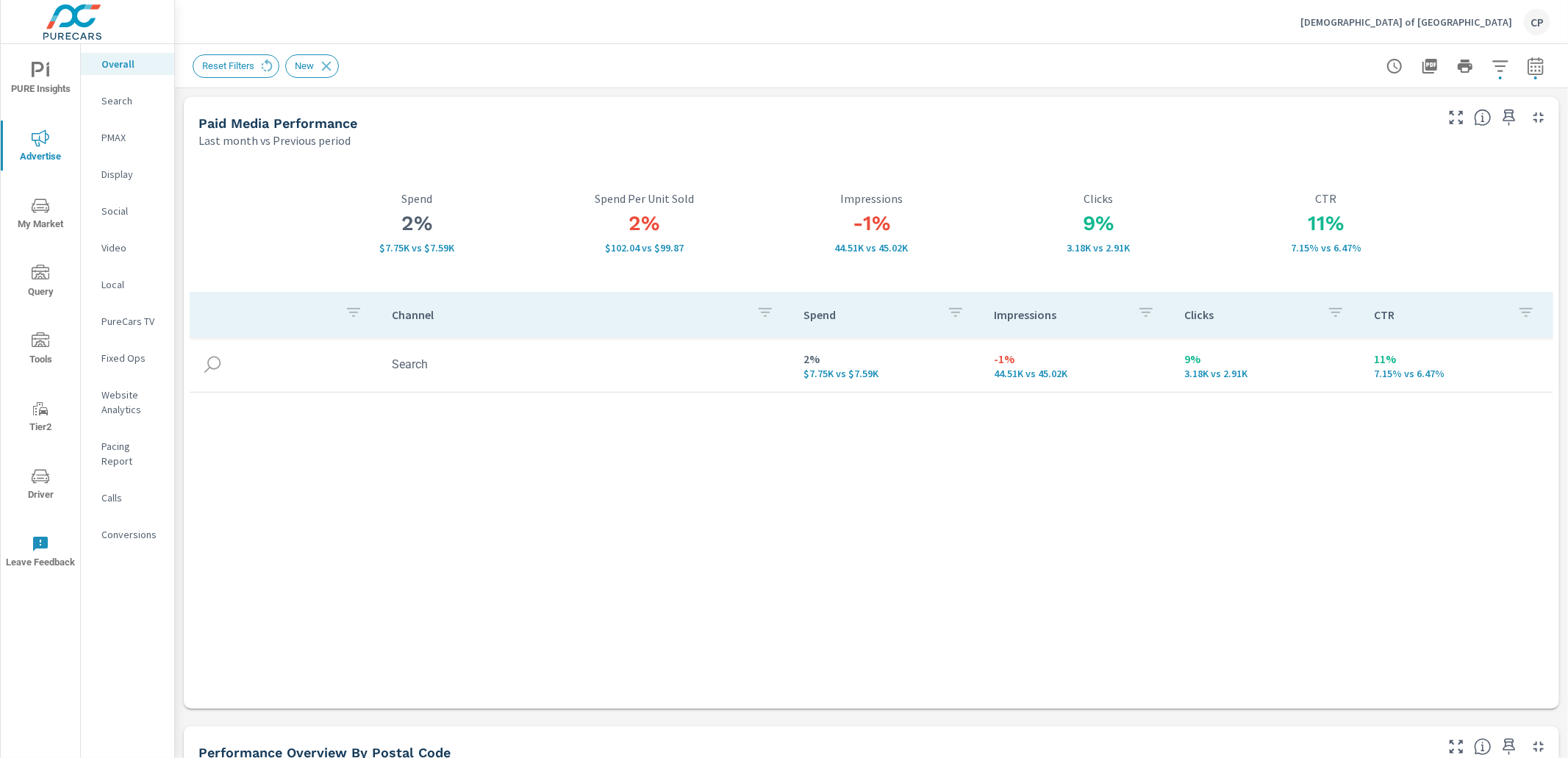
click at [125, 99] on p "Search" at bounding box center [132, 100] width 61 height 15
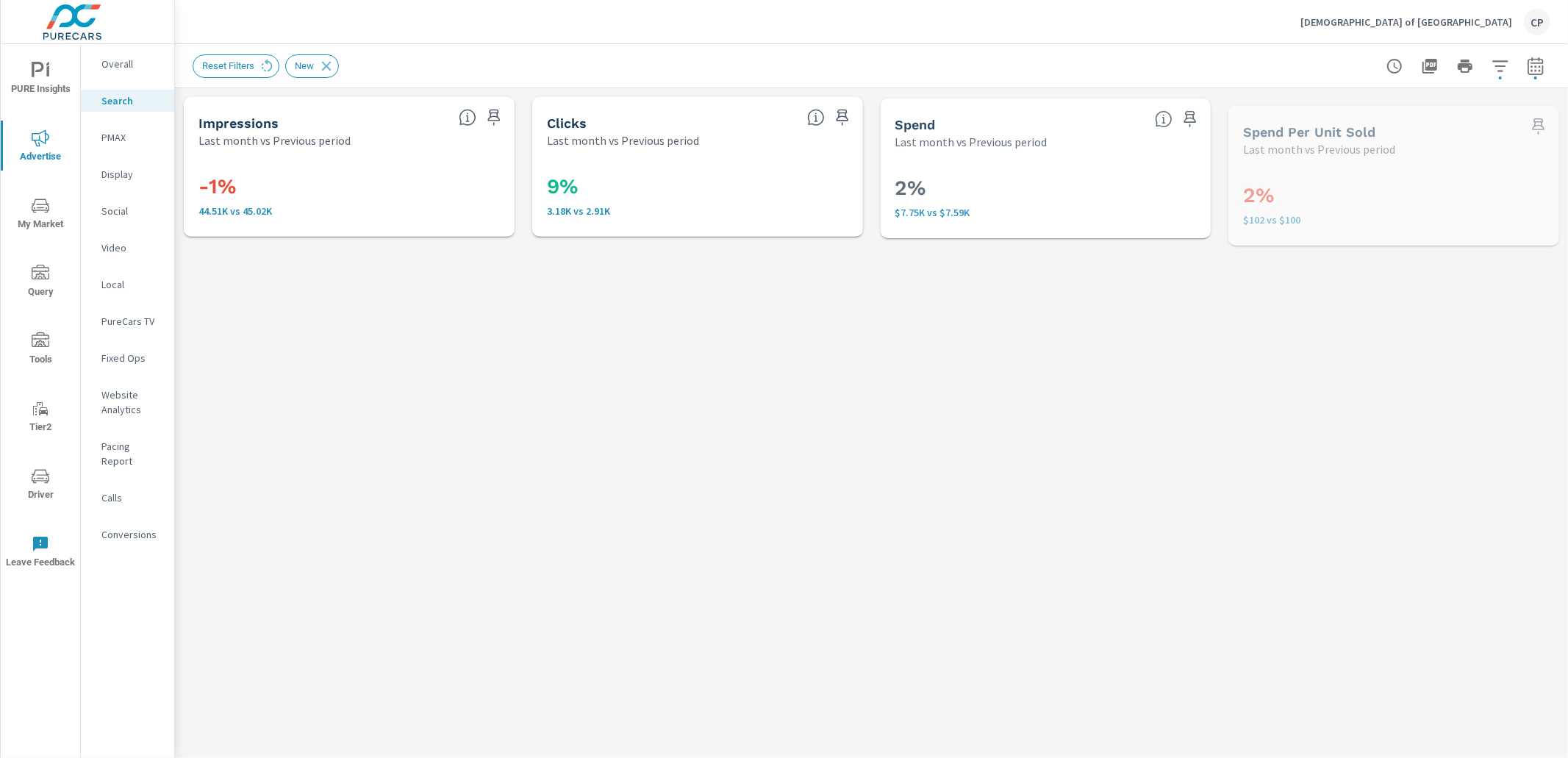
click at [122, 136] on p "PMAX" at bounding box center [132, 137] width 61 height 15
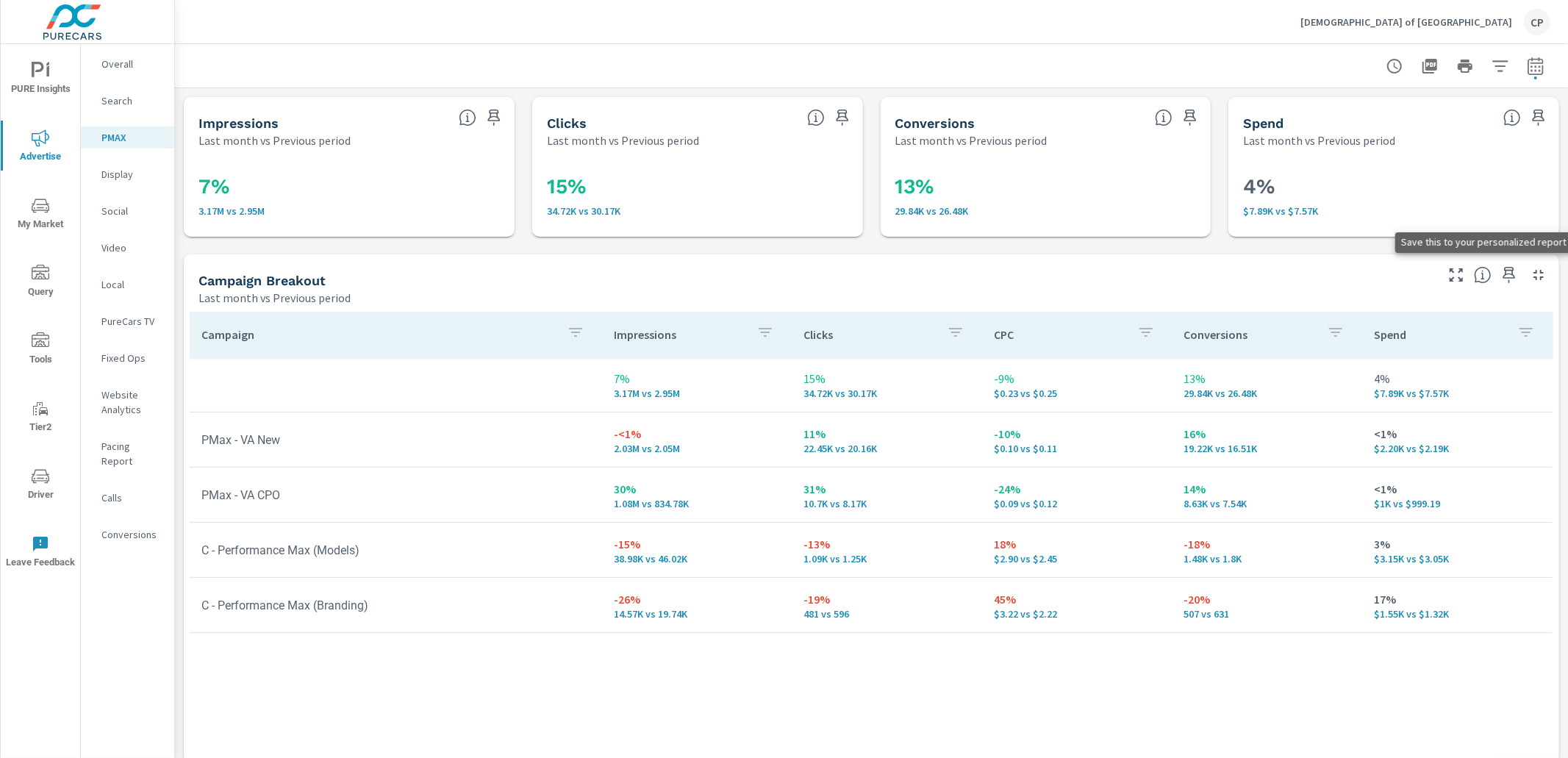
click at [1508, 269] on icon "button" at bounding box center [1509, 275] width 18 height 18
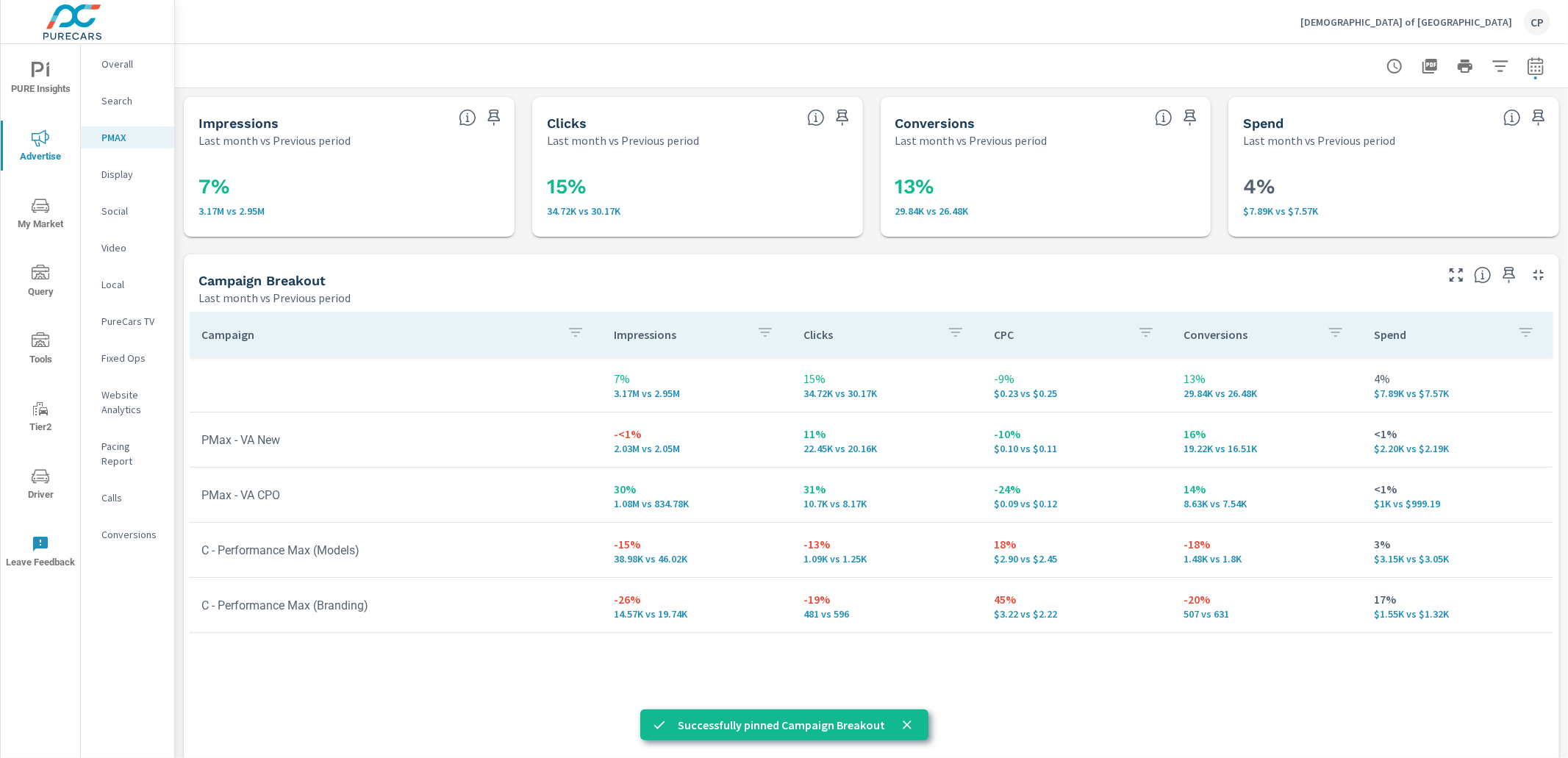
click at [39, 82] on span "PURE Insights" at bounding box center [40, 79] width 71 height 36
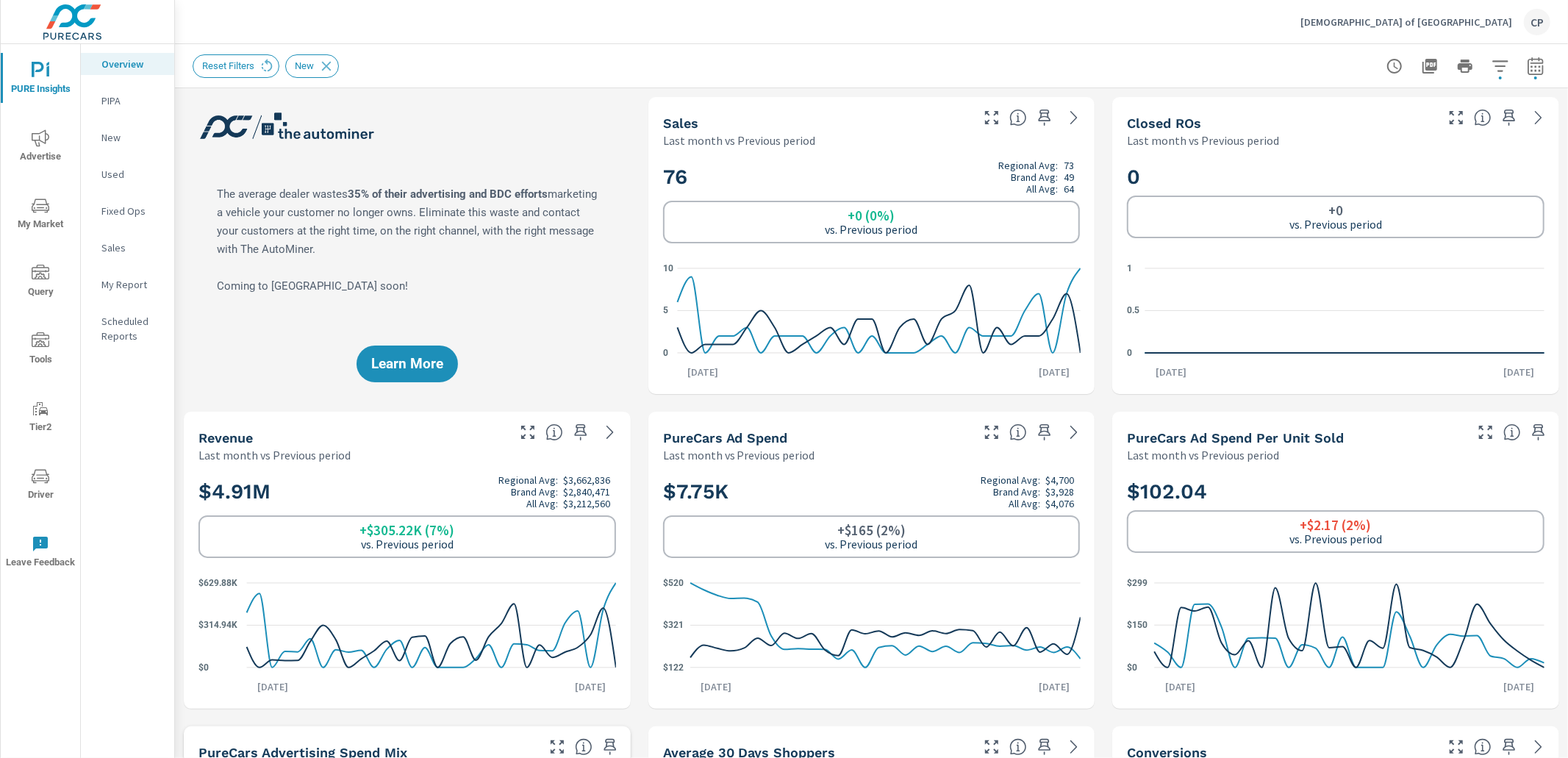
click at [114, 278] on p "My Report" at bounding box center [132, 284] width 61 height 15
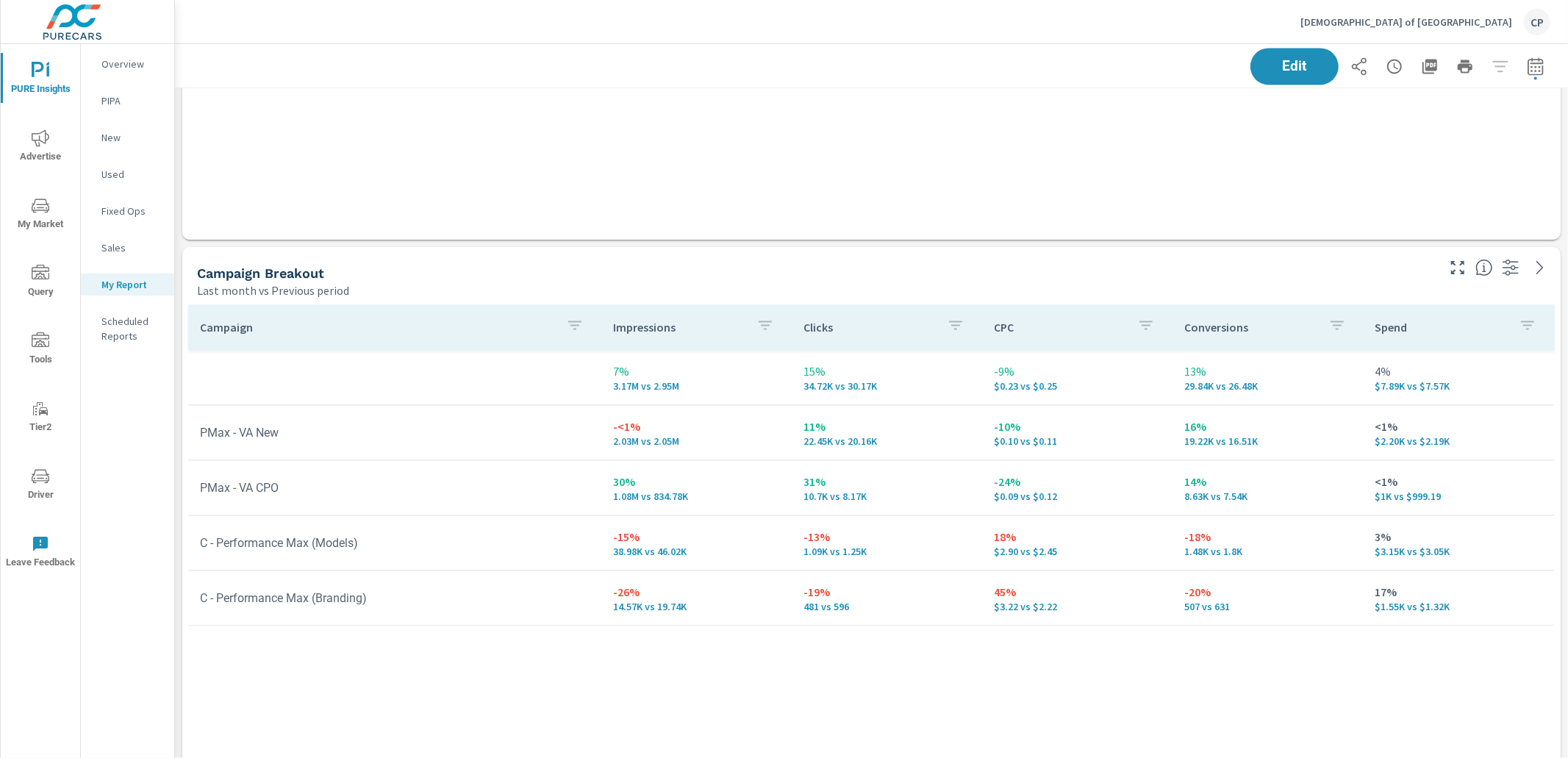
scroll to position [2583, 0]
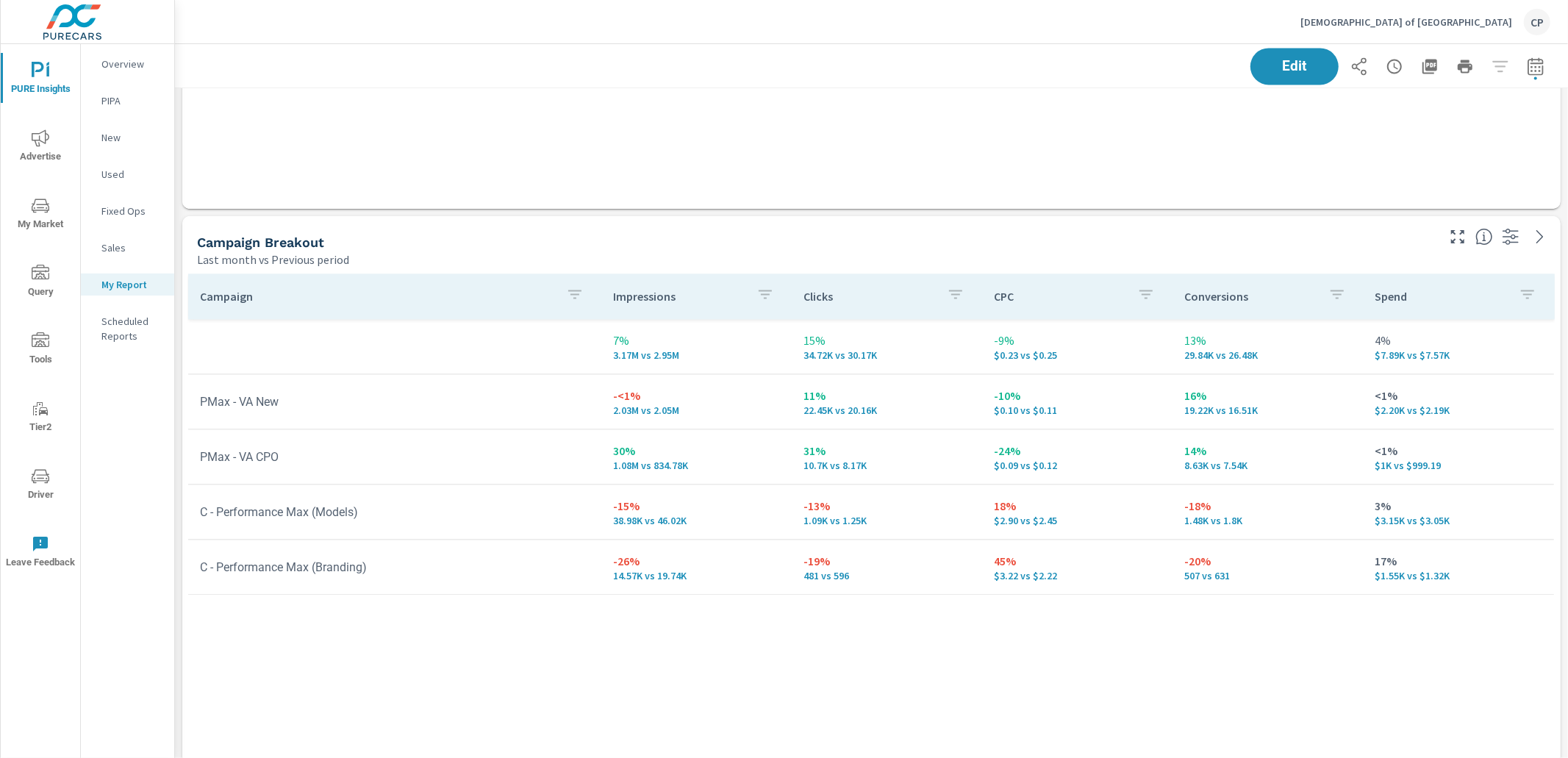
click at [366, 305] on div "Campaign" at bounding box center [395, 296] width 390 height 34
click at [1279, 68] on span "Edit" at bounding box center [1295, 66] width 61 height 14
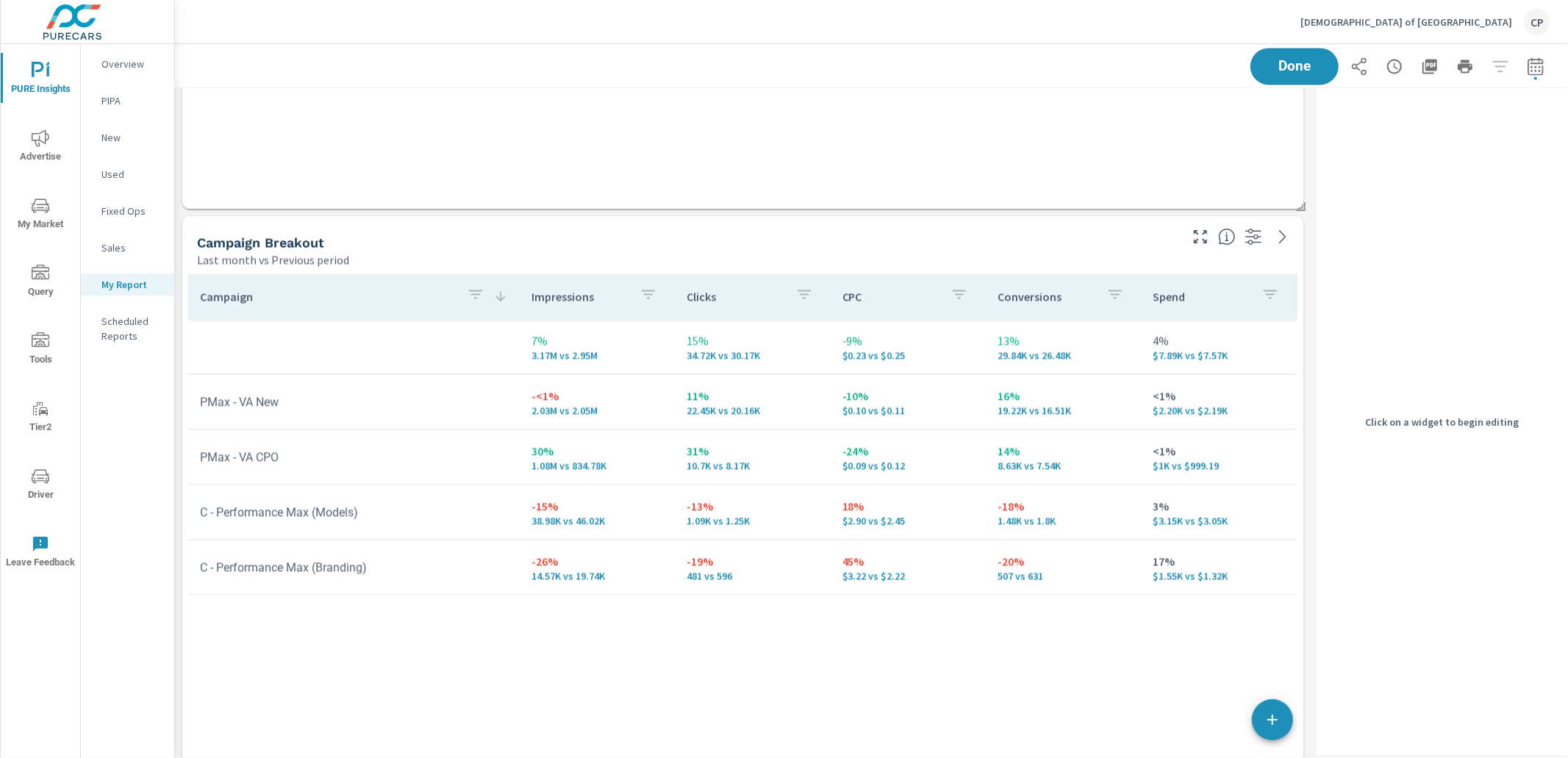
click at [1025, 310] on div "Conversions" at bounding box center [1063, 296] width 131 height 34
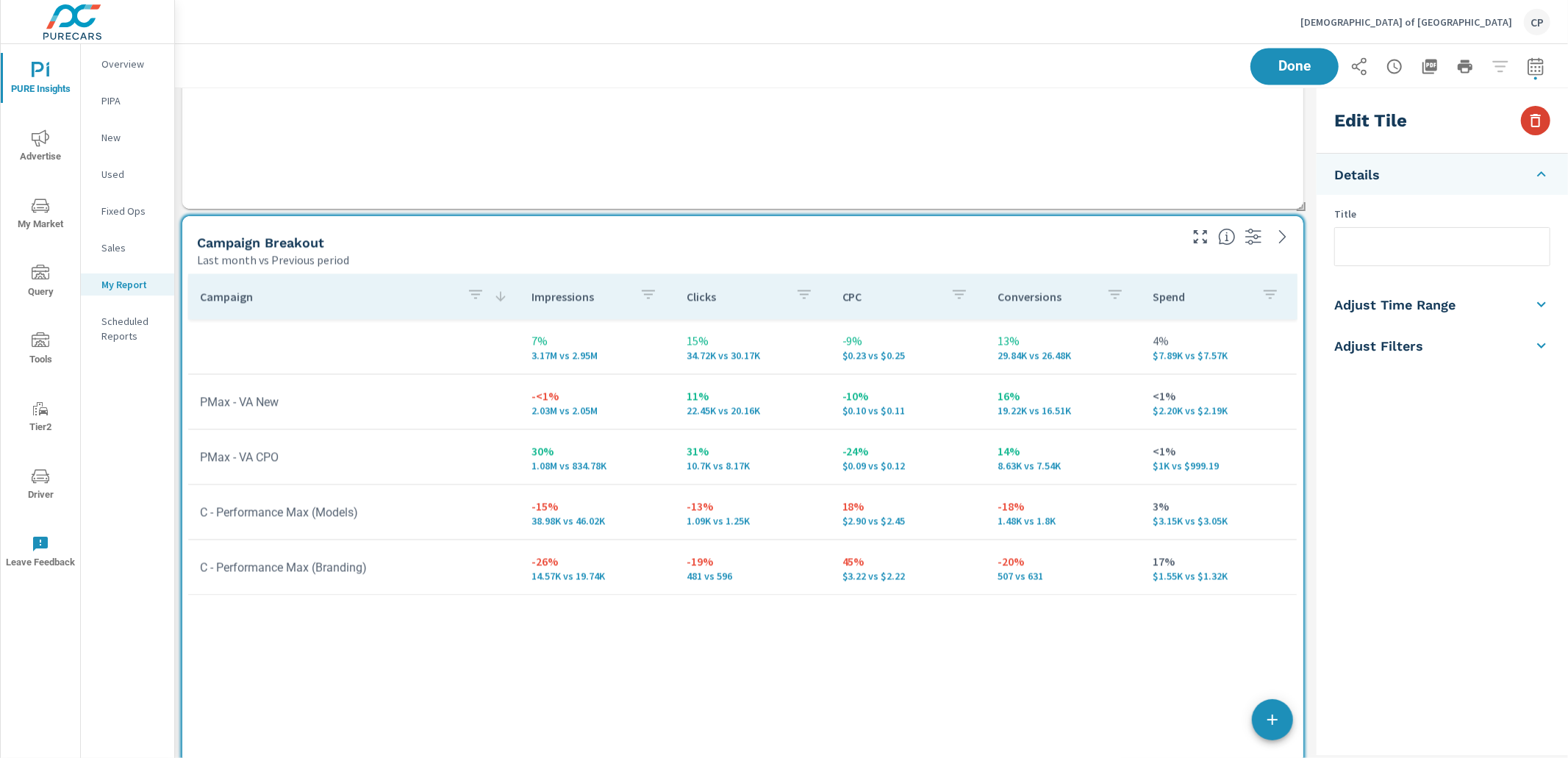
click at [1531, 119] on icon "button" at bounding box center [1535, 120] width 11 height 14
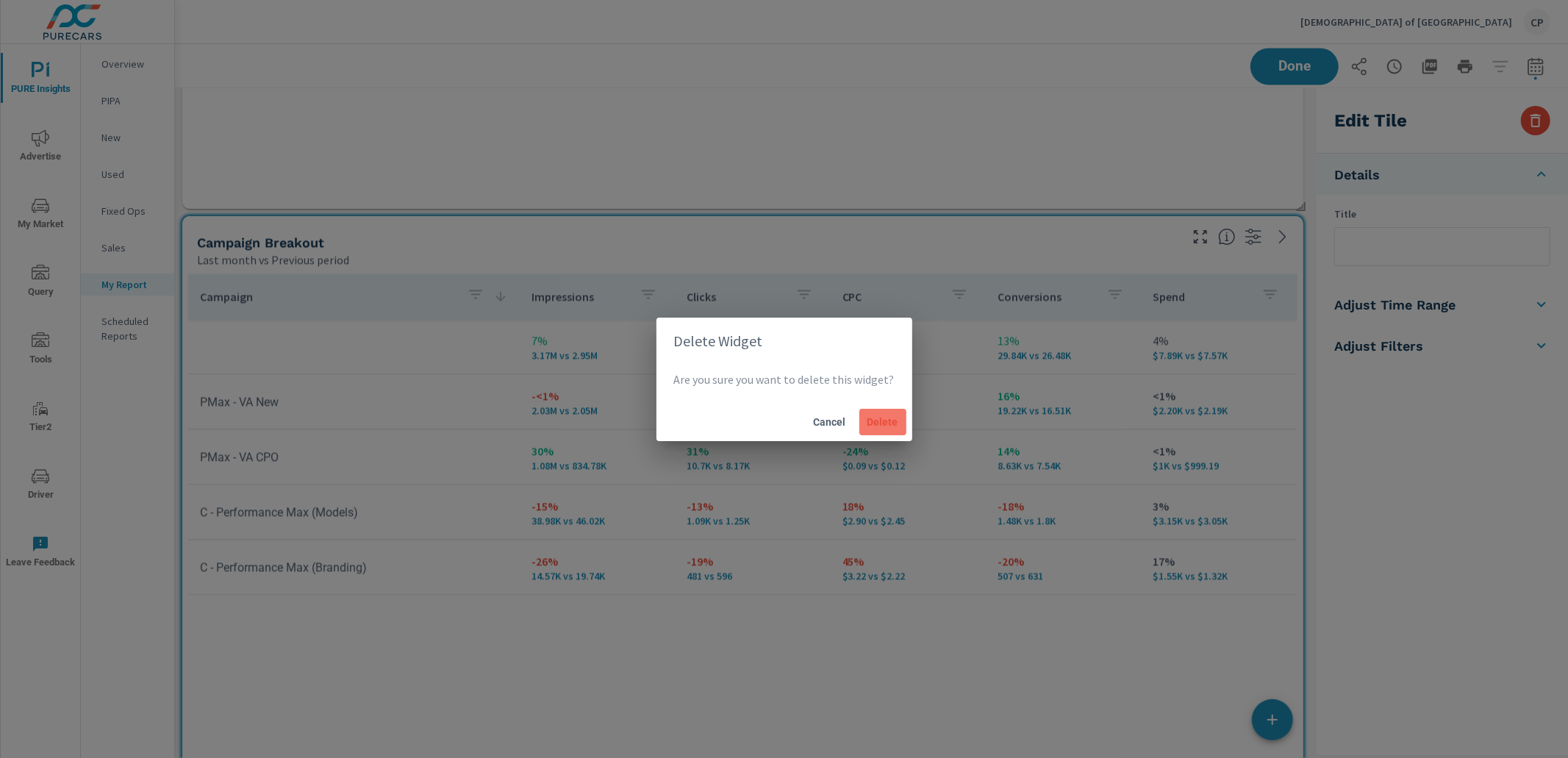
click at [887, 415] on span "Delete" at bounding box center [882, 422] width 35 height 14
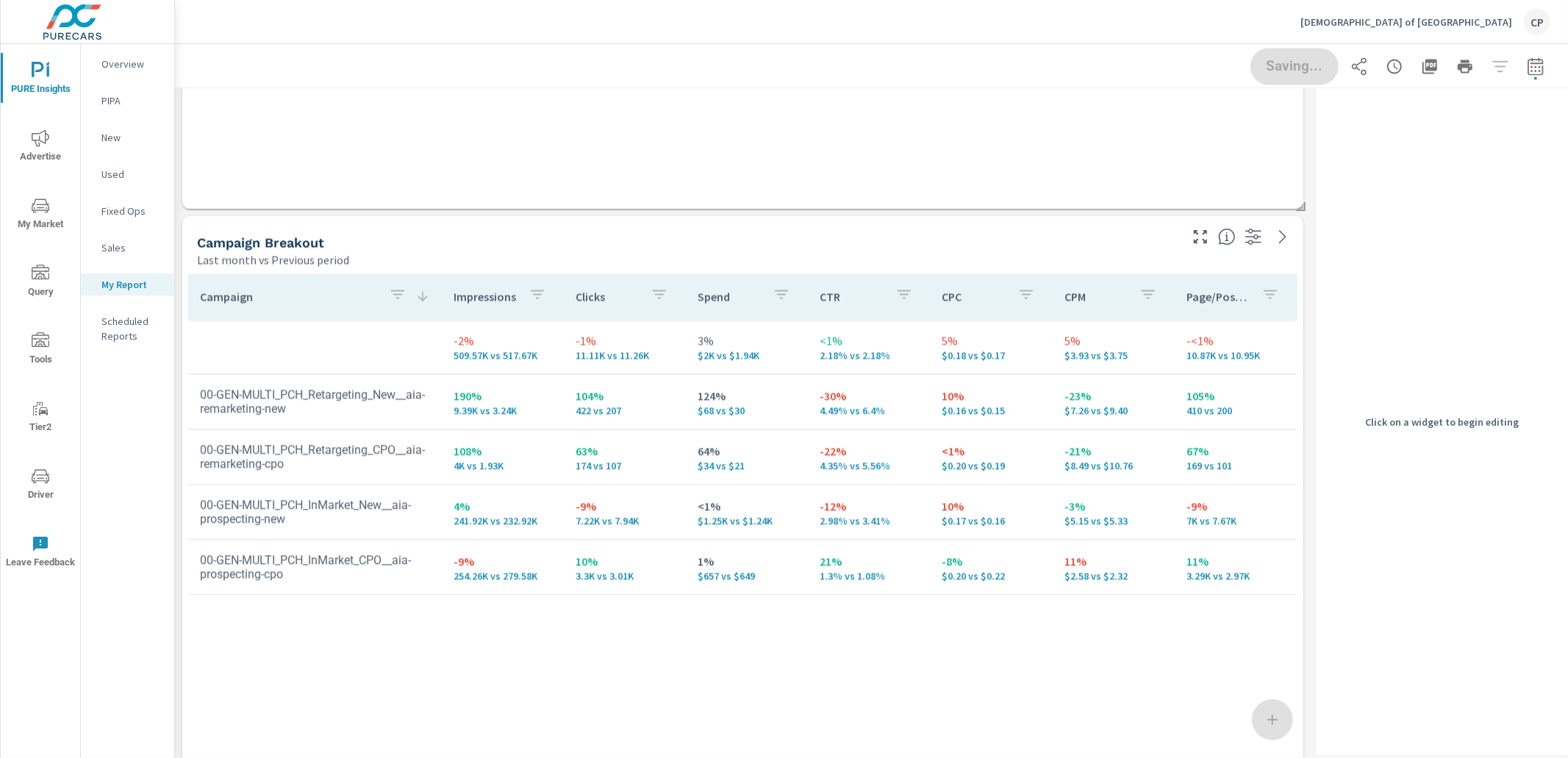
scroll to position [8, 6]
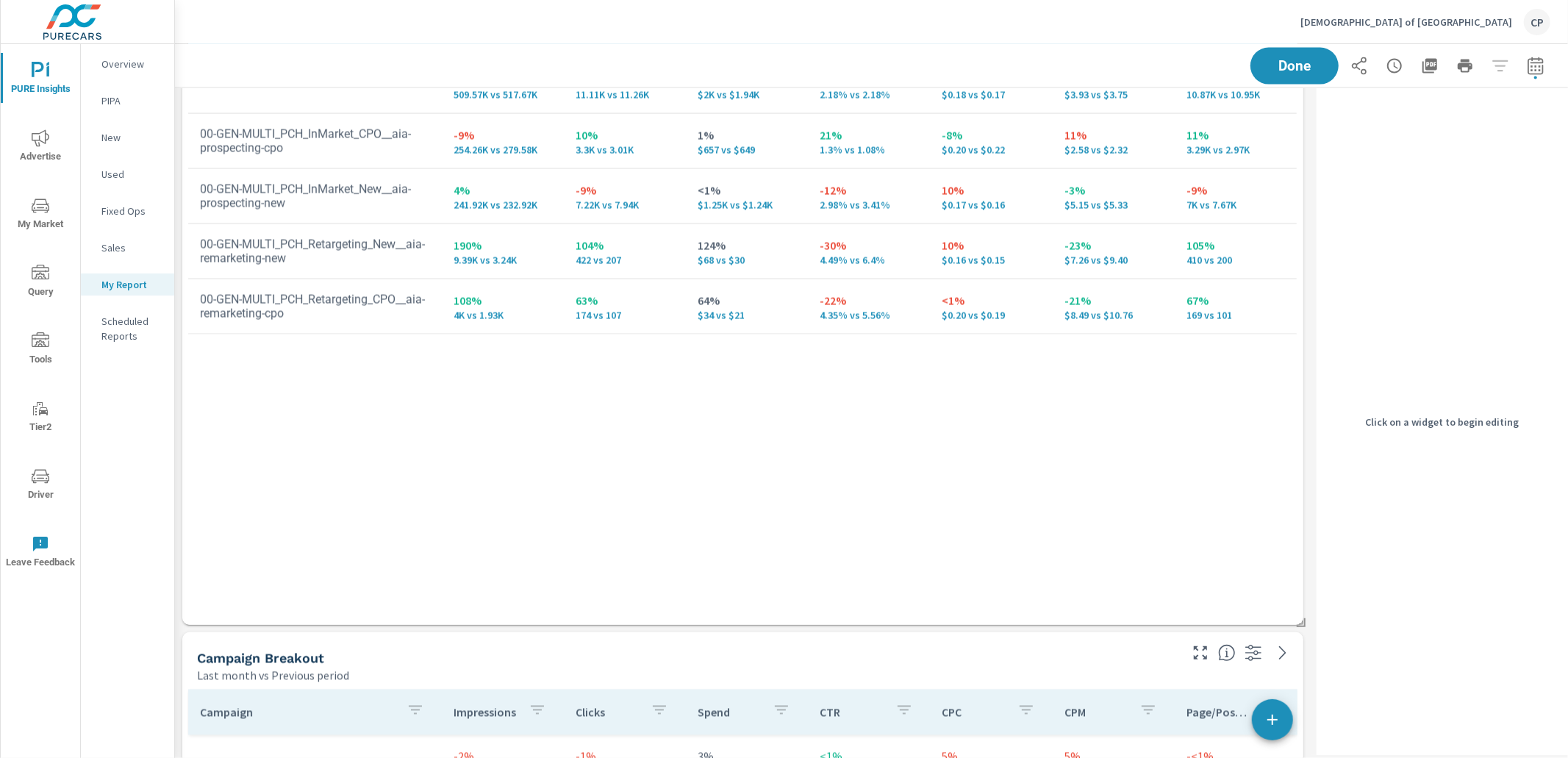
scroll to position [2089, 0]
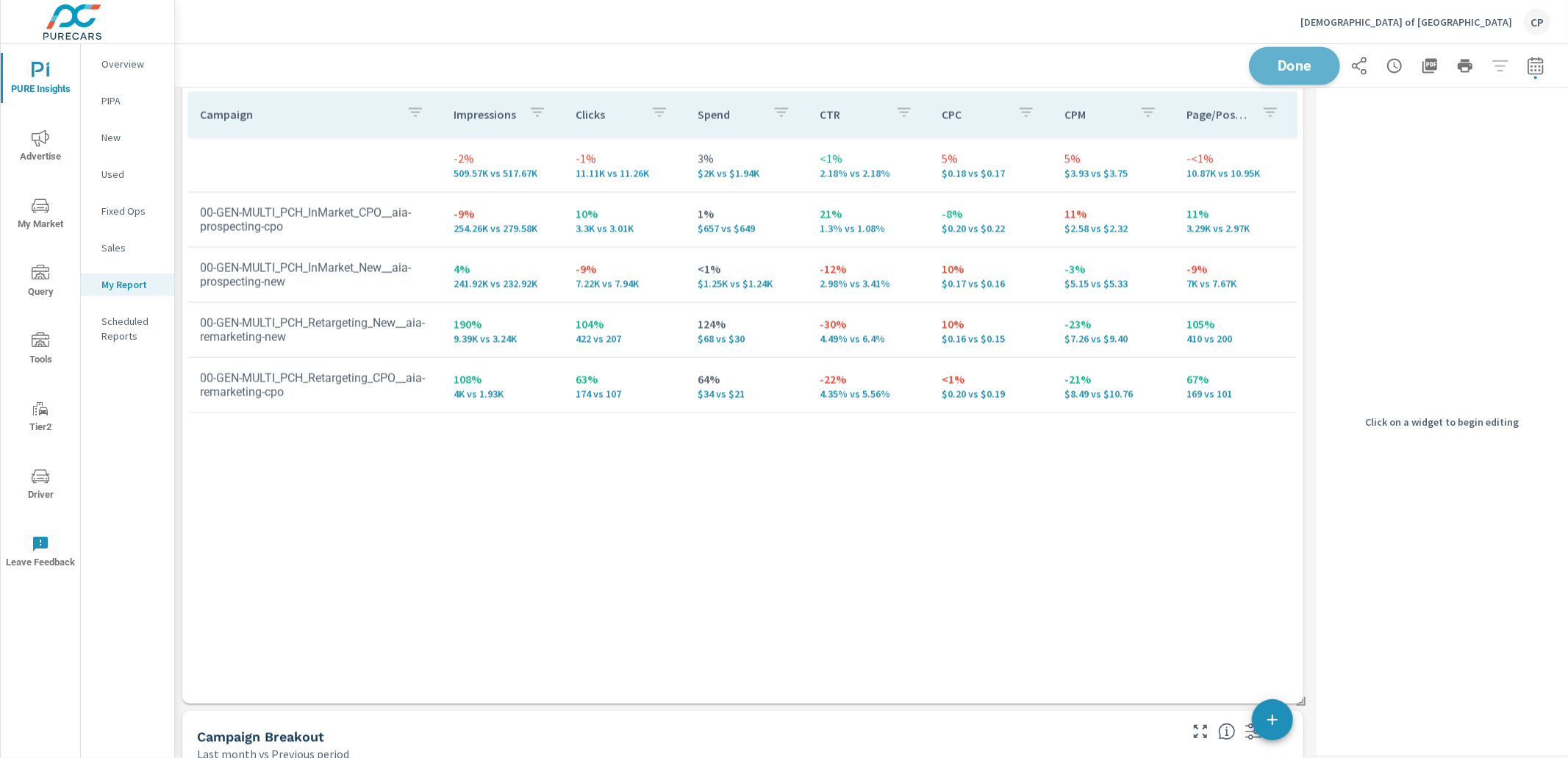
drag, startPoint x: 1295, startPoint y: 61, endPoint x: 1238, endPoint y: 61, distance: 57.0
click at [1295, 61] on span "Done" at bounding box center [1295, 66] width 61 height 14
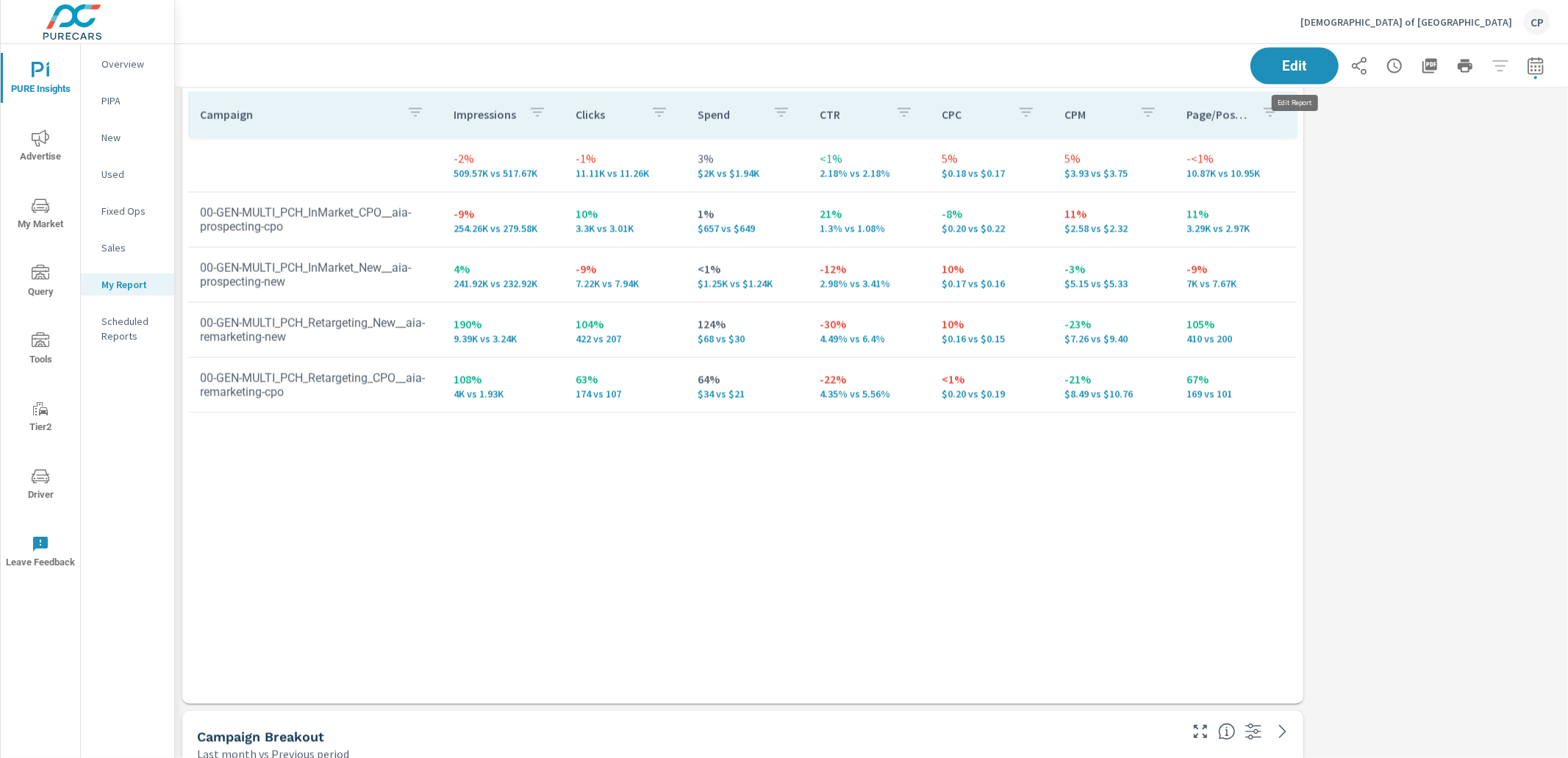
scroll to position [3388, 1393]
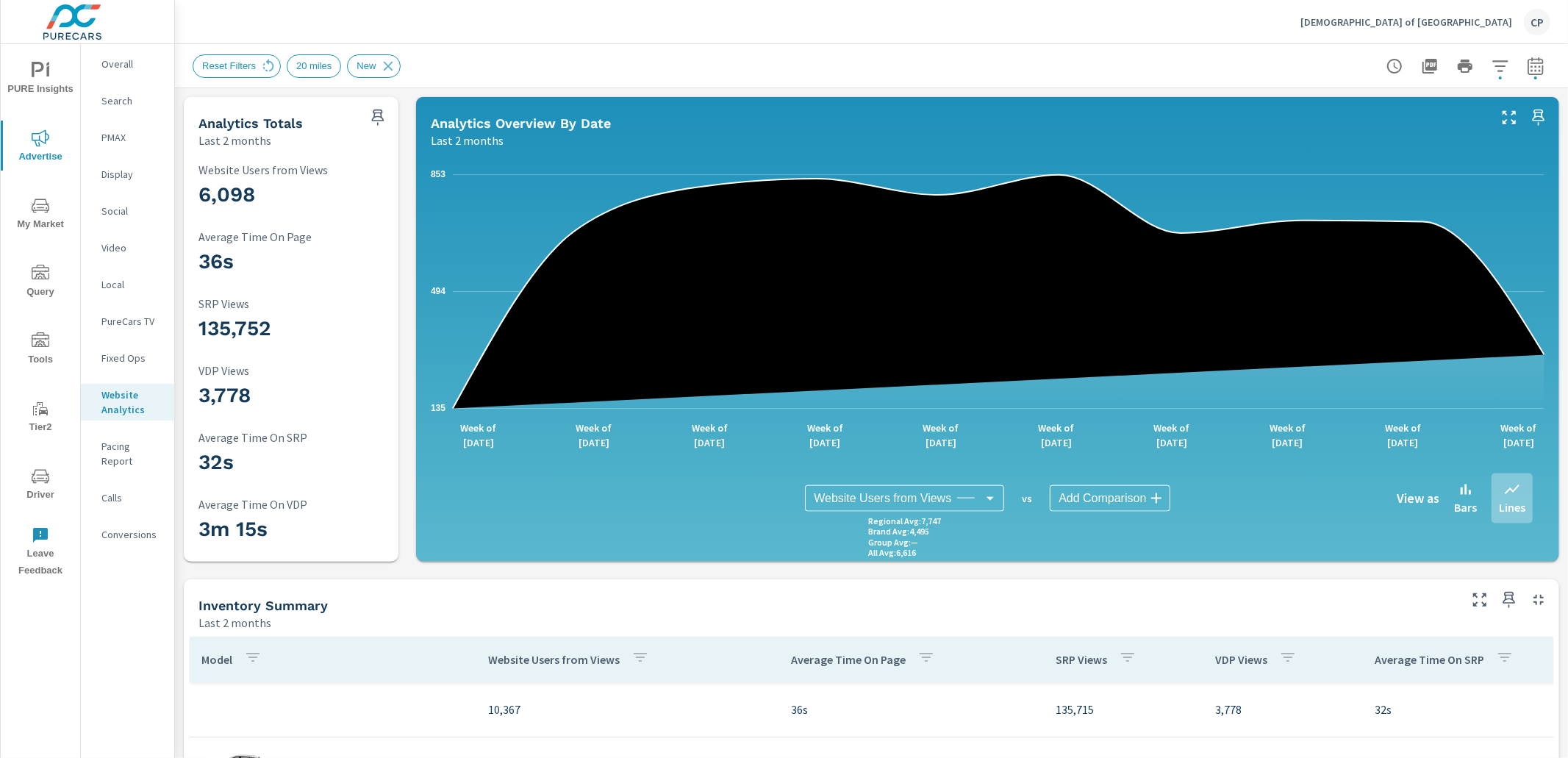
click at [49, 77] on span "PURE Insights" at bounding box center [40, 79] width 71 height 36
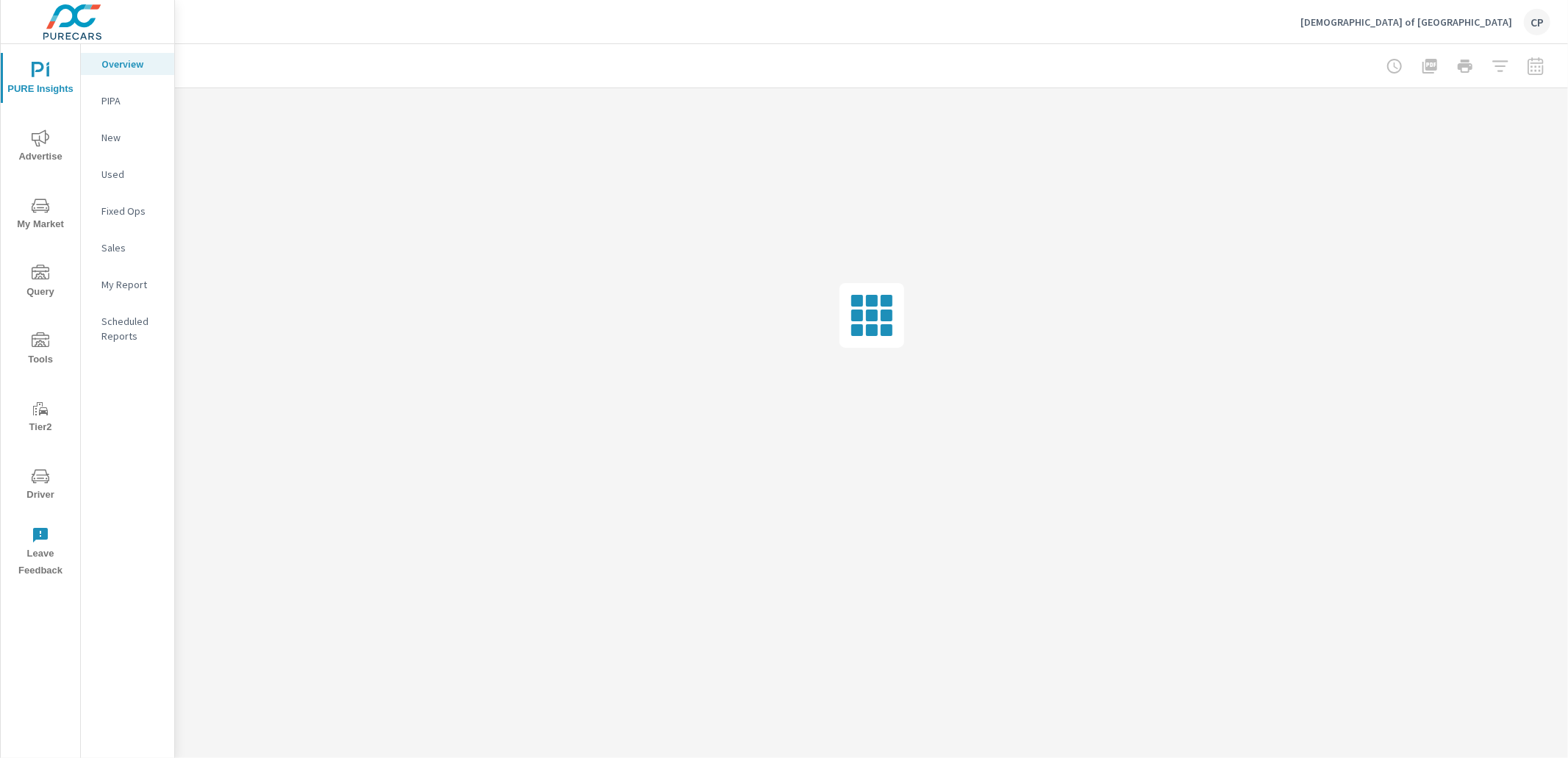
drag, startPoint x: 40, startPoint y: 158, endPoint x: 39, endPoint y: 178, distance: 20.0
click at [37, 162] on span "Advertise" at bounding box center [40, 147] width 71 height 36
click at [46, 220] on span "My Market" at bounding box center [40, 214] width 71 height 36
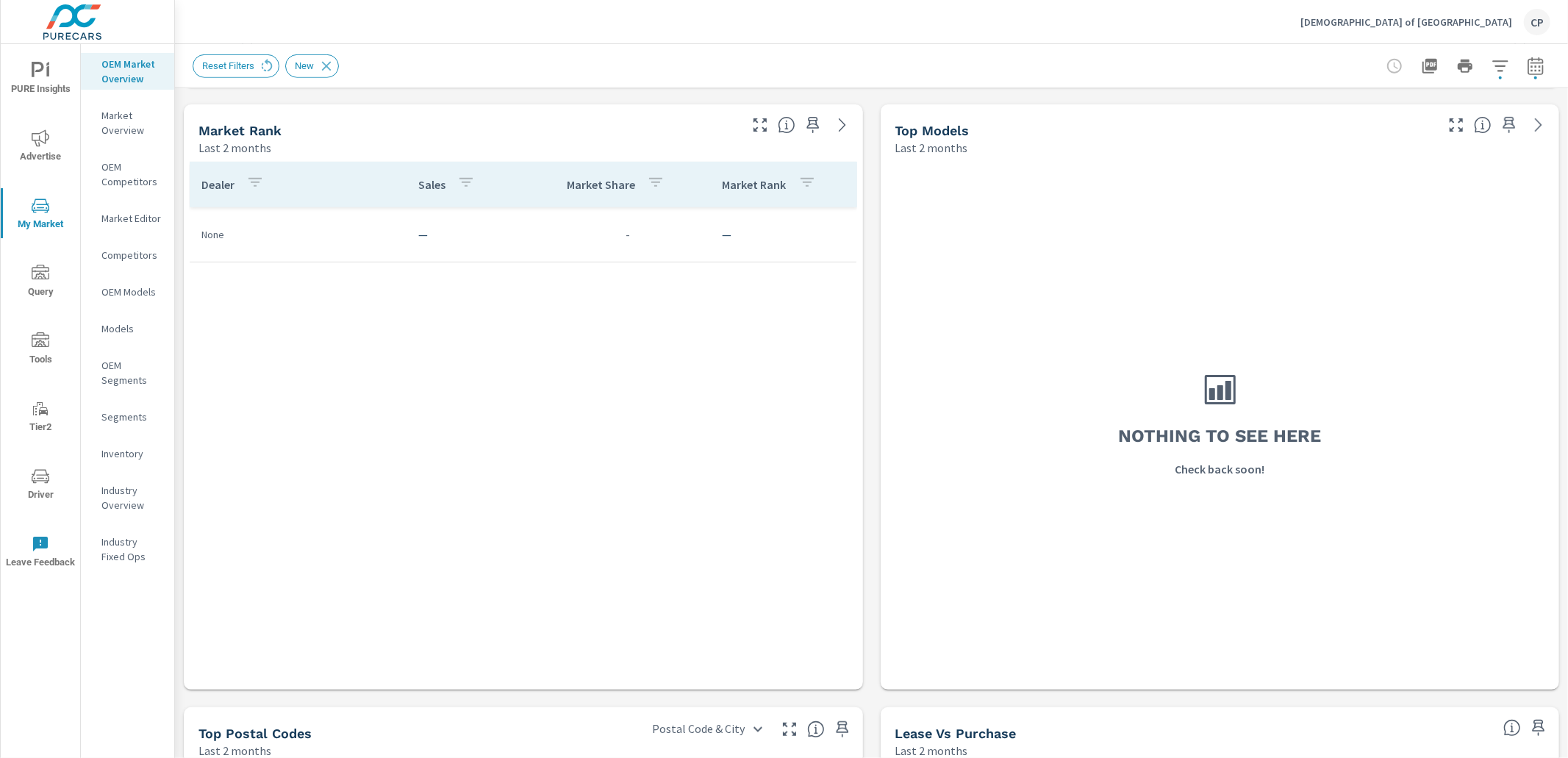
scroll to position [717, 0]
click at [1529, 70] on icon "button" at bounding box center [1536, 67] width 18 height 18
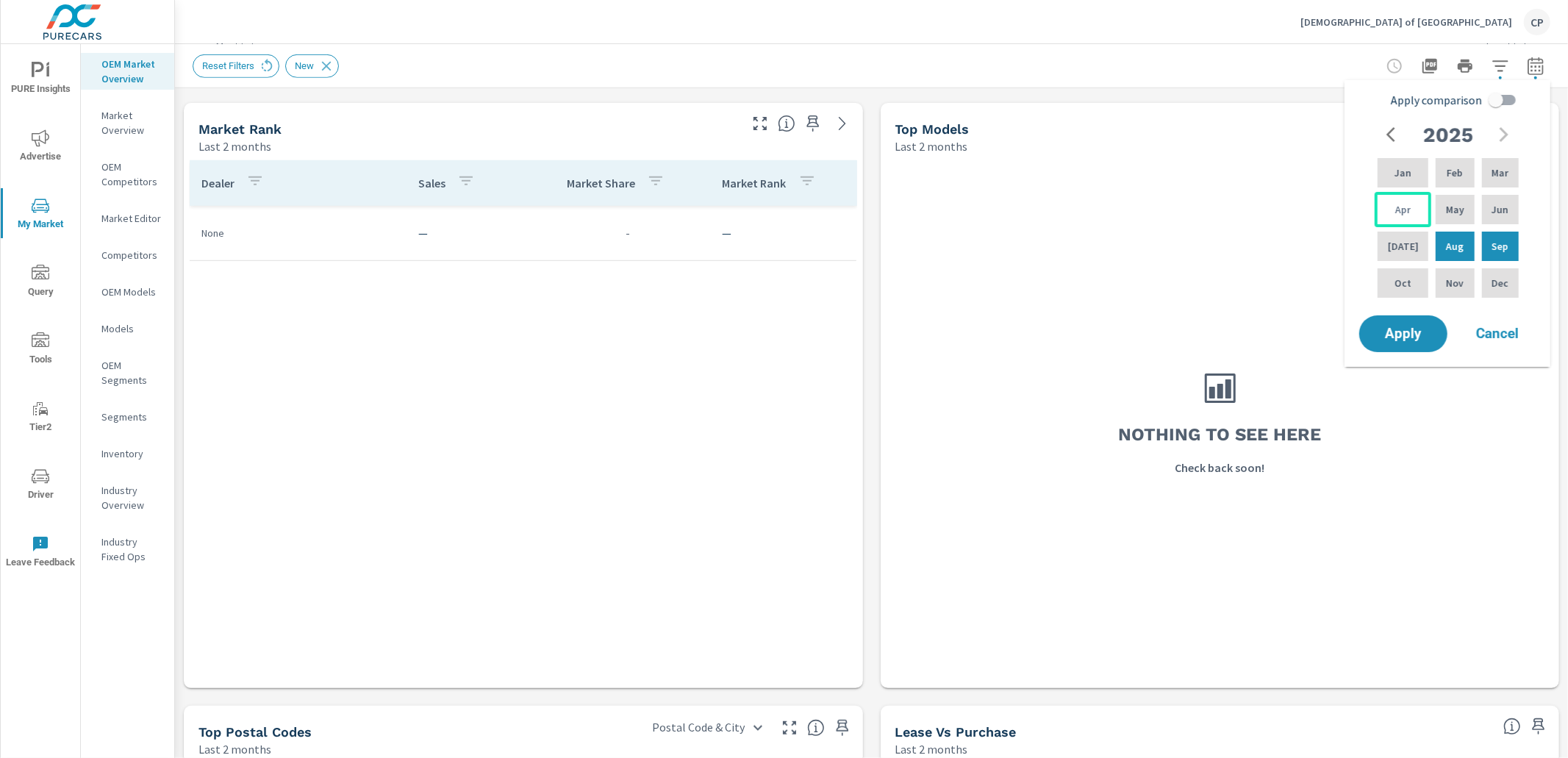
click at [1396, 208] on p "Apr" at bounding box center [1402, 209] width 16 height 15
click at [1494, 246] on p "Sep" at bounding box center [1499, 246] width 17 height 15
click at [1414, 321] on button "Apply" at bounding box center [1402, 333] width 91 height 38
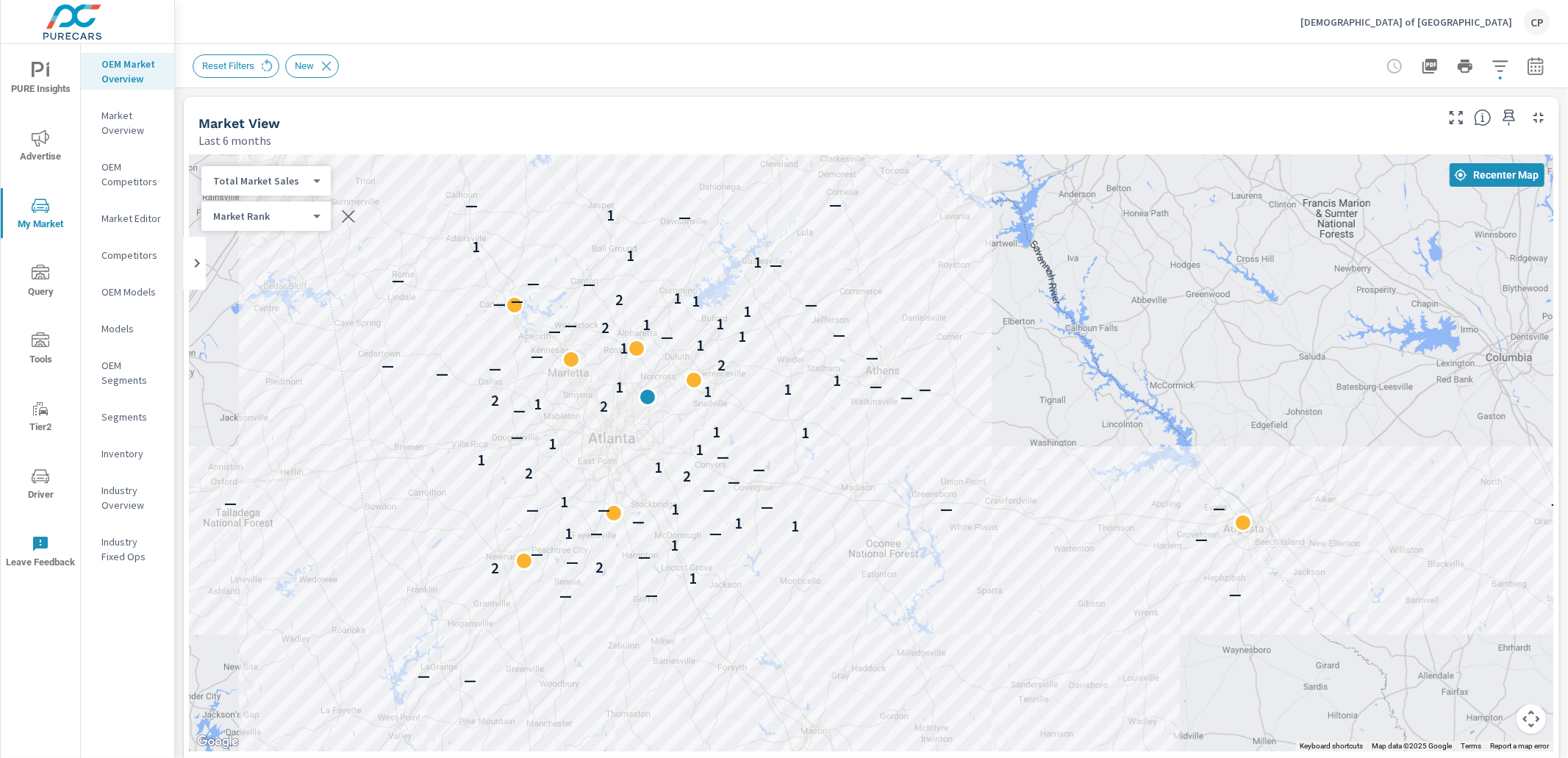
drag, startPoint x: 1117, startPoint y: 294, endPoint x: 909, endPoint y: 288, distance: 208.1
click at [928, 267] on div "— — — — — — — — — — — — — — — — — — — — — — — 1 2 2 — — — — — 1 — — 1 — — 1 1 —…" at bounding box center [872, 452] width 1363 height 596
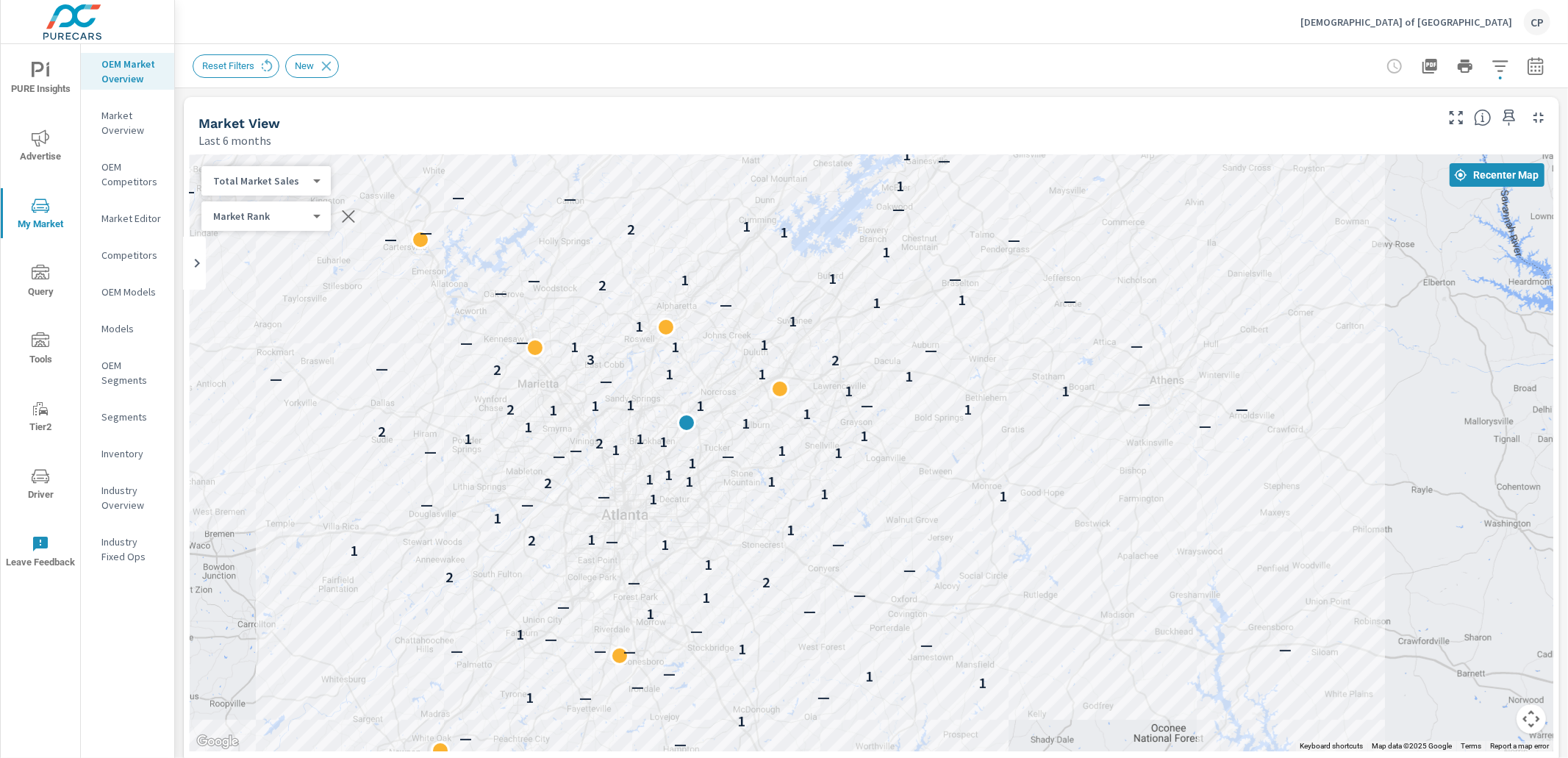
drag, startPoint x: 837, startPoint y: 309, endPoint x: 1044, endPoint y: 252, distance: 214.7
click at [1044, 252] on div "— — — — — 1 2 2 — — — 1 — — 1 — — 1 1 — — — — 1 — — — — 1 — 1 — — 1 — 2 — 2 — 1…" at bounding box center [872, 452] width 1363 height 596
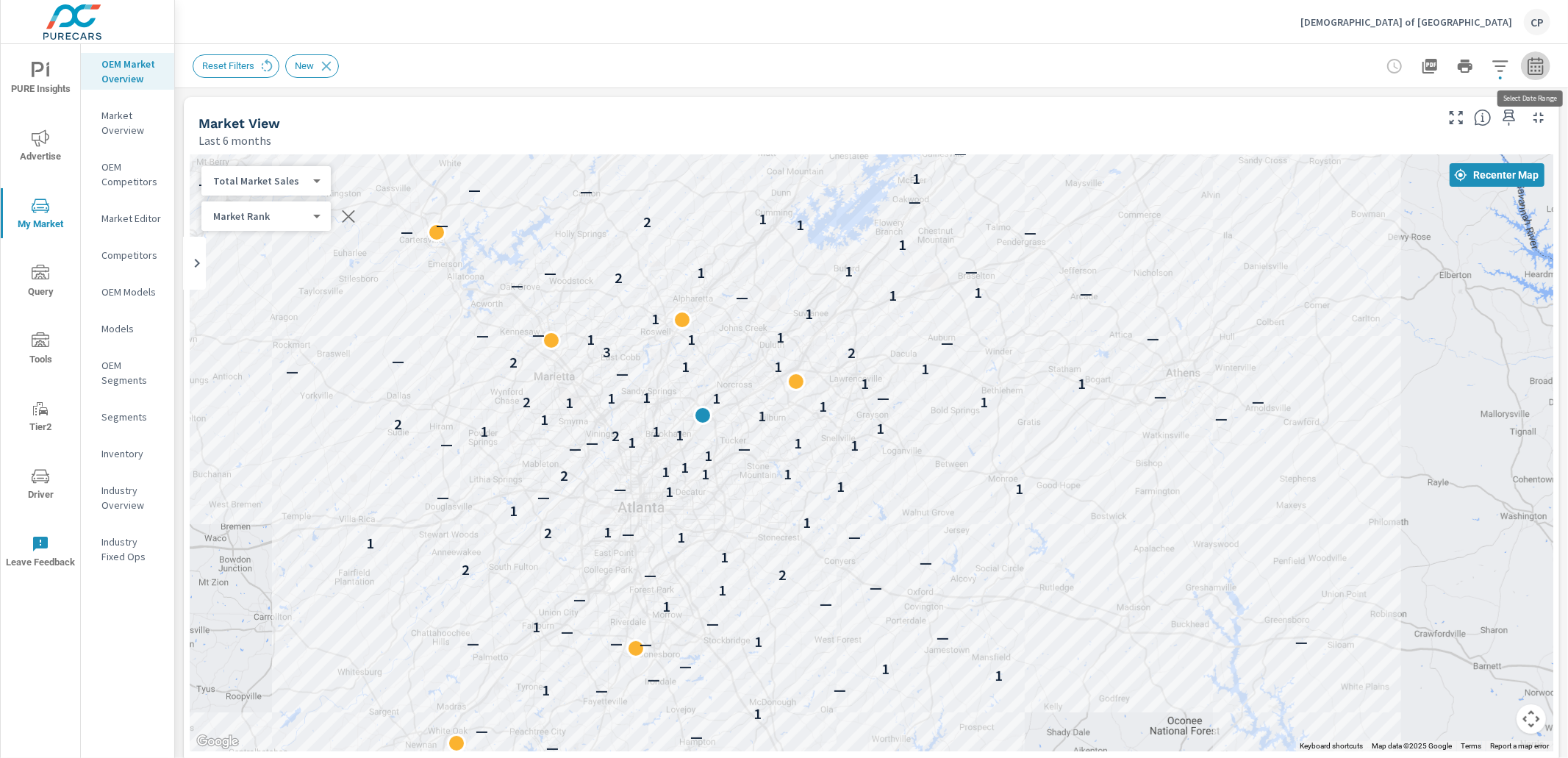
click at [1531, 72] on icon "button" at bounding box center [1536, 67] width 18 height 18
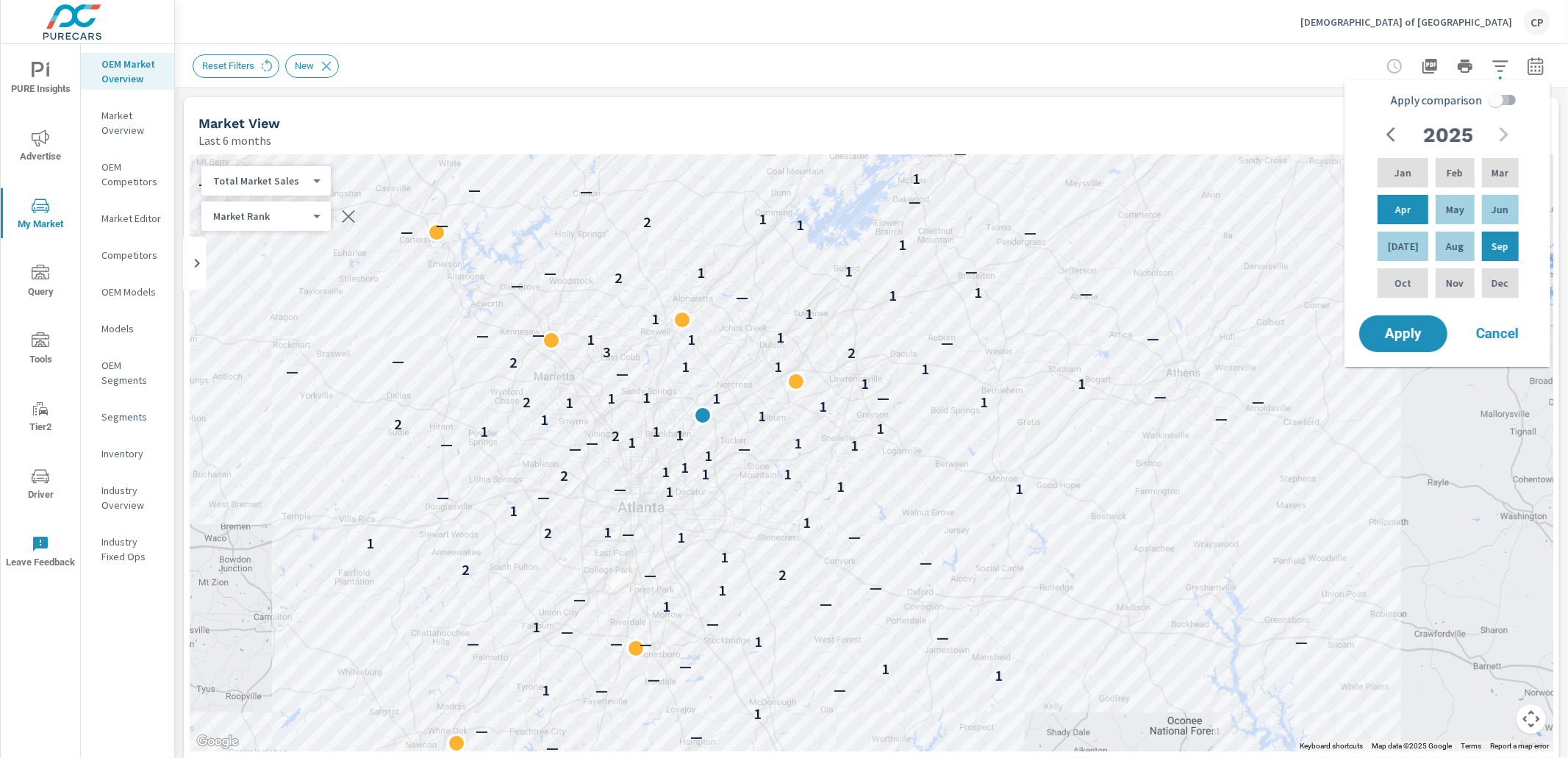
drag, startPoint x: 1495, startPoint y: 96, endPoint x: 1488, endPoint y: 117, distance: 22.1
click at [1495, 98] on input "Apply comparison" at bounding box center [1496, 100] width 84 height 28
checkbox input "true"
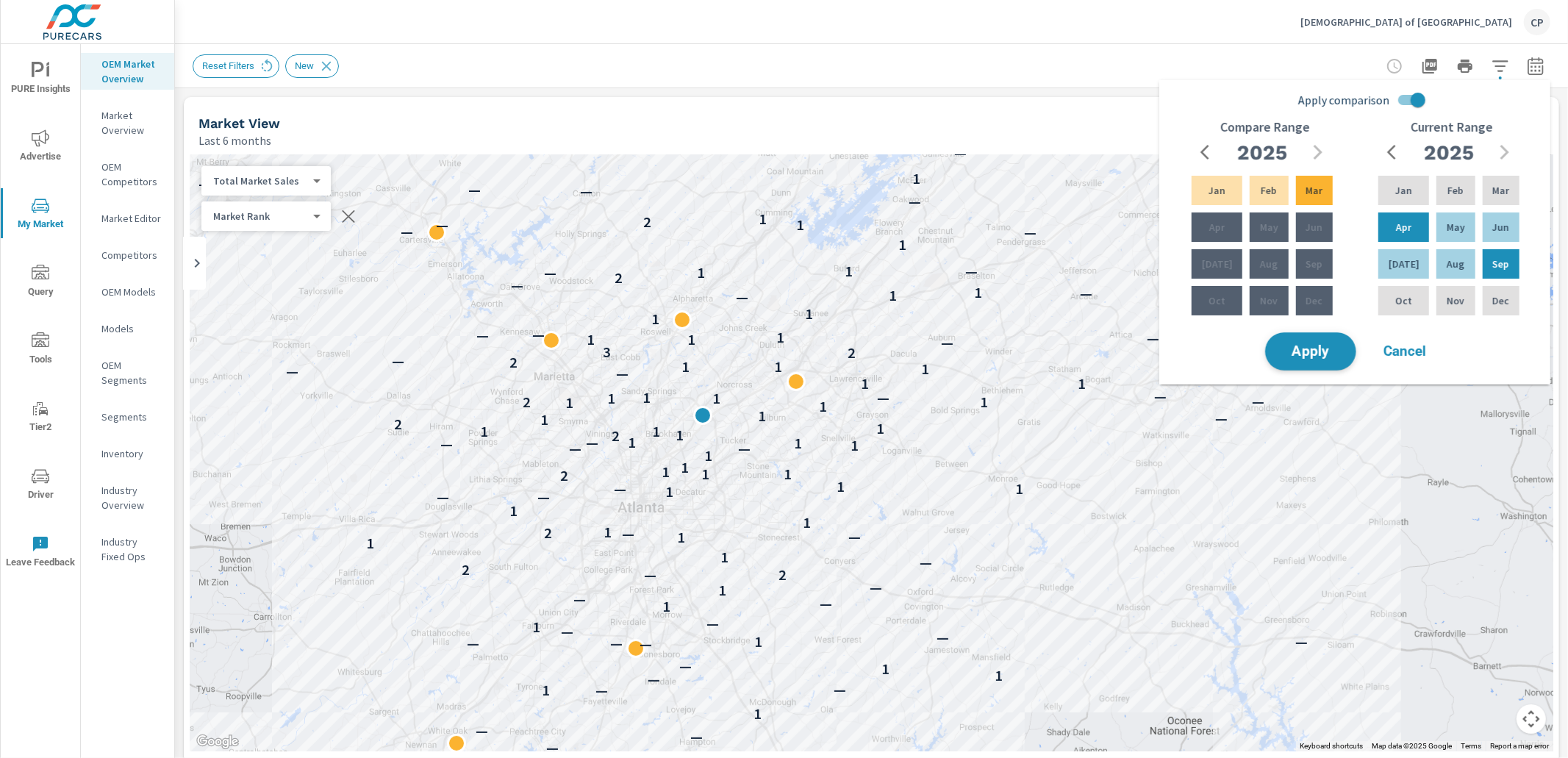
click at [1319, 335] on button "Apply" at bounding box center [1309, 351] width 91 height 38
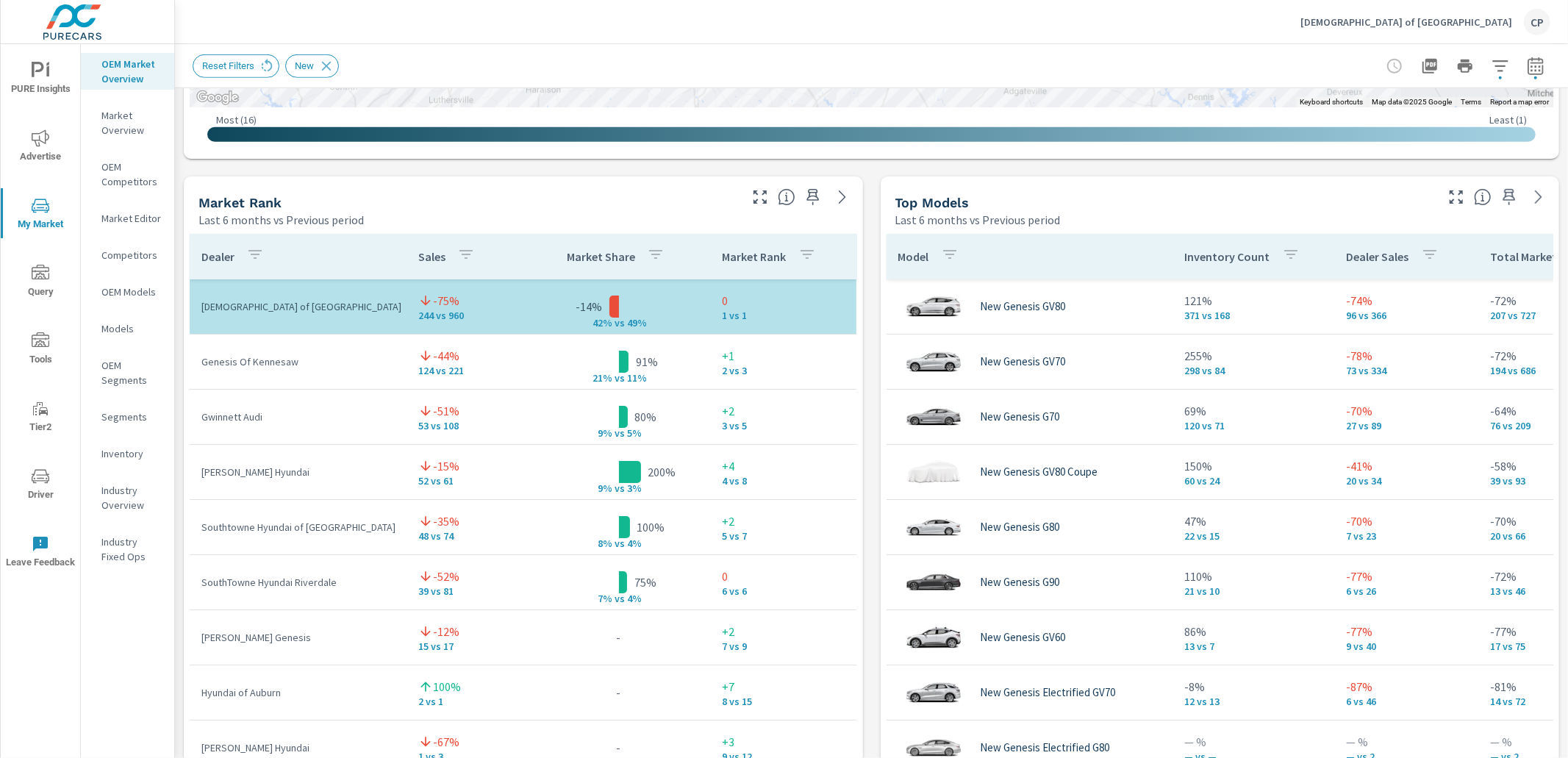
scroll to position [883, 0]
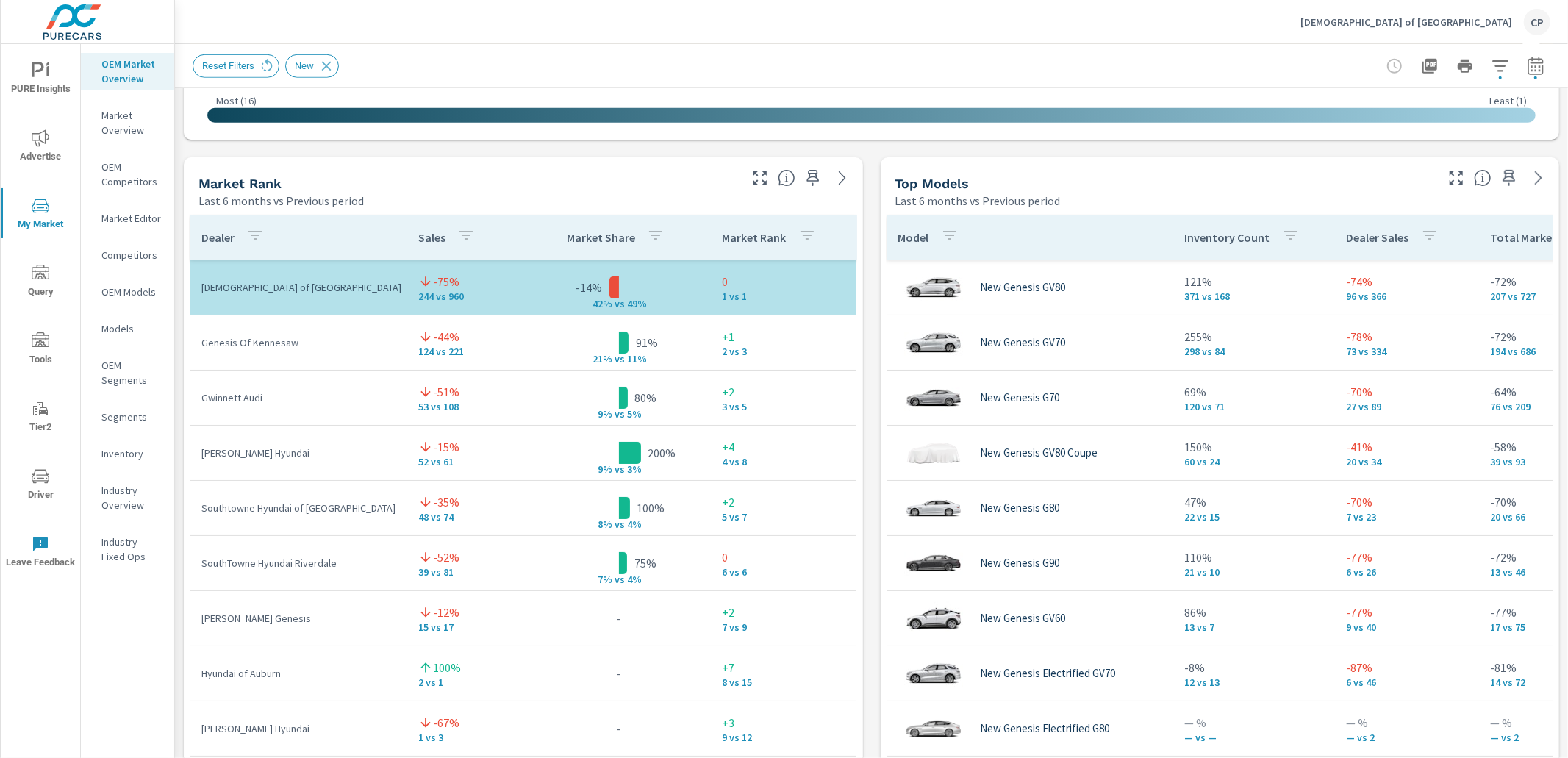
click at [480, 295] on p "244 vs 960" at bounding box center [466, 296] width 97 height 12
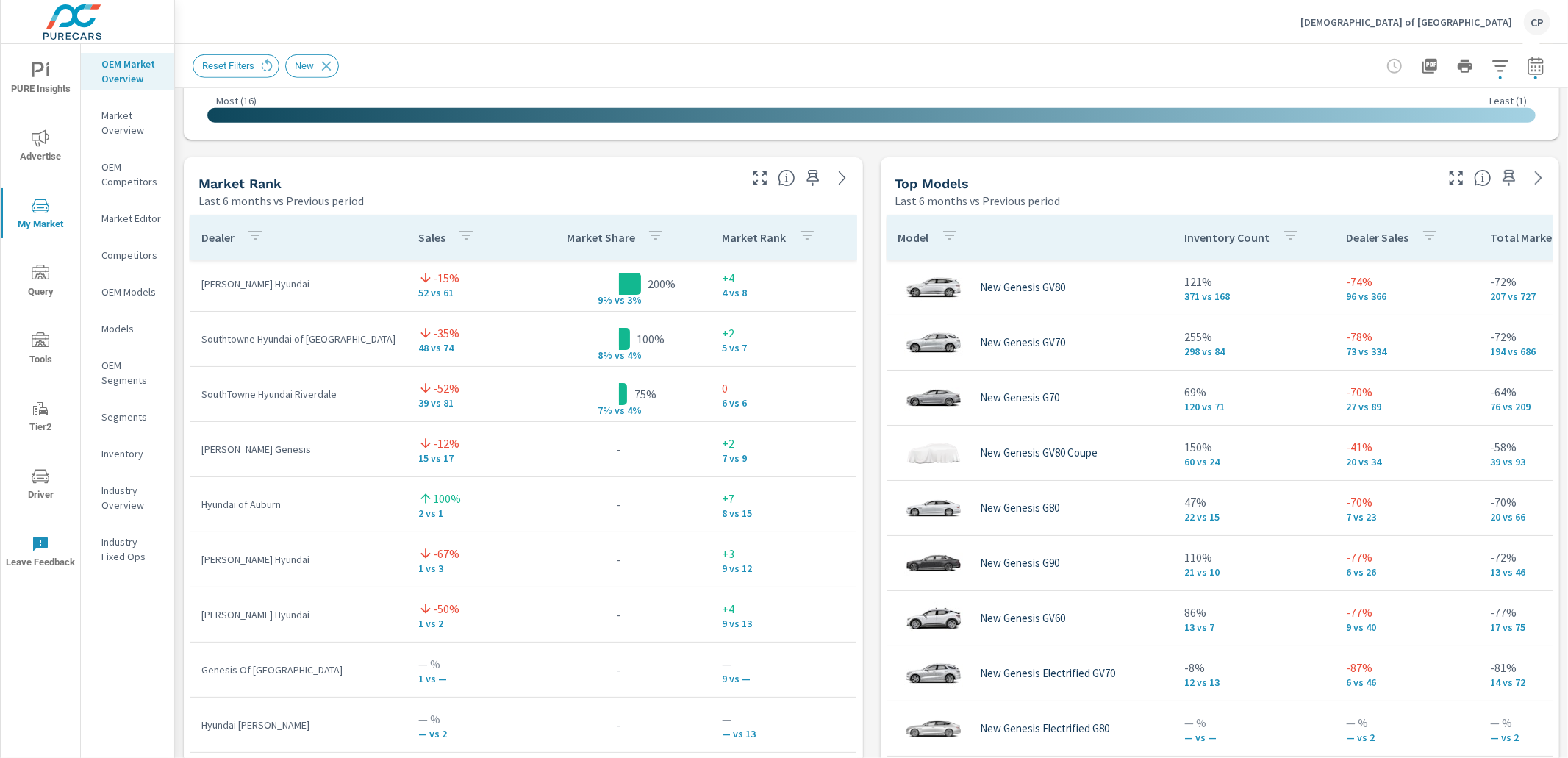
scroll to position [354, 0]
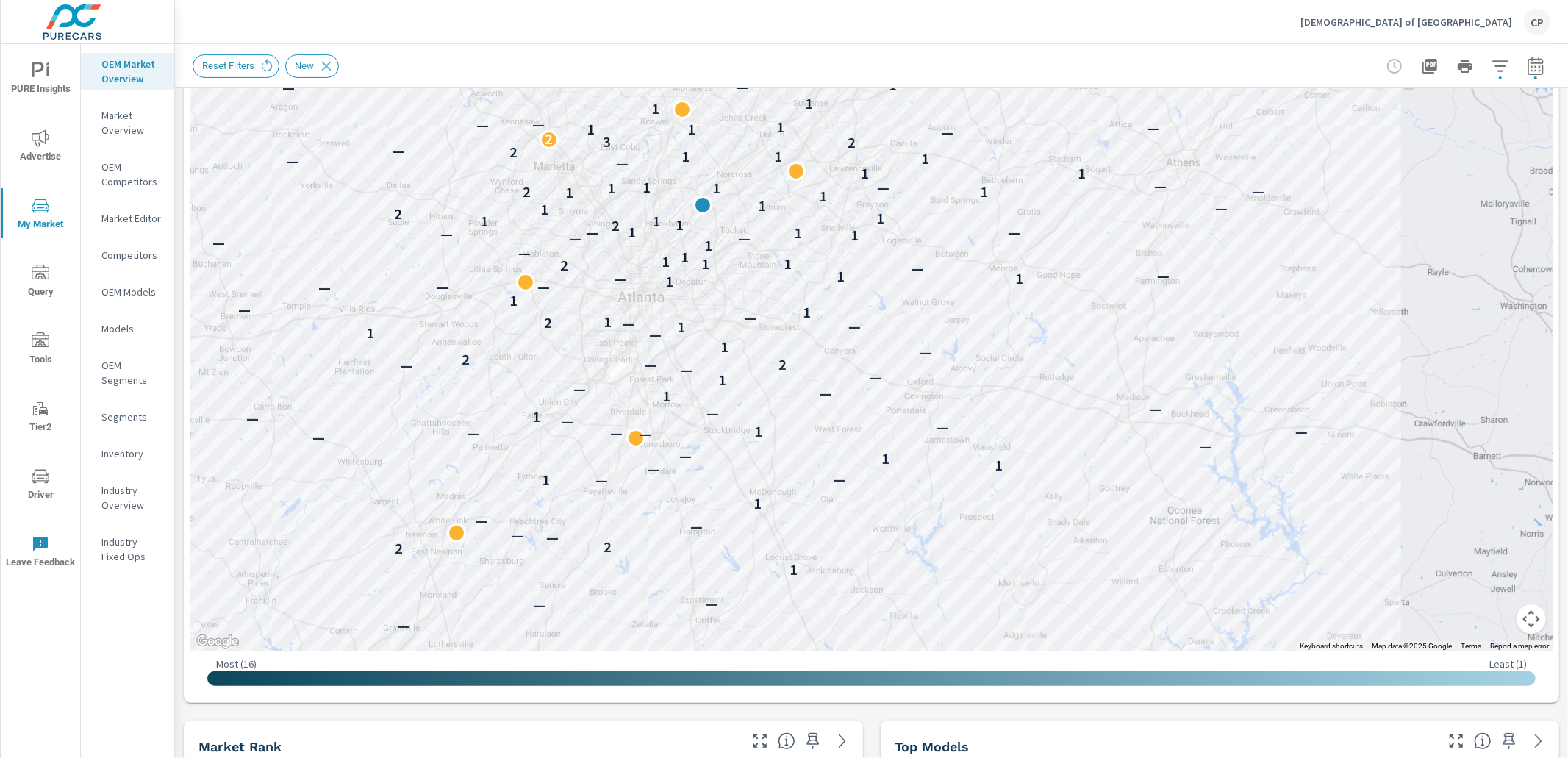
scroll to position [338, 0]
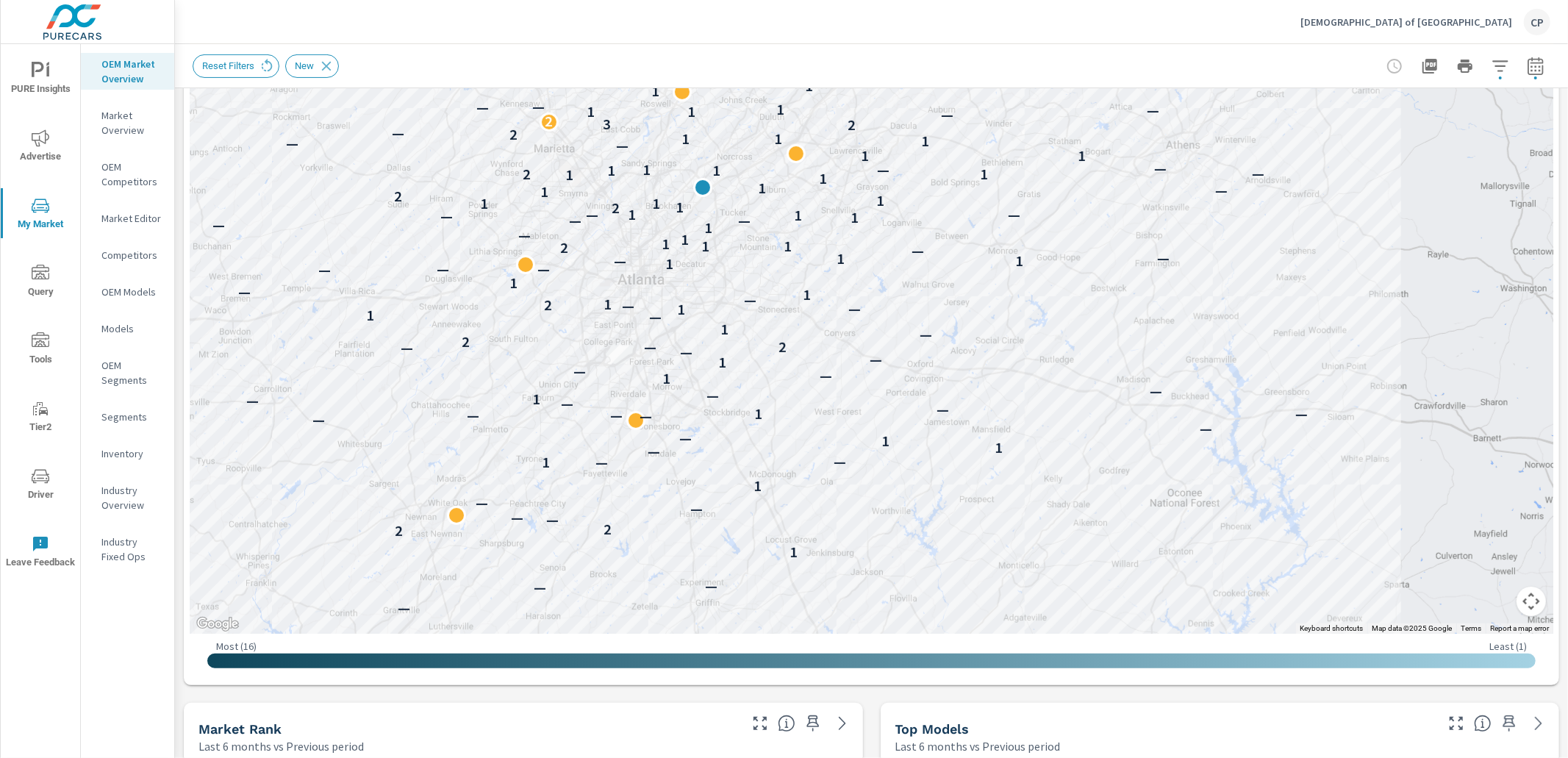
click at [1459, 726] on icon "button" at bounding box center [1456, 723] width 18 height 18
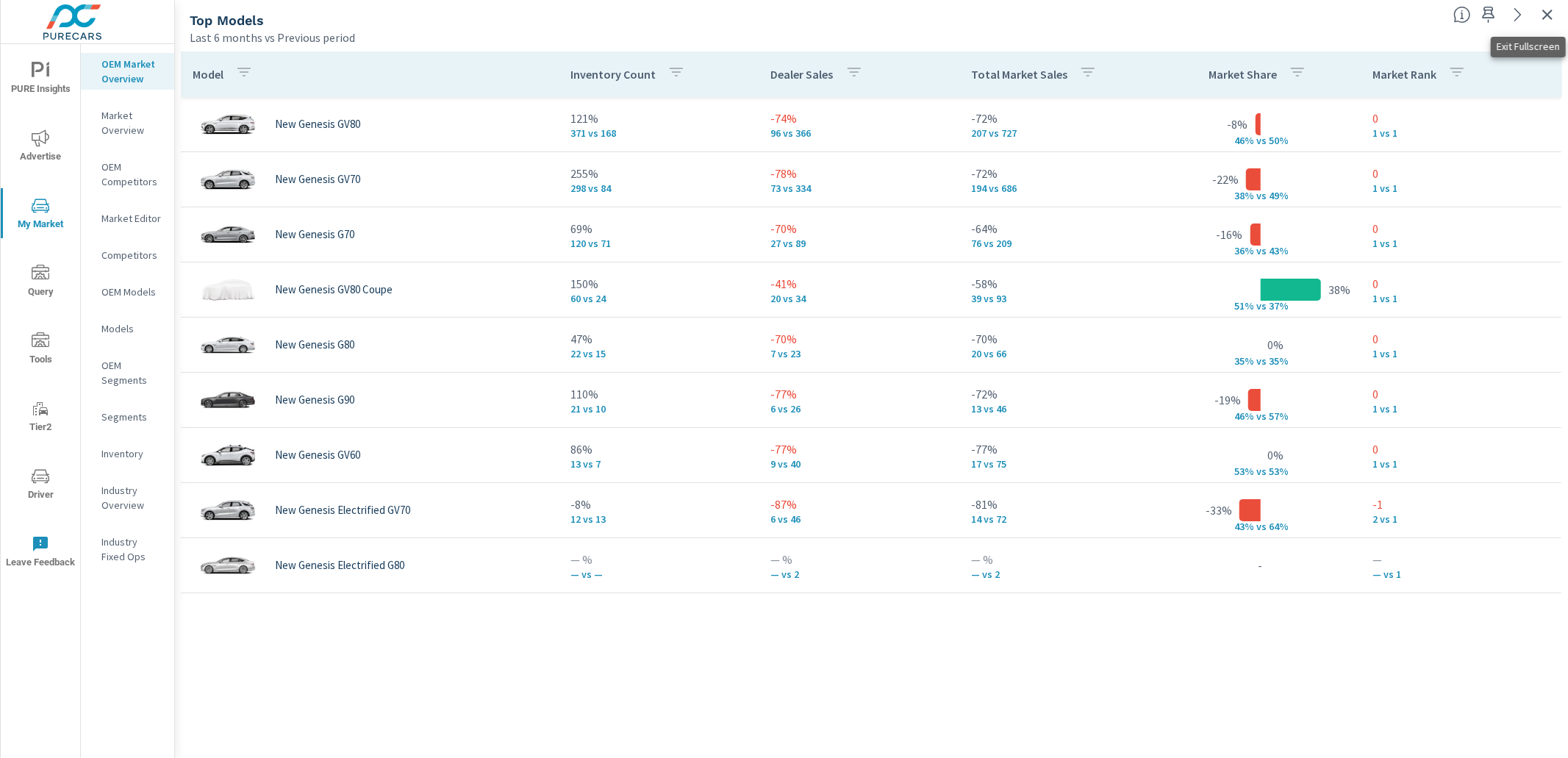
click at [1545, 14] on icon "button" at bounding box center [1547, 15] width 18 height 18
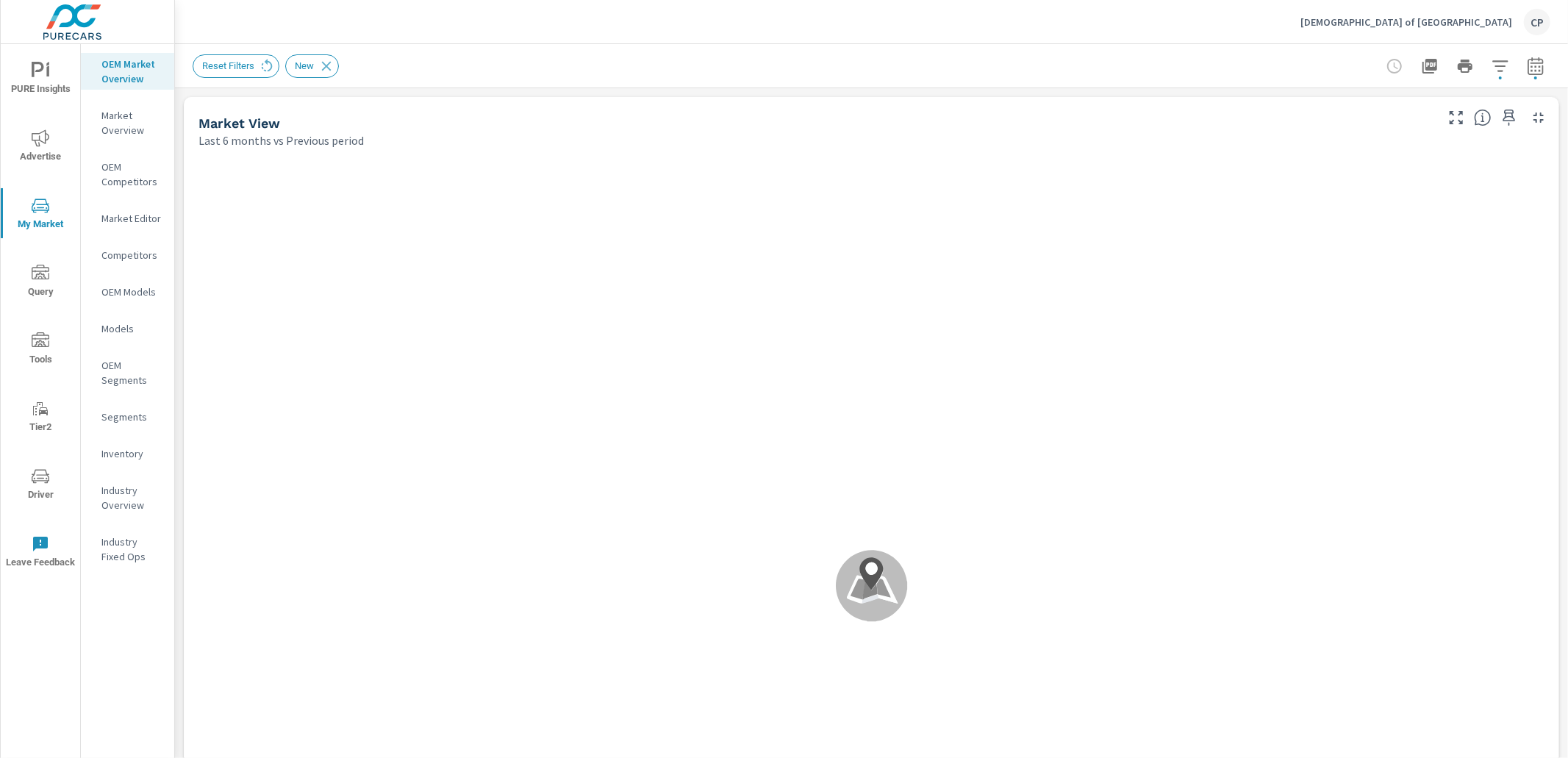
scroll to position [331, 0]
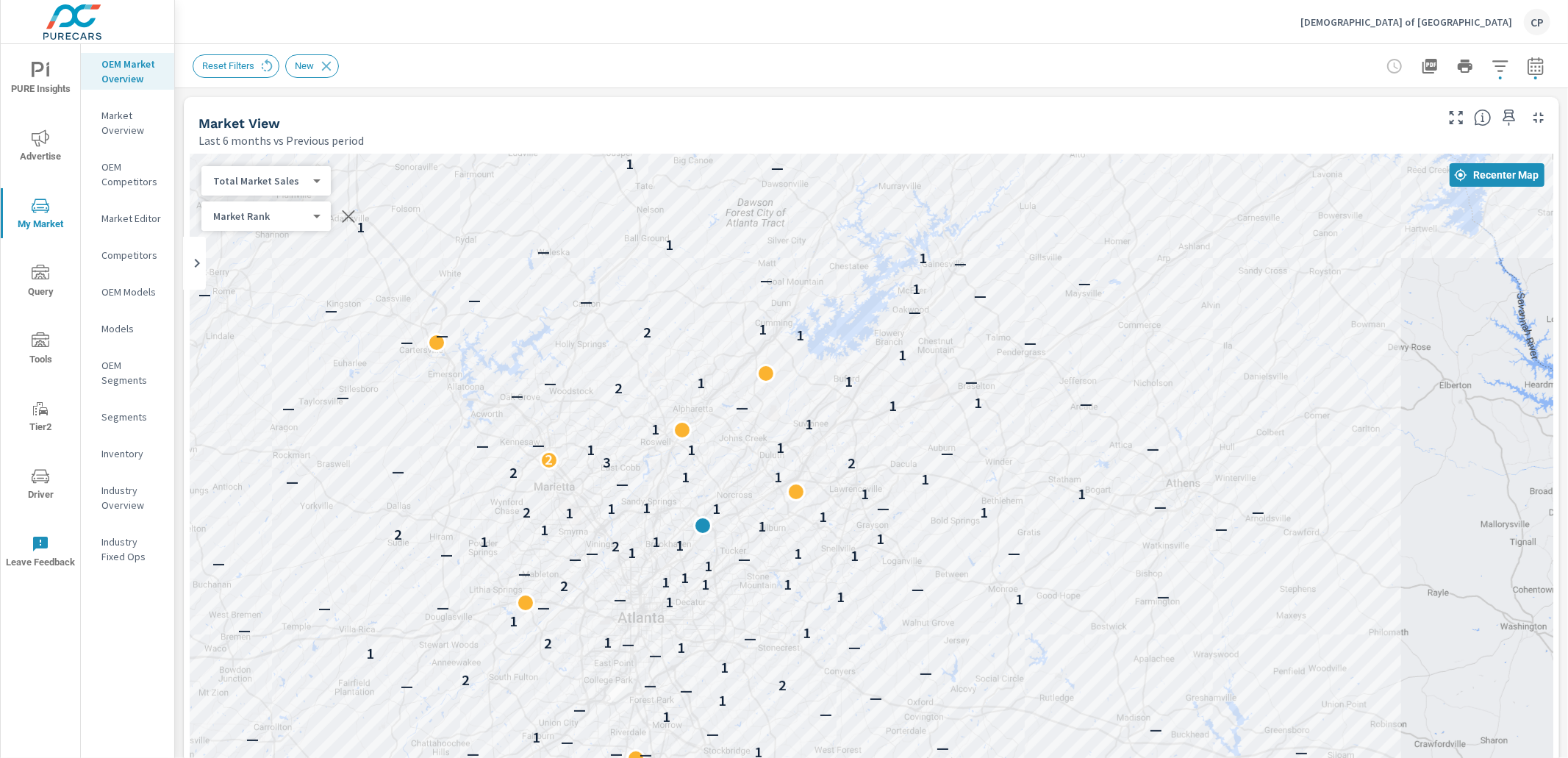
click at [280, 184] on body "PURE Insights Advertise My Market Query Tools Tier2 Driver Leave Feedback OEM M…" at bounding box center [784, 379] width 1568 height 758
drag, startPoint x: 497, startPoint y: 126, endPoint x: 485, endPoint y: 129, distance: 12.4
click at [497, 126] on div at bounding box center [784, 379] width 1568 height 758
click at [1022, 381] on div "— — — — — — — — — — — — — — — — — — — — — 1 2 2 — — — — 1 — — 1 — — 1 1 — — — —…" at bounding box center [872, 563] width 1363 height 817
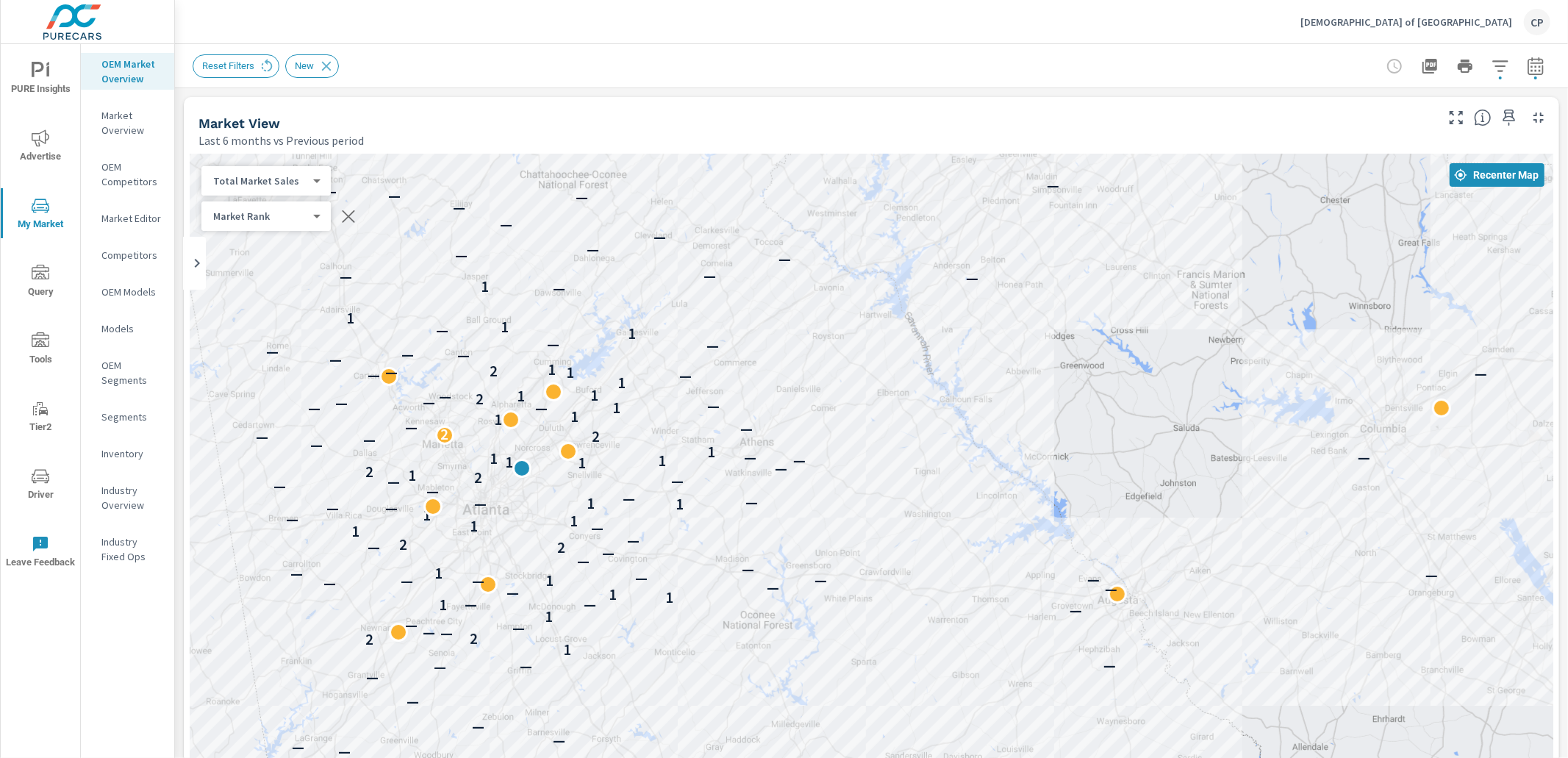
drag, startPoint x: 313, startPoint y: 412, endPoint x: 375, endPoint y: 380, distance: 69.8
click at [348, 395] on p "—" at bounding box center [341, 403] width 13 height 18
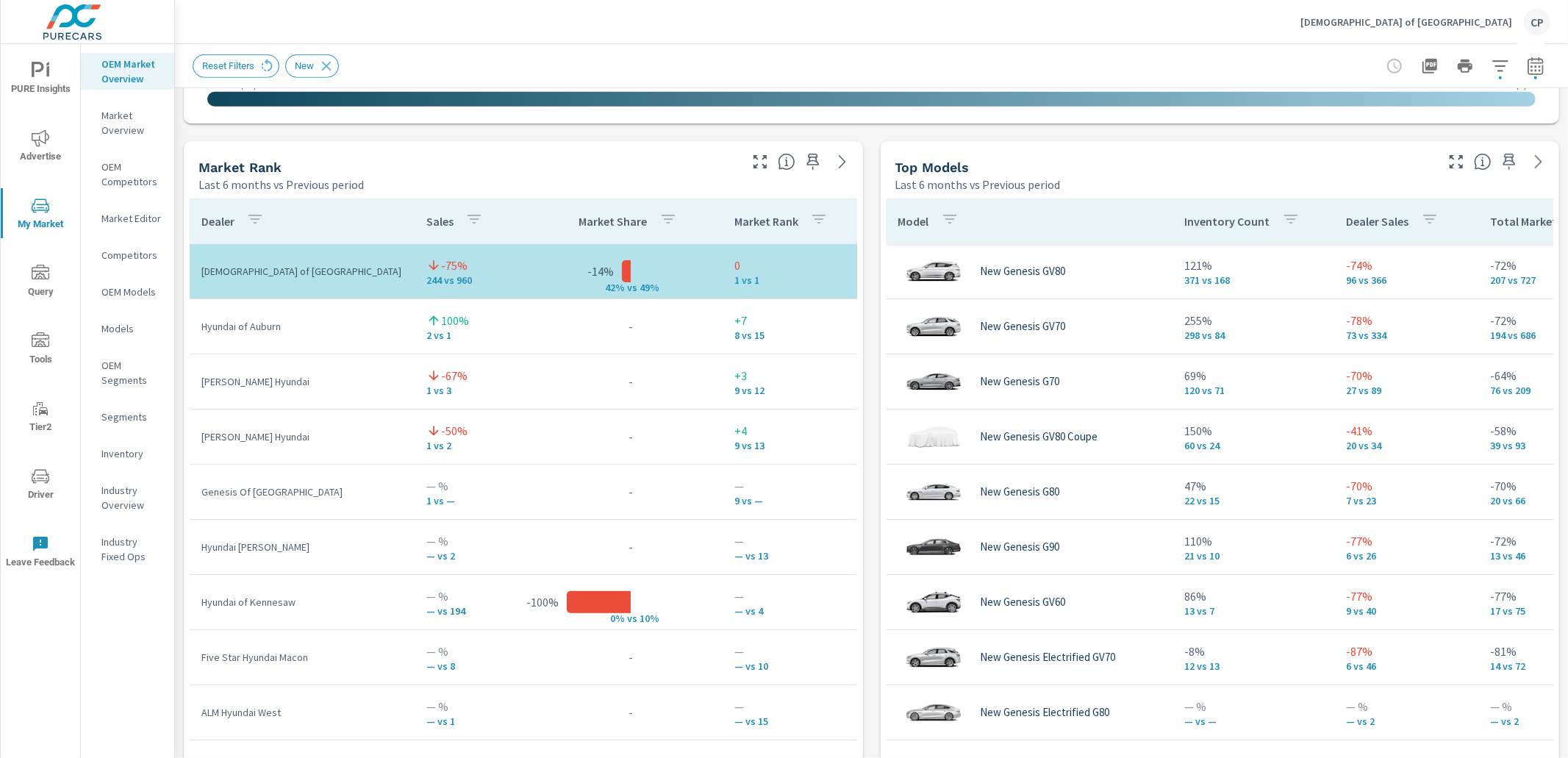
scroll to position [331, 0]
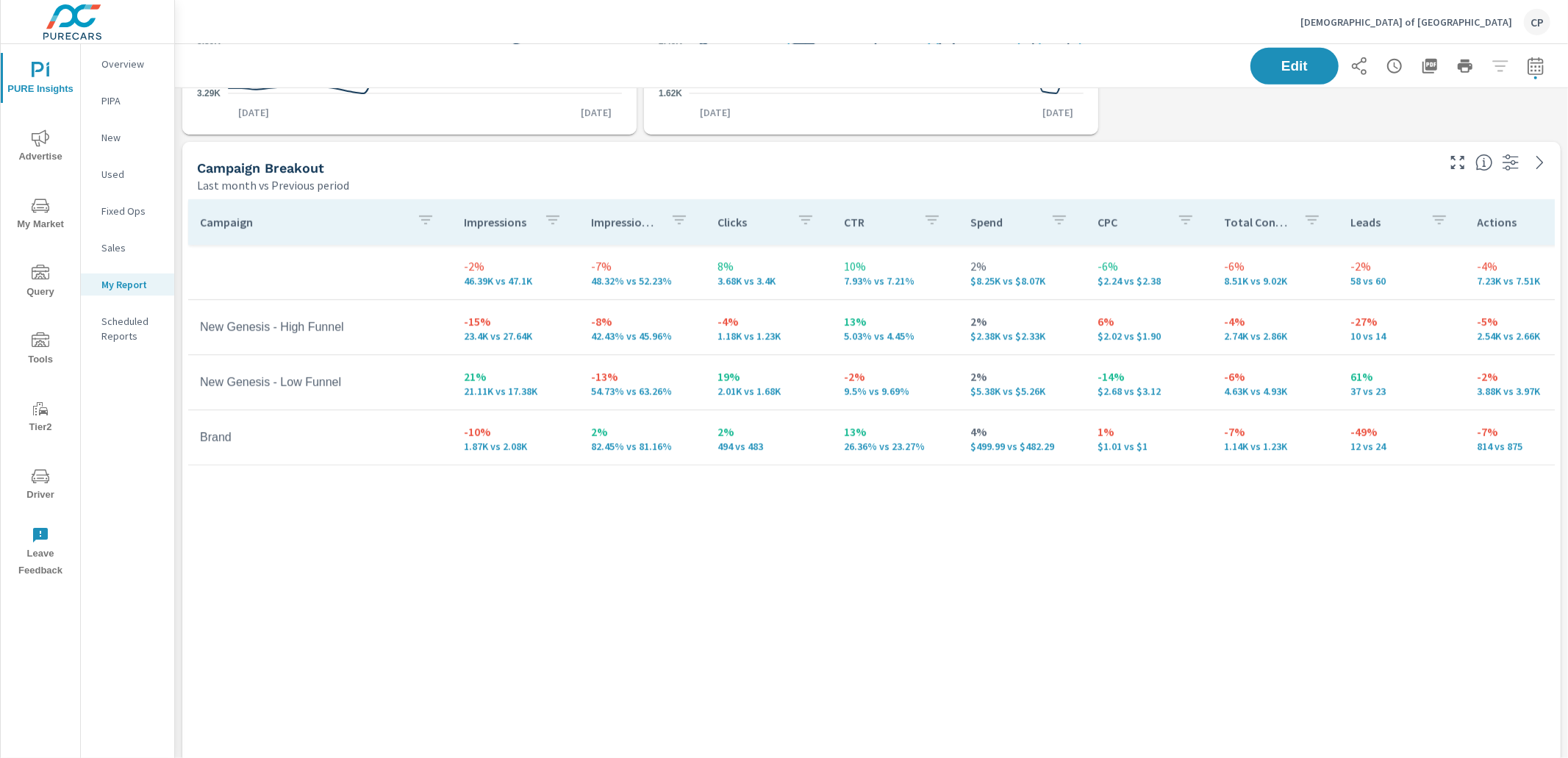
scroll to position [625, 0]
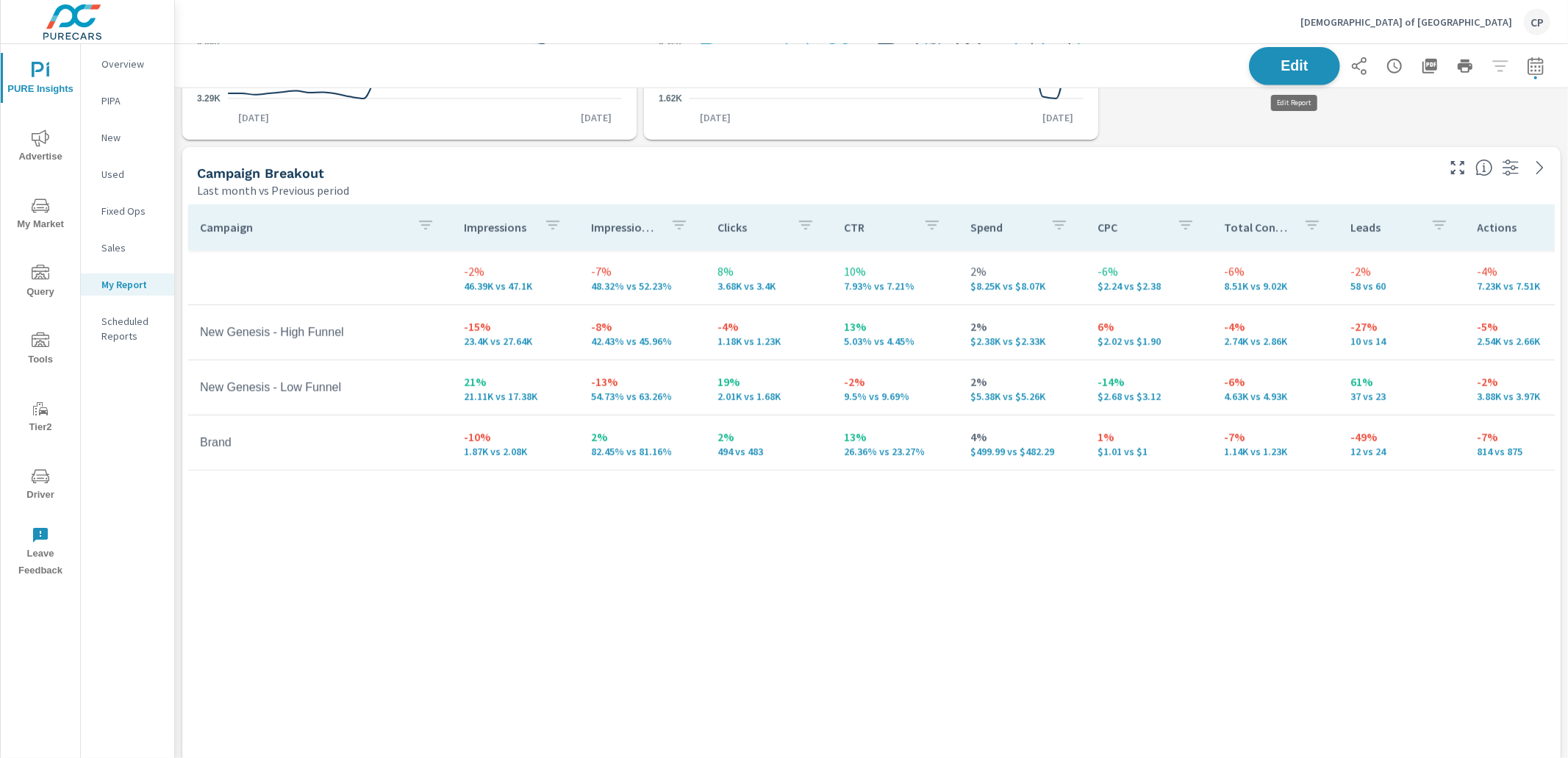
click at [1300, 74] on button "Edit" at bounding box center [1294, 66] width 91 height 38
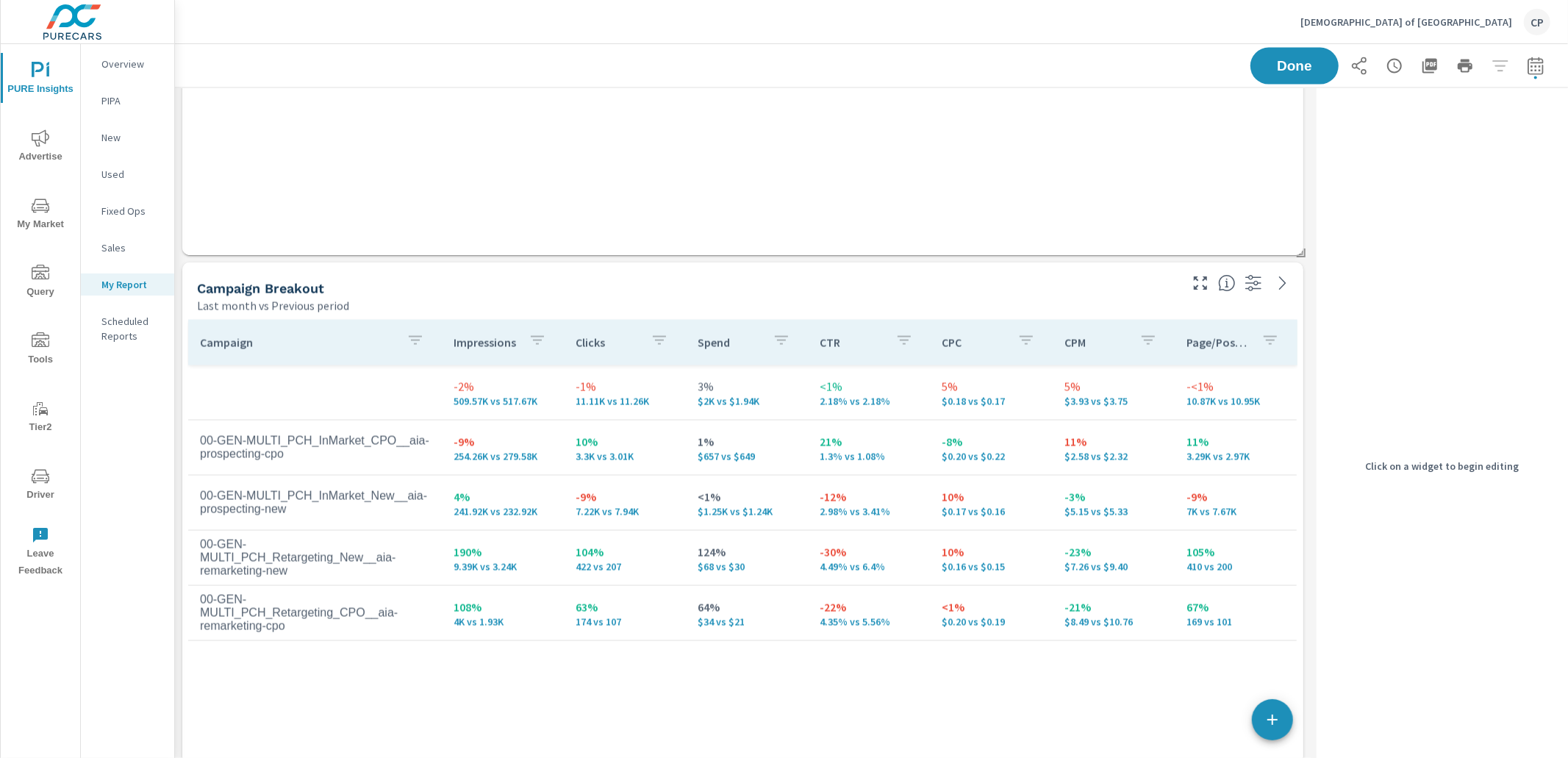
scroll to position [1901, 0]
